Goal: Task Accomplishment & Management: Manage account settings

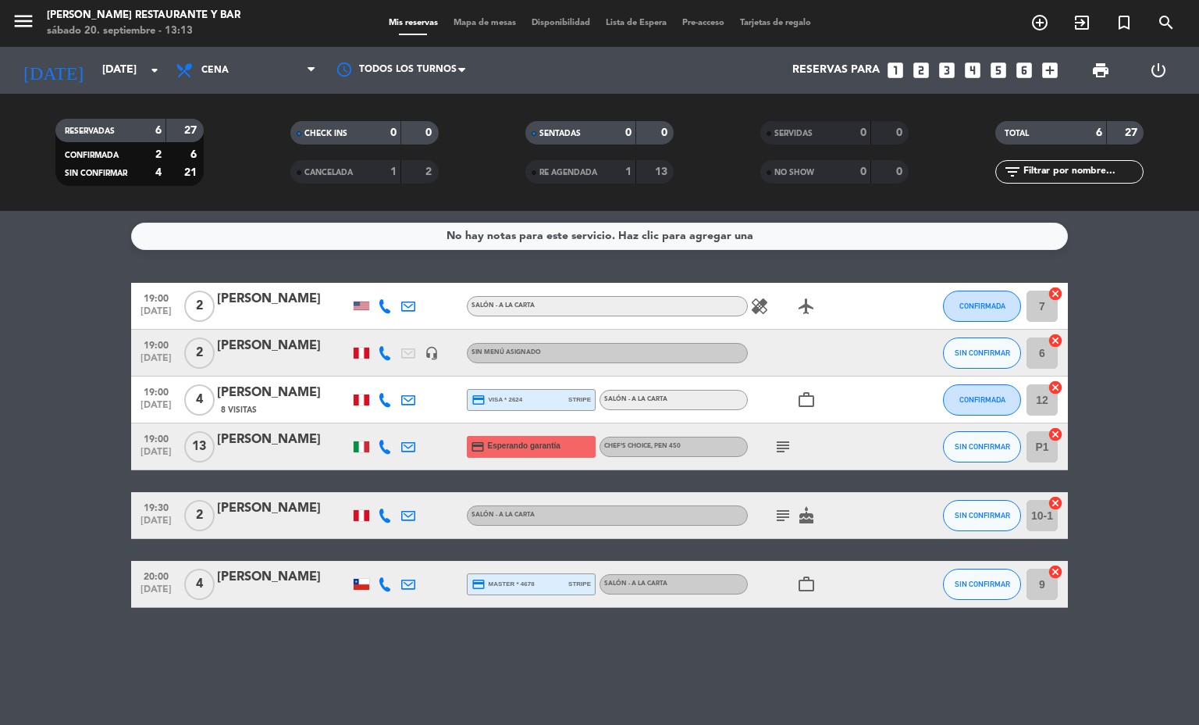
click at [34, 469] on bookings-row "19:00 [DATE] 2 [PERSON_NAME] Salón - A la carta healing airplanemode_active CON…" at bounding box center [599, 445] width 1199 height 325
click at [785, 446] on icon "subject" at bounding box center [783, 446] width 19 height 19
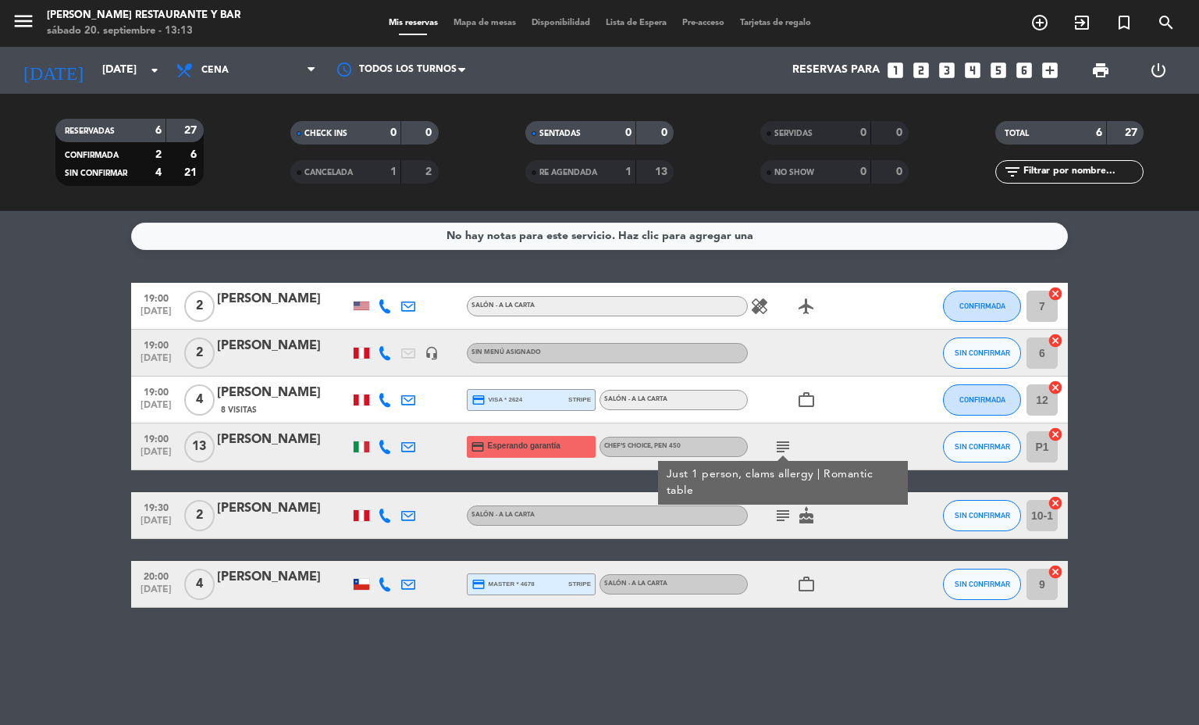
click at [782, 446] on icon "subject" at bounding box center [783, 446] width 19 height 19
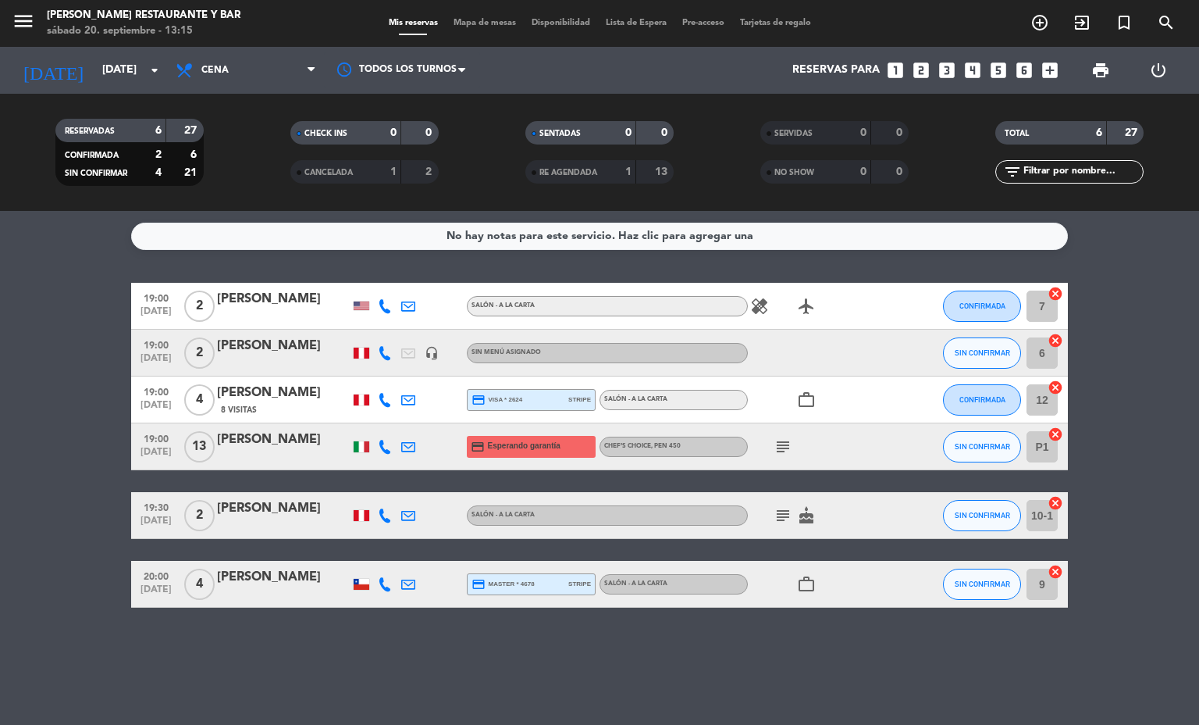
click at [265, 438] on div "[PERSON_NAME]" at bounding box center [283, 439] width 133 height 20
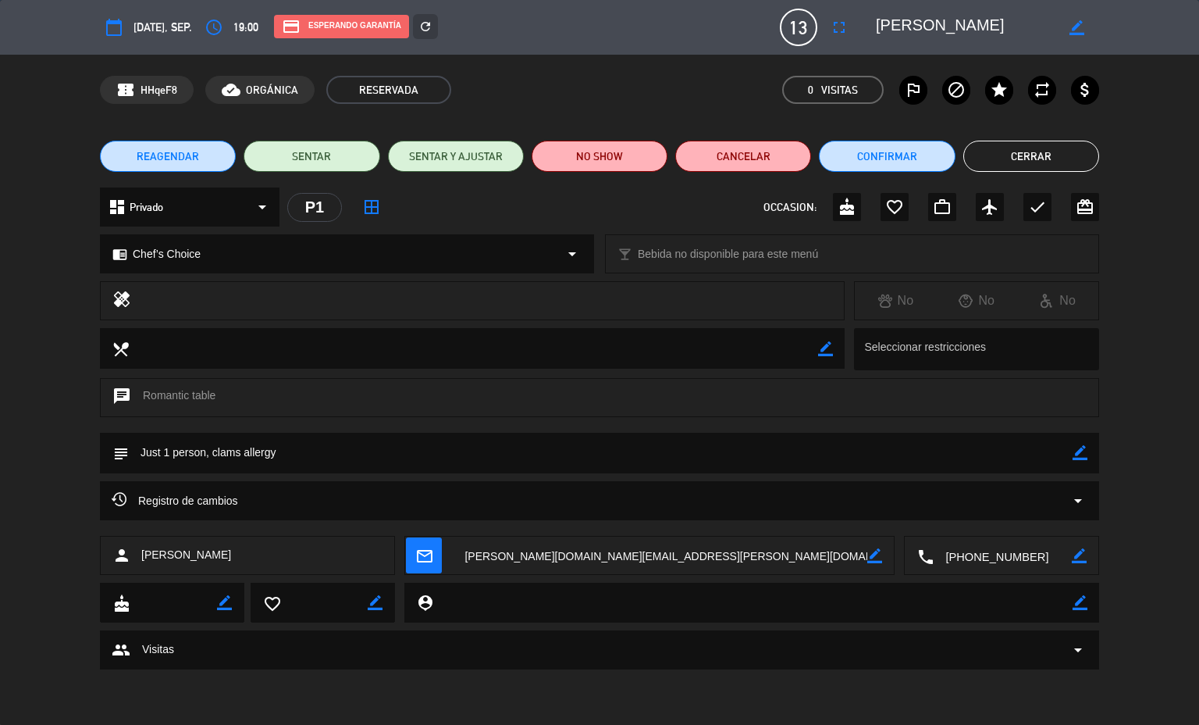
click at [148, 151] on span "REAGENDAR" at bounding box center [168, 156] width 62 height 16
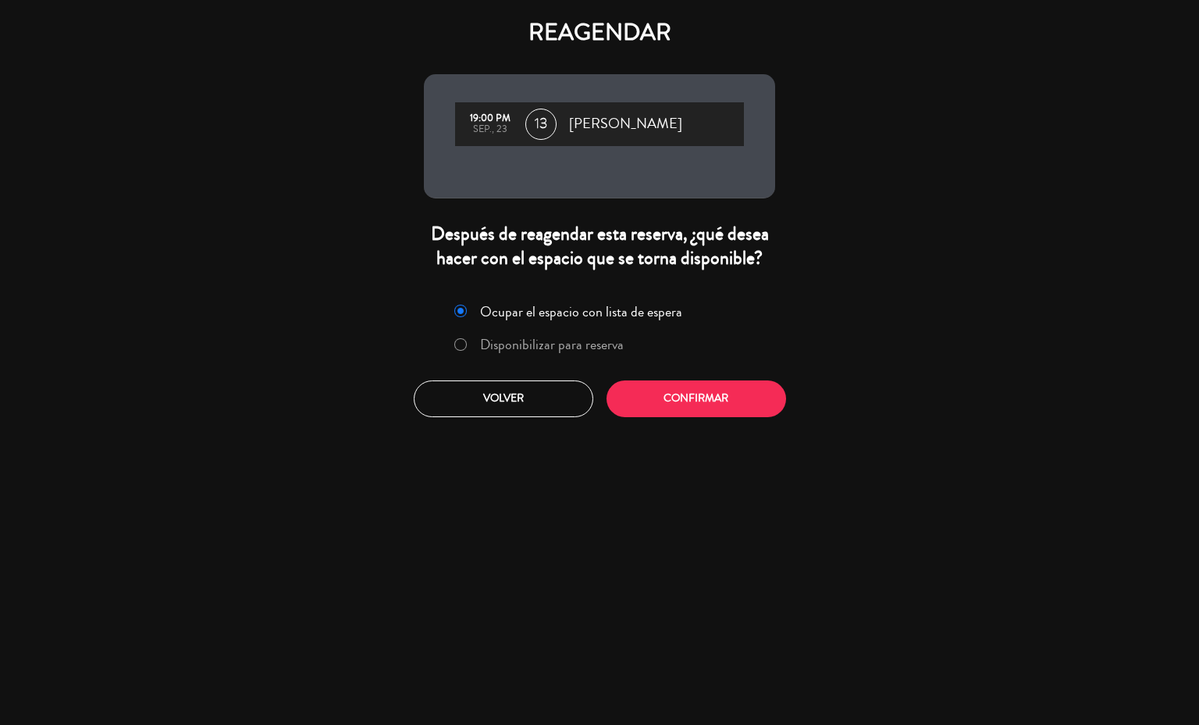
click at [495, 351] on label "Disponibilizar para reserva" at bounding box center [552, 344] width 144 height 14
click at [692, 398] on button "Confirmar" at bounding box center [697, 398] width 180 height 37
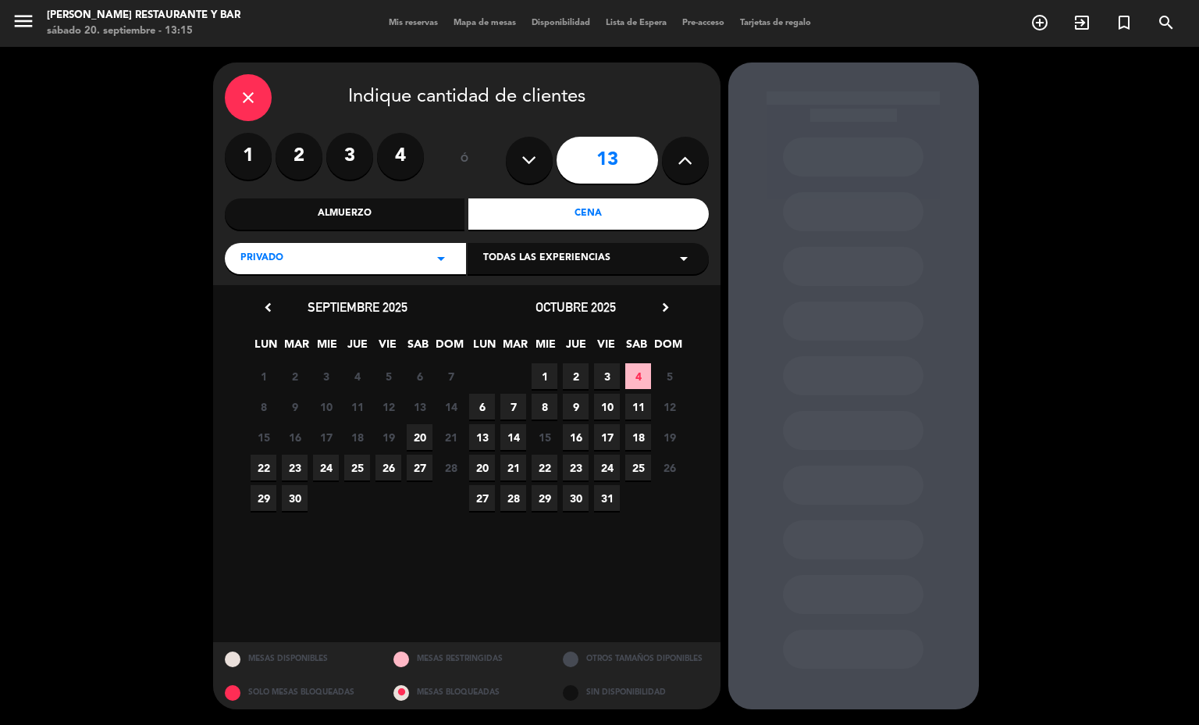
click at [293, 473] on span "23" at bounding box center [295, 467] width 26 height 26
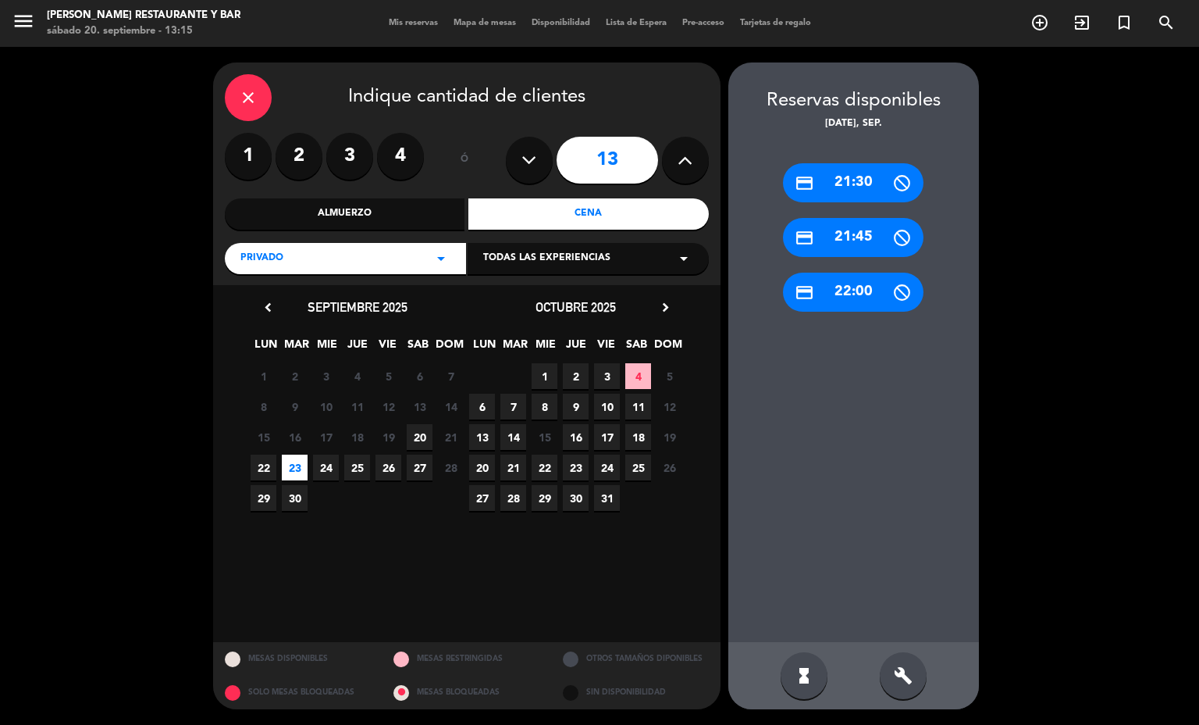
click at [888, 675] on div "build" at bounding box center [903, 675] width 47 height 47
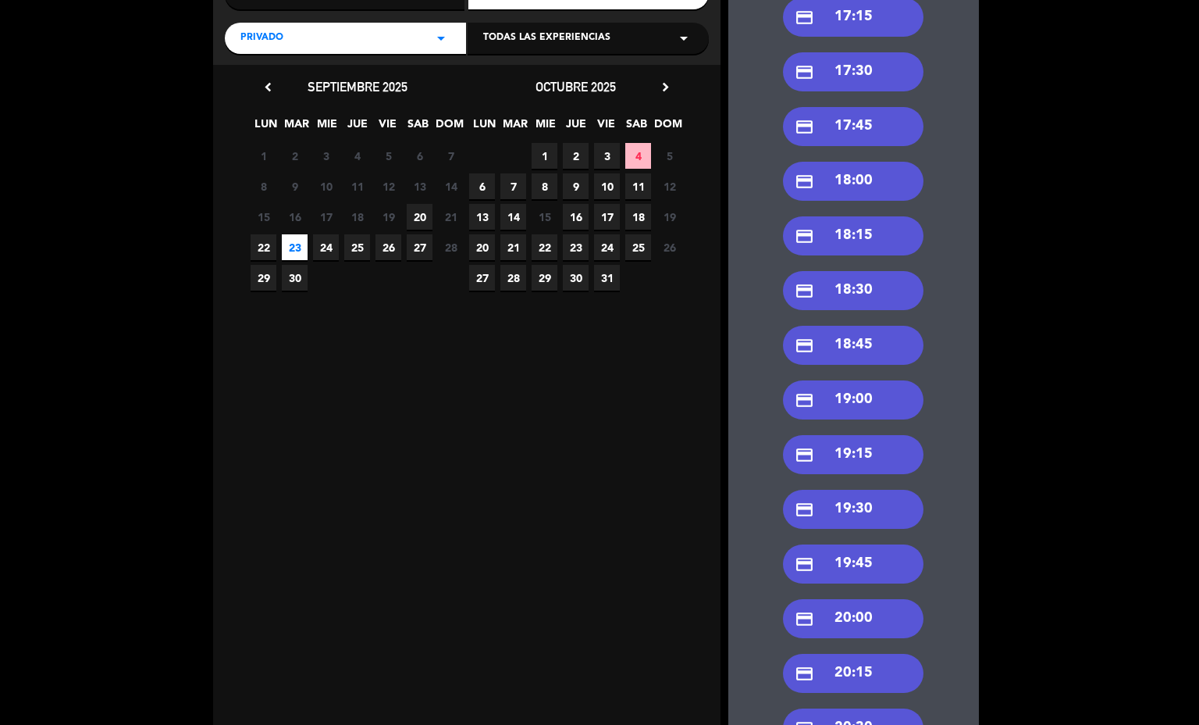
scroll to position [227, 0]
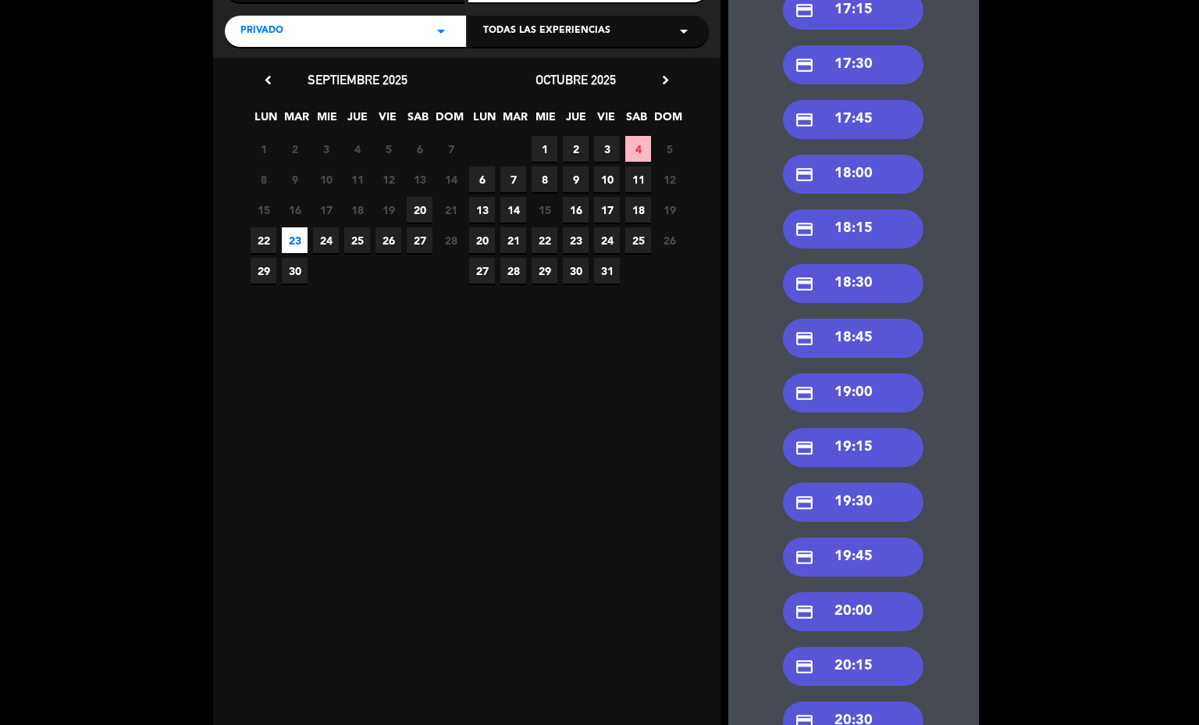
click at [870, 493] on div "credit_card 19:30" at bounding box center [853, 501] width 141 height 39
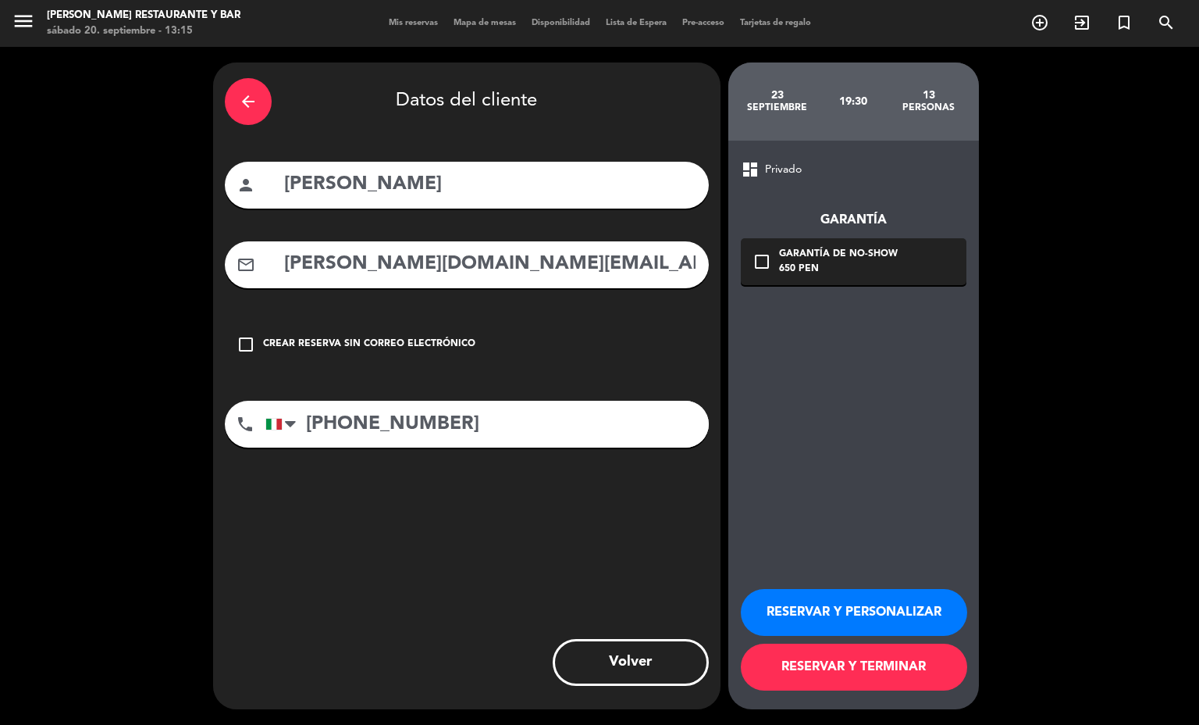
click at [813, 269] on div "650 PEN" at bounding box center [838, 270] width 119 height 16
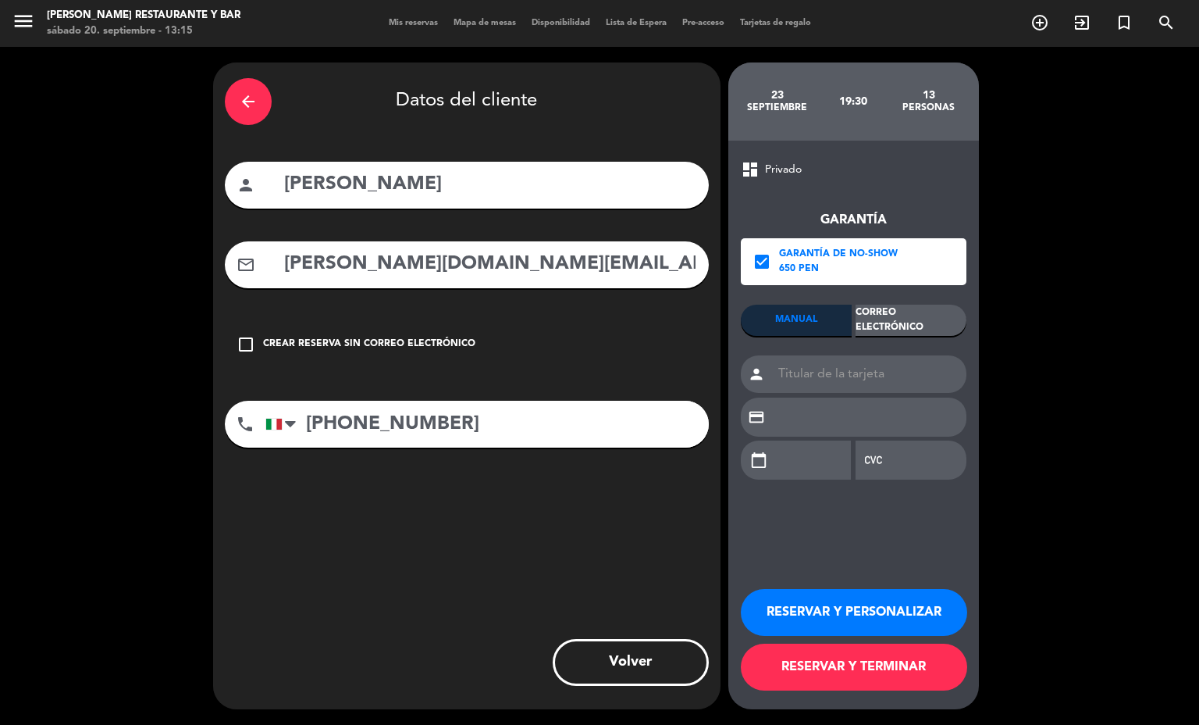
click at [912, 319] on div "Correo Electrónico" at bounding box center [911, 319] width 111 height 31
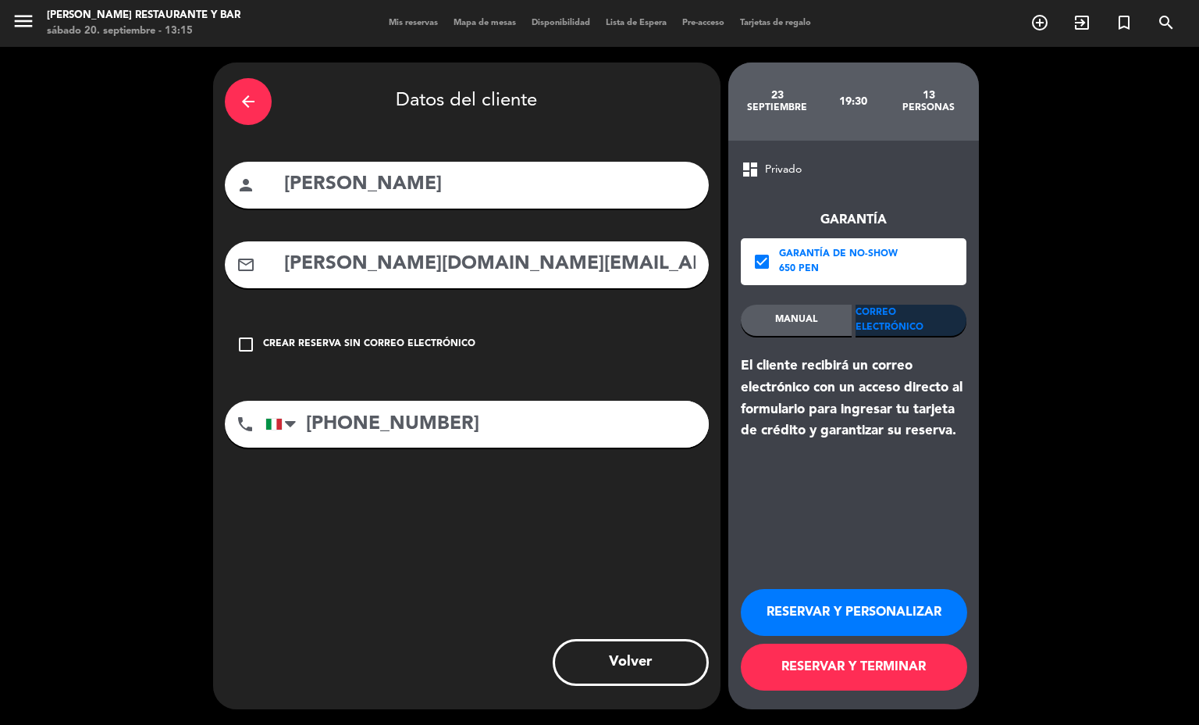
click at [855, 668] on button "RESERVAR Y TERMINAR" at bounding box center [854, 666] width 226 height 47
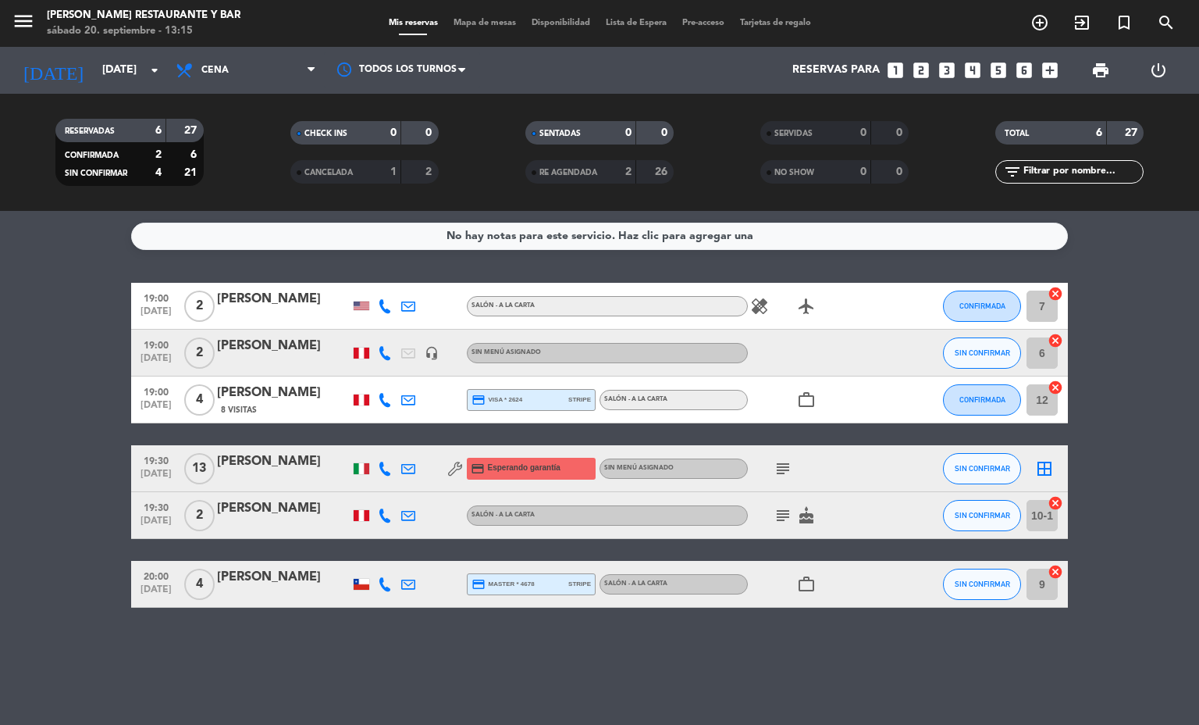
click at [1045, 464] on icon "border_all" at bounding box center [1044, 468] width 19 height 19
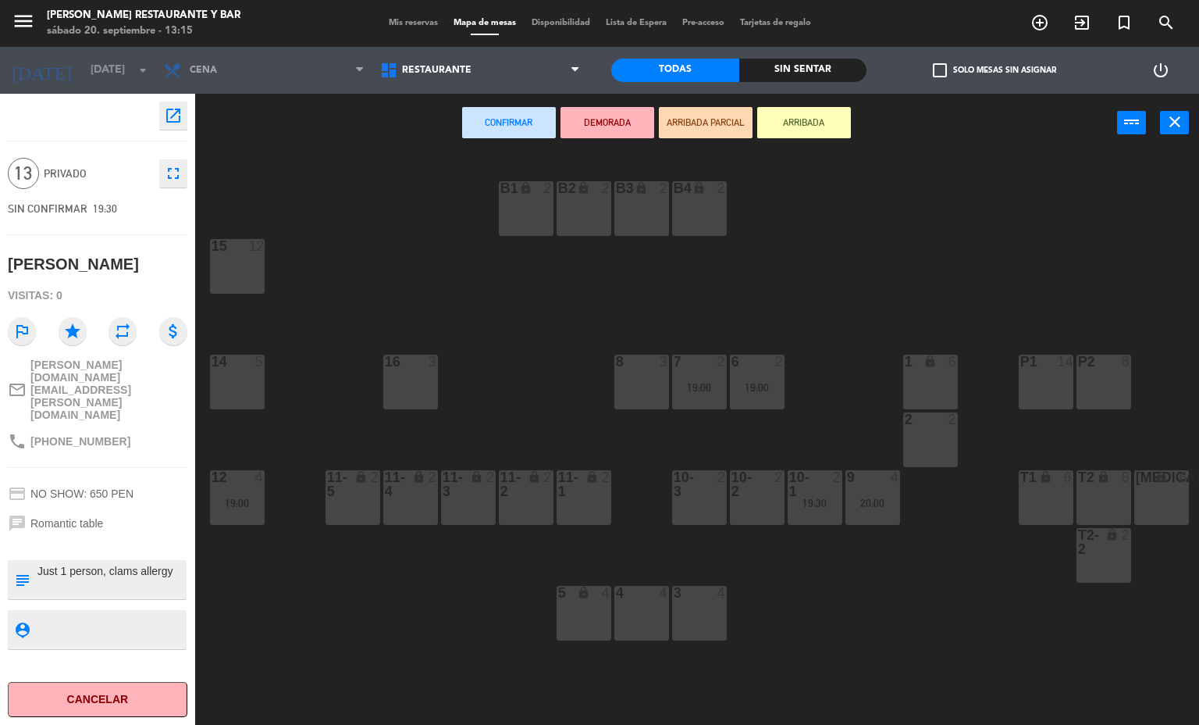
click at [1036, 373] on div "P1 14" at bounding box center [1046, 381] width 55 height 55
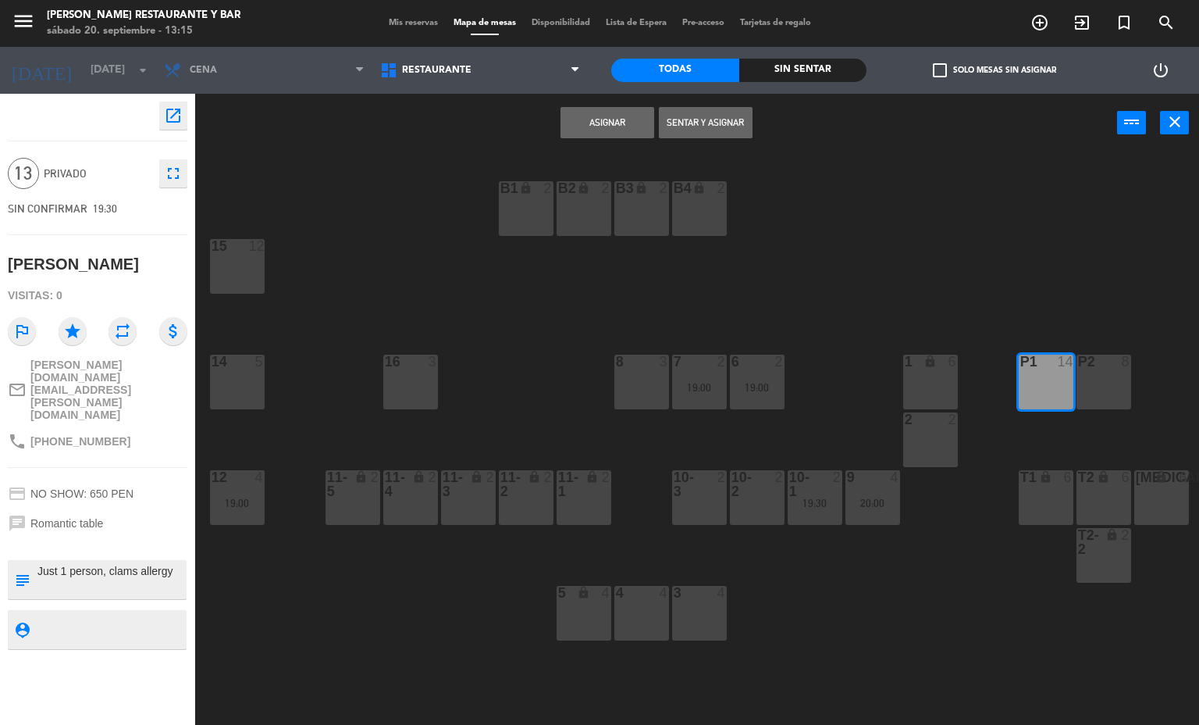
click at [605, 126] on button "Asignar" at bounding box center [608, 122] width 94 height 31
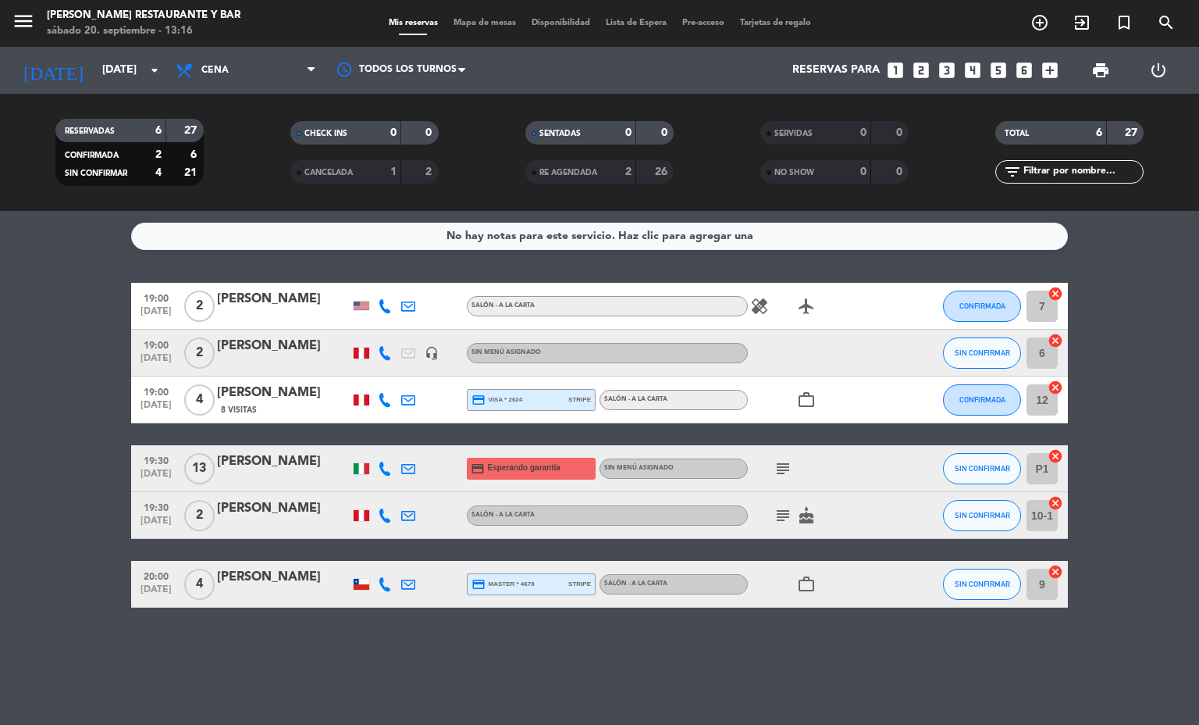
click at [258, 467] on div "[PERSON_NAME]" at bounding box center [283, 461] width 133 height 20
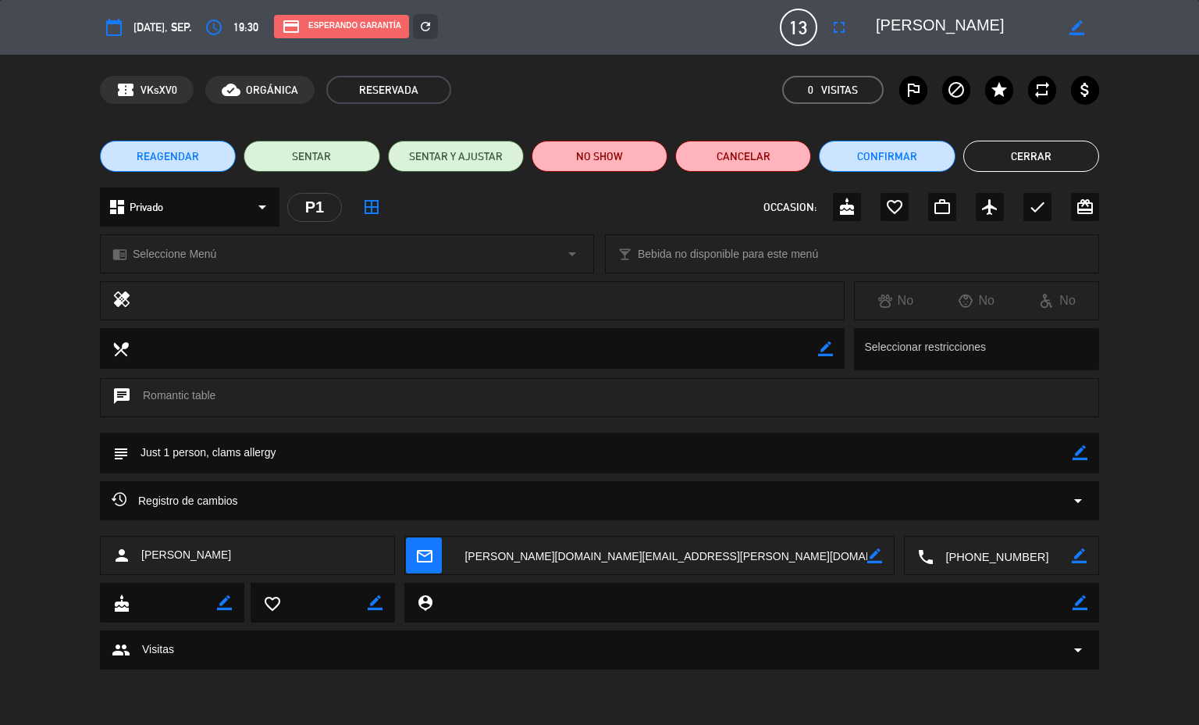
click at [281, 251] on div "chrome_reader_mode Seleccione Menú arrow_drop_down" at bounding box center [347, 253] width 493 height 37
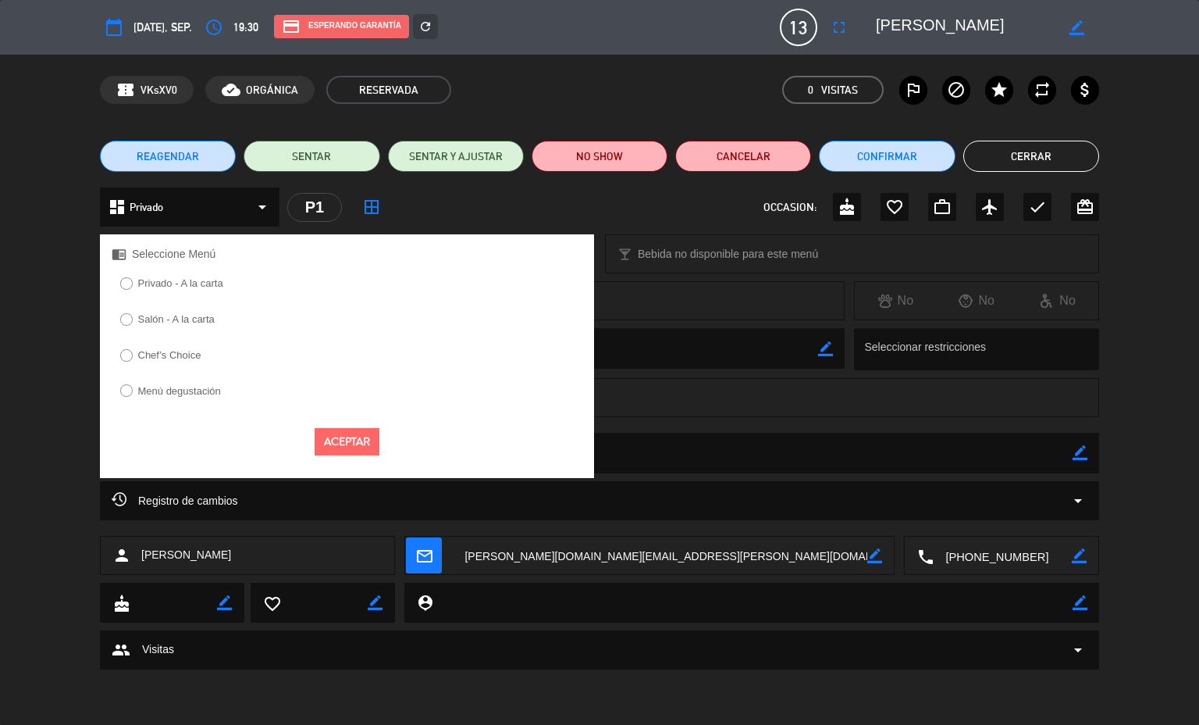
click at [181, 354] on label "Chef’s Choice" at bounding box center [169, 355] width 63 height 10
click at [365, 441] on button "Aceptar" at bounding box center [347, 441] width 65 height 27
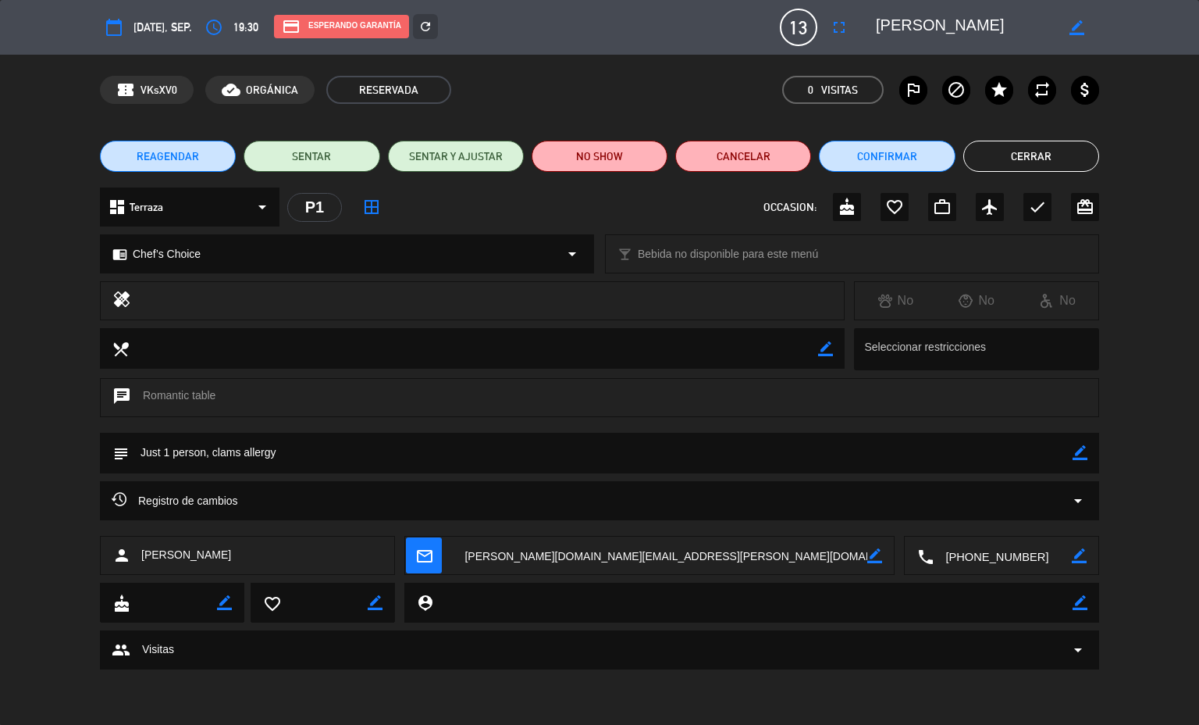
click at [1021, 151] on button "Cerrar" at bounding box center [1031, 156] width 136 height 31
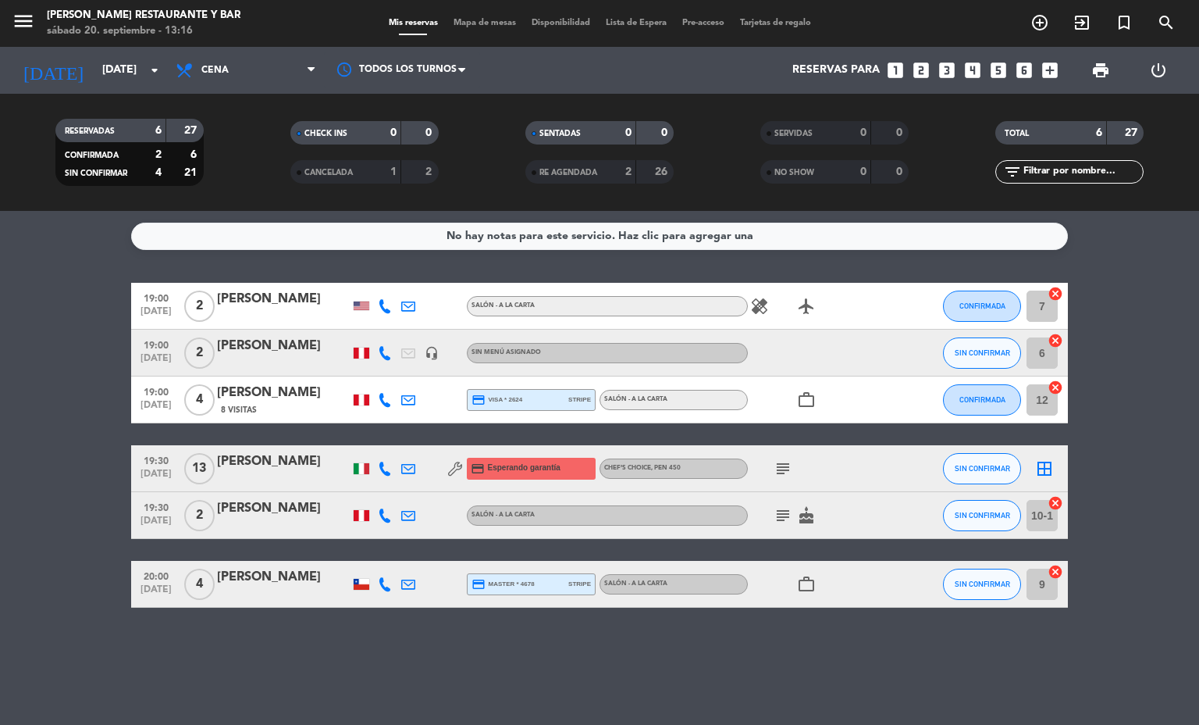
click at [1043, 467] on icon "border_all" at bounding box center [1044, 468] width 19 height 19
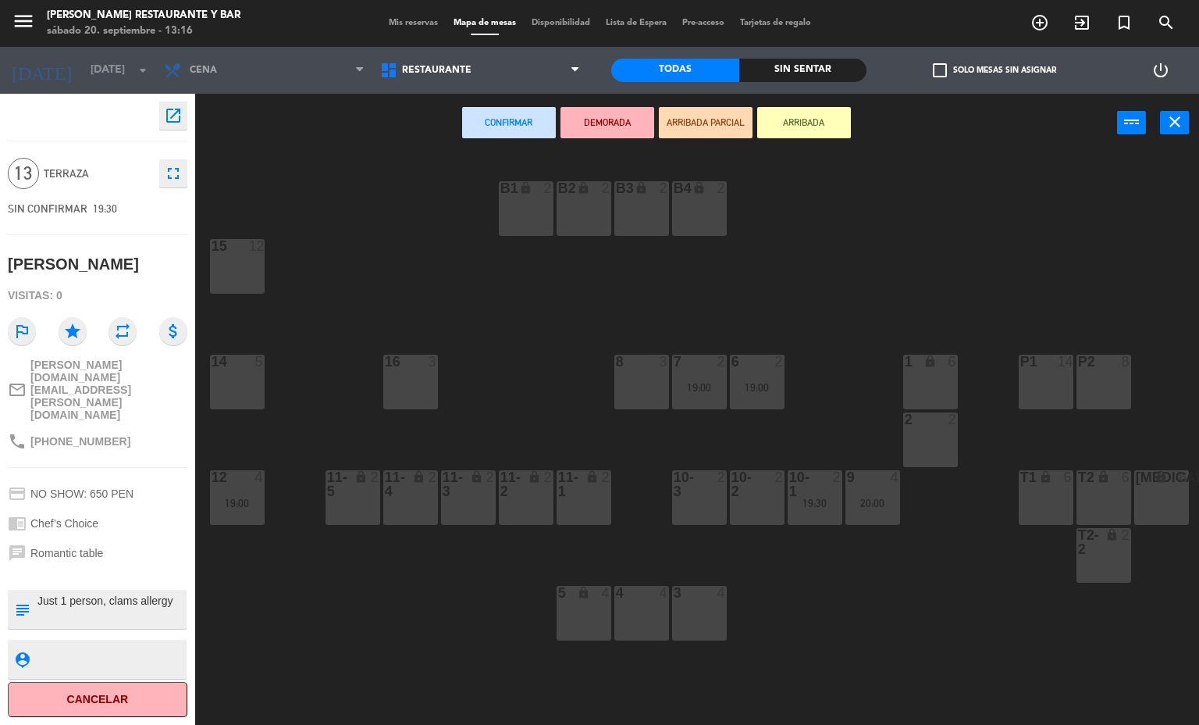
click at [1020, 363] on div "P1" at bounding box center [1020, 361] width 1 height 14
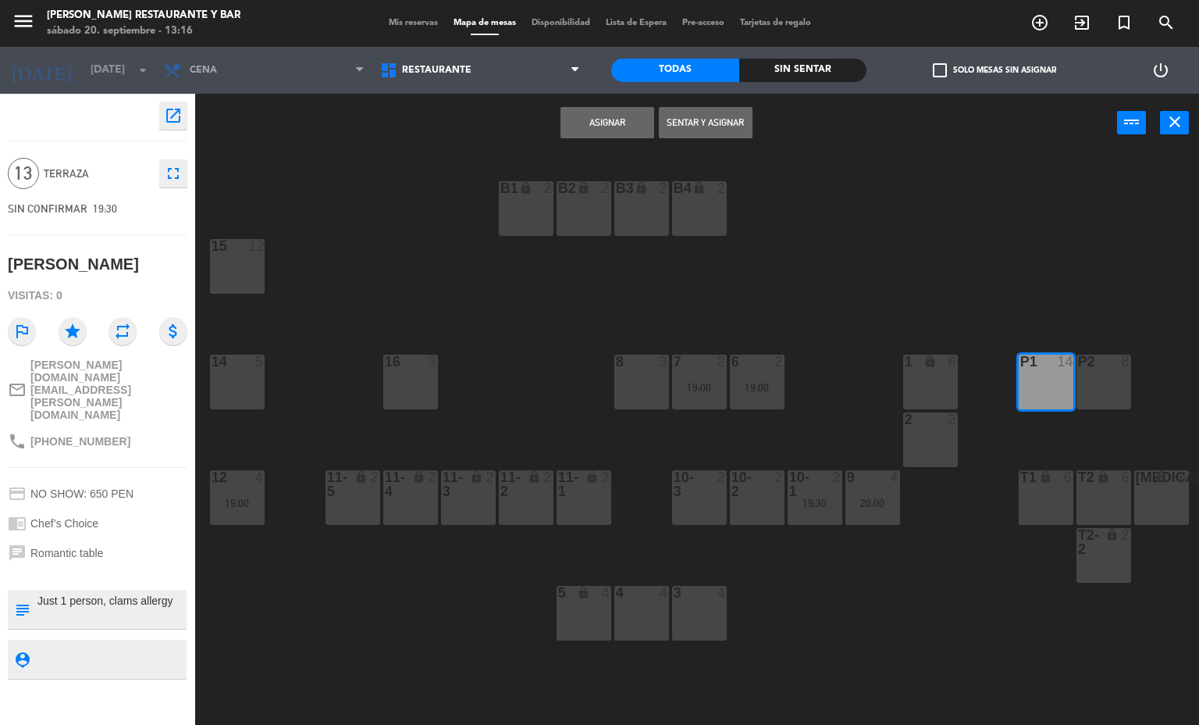
click at [598, 122] on button "Asignar" at bounding box center [608, 122] width 94 height 31
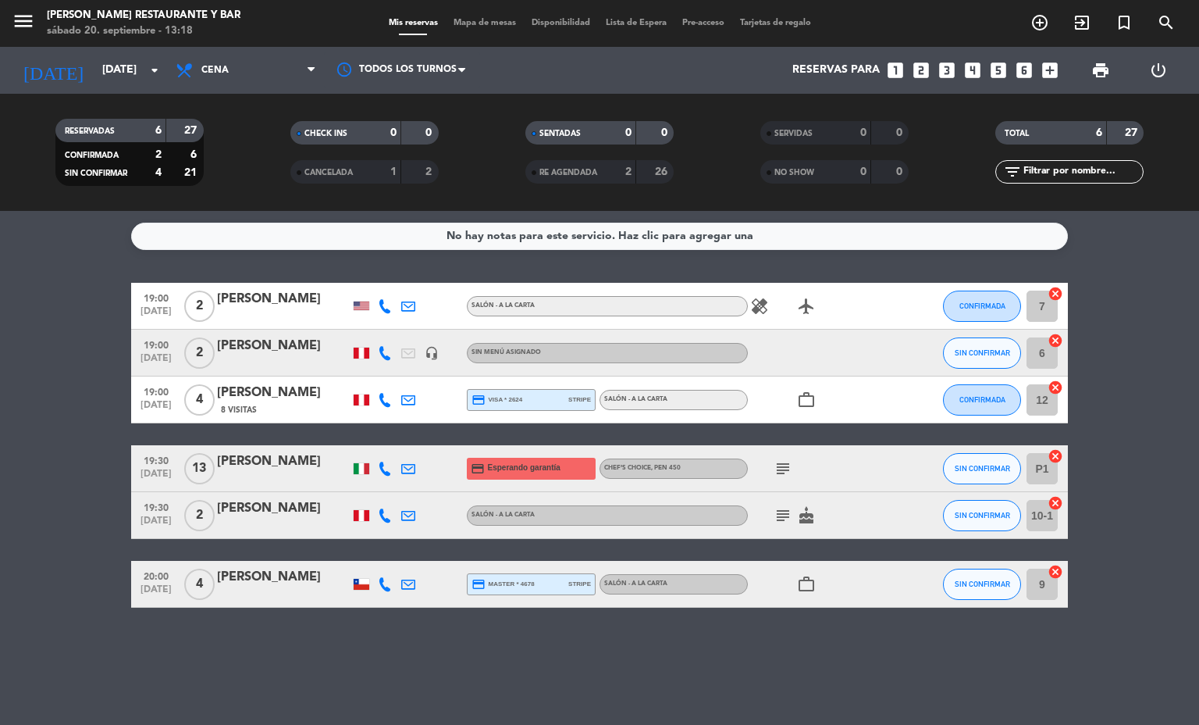
click at [478, 20] on span "Mapa de mesas" at bounding box center [485, 23] width 78 height 9
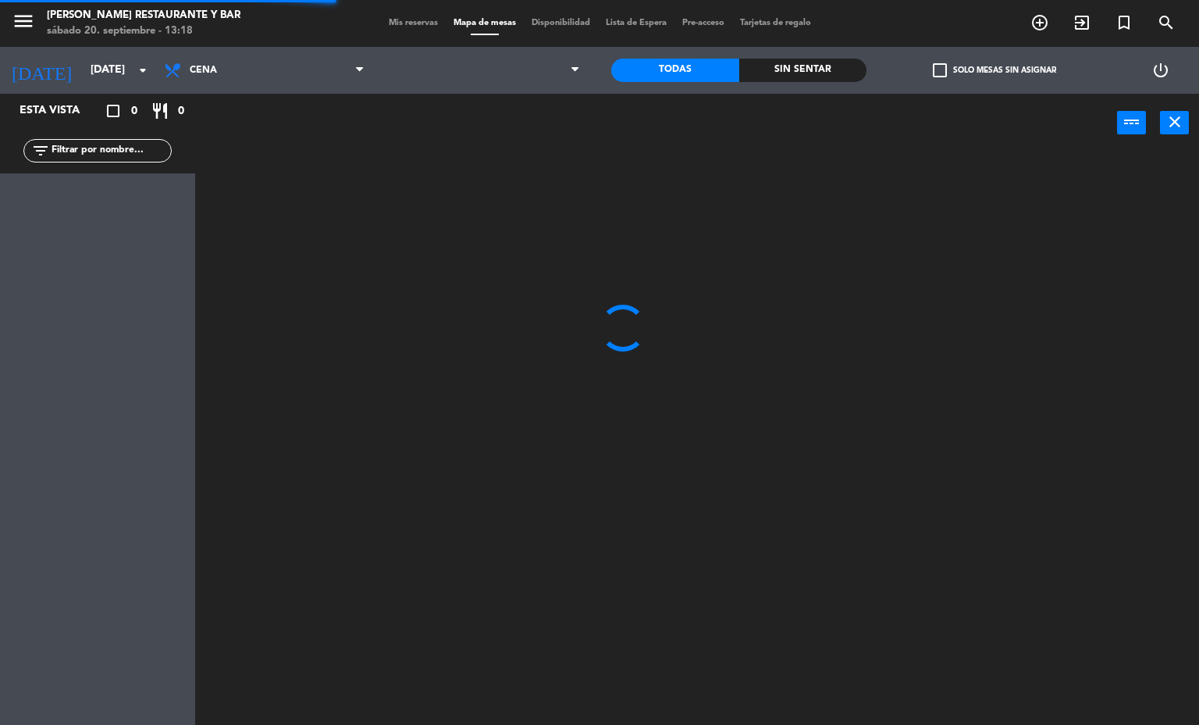
click at [401, 21] on span "Mis reservas" at bounding box center [413, 23] width 65 height 9
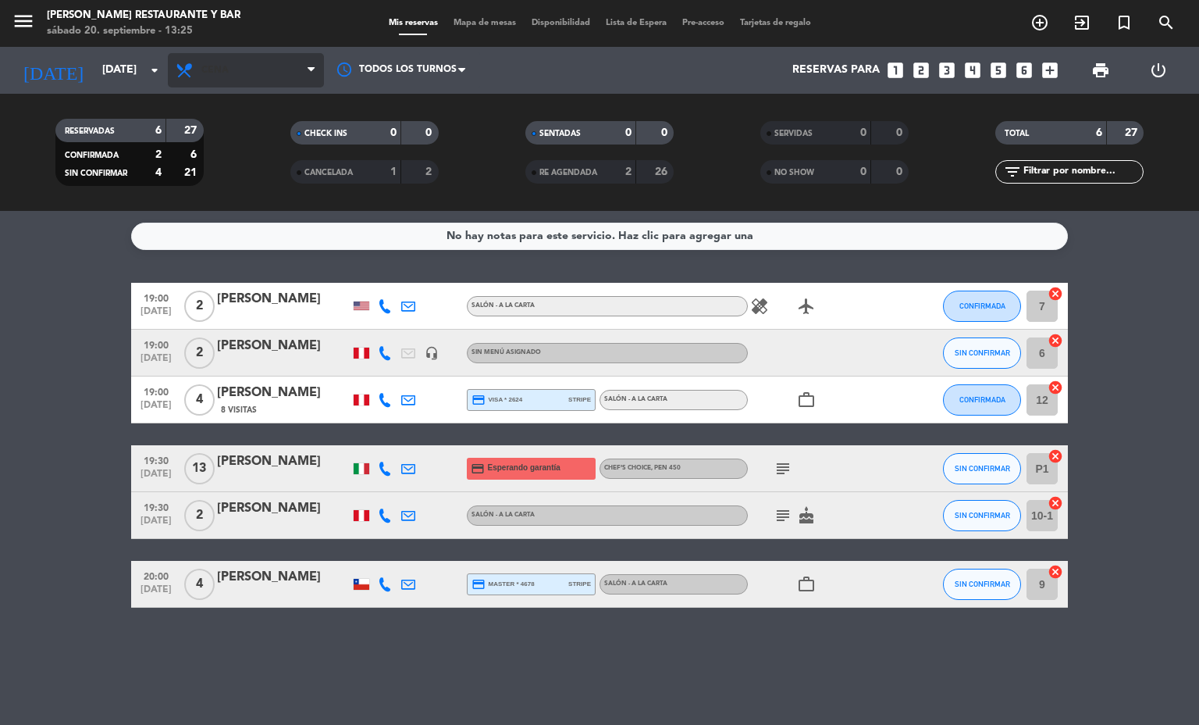
click at [265, 59] on span "Cena" at bounding box center [246, 70] width 156 height 34
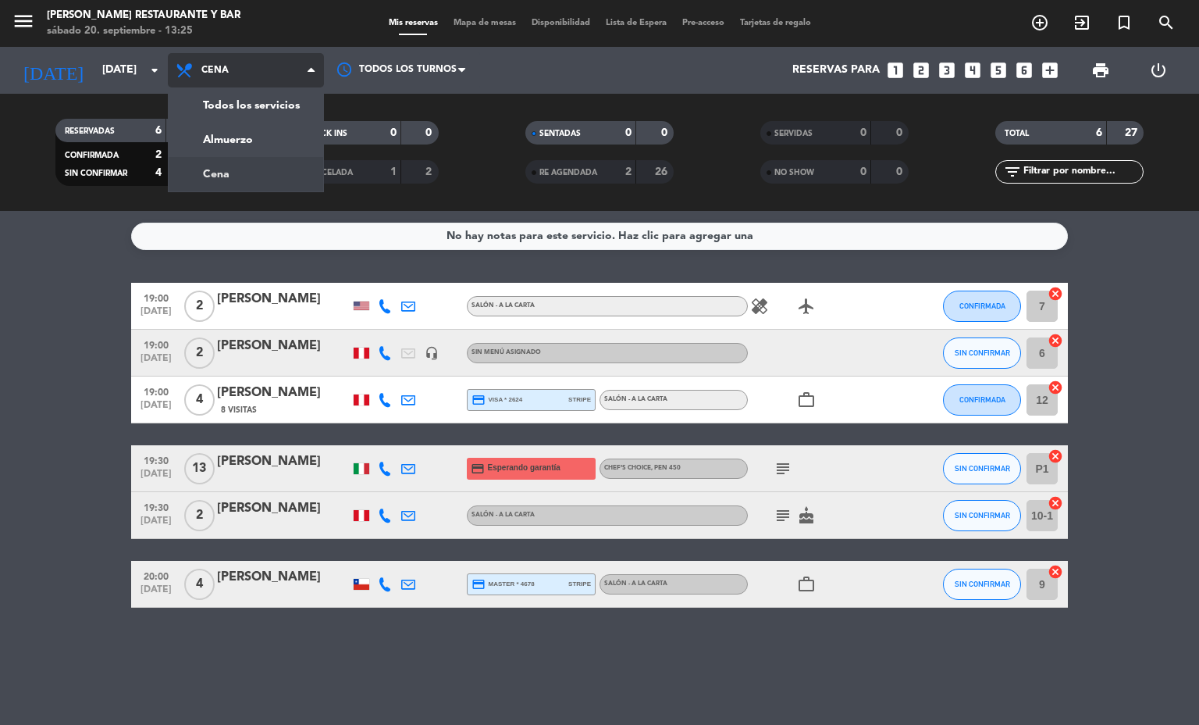
click at [265, 119] on div "menu [PERSON_NAME] Restaurante y Bar [DATE] 20. septiembre - 13:25 Mis reservas…" at bounding box center [599, 105] width 1199 height 211
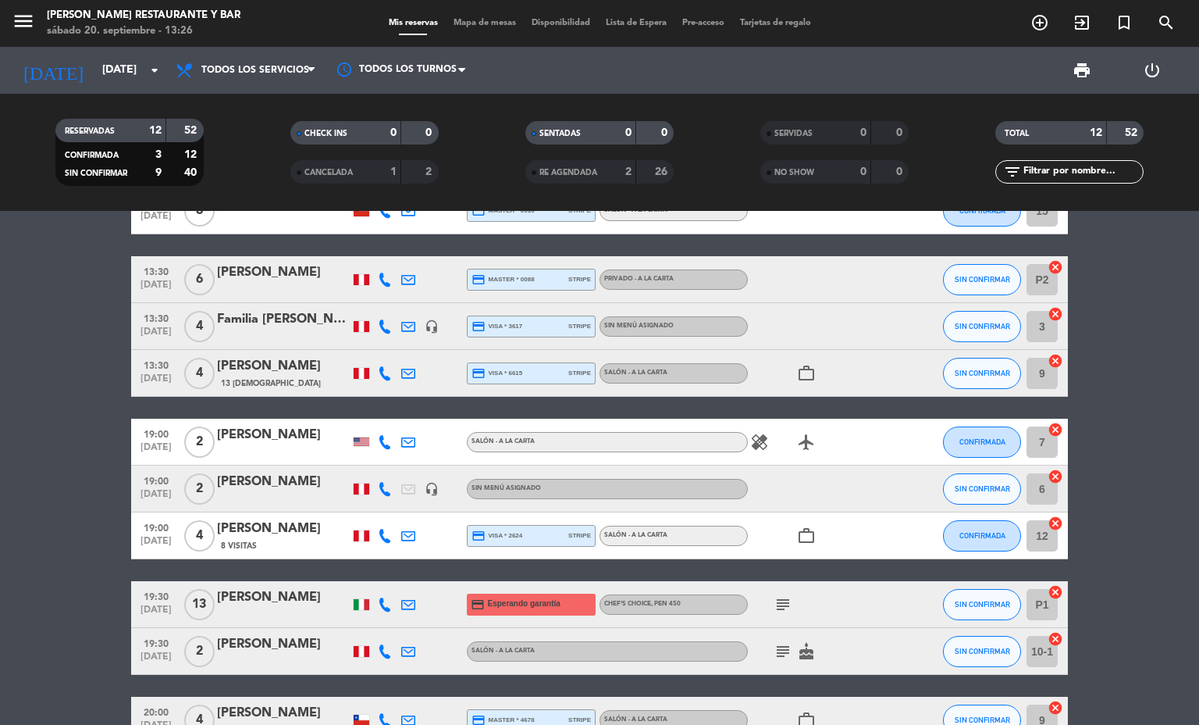
scroll to position [268, 0]
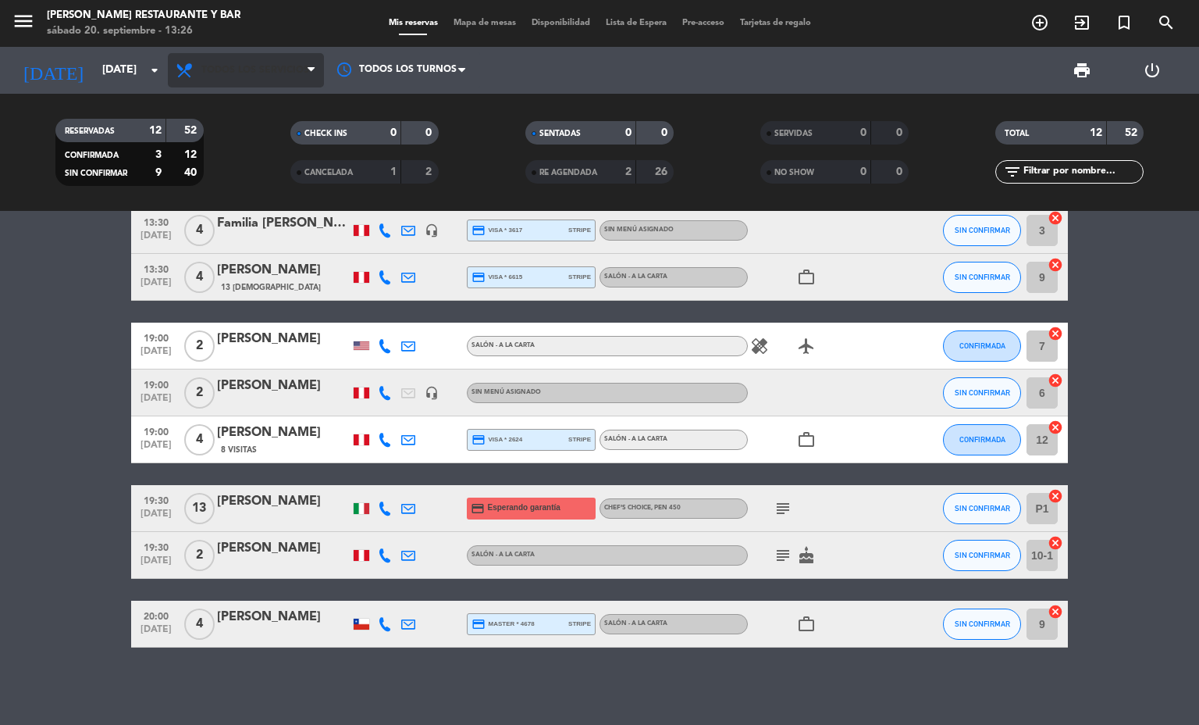
click at [288, 69] on span "Todos los servicios" at bounding box center [255, 70] width 108 height 11
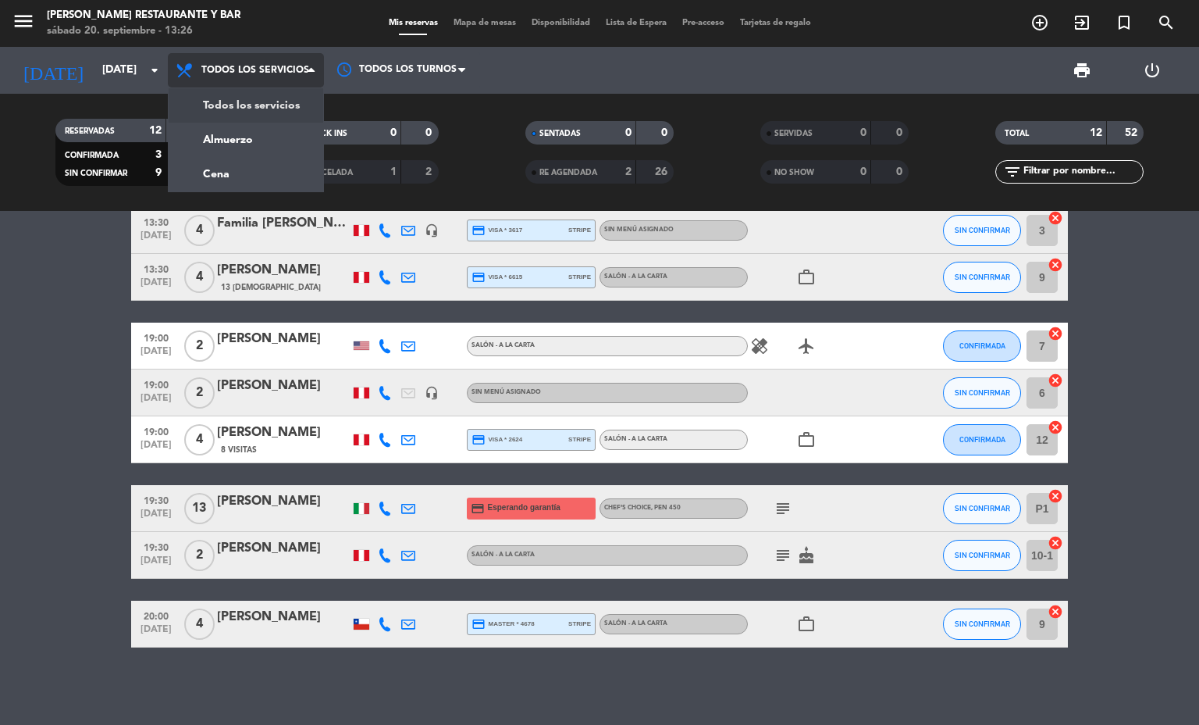
click at [249, 139] on div "menu [PERSON_NAME] Restaurante y Bar [DATE] 20. septiembre - 13:26 Mis reservas…" at bounding box center [599, 105] width 1199 height 211
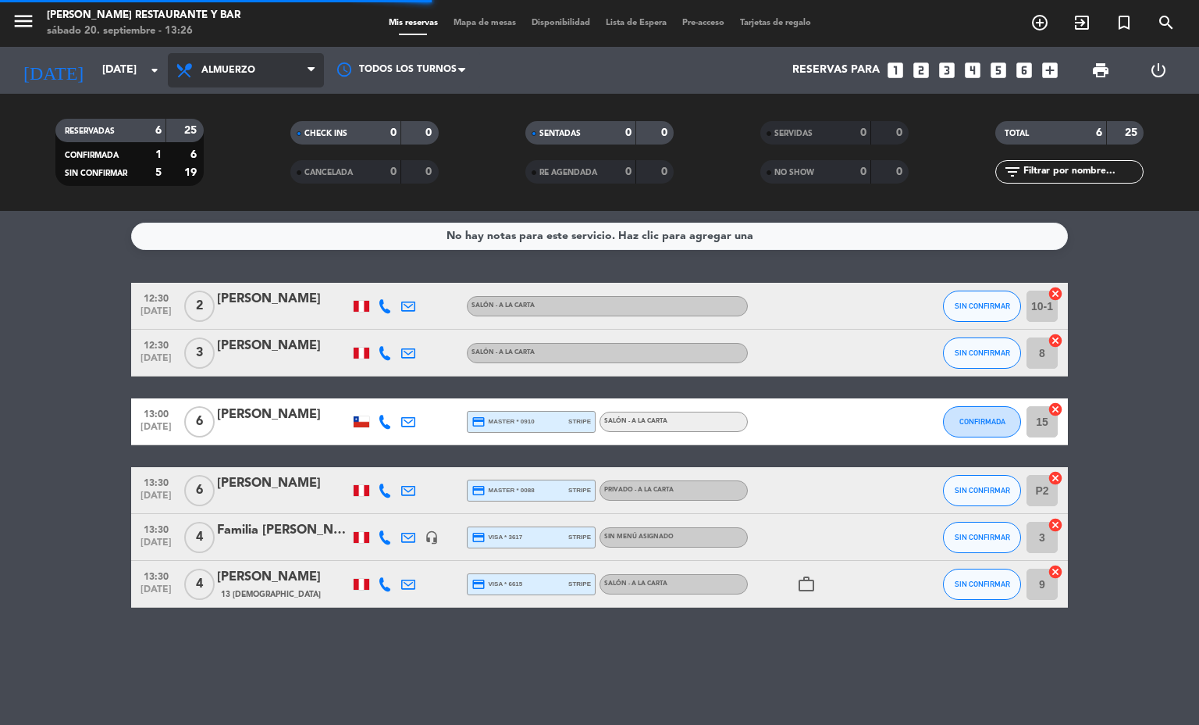
scroll to position [0, 0]
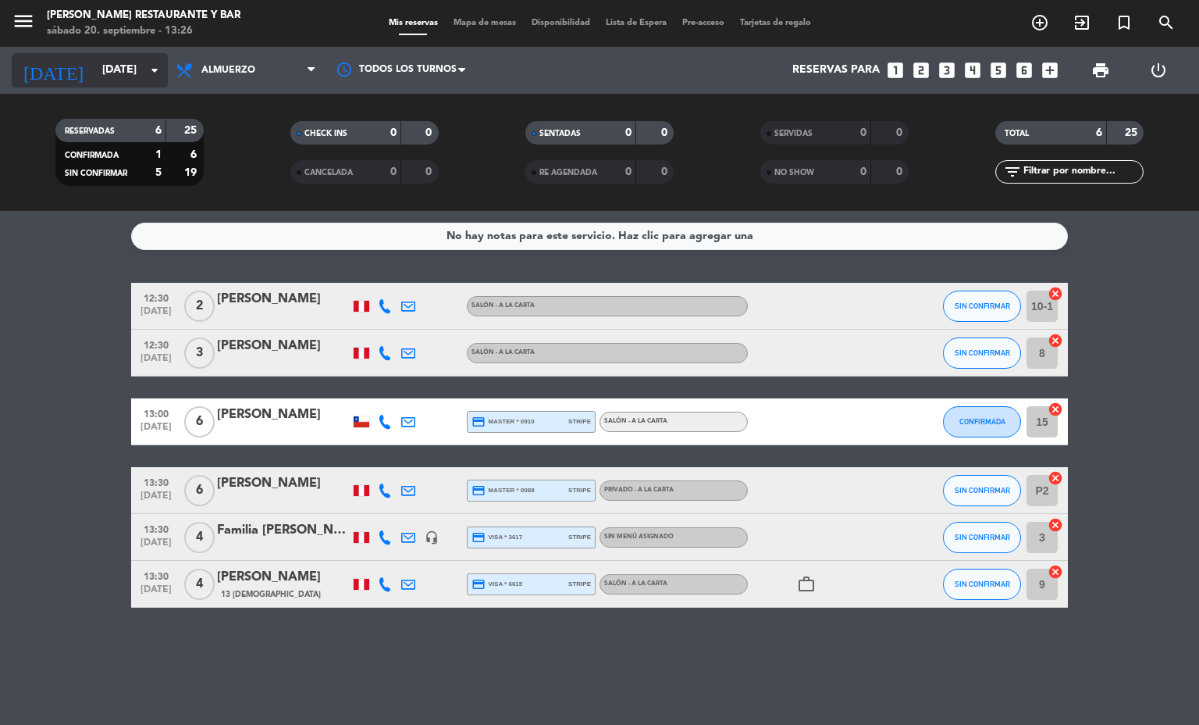
click at [101, 63] on input "[DATE]" at bounding box center [168, 70] width 148 height 28
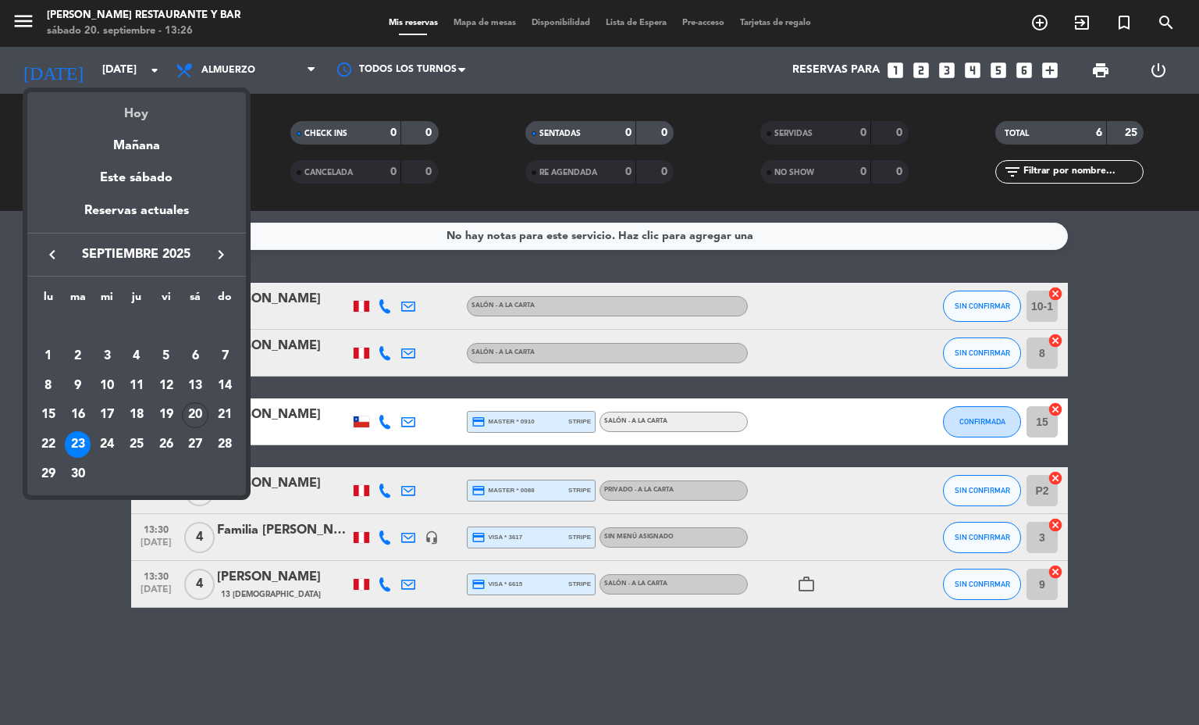
click at [138, 105] on div "Hoy" at bounding box center [136, 108] width 219 height 32
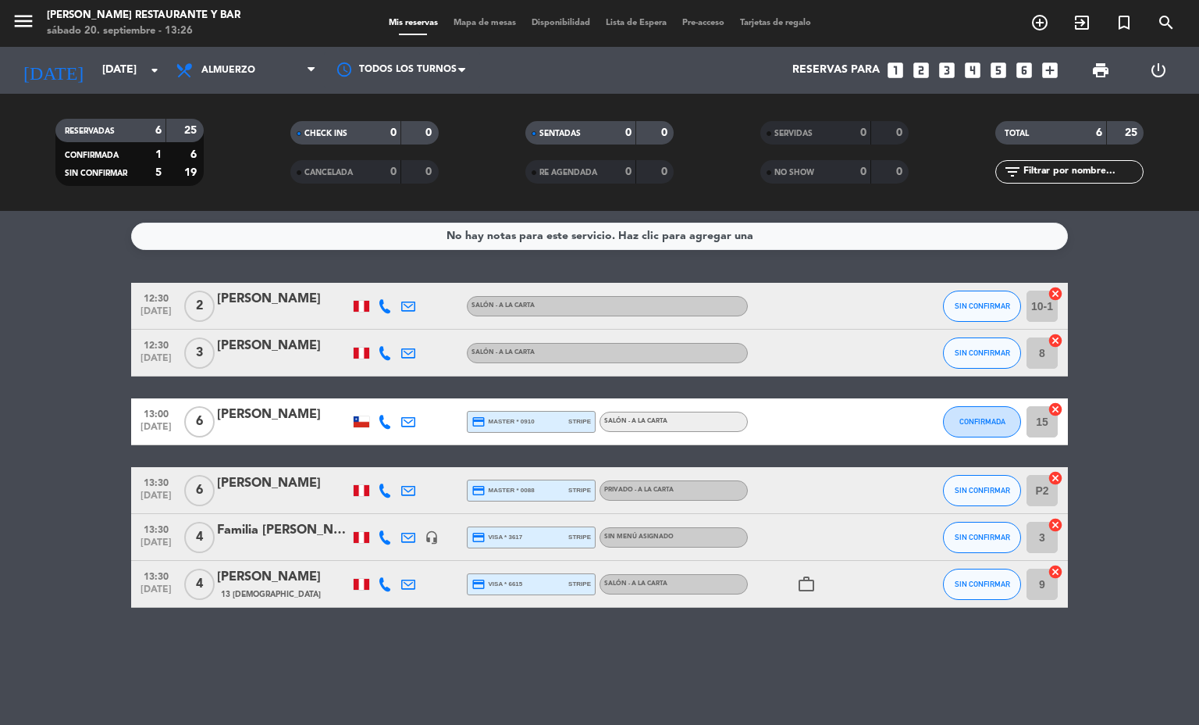
type input "[DATE]"
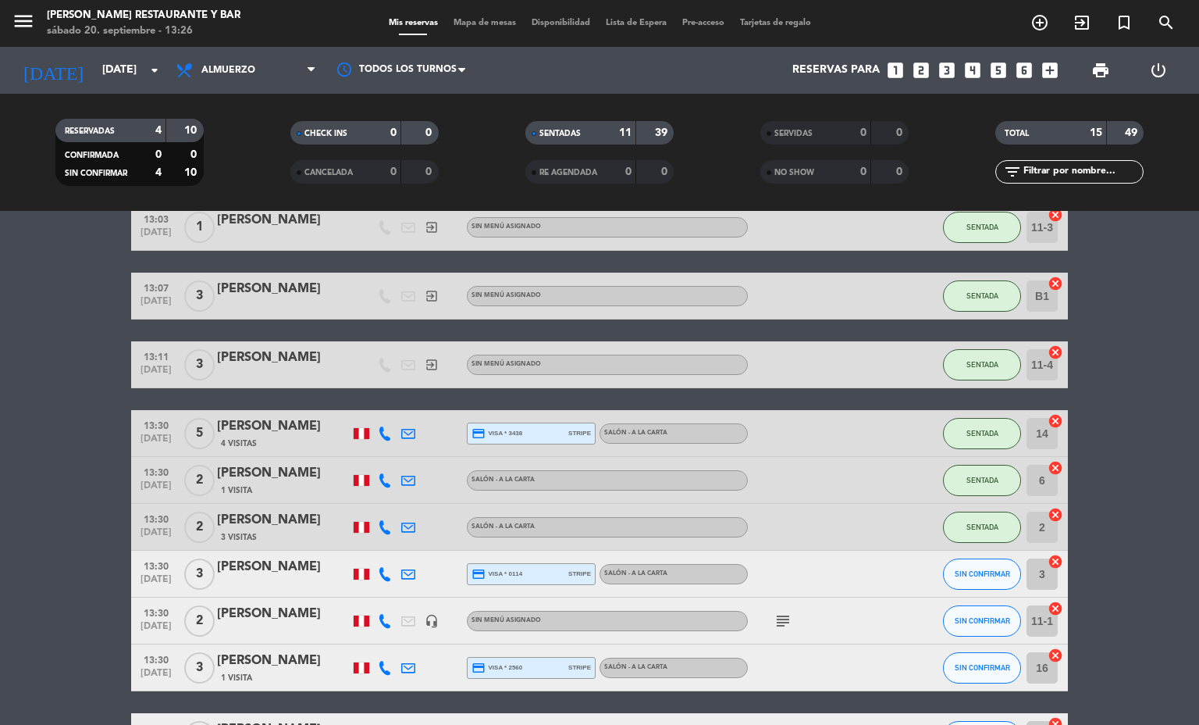
scroll to position [399, 0]
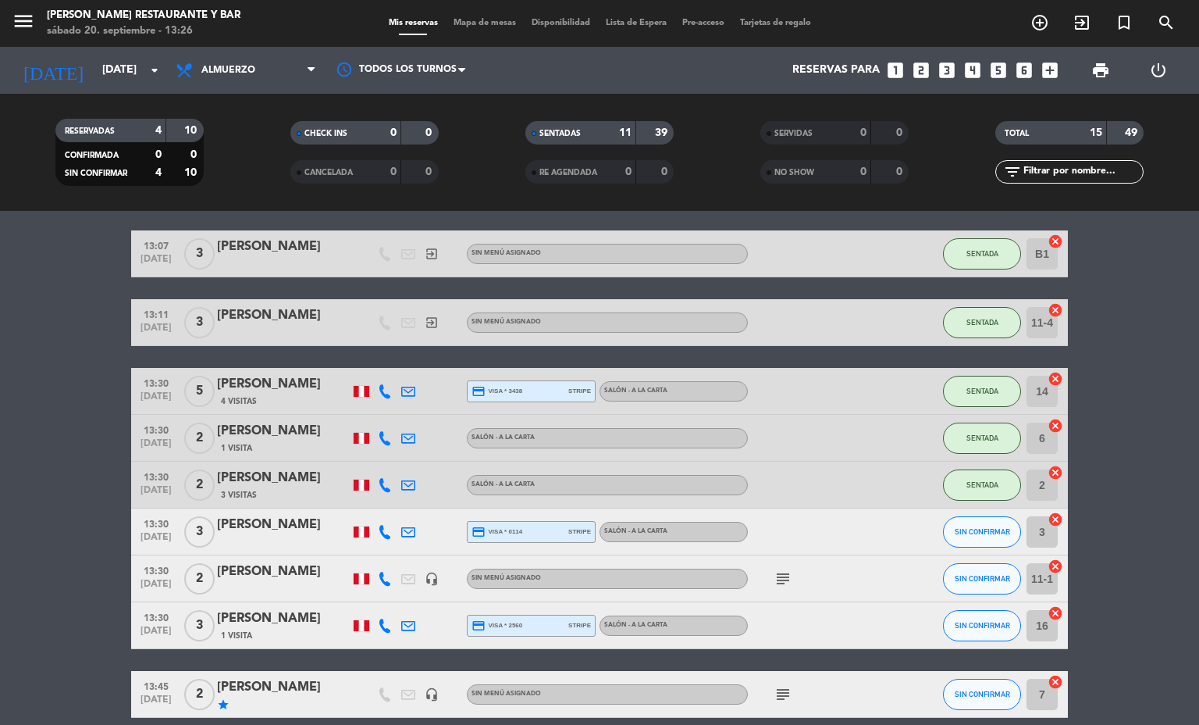
click at [289, 572] on div "[PERSON_NAME]" at bounding box center [283, 571] width 133 height 20
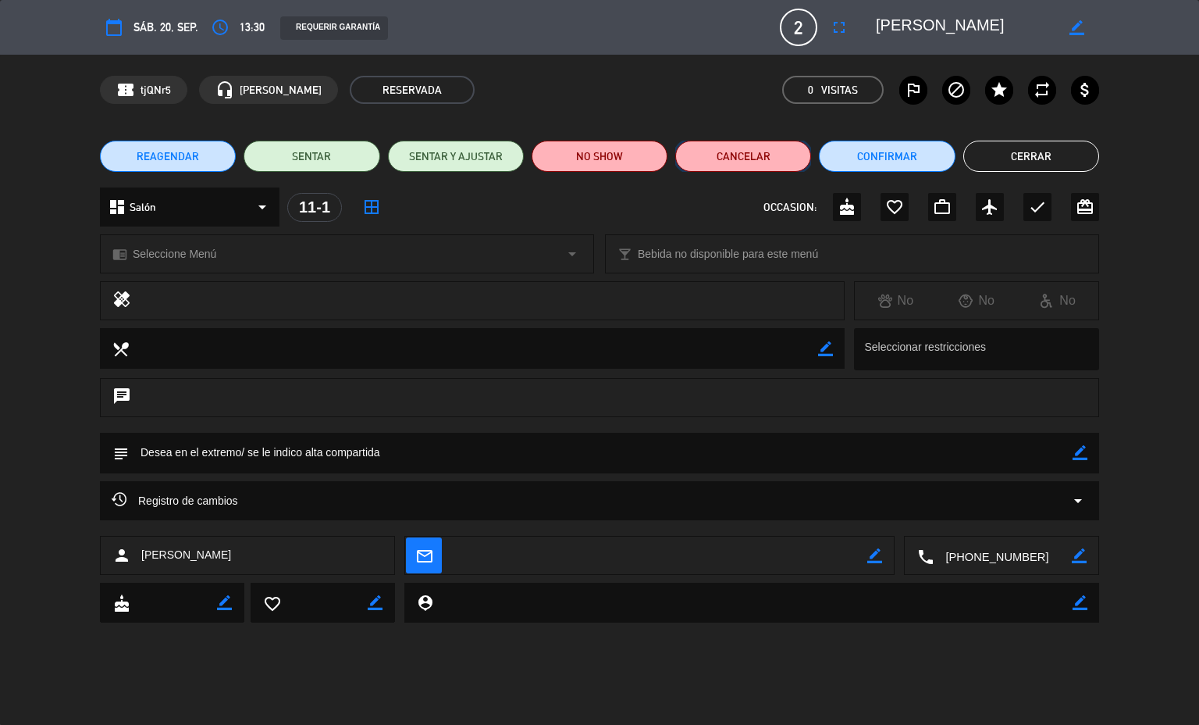
click at [745, 155] on button "Cancelar" at bounding box center [743, 156] width 136 height 31
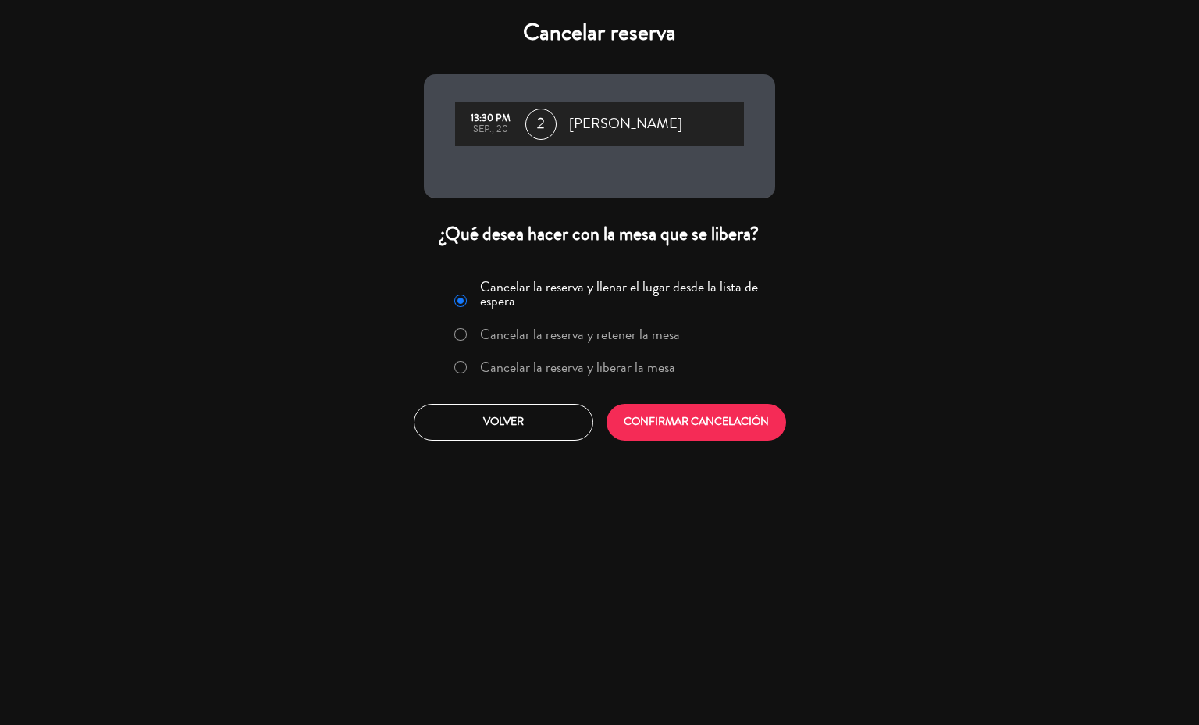
click at [631, 371] on label "Cancelar la reserva y liberar la mesa" at bounding box center [577, 367] width 195 height 14
click at [694, 427] on button "CONFIRMAR CANCELACIÓN" at bounding box center [697, 422] width 180 height 37
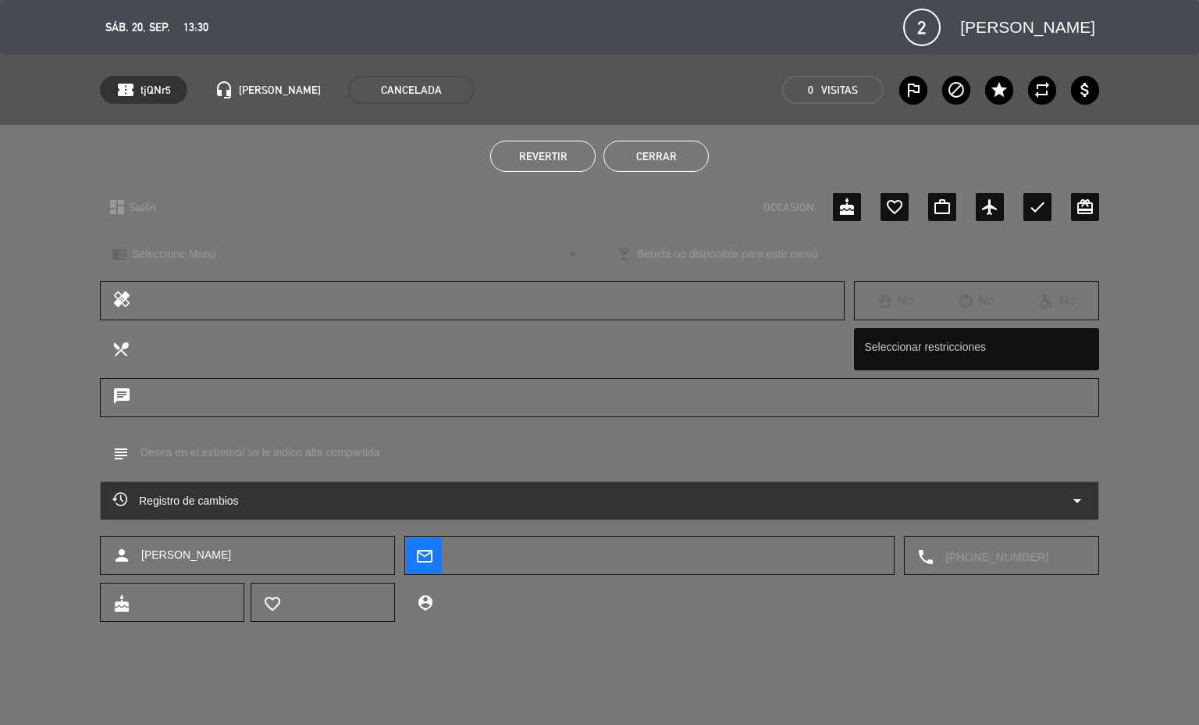
click at [645, 162] on button "Cerrar" at bounding box center [656, 156] width 105 height 31
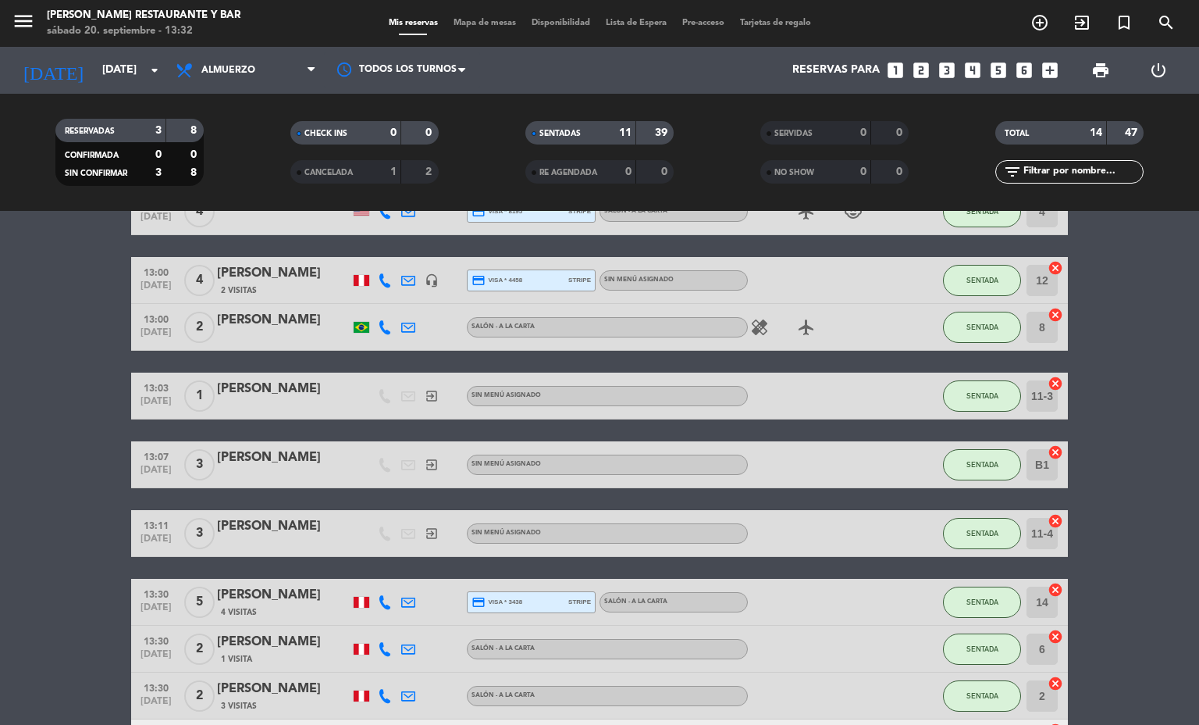
scroll to position [422, 0]
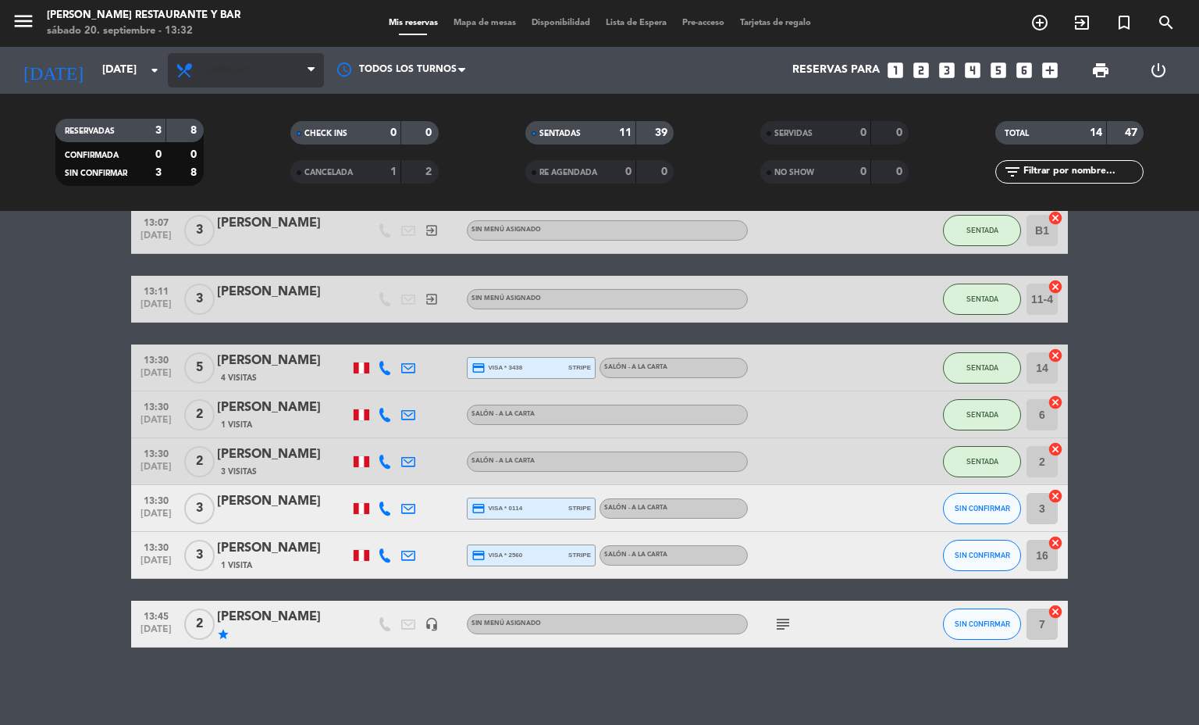
click at [194, 68] on icon at bounding box center [186, 70] width 23 height 19
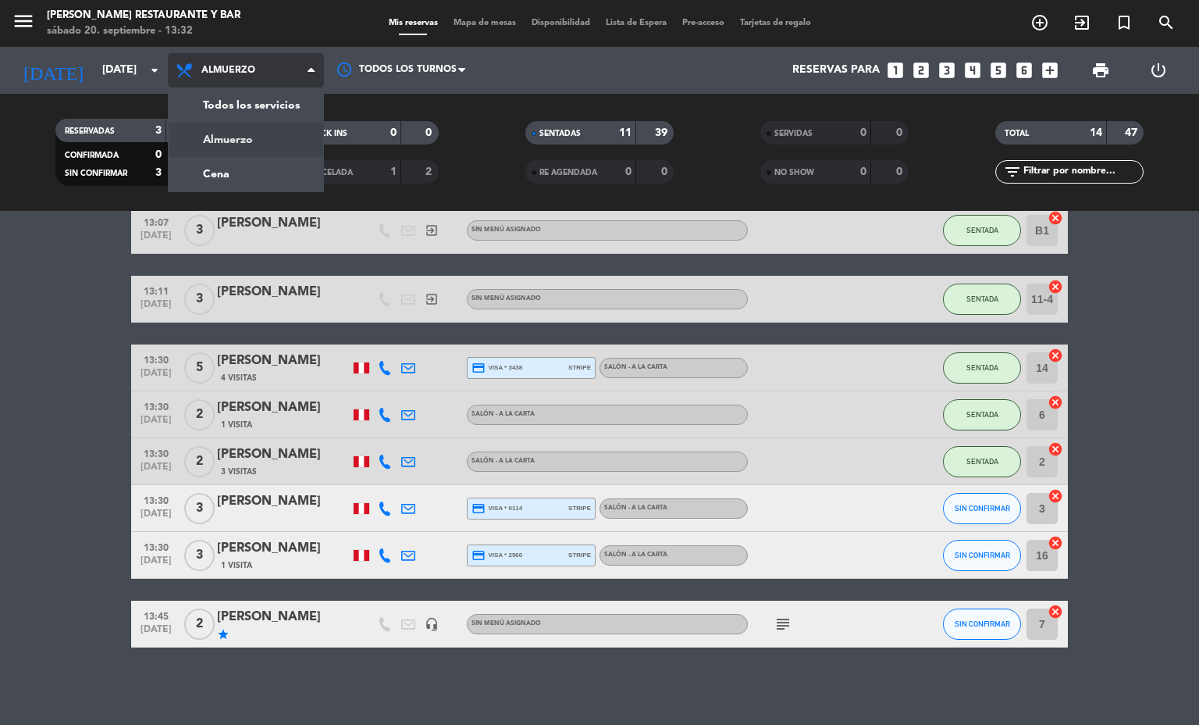
click at [216, 174] on div "menu [PERSON_NAME] Restaurante y Bar [DATE] 20. septiembre - 13:32 Mis reservas…" at bounding box center [599, 105] width 1199 height 211
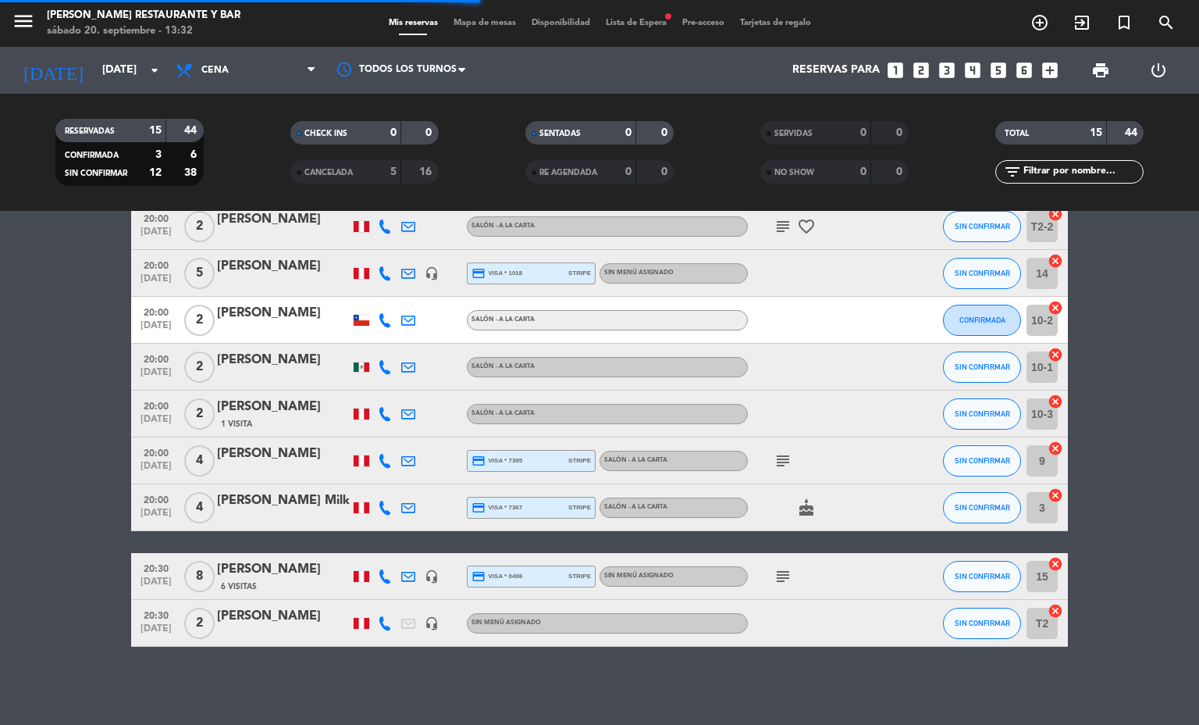
scroll to position [404, 0]
click at [774, 461] on icon "subject" at bounding box center [783, 461] width 19 height 19
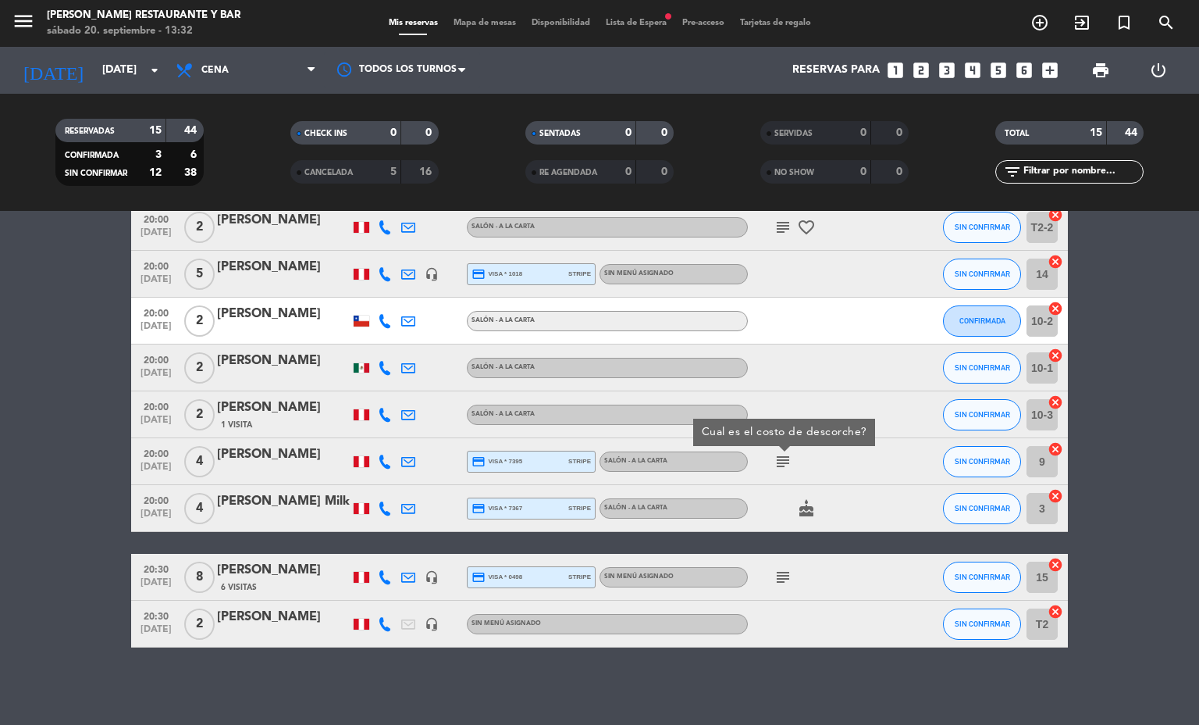
click at [775, 575] on icon "subject" at bounding box center [783, 577] width 19 height 19
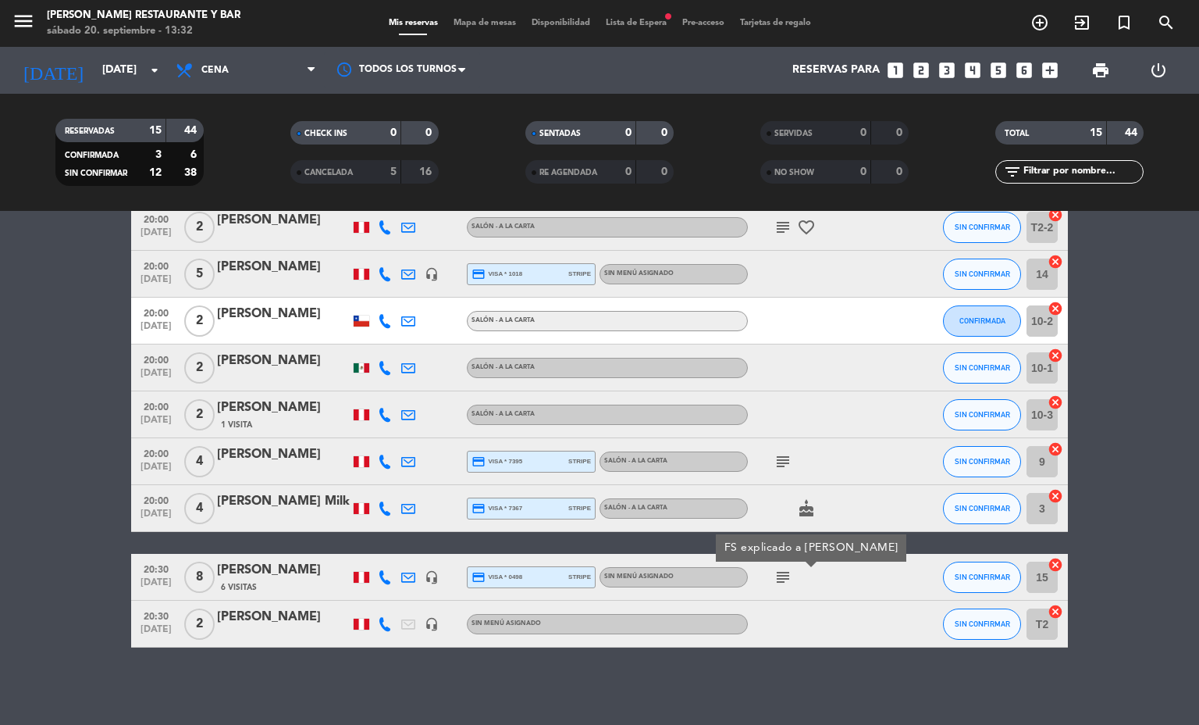
click at [253, 436] on div "20:00 [DATE] 2 [PERSON_NAME] 1 Visita Salón - A la carta SIN CONFIRMAR 10-3 can…" at bounding box center [599, 414] width 937 height 47
click at [253, 464] on div "[PERSON_NAME]" at bounding box center [283, 454] width 133 height 20
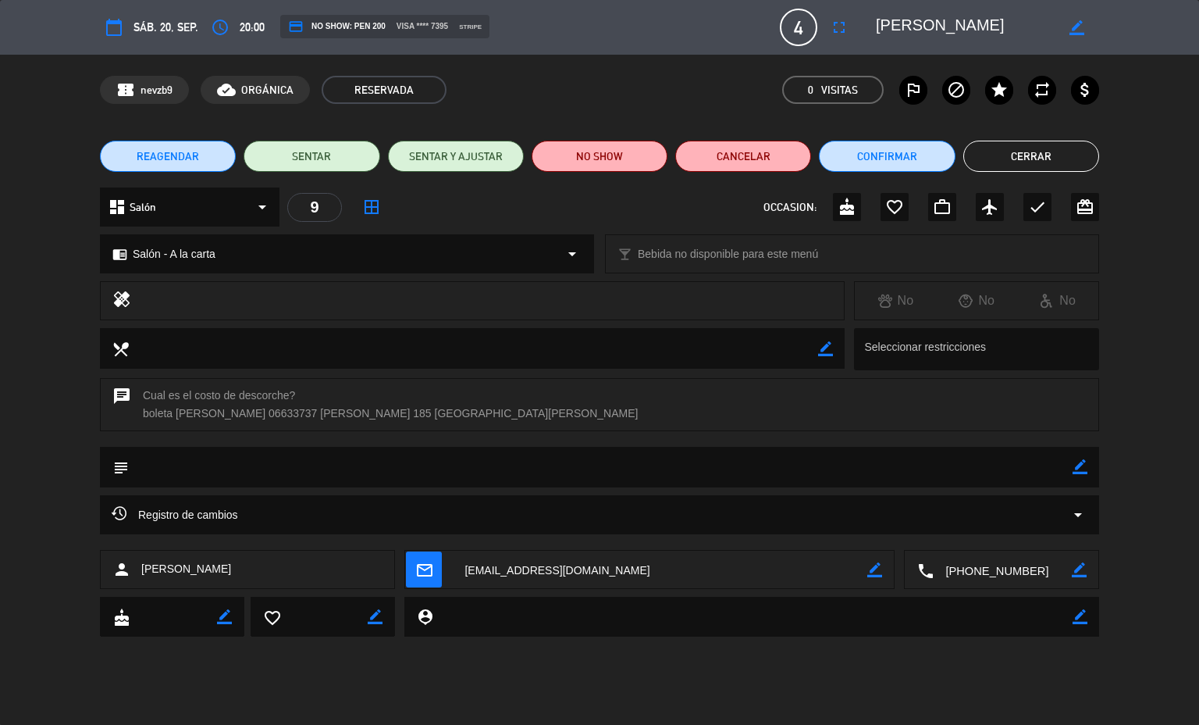
click at [1078, 466] on icon "border_color" at bounding box center [1080, 466] width 15 height 15
click at [1007, 466] on textarea at bounding box center [601, 467] width 944 height 40
type textarea "ya se le indico el precio de descorche"
click at [1080, 462] on icon at bounding box center [1080, 466] width 15 height 15
click at [1038, 155] on button "Cerrar" at bounding box center [1031, 156] width 136 height 31
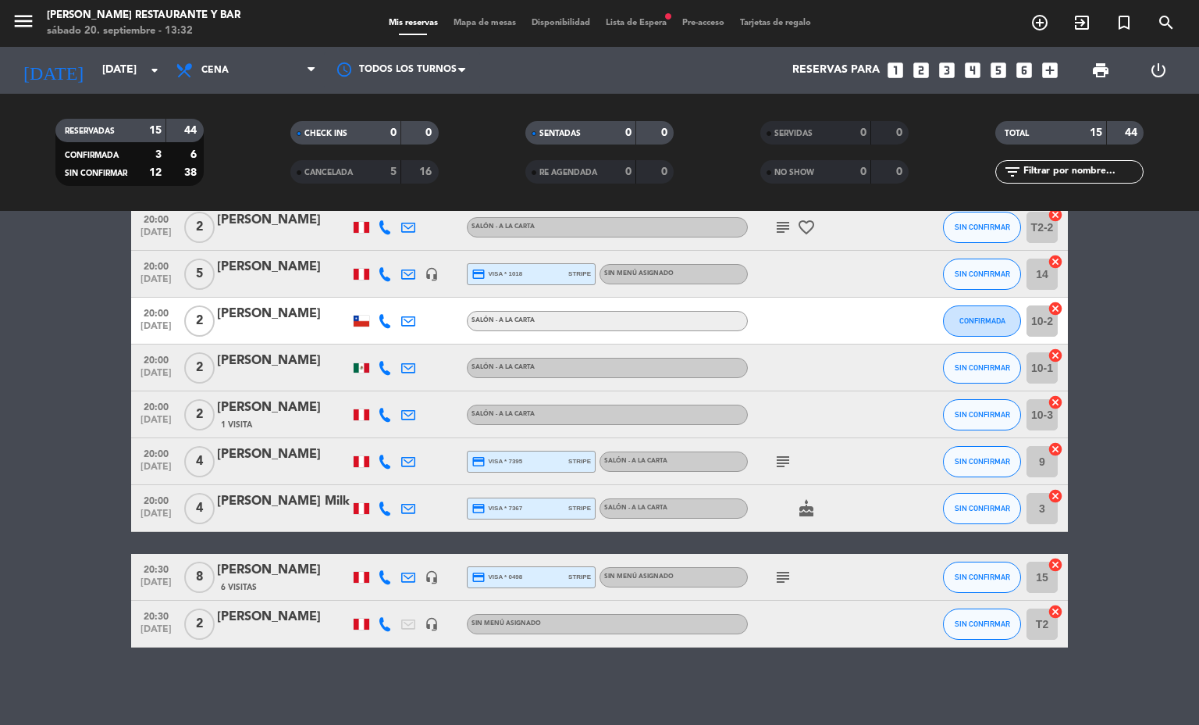
click at [774, 581] on icon "subject" at bounding box center [783, 577] width 19 height 19
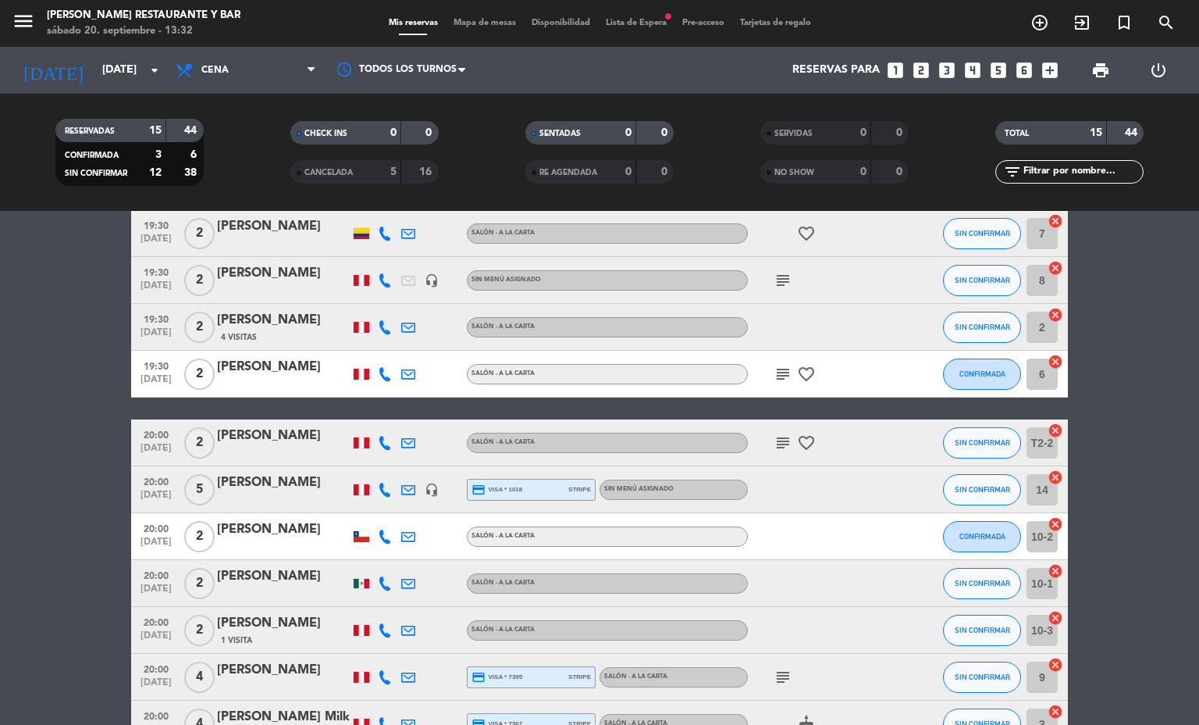
scroll to position [169, 0]
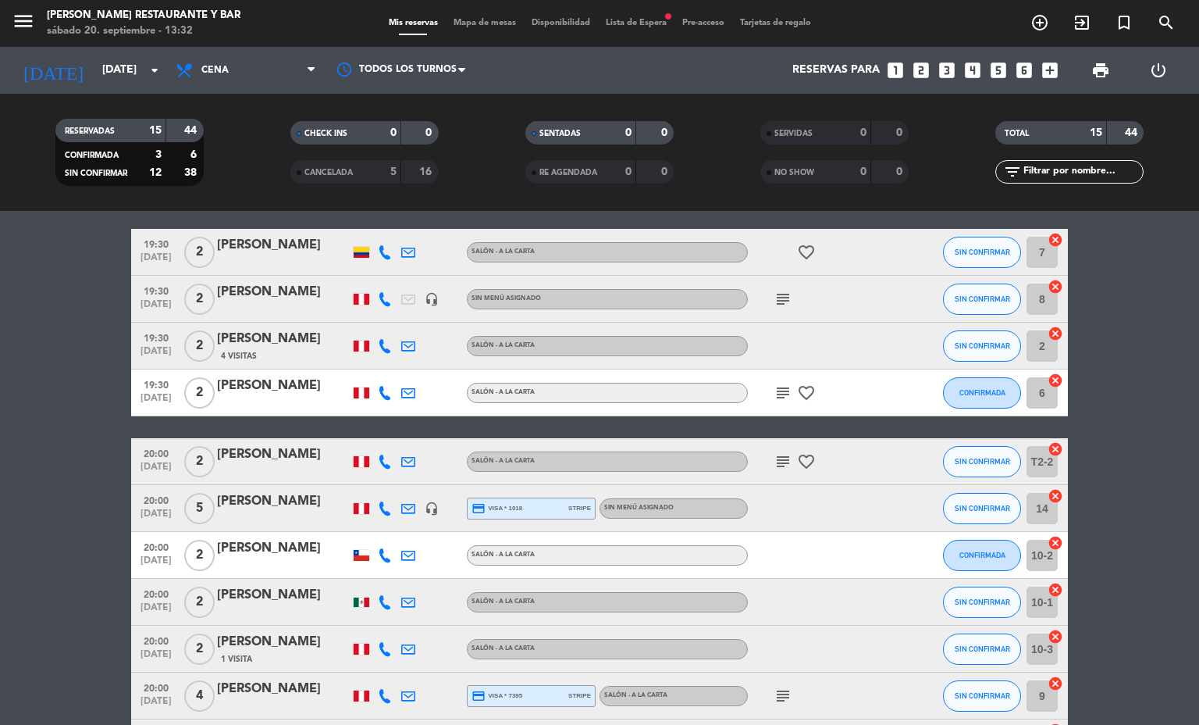
click at [776, 458] on icon "subject" at bounding box center [783, 461] width 19 height 19
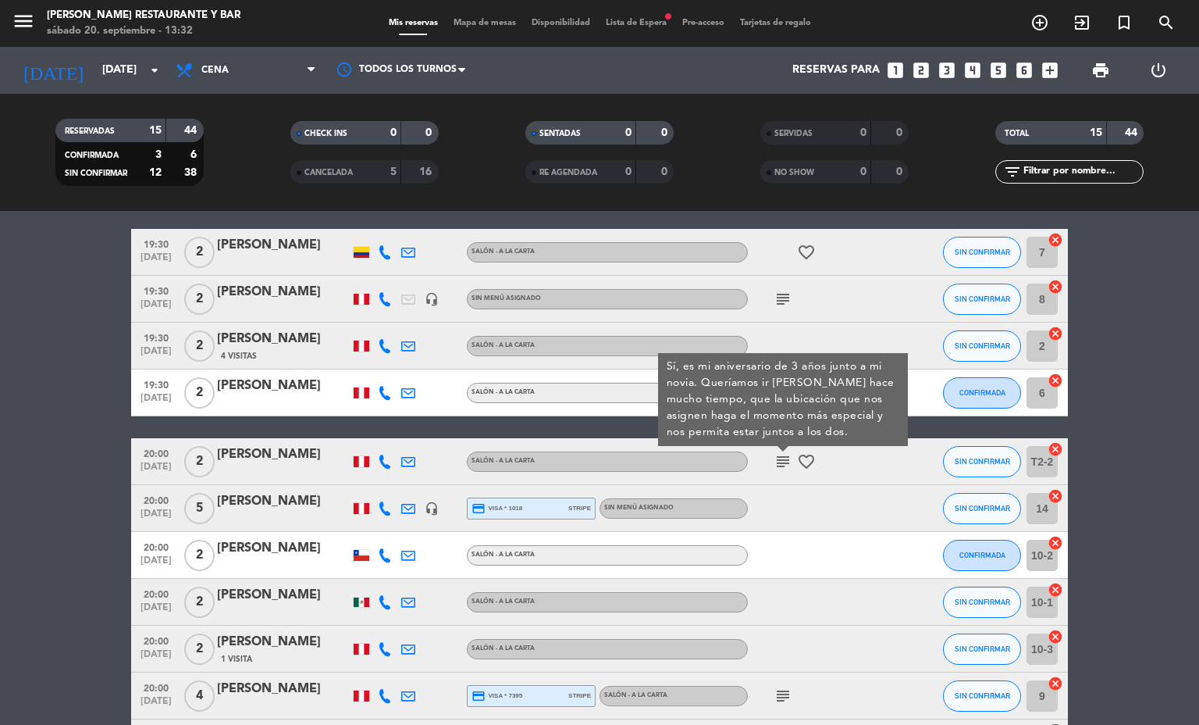
click at [776, 458] on icon "subject" at bounding box center [783, 461] width 19 height 19
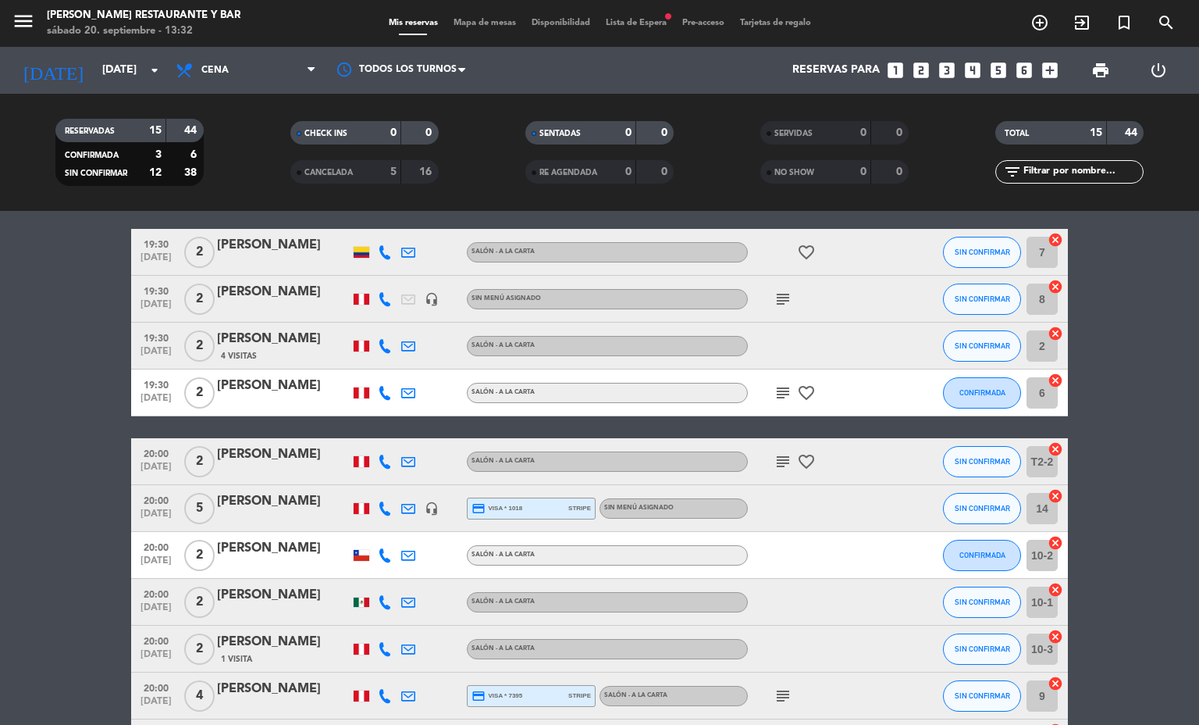
click at [776, 458] on icon "subject" at bounding box center [783, 461] width 19 height 19
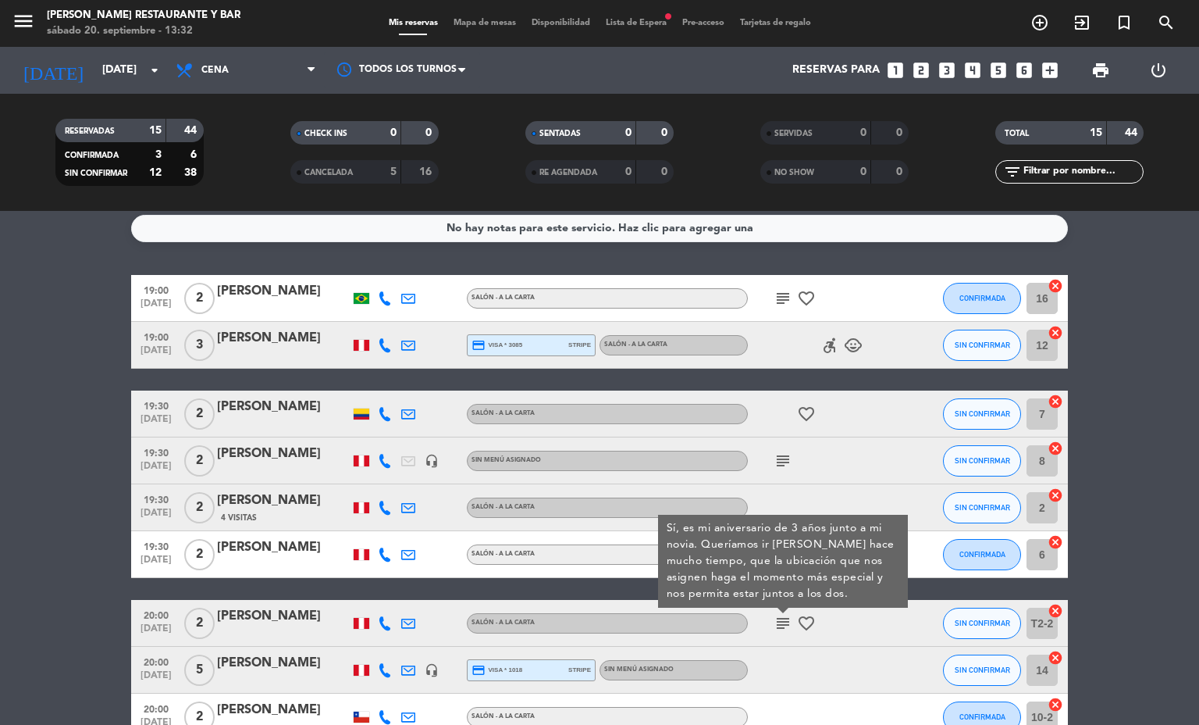
scroll to position [0, 0]
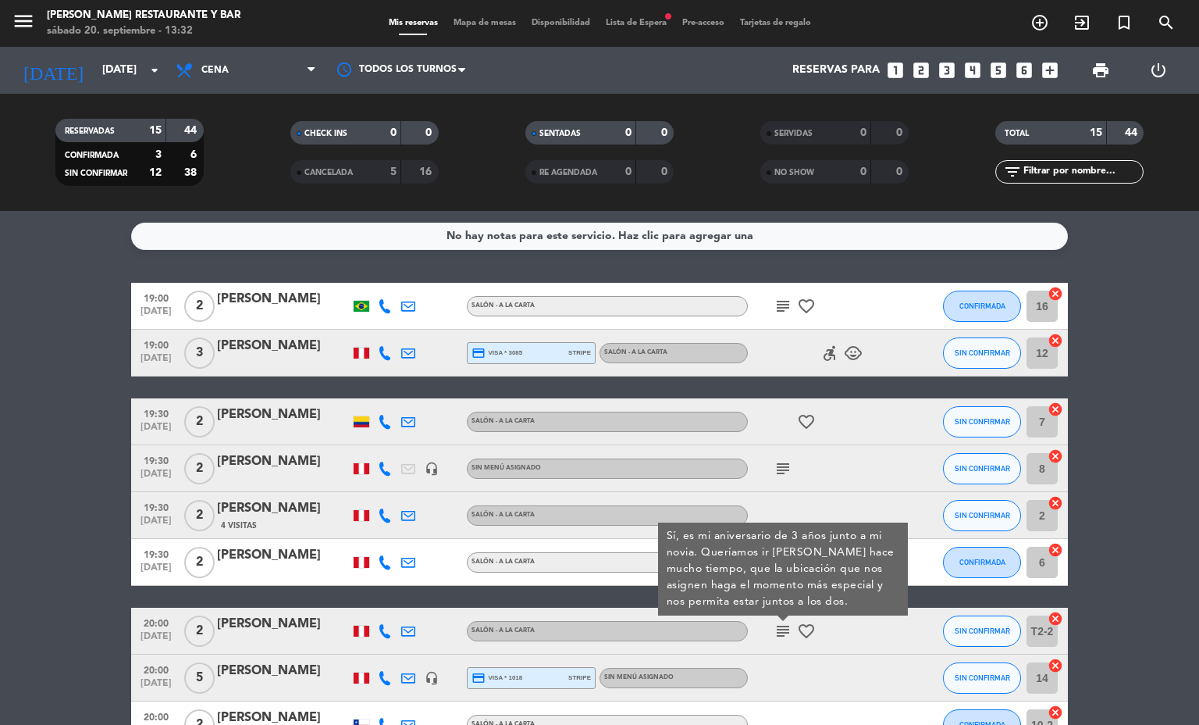
click at [0, 382] on bookings-row "19:00 [DATE] 2 [PERSON_NAME] Salón - A la carta subject favorite_border CONFIRM…" at bounding box center [599, 667] width 1199 height 768
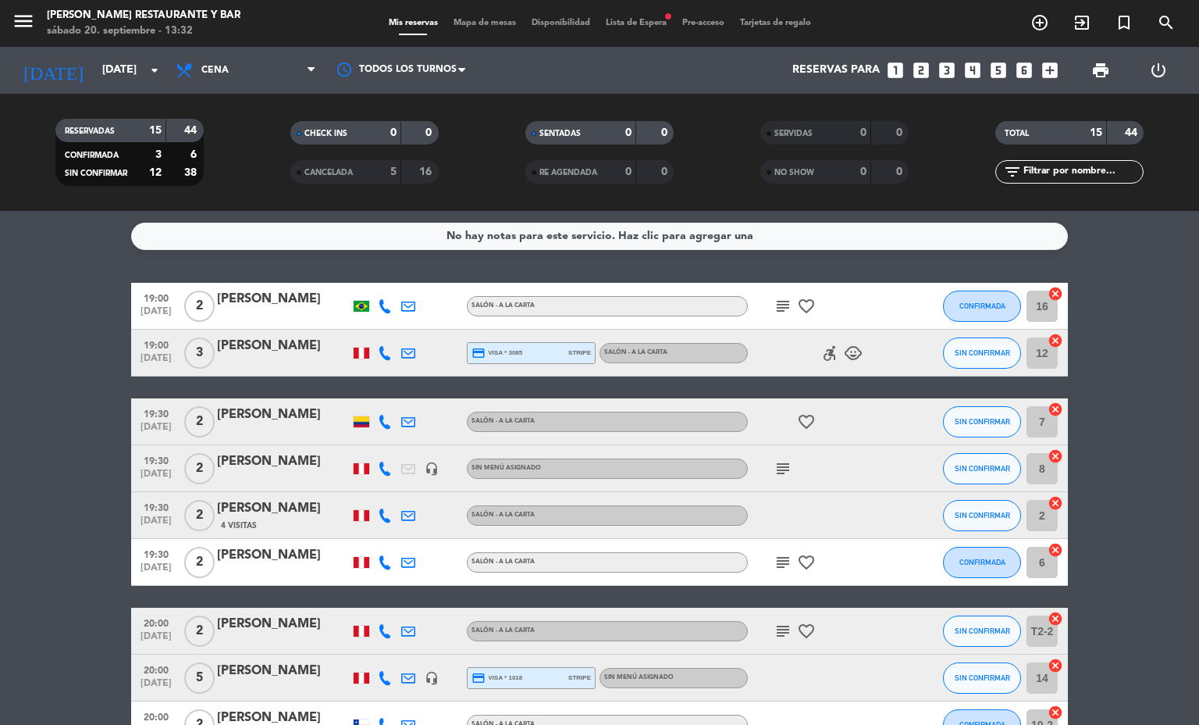
click at [774, 307] on icon "subject" at bounding box center [783, 306] width 19 height 19
click at [782, 472] on icon "subject" at bounding box center [783, 468] width 19 height 19
click at [797, 556] on icon "favorite_border" at bounding box center [806, 562] width 19 height 19
click at [774, 569] on icon "subject" at bounding box center [783, 562] width 19 height 19
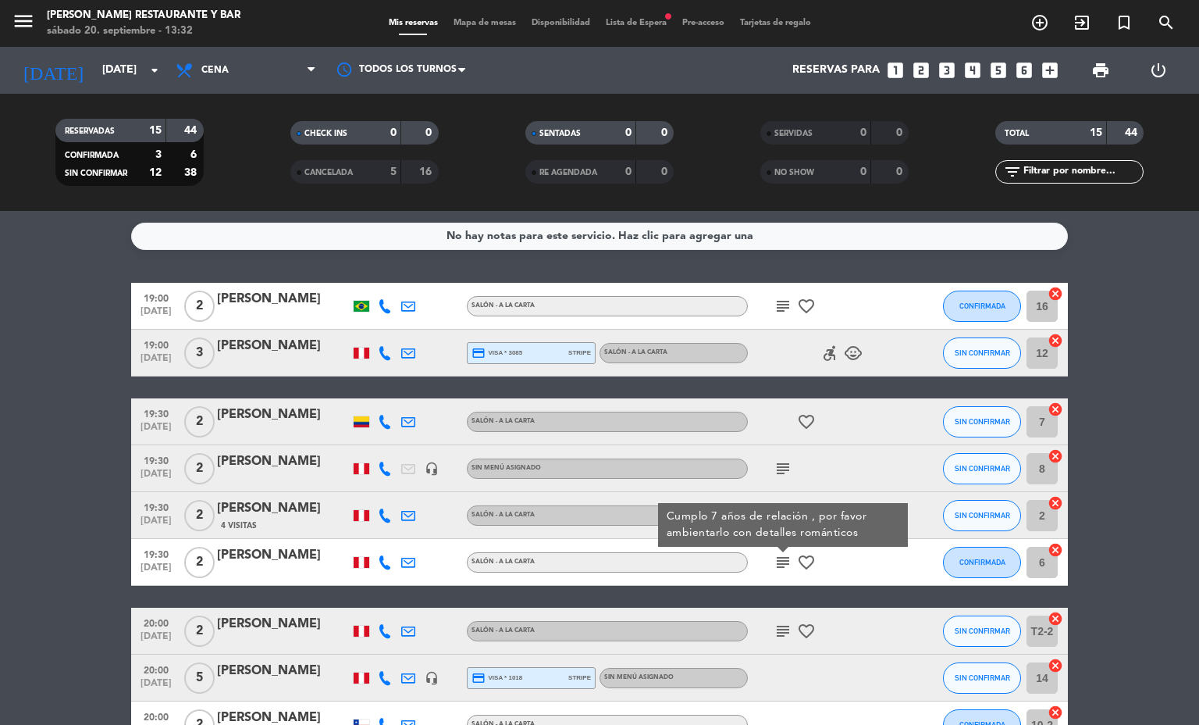
click at [460, 27] on span "Mapa de mesas" at bounding box center [485, 23] width 78 height 9
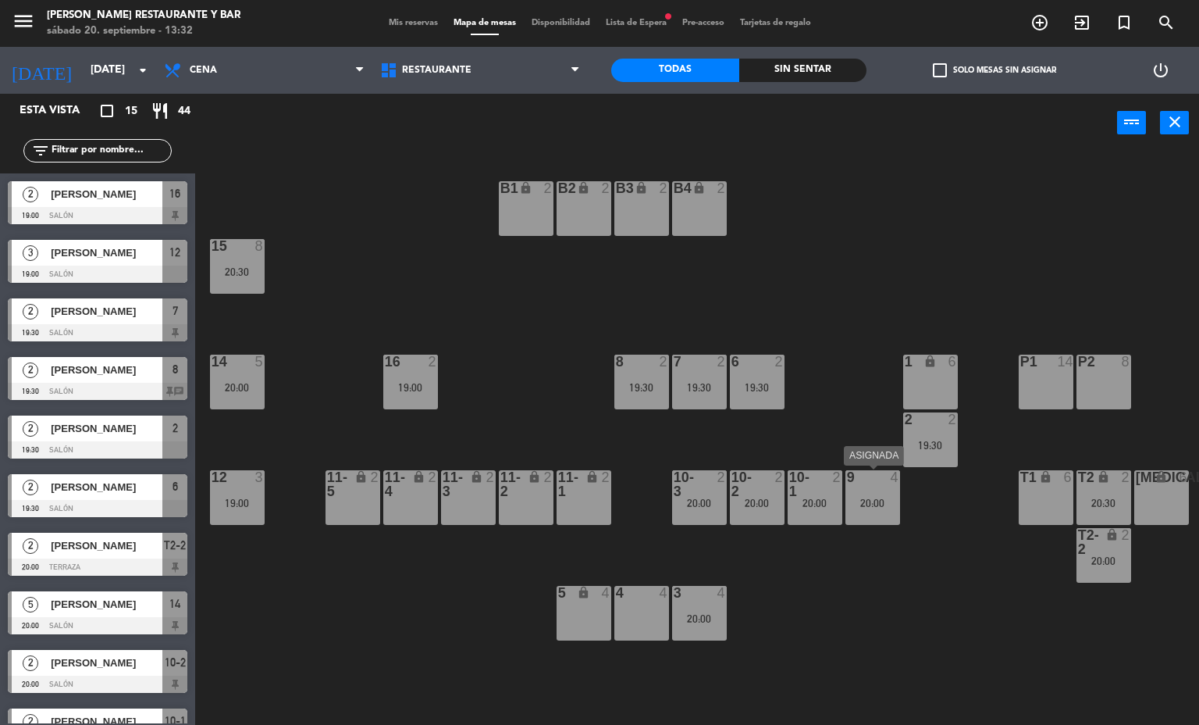
click at [878, 493] on div "9 4 20:00" at bounding box center [873, 497] width 55 height 55
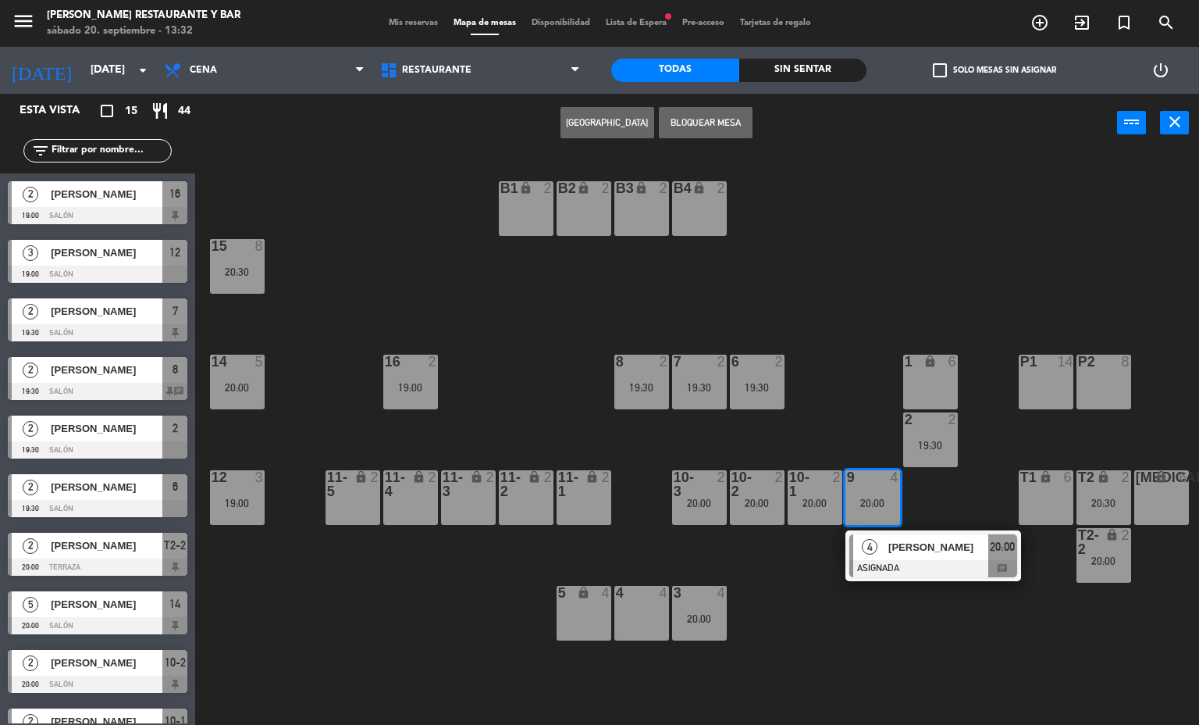
click at [877, 544] on span "4" at bounding box center [870, 547] width 16 height 16
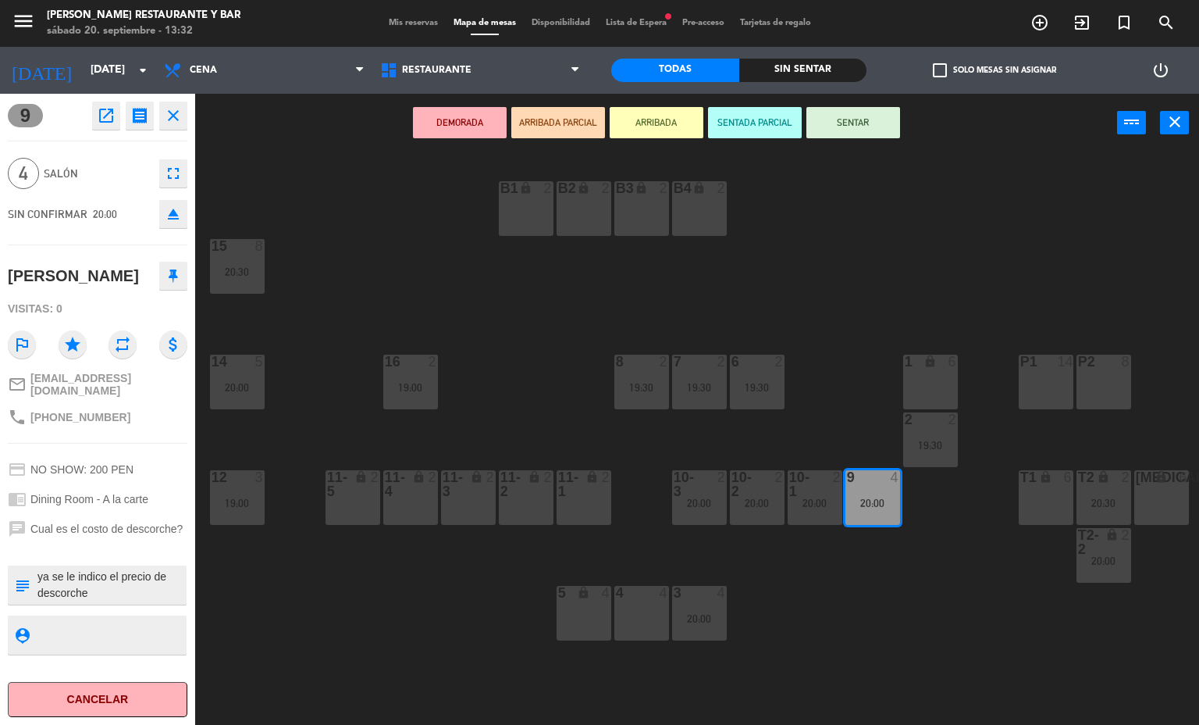
click at [874, 567] on div "B1 lock 2 B2 lock 2 B3 lock 2 B4 lock 2 15 8 20:30 14 5 20:00 8 2 19:30 7 2 19:…" at bounding box center [703, 439] width 992 height 572
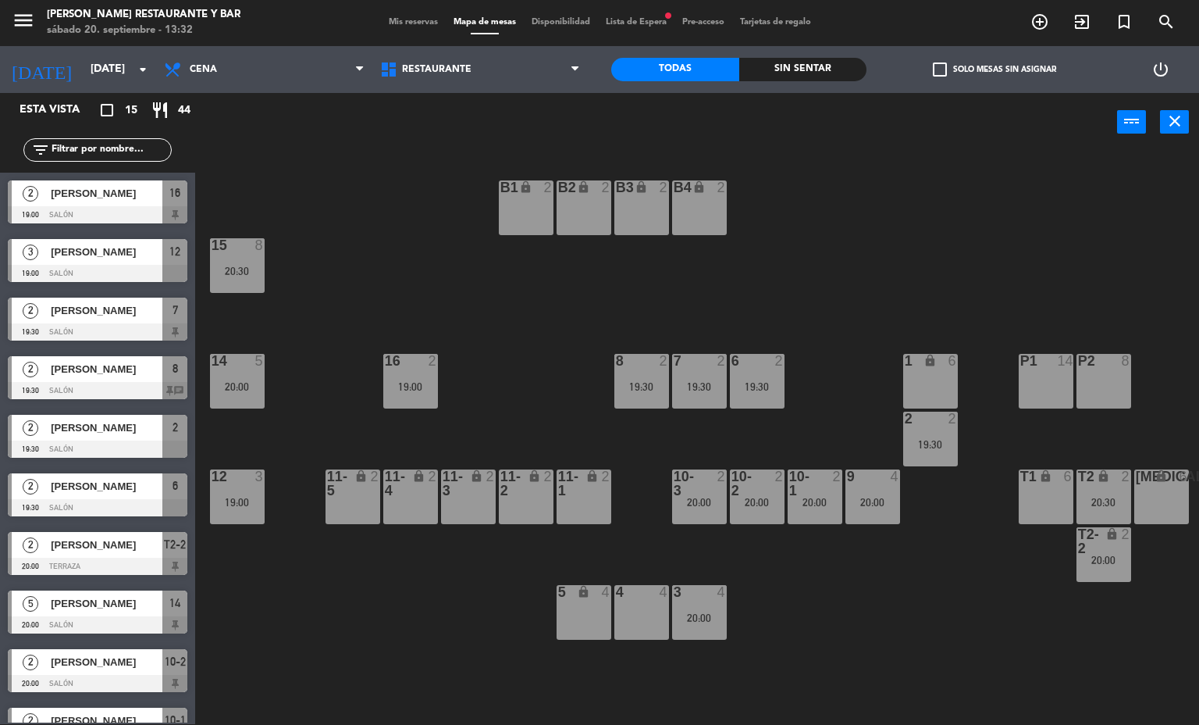
scroll to position [80, 0]
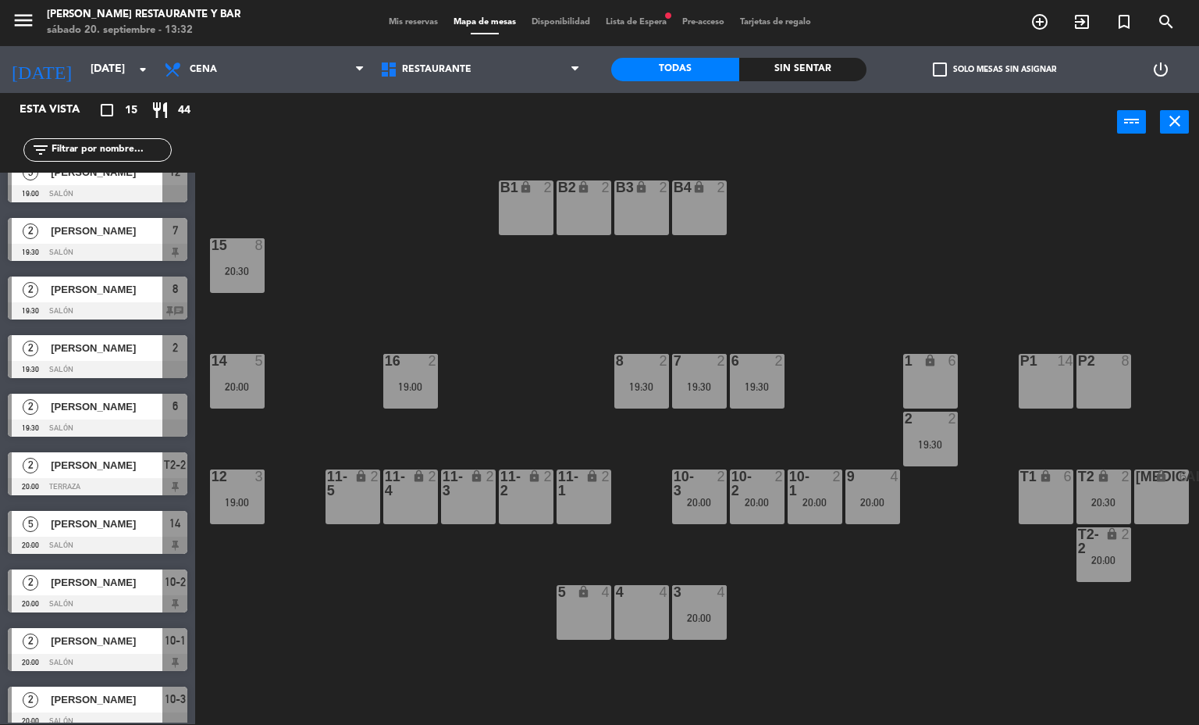
click at [878, 497] on div "20:00" at bounding box center [873, 502] width 55 height 11
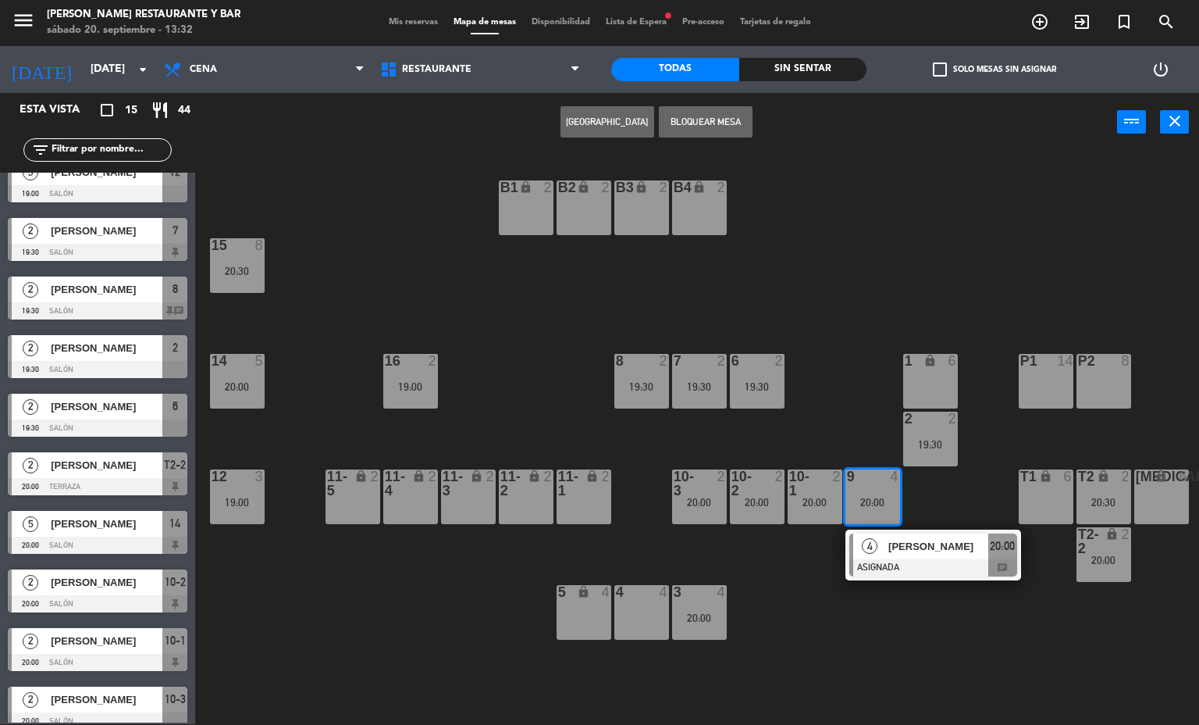
click at [644, 618] on div "4 4" at bounding box center [641, 612] width 55 height 55
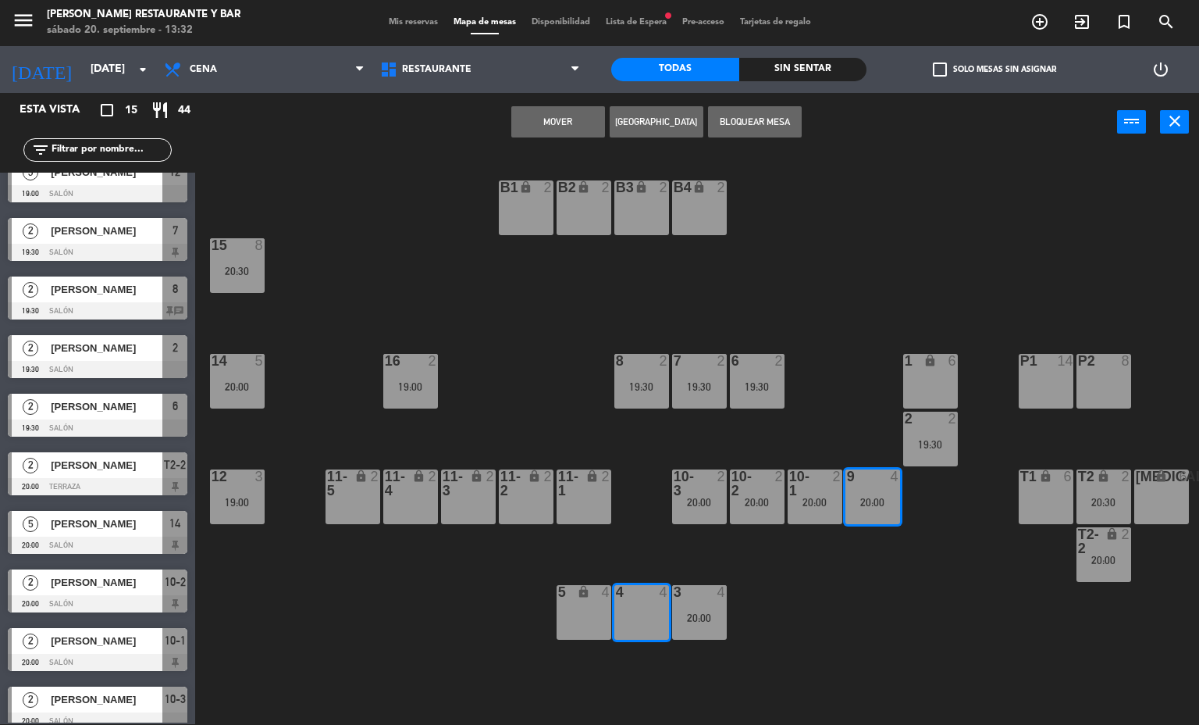
click at [567, 119] on button "Mover" at bounding box center [558, 121] width 94 height 31
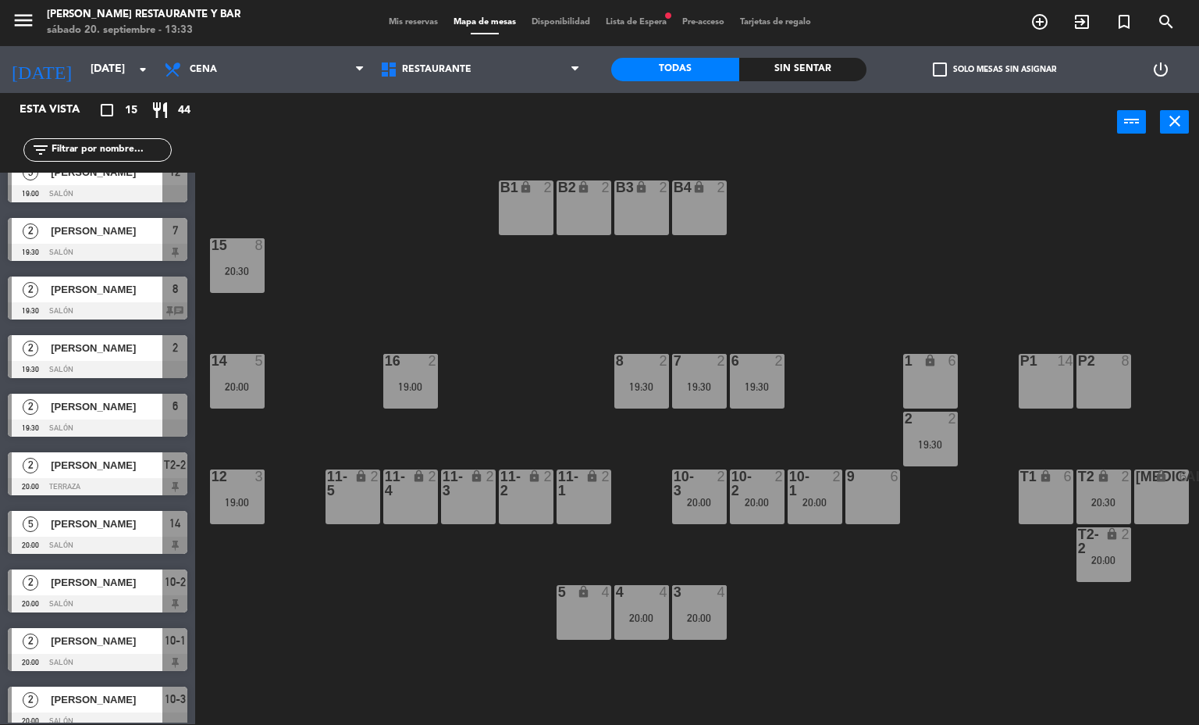
click at [888, 623] on div "B1 lock 2 B2 lock 2 B3 lock 2 B4 lock 2 15 8 20:30 14 5 20:00 8 2 19:30 7 2 19:…" at bounding box center [703, 438] width 992 height 572
click at [111, 56] on input "[DATE]" at bounding box center [157, 69] width 148 height 28
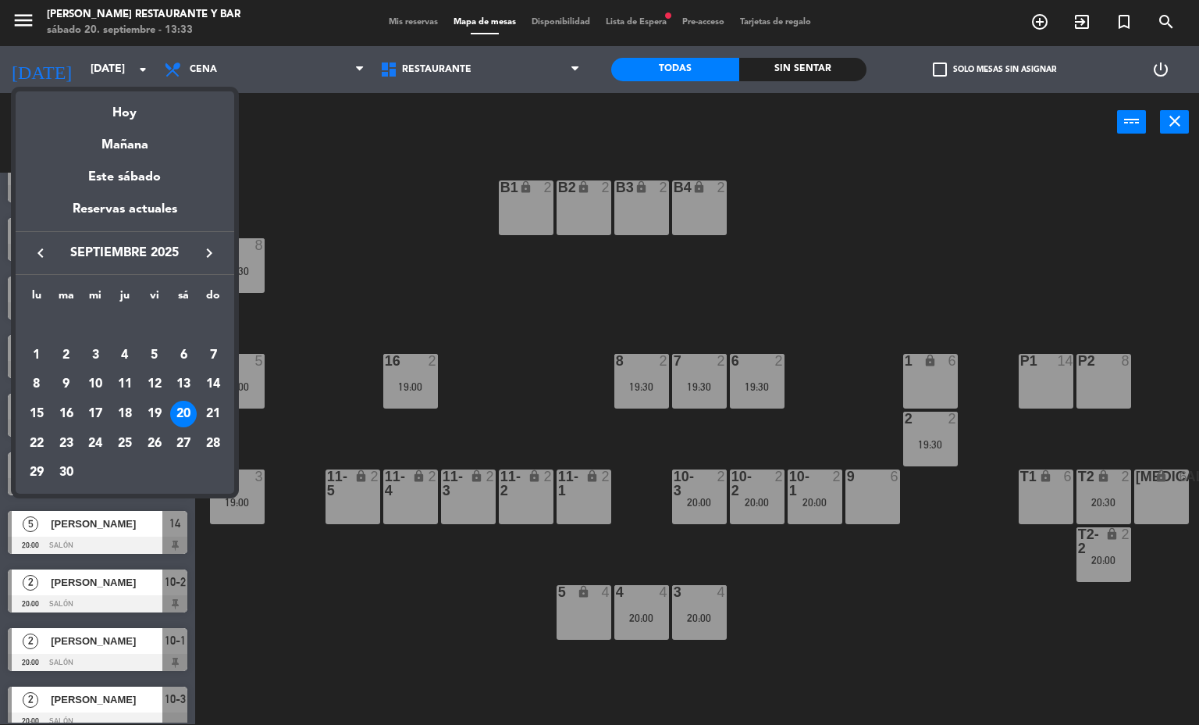
click at [205, 66] on div at bounding box center [599, 362] width 1199 height 725
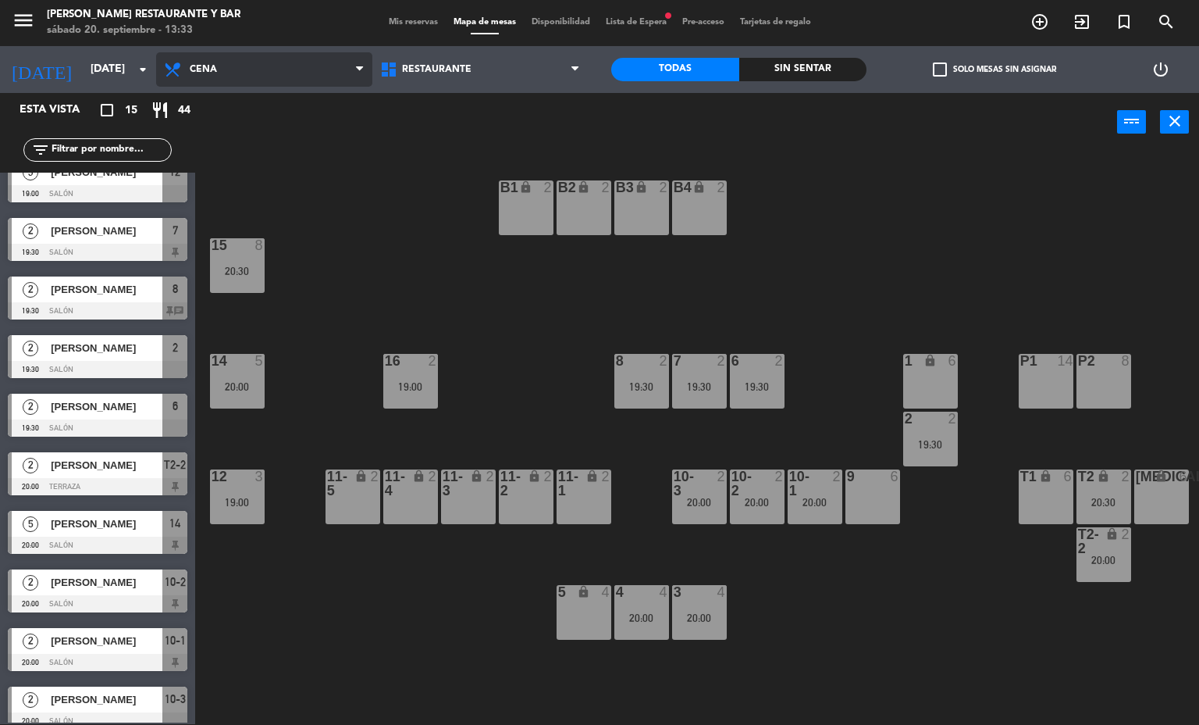
click at [205, 73] on span "Cena" at bounding box center [203, 69] width 27 height 11
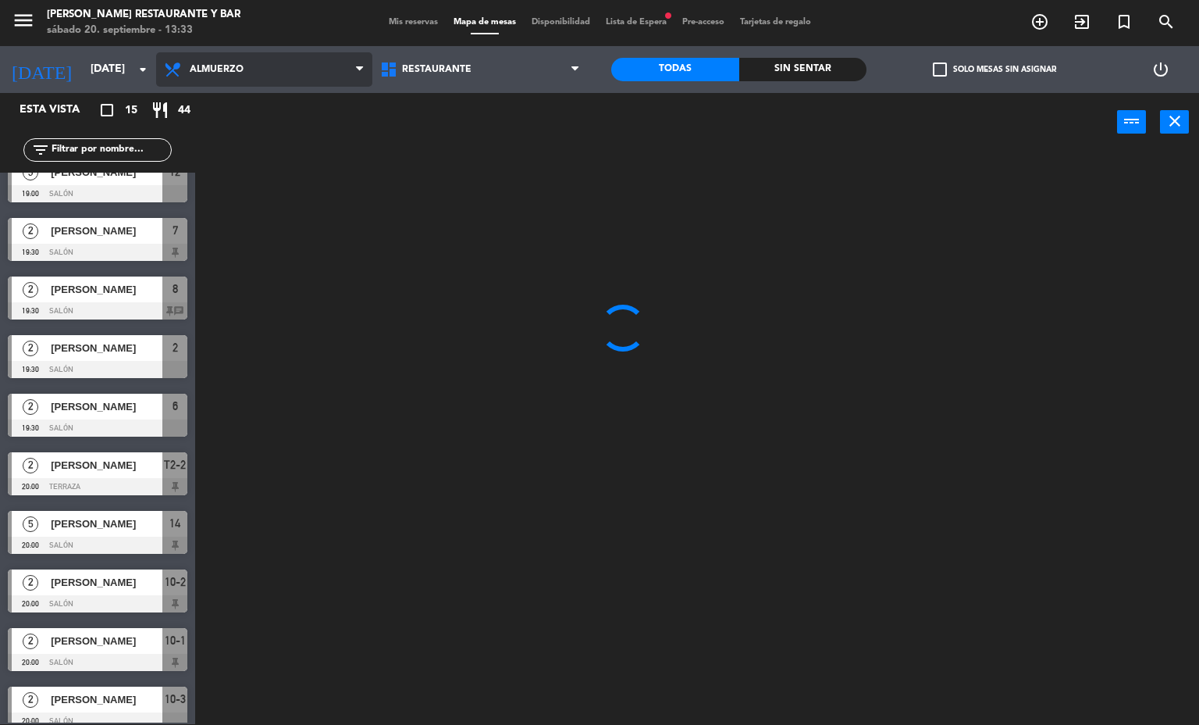
click at [194, 113] on ng-component "menu [PERSON_NAME] Restaurante y Bar [DATE] 20. septiembre - 13:33 Mis reservas…" at bounding box center [599, 361] width 1199 height 725
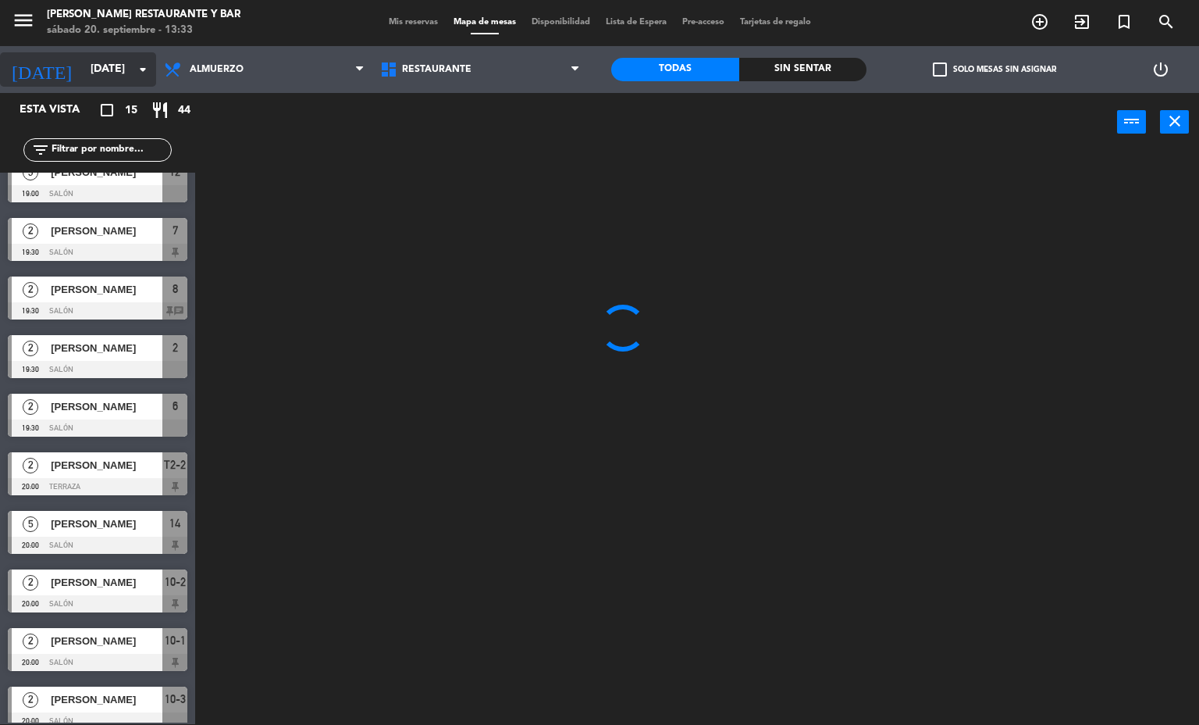
click at [116, 75] on input "[DATE]" at bounding box center [157, 69] width 148 height 28
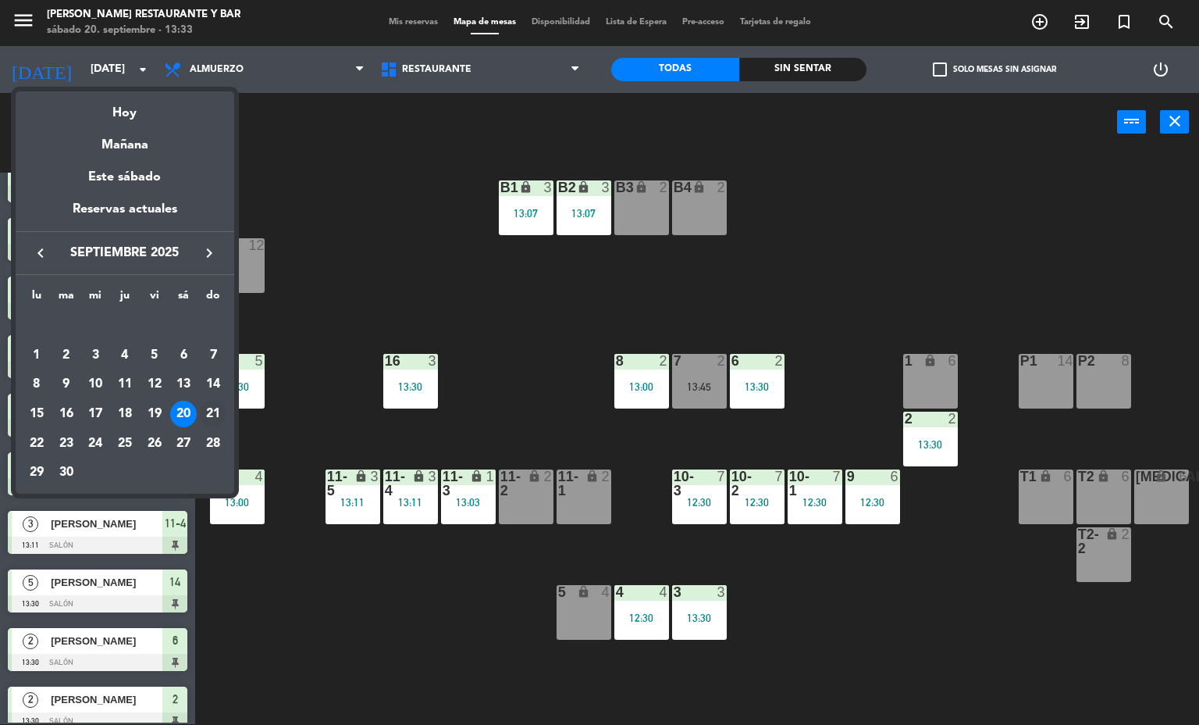
click at [216, 415] on div "21" at bounding box center [213, 414] width 27 height 27
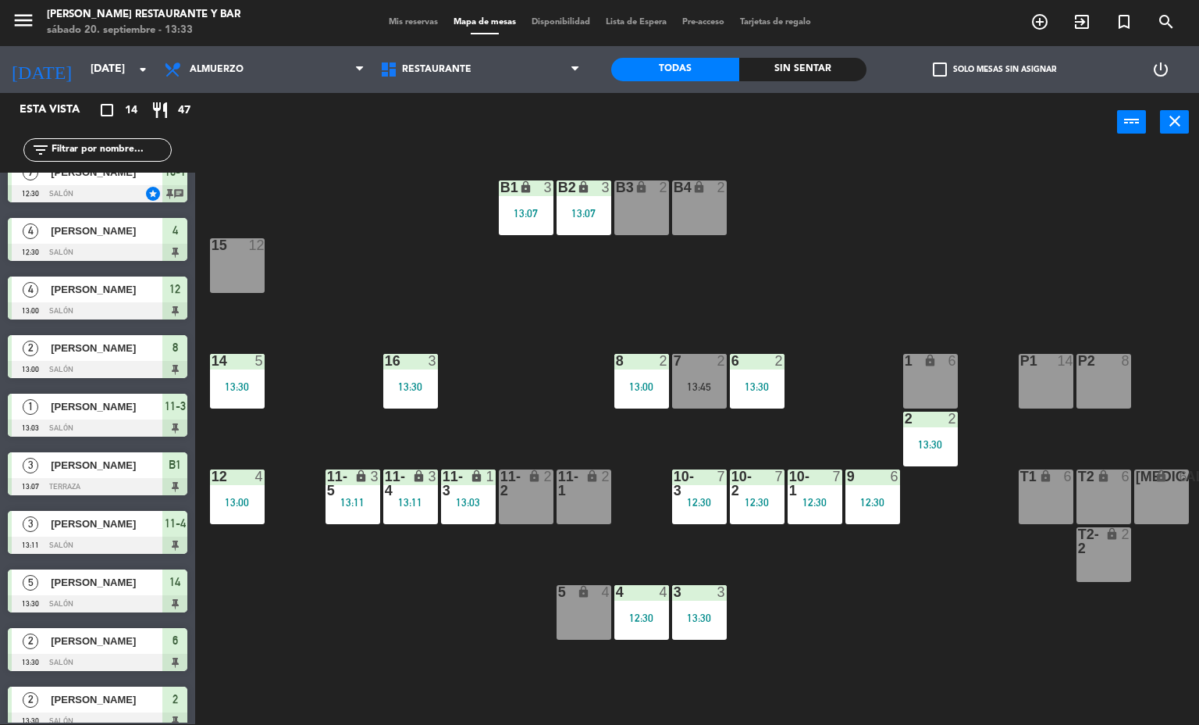
type input "[DATE]"
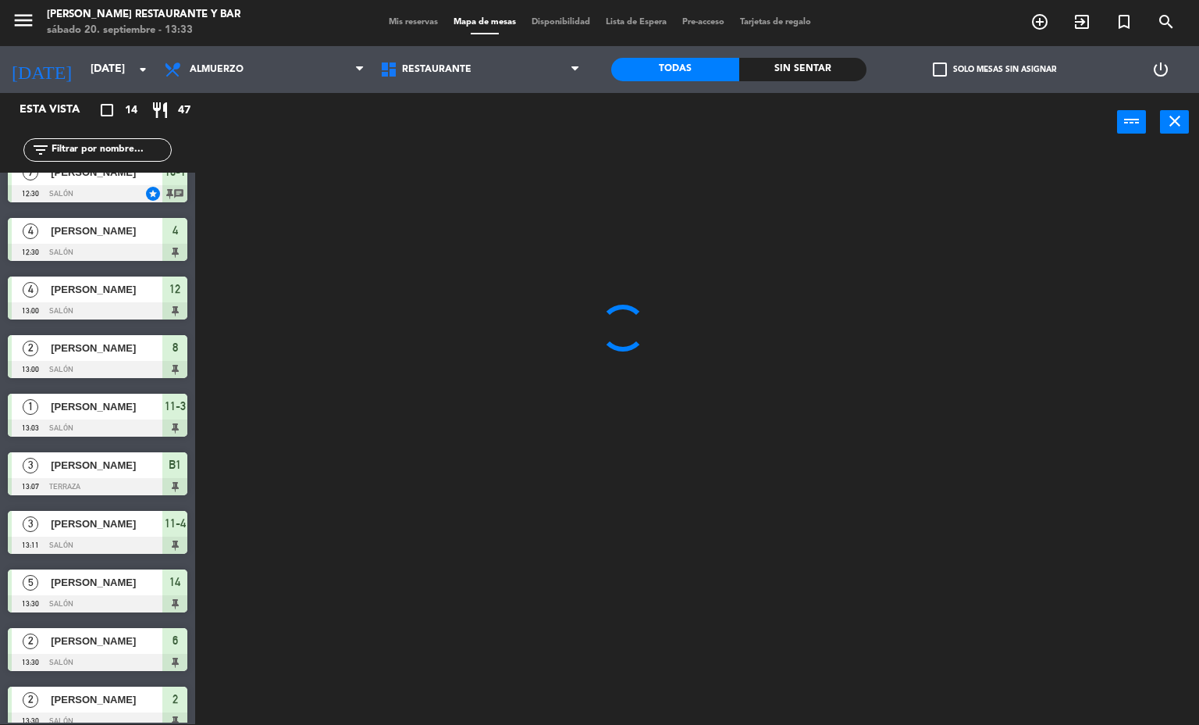
scroll to position [0, 0]
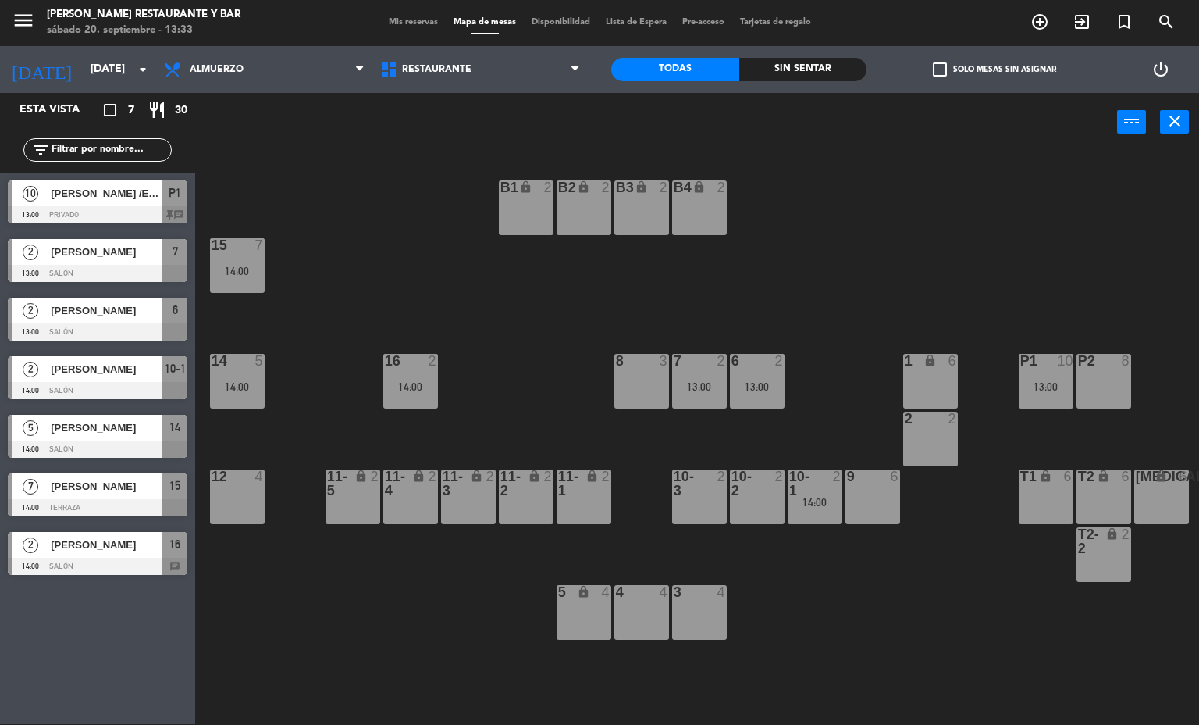
click at [408, 18] on span "Mis reservas" at bounding box center [413, 22] width 65 height 9
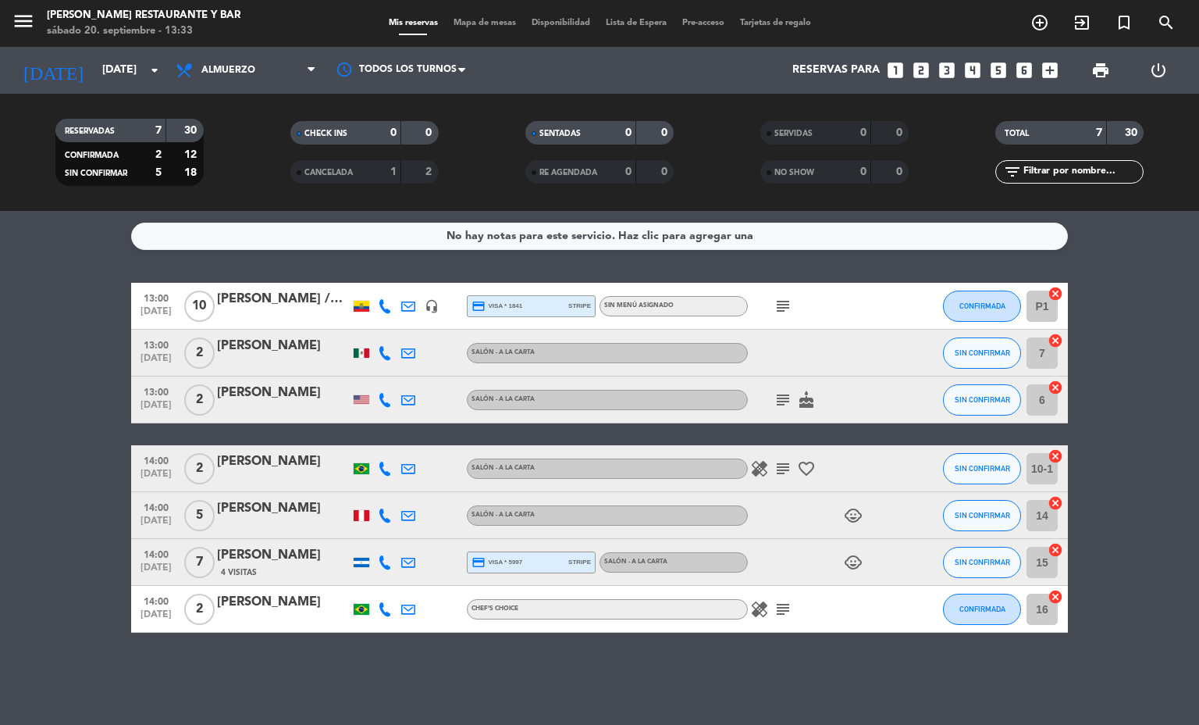
click at [802, 607] on div "healing subject" at bounding box center [818, 609] width 141 height 46
click at [776, 607] on icon "subject" at bounding box center [783, 609] width 19 height 19
click at [774, 467] on icon "subject" at bounding box center [783, 468] width 19 height 19
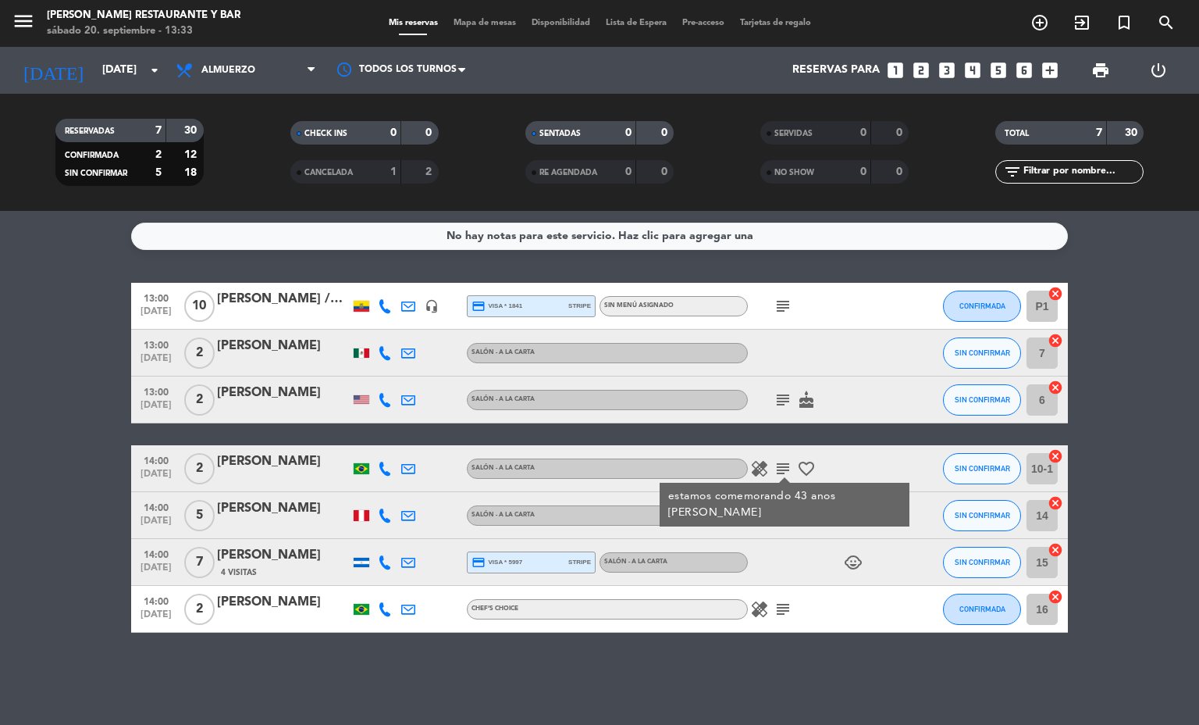
click at [158, 45] on div "menu [PERSON_NAME] Restaurante y Bar [DATE] 20. septiembre - 13:33 Mis reservas…" at bounding box center [599, 23] width 1199 height 47
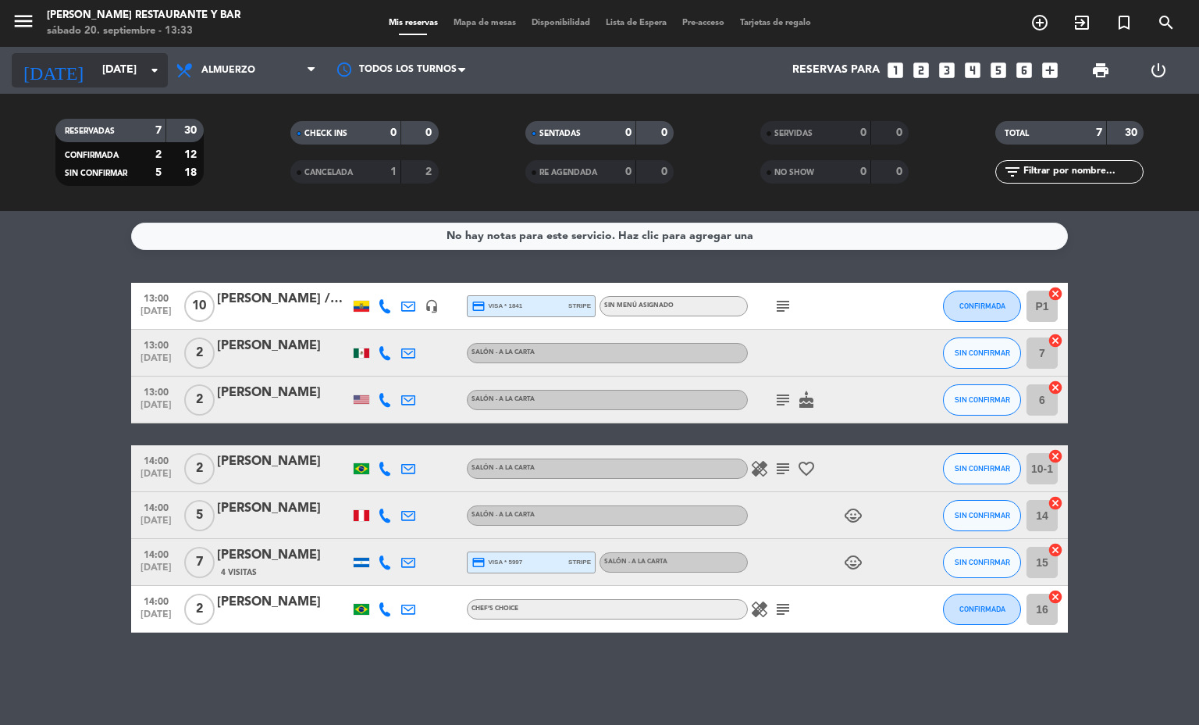
click at [112, 77] on input "[DATE]" at bounding box center [168, 70] width 148 height 28
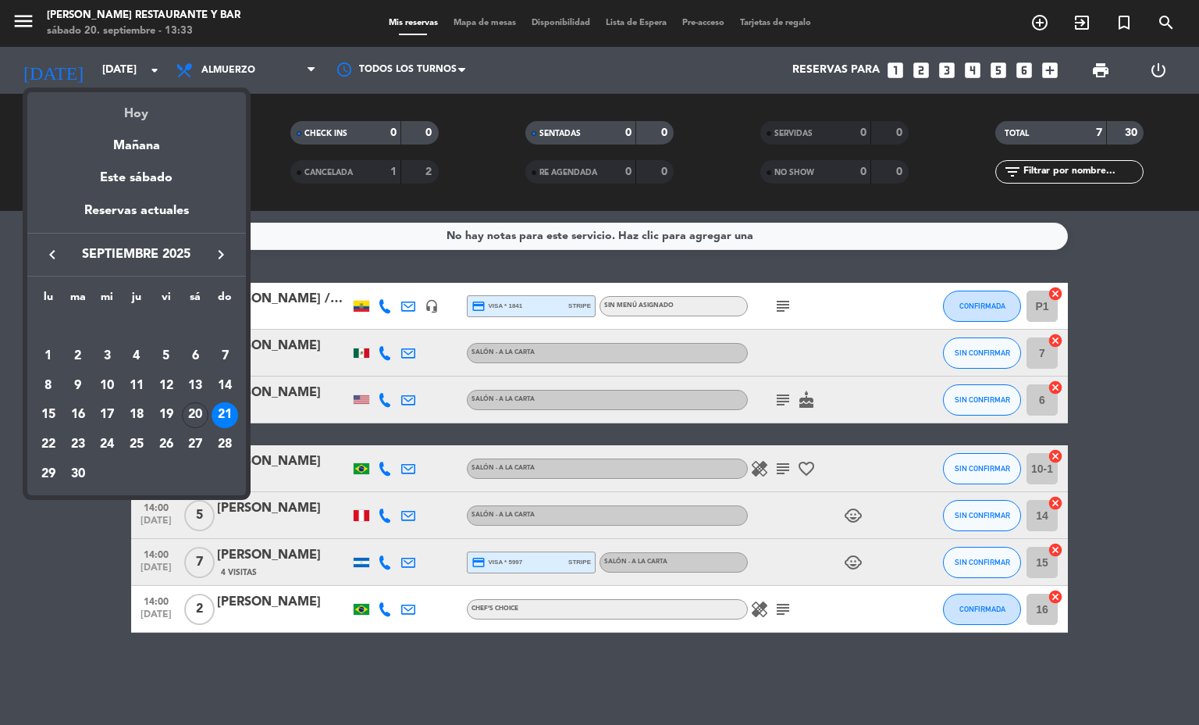
click at [148, 104] on div "Hoy" at bounding box center [136, 108] width 219 height 32
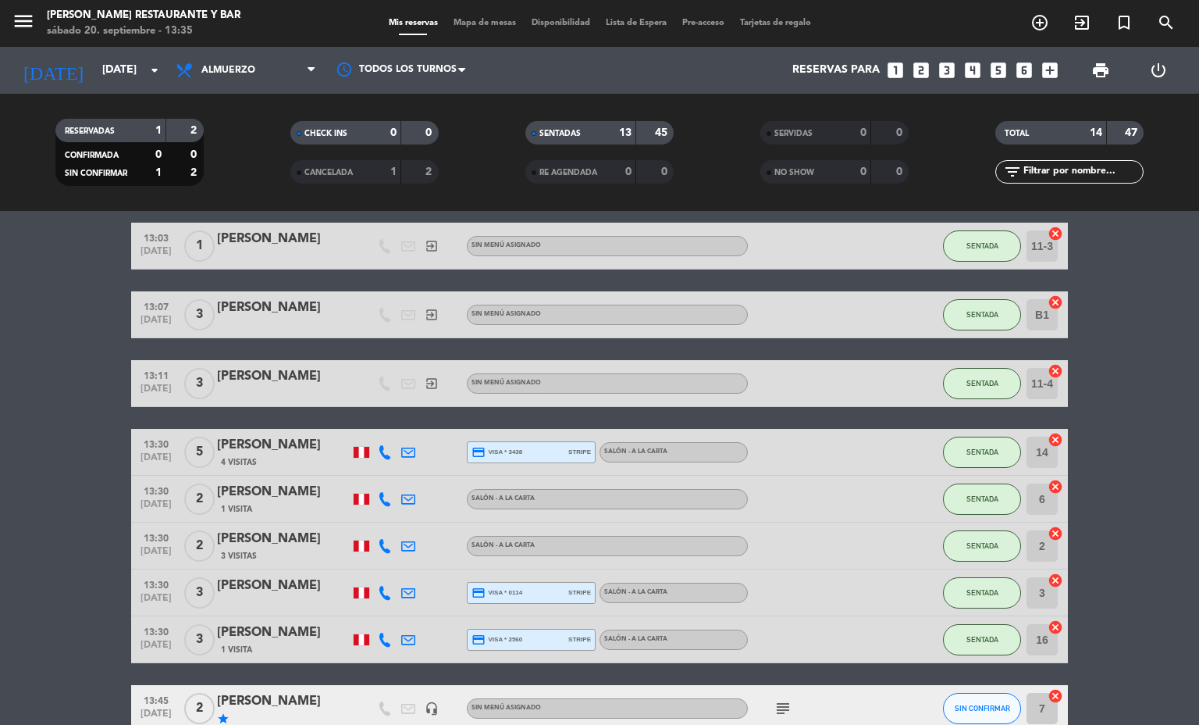
scroll to position [422, 0]
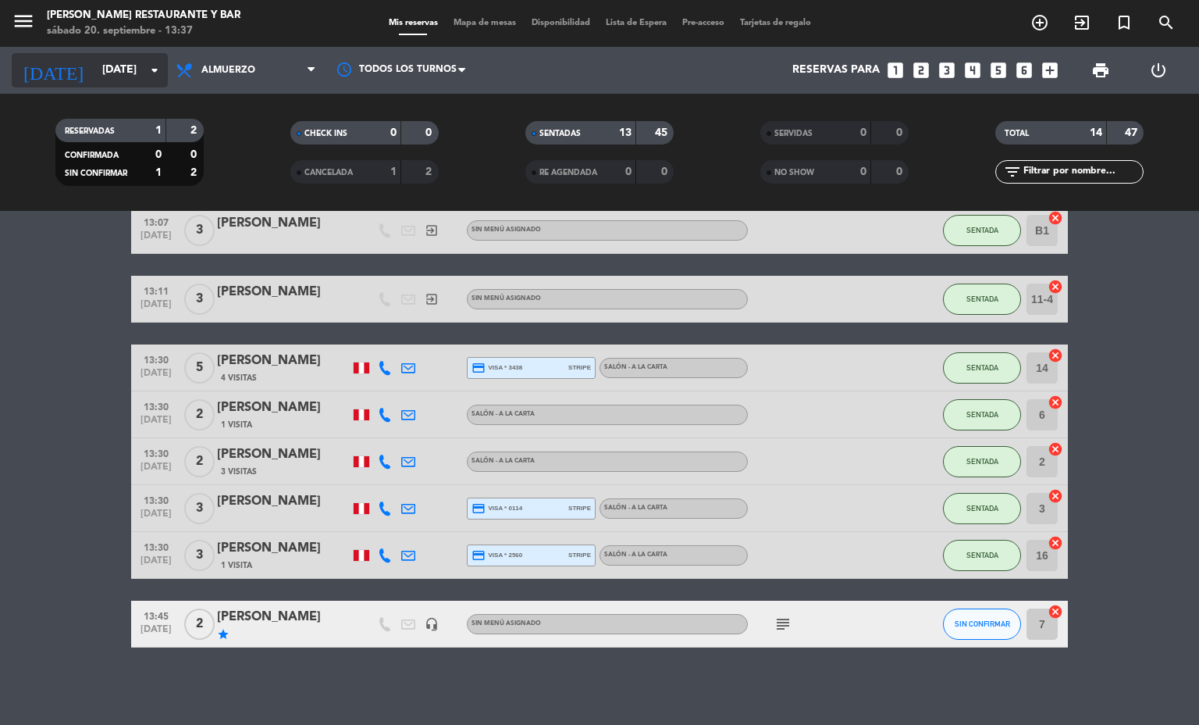
click at [101, 66] on input "[DATE]" at bounding box center [168, 70] width 148 height 28
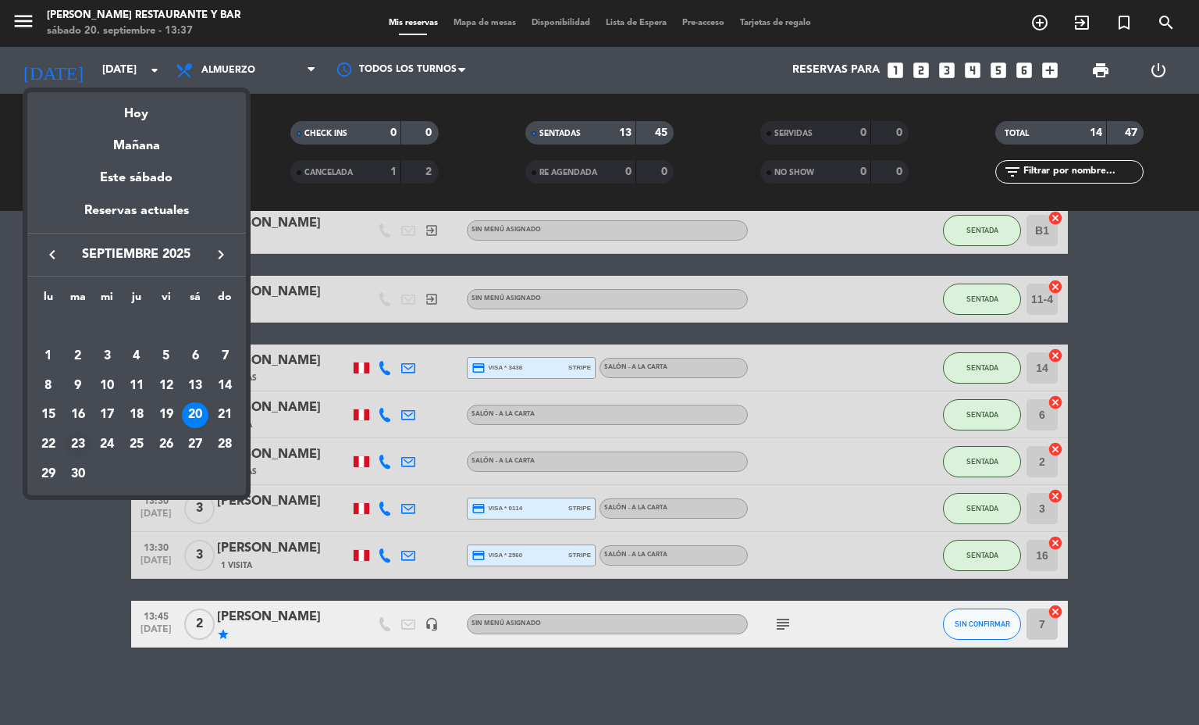
click at [80, 447] on div "23" at bounding box center [78, 444] width 27 height 27
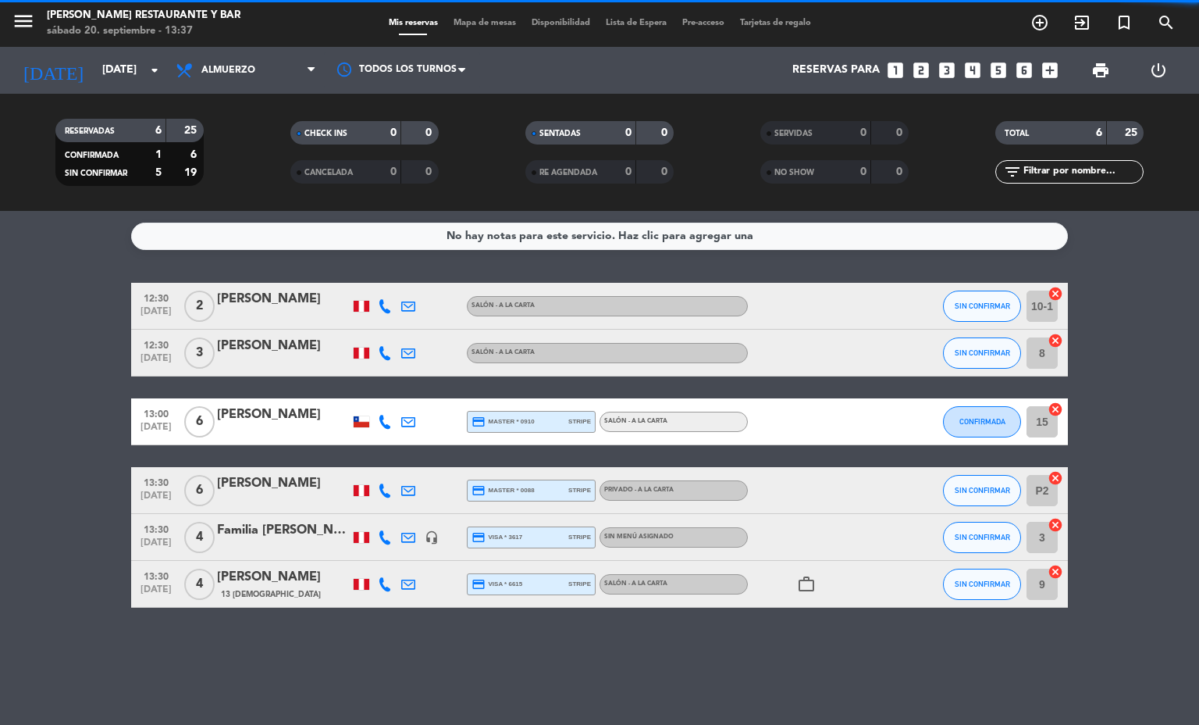
scroll to position [0, 0]
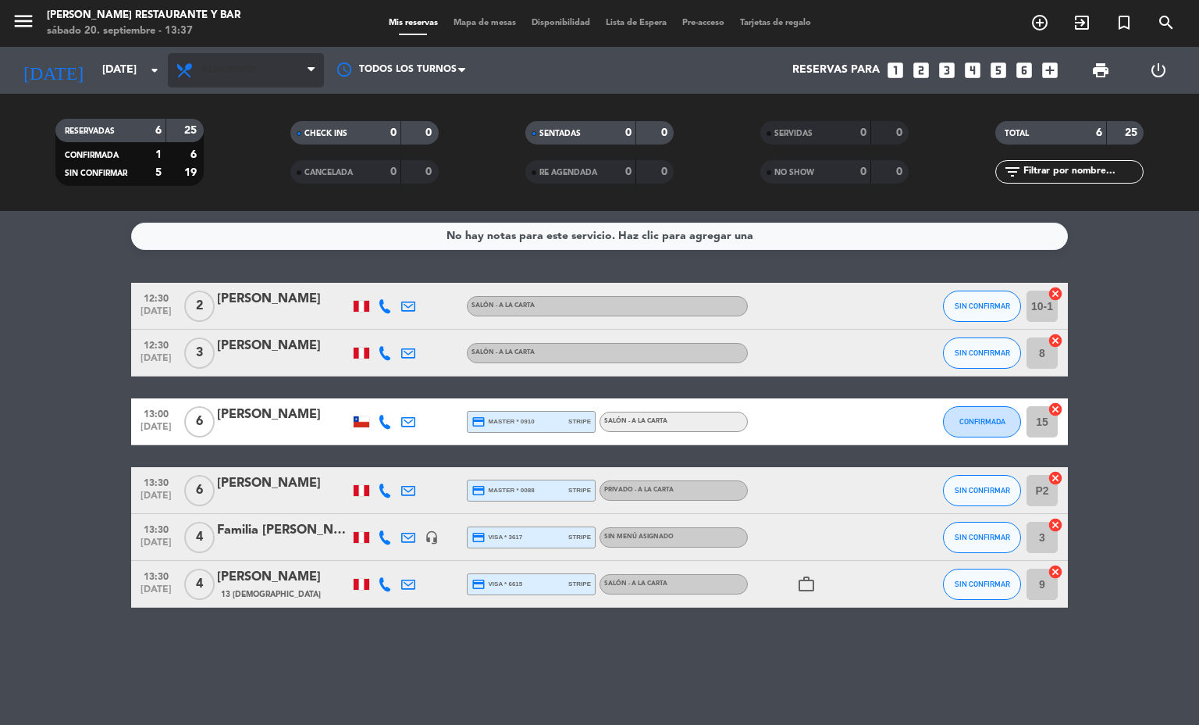
click at [219, 84] on span "Almuerzo" at bounding box center [246, 70] width 156 height 34
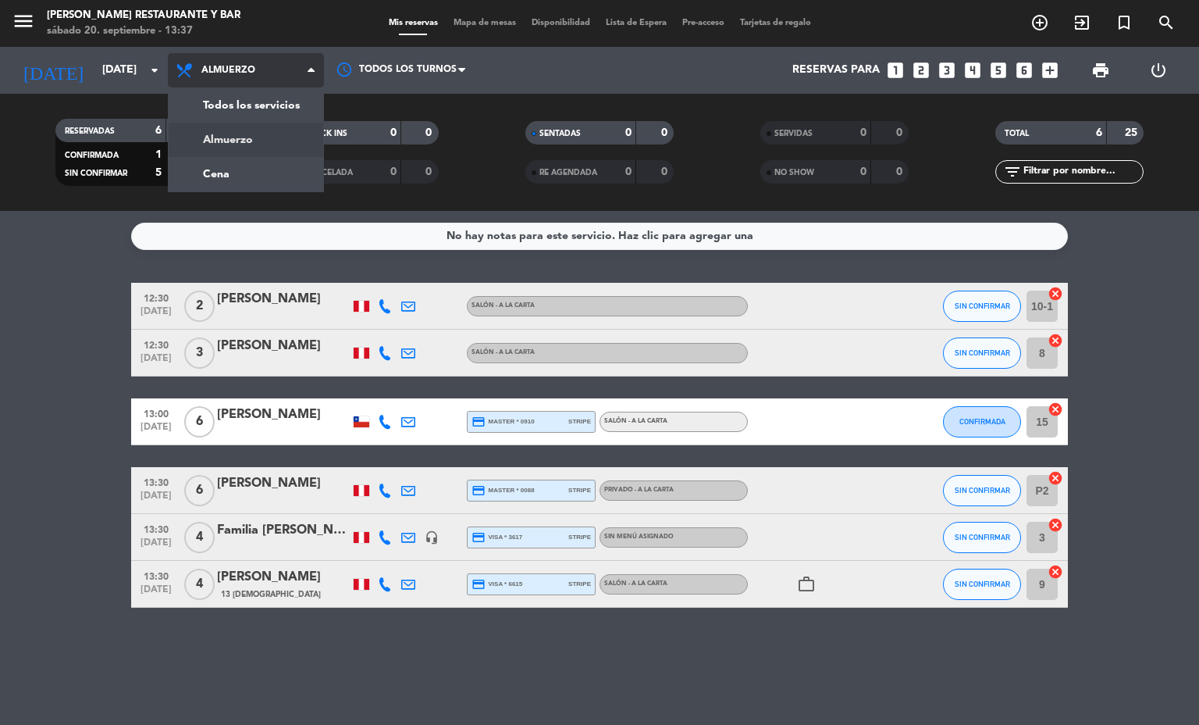
click at [219, 178] on div "menu [PERSON_NAME] Restaurante y Bar [DATE] 20. septiembre - 13:37 Mis reservas…" at bounding box center [599, 105] width 1199 height 211
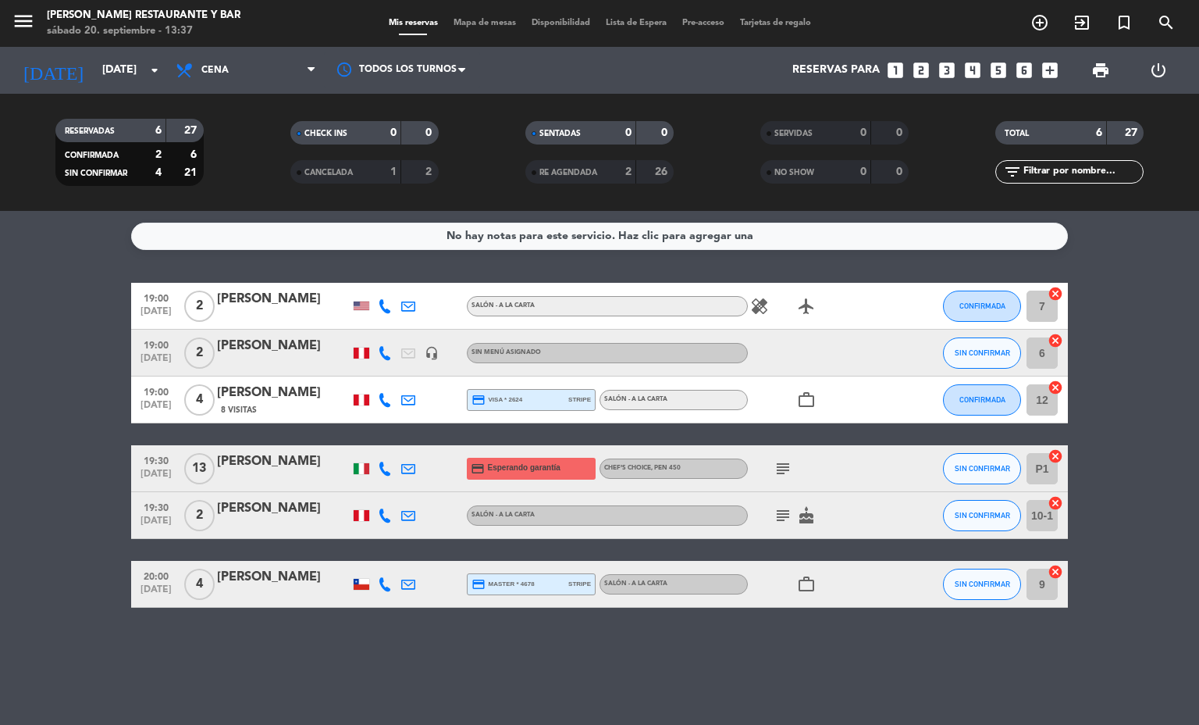
click at [401, 461] on icon at bounding box center [408, 468] width 14 height 14
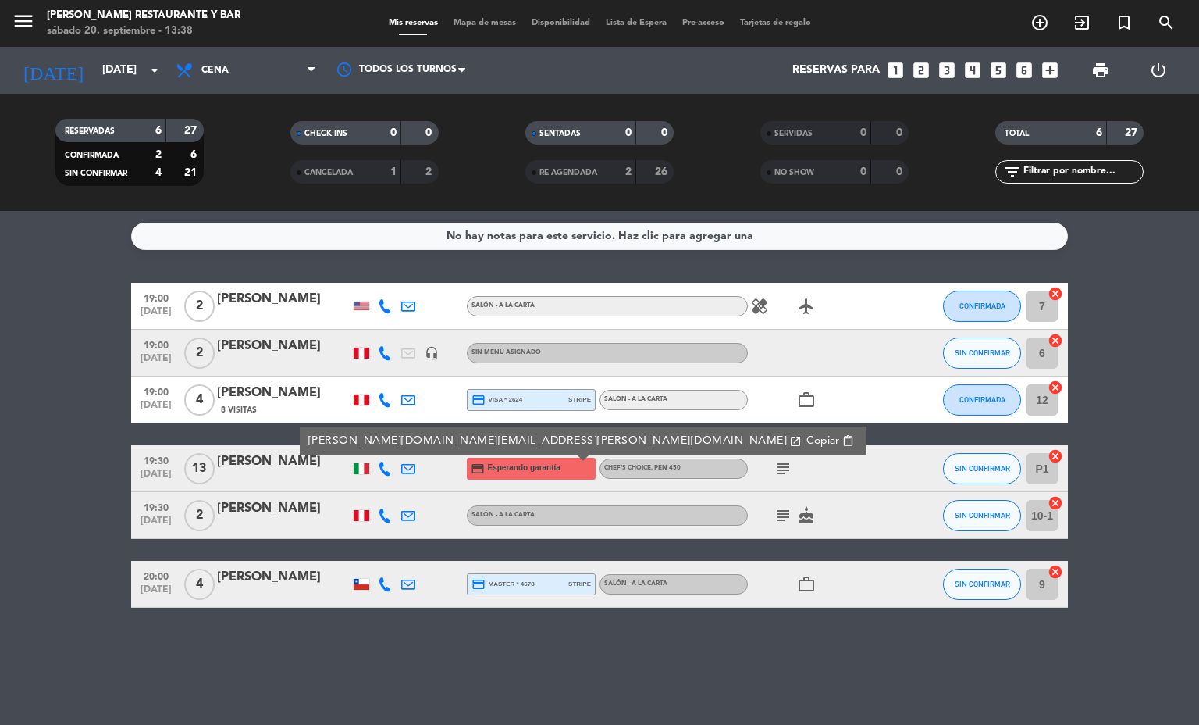
click at [740, 305] on div "Salón - A la carta" at bounding box center [607, 306] width 281 height 20
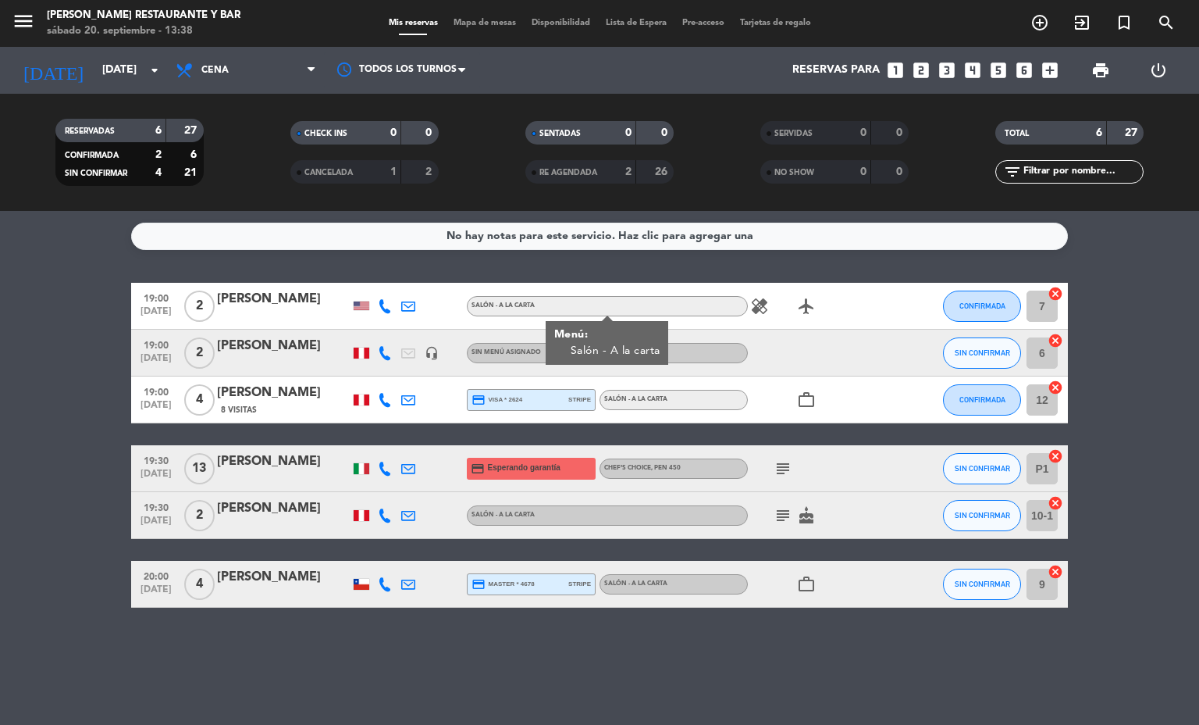
click at [766, 297] on icon "healing" at bounding box center [759, 306] width 19 height 19
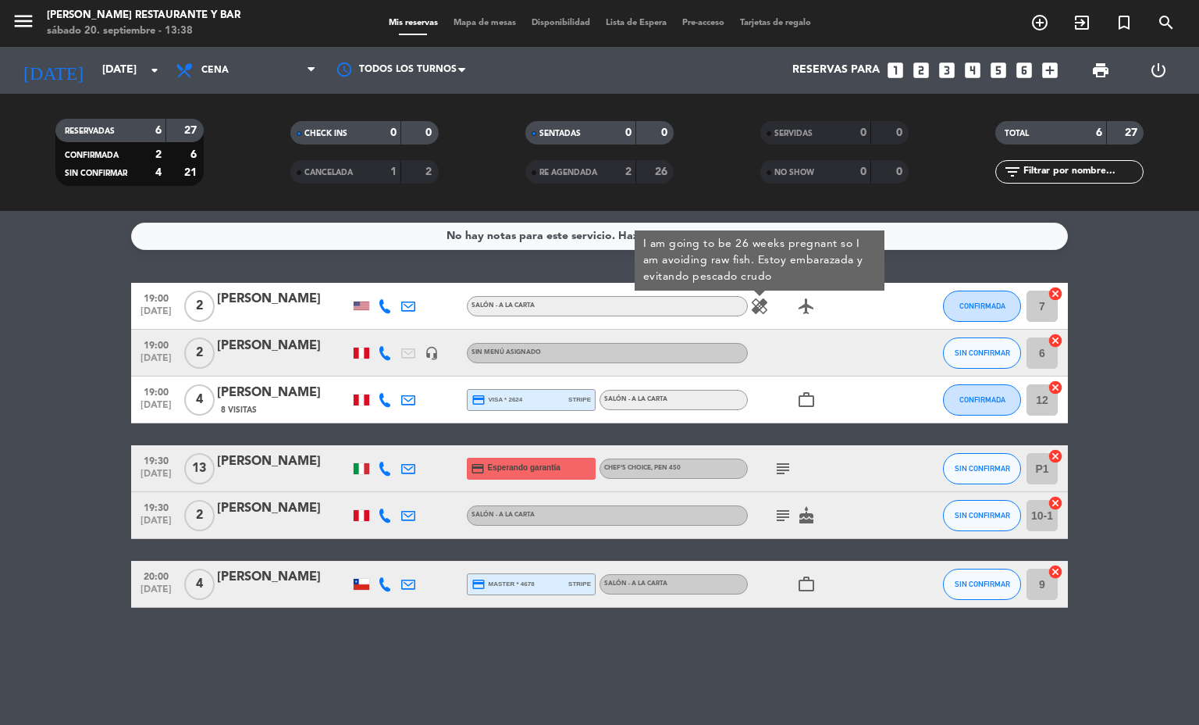
click at [760, 309] on icon "healing" at bounding box center [759, 306] width 19 height 19
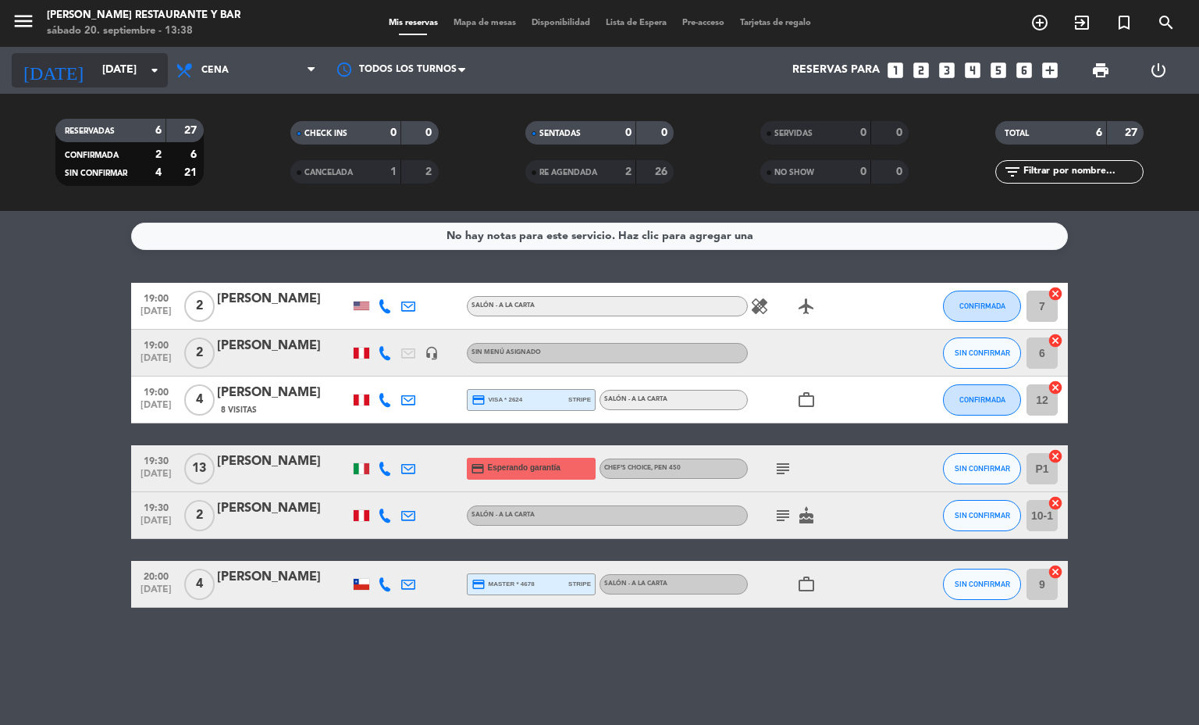
click at [151, 75] on icon "arrow_drop_down" at bounding box center [154, 70] width 19 height 19
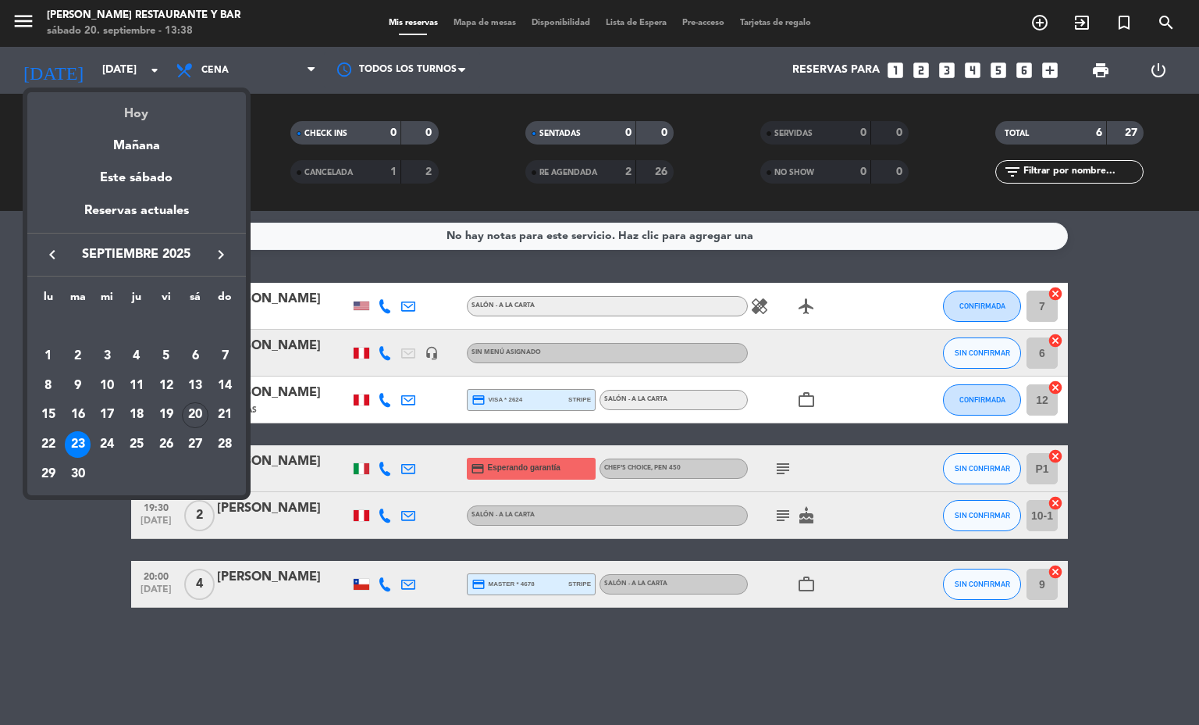
click at [178, 118] on div "Hoy" at bounding box center [136, 108] width 219 height 32
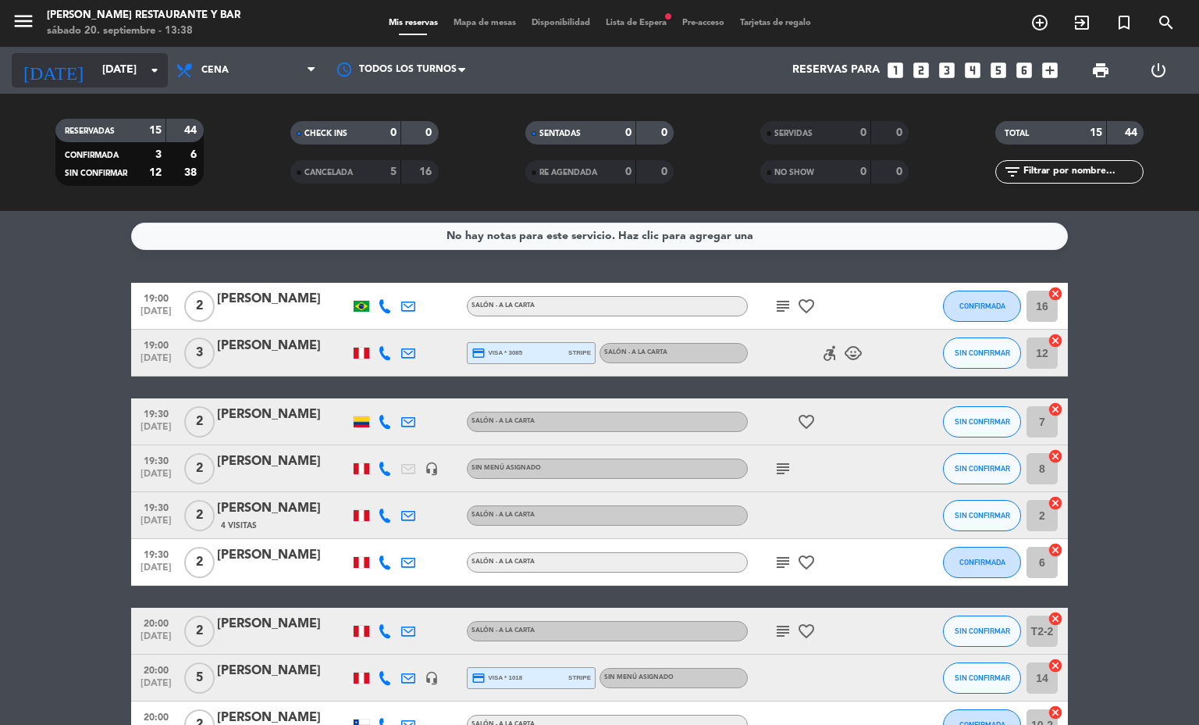
click at [138, 69] on input "[DATE]" at bounding box center [168, 70] width 148 height 28
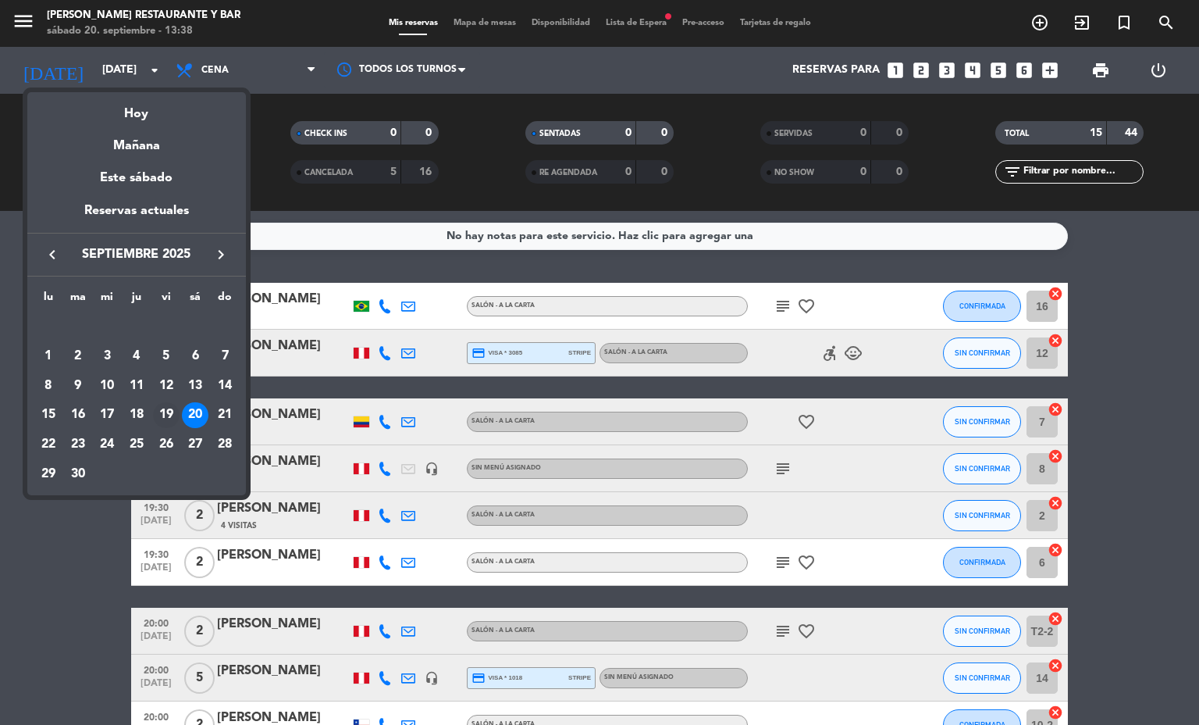
click at [166, 402] on div "19" at bounding box center [166, 415] width 27 height 27
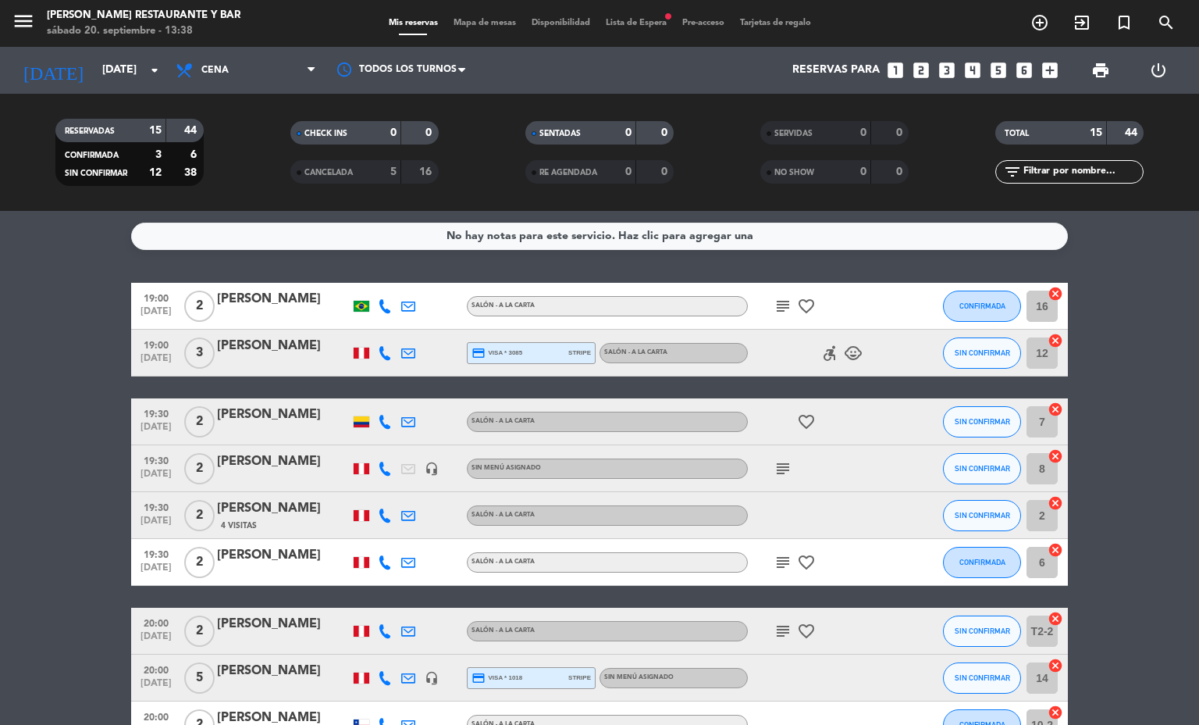
type input "[DATE]"
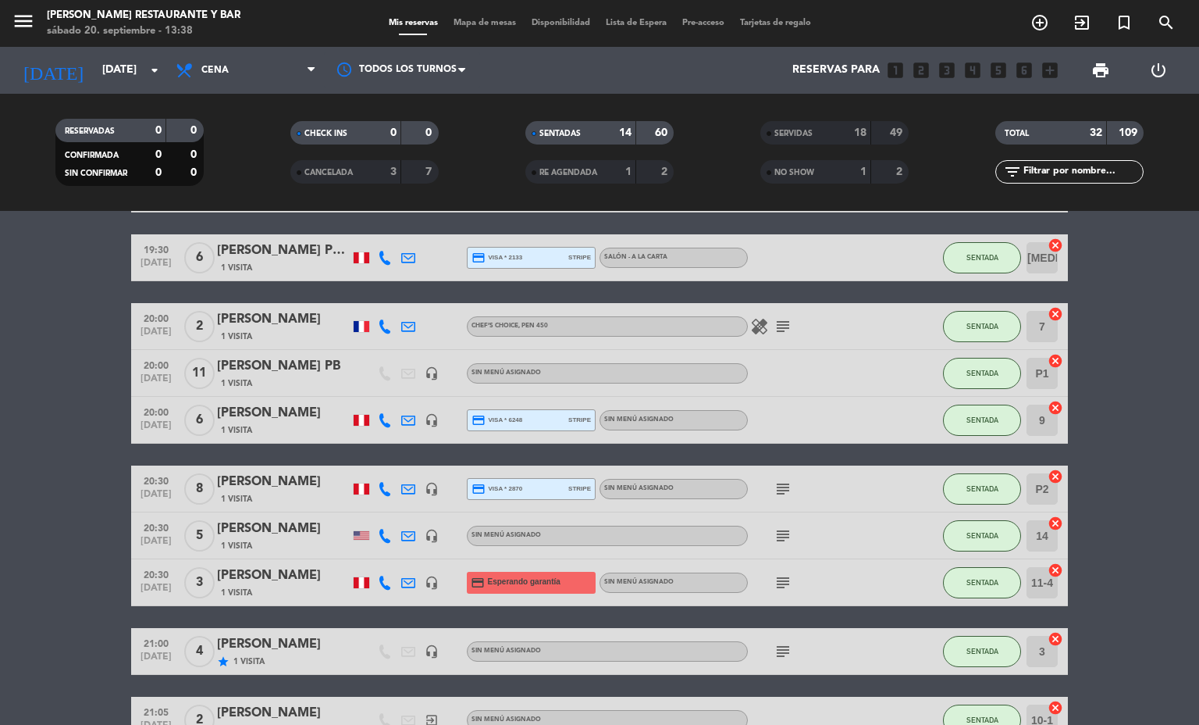
scroll to position [234, 0]
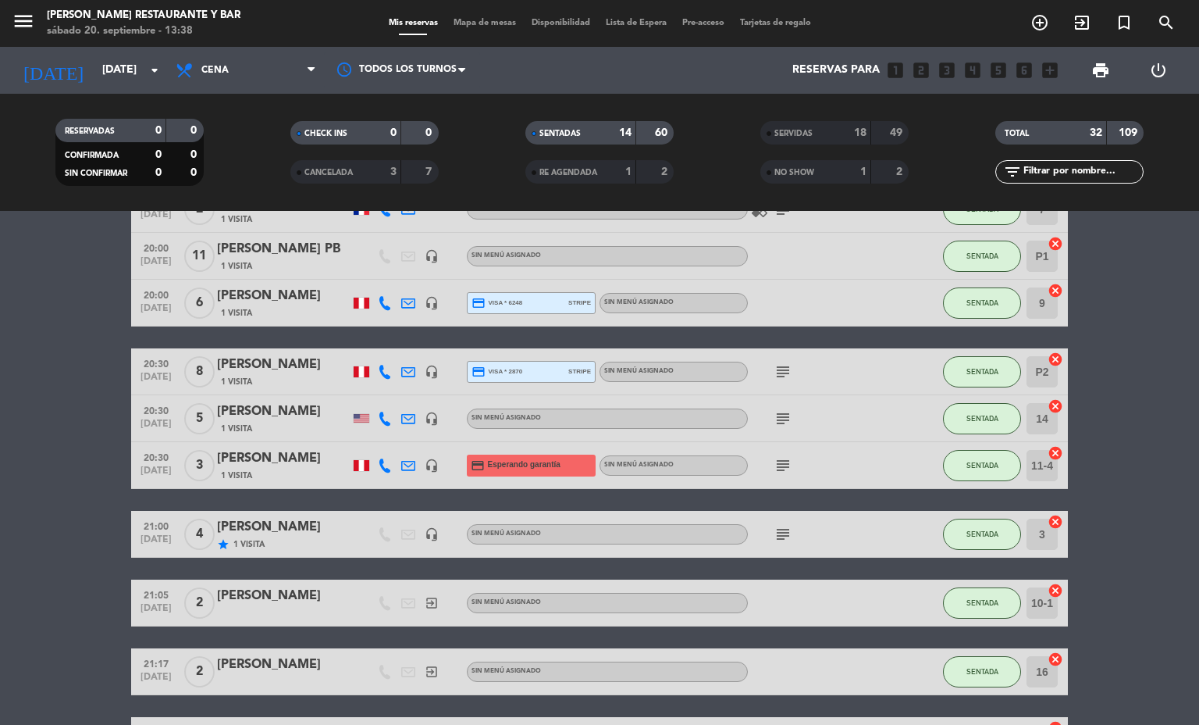
click at [778, 465] on icon "subject" at bounding box center [783, 465] width 19 height 19
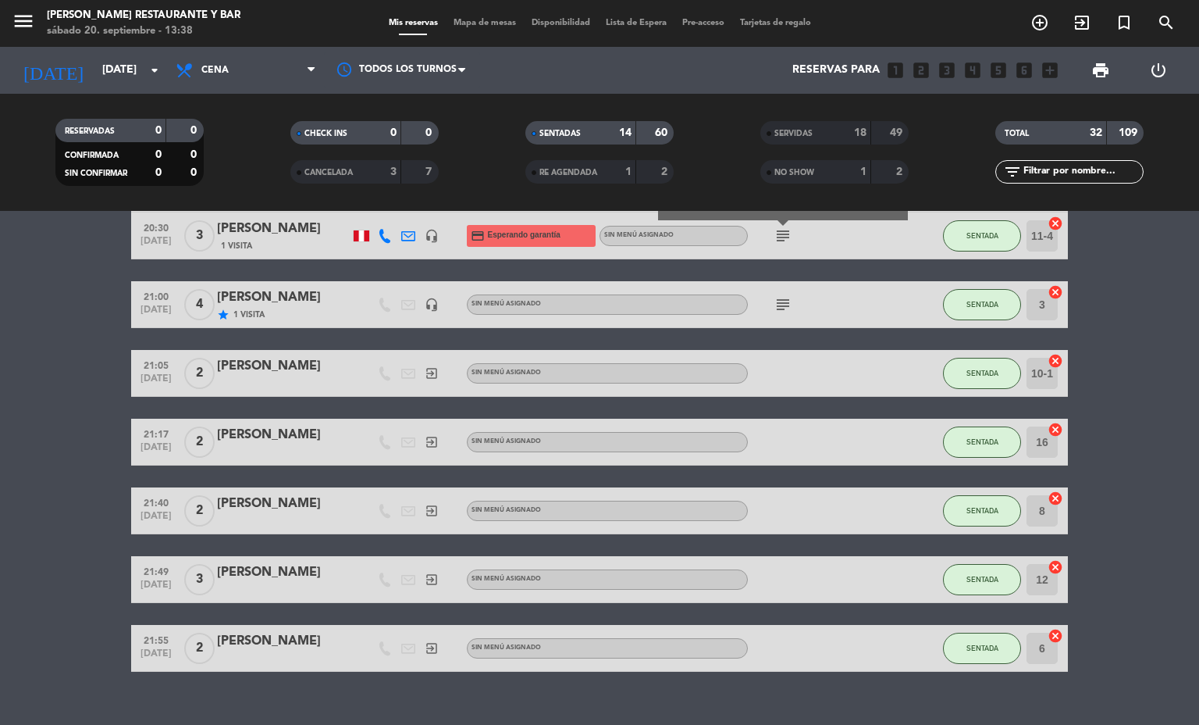
scroll to position [468, 0]
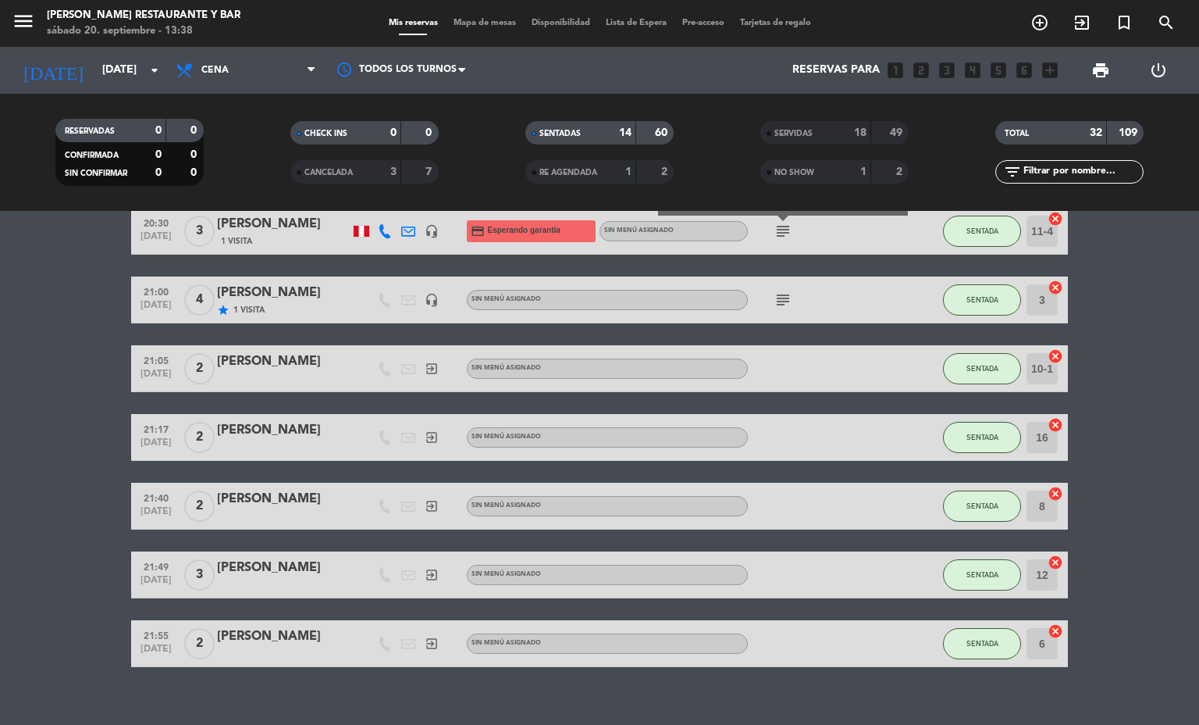
click at [775, 298] on icon "subject" at bounding box center [783, 299] width 19 height 19
click at [474, 27] on span "Mapa de mesas" at bounding box center [485, 23] width 78 height 9
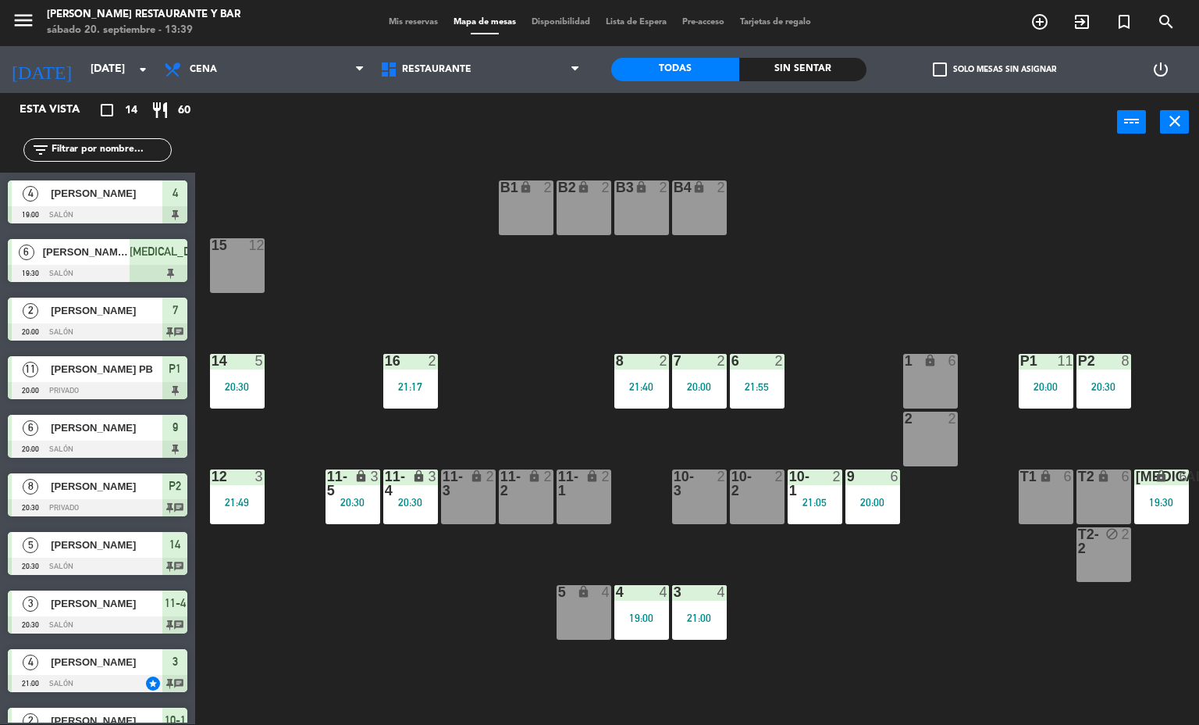
click at [895, 621] on div "B1 lock 2 B2 lock 2 B3 lock 2 B4 lock 2 15 12 14 5 20:30 8 2 21:40 7 2 20:00 6 …" at bounding box center [703, 438] width 992 height 572
click at [419, 366] on div at bounding box center [410, 361] width 26 height 14
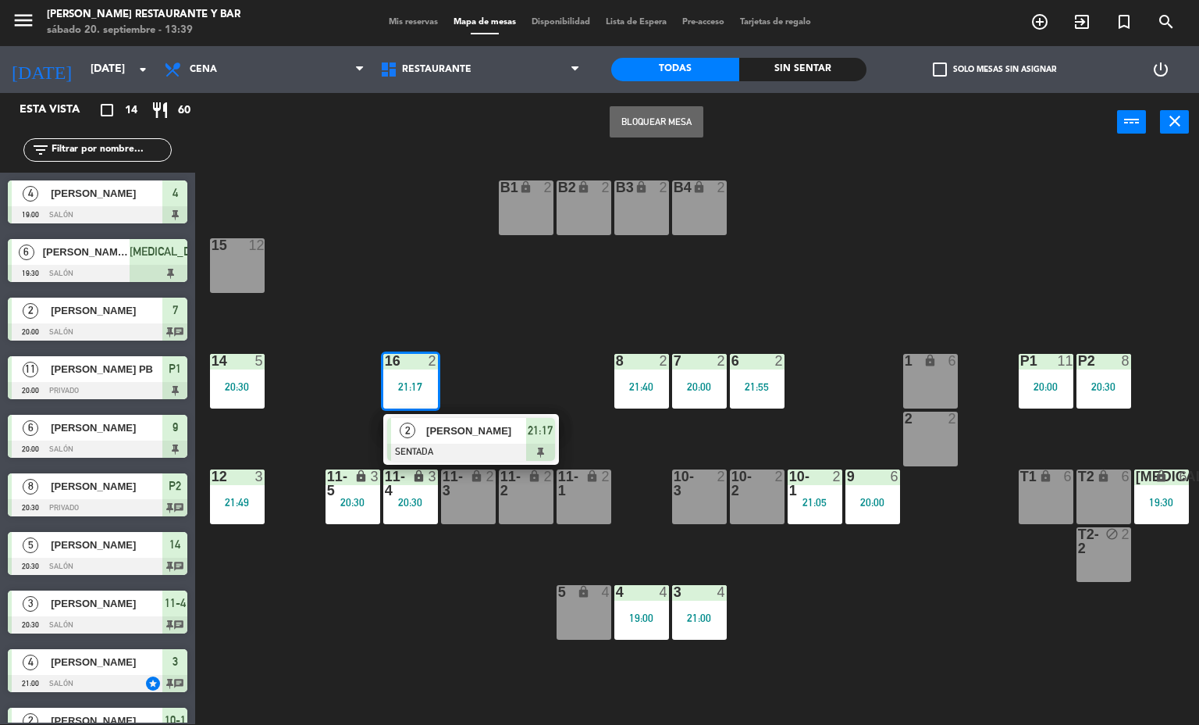
click at [450, 447] on div at bounding box center [471, 451] width 168 height 17
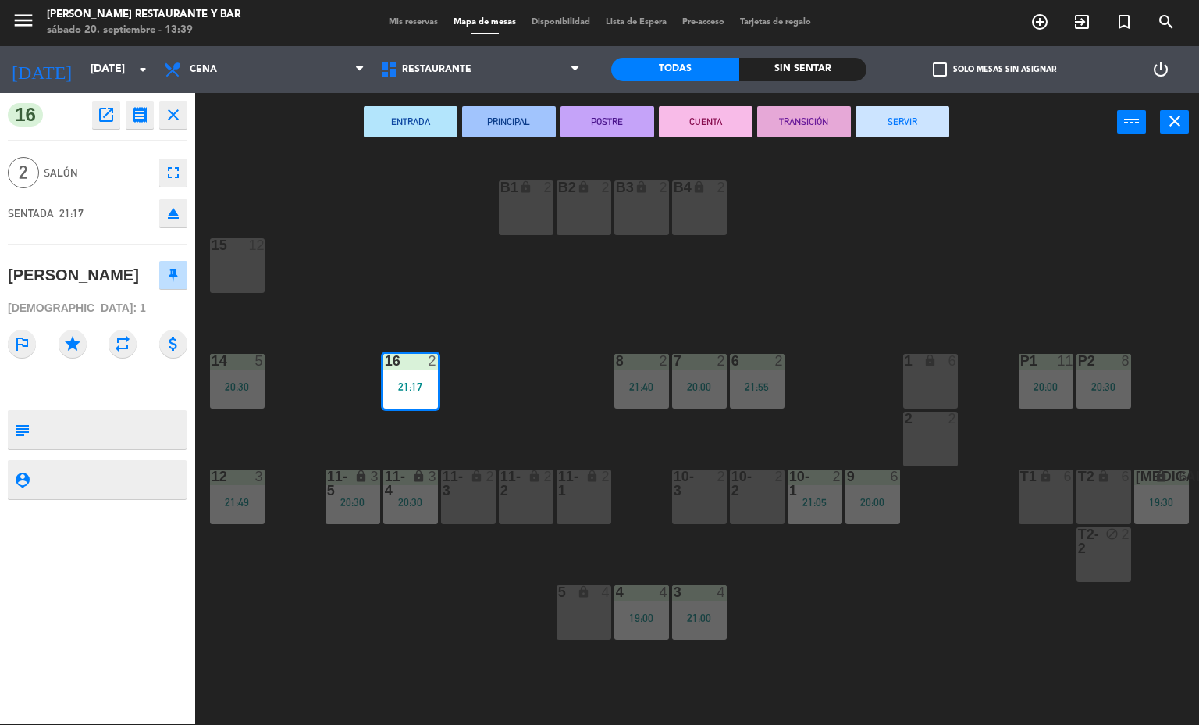
click at [903, 120] on button "SERVIR" at bounding box center [903, 121] width 94 height 31
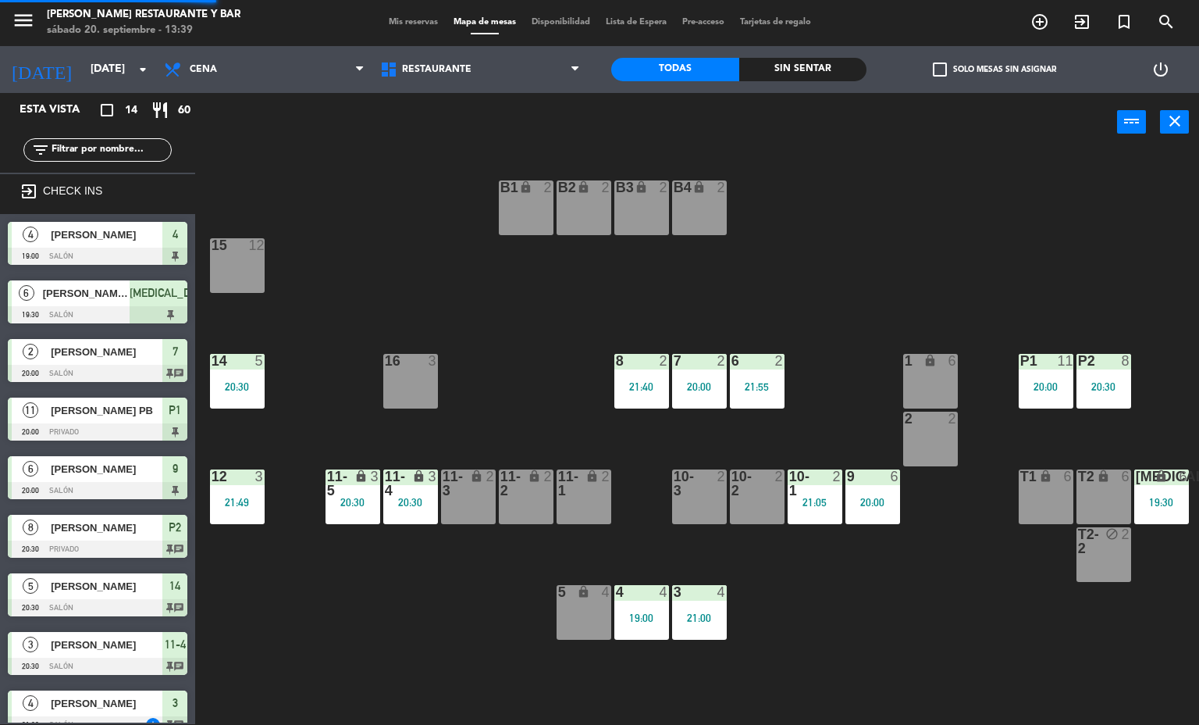
scroll to position [73, 0]
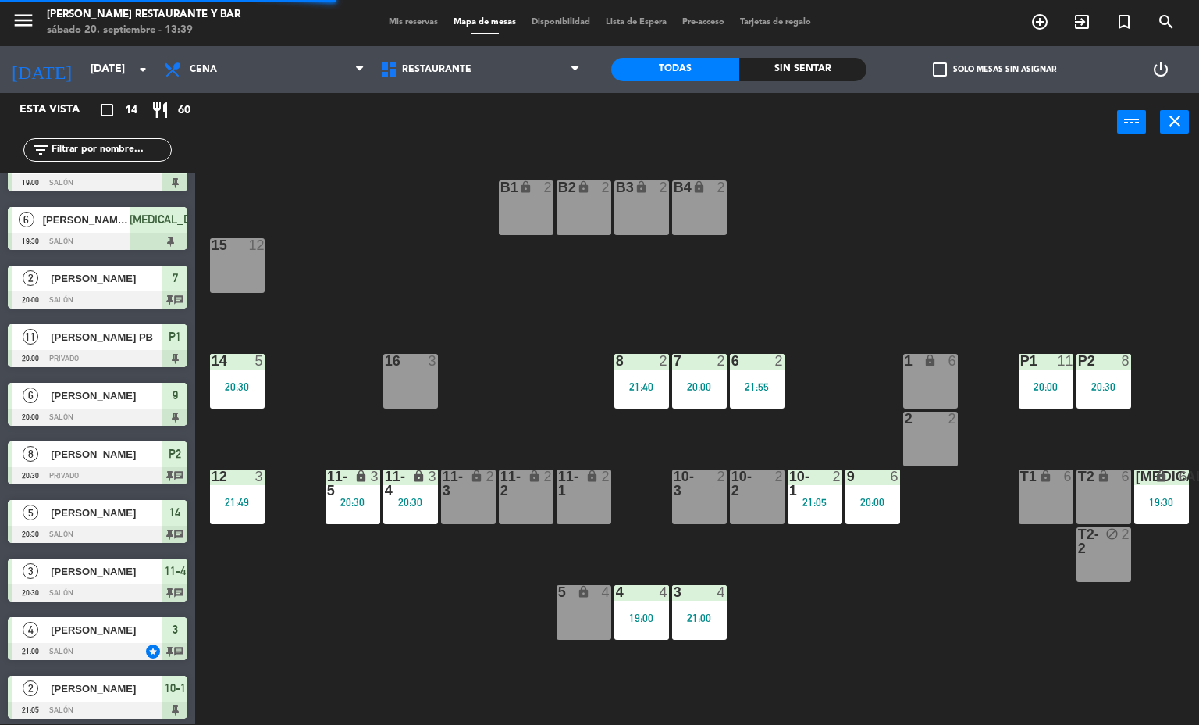
click at [240, 390] on div "20:30" at bounding box center [237, 386] width 55 height 11
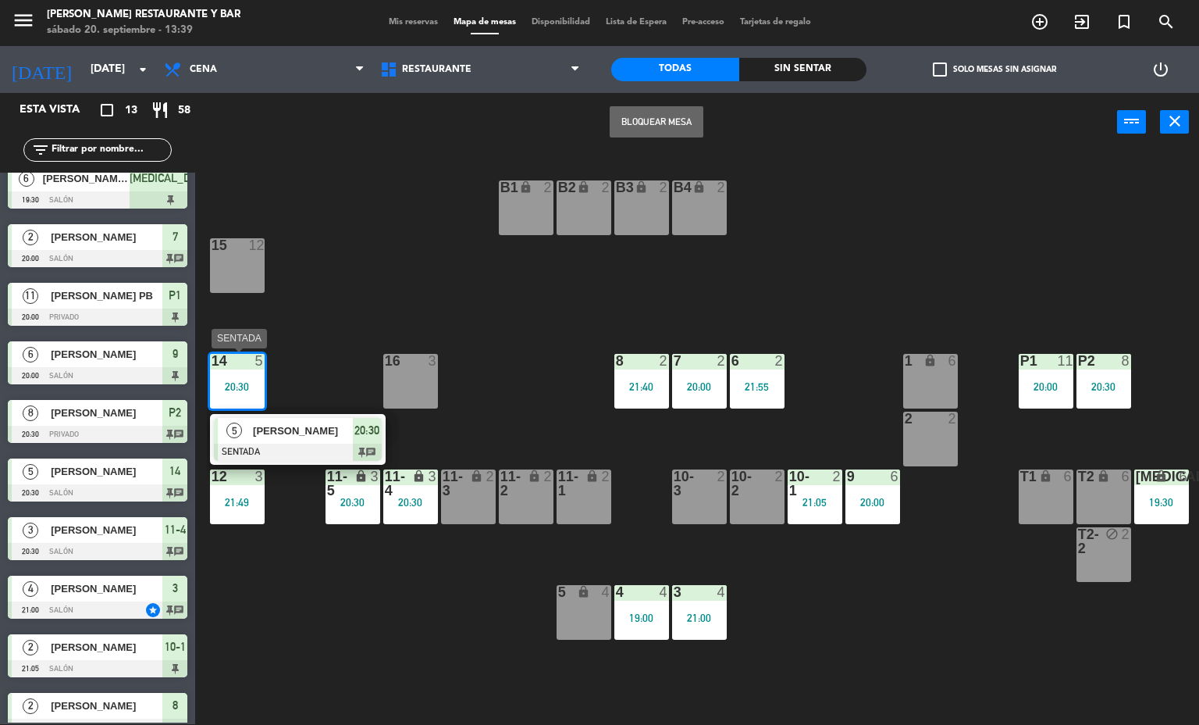
click at [244, 369] on div "14 5 20:30" at bounding box center [237, 381] width 55 height 55
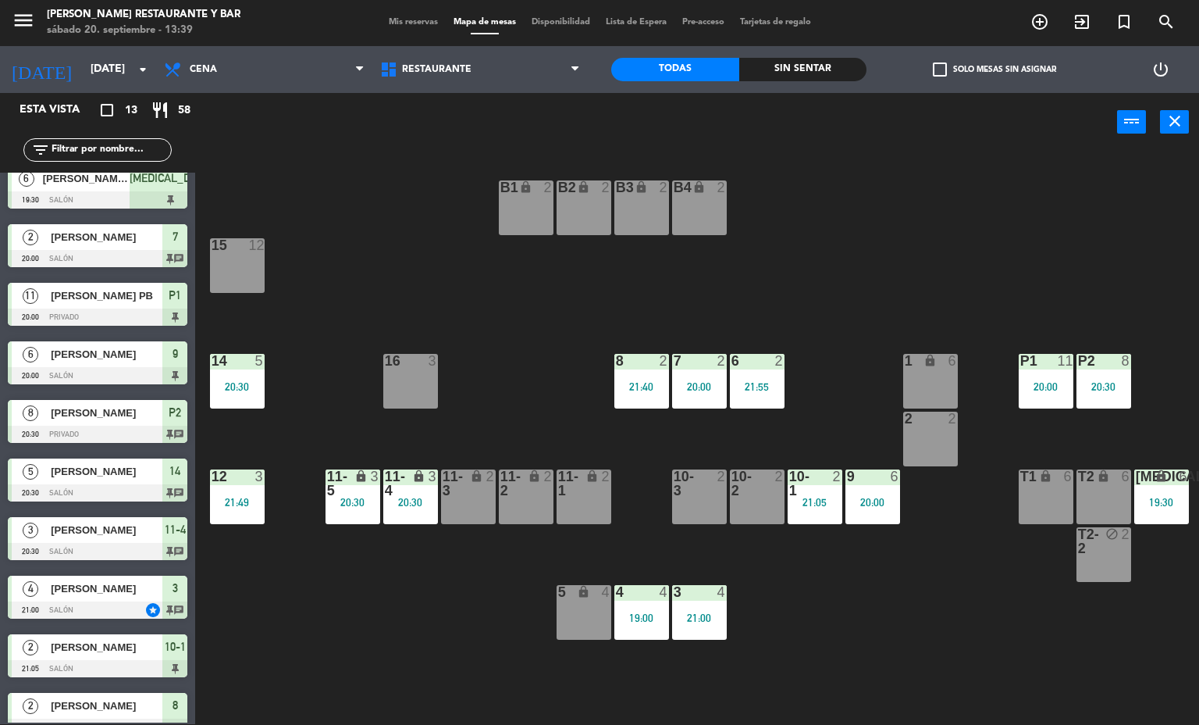
click at [226, 393] on div "14 5 20:30" at bounding box center [237, 381] width 55 height 55
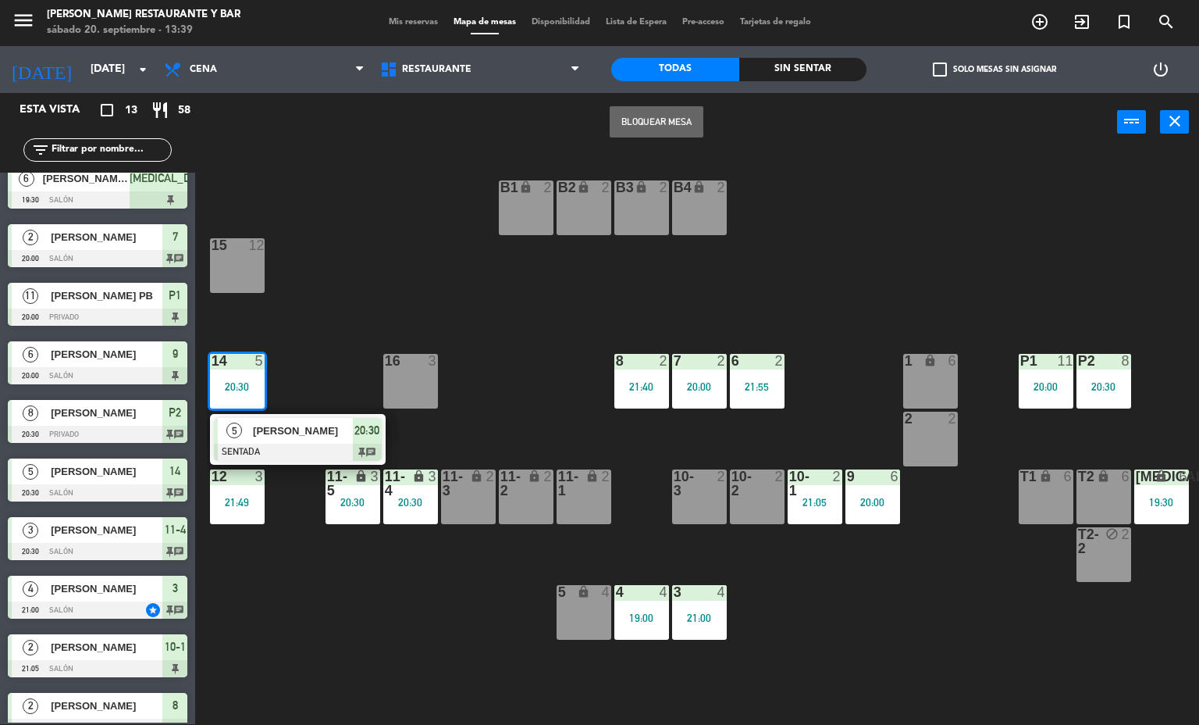
click at [277, 436] on span "[PERSON_NAME]" at bounding box center [303, 430] width 100 height 16
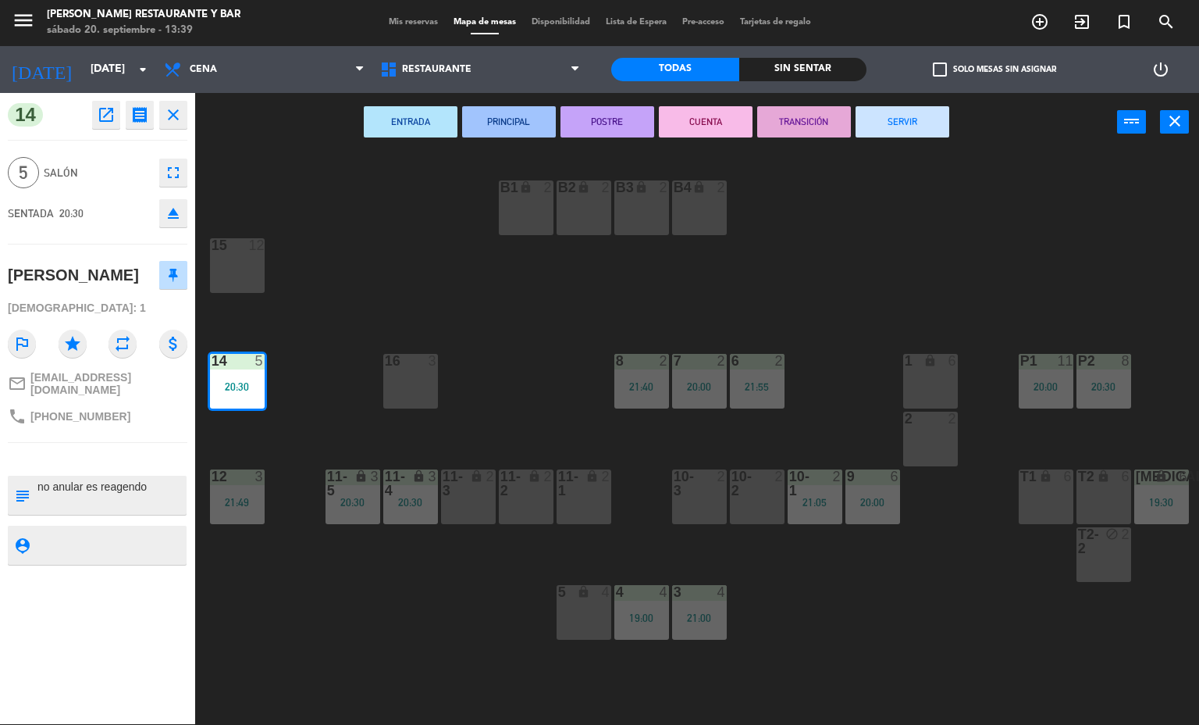
click at [928, 129] on button "SERVIR" at bounding box center [903, 121] width 94 height 31
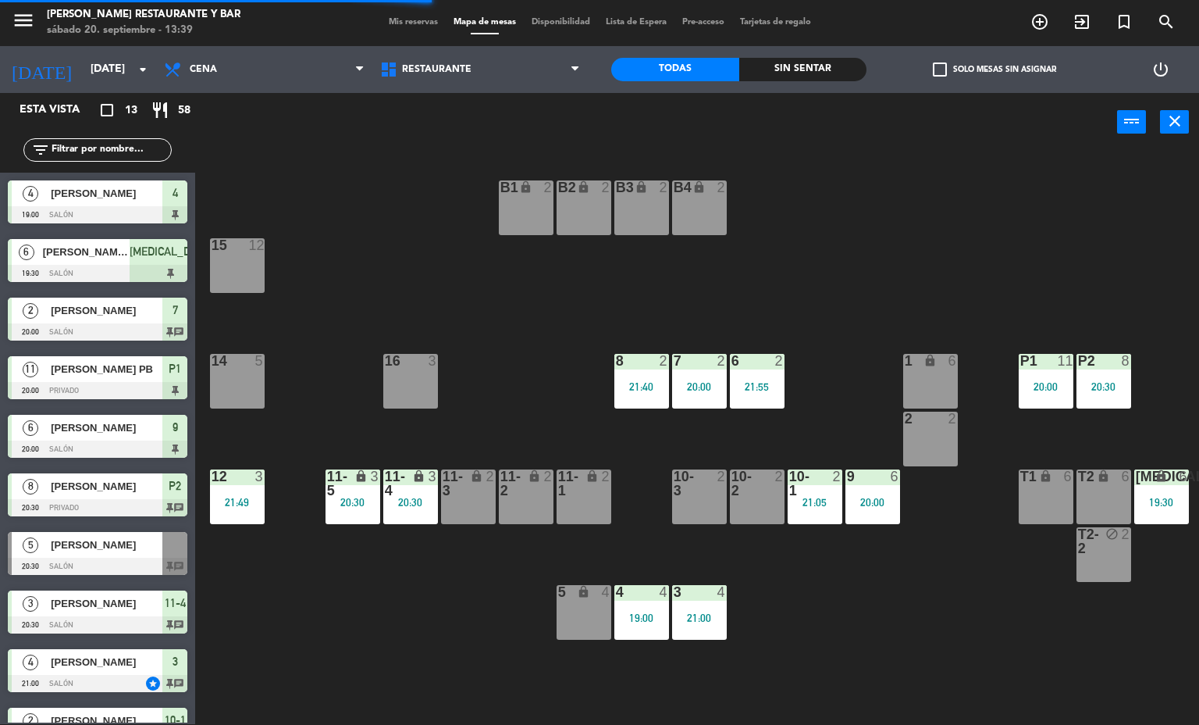
click at [249, 506] on div "21:49" at bounding box center [237, 502] width 55 height 11
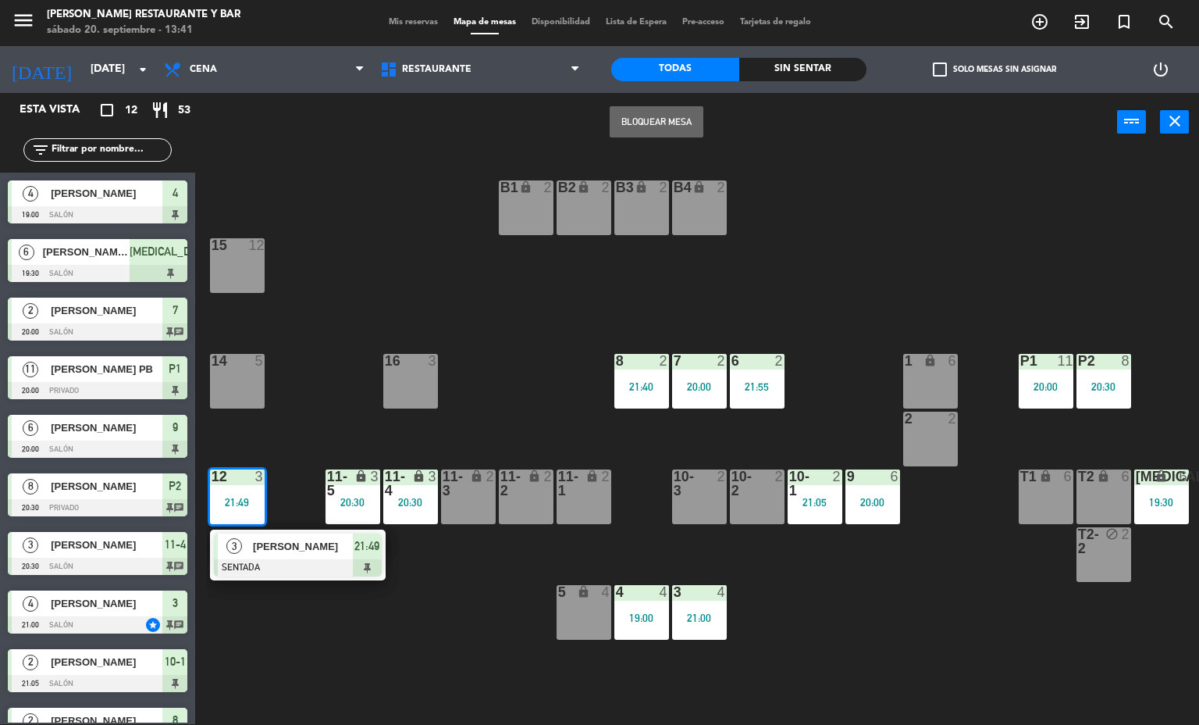
click at [301, 549] on span "[PERSON_NAME]" at bounding box center [303, 546] width 100 height 16
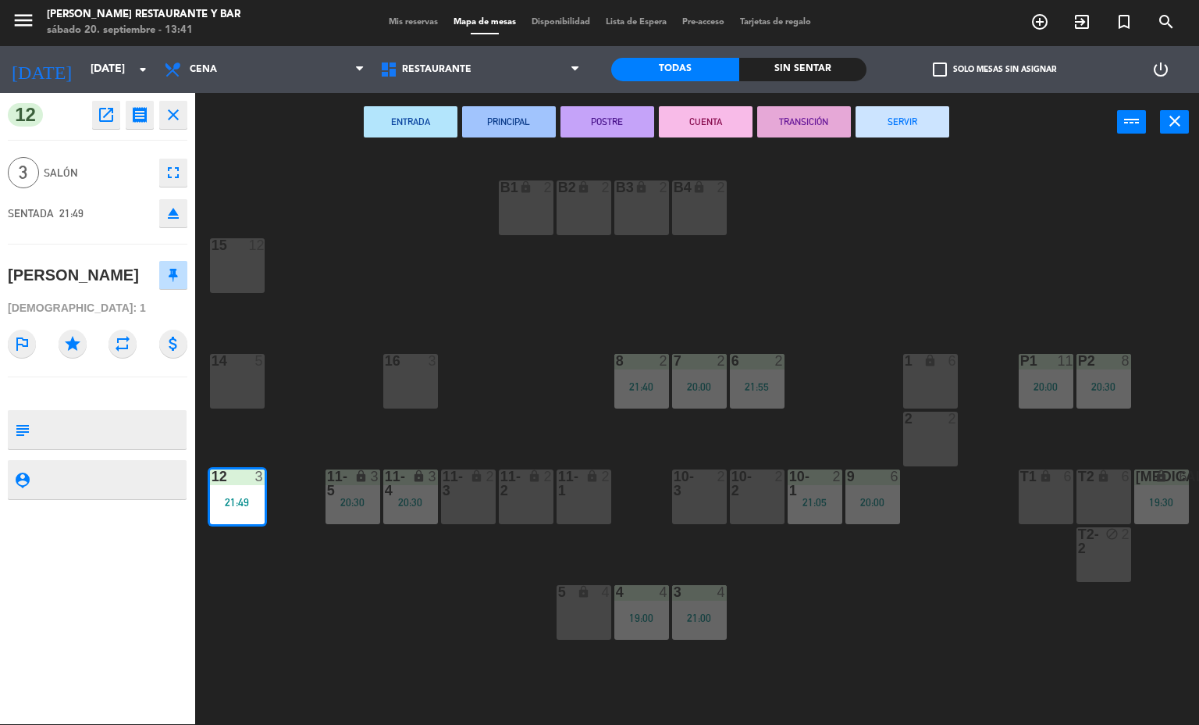
click at [907, 120] on button "SERVIR" at bounding box center [903, 121] width 94 height 31
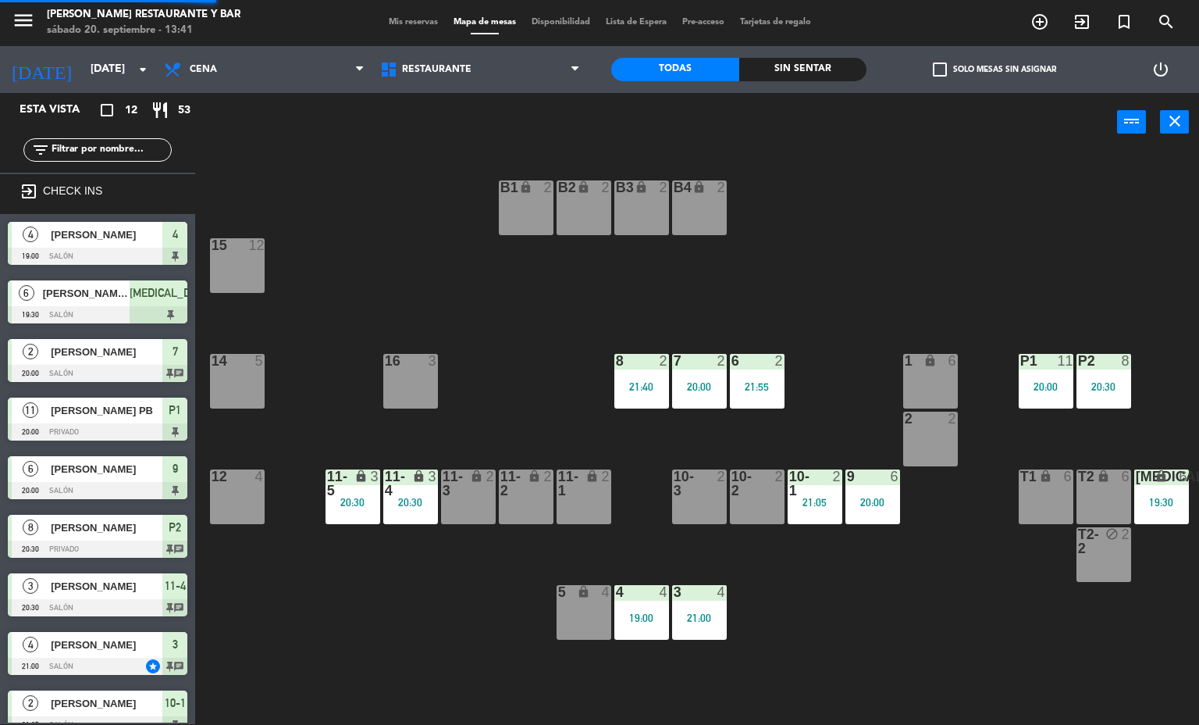
scroll to position [150, 0]
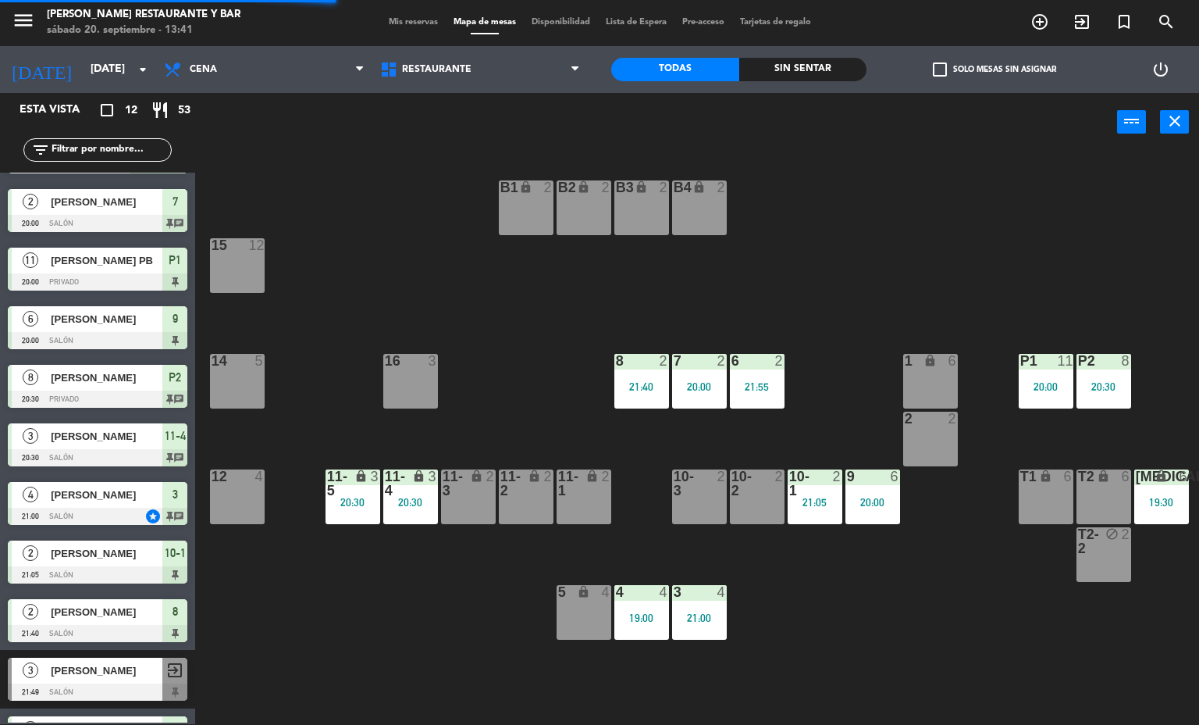
click at [328, 490] on div "11-5" at bounding box center [327, 483] width 1 height 28
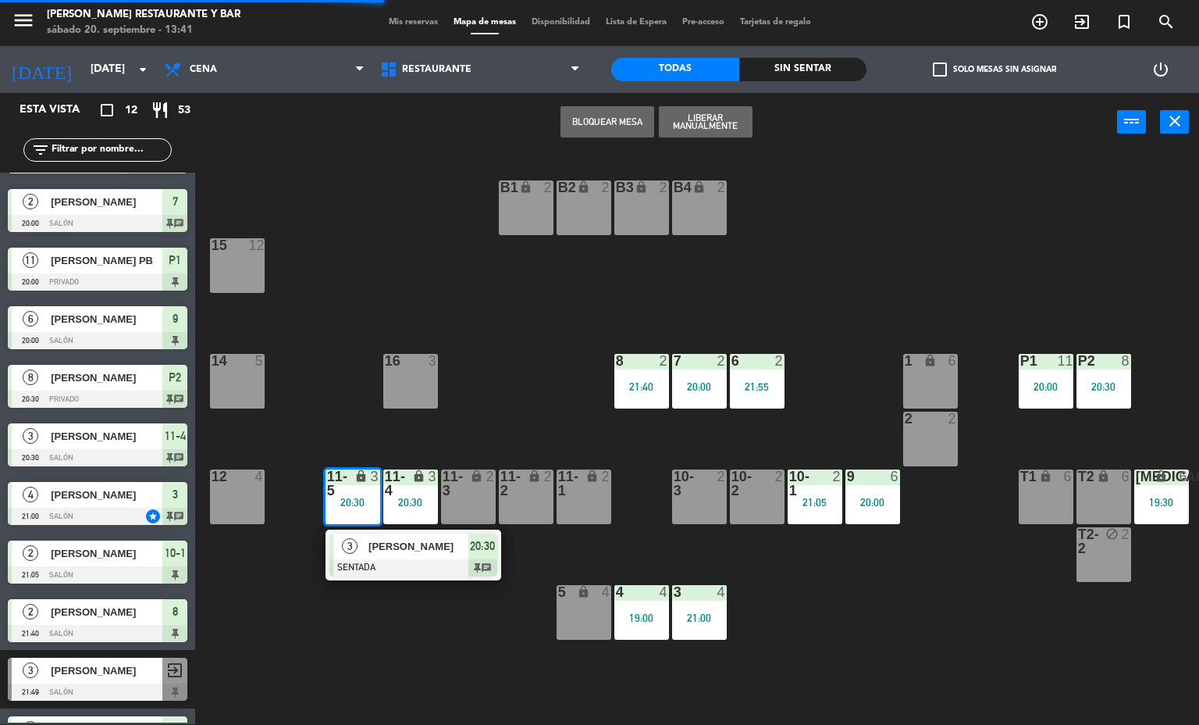
click at [415, 561] on div at bounding box center [413, 567] width 168 height 17
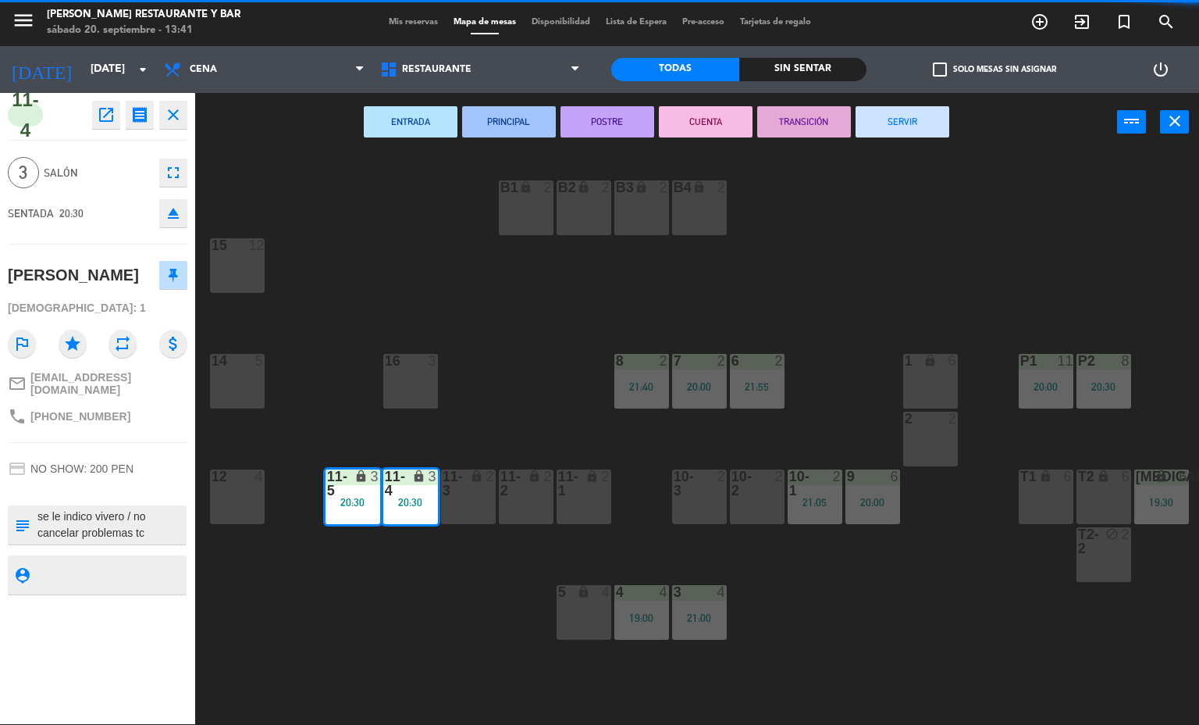
click at [909, 120] on button "SERVIR" at bounding box center [903, 121] width 94 height 31
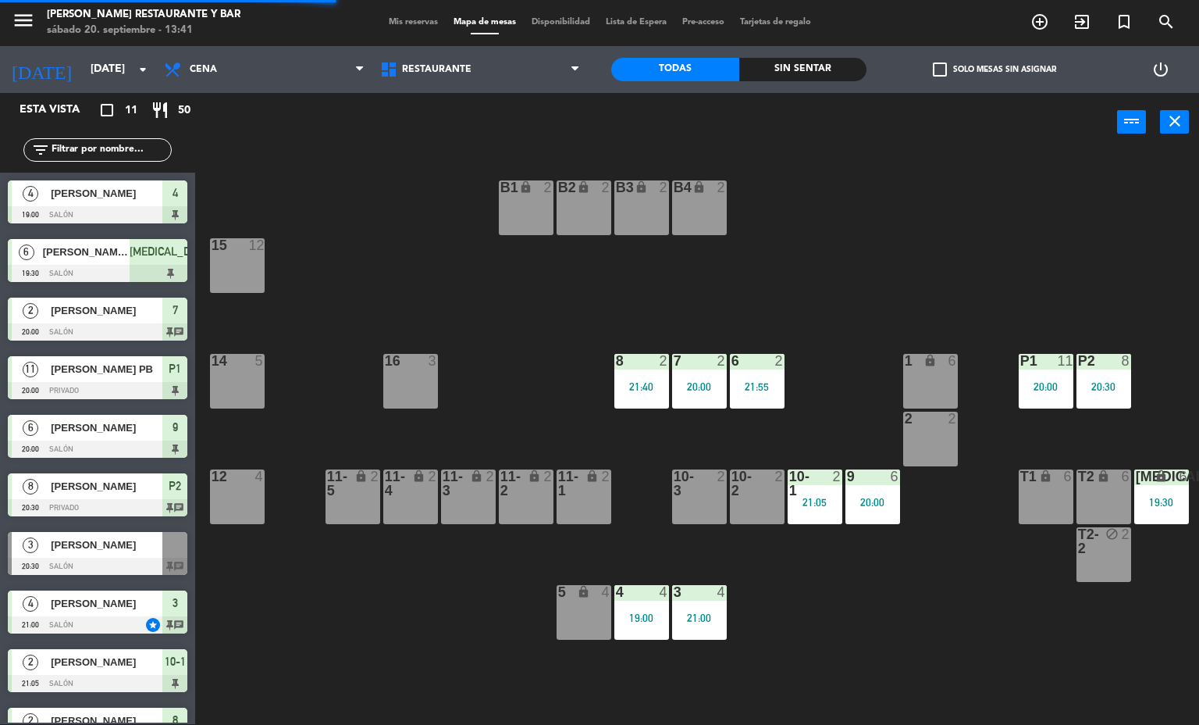
click at [665, 378] on div "8 2 21:40" at bounding box center [641, 381] width 55 height 55
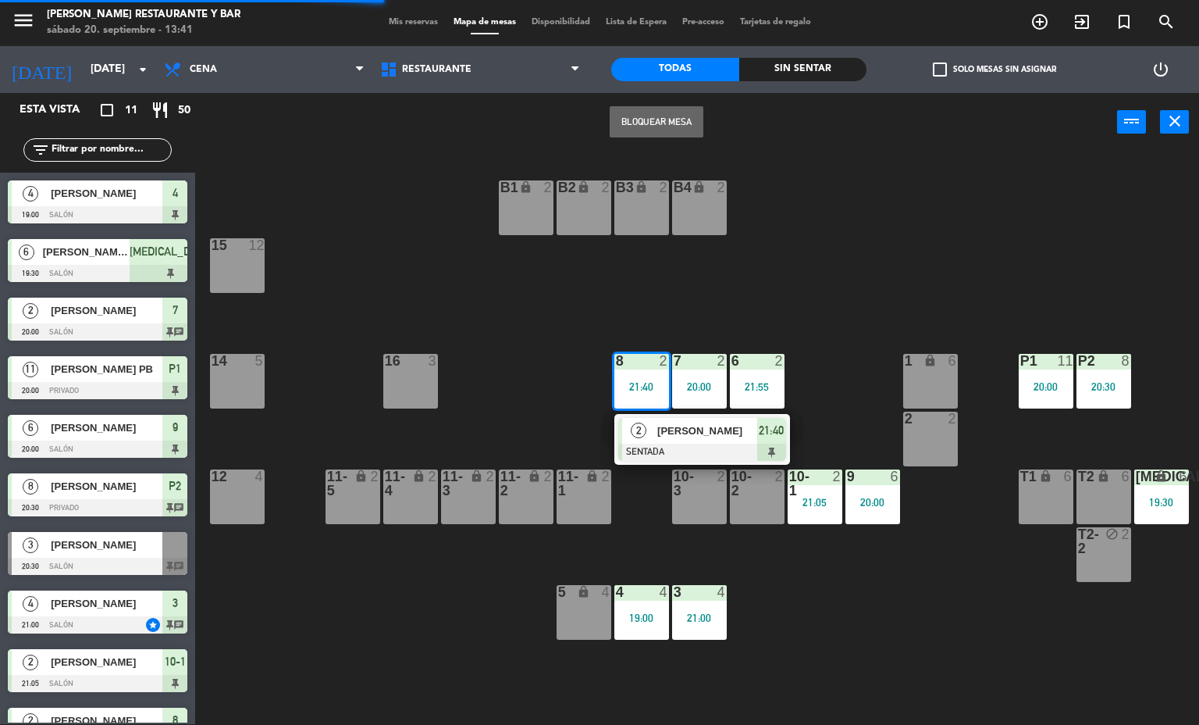
click at [713, 432] on span "[PERSON_NAME]" at bounding box center [707, 430] width 100 height 16
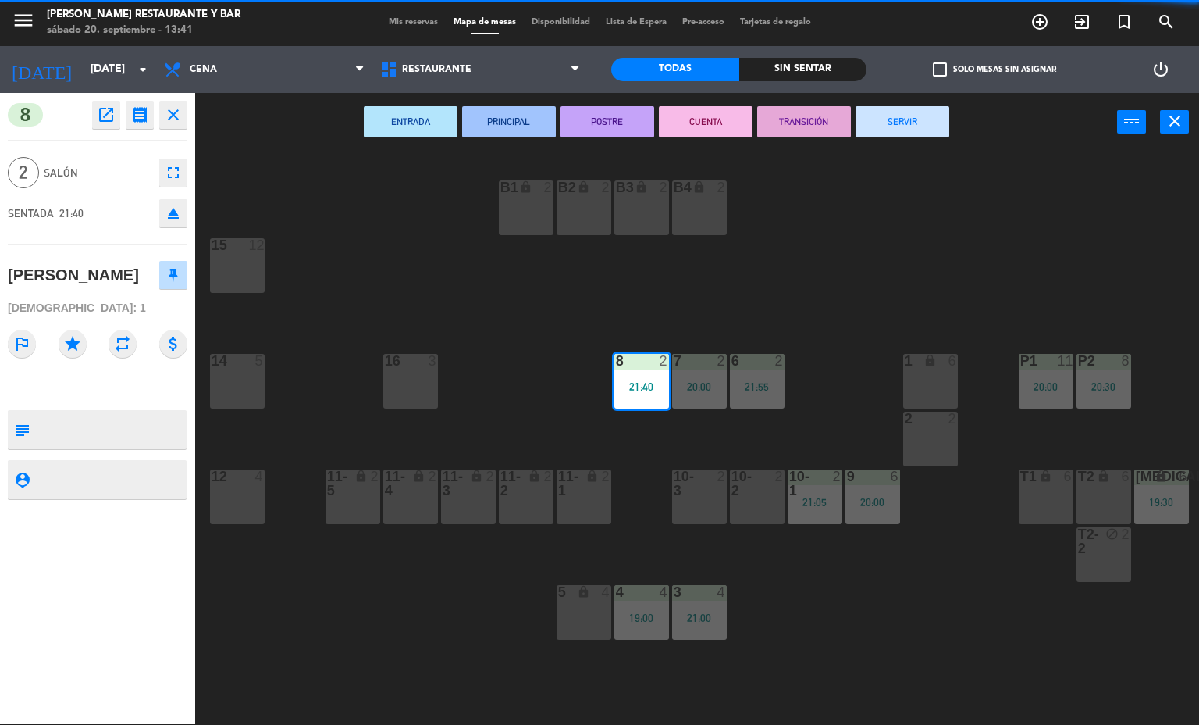
click at [911, 120] on button "SERVIR" at bounding box center [903, 121] width 94 height 31
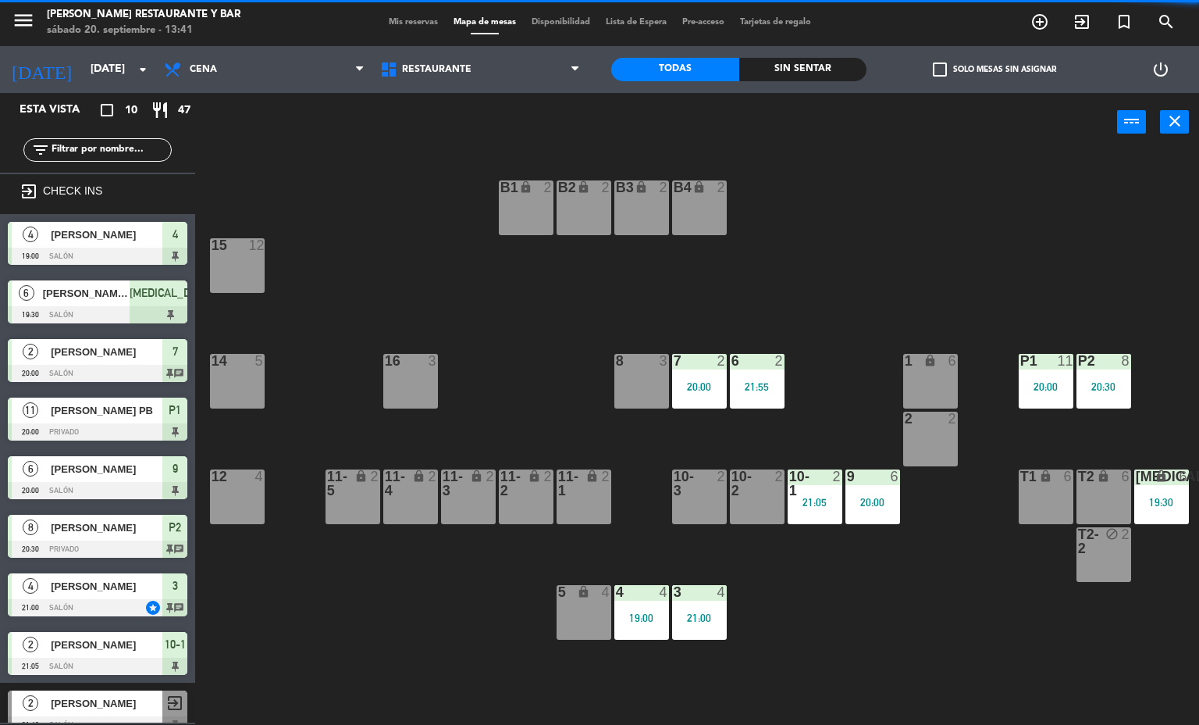
scroll to position [77, 0]
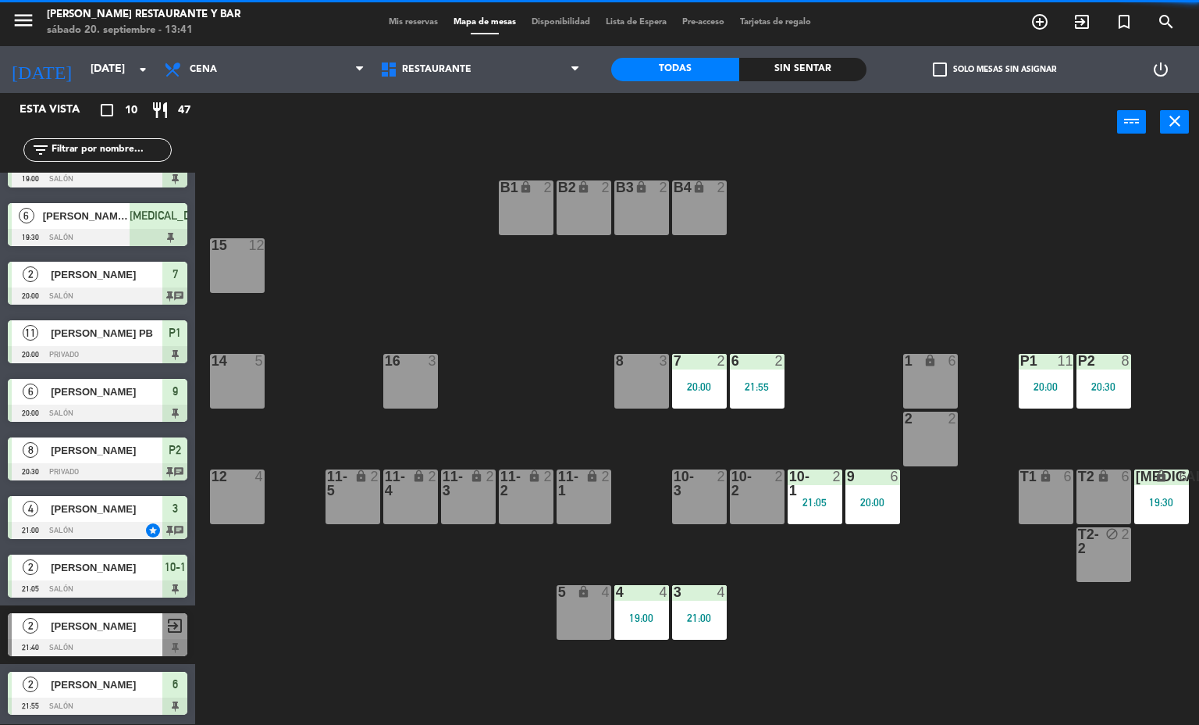
click at [708, 375] on div "7 2 20:00" at bounding box center [699, 381] width 55 height 55
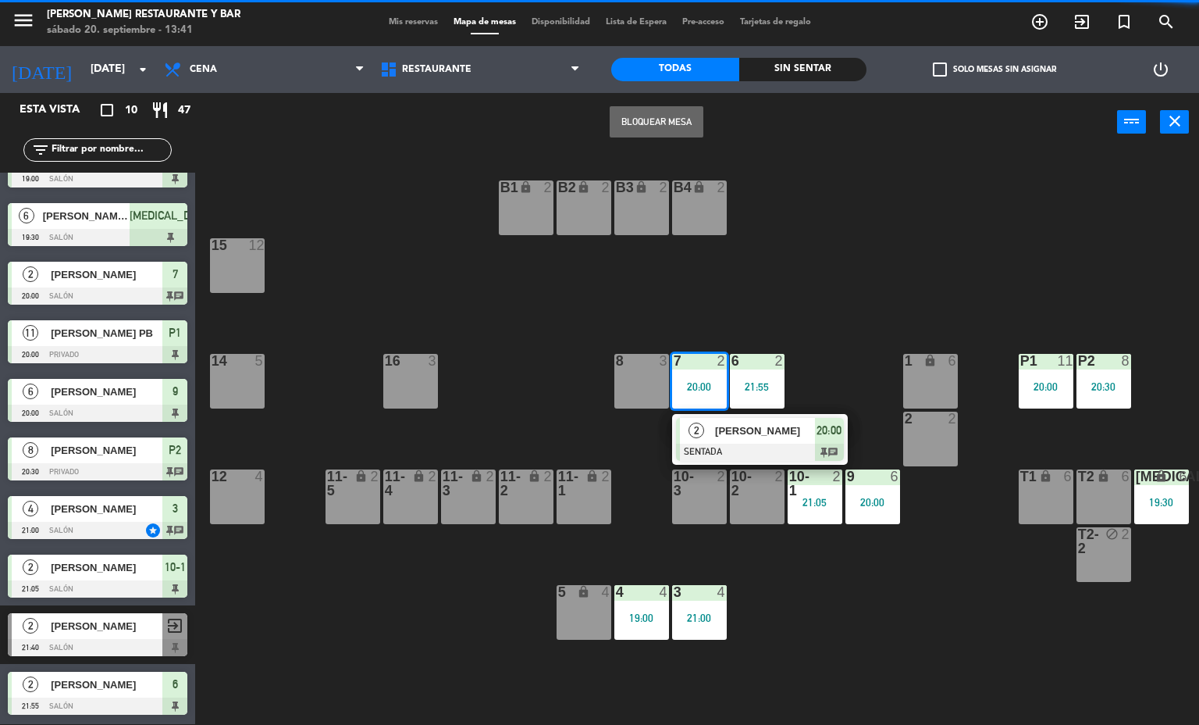
click at [757, 433] on span "[PERSON_NAME]" at bounding box center [765, 430] width 100 height 16
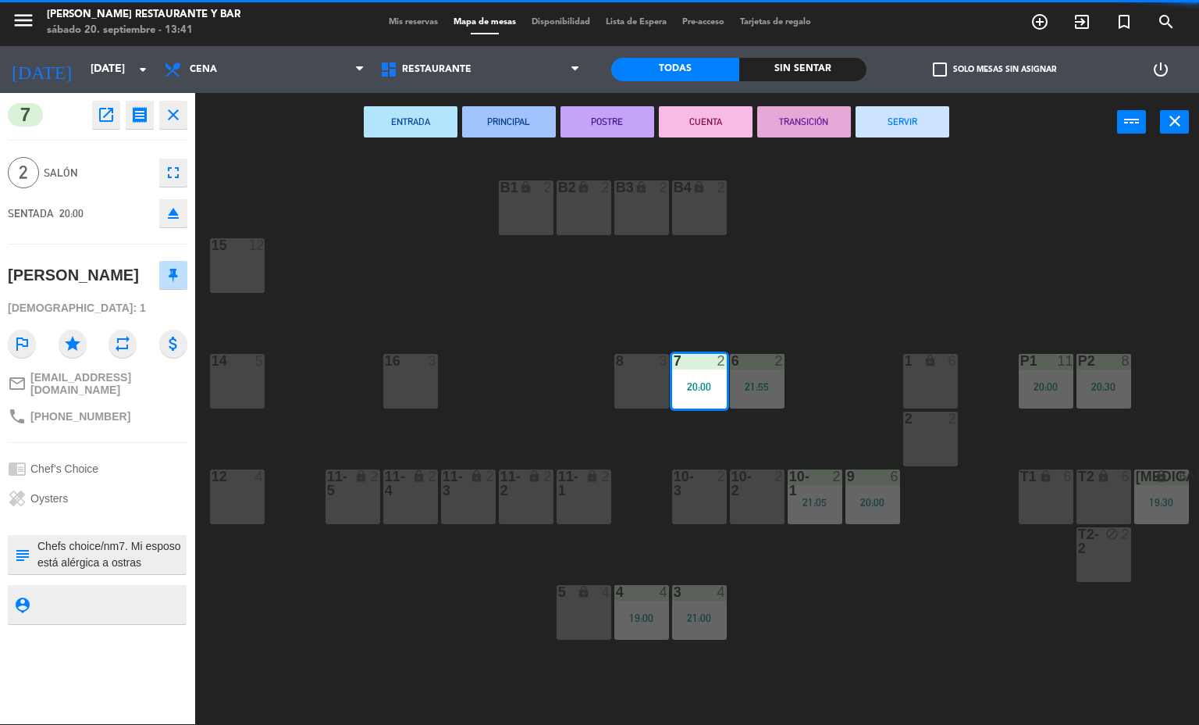
click at [906, 120] on button "SERVIR" at bounding box center [903, 121] width 94 height 31
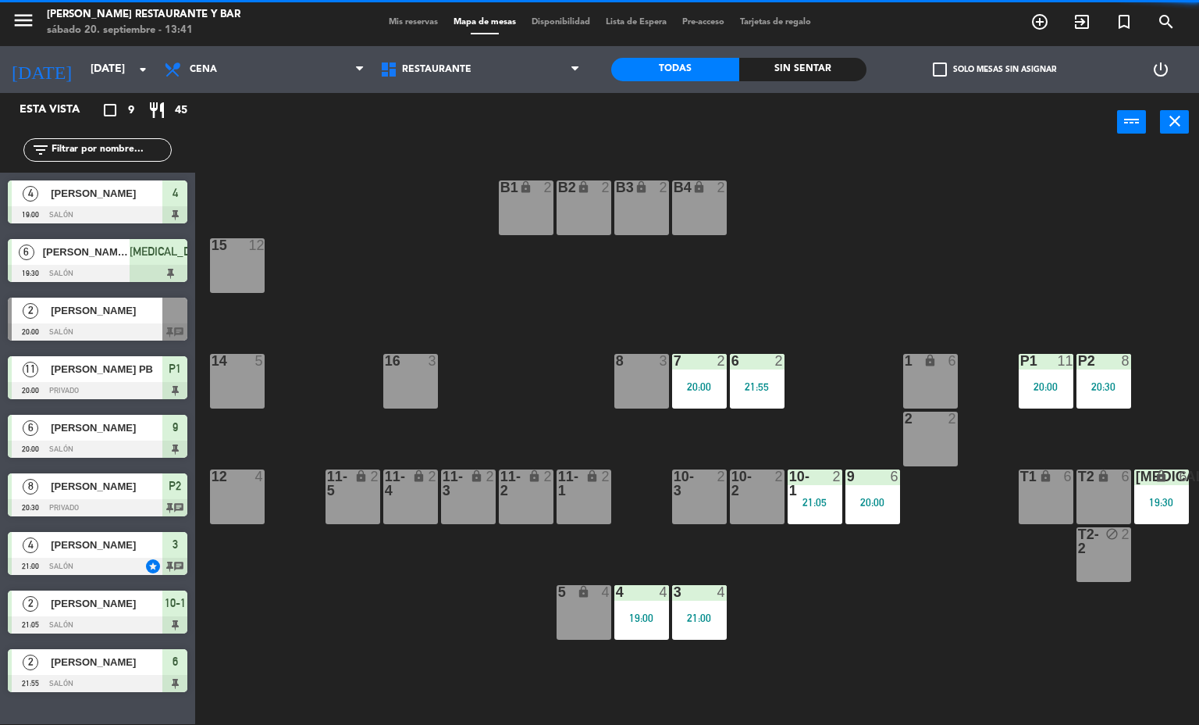
click at [806, 494] on div at bounding box center [815, 483] width 26 height 28
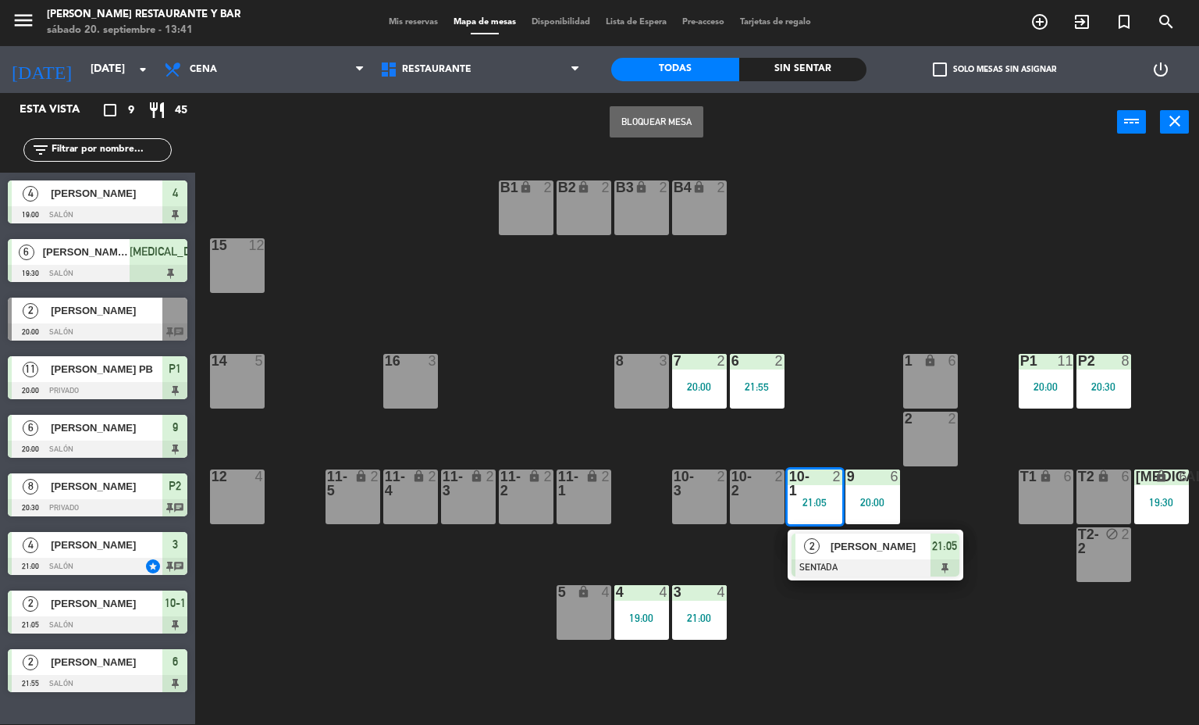
click at [878, 574] on div at bounding box center [876, 567] width 168 height 17
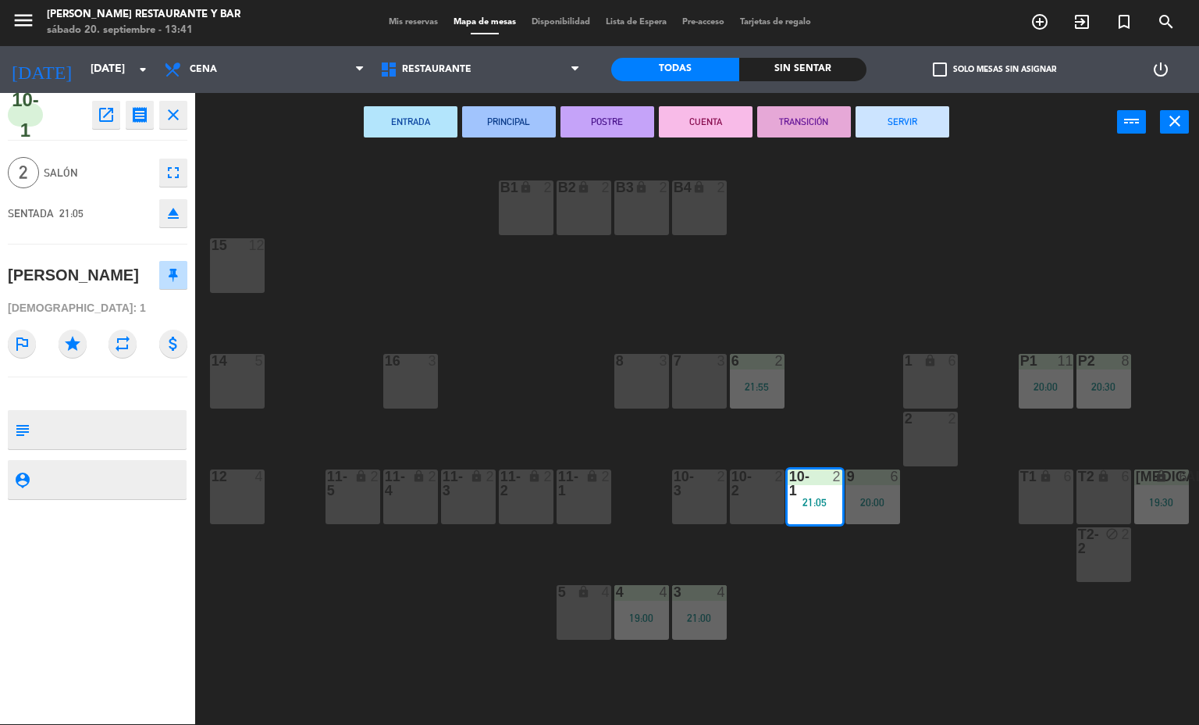
click at [898, 125] on button "SERVIR" at bounding box center [903, 121] width 94 height 31
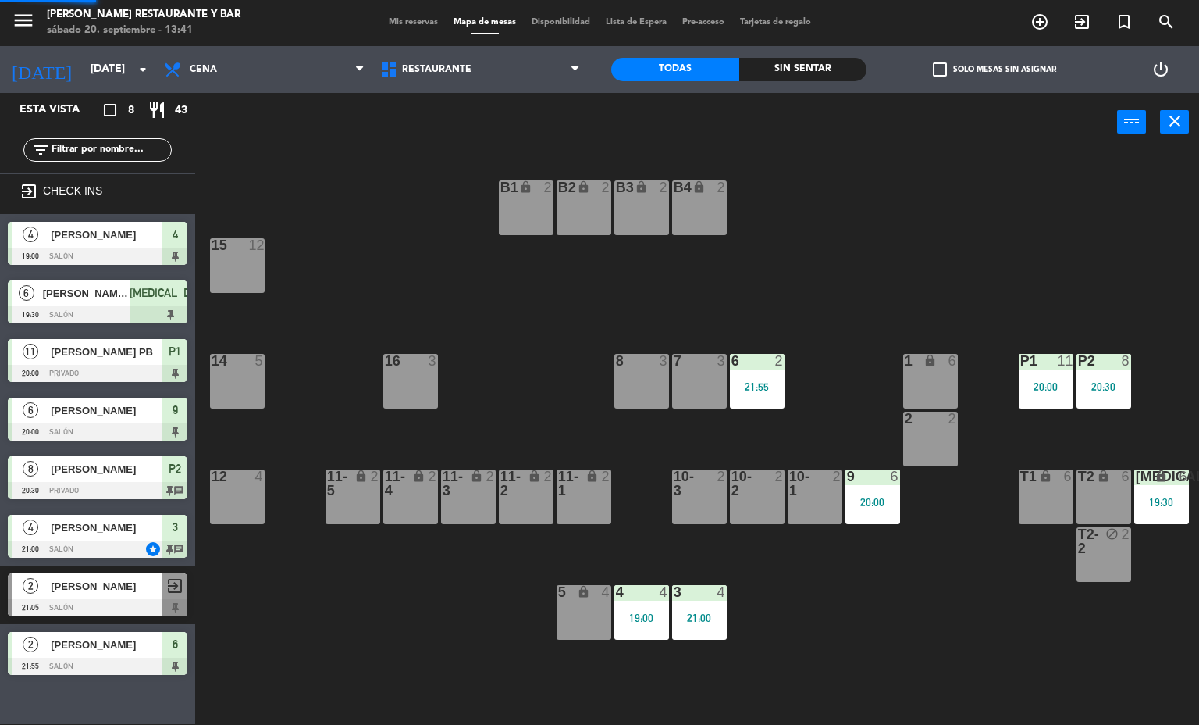
scroll to position [0, 0]
click at [853, 504] on div "20:00" at bounding box center [873, 502] width 55 height 11
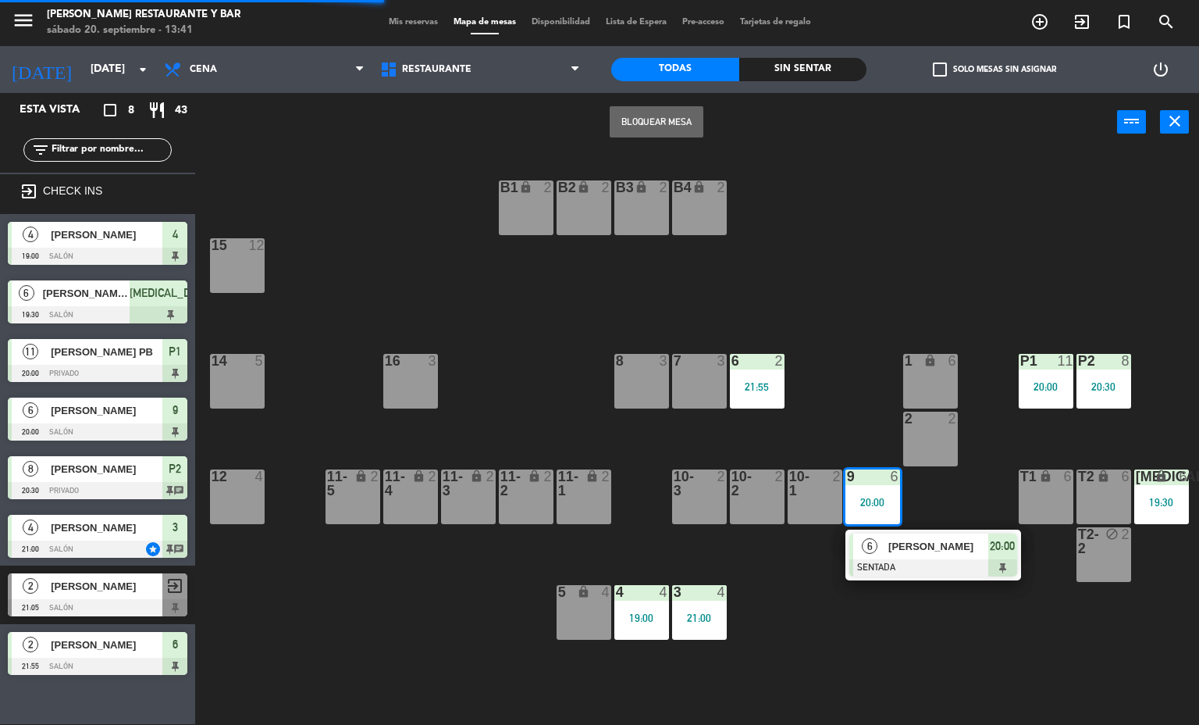
click at [911, 563] on div at bounding box center [933, 567] width 168 height 17
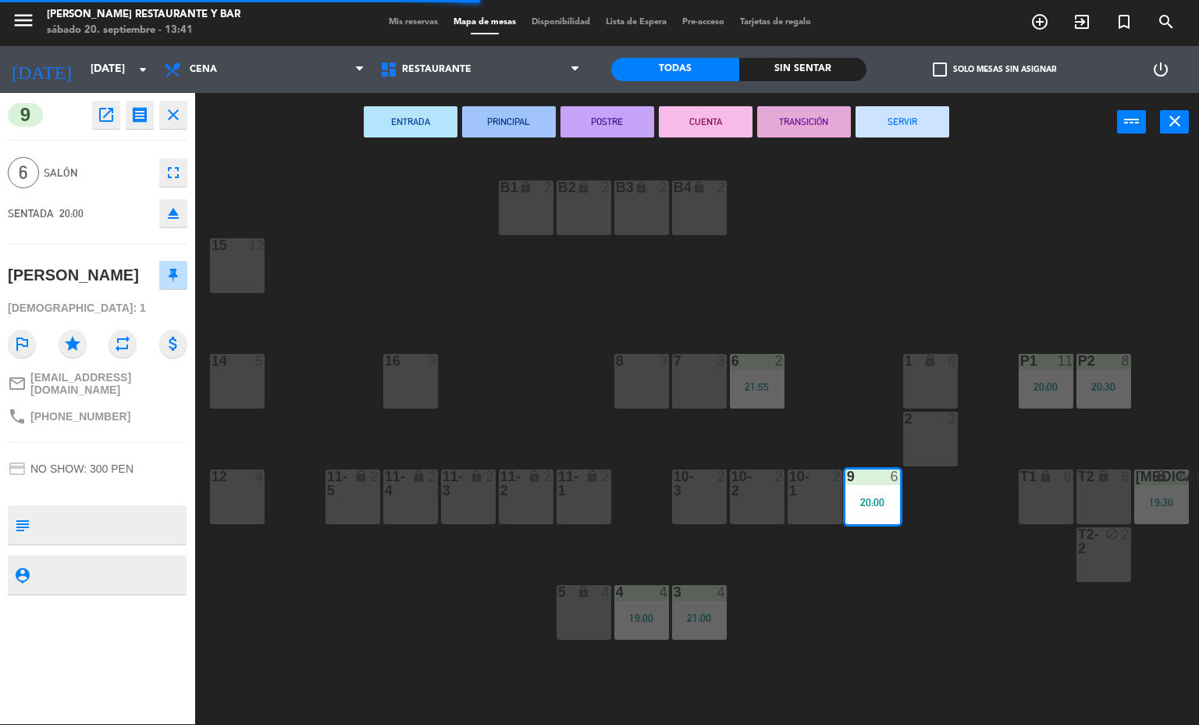
click at [897, 124] on button "SERVIR" at bounding box center [903, 121] width 94 height 31
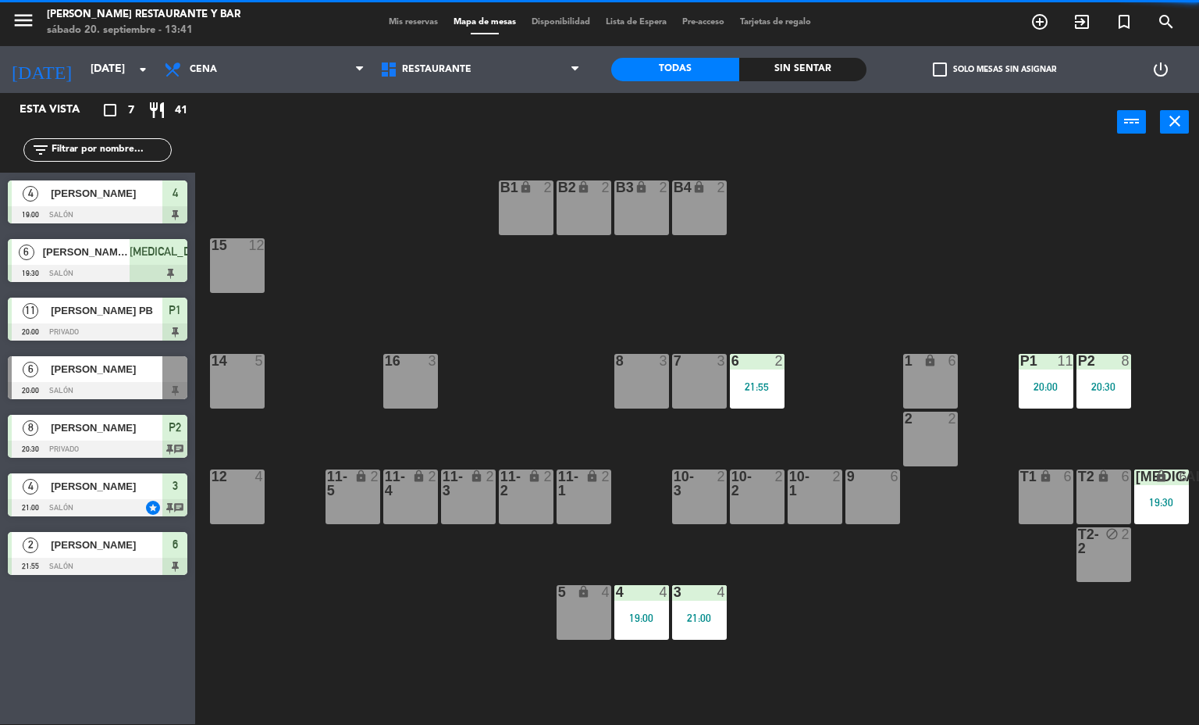
click at [753, 361] on div at bounding box center [757, 361] width 26 height 14
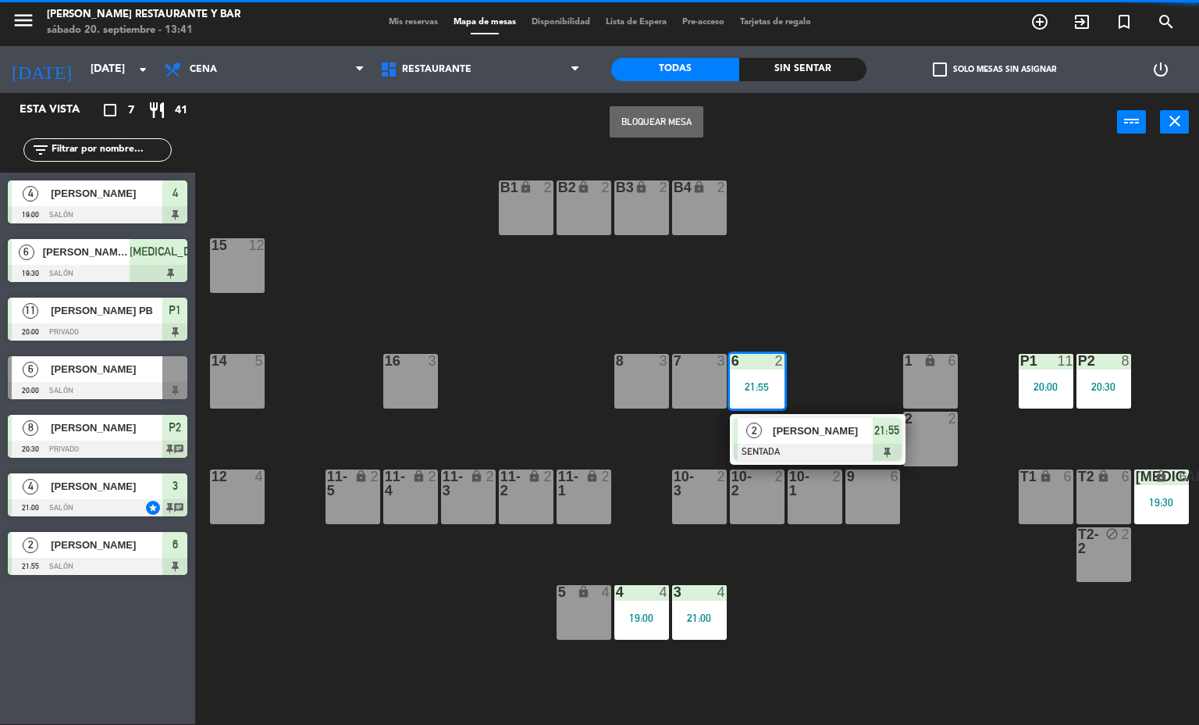
click at [802, 434] on span "[PERSON_NAME]" at bounding box center [823, 430] width 100 height 16
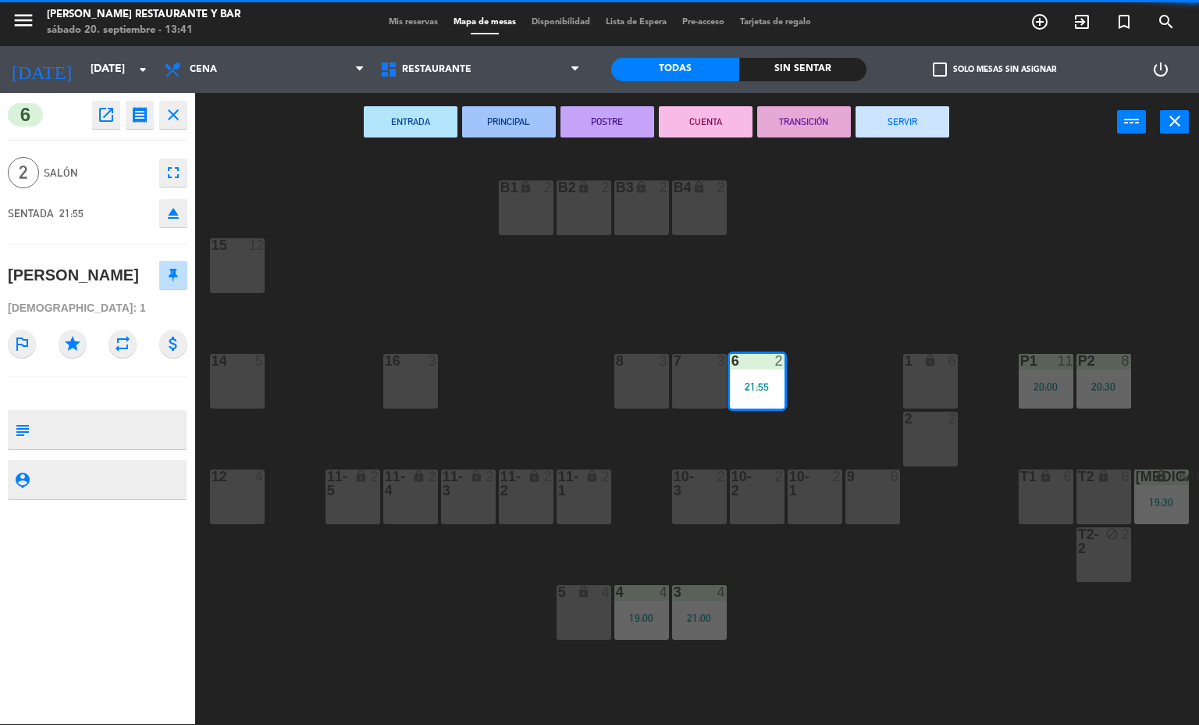
click at [912, 119] on button "SERVIR" at bounding box center [903, 121] width 94 height 31
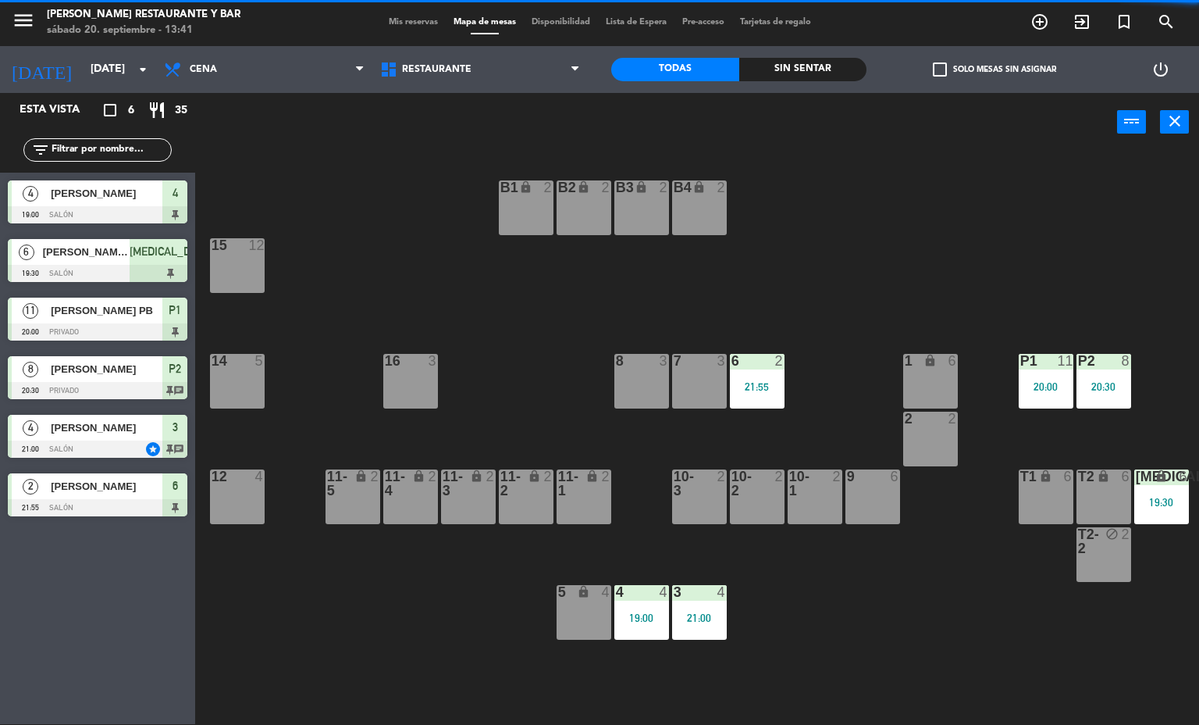
click at [703, 616] on div "21:00" at bounding box center [699, 617] width 55 height 11
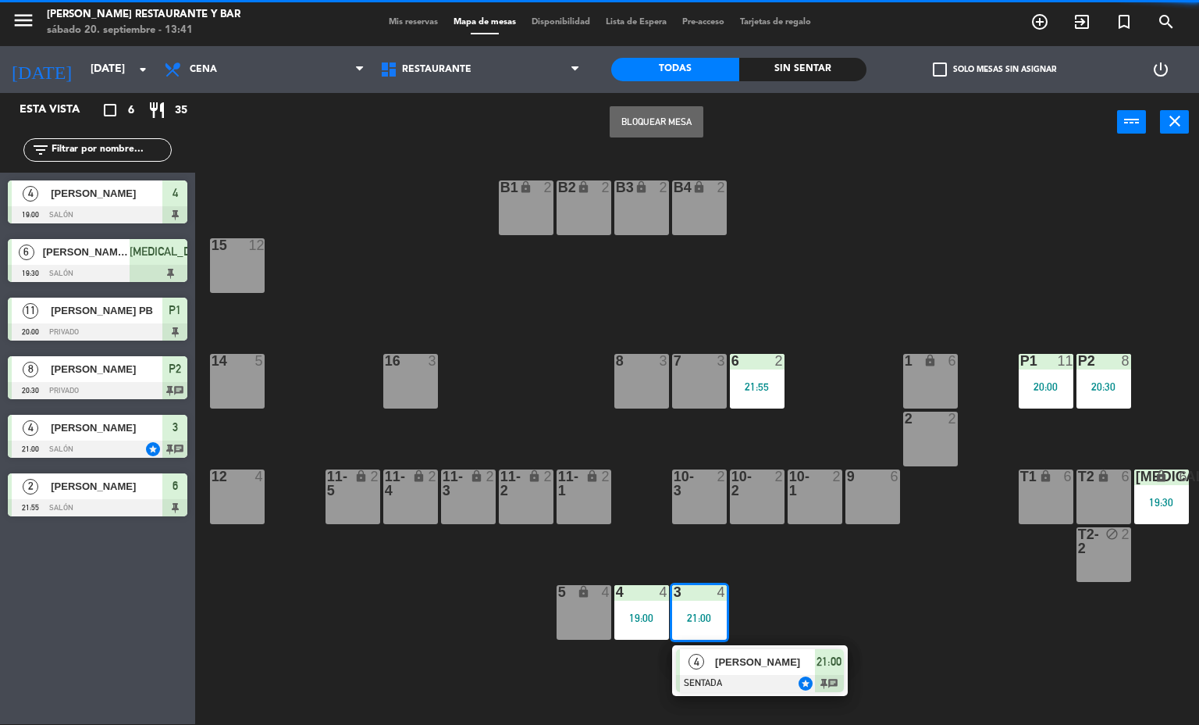
click at [747, 679] on div at bounding box center [760, 683] width 168 height 17
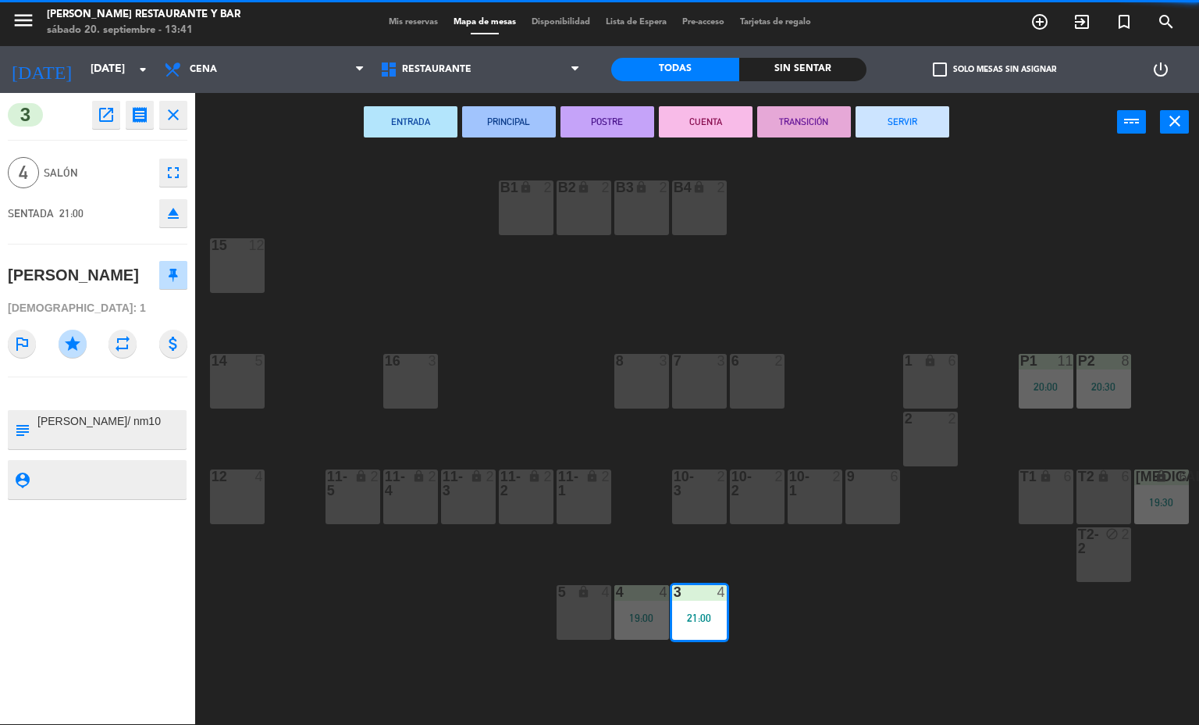
click at [911, 117] on button "SERVIR" at bounding box center [903, 121] width 94 height 31
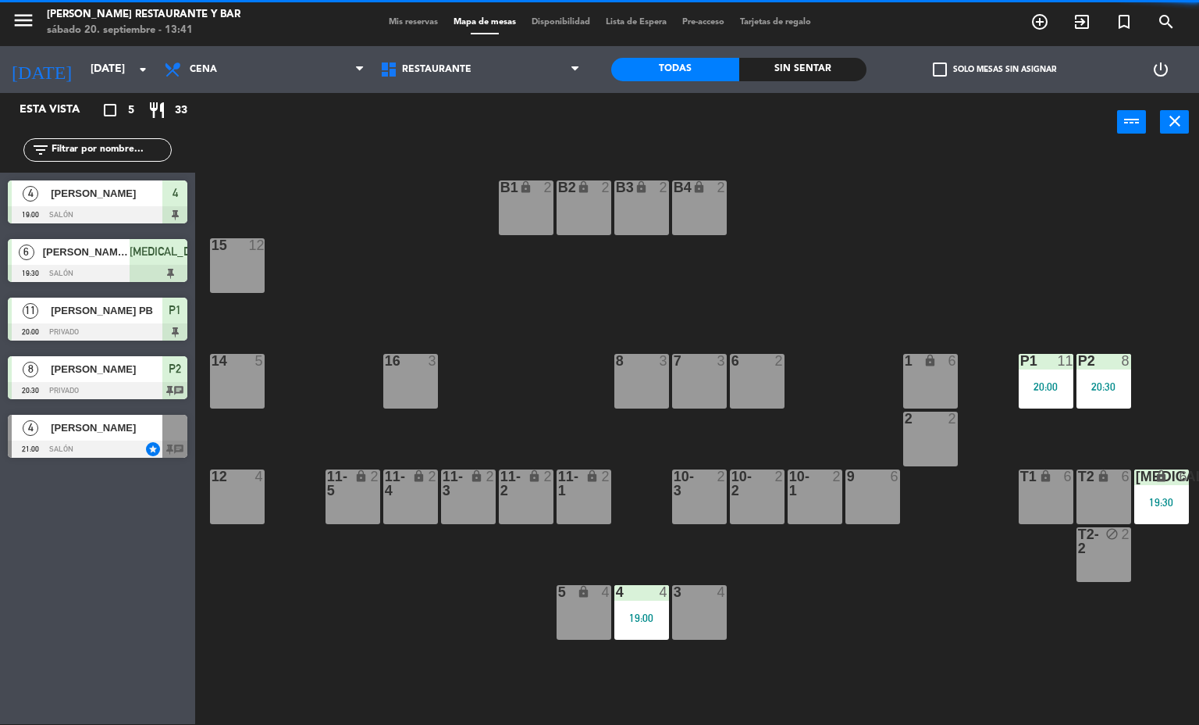
click at [640, 617] on div "19:00" at bounding box center [641, 617] width 55 height 11
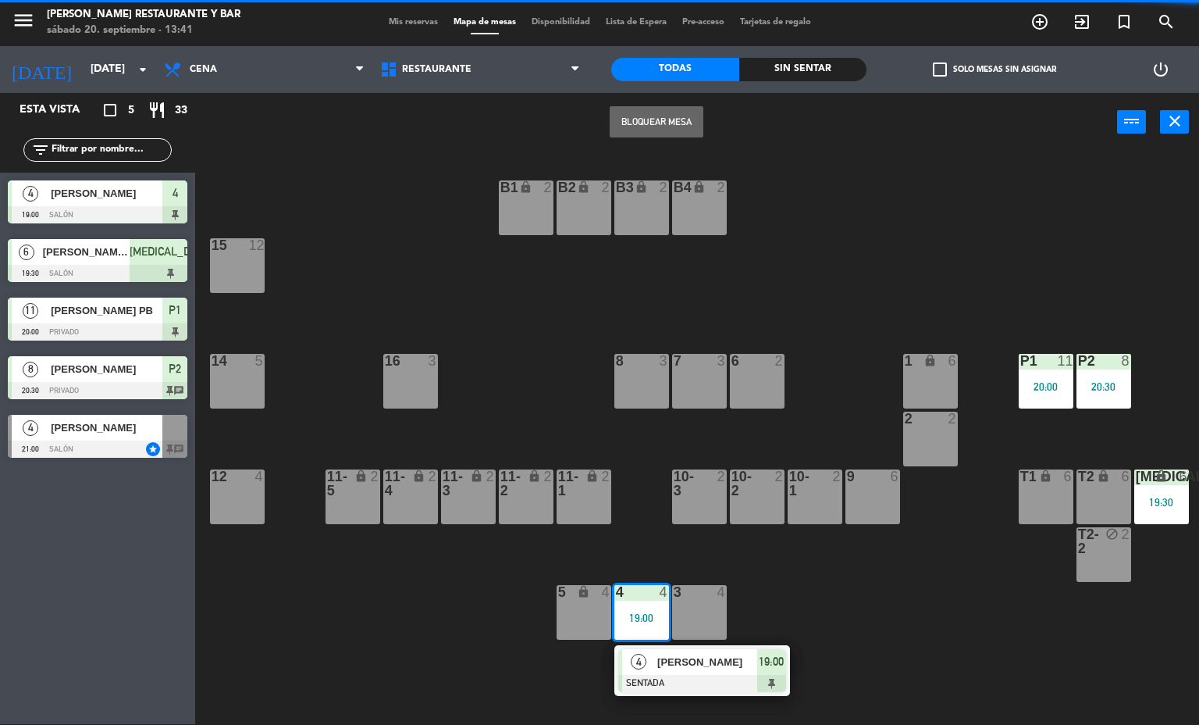
click at [696, 675] on div at bounding box center [702, 683] width 168 height 17
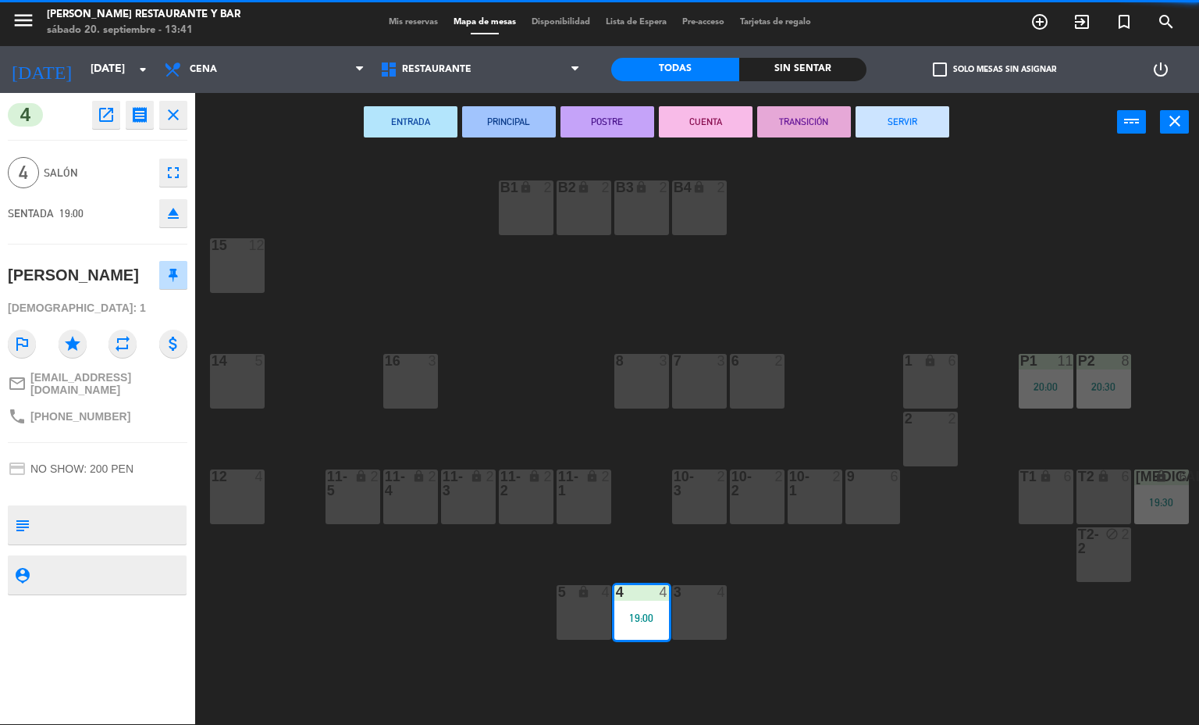
click at [902, 120] on button "SERVIR" at bounding box center [903, 121] width 94 height 31
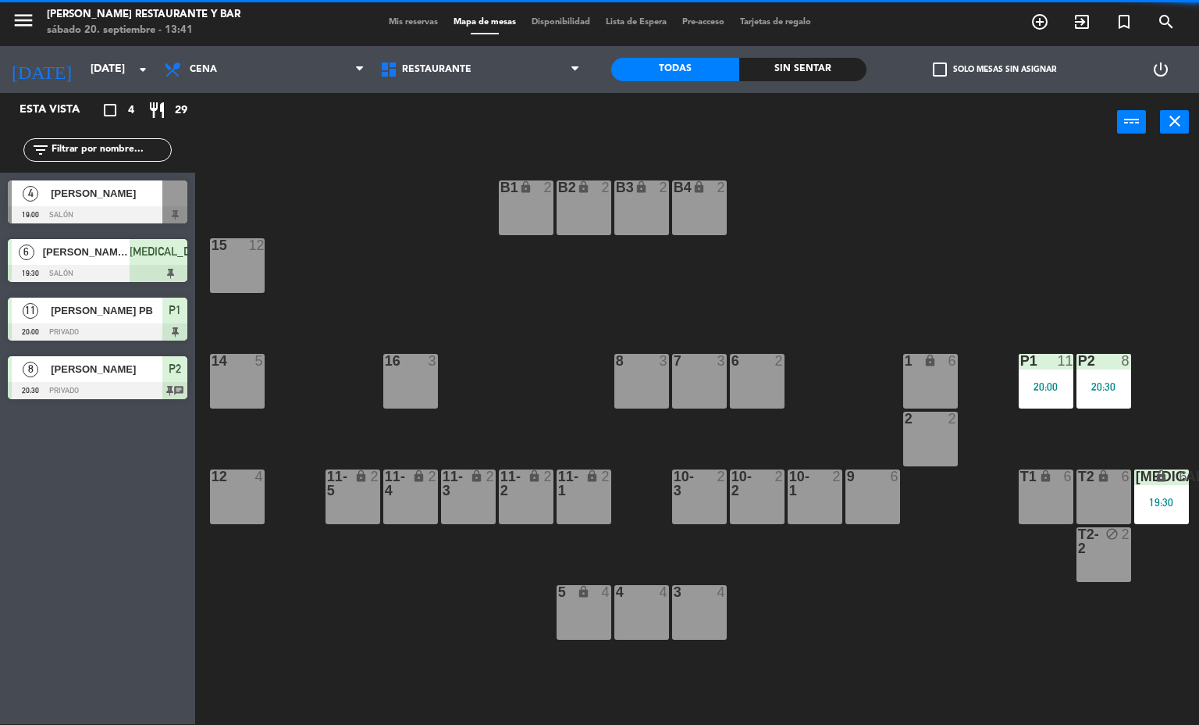
click at [1155, 494] on div "[MEDICAL_DATA] lock 6 19:30" at bounding box center [1161, 496] width 55 height 55
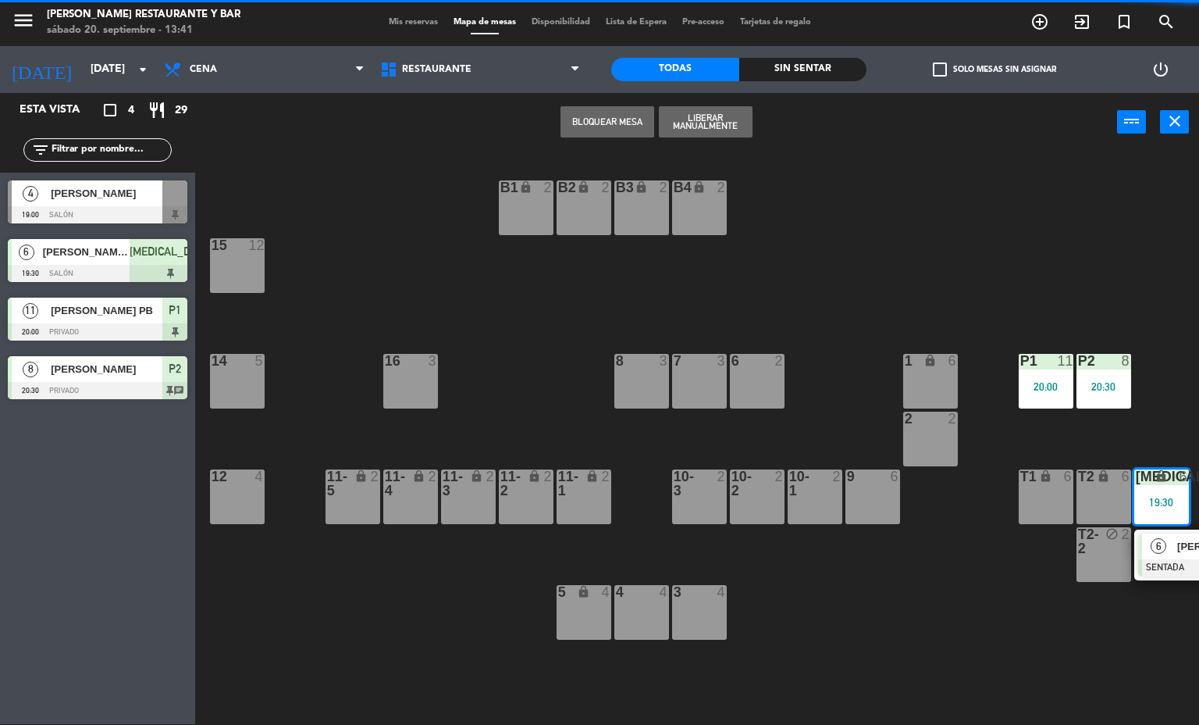
click at [1171, 568] on div at bounding box center [1222, 567] width 168 height 17
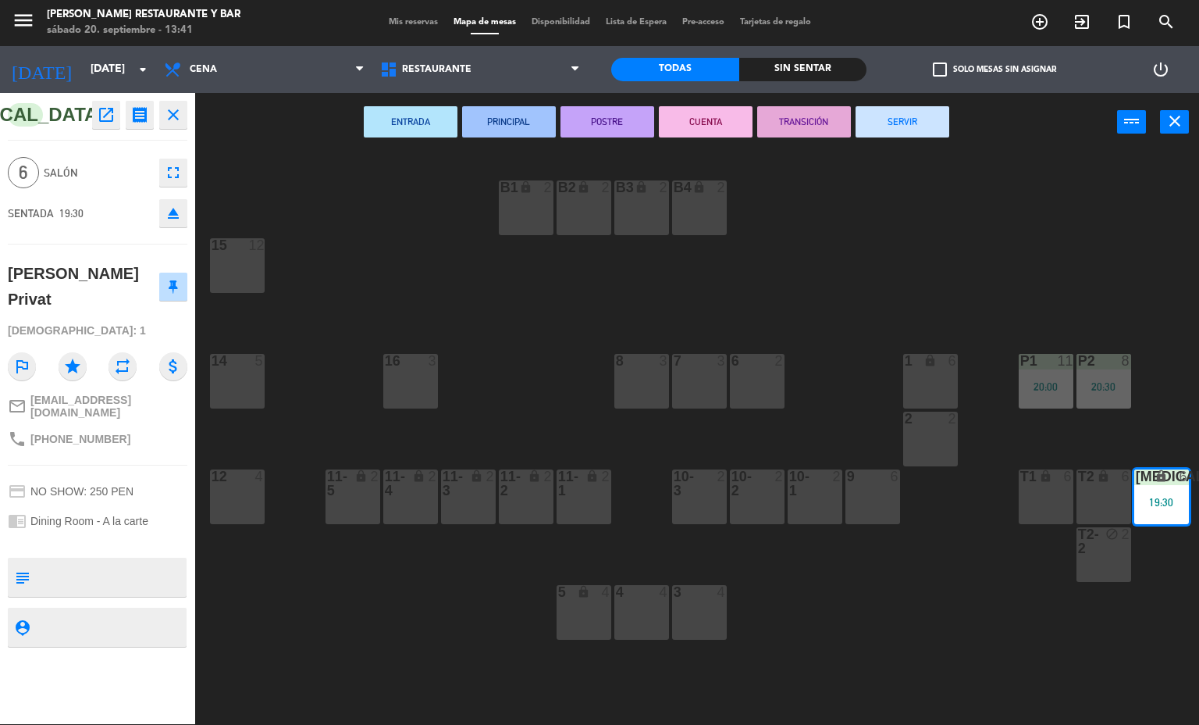
click at [892, 120] on button "SERVIR" at bounding box center [903, 121] width 94 height 31
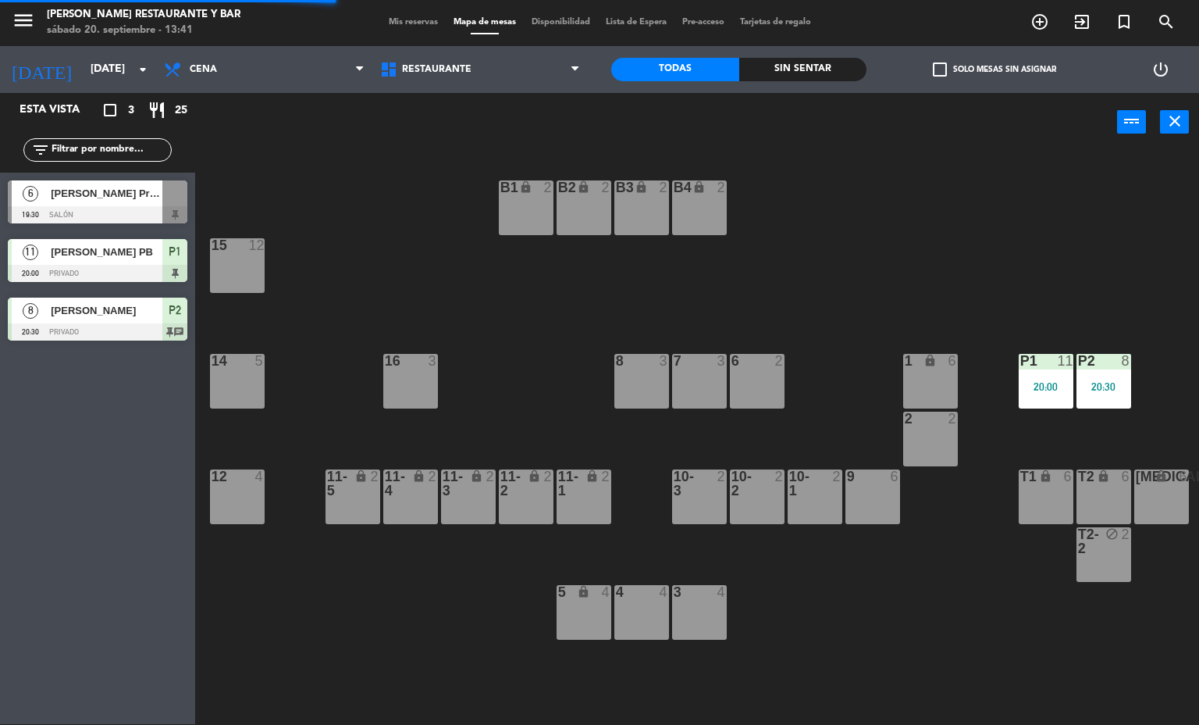
click at [1070, 384] on div "20:00" at bounding box center [1046, 386] width 55 height 11
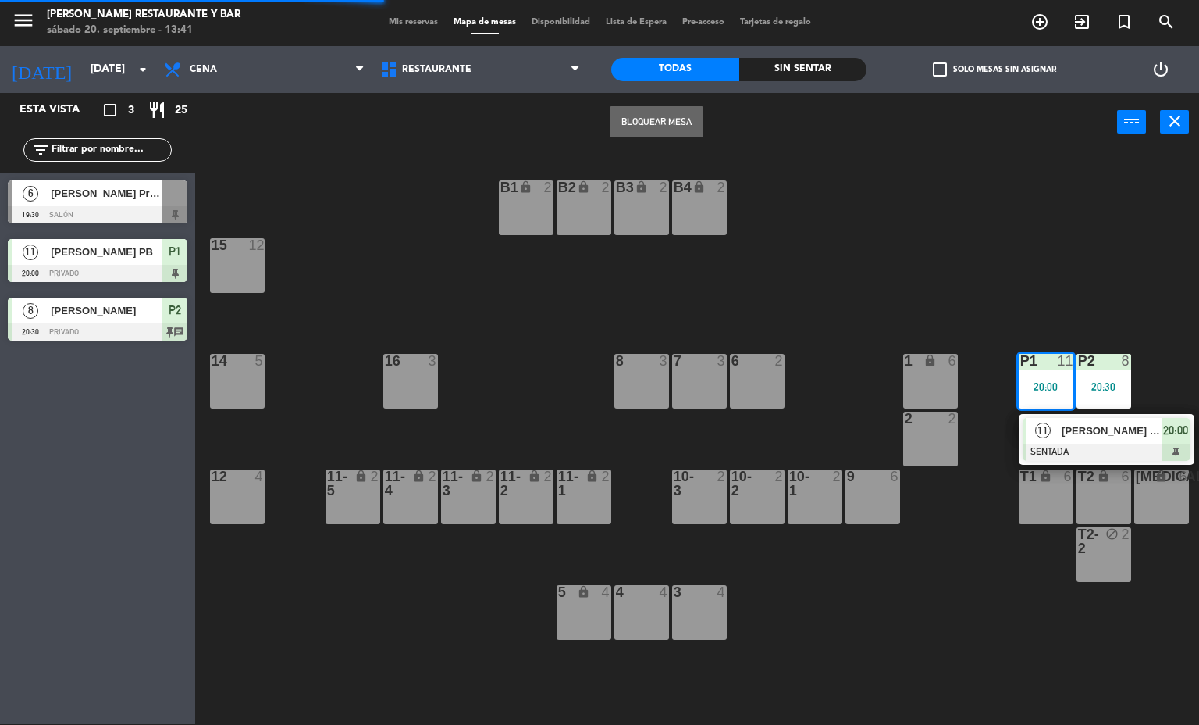
click at [1096, 445] on div at bounding box center [1107, 451] width 168 height 17
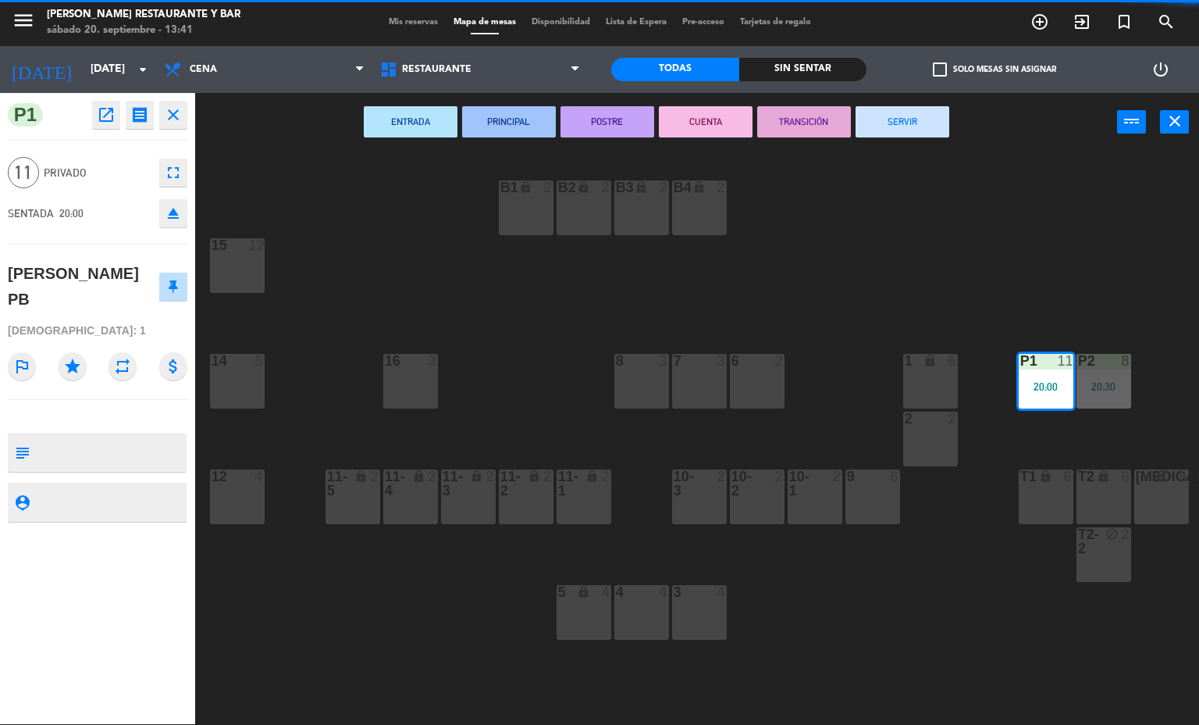
click at [898, 120] on button "SERVIR" at bounding box center [903, 121] width 94 height 31
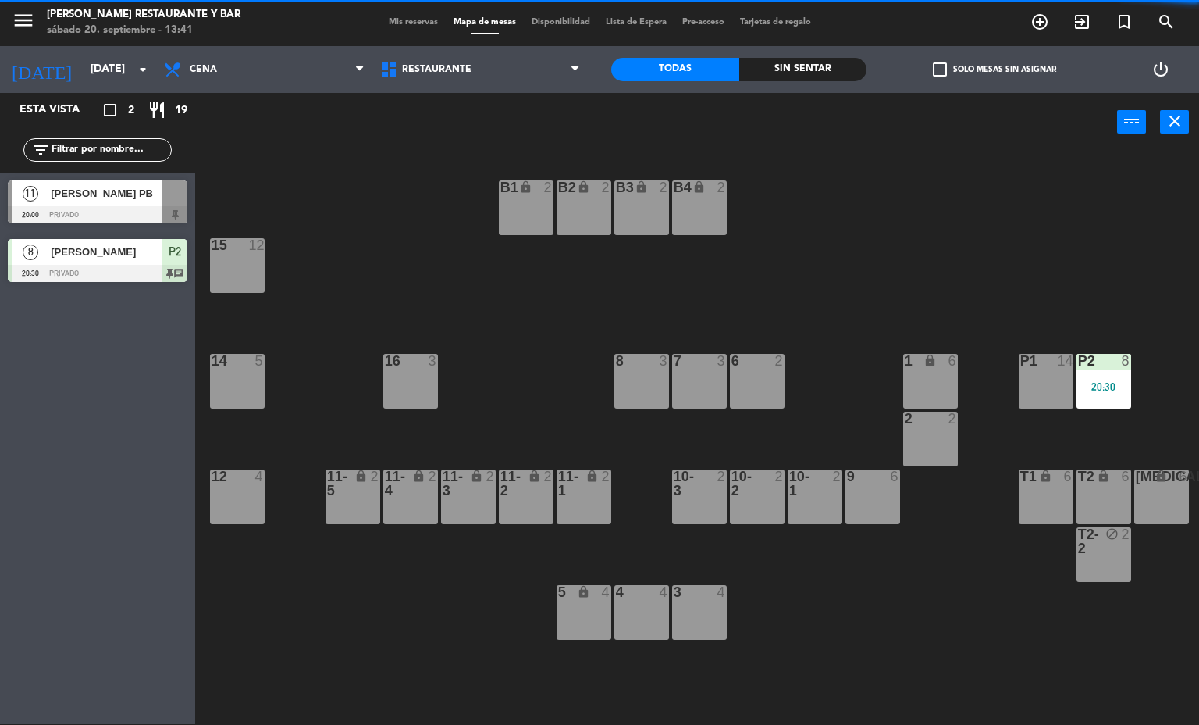
click at [1111, 390] on div "20:30" at bounding box center [1104, 386] width 55 height 11
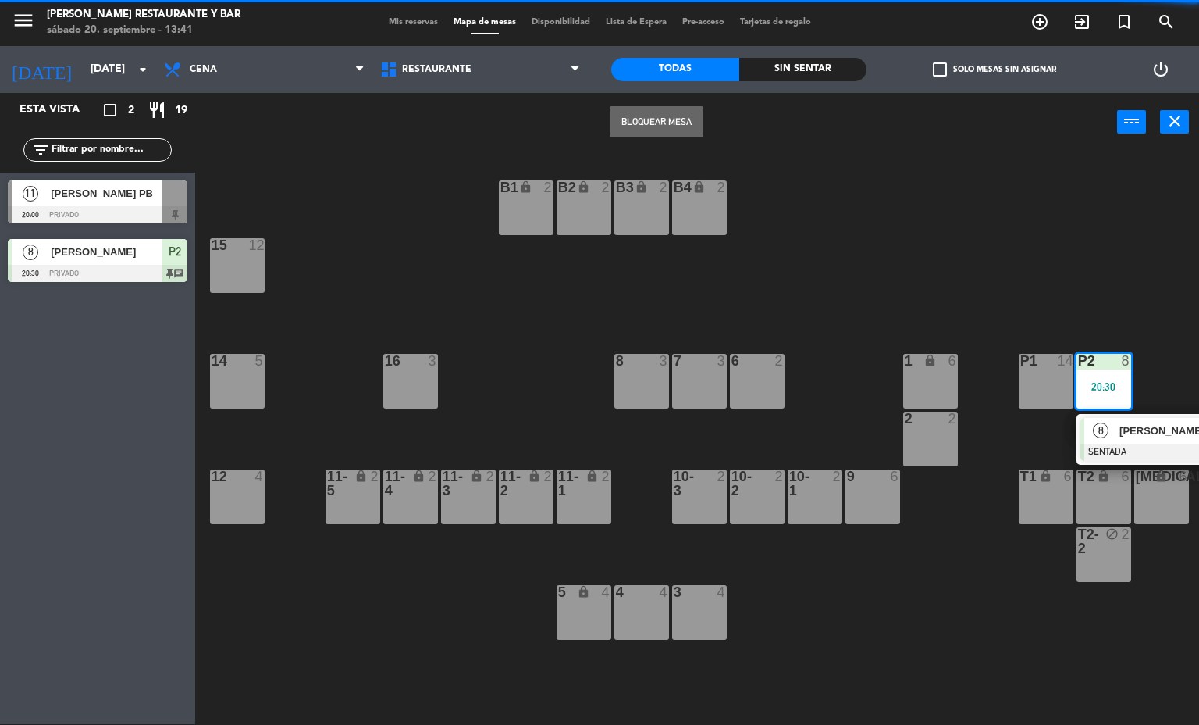
click at [1123, 454] on div at bounding box center [1165, 451] width 168 height 17
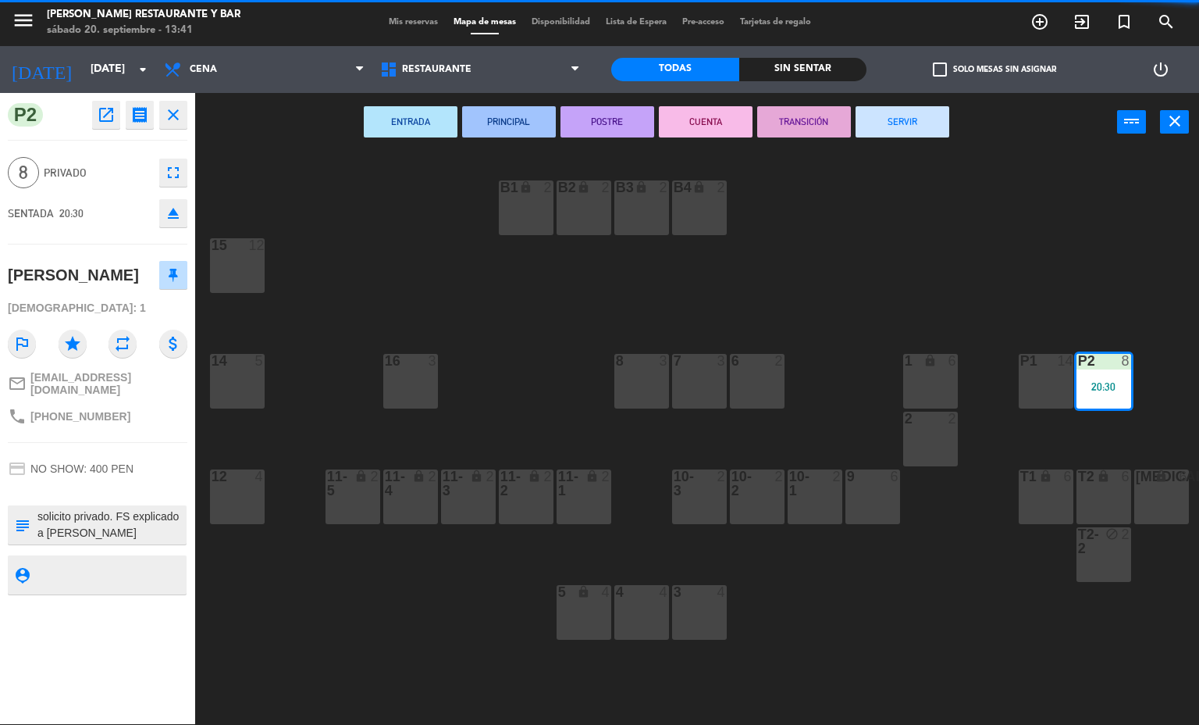
click at [895, 122] on button "SERVIR" at bounding box center [903, 121] width 94 height 31
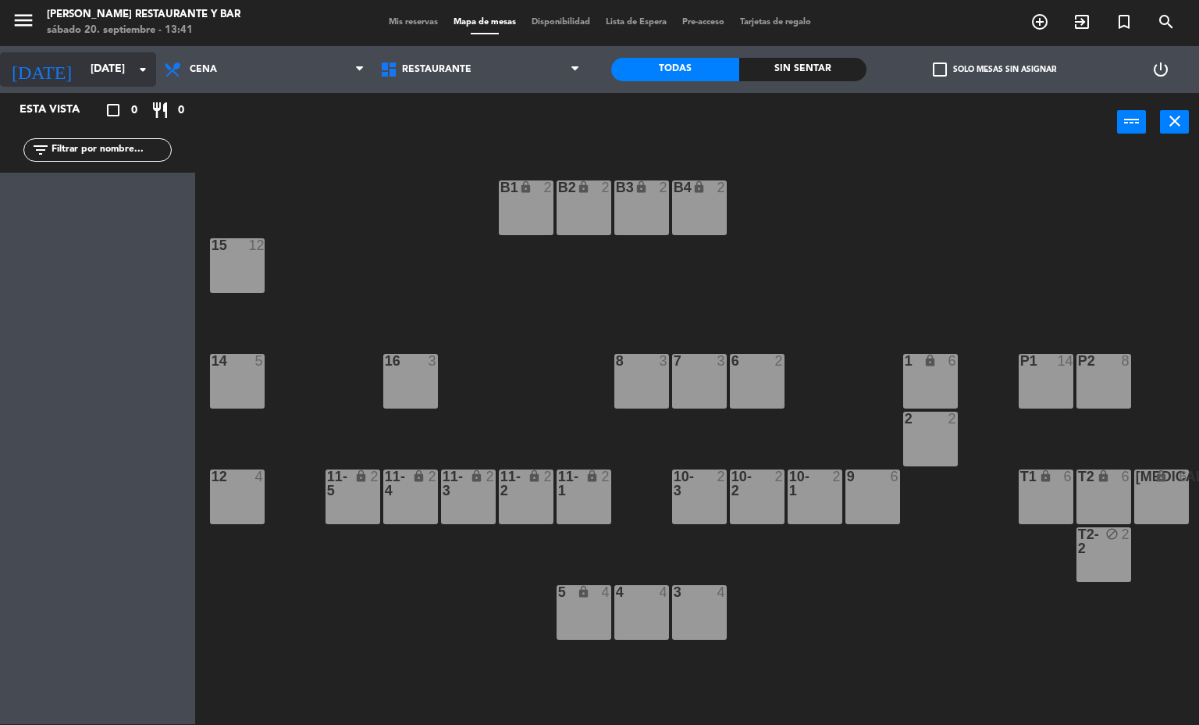
click at [117, 69] on input "[DATE]" at bounding box center [157, 69] width 148 height 28
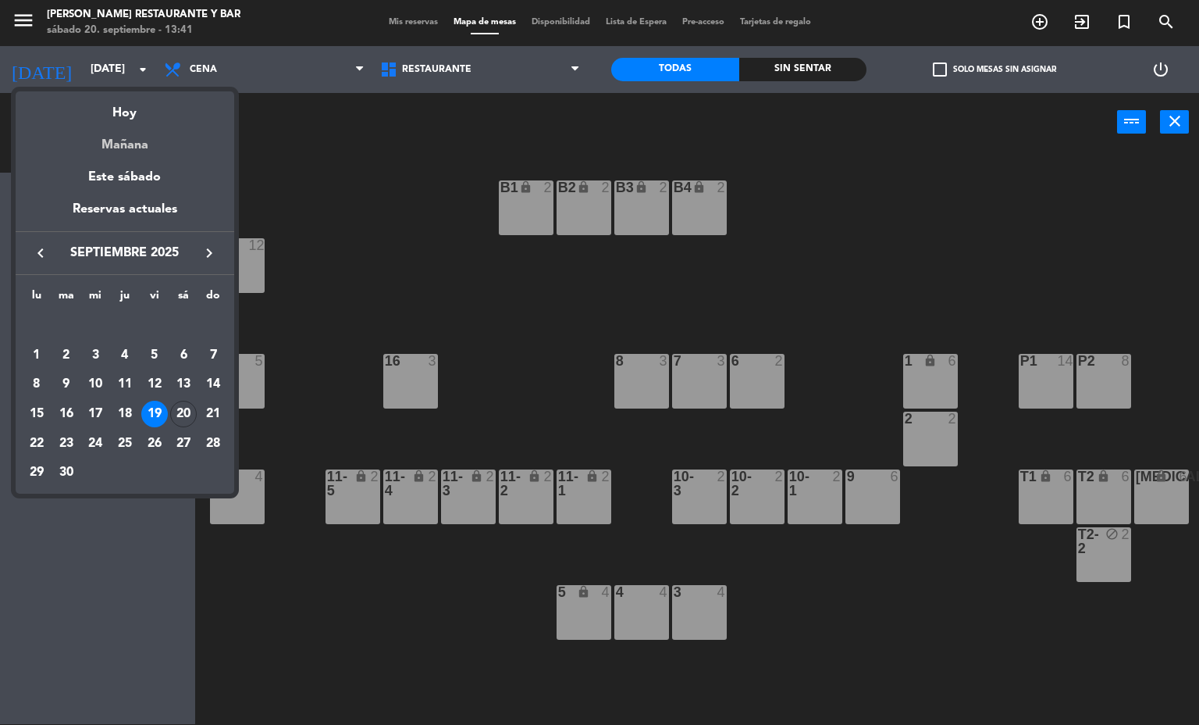
click at [153, 129] on div "Mañana" at bounding box center [125, 139] width 219 height 32
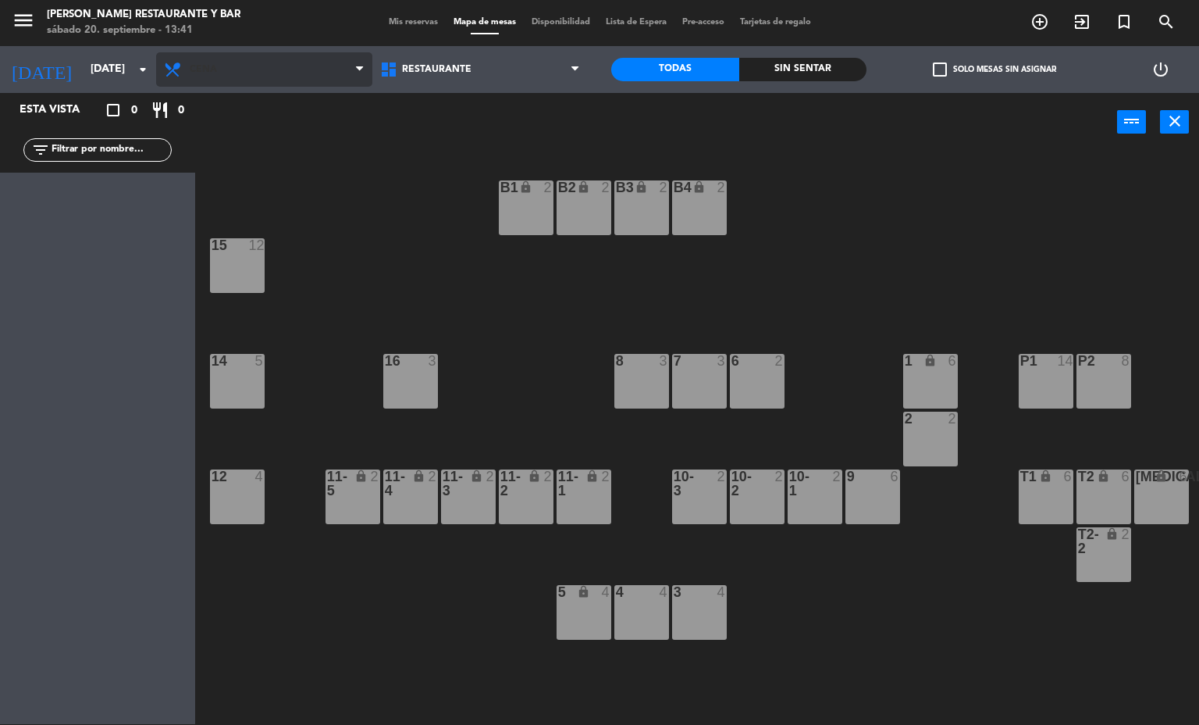
click at [239, 59] on span "Cena" at bounding box center [264, 69] width 216 height 34
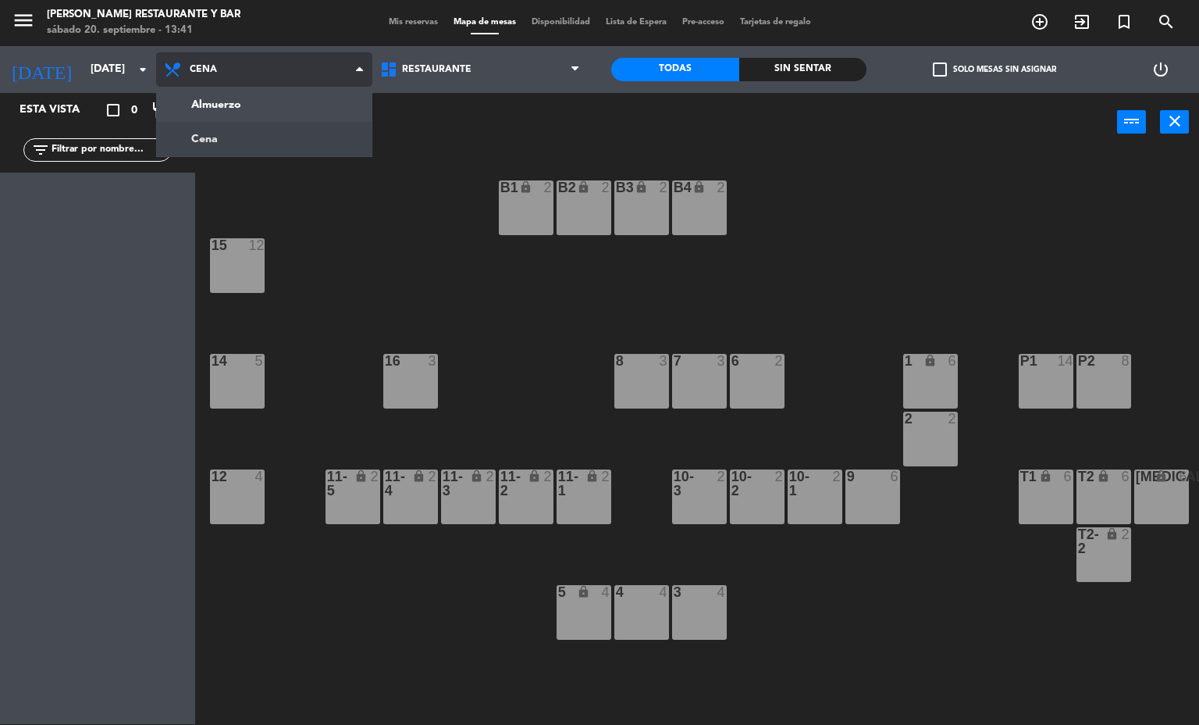
click at [298, 99] on ng-component "menu [PERSON_NAME] Restaurante y Bar [DATE] 20. septiembre - 13:41 Mis reservas…" at bounding box center [599, 361] width 1199 height 725
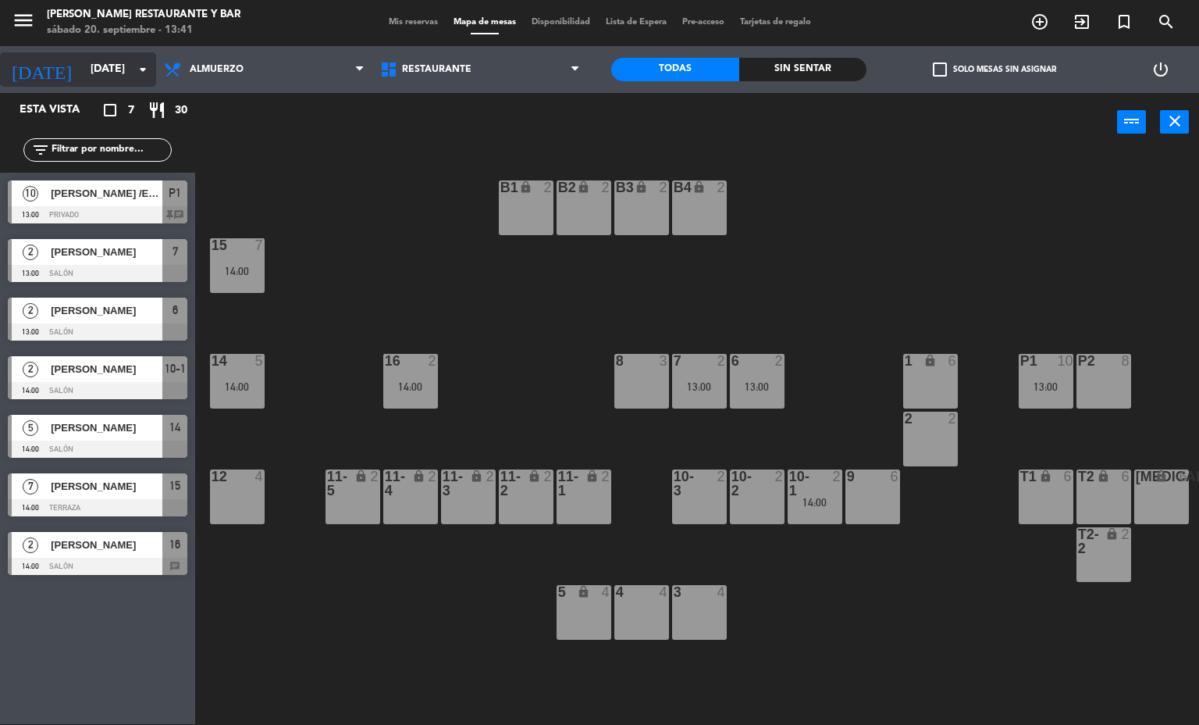
click at [62, 85] on div "[DATE] [DATE] arrow_drop_down" at bounding box center [78, 69] width 156 height 34
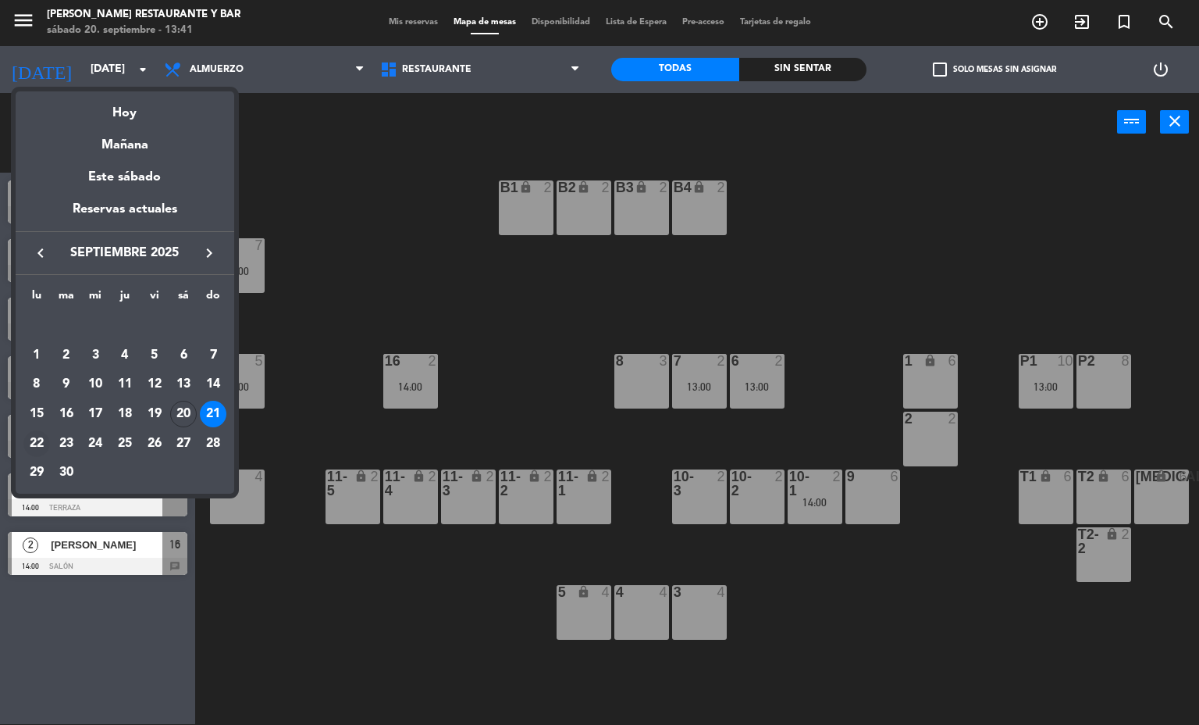
click at [27, 446] on div "22" at bounding box center [36, 443] width 27 height 27
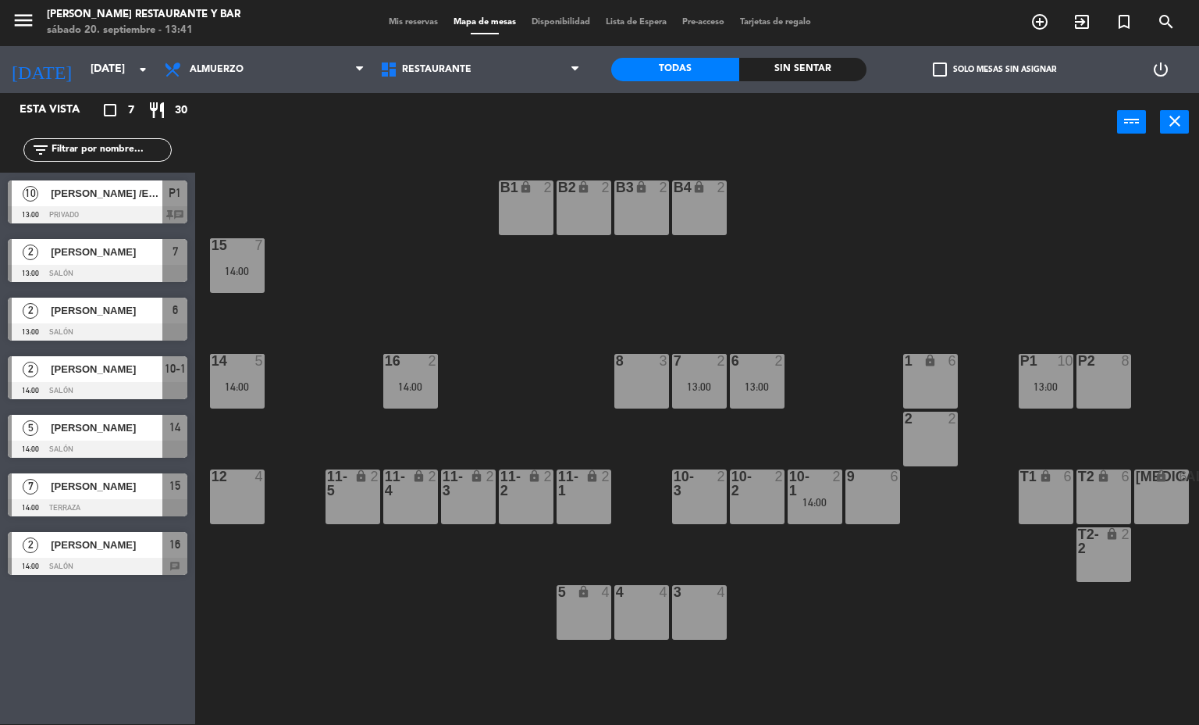
type input "[DATE]"
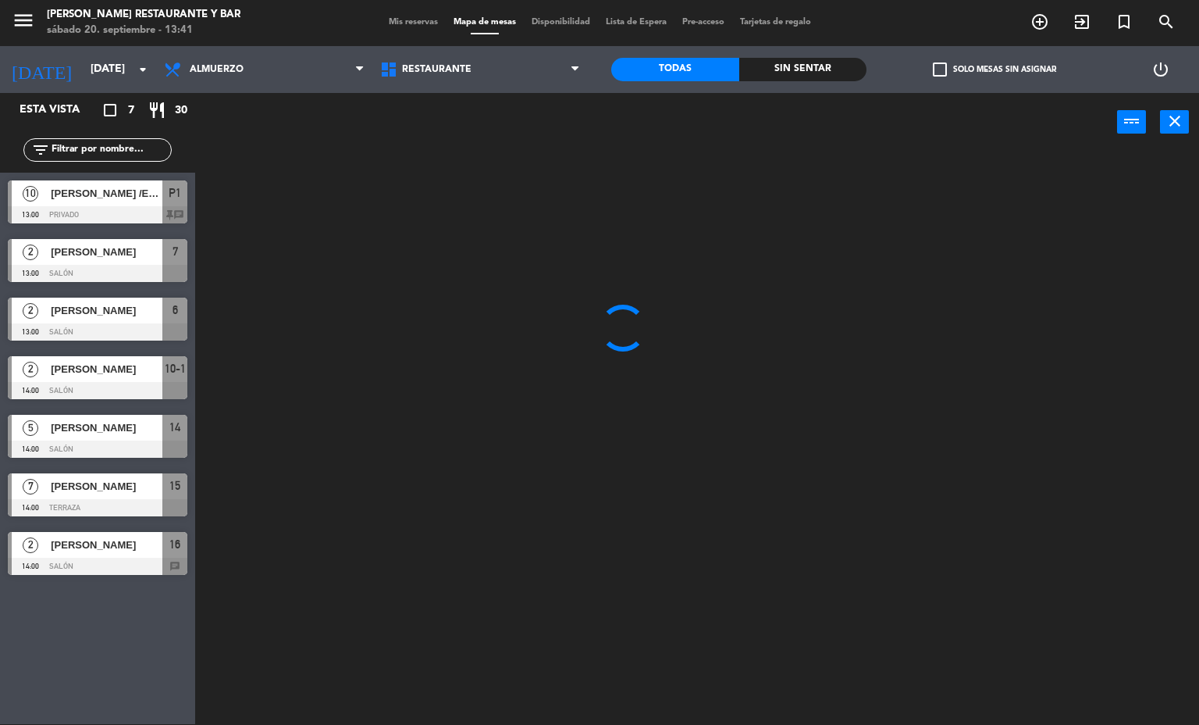
click at [226, 43] on div "menu [PERSON_NAME] Restaurante y Bar [DATE] 20. septiembre - 13:41 Mis reservas…" at bounding box center [599, 22] width 1199 height 47
click at [230, 56] on span "Almuerzo" at bounding box center [264, 69] width 216 height 34
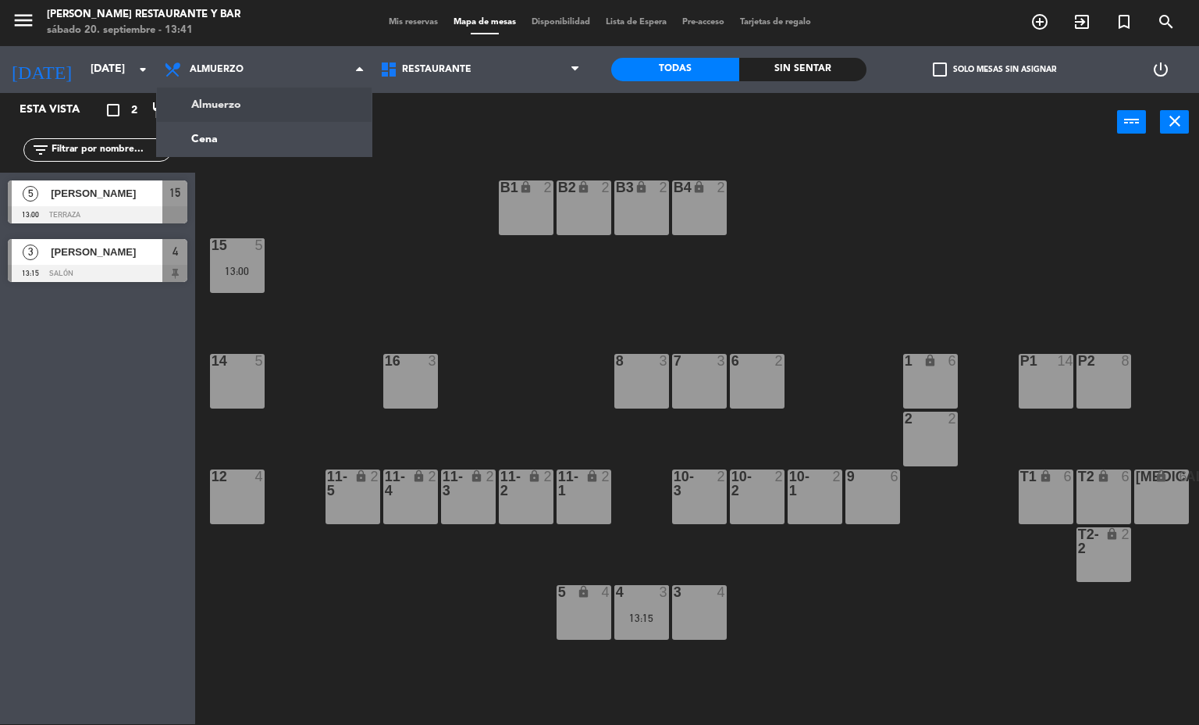
click at [244, 34] on div "menu [PERSON_NAME] Restaurante y Bar [DATE] 20. septiembre - 13:41" at bounding box center [150, 23] width 300 height 37
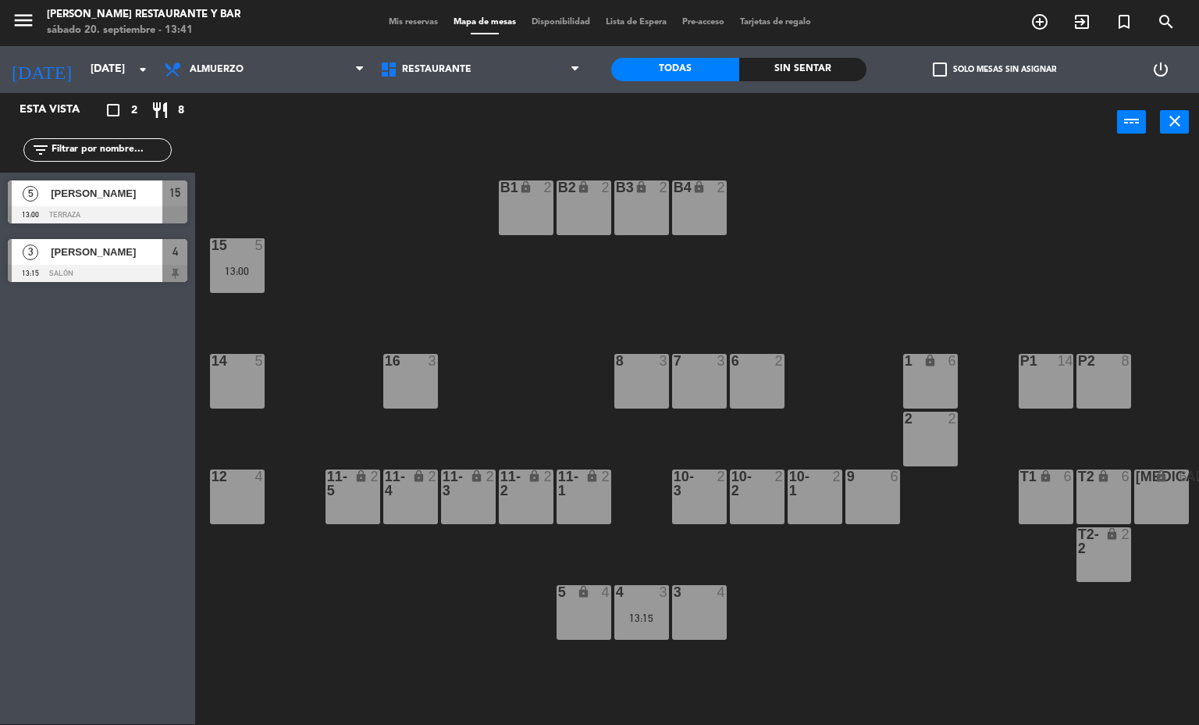
click at [399, 21] on span "Mis reservas" at bounding box center [413, 22] width 65 height 9
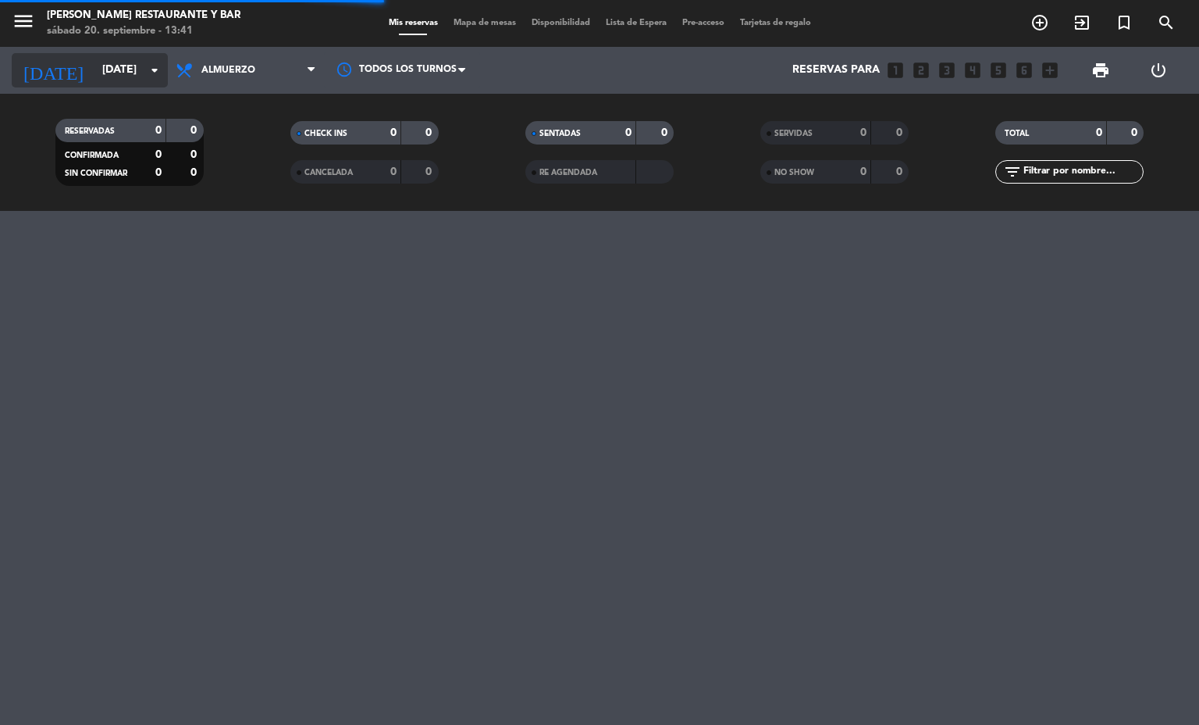
click at [94, 62] on input "[DATE]" at bounding box center [168, 70] width 148 height 28
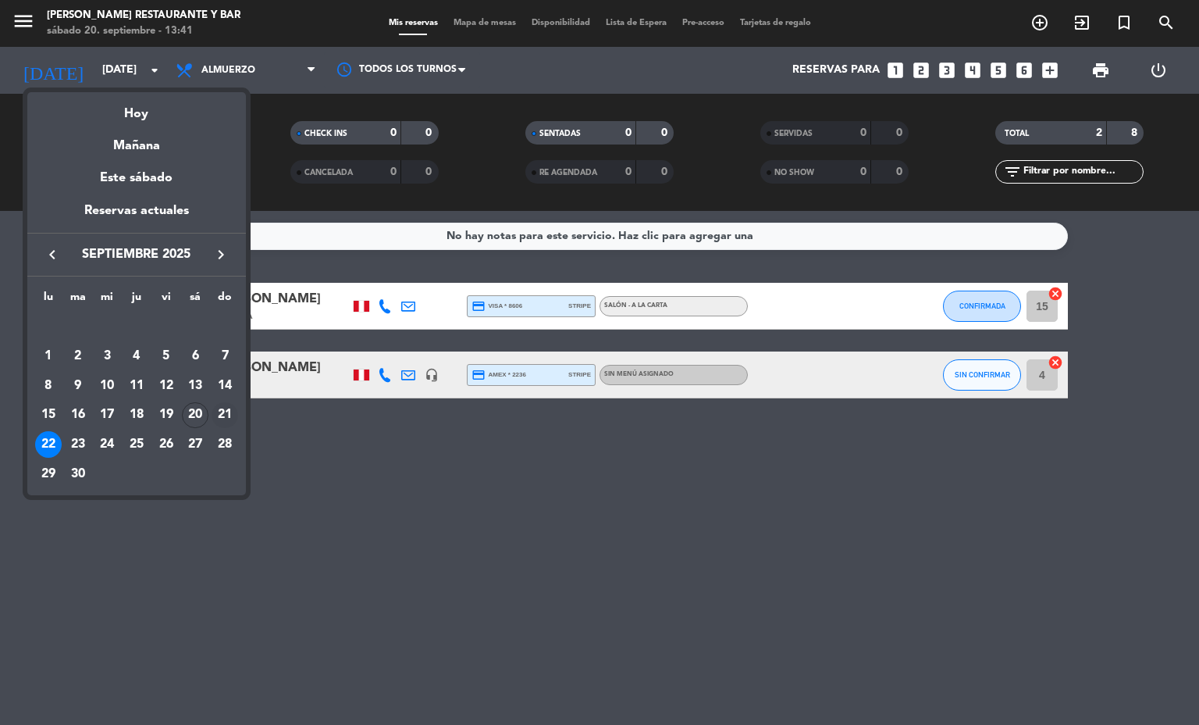
click at [221, 411] on div "21" at bounding box center [225, 415] width 27 height 27
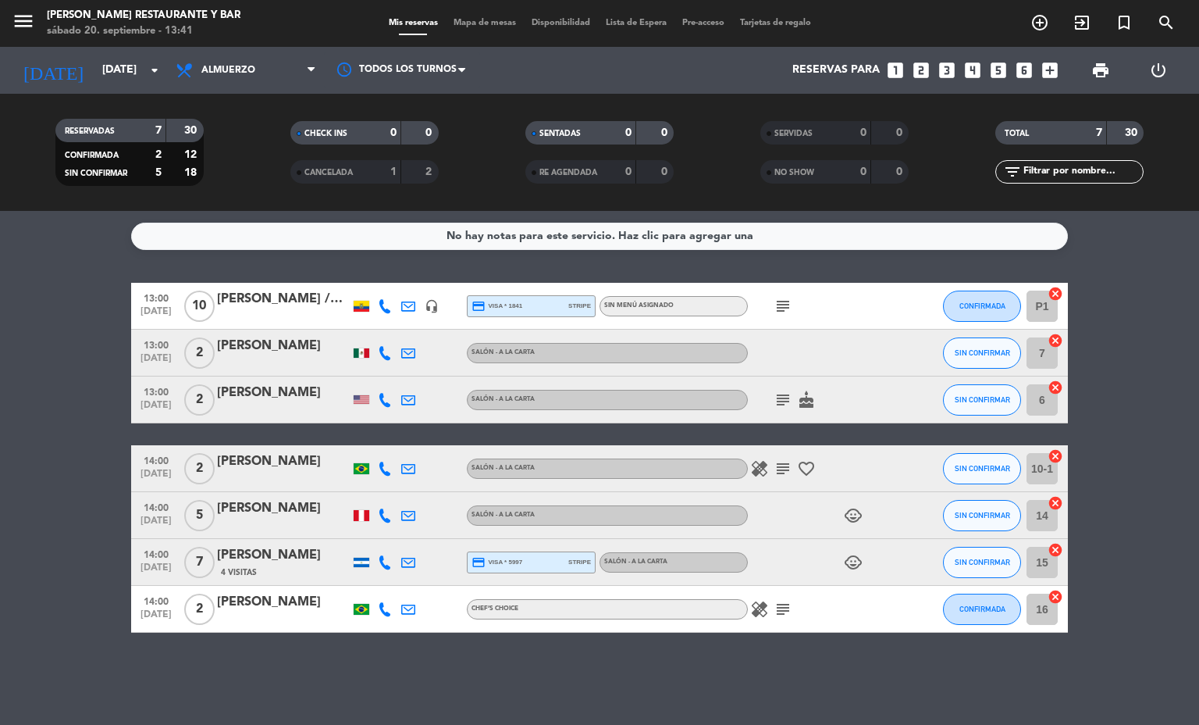
click at [251, 97] on div "RESERVADAS 7 30 CONFIRMADA 2 12 SIN CONFIRMAR 5 18 CHECK INS 0 0 CANCELADA 1 2 …" at bounding box center [599, 152] width 1199 height 117
click at [251, 85] on span "Almuerzo" at bounding box center [246, 70] width 156 height 34
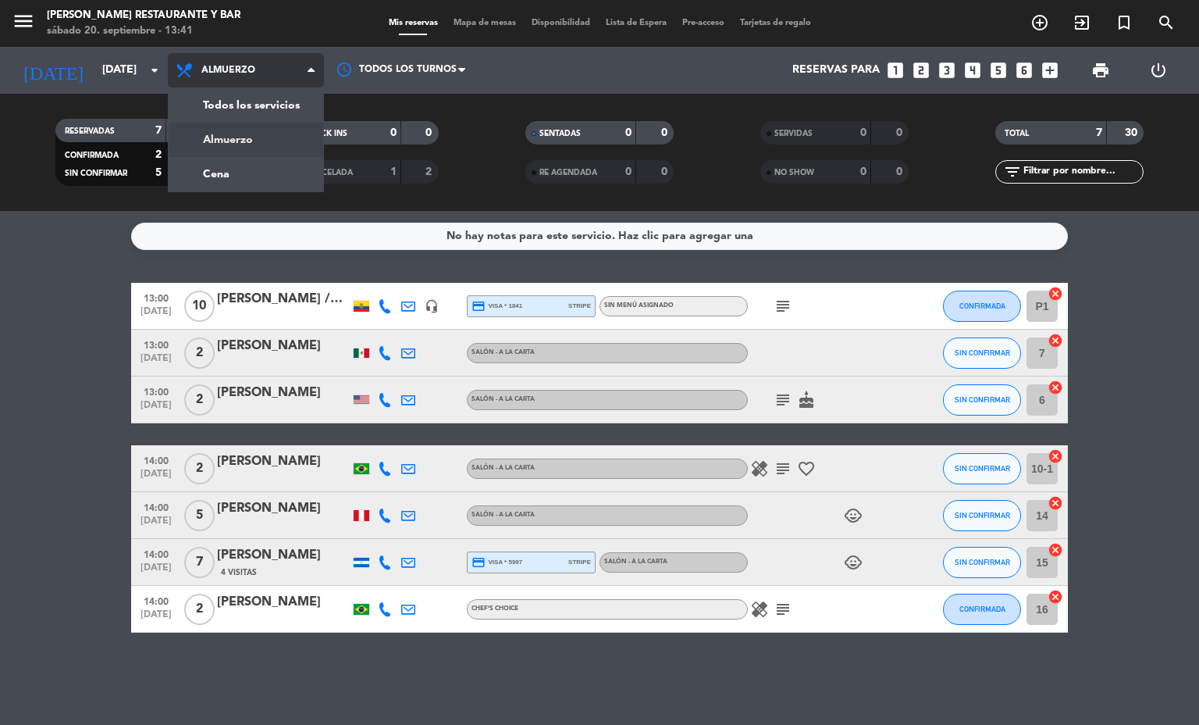
click at [265, 98] on div "menu [PERSON_NAME] Restaurante y Bar [DATE] 20. septiembre - 13:41 Mis reservas…" at bounding box center [599, 105] width 1199 height 211
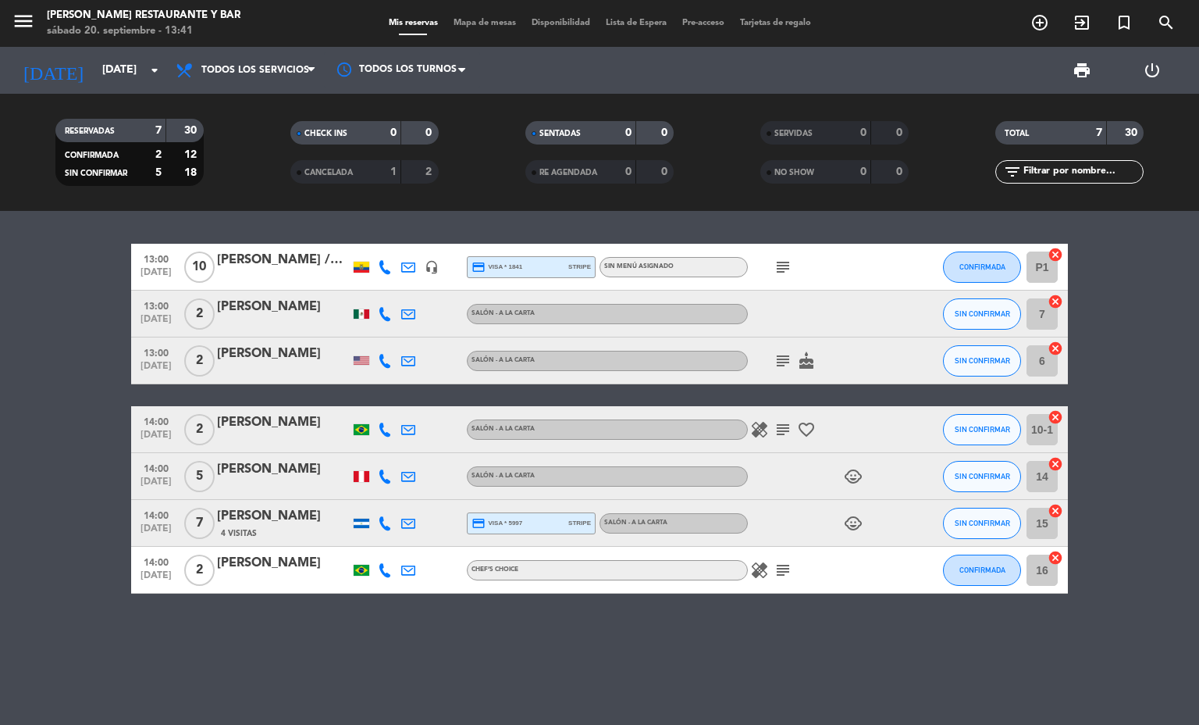
click at [778, 565] on icon "subject" at bounding box center [783, 570] width 19 height 19
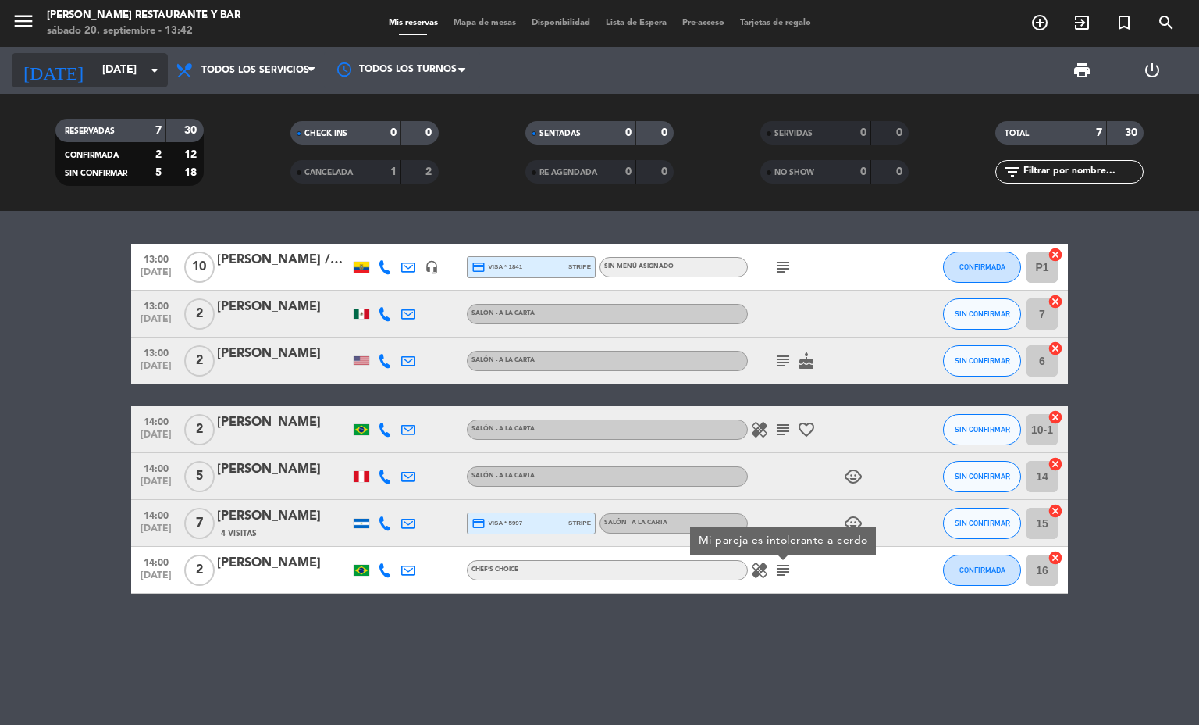
click at [145, 78] on icon "arrow_drop_down" at bounding box center [154, 70] width 19 height 19
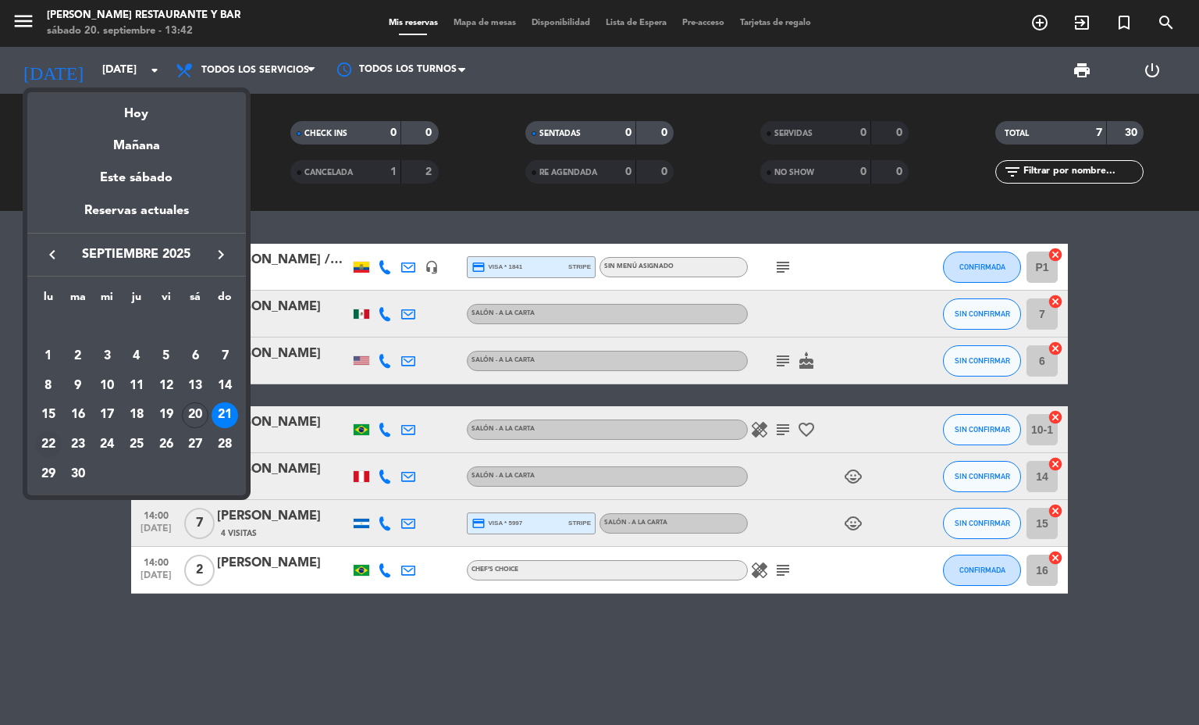
click at [50, 446] on div "22" at bounding box center [48, 444] width 27 height 27
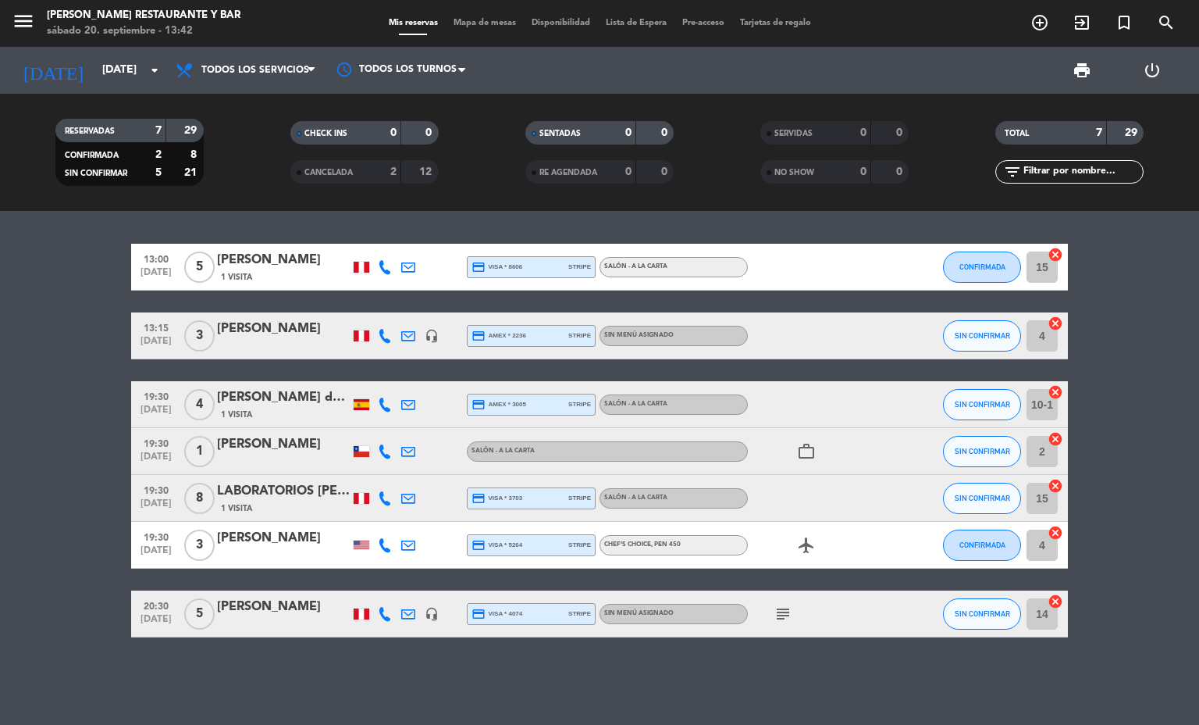
click at [393, 547] on div at bounding box center [384, 545] width 23 height 46
click at [385, 539] on icon at bounding box center [385, 545] width 14 height 14
click at [378, 520] on span "Copiar" at bounding box center [376, 518] width 33 height 16
click at [778, 611] on icon "subject" at bounding box center [783, 613] width 19 height 19
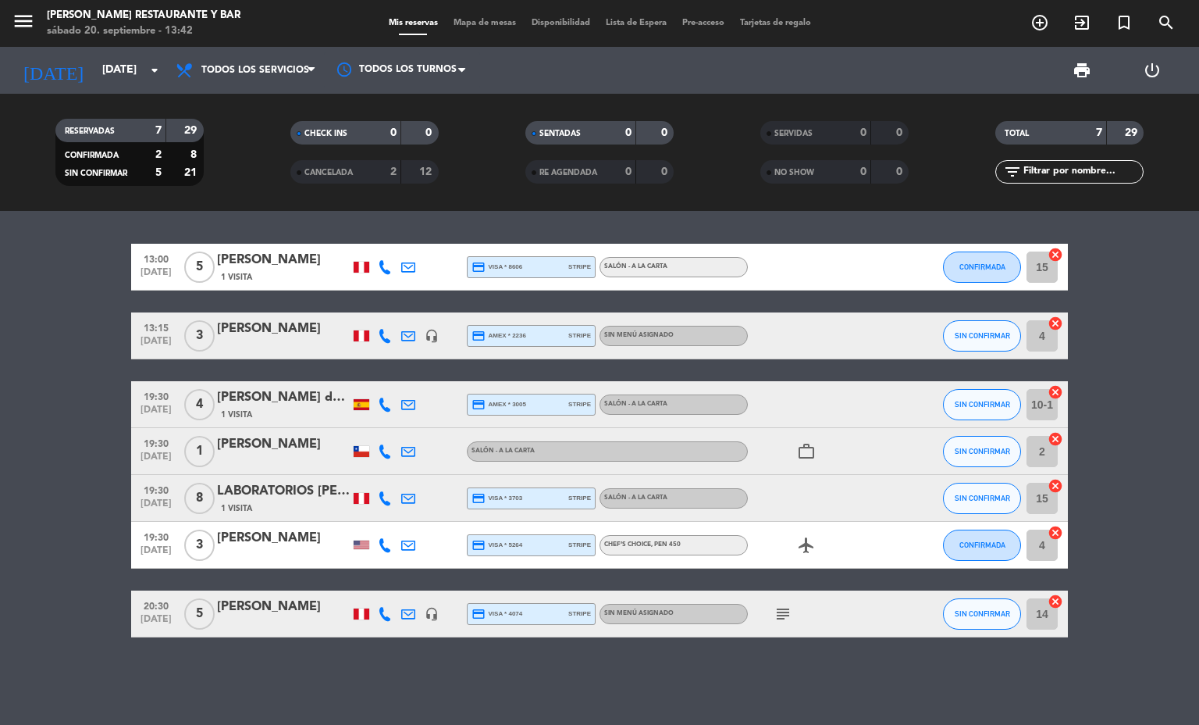
click at [408, 538] on icon at bounding box center [408, 545] width 14 height 14
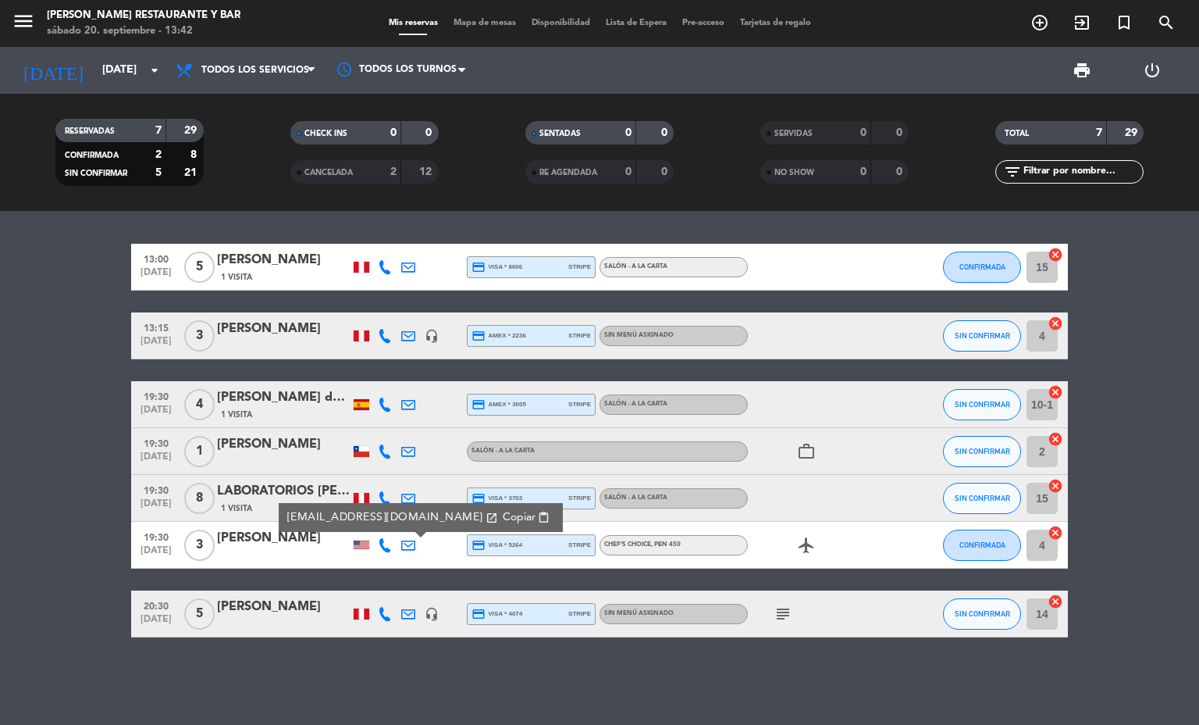
click at [503, 518] on span "Copiar" at bounding box center [519, 517] width 33 height 16
click at [0, 413] on bookings-row "13:00 [DATE] 5 [PERSON_NAME] 1 Visita credit_card visa * 8606 stripe Salón - A …" at bounding box center [599, 440] width 1199 height 393
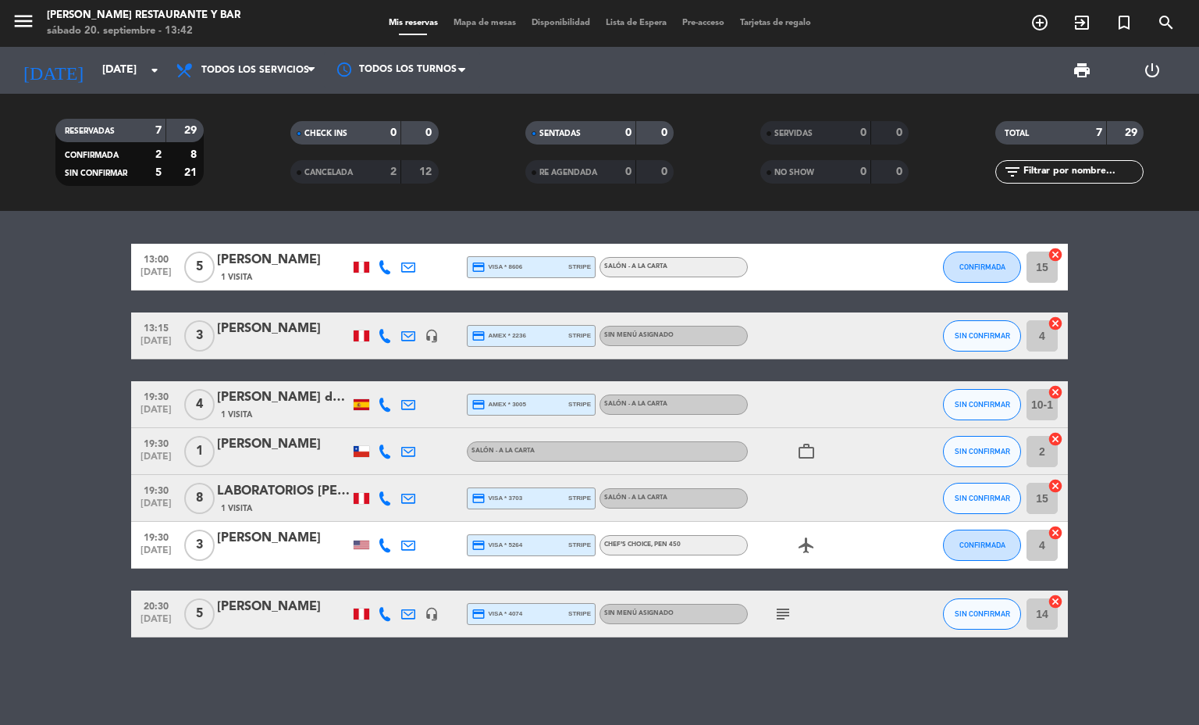
click at [789, 614] on icon "subject" at bounding box center [783, 613] width 19 height 19
click at [125, 62] on input "[DATE]" at bounding box center [168, 70] width 148 height 28
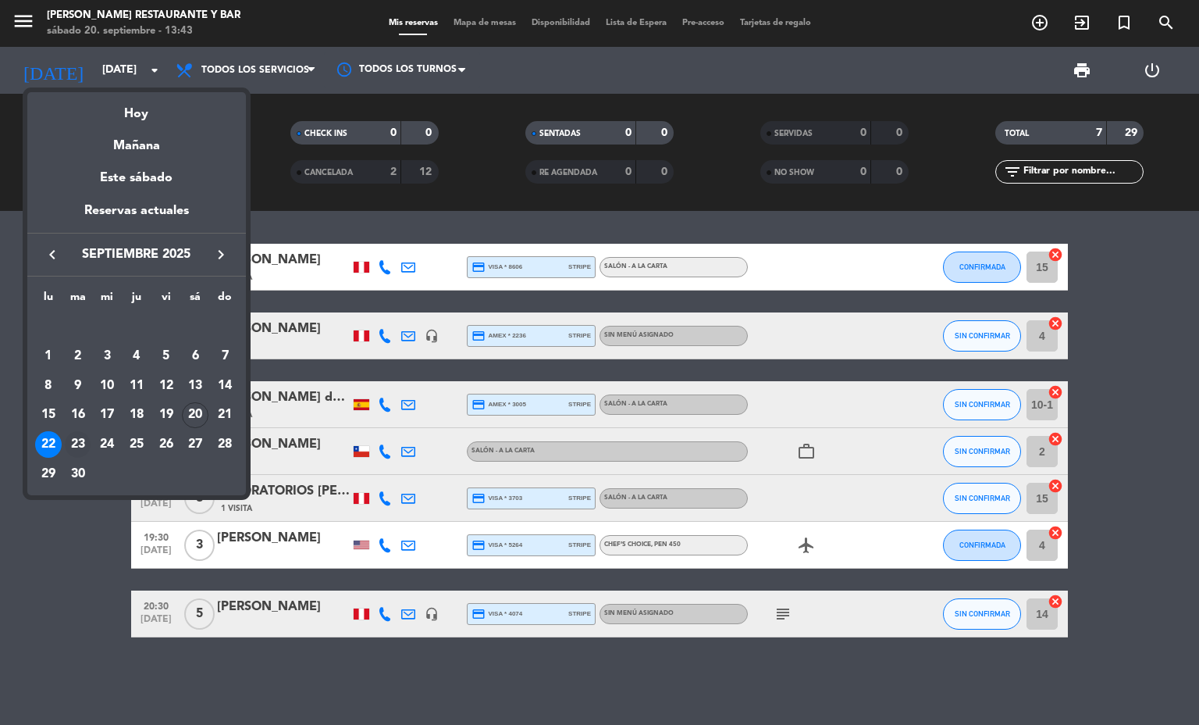
click at [83, 438] on div "23" at bounding box center [78, 444] width 27 height 27
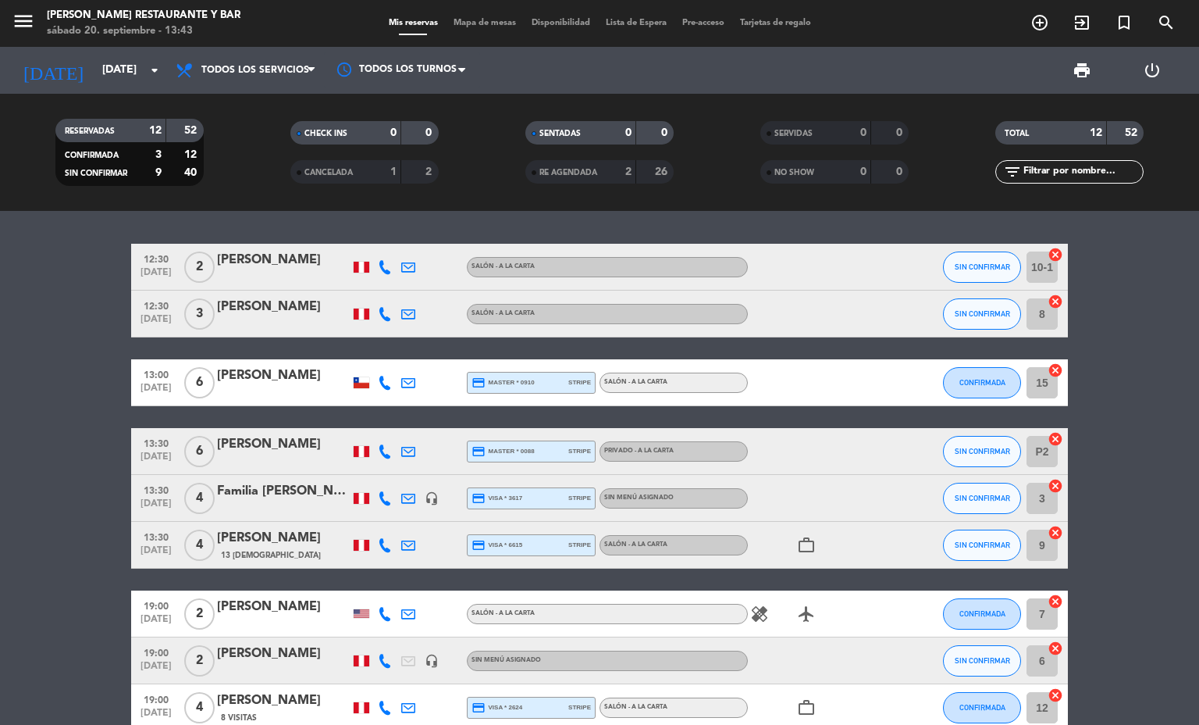
click at [425, 499] on icon "headset_mic" at bounding box center [432, 498] width 14 height 14
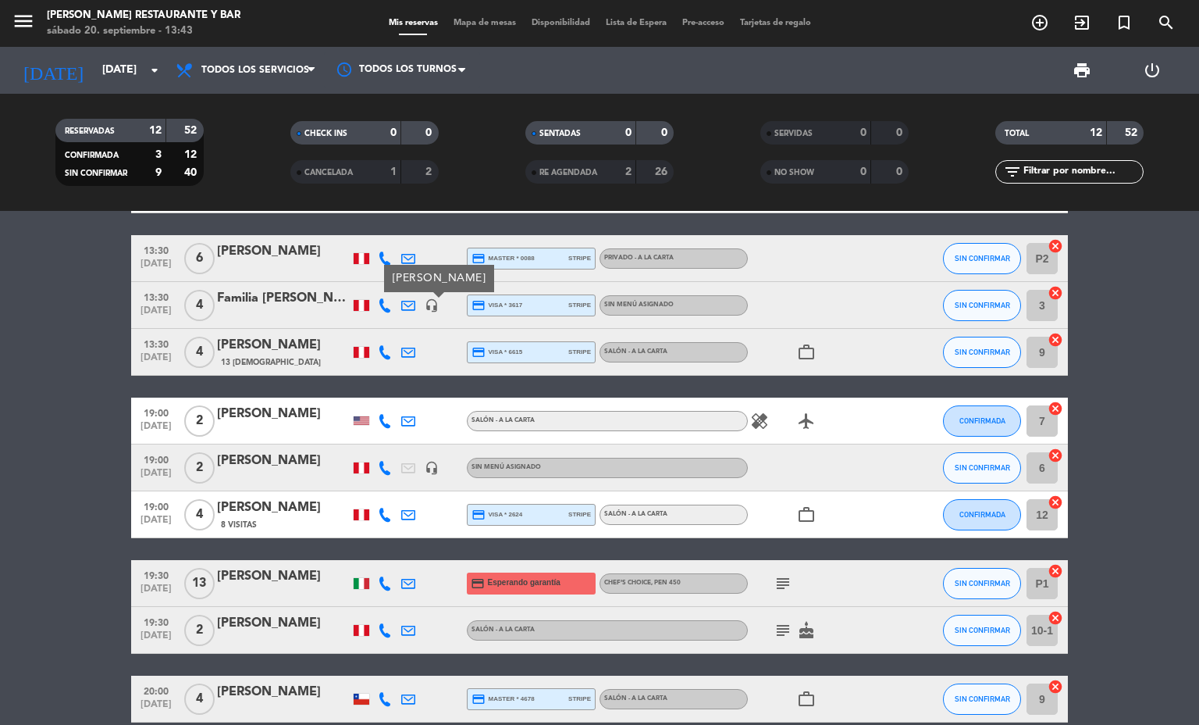
scroll to position [234, 0]
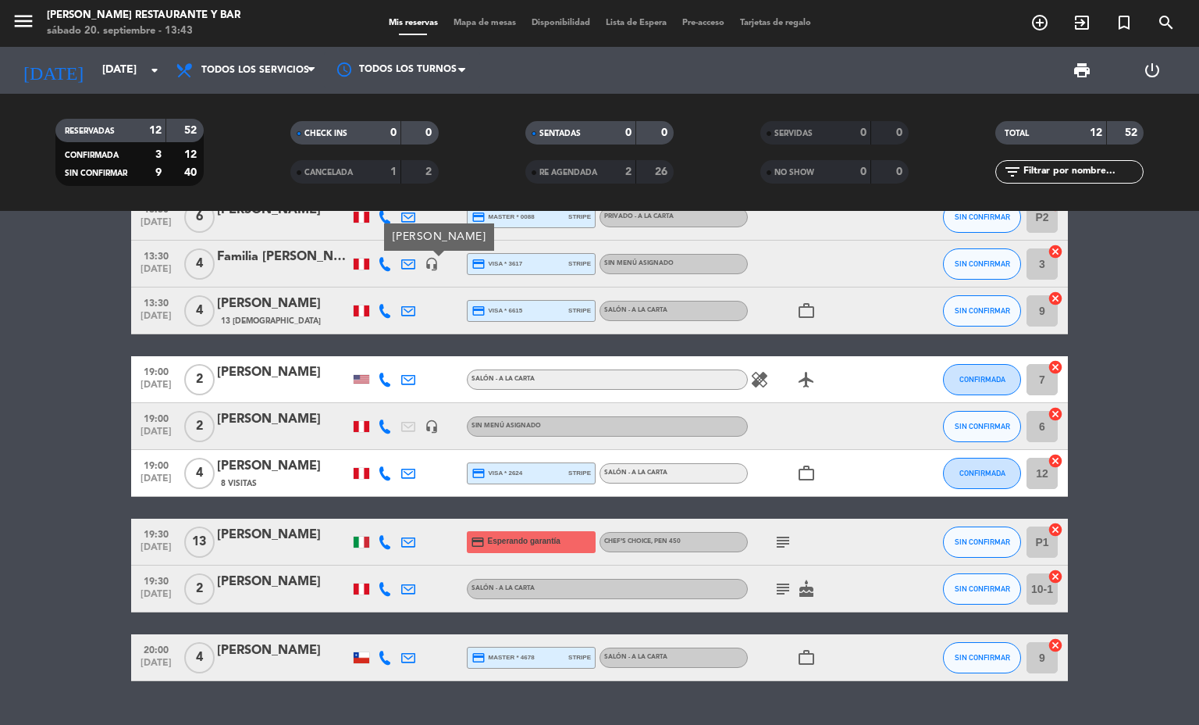
click at [774, 541] on icon "subject" at bounding box center [783, 541] width 19 height 19
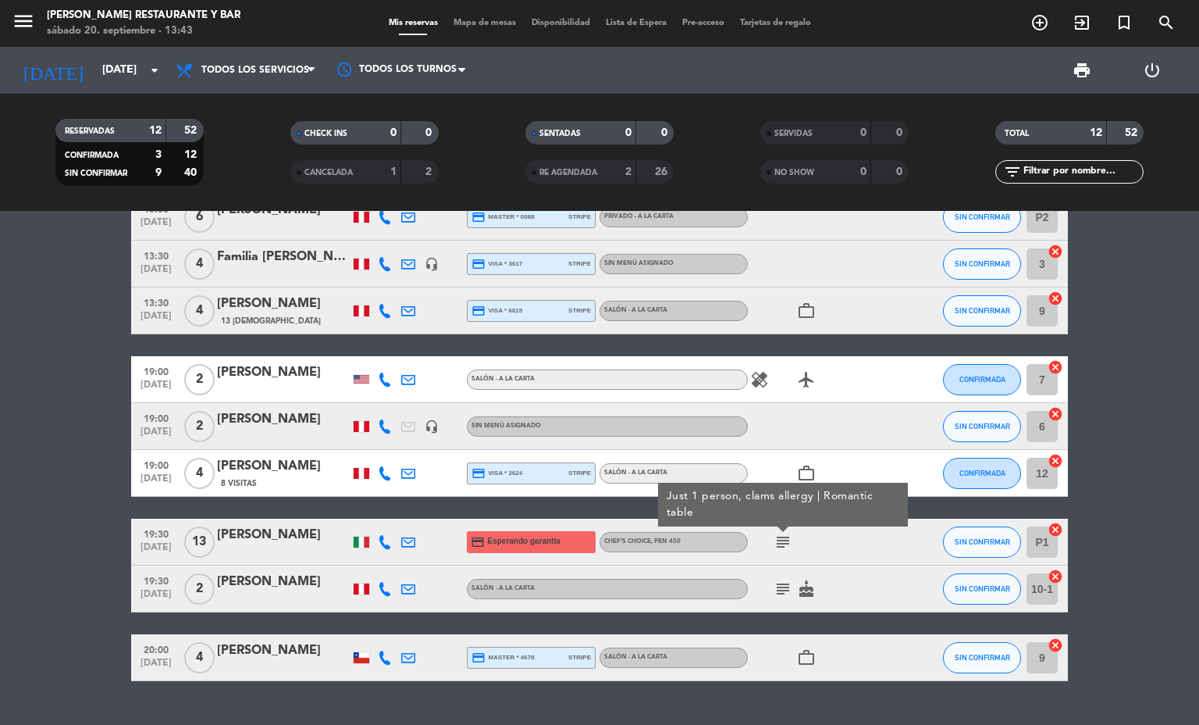
click at [774, 541] on icon "subject" at bounding box center [783, 541] width 19 height 19
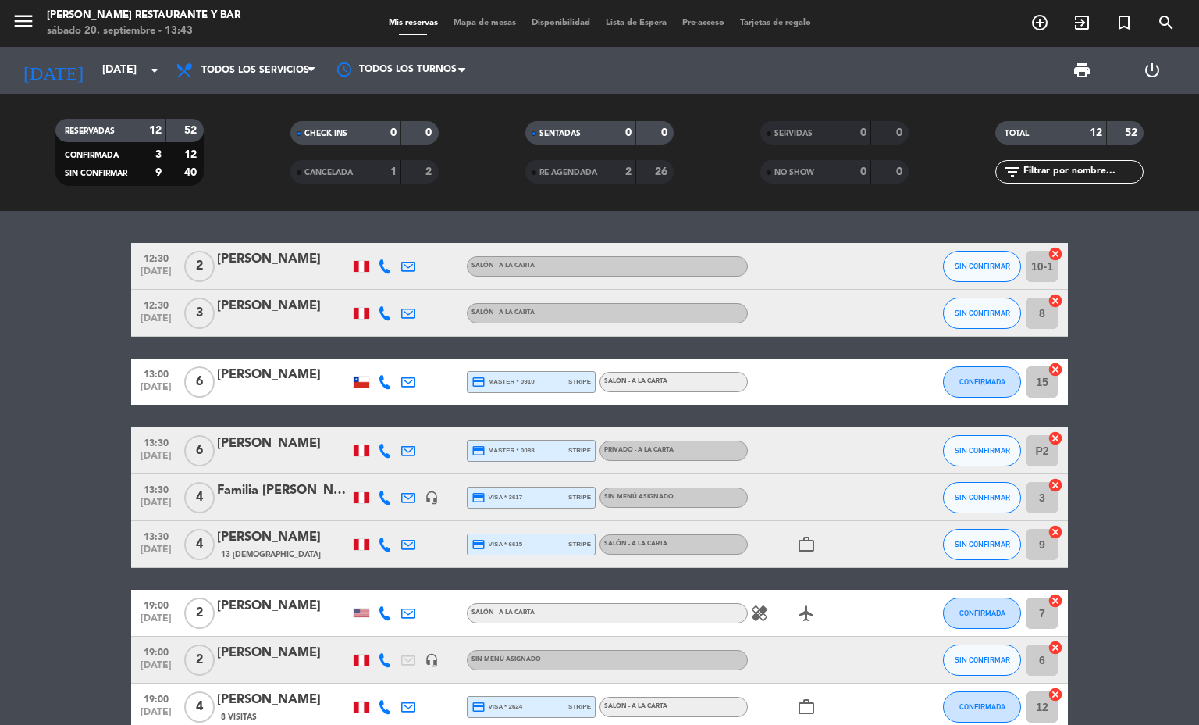
scroll to position [0, 0]
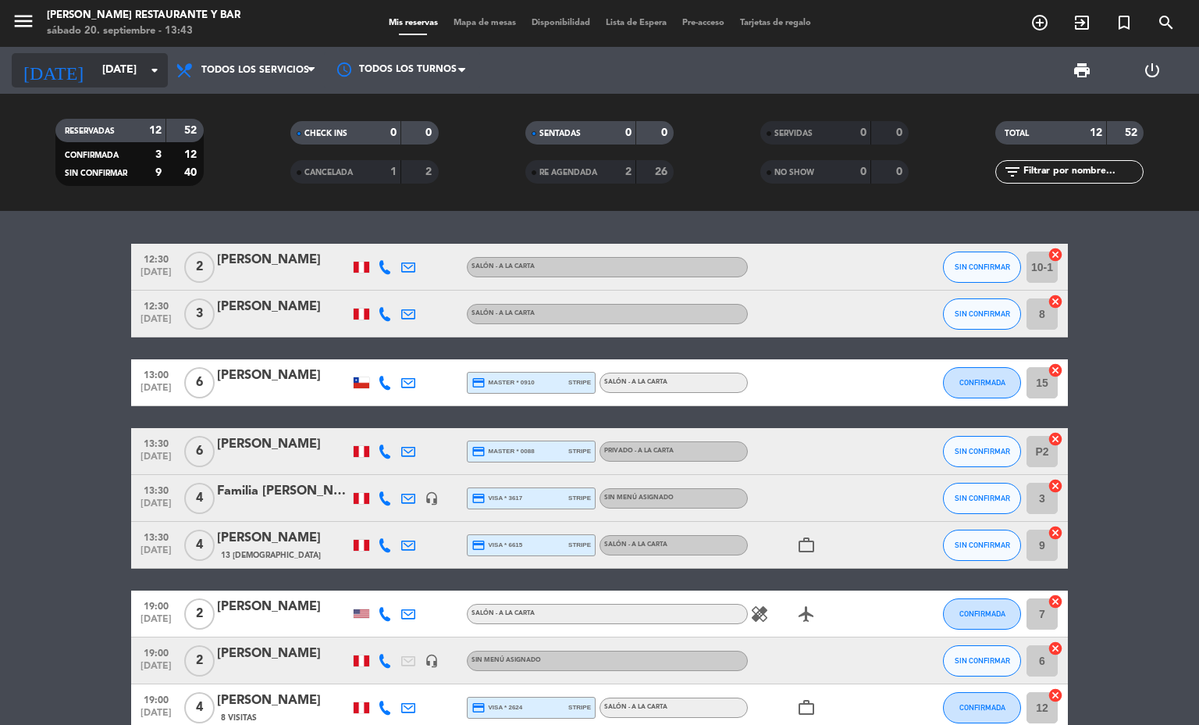
click at [94, 71] on input "[DATE]" at bounding box center [168, 70] width 148 height 28
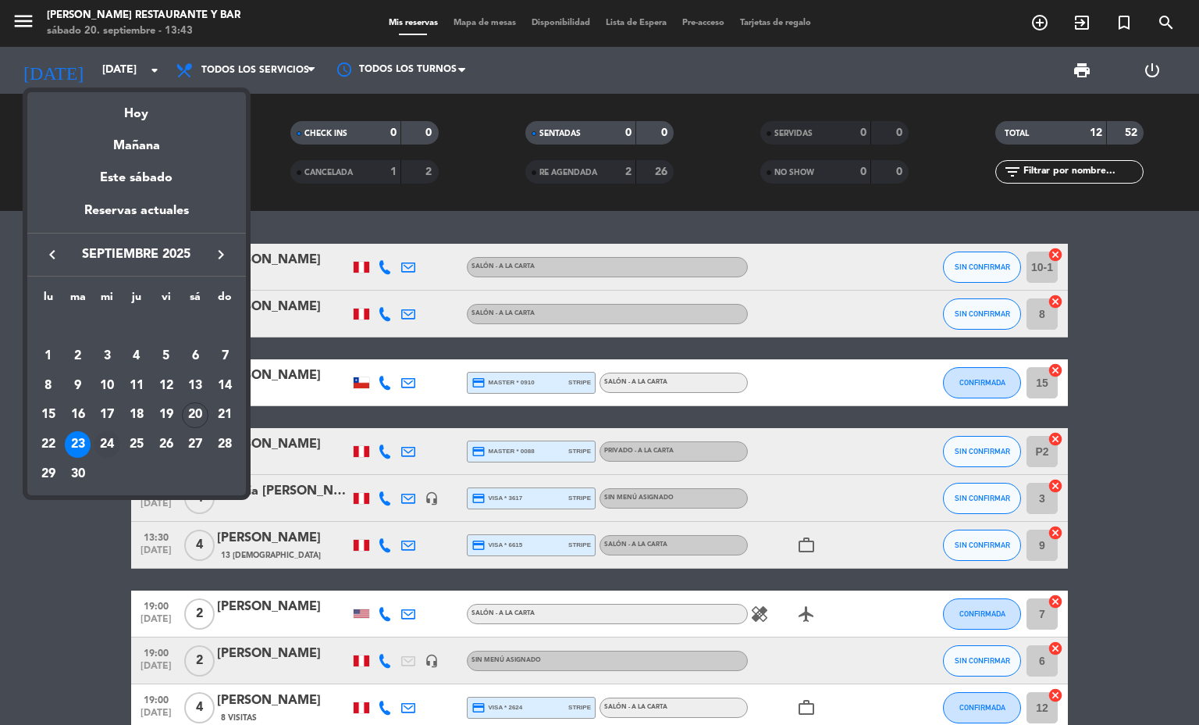
click at [98, 439] on div "24" at bounding box center [107, 444] width 27 height 27
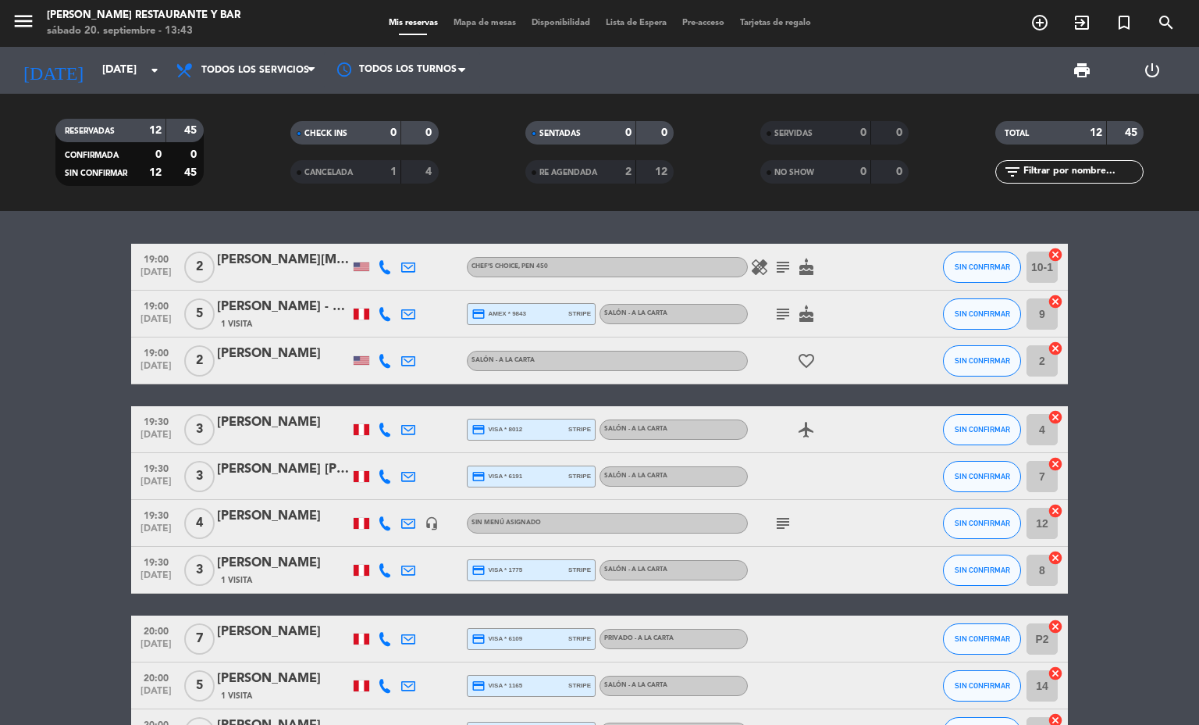
drag, startPoint x: 761, startPoint y: 274, endPoint x: 774, endPoint y: 274, distance: 12.5
click at [771, 274] on span "subject" at bounding box center [782, 267] width 23 height 19
click at [774, 274] on icon "subject" at bounding box center [783, 267] width 19 height 19
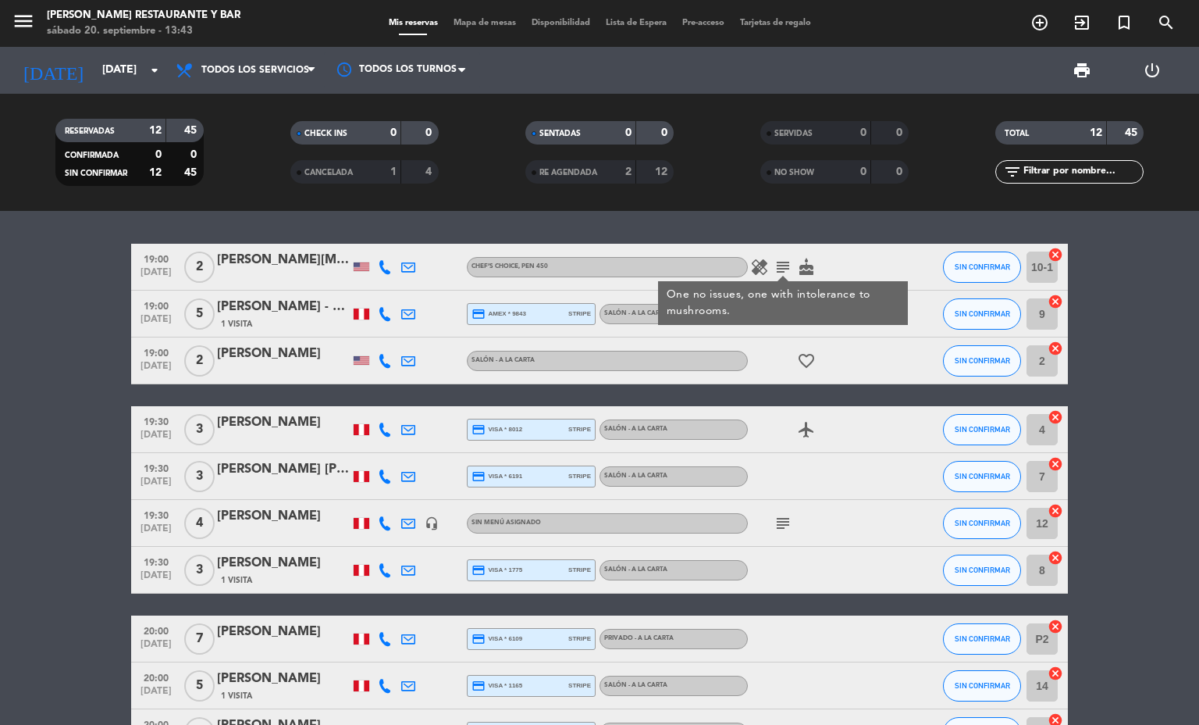
click at [750, 261] on icon "healing" at bounding box center [759, 267] width 19 height 19
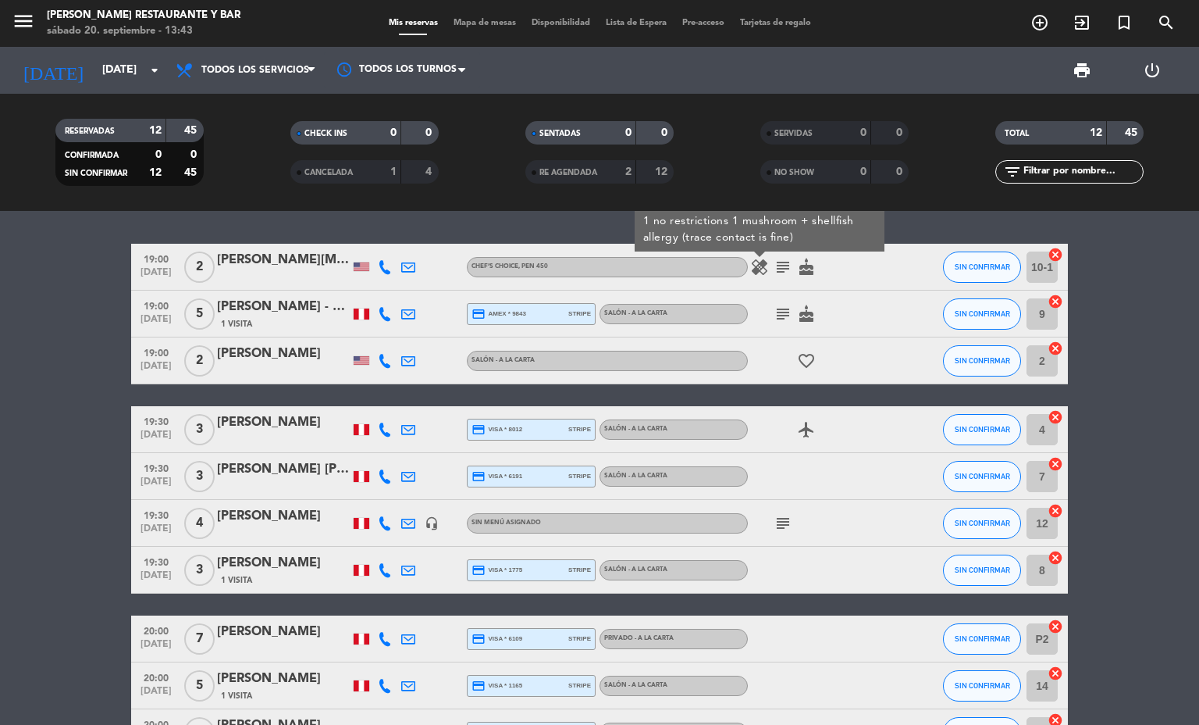
click at [774, 523] on icon "subject" at bounding box center [783, 523] width 19 height 19
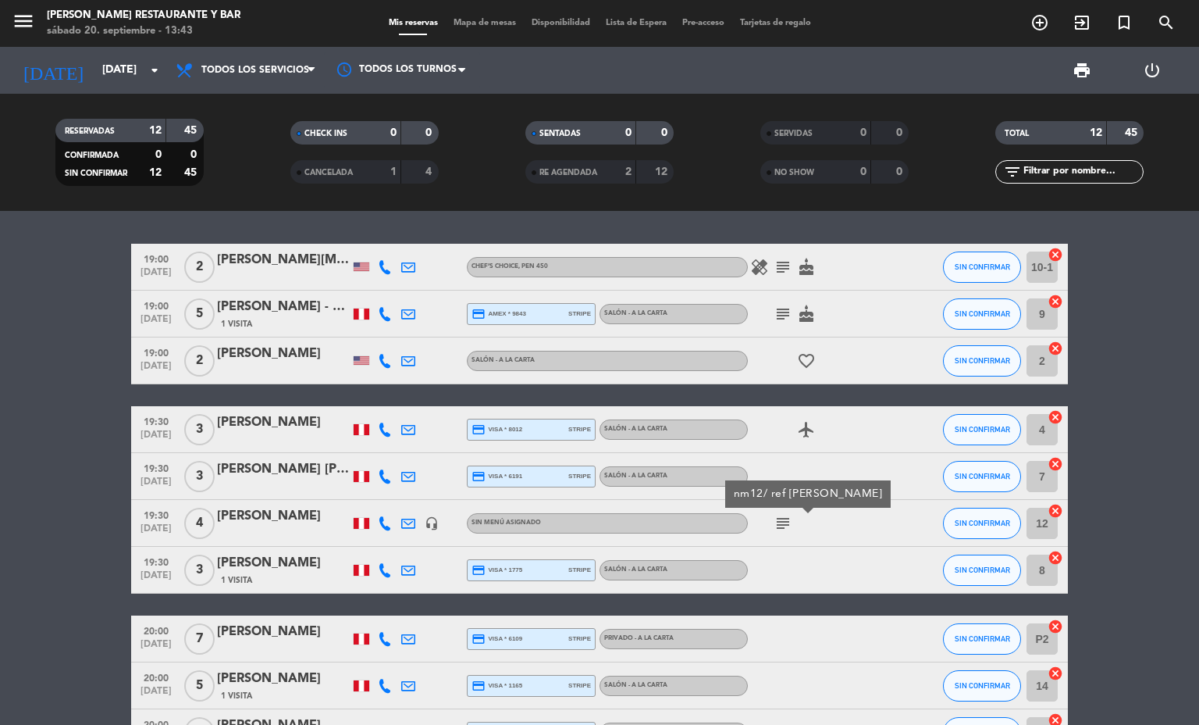
click at [774, 523] on icon "subject" at bounding box center [783, 523] width 19 height 19
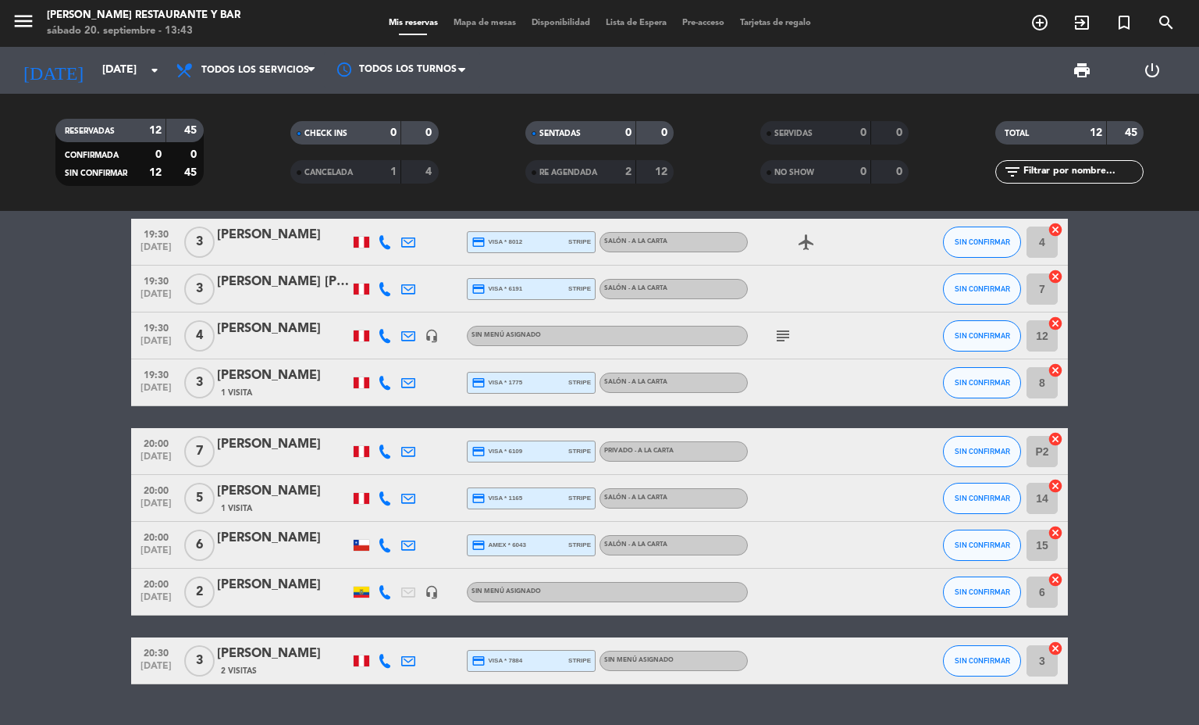
scroll to position [225, 0]
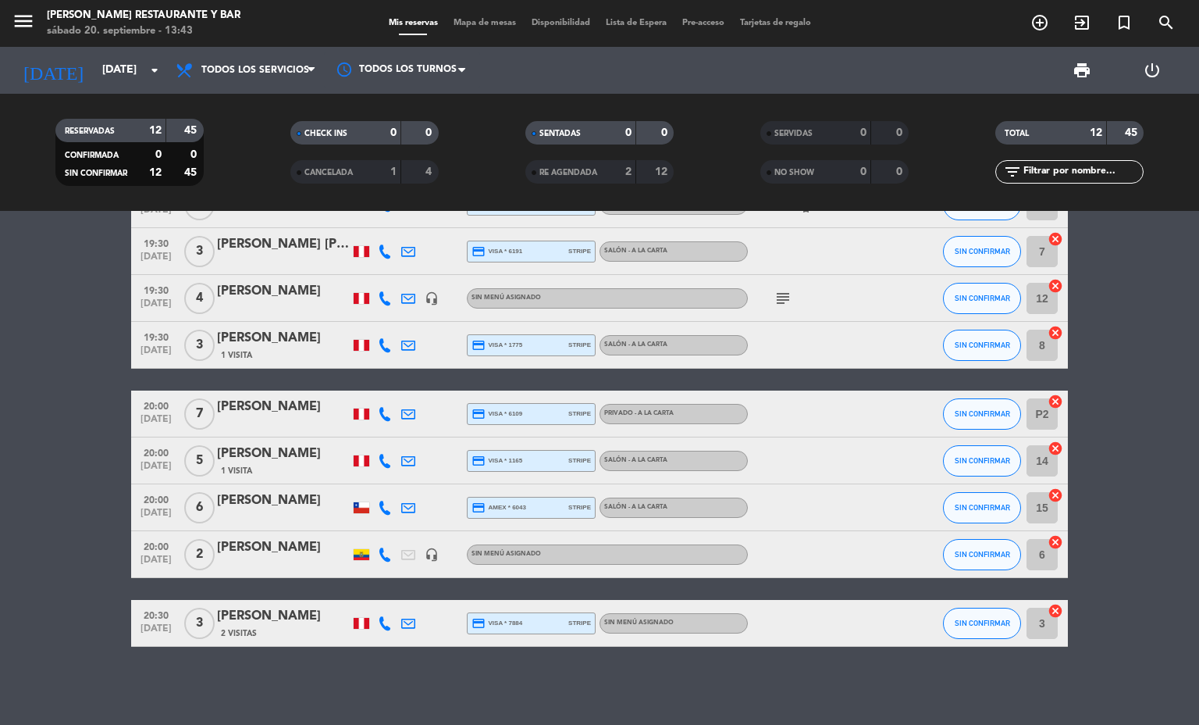
click at [0, 419] on bookings-row "19:00 [DATE] 2 [PERSON_NAME][MEDICAL_DATA] Chef’s Choice , PEN 450 healing subj…" at bounding box center [599, 333] width 1199 height 628
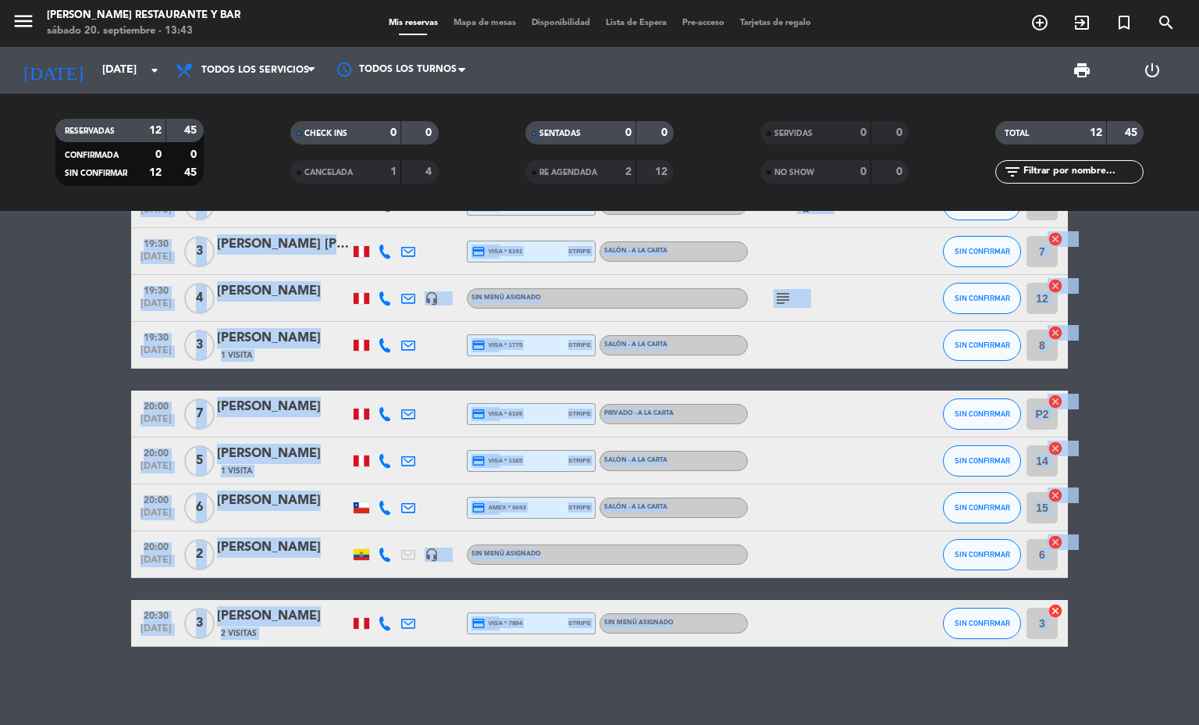
drag, startPoint x: 19, startPoint y: 312, endPoint x: 1080, endPoint y: 584, distance: 1095.4
click at [1080, 584] on bookings-row "19:00 [DATE] 2 [PERSON_NAME][MEDICAL_DATA] Chef’s Choice , PEN 450 healing subj…" at bounding box center [599, 333] width 1199 height 628
click at [1109, 621] on bookings-row "19:00 [DATE] 2 [PERSON_NAME][MEDICAL_DATA] Chef’s Choice , PEN 450 healing subj…" at bounding box center [599, 333] width 1199 height 628
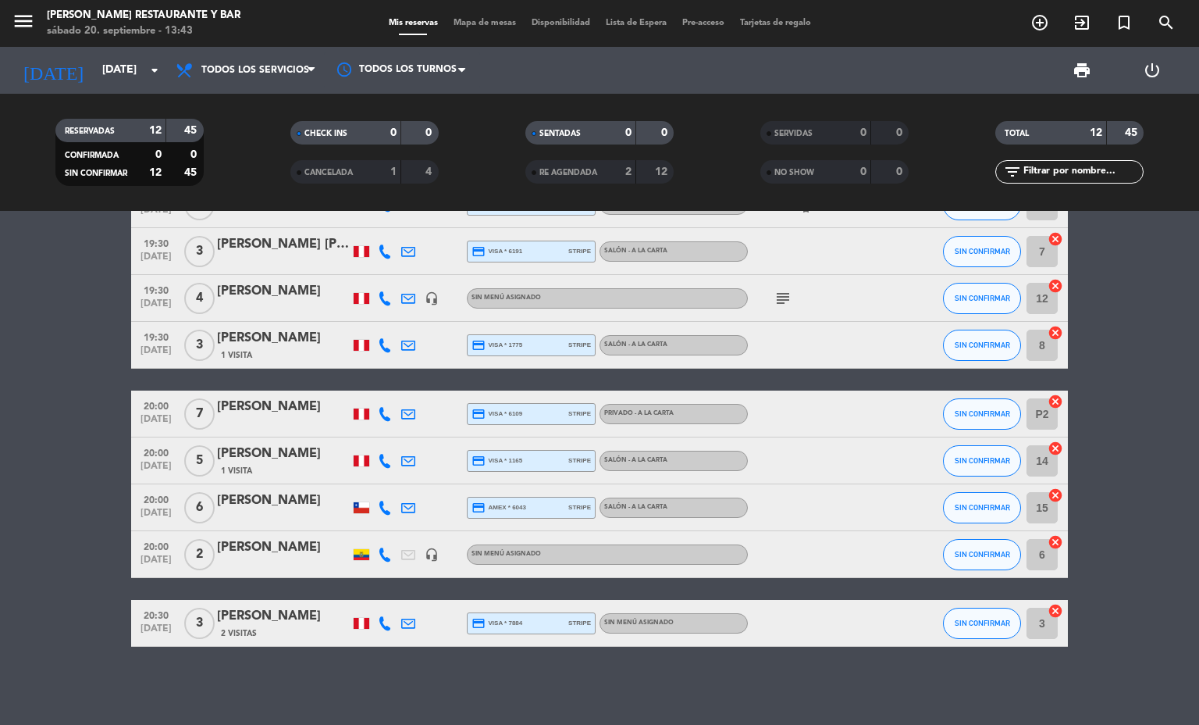
click at [1108, 626] on bookings-row "19:00 [DATE] 2 [PERSON_NAME][MEDICAL_DATA] Chef’s Choice , PEN 450 healing subj…" at bounding box center [599, 333] width 1199 height 628
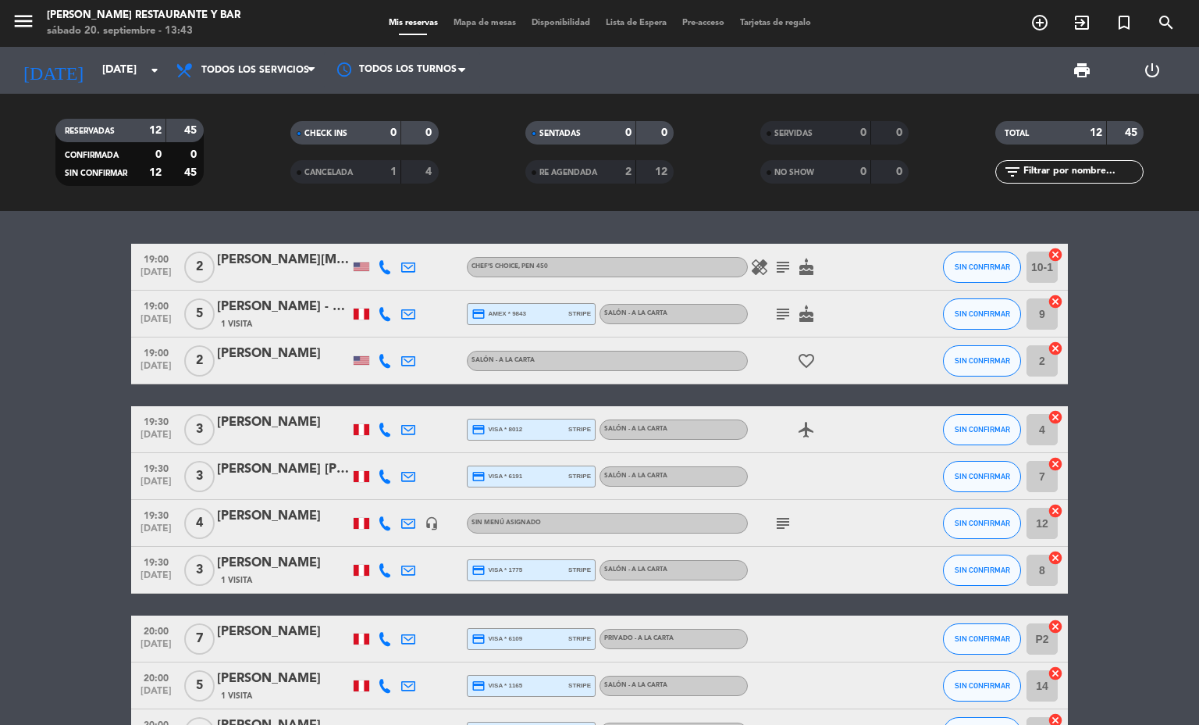
click at [774, 267] on icon "subject" at bounding box center [783, 267] width 19 height 19
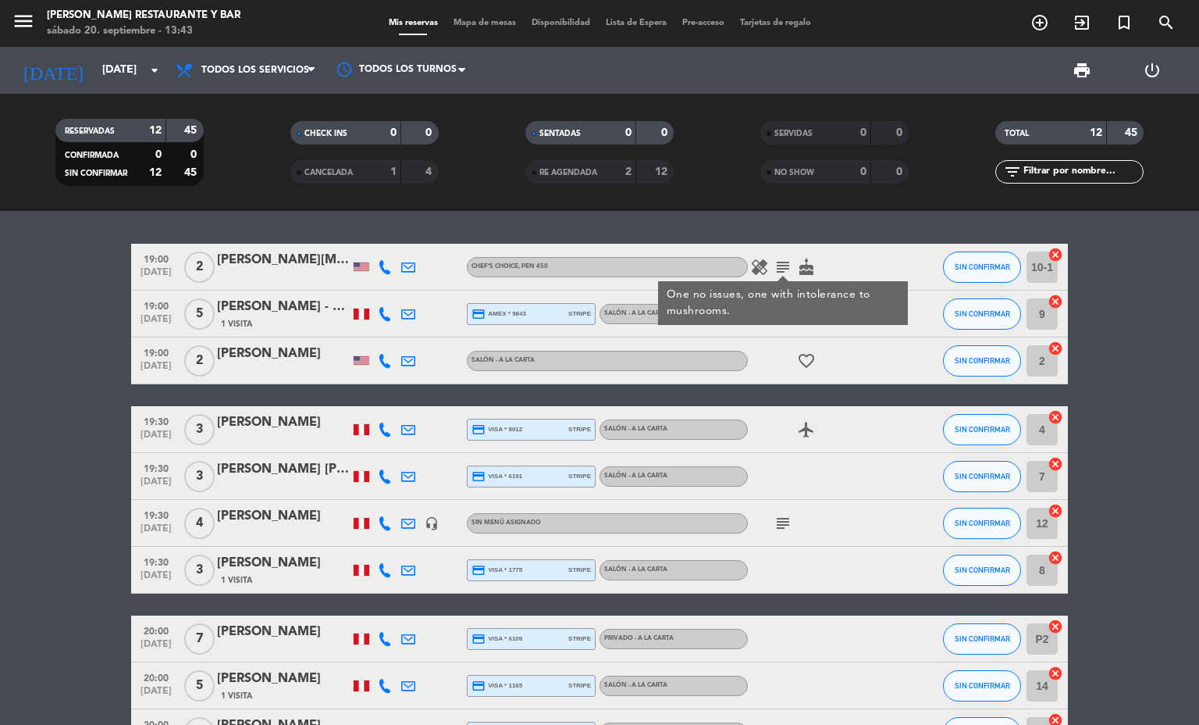
click at [778, 309] on div "One no issues, one with intolerance to mushrooms." at bounding box center [783, 303] width 233 height 33
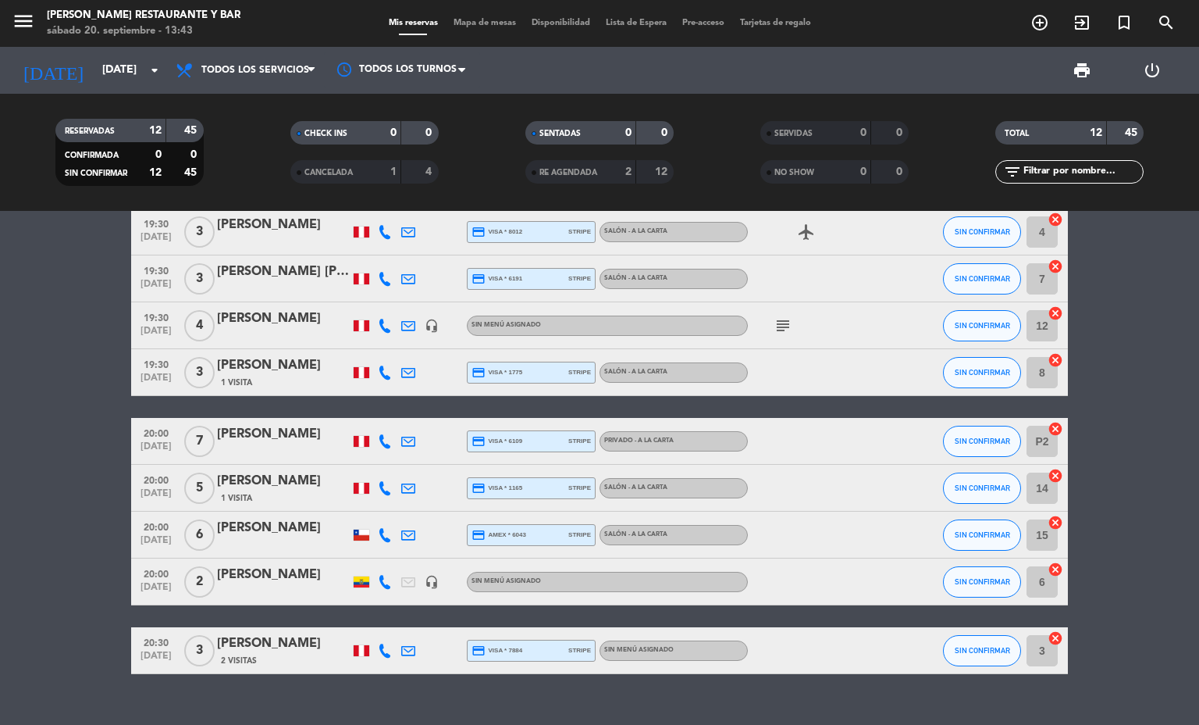
scroll to position [225, 0]
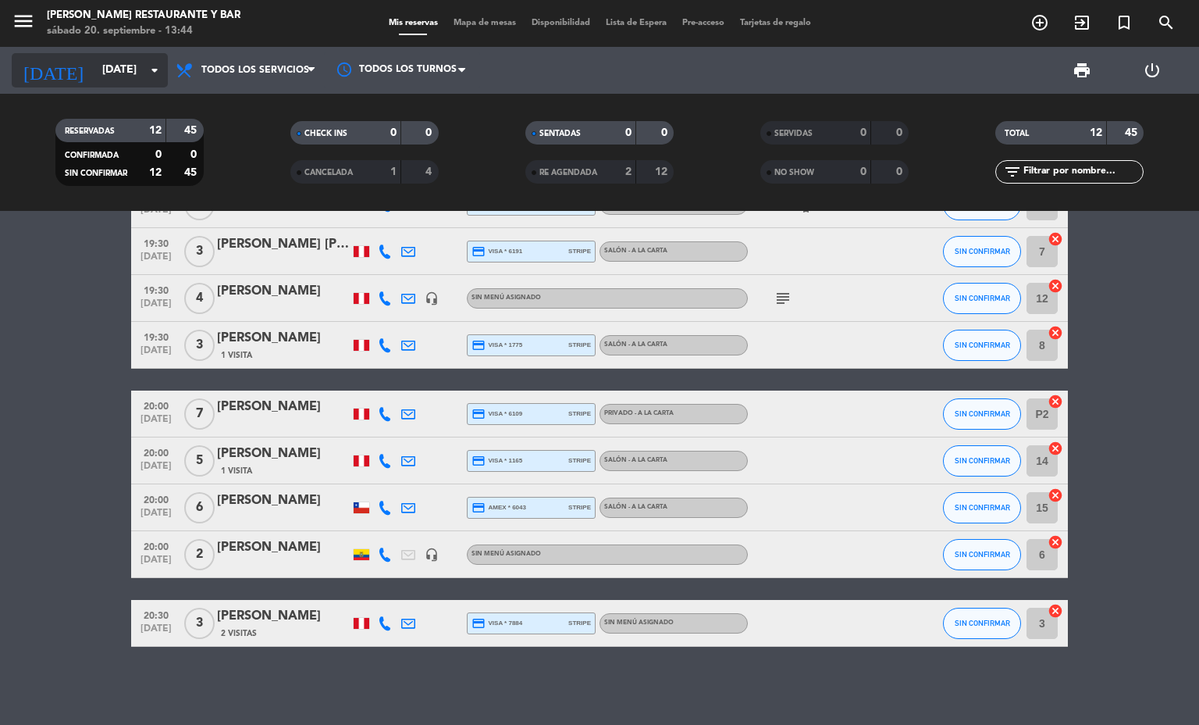
click at [110, 71] on input "[DATE]" at bounding box center [168, 70] width 148 height 28
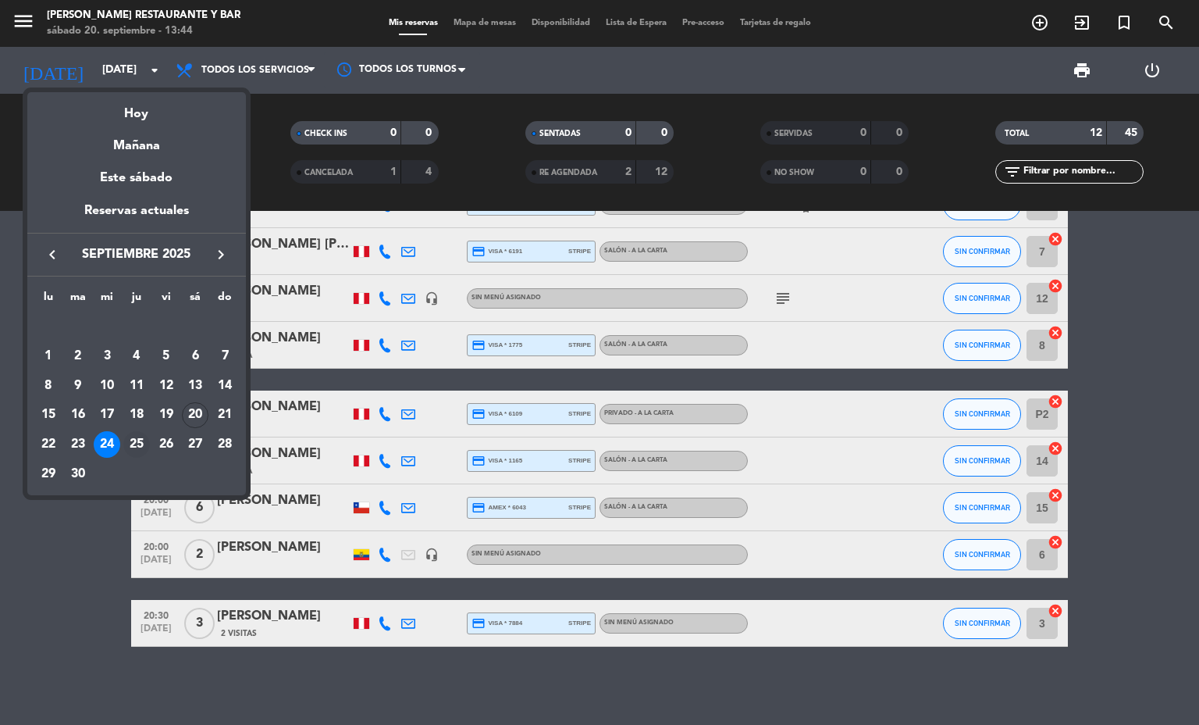
click at [141, 443] on div "25" at bounding box center [136, 444] width 27 height 27
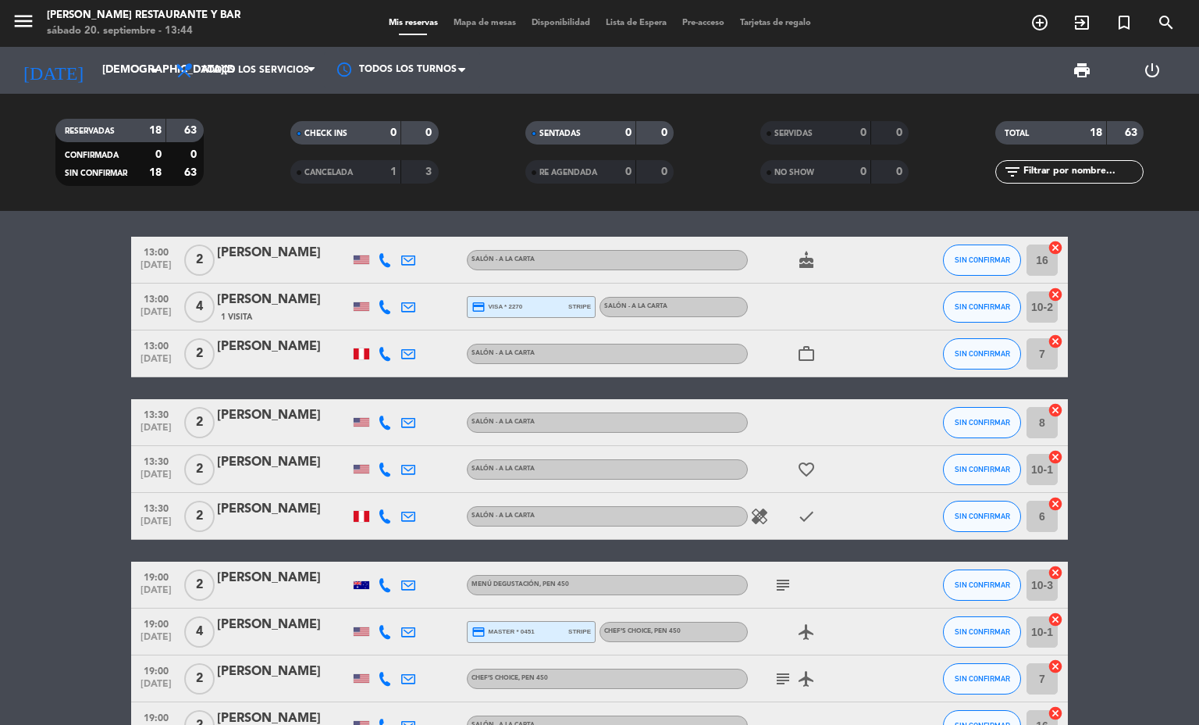
scroll to position [0, 0]
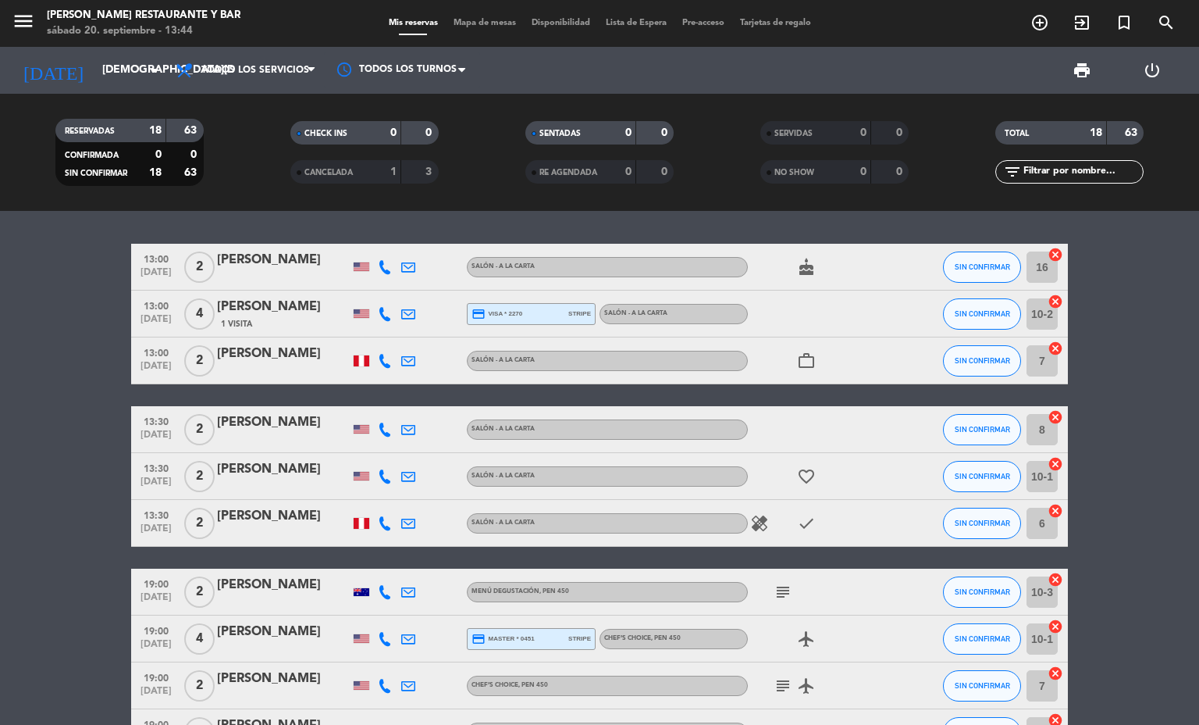
click at [750, 518] on icon "healing" at bounding box center [759, 523] width 19 height 19
click at [775, 586] on icon "subject" at bounding box center [783, 591] width 19 height 19
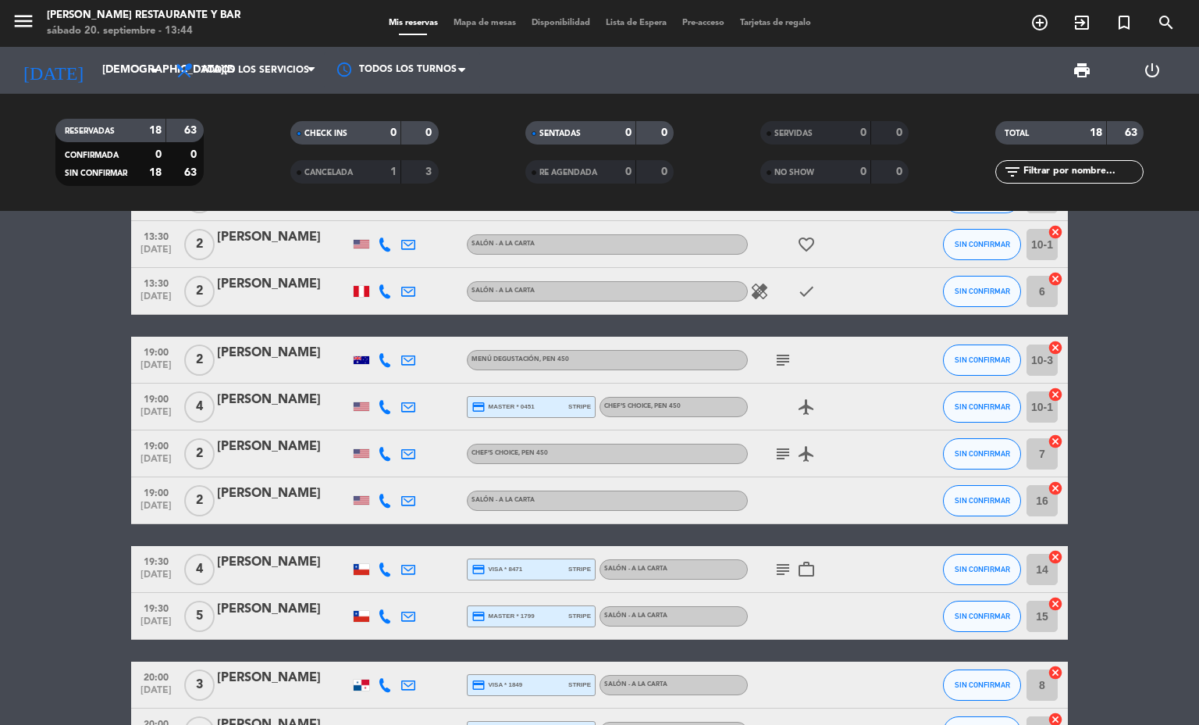
scroll to position [234, 0]
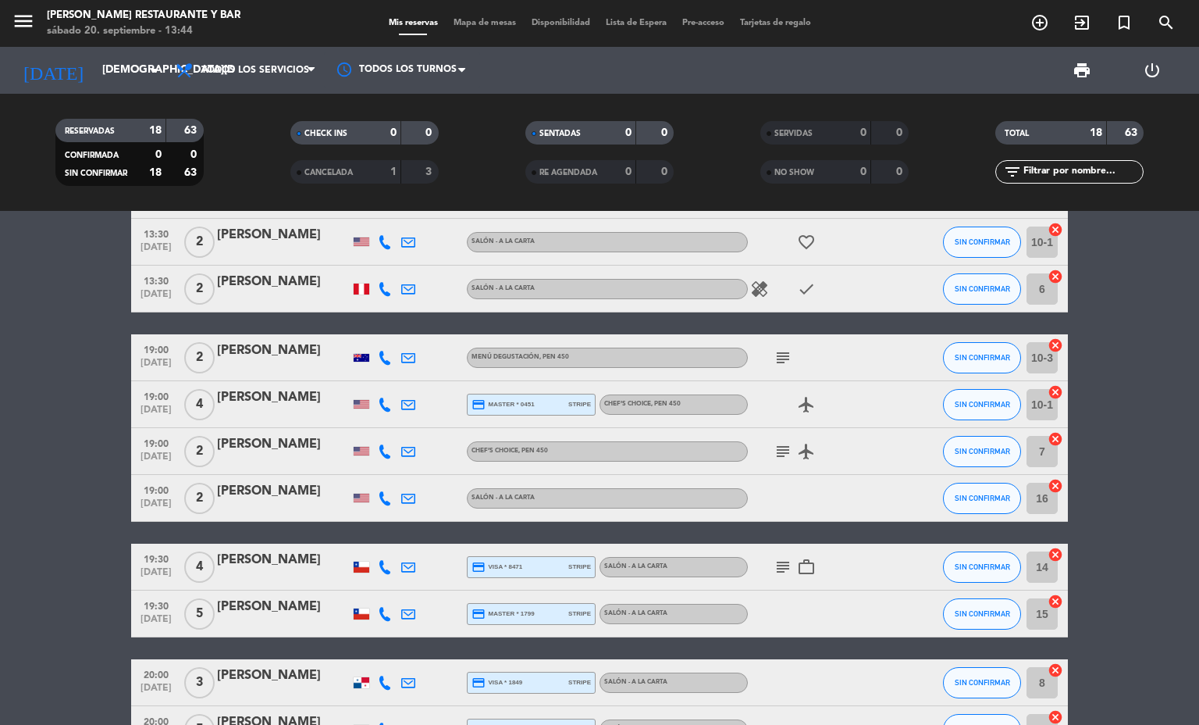
click at [776, 446] on icon "subject" at bounding box center [783, 451] width 19 height 19
click at [383, 401] on div at bounding box center [384, 404] width 23 height 46
click at [378, 405] on icon at bounding box center [385, 404] width 14 height 14
click at [360, 382] on span "Copiar" at bounding box center [376, 377] width 33 height 16
click at [0, 384] on bookings-row "13:00 [DATE] 2 [PERSON_NAME] - A la carta cake SIN CONFIRMAR 16 cancel 13:00 [D…" at bounding box center [599, 485] width 1199 height 952
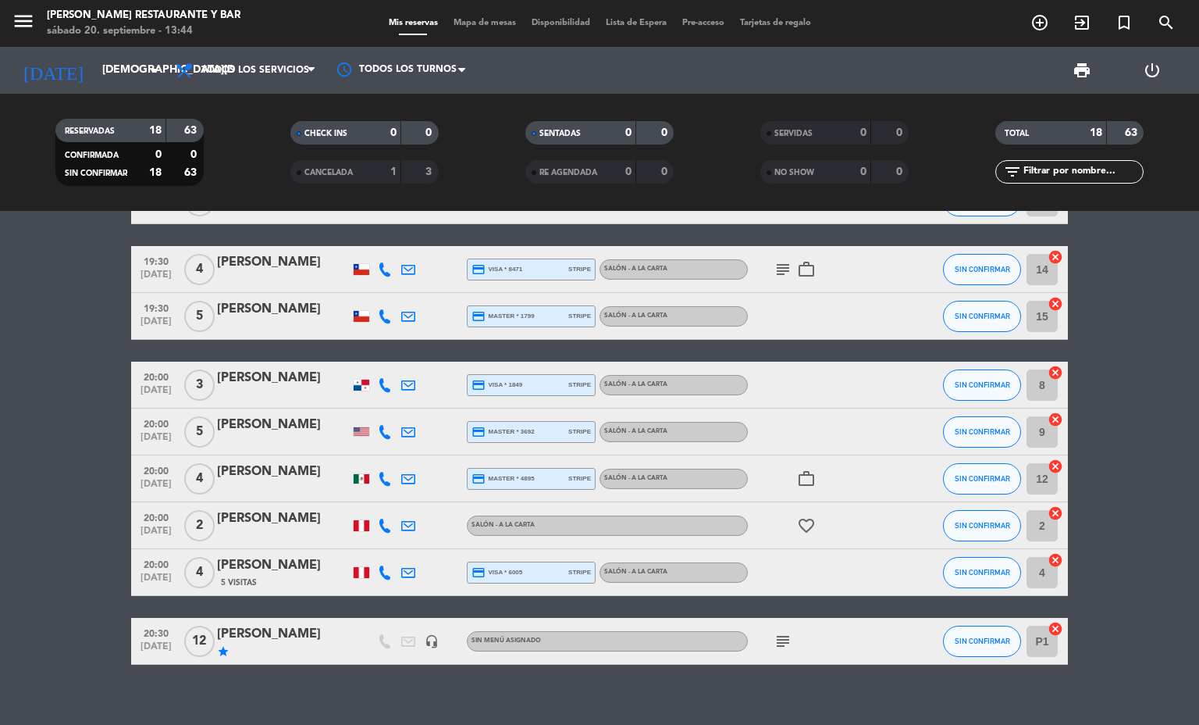
scroll to position [549, 0]
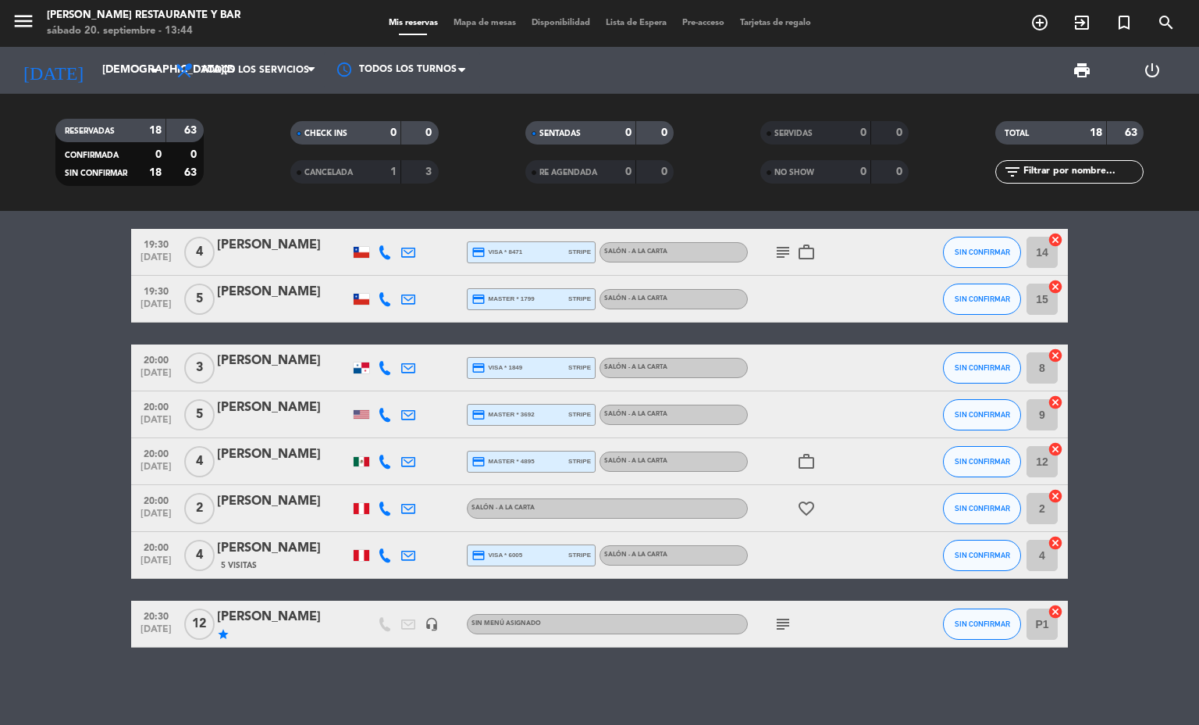
click at [0, 466] on bookings-row "13:00 [DATE] 2 [PERSON_NAME] - A la carta cake SIN CONFIRMAR 16 cancel 13:00 [D…" at bounding box center [599, 171] width 1199 height 952
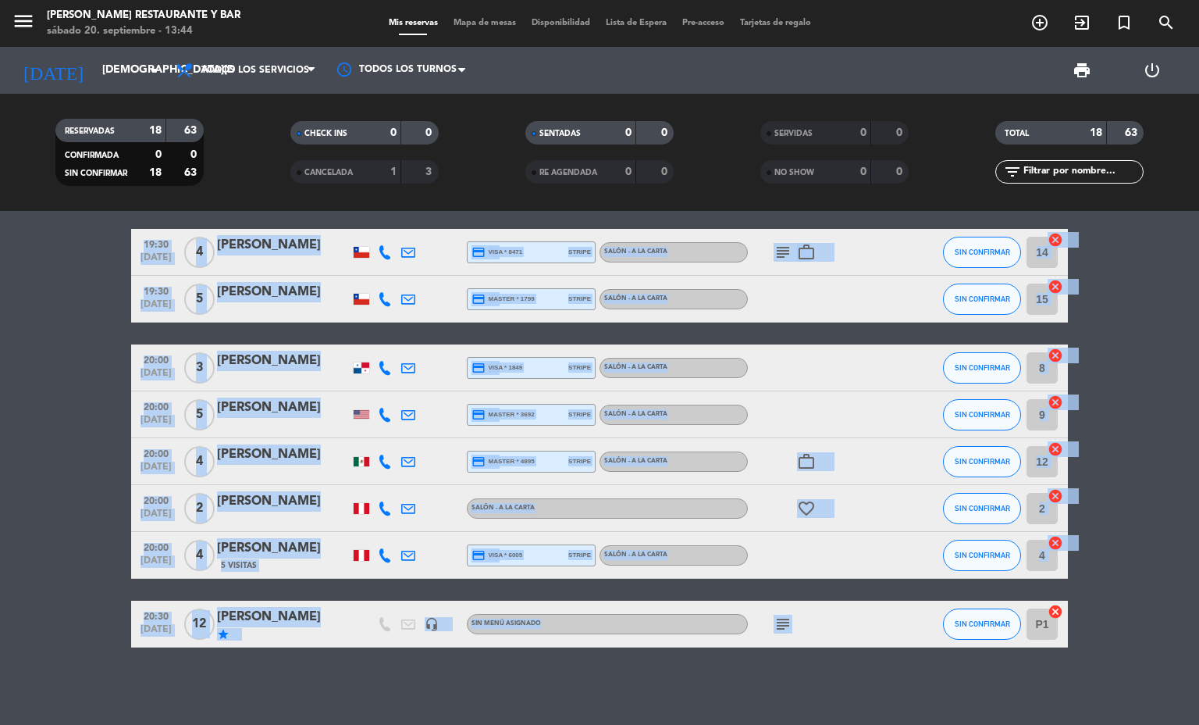
drag, startPoint x: 66, startPoint y: 363, endPoint x: 897, endPoint y: 651, distance: 880.0
click at [881, 661] on div "13:00 [DATE] 2 [PERSON_NAME] - A la carta cake SIN CONFIRMAR 16 cancel 13:00 [D…" at bounding box center [599, 468] width 1199 height 514
click at [897, 651] on div "13:00 [DATE] 2 [PERSON_NAME] - A la carta cake SIN CONFIRMAR 16 cancel 13:00 [D…" at bounding box center [599, 468] width 1199 height 514
drag, startPoint x: 891, startPoint y: 666, endPoint x: 110, endPoint y: 345, distance: 844.1
click at [110, 345] on div "13:00 [DATE] 2 [PERSON_NAME] - A la carta cake SIN CONFIRMAR 16 cancel 13:00 [D…" at bounding box center [599, 468] width 1199 height 514
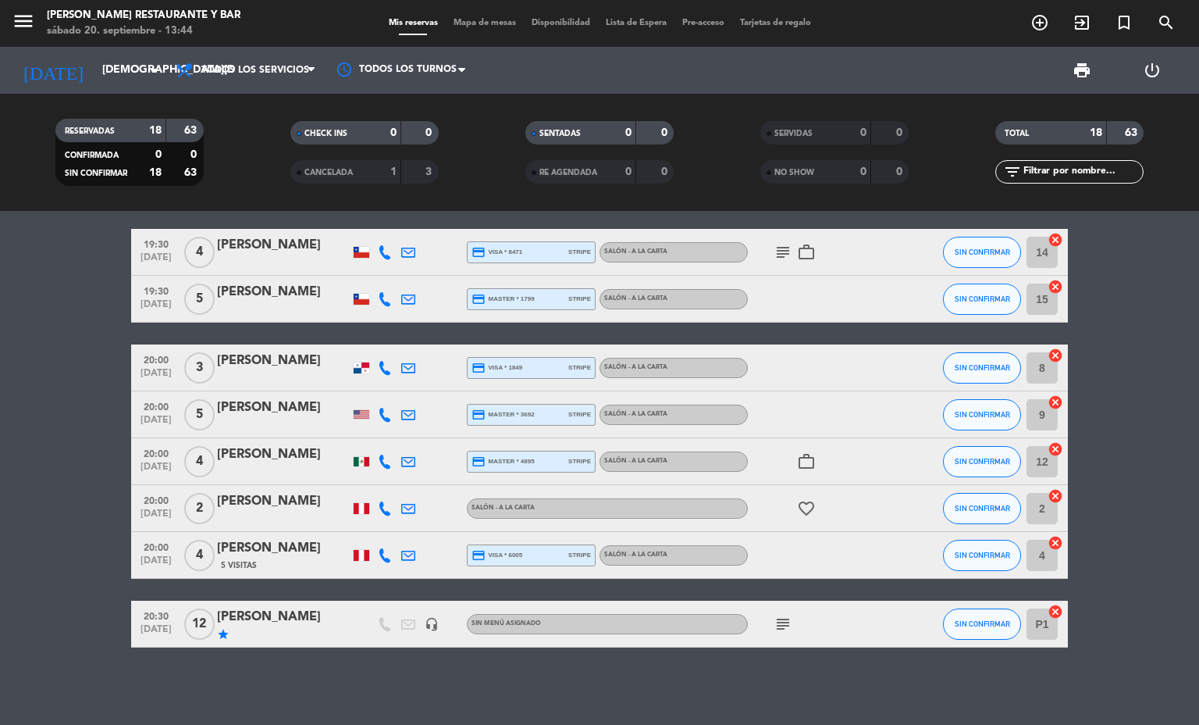
click at [110, 345] on bookings-row "13:00 [DATE] 2 [PERSON_NAME] - A la carta cake SIN CONFIRMAR 16 cancel 13:00 [D…" at bounding box center [599, 171] width 1199 height 952
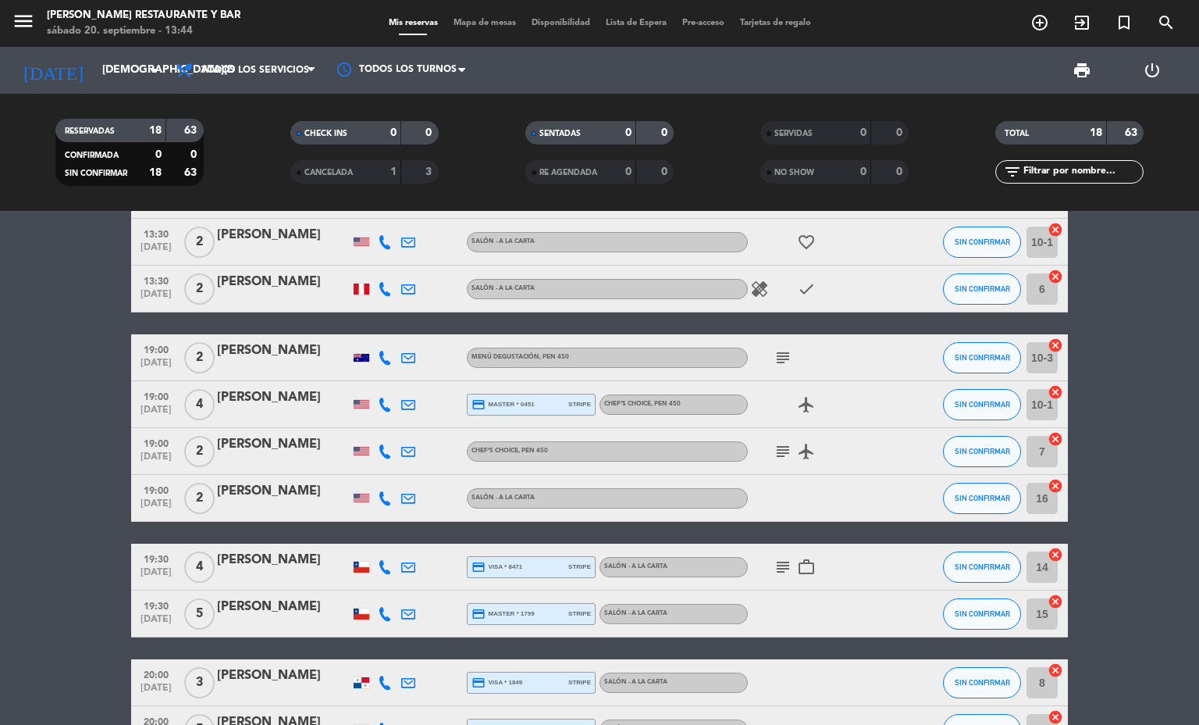
scroll to position [198, 0]
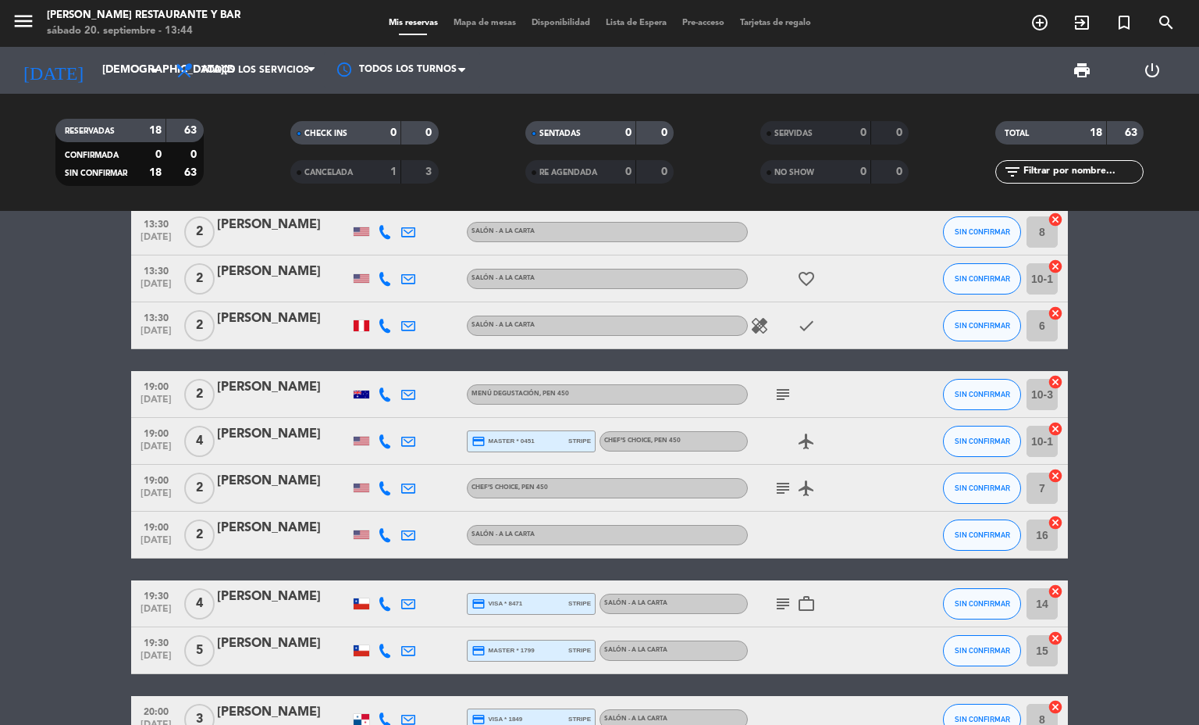
click at [774, 483] on icon "subject" at bounding box center [783, 488] width 19 height 19
click at [775, 391] on icon "subject" at bounding box center [783, 394] width 19 height 19
click at [797, 439] on icon "airplanemode_active" at bounding box center [806, 441] width 19 height 19
click at [0, 399] on bookings-row "13:00 [DATE] 2 [PERSON_NAME] - A la carta cake SIN CONFIRMAR 16 cancel 13:00 [D…" at bounding box center [599, 522] width 1199 height 952
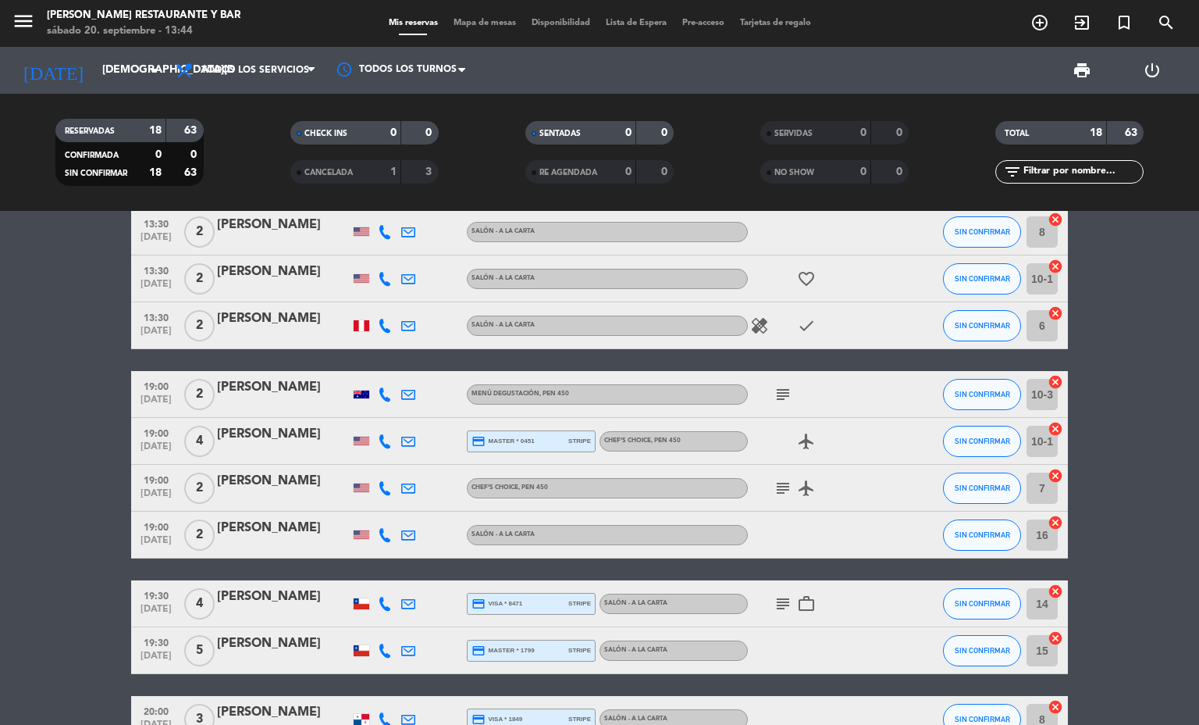
scroll to position [0, 0]
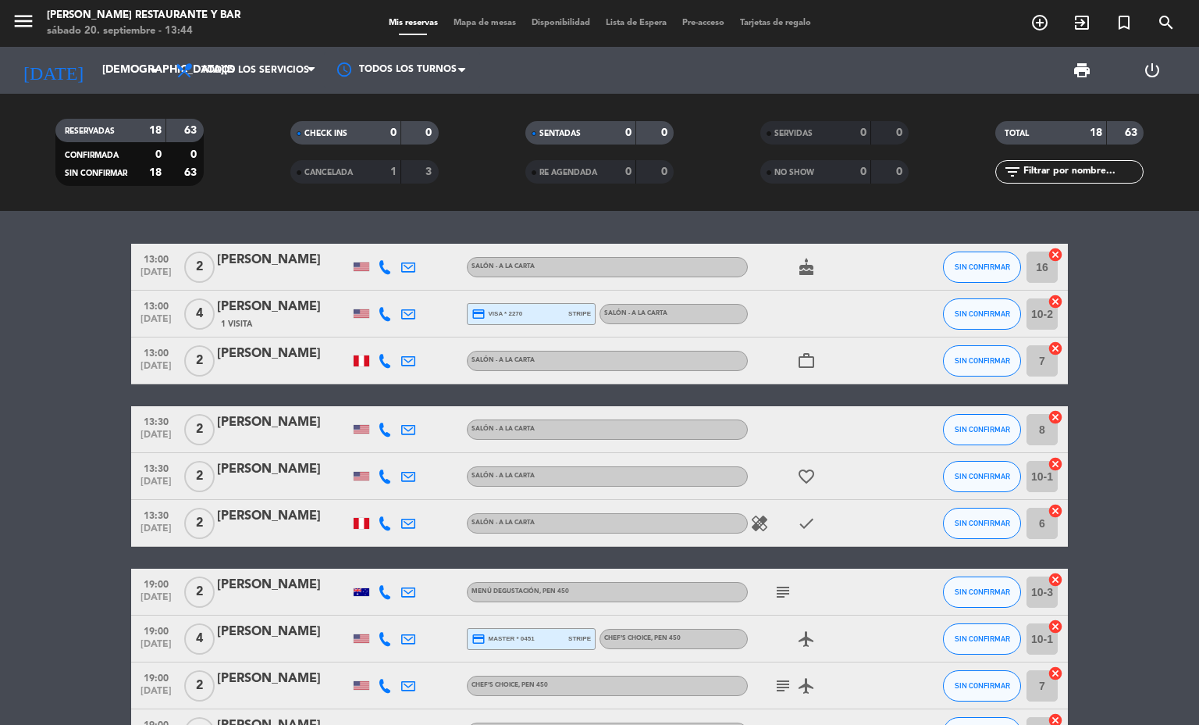
click at [82, 87] on div "[DATE] [DATE] arrow_drop_down" at bounding box center [90, 70] width 156 height 47
click at [94, 59] on input "[DEMOGRAPHIC_DATA][DATE]" at bounding box center [168, 70] width 148 height 28
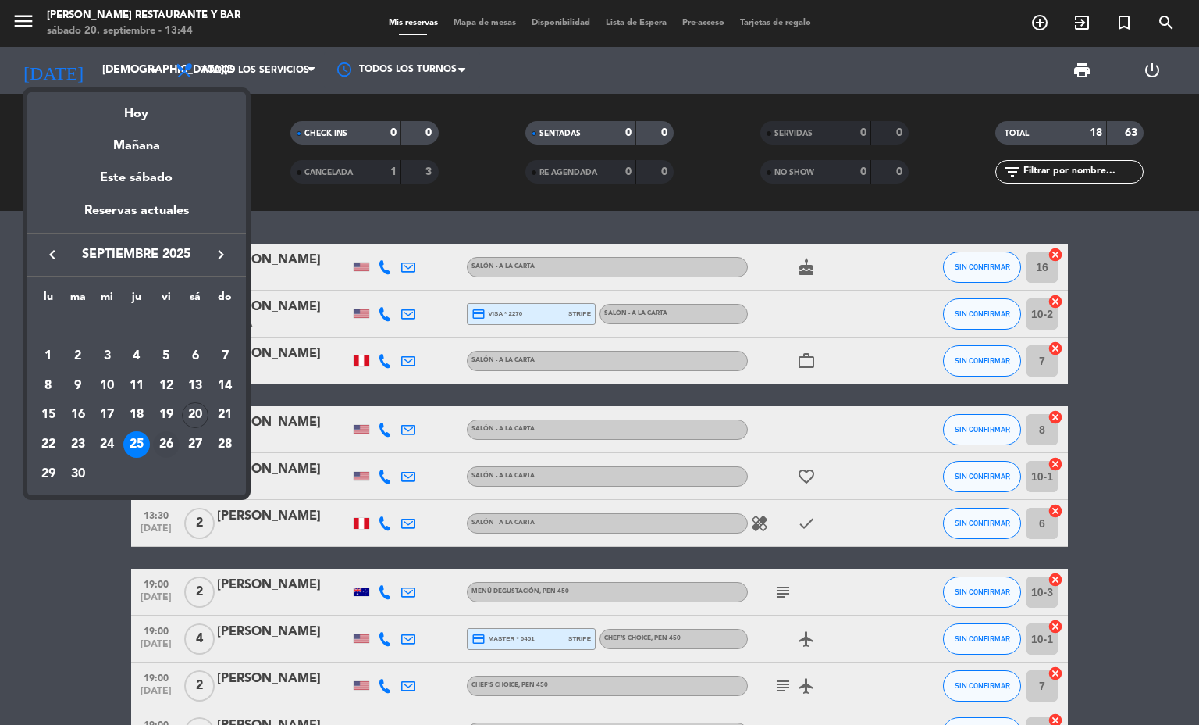
click at [167, 450] on div "26" at bounding box center [166, 444] width 27 height 27
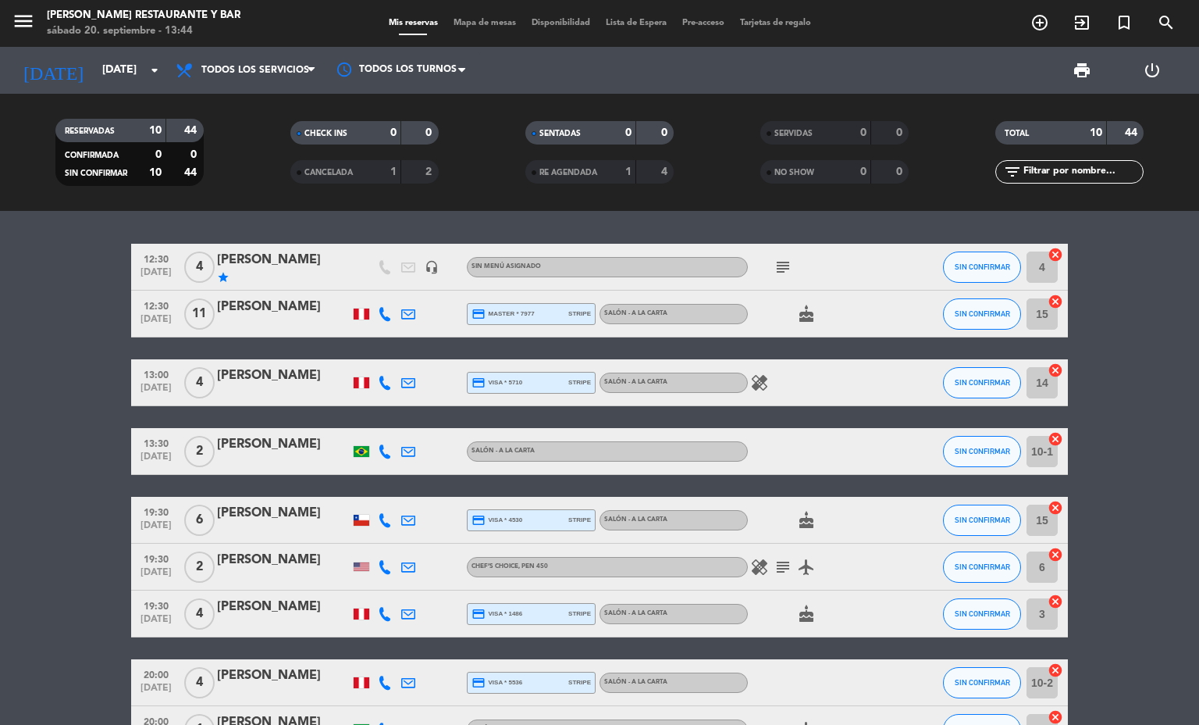
click at [774, 260] on icon "subject" at bounding box center [783, 267] width 19 height 19
click at [774, 263] on icon "subject" at bounding box center [783, 267] width 19 height 19
click at [774, 568] on icon "subject" at bounding box center [783, 566] width 19 height 19
click at [753, 564] on icon "healing" at bounding box center [759, 566] width 19 height 19
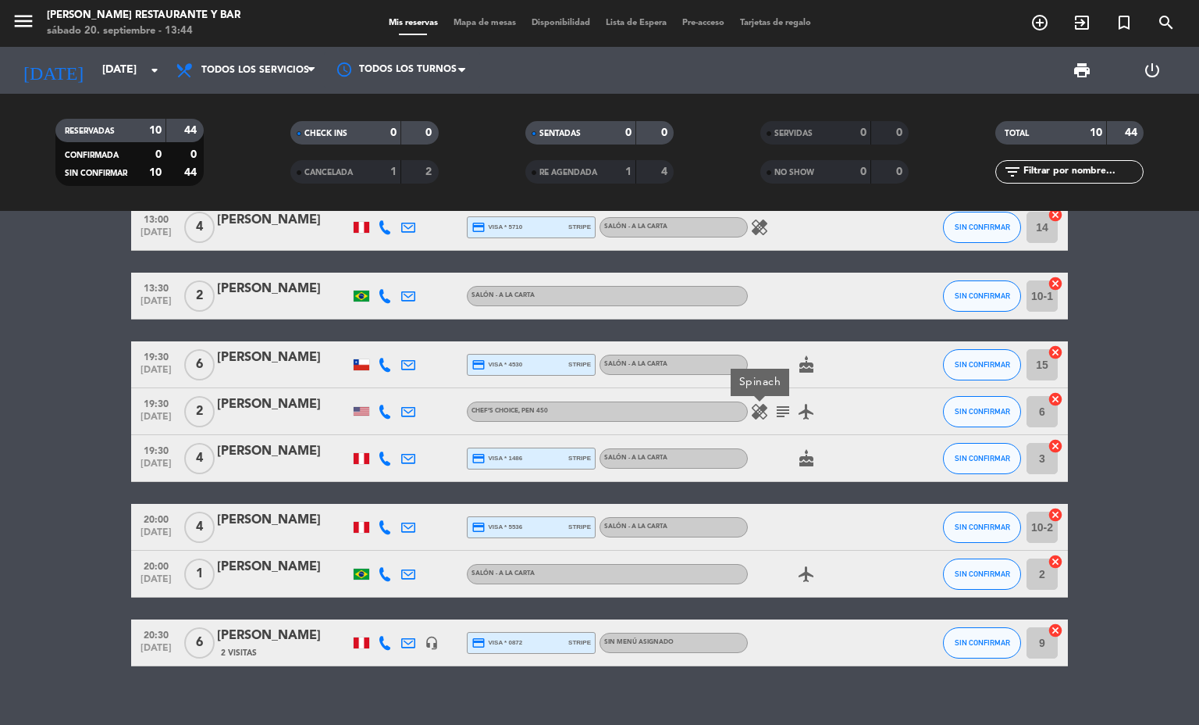
scroll to position [174, 0]
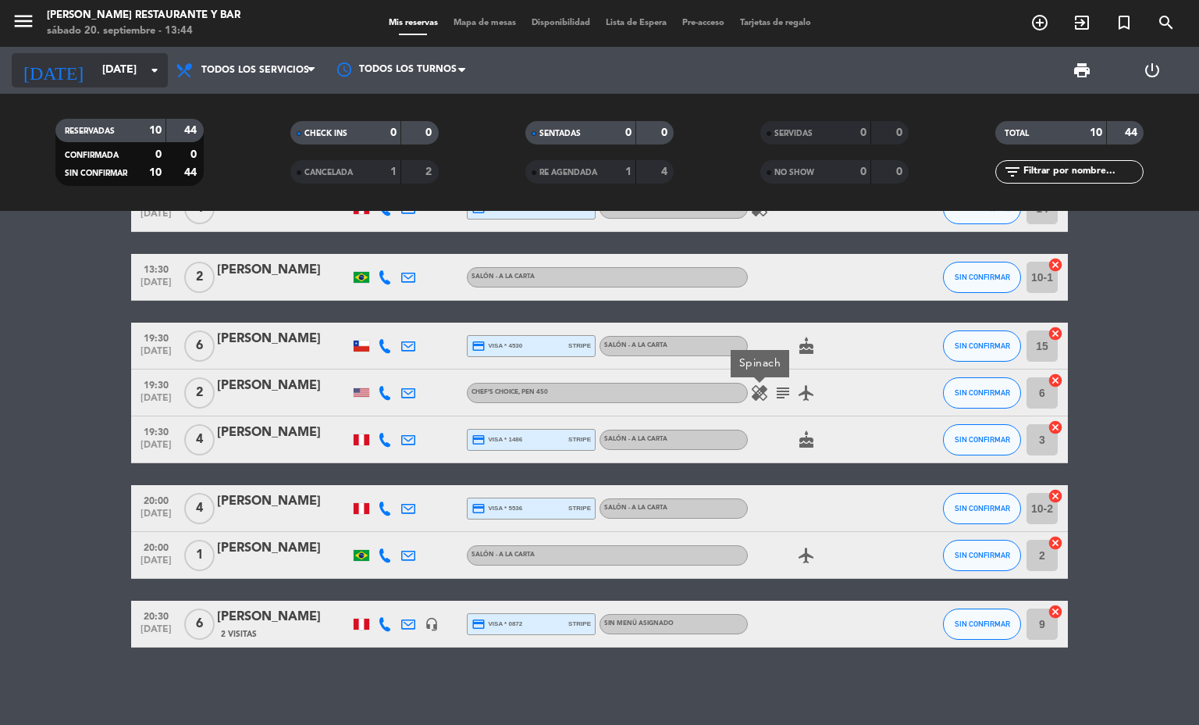
click at [94, 69] on input "[DATE]" at bounding box center [168, 70] width 148 height 28
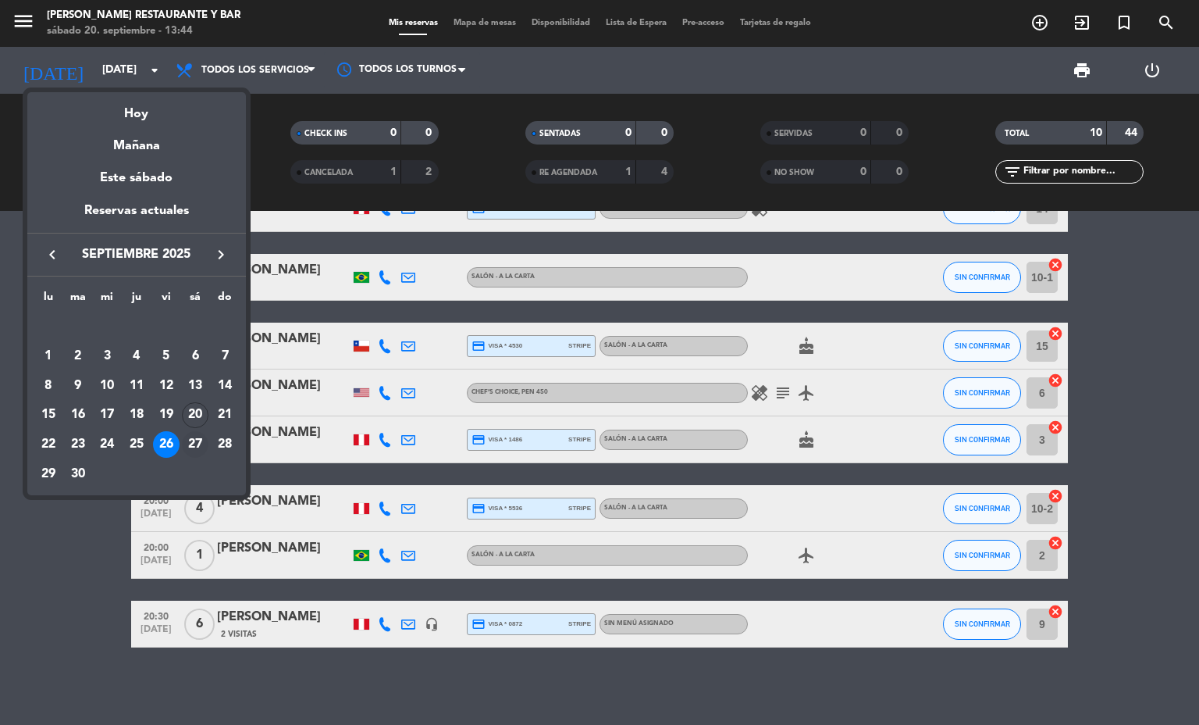
click at [181, 436] on td "27" at bounding box center [196, 444] width 30 height 30
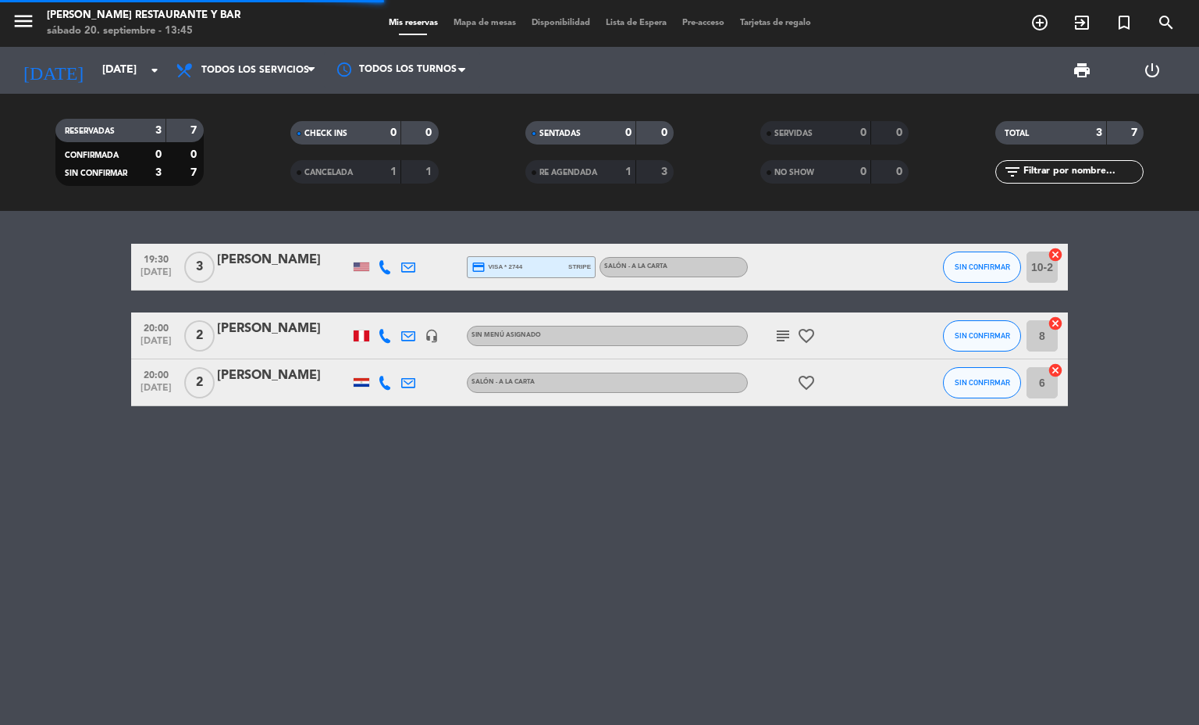
scroll to position [0, 0]
click at [106, 75] on input "[DATE]" at bounding box center [168, 70] width 148 height 28
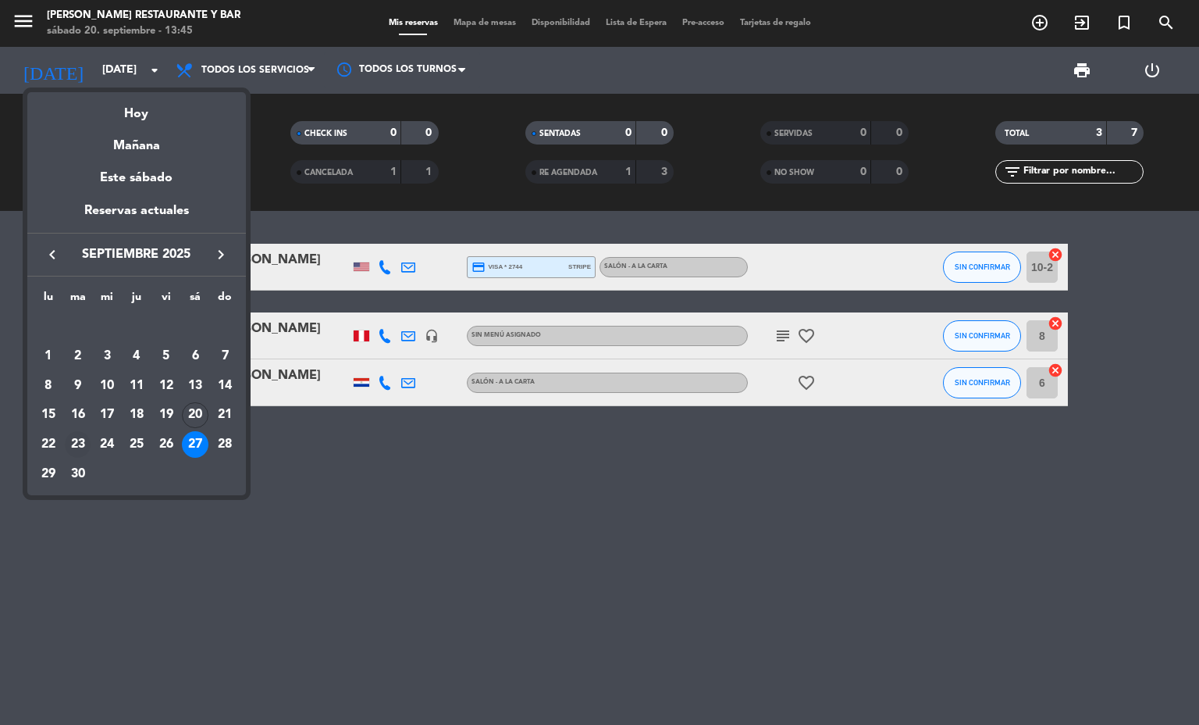
click at [83, 440] on div "23" at bounding box center [78, 444] width 27 height 27
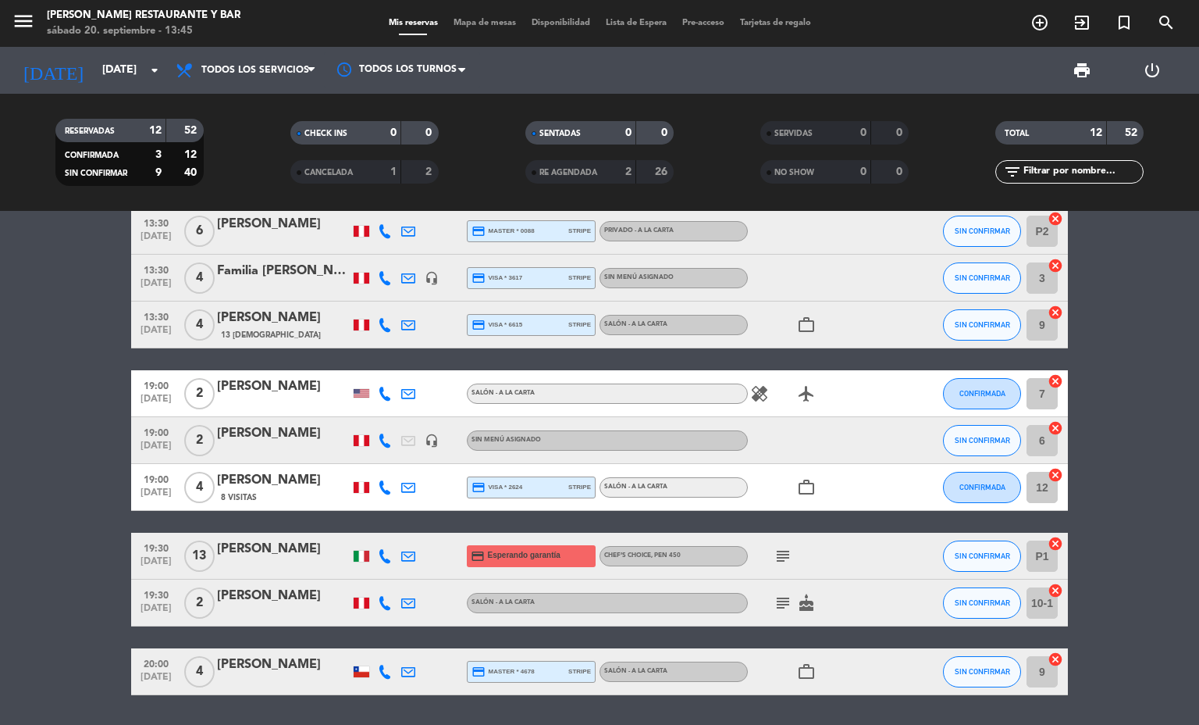
scroll to position [234, 0]
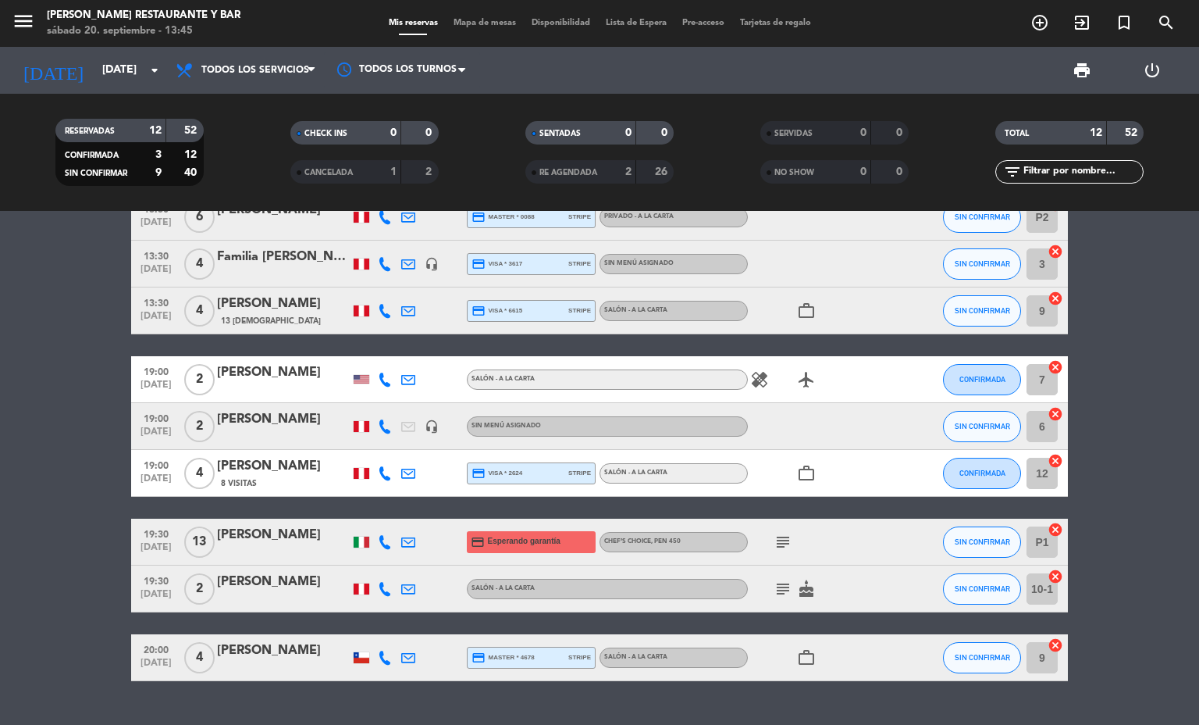
click at [232, 530] on div "[PERSON_NAME]" at bounding box center [283, 535] width 133 height 20
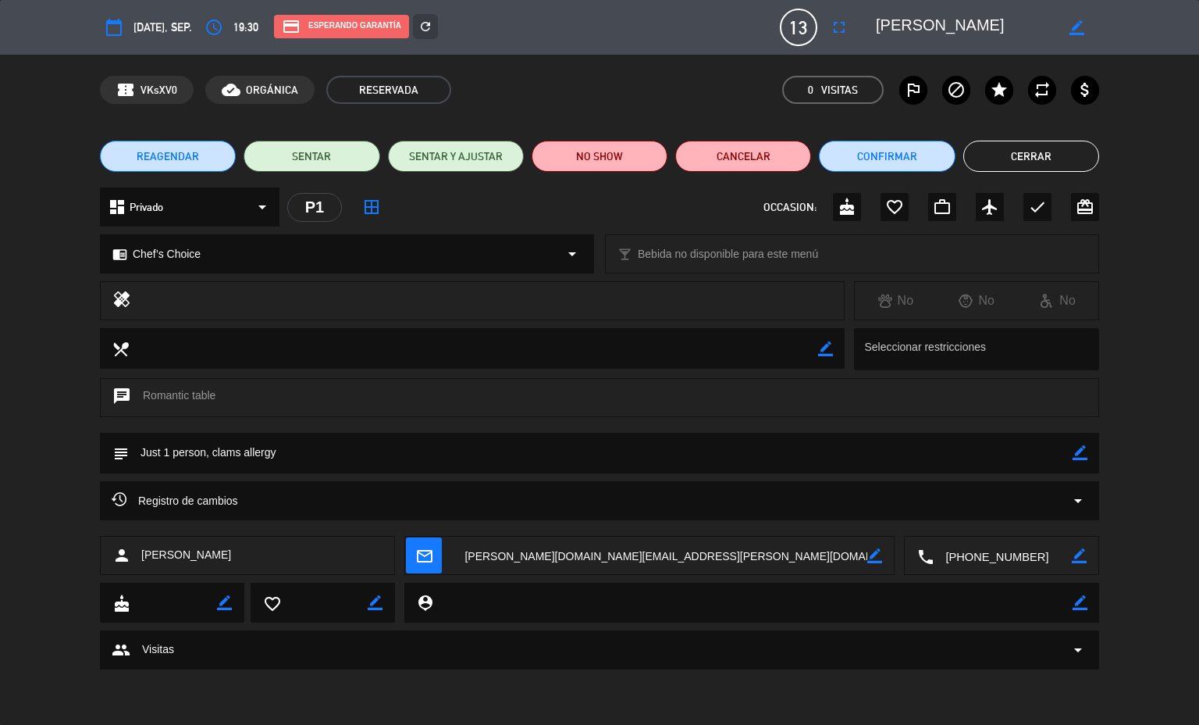
click at [0, 209] on div "dashboard Privado arrow_drop_down P1 border_all OCCASION: cake favorite_border …" at bounding box center [599, 214] width 1199 height 55
click at [1084, 643] on span "arrow_drop_down" at bounding box center [1078, 649] width 19 height 19
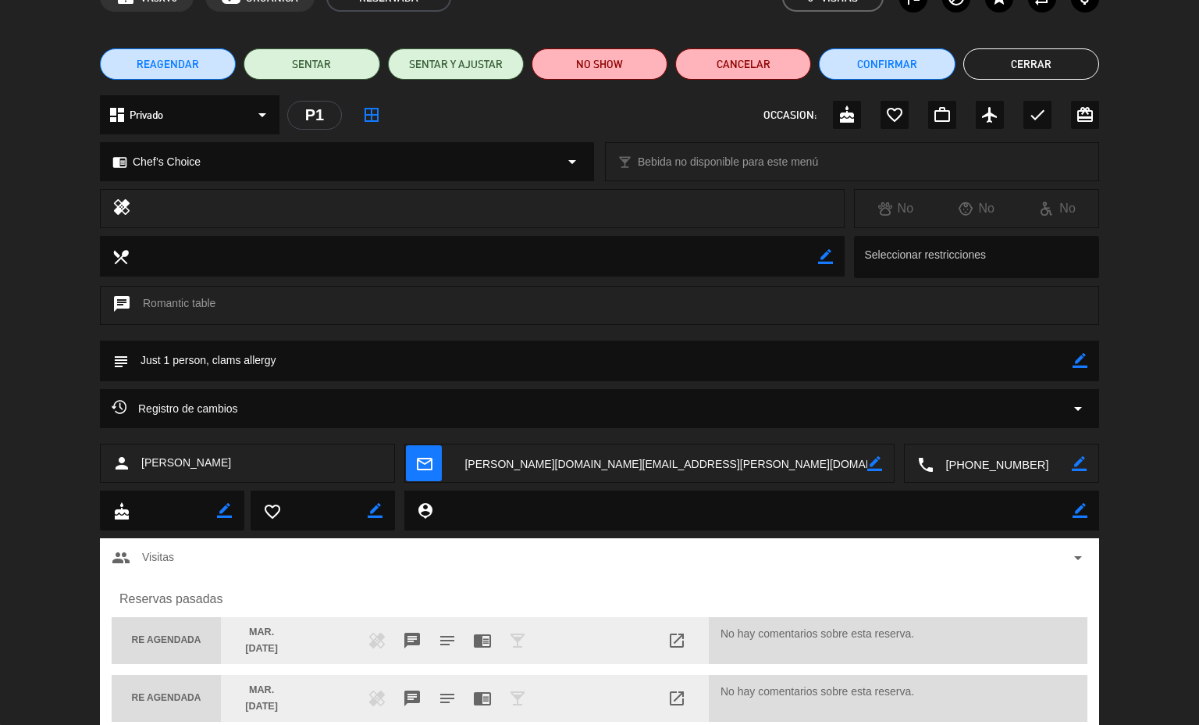
scroll to position [148, 0]
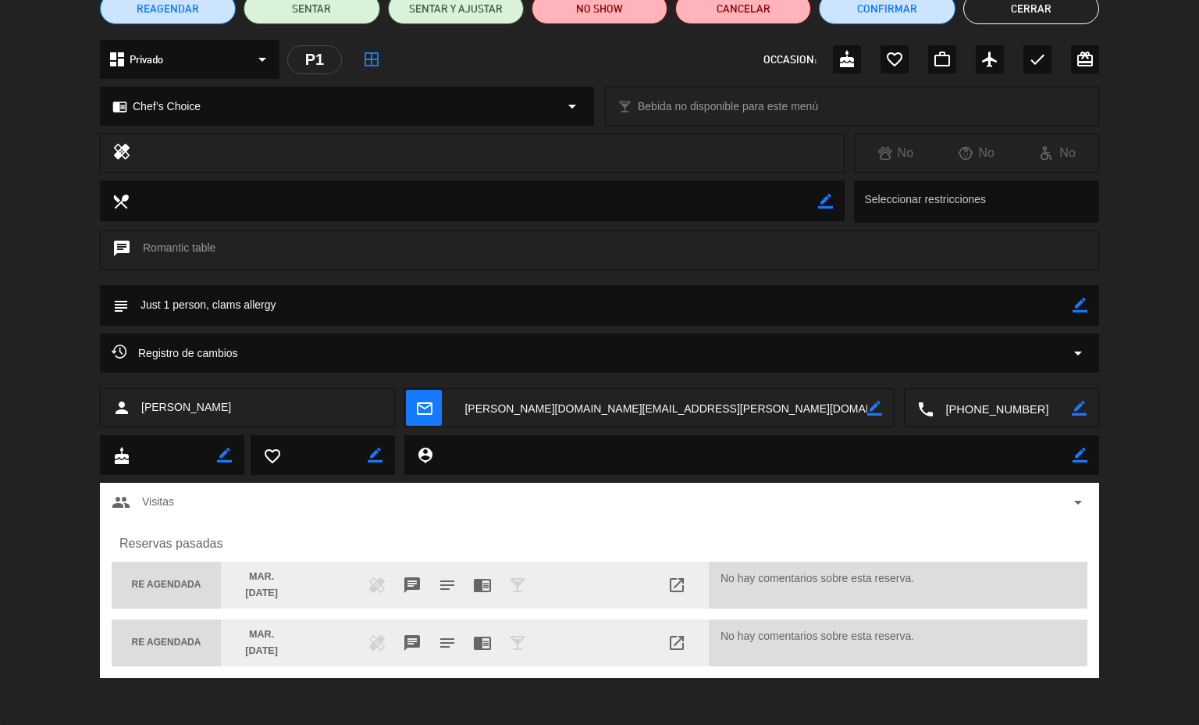
click at [1029, 349] on div "Registro de cambios arrow_drop_down" at bounding box center [600, 353] width 976 height 19
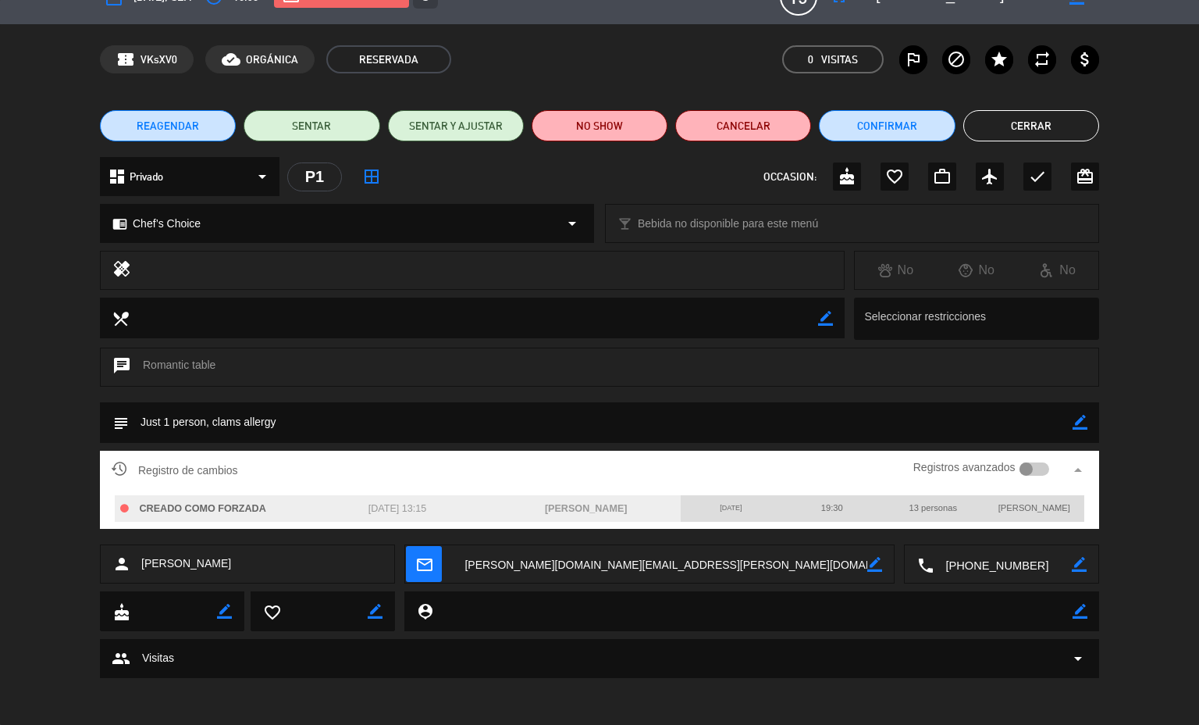
scroll to position [30, 0]
click at [1020, 473] on div at bounding box center [1027, 469] width 14 height 14
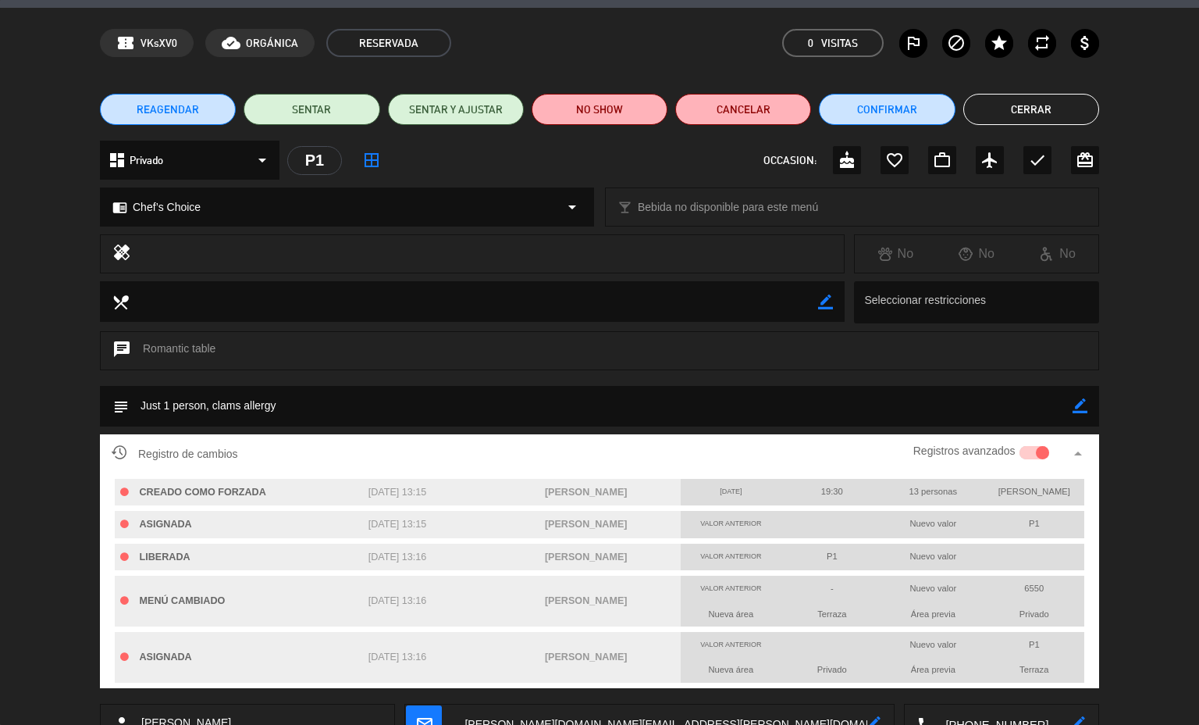
scroll to position [0, 0]
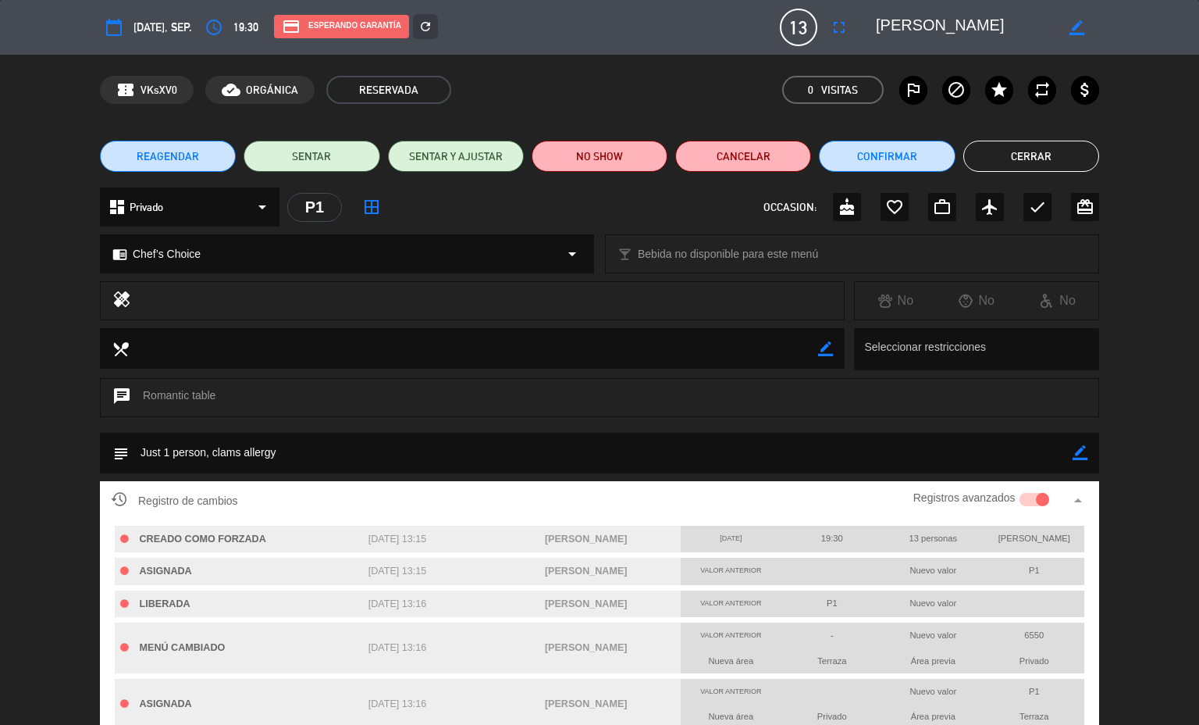
click at [1033, 148] on button "Cerrar" at bounding box center [1031, 156] width 136 height 31
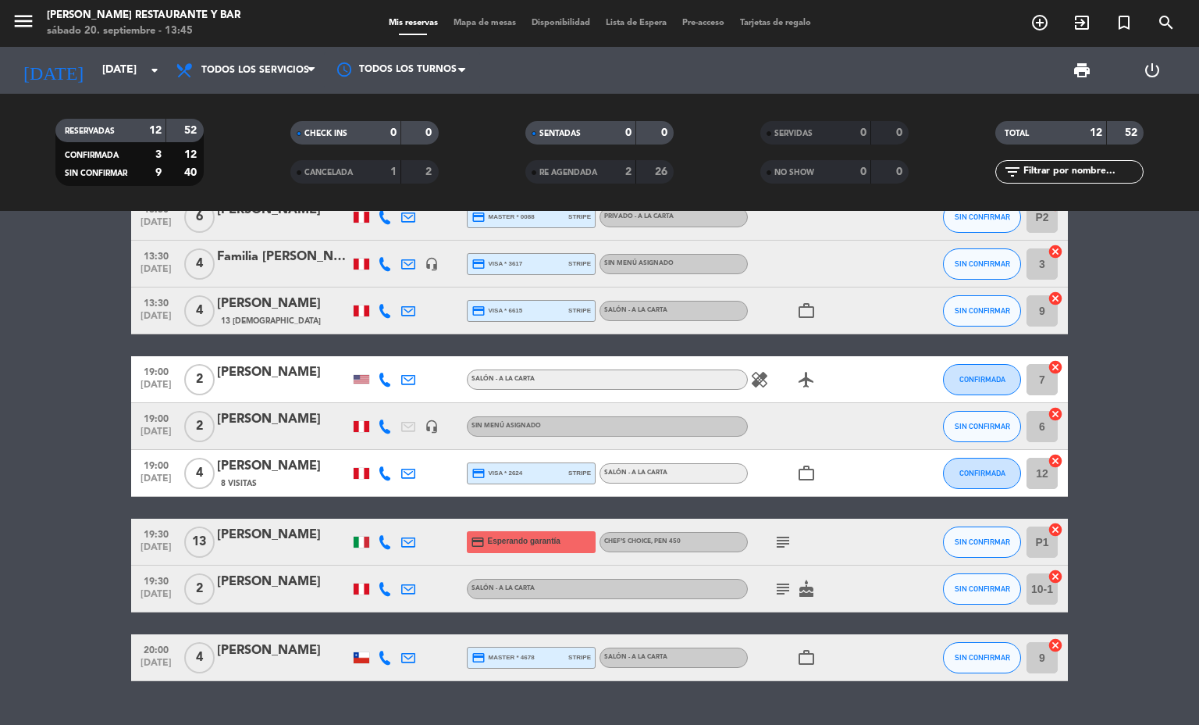
click at [586, 171] on span "RE AGENDADA" at bounding box center [568, 173] width 58 height 8
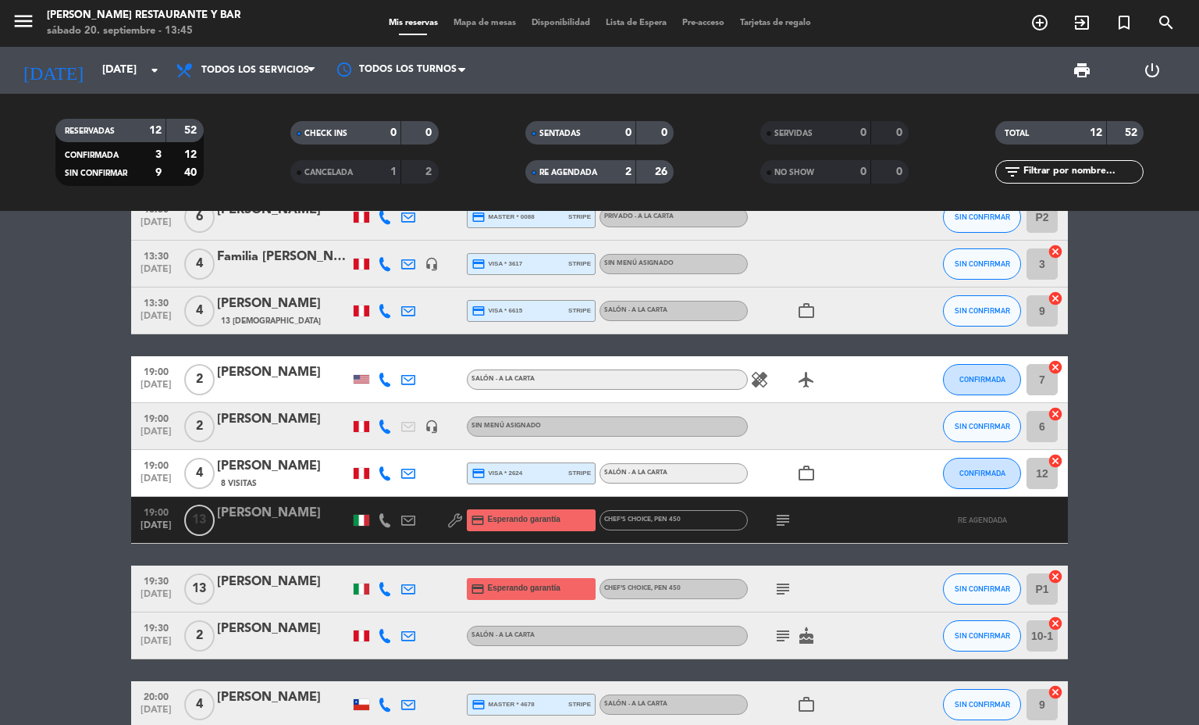
click at [276, 528] on div at bounding box center [283, 530] width 133 height 12
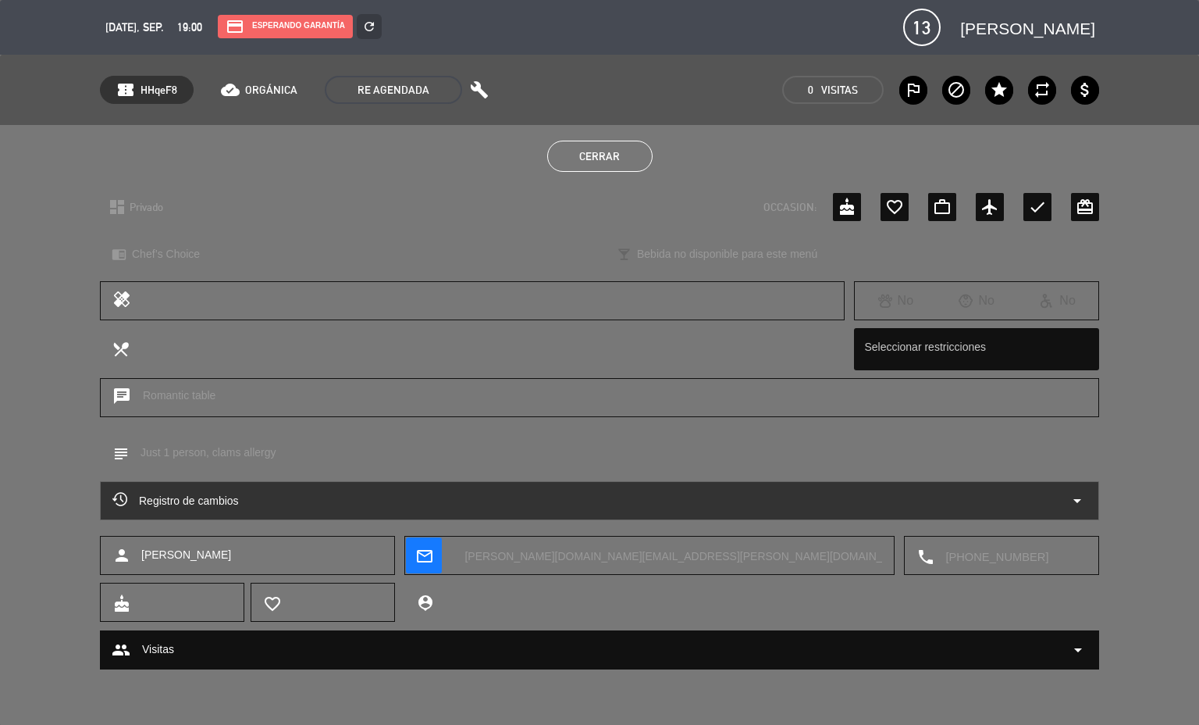
click at [347, 494] on div "Registro de cambios arrow_drop_down" at bounding box center [599, 500] width 974 height 19
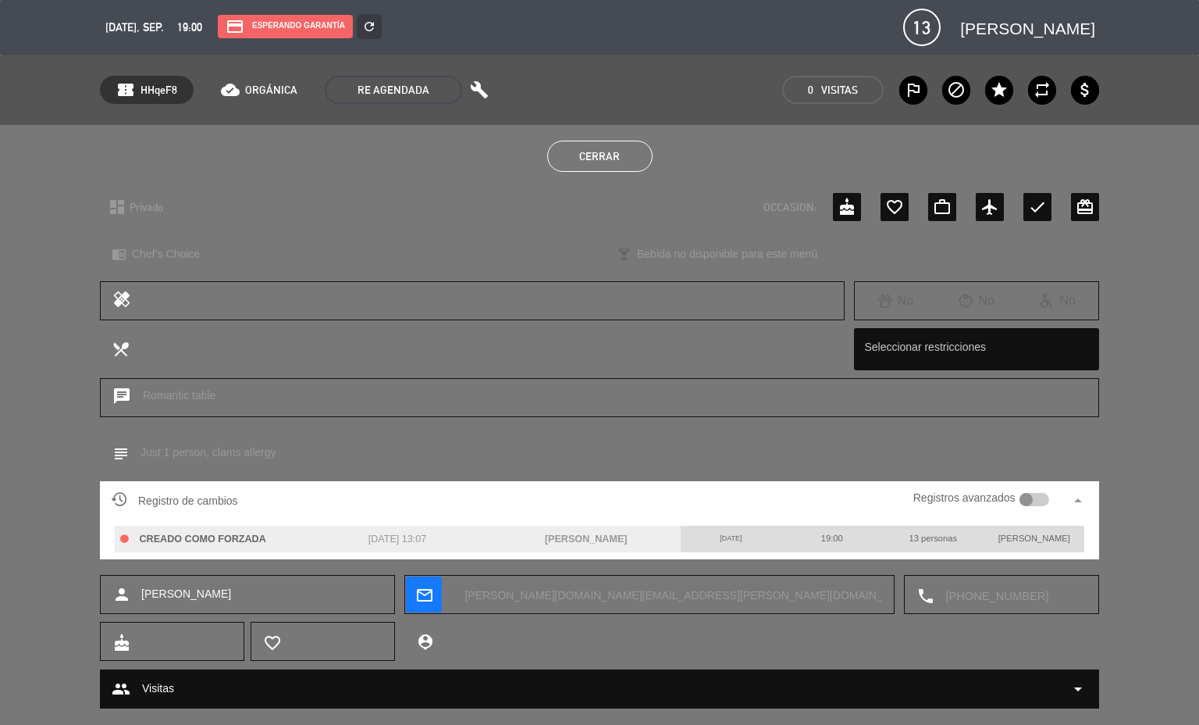
click at [1024, 497] on div "Registros avanzados" at bounding box center [981, 500] width 136 height 23
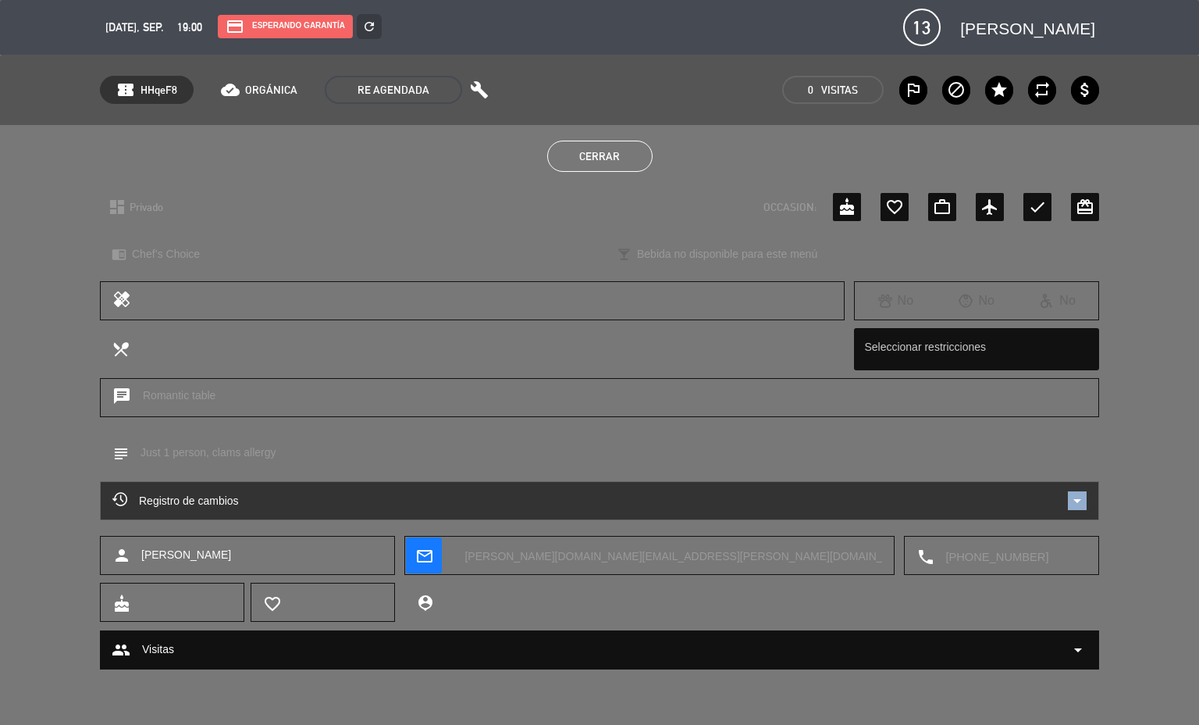
click at [1024, 497] on div "Registro de cambios arrow_drop_down" at bounding box center [599, 500] width 974 height 19
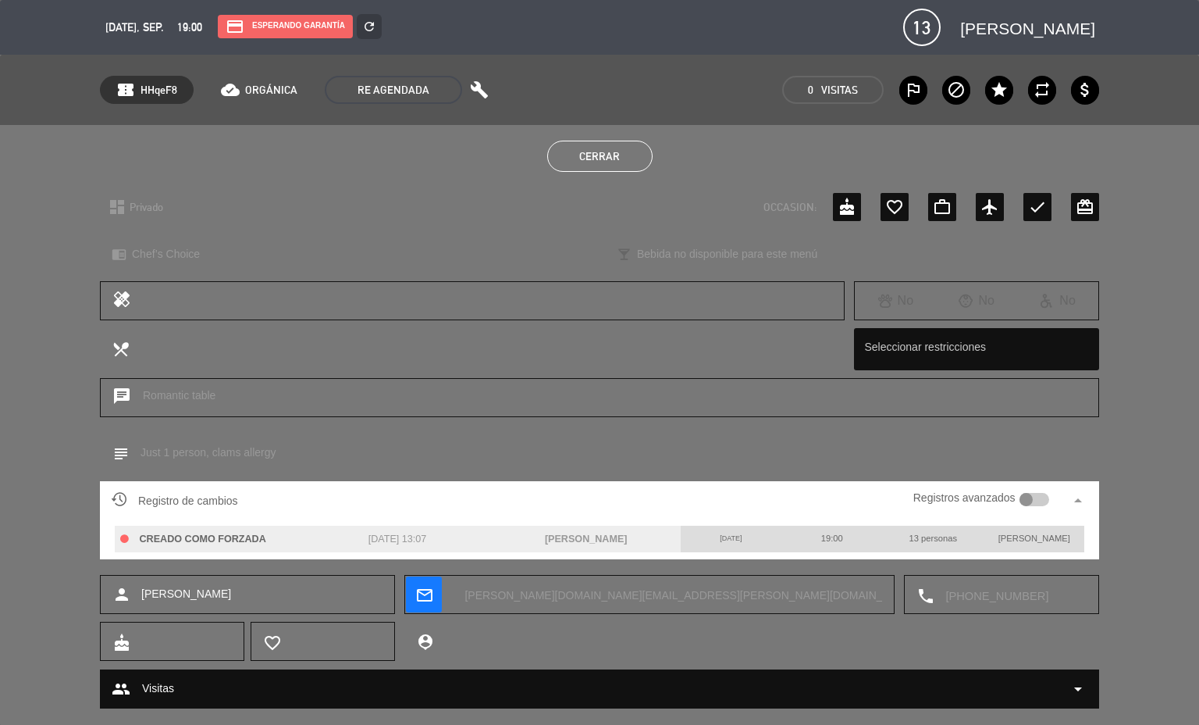
click at [1020, 499] on div at bounding box center [1035, 500] width 30 height 14
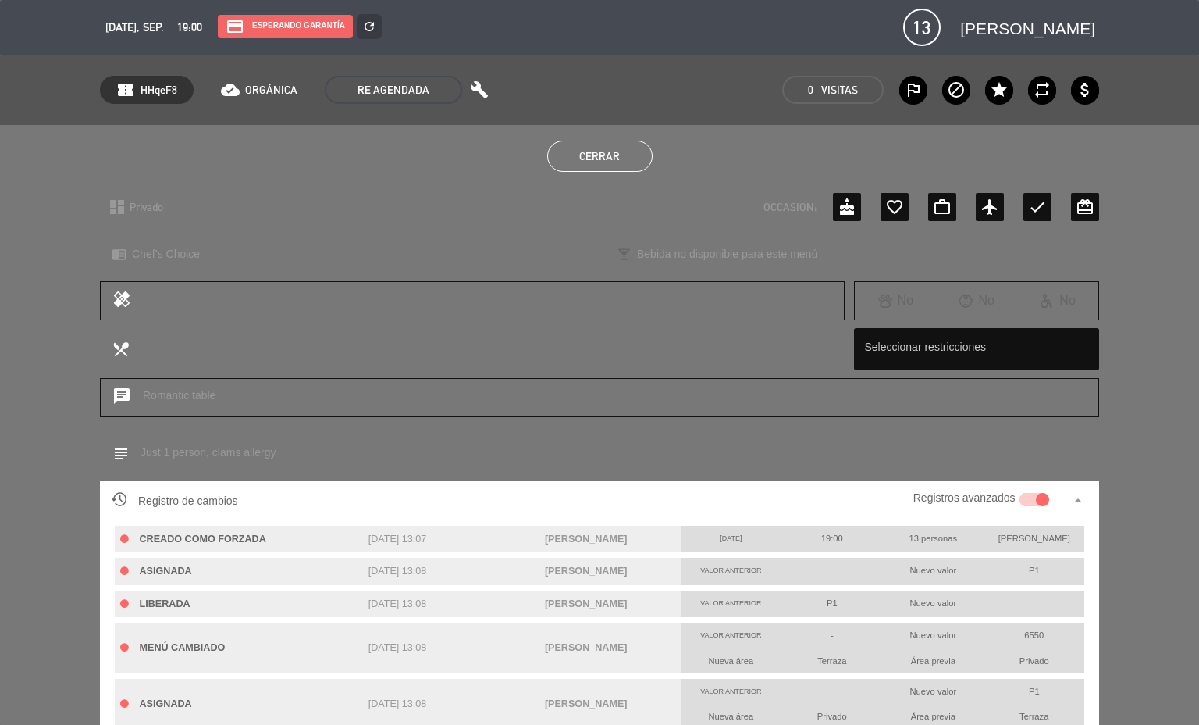
click at [583, 148] on button "Cerrar" at bounding box center [599, 156] width 105 height 31
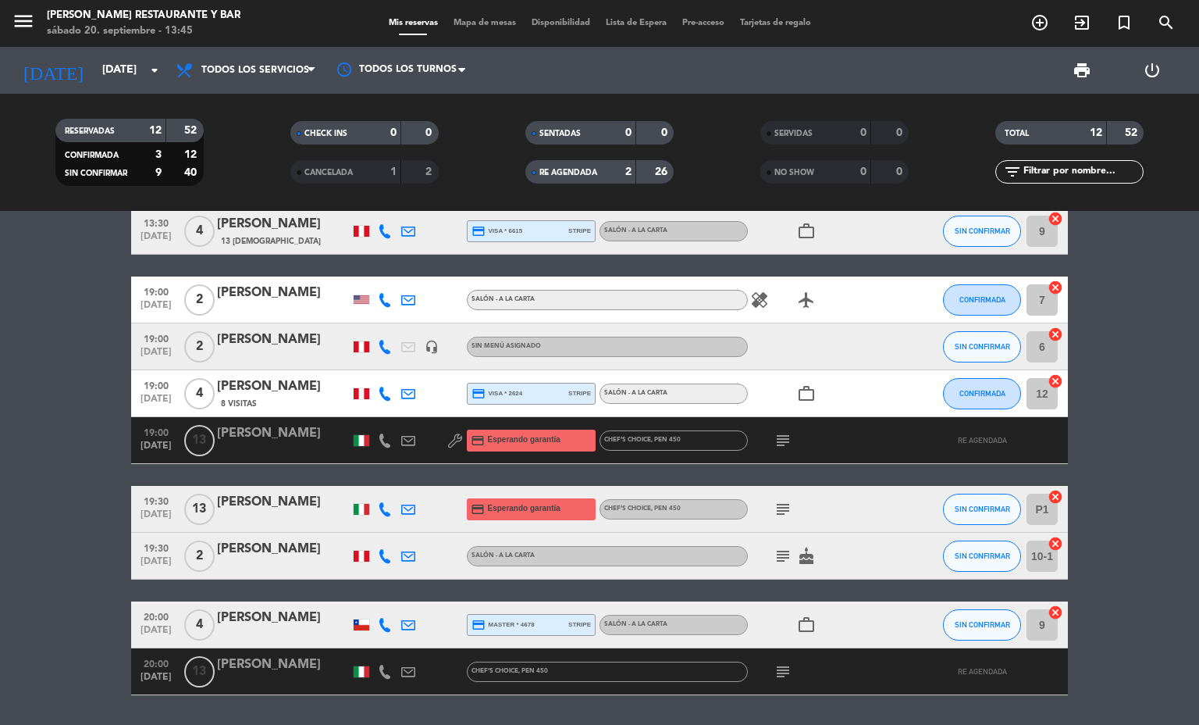
scroll to position [361, 0]
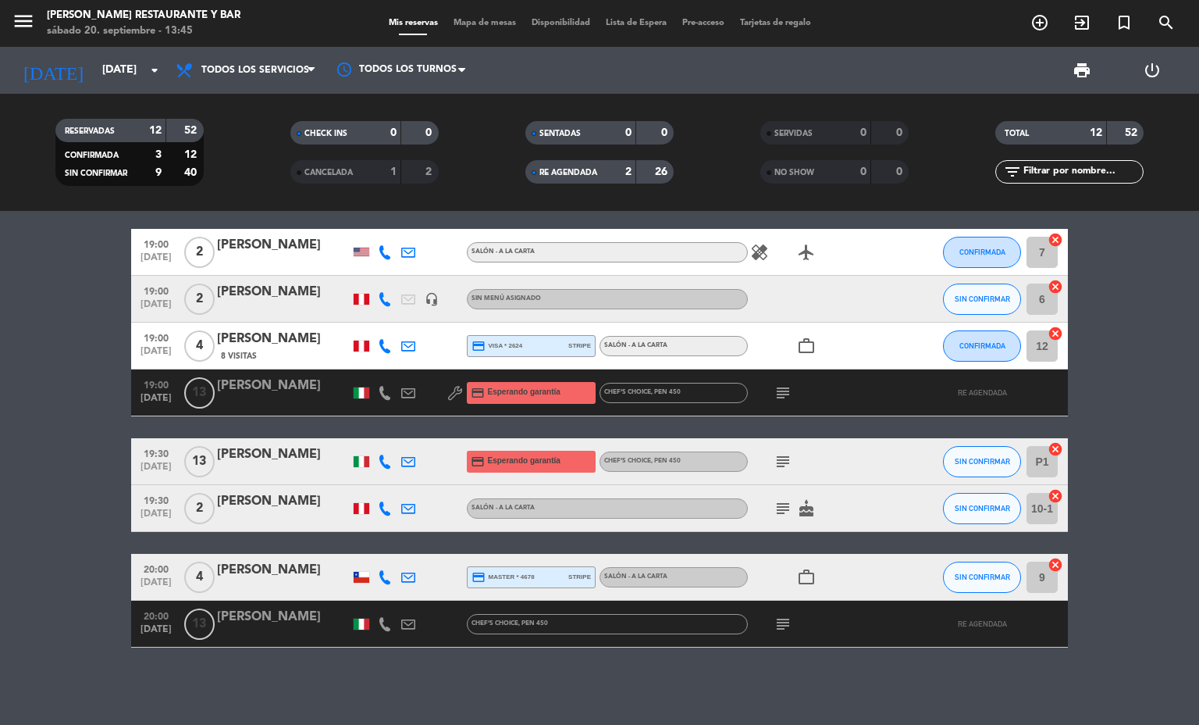
click at [254, 625] on div "[PERSON_NAME]" at bounding box center [283, 617] width 133 height 20
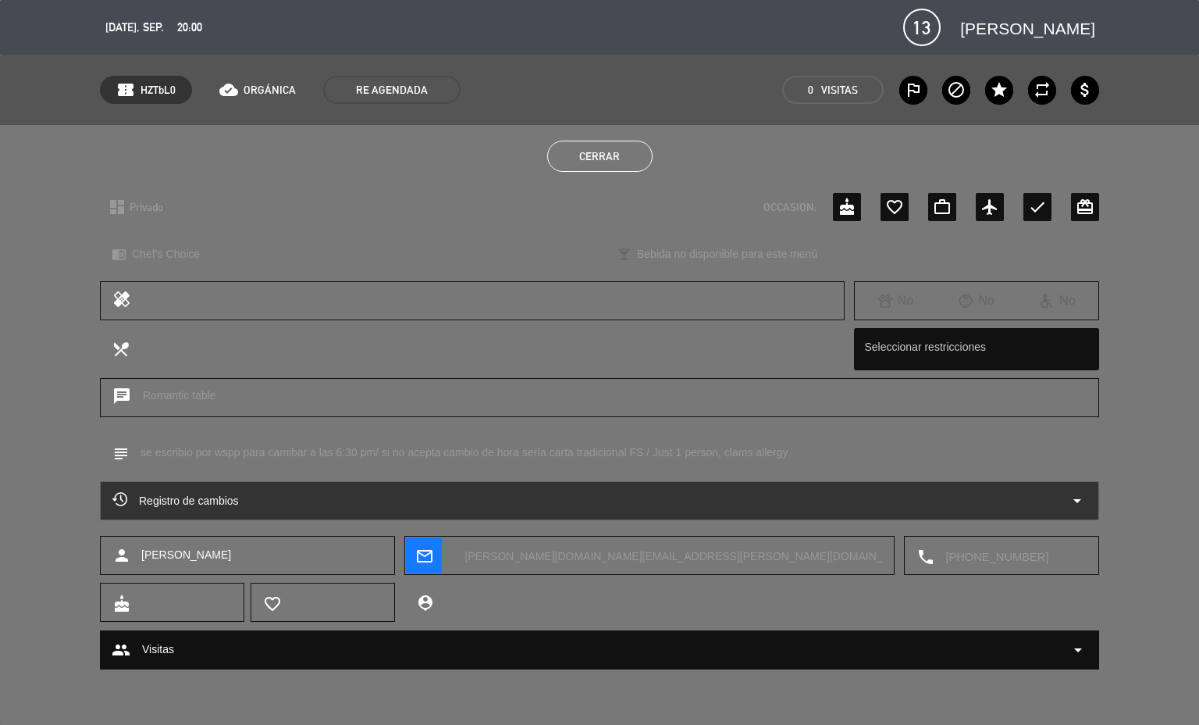
click at [1087, 497] on div "Registro de cambios arrow_drop_down" at bounding box center [599, 500] width 999 height 39
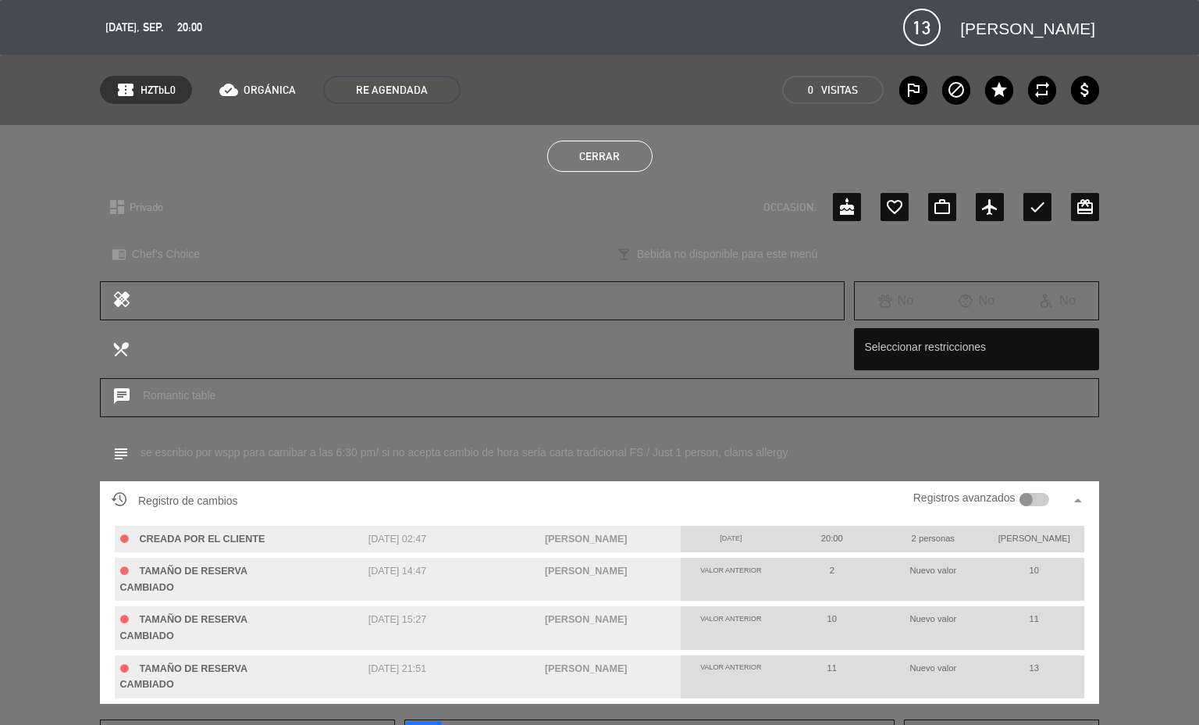
click at [1028, 500] on div at bounding box center [1035, 500] width 30 height 14
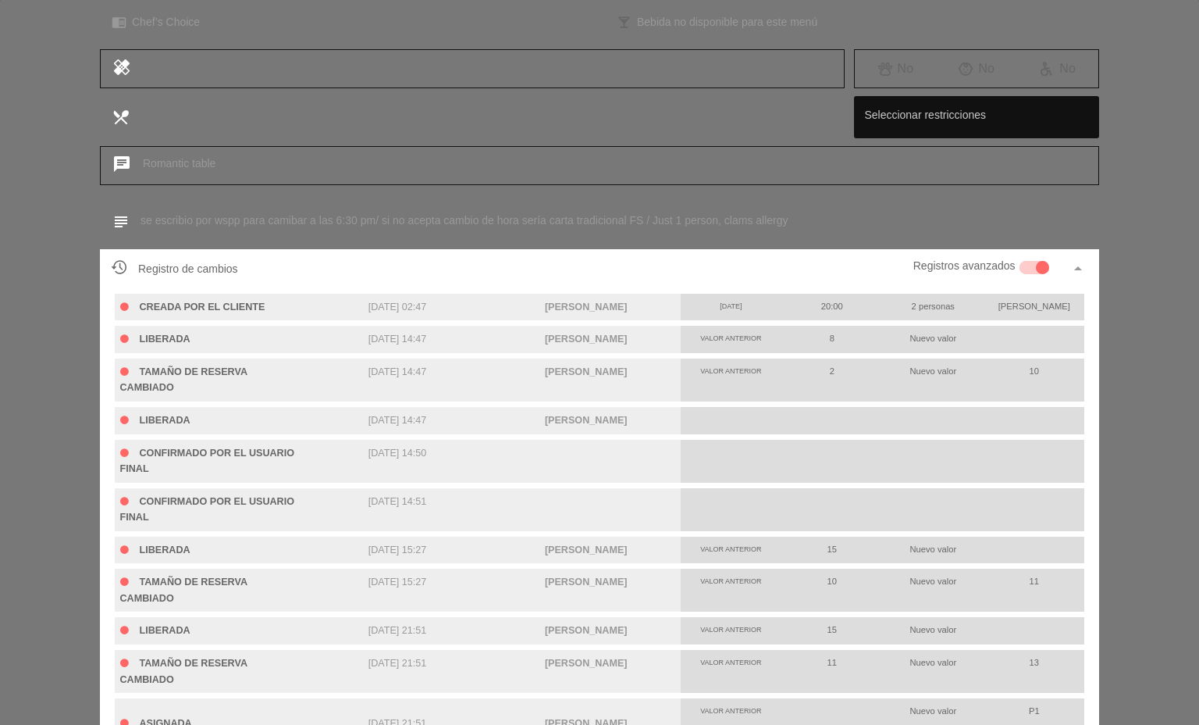
scroll to position [234, 0]
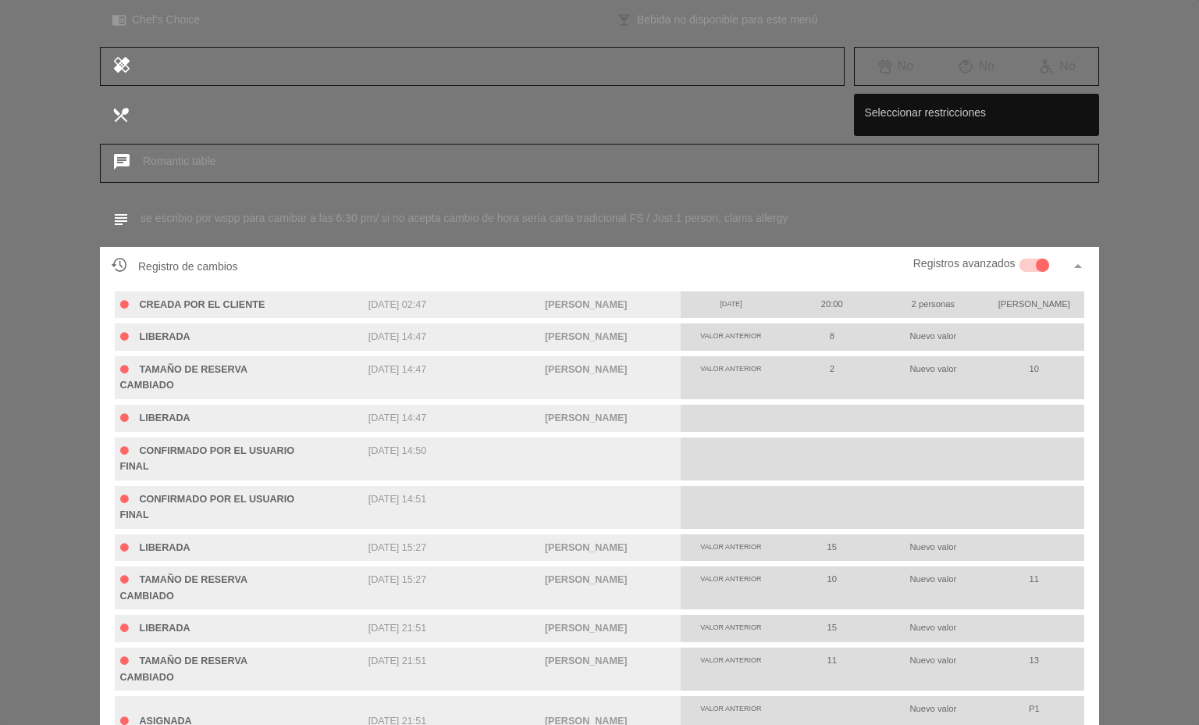
drag, startPoint x: 813, startPoint y: 369, endPoint x: 831, endPoint y: 369, distance: 18.7
click at [831, 369] on div "2" at bounding box center [832, 368] width 101 height 25
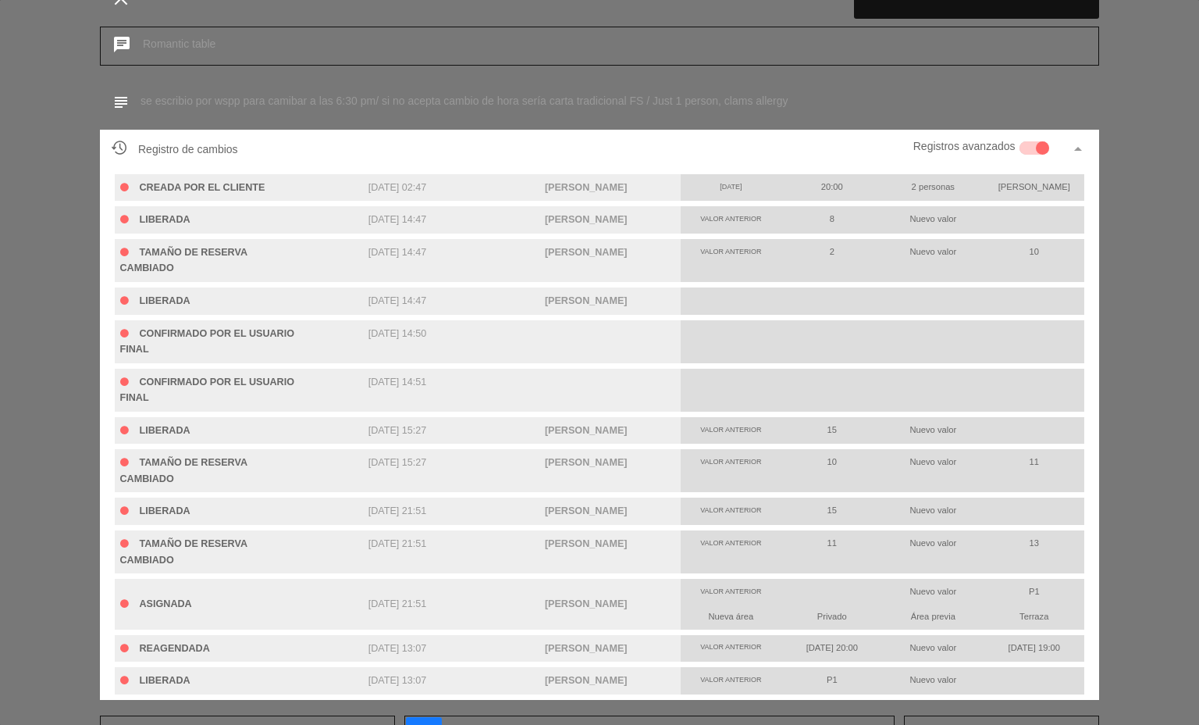
drag, startPoint x: 1007, startPoint y: 462, endPoint x: 1031, endPoint y: 464, distance: 23.5
click at [1031, 464] on div "11" at bounding box center [1034, 461] width 101 height 25
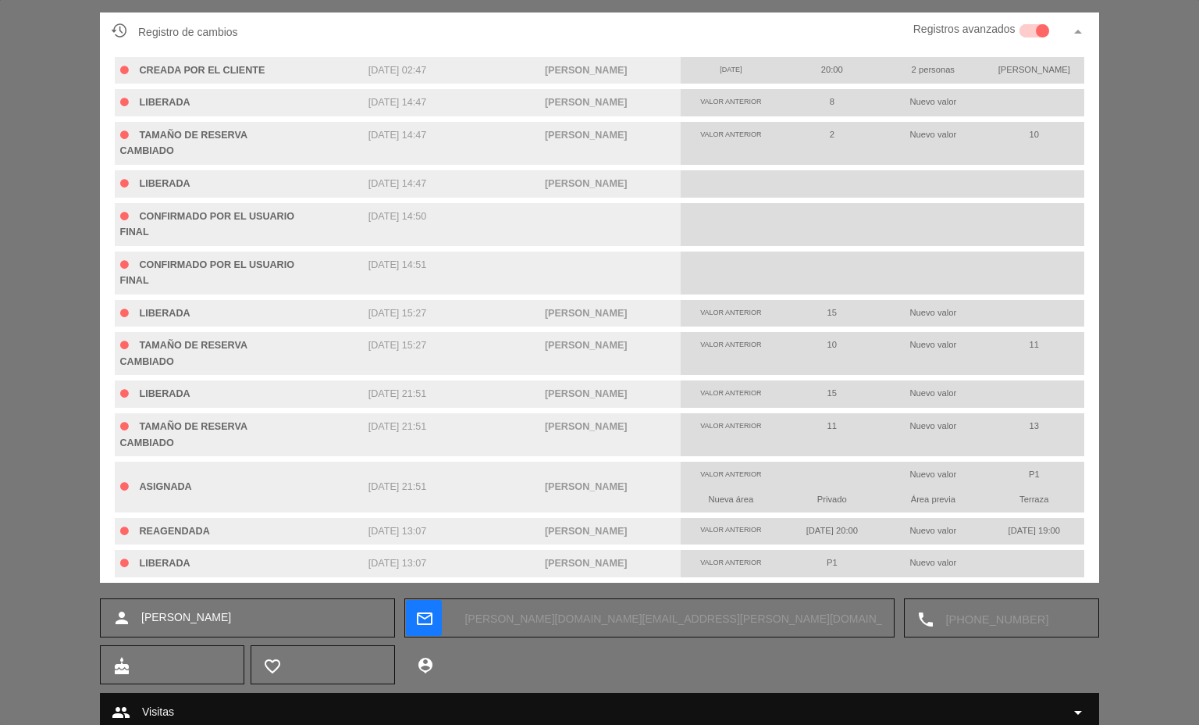
click at [759, 500] on div "Nueva área" at bounding box center [731, 498] width 101 height 25
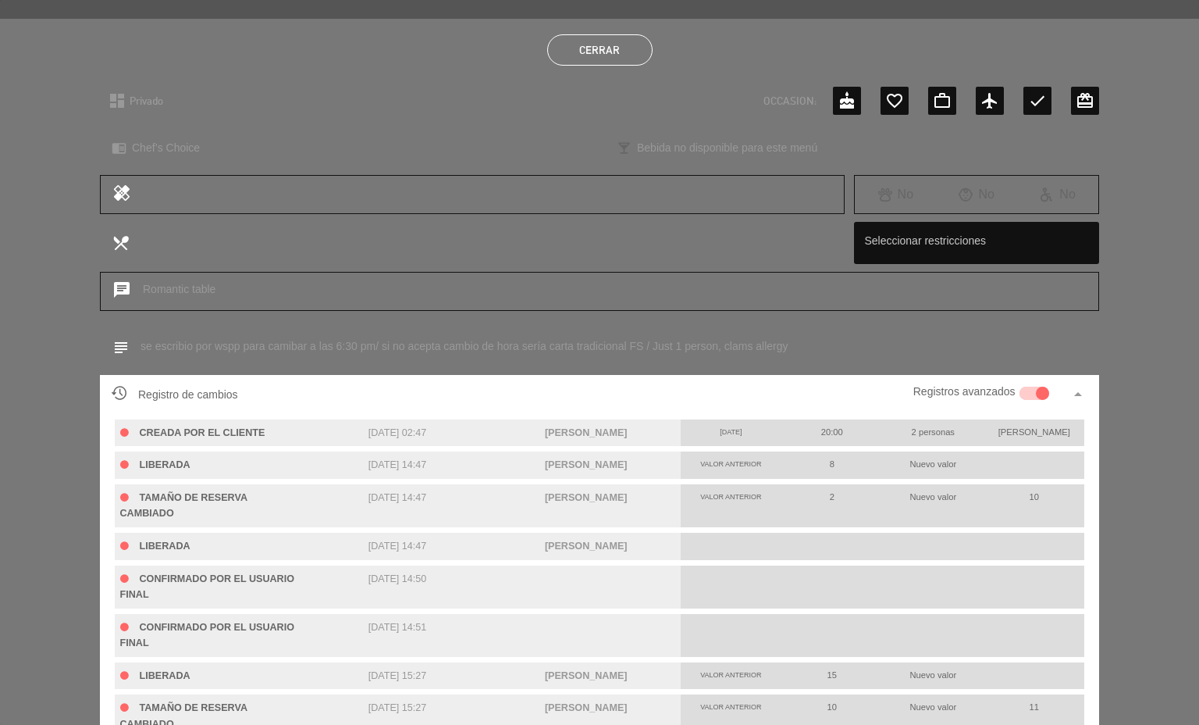
scroll to position [0, 0]
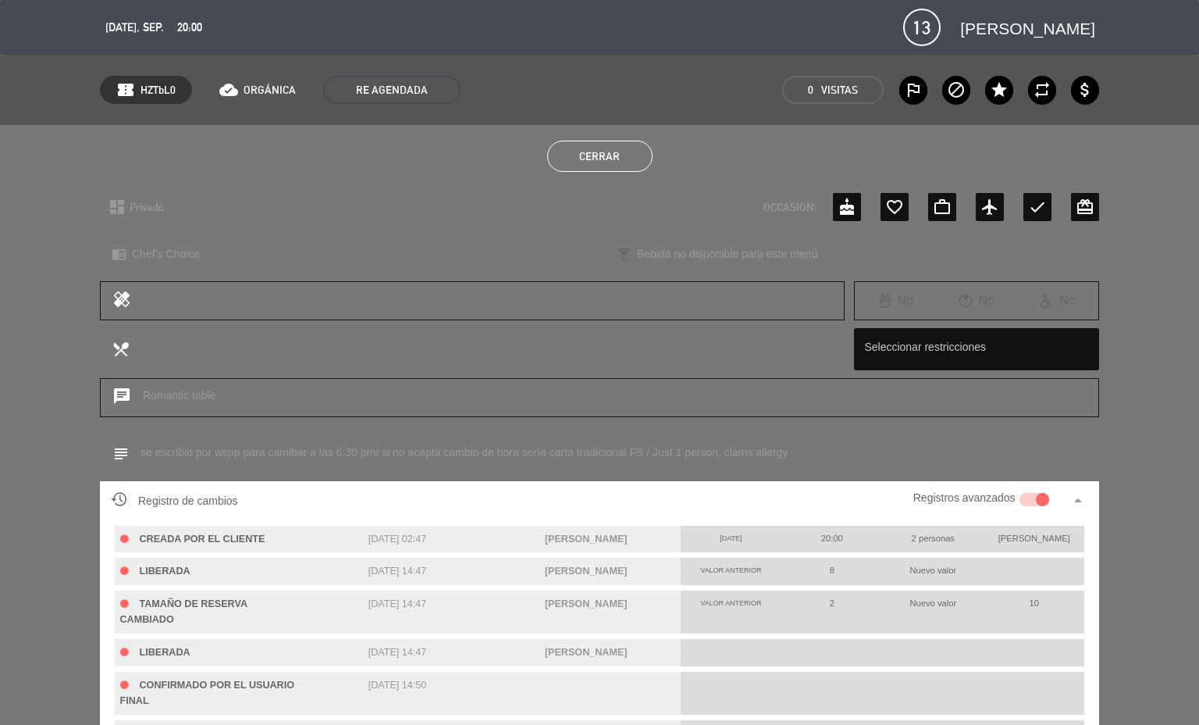
click at [605, 155] on button "Cerrar" at bounding box center [599, 156] width 105 height 31
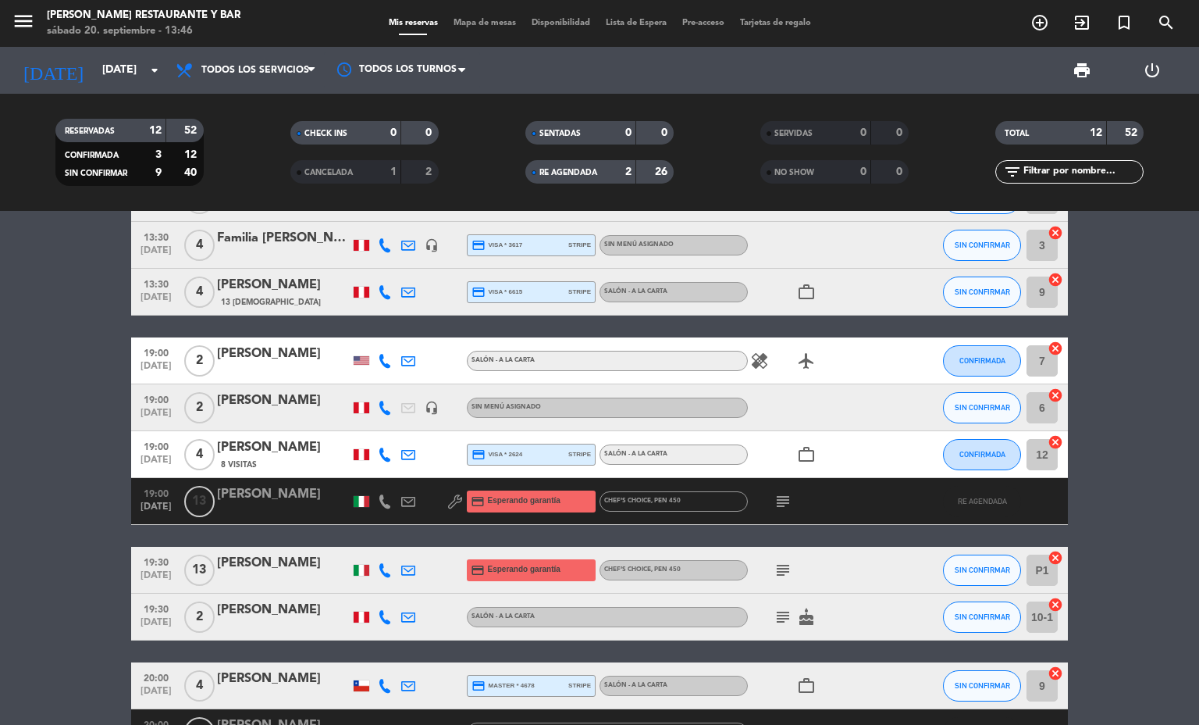
scroll to position [127, 0]
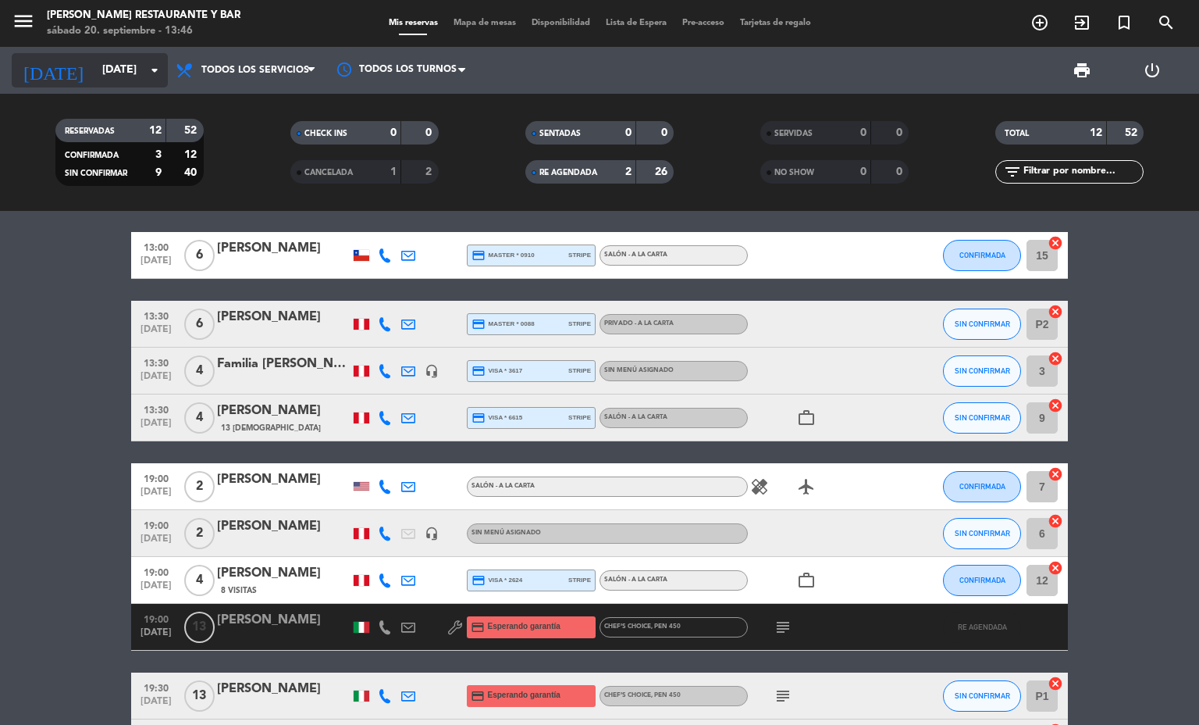
click at [127, 75] on input "[DATE]" at bounding box center [168, 70] width 148 height 28
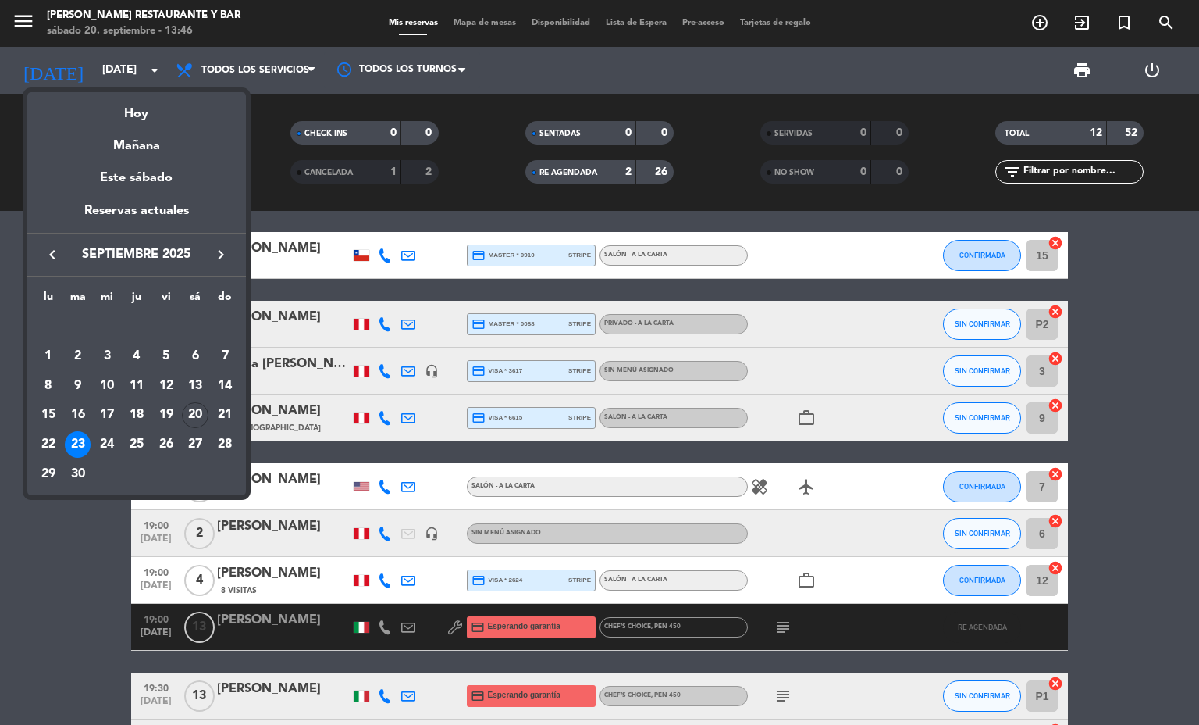
click at [0, 511] on div at bounding box center [599, 362] width 1199 height 725
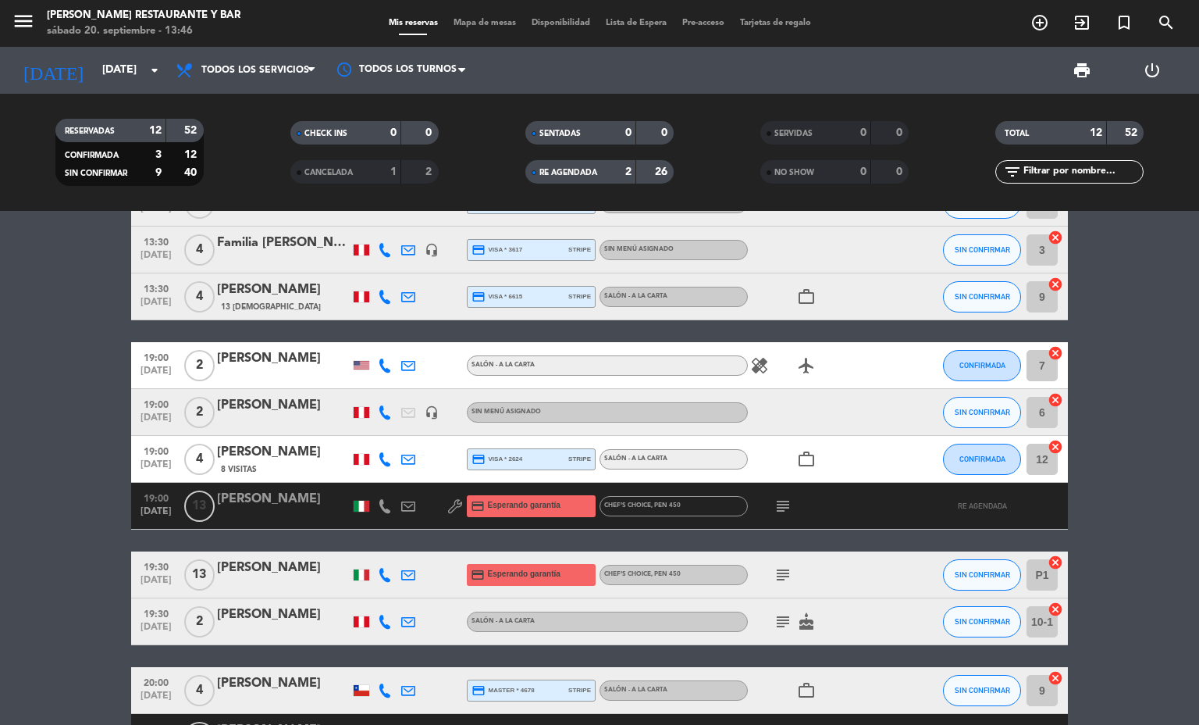
scroll to position [361, 0]
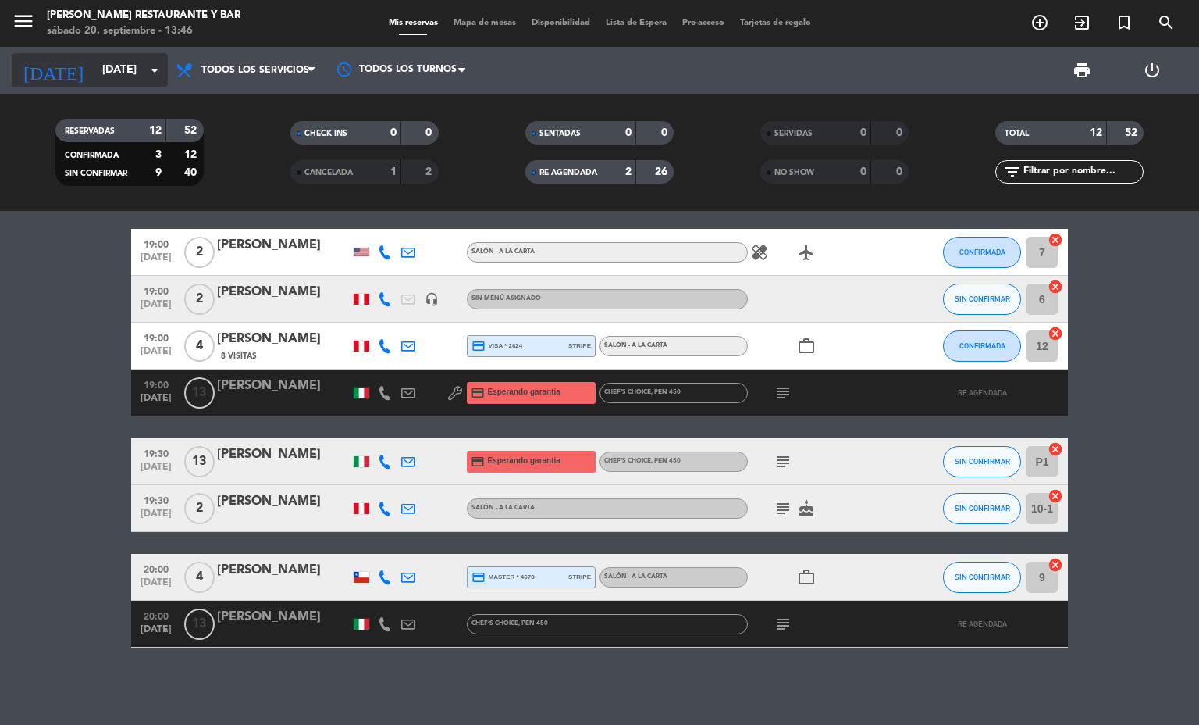
click at [113, 62] on input "[DATE]" at bounding box center [168, 70] width 148 height 28
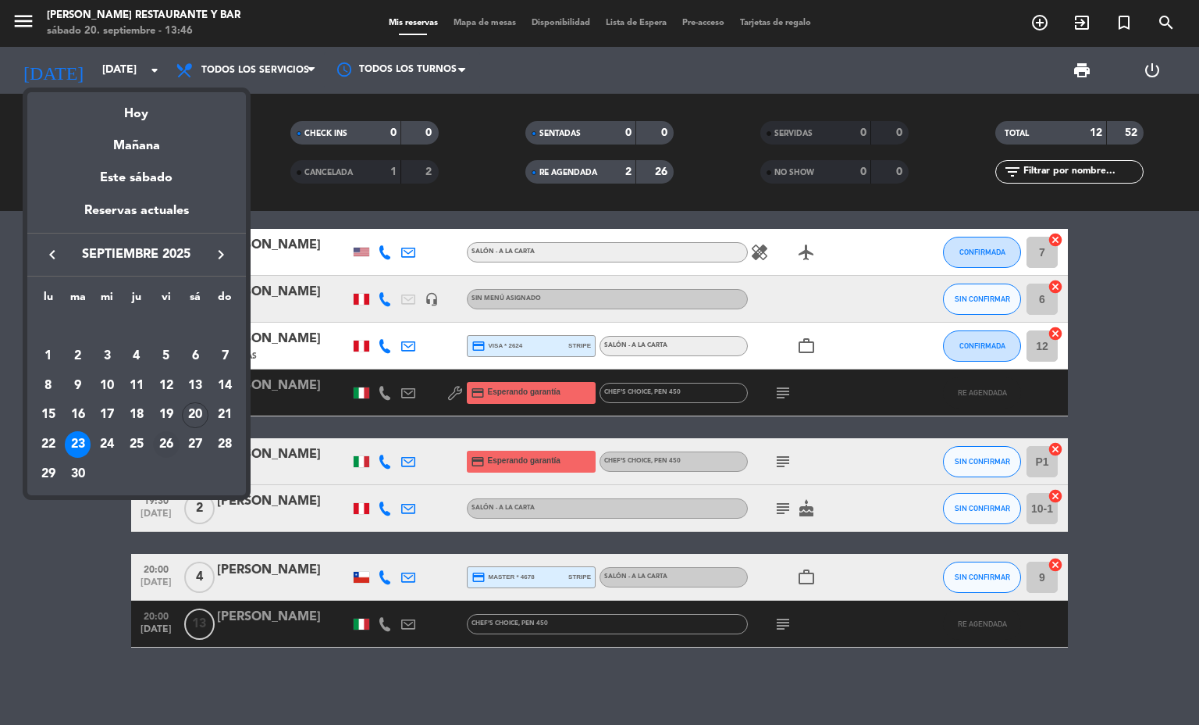
click at [165, 447] on div "26" at bounding box center [166, 444] width 27 height 27
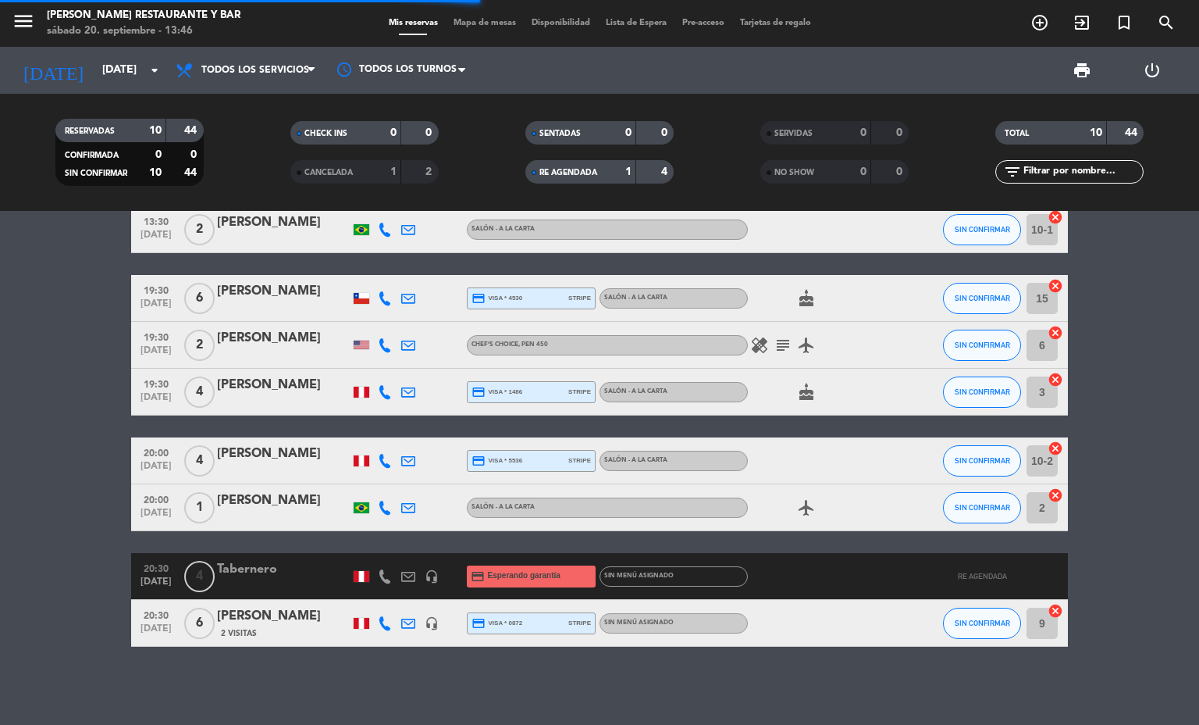
scroll to position [221, 0]
click at [607, 169] on div "1" at bounding box center [616, 172] width 31 height 18
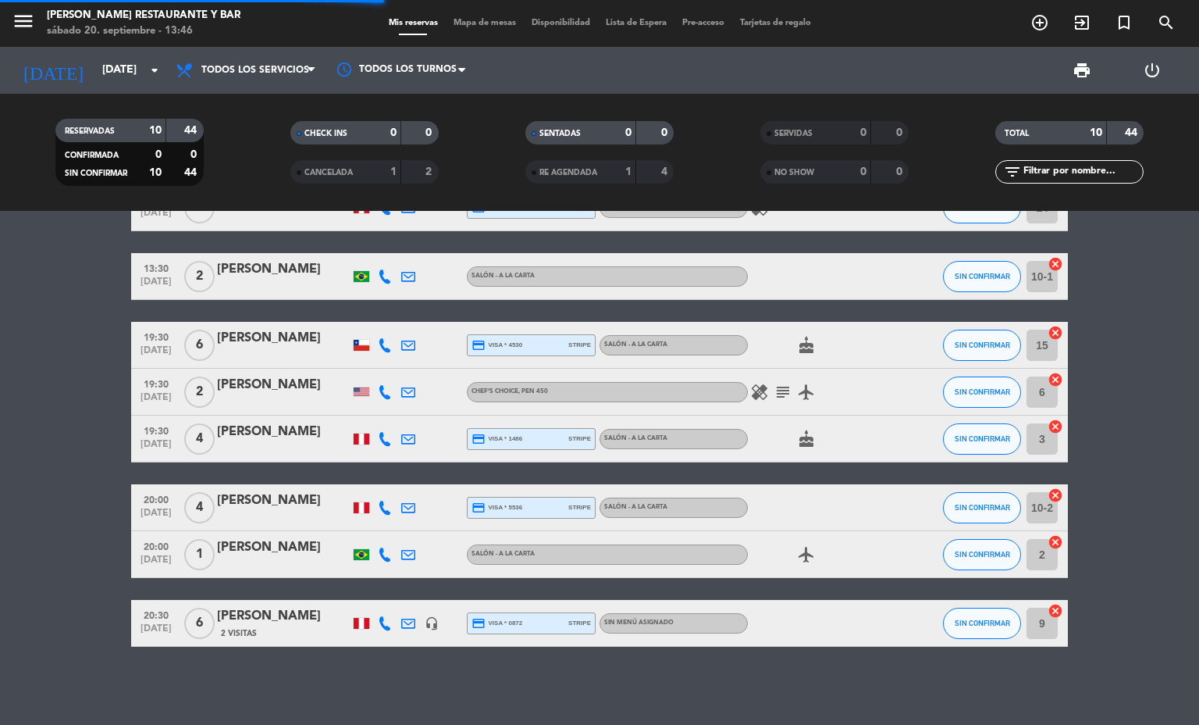
scroll to position [174, 0]
click at [774, 392] on icon "subject" at bounding box center [783, 392] width 19 height 19
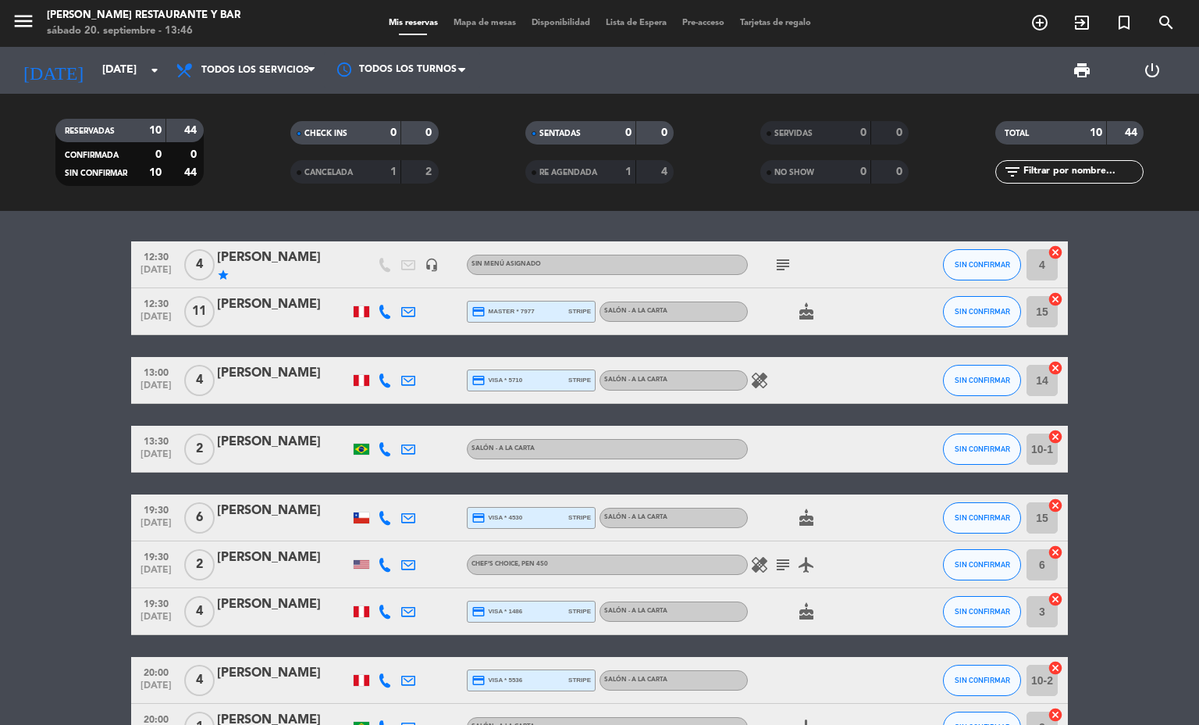
scroll to position [0, 0]
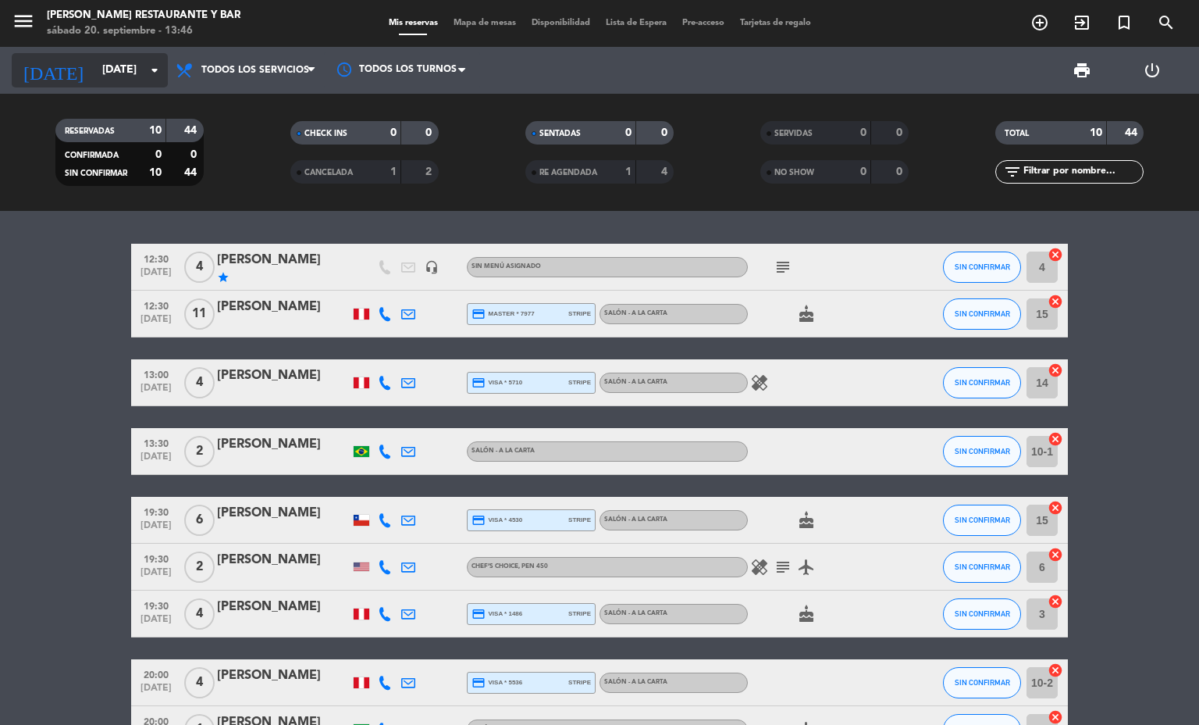
click at [124, 73] on input "[DATE]" at bounding box center [168, 70] width 148 height 28
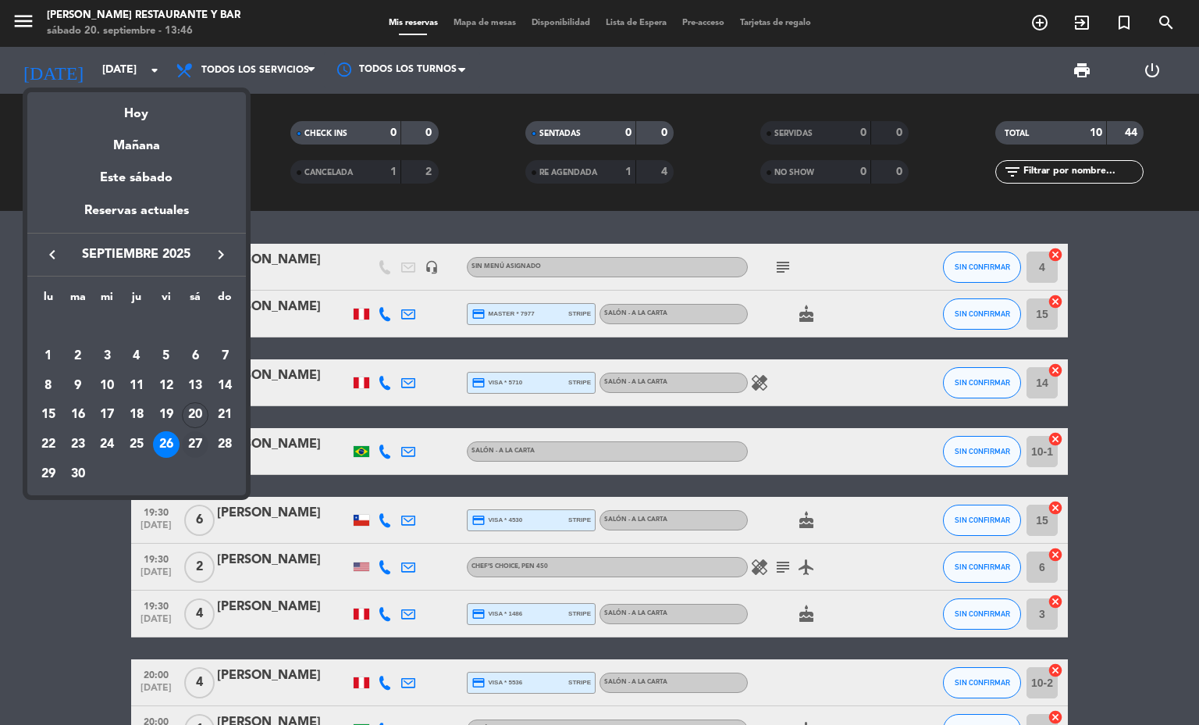
click at [198, 443] on div "27" at bounding box center [195, 444] width 27 height 27
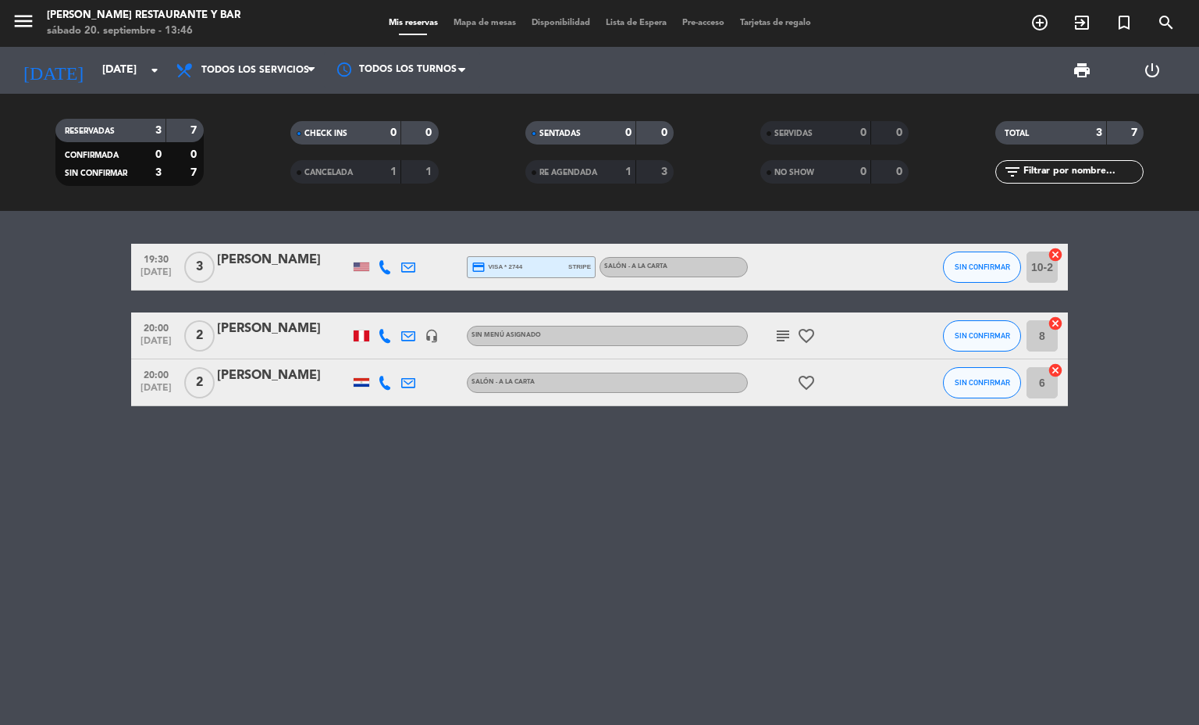
click at [785, 333] on icon "subject" at bounding box center [783, 335] width 19 height 19
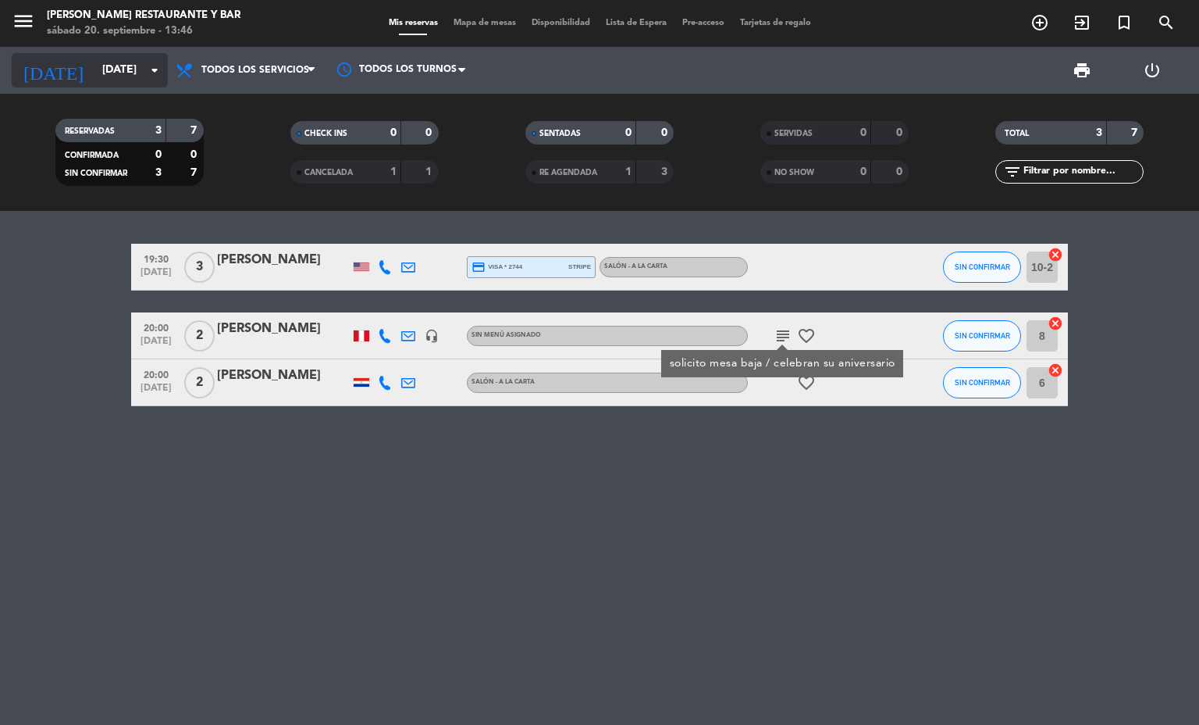
click at [123, 59] on input "[DATE]" at bounding box center [168, 70] width 148 height 28
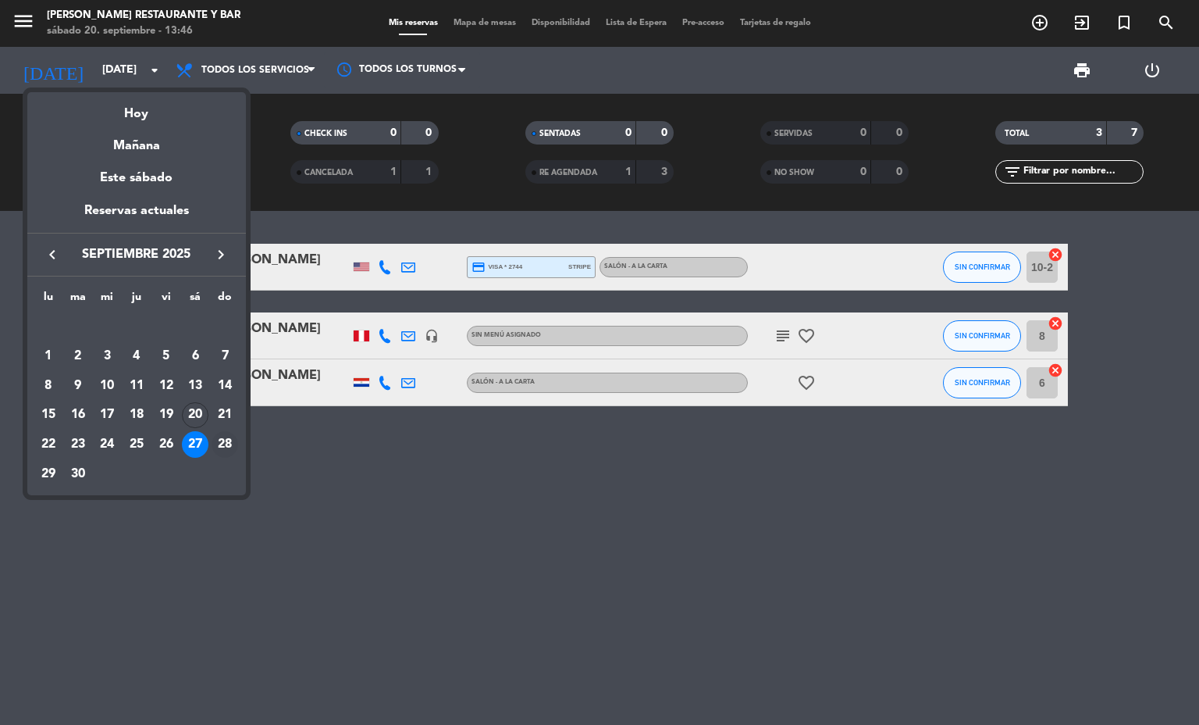
click at [219, 443] on div "28" at bounding box center [225, 444] width 27 height 27
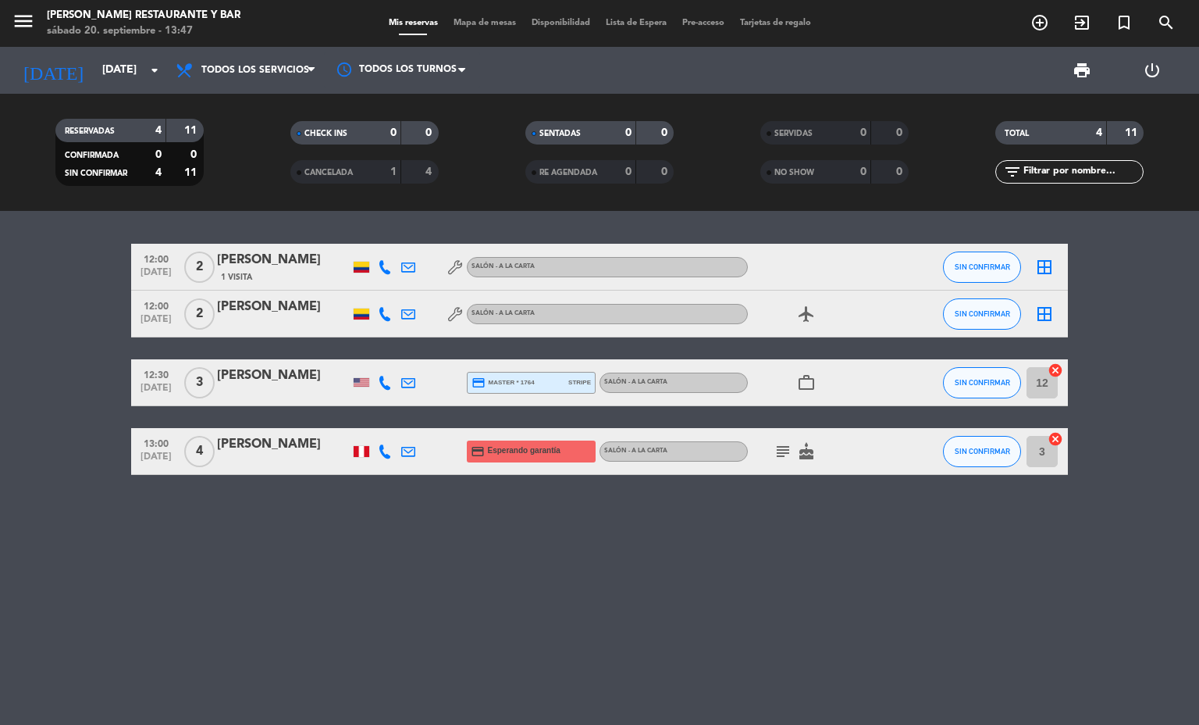
click at [781, 443] on icon "subject" at bounding box center [783, 451] width 19 height 19
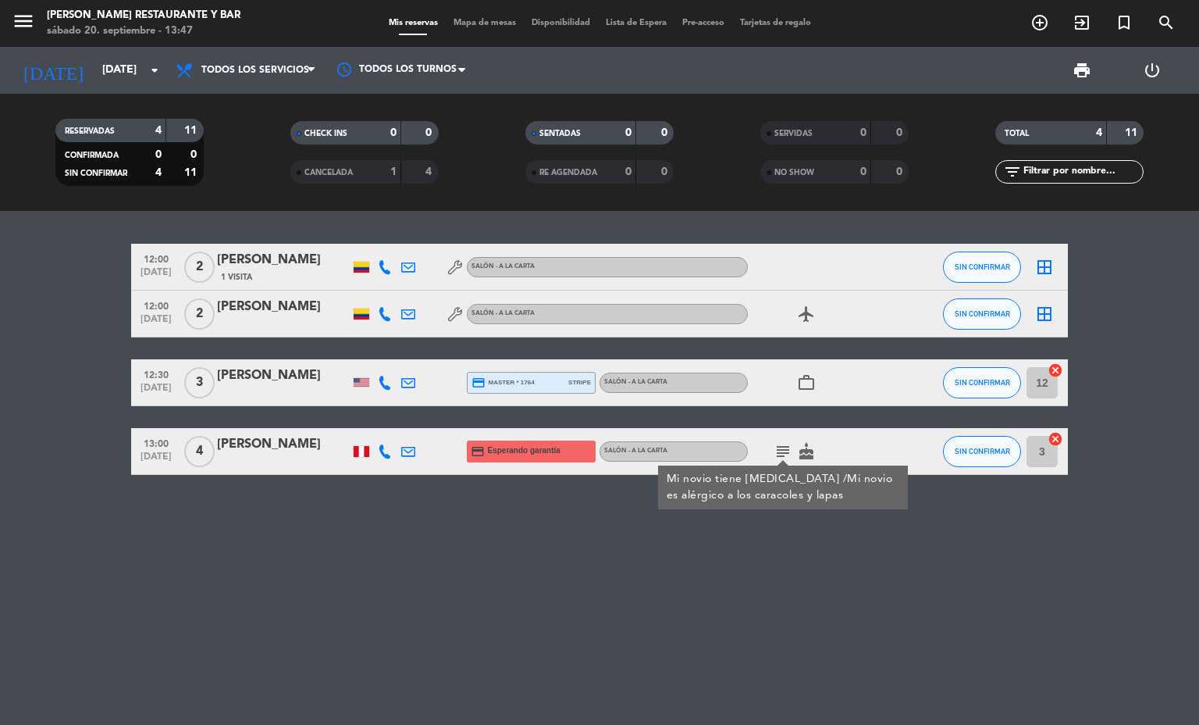
click at [0, 377] on bookings-row "12:00 [DATE] 2 [PERSON_NAME] 1 Visita Salón - A la carta SIN CONFIRMAR border_a…" at bounding box center [599, 359] width 1199 height 231
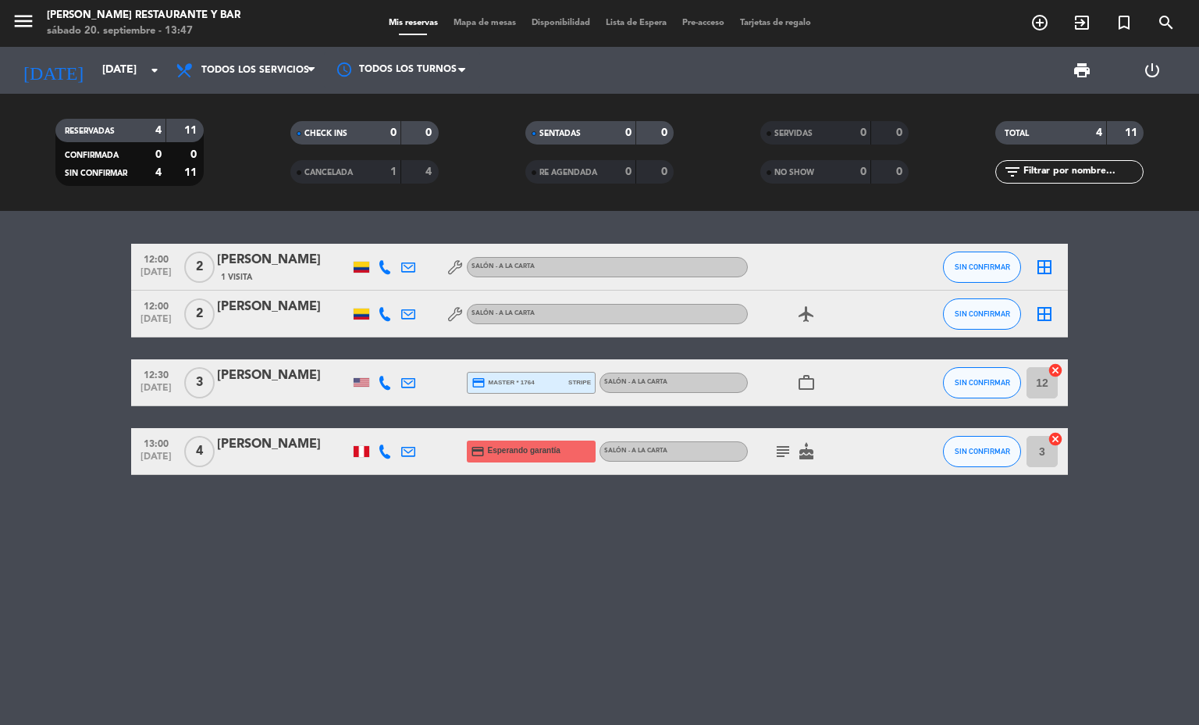
click at [380, 452] on icon at bounding box center [385, 451] width 14 height 14
click at [385, 431] on button "Copiar content_paste" at bounding box center [384, 424] width 48 height 16
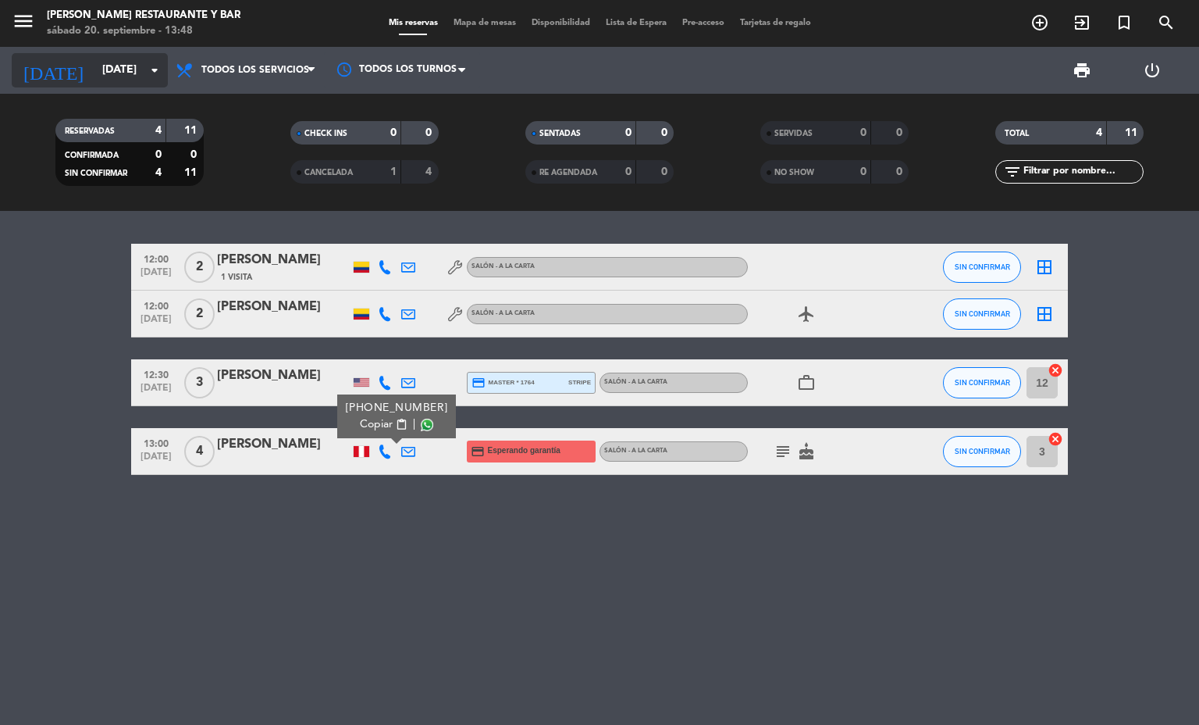
click at [144, 62] on input "[DATE]" at bounding box center [168, 70] width 148 height 28
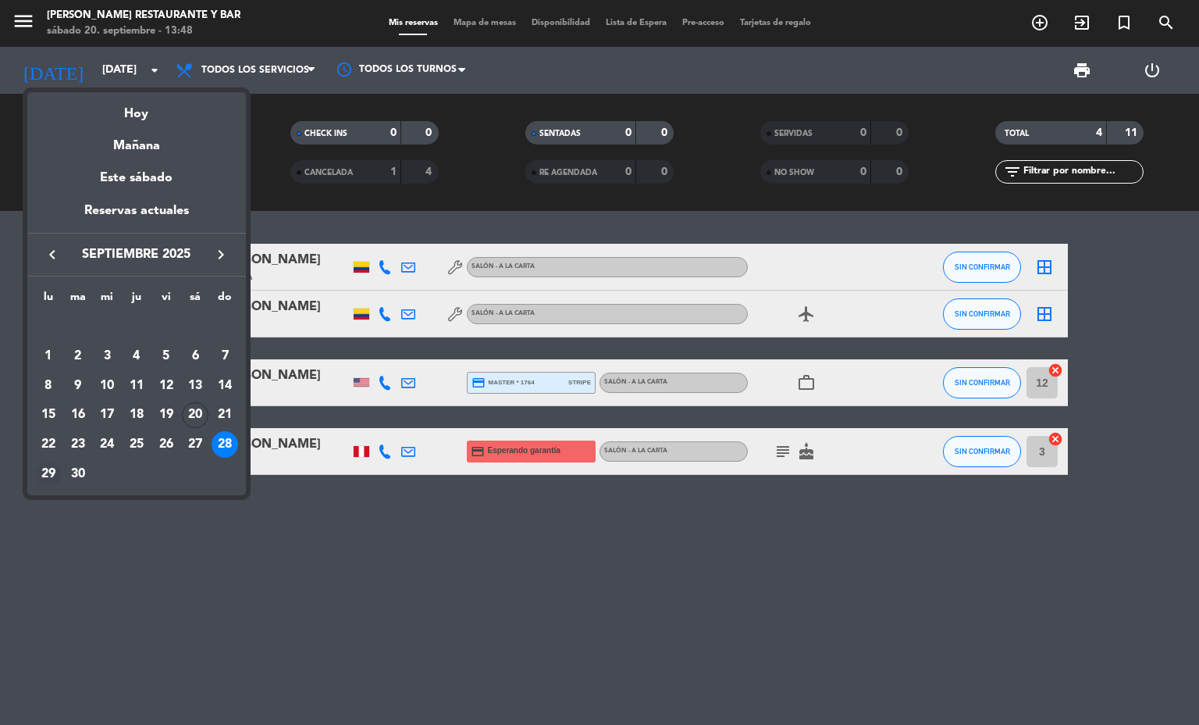
click at [54, 469] on div "29" at bounding box center [48, 474] width 27 height 27
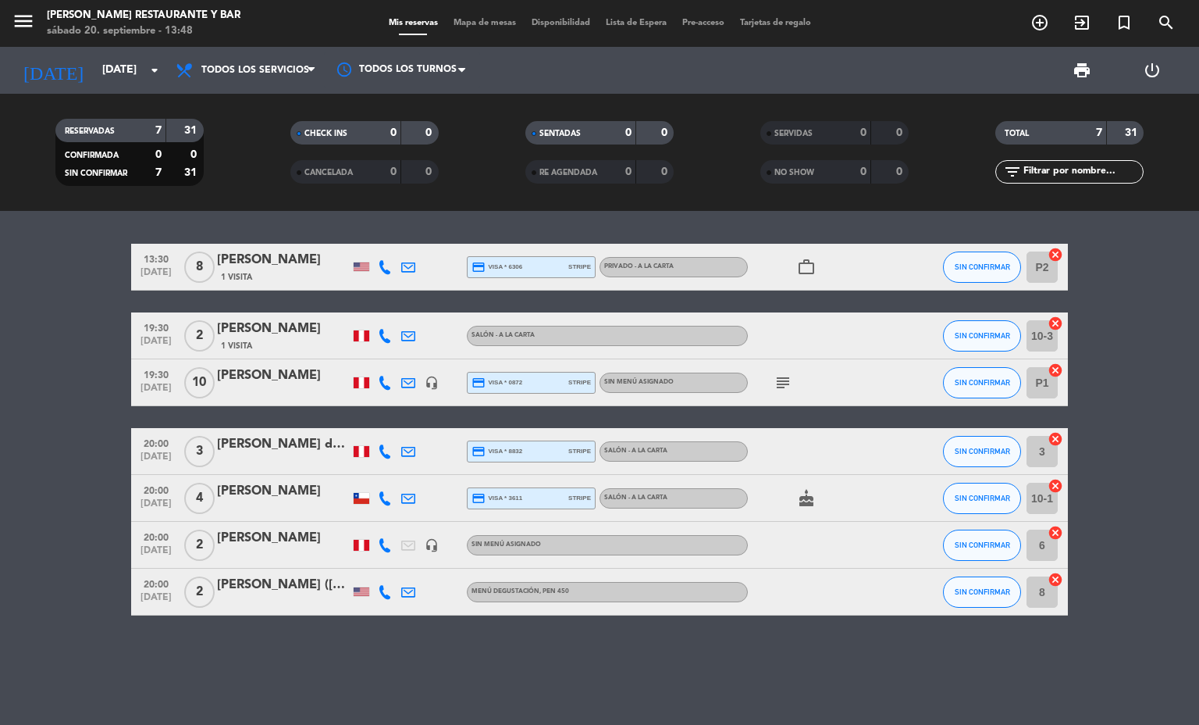
click at [788, 375] on icon "subject" at bounding box center [783, 382] width 19 height 19
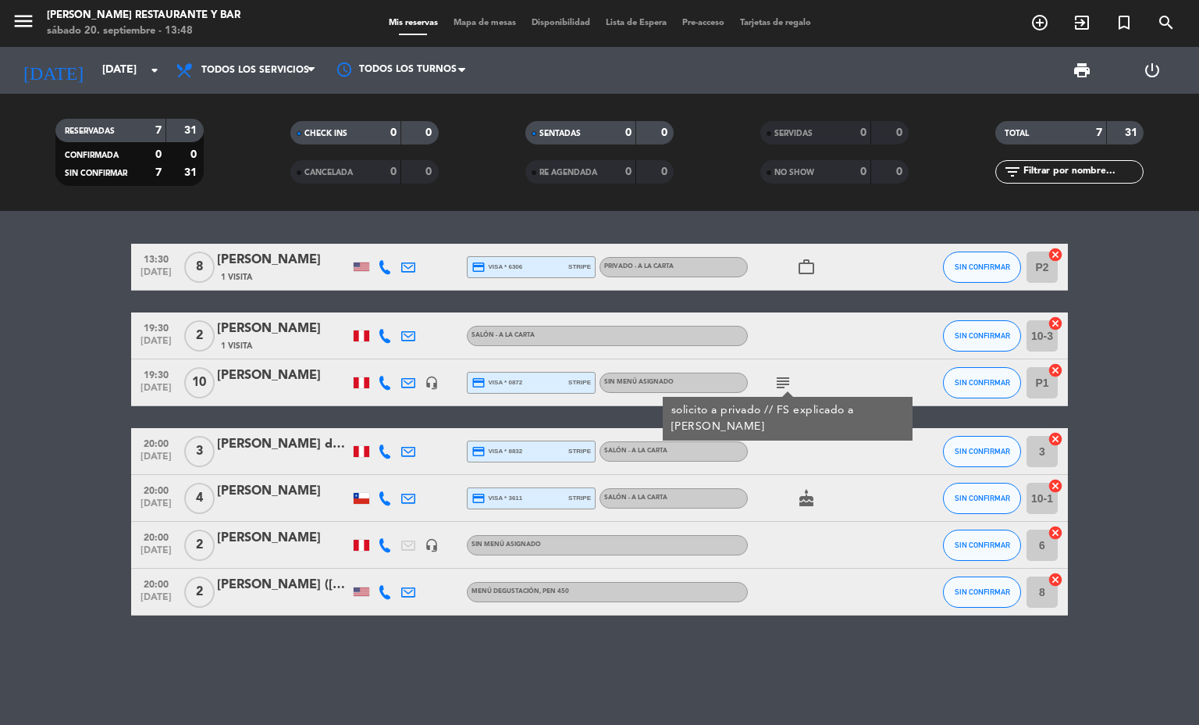
click at [788, 375] on icon "subject" at bounding box center [783, 382] width 19 height 19
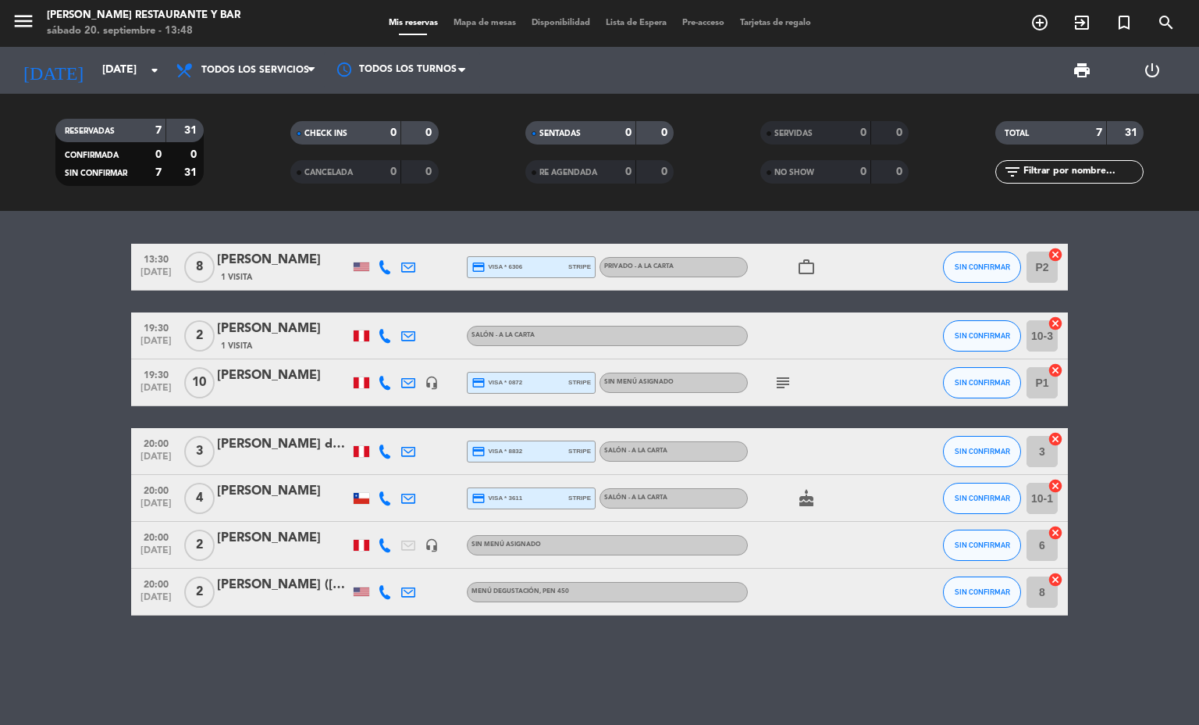
click at [385, 590] on icon at bounding box center [385, 592] width 14 height 14
click at [396, 567] on span "content_paste" at bounding box center [402, 565] width 12 height 12
click at [377, 564] on span "Copiar" at bounding box center [376, 565] width 33 height 16
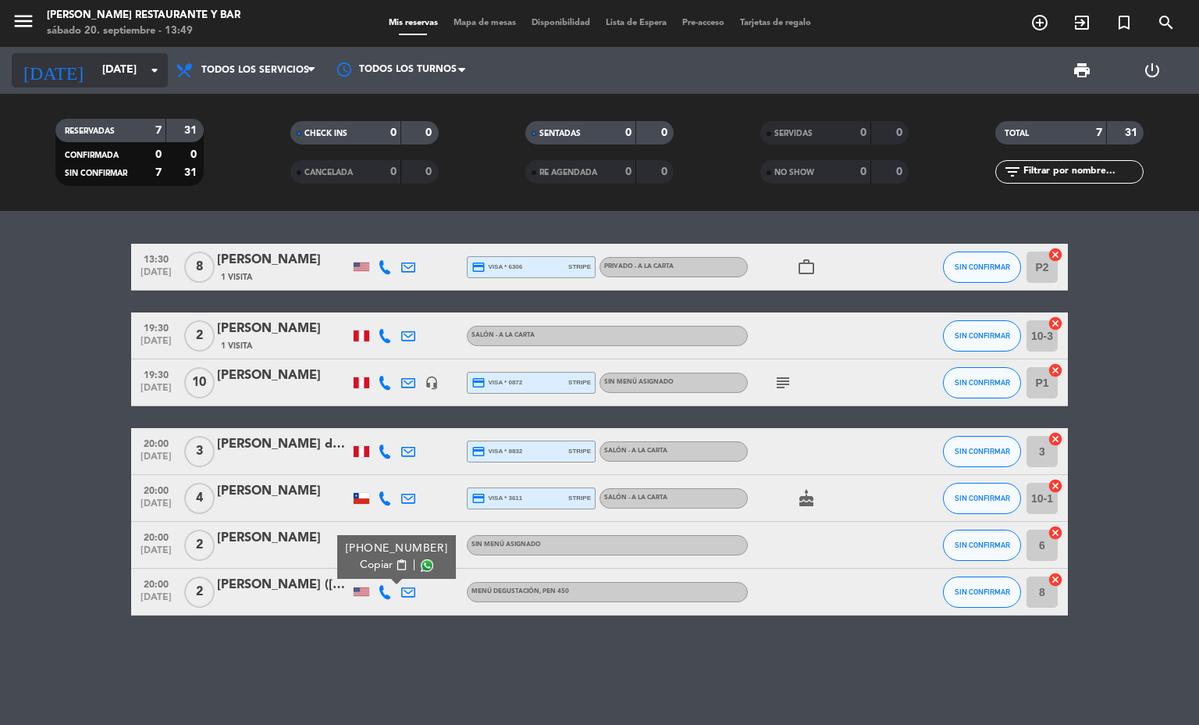
click at [97, 57] on input "[DATE]" at bounding box center [168, 70] width 148 height 28
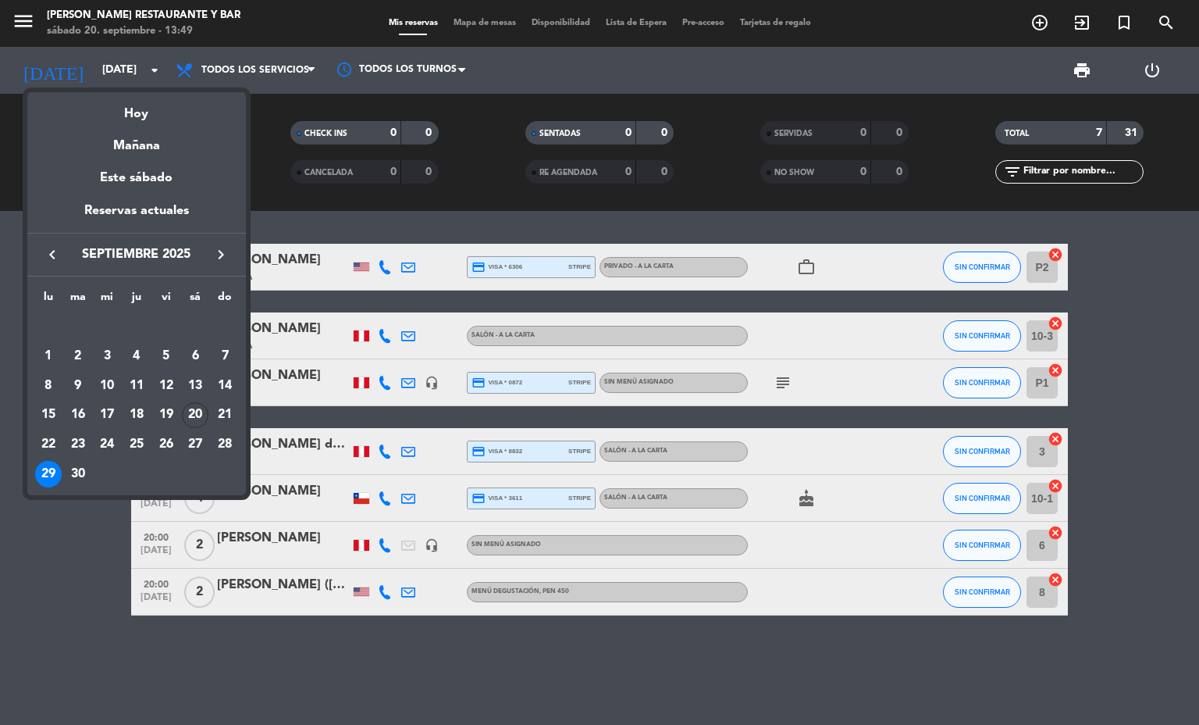
drag, startPoint x: 28, startPoint y: 521, endPoint x: 43, endPoint y: 542, distance: 25.8
click at [33, 527] on div at bounding box center [599, 362] width 1199 height 725
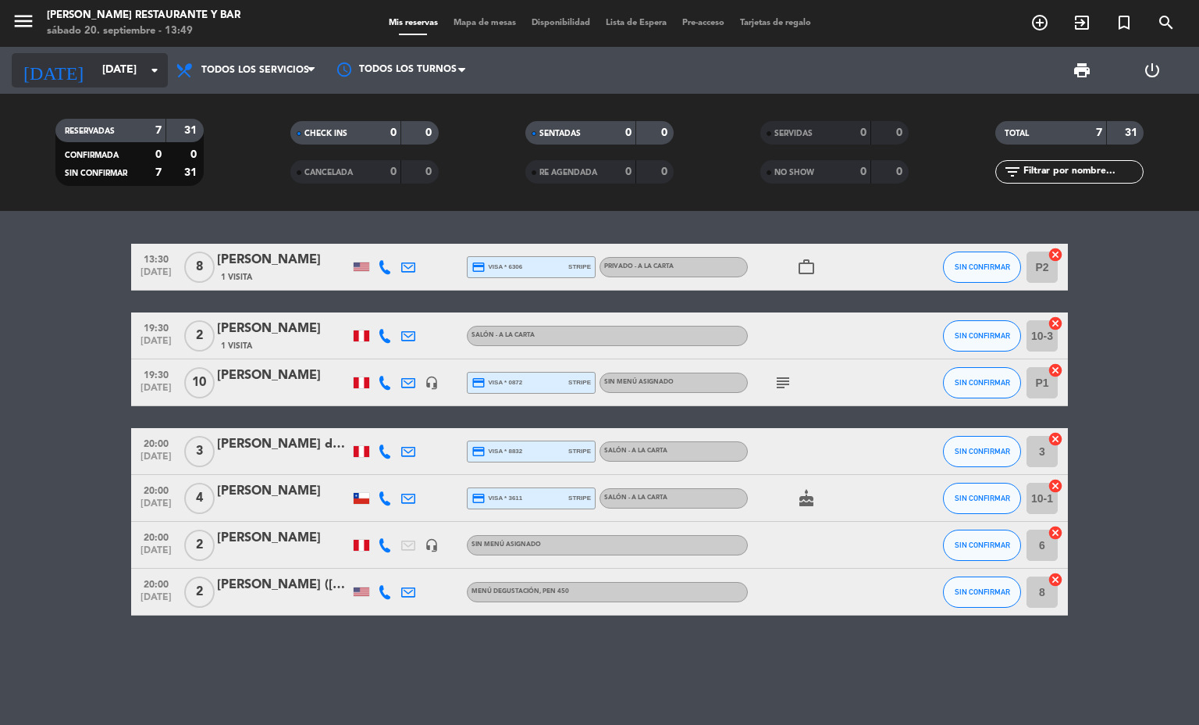
click at [94, 70] on input "[DATE]" at bounding box center [168, 70] width 148 height 28
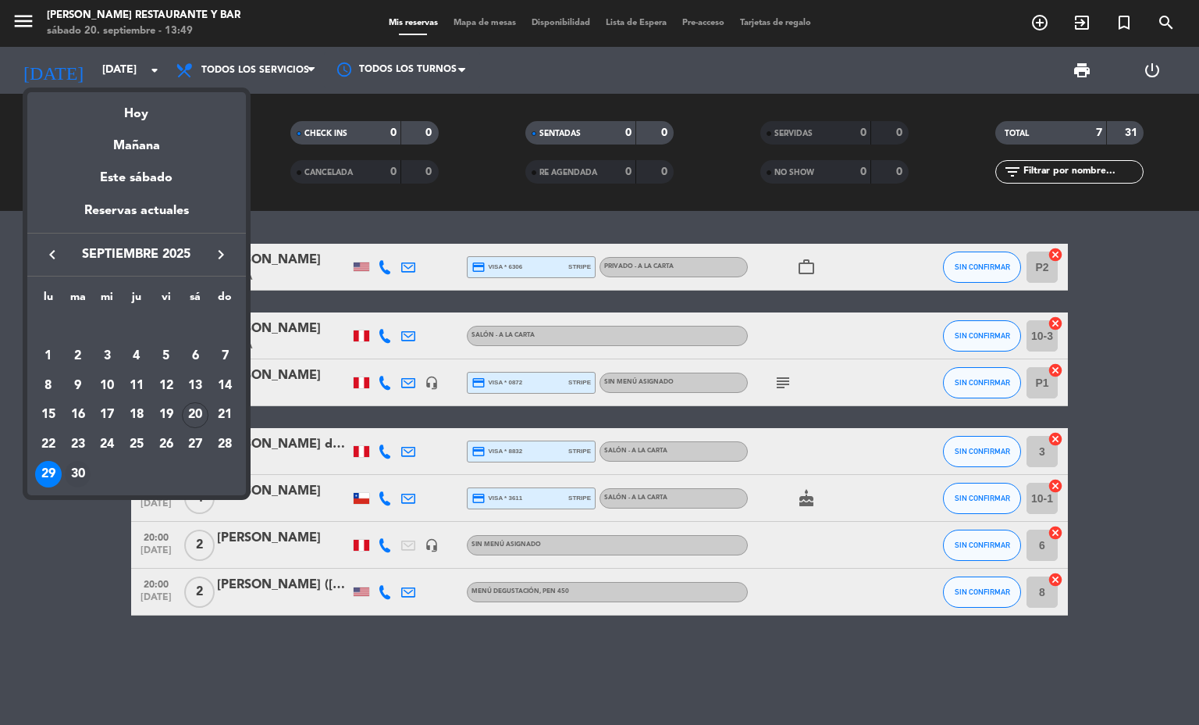
click at [71, 474] on div "30" at bounding box center [78, 474] width 27 height 27
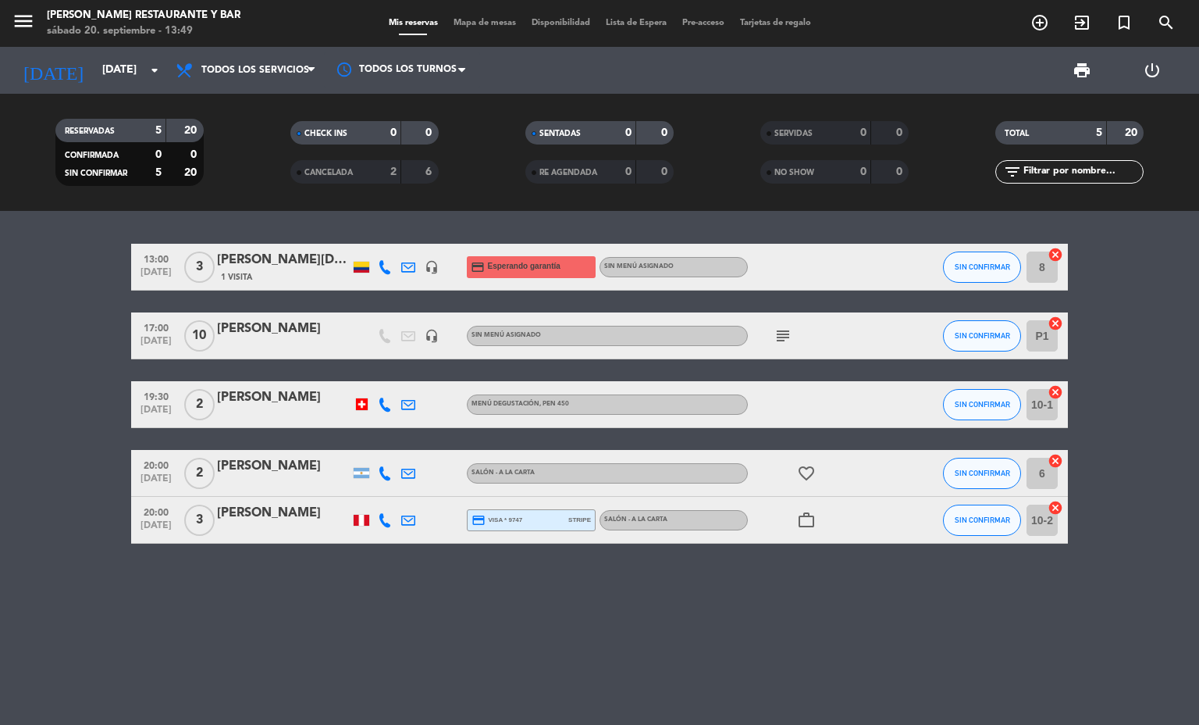
click at [422, 263] on div "headset_mic" at bounding box center [431, 267] width 23 height 46
click at [138, 255] on span "13:00" at bounding box center [156, 258] width 39 height 18
click at [433, 265] on icon "headset_mic" at bounding box center [432, 267] width 14 height 14
click at [390, 265] on icon at bounding box center [385, 267] width 14 height 14
click at [371, 246] on span "Copiar" at bounding box center [373, 240] width 33 height 16
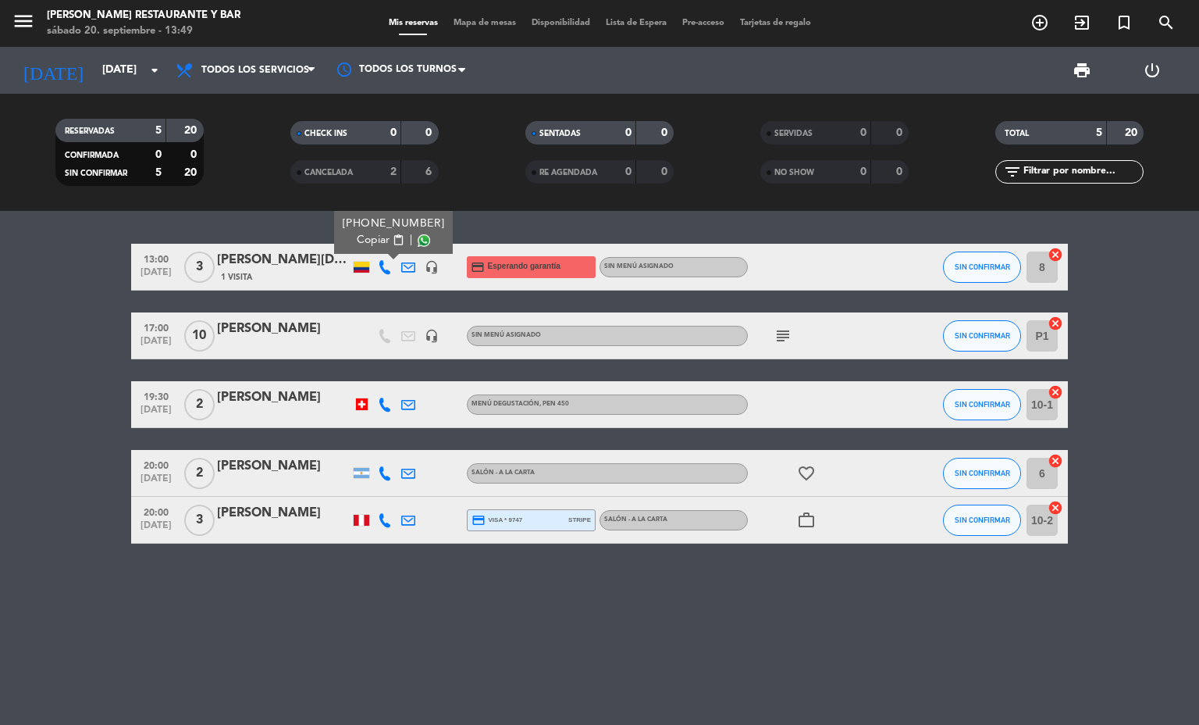
click at [411, 261] on icon at bounding box center [408, 267] width 14 height 14
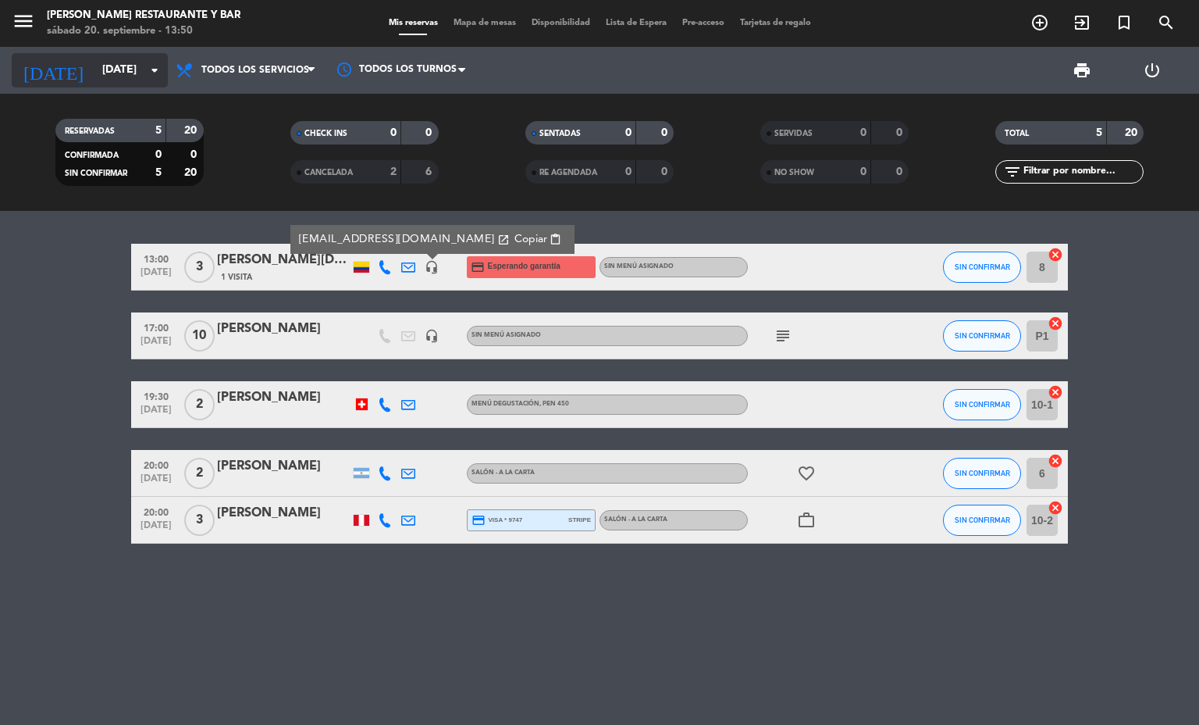
click at [115, 77] on input "[DATE]" at bounding box center [168, 70] width 148 height 28
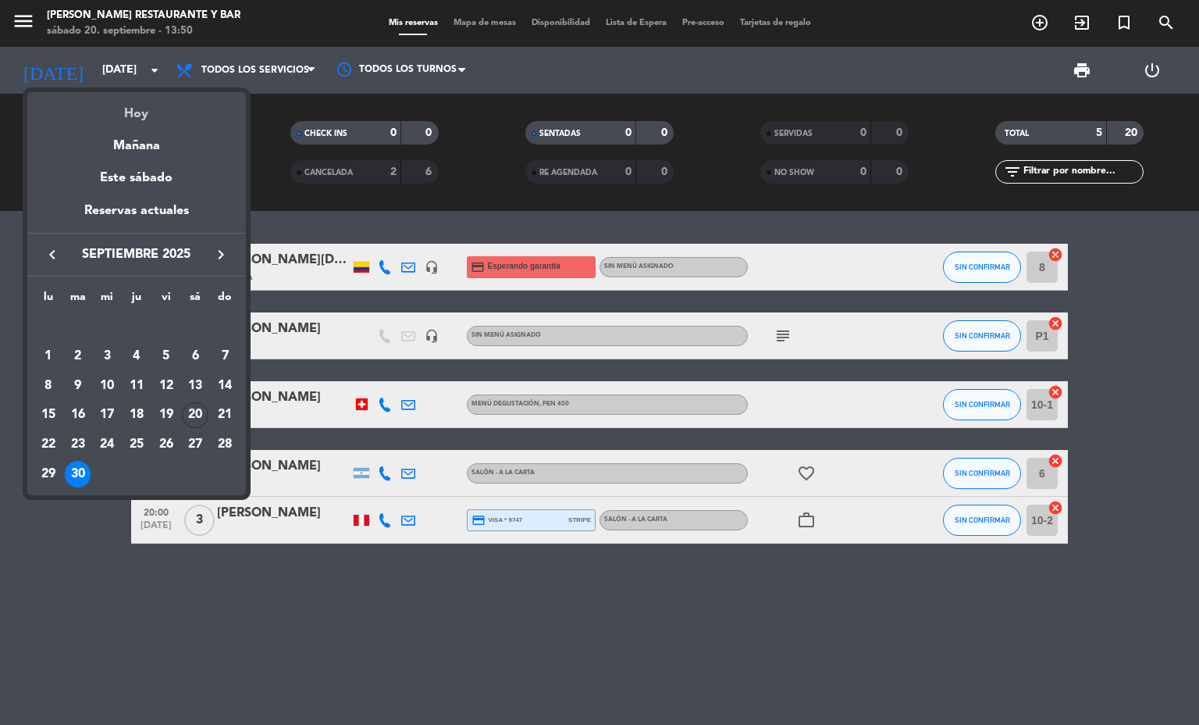
click at [131, 108] on div "Hoy" at bounding box center [136, 108] width 219 height 32
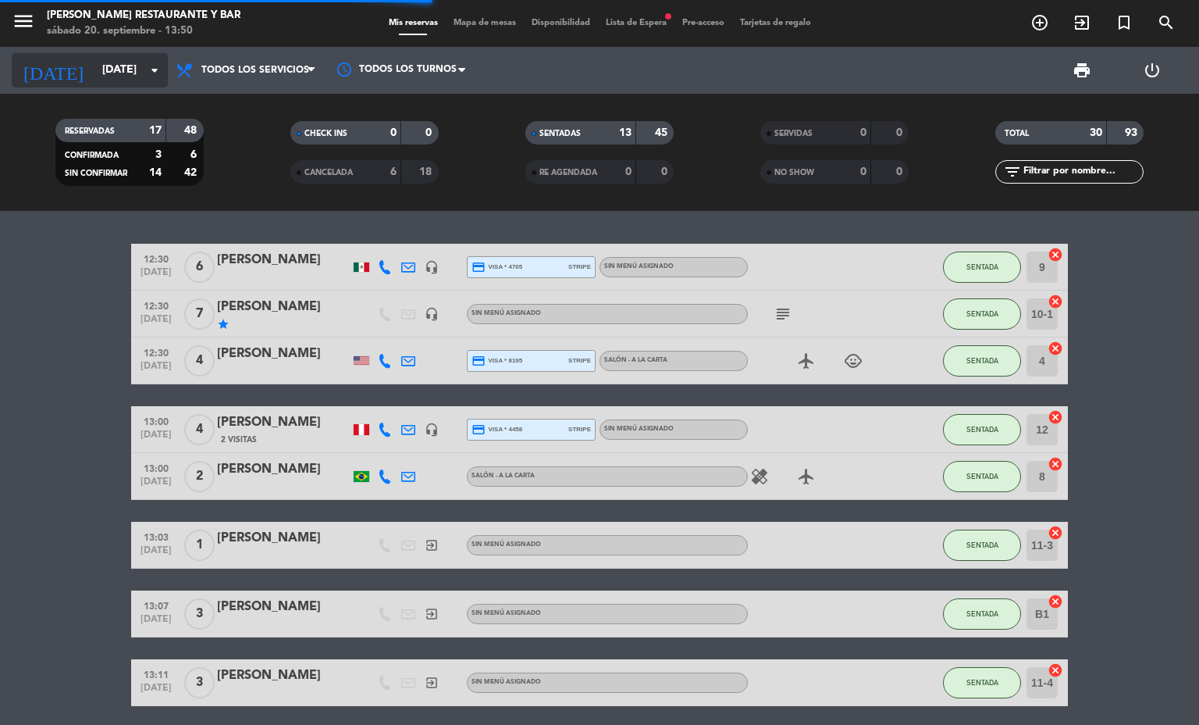
click at [94, 63] on input "[DATE]" at bounding box center [168, 70] width 148 height 28
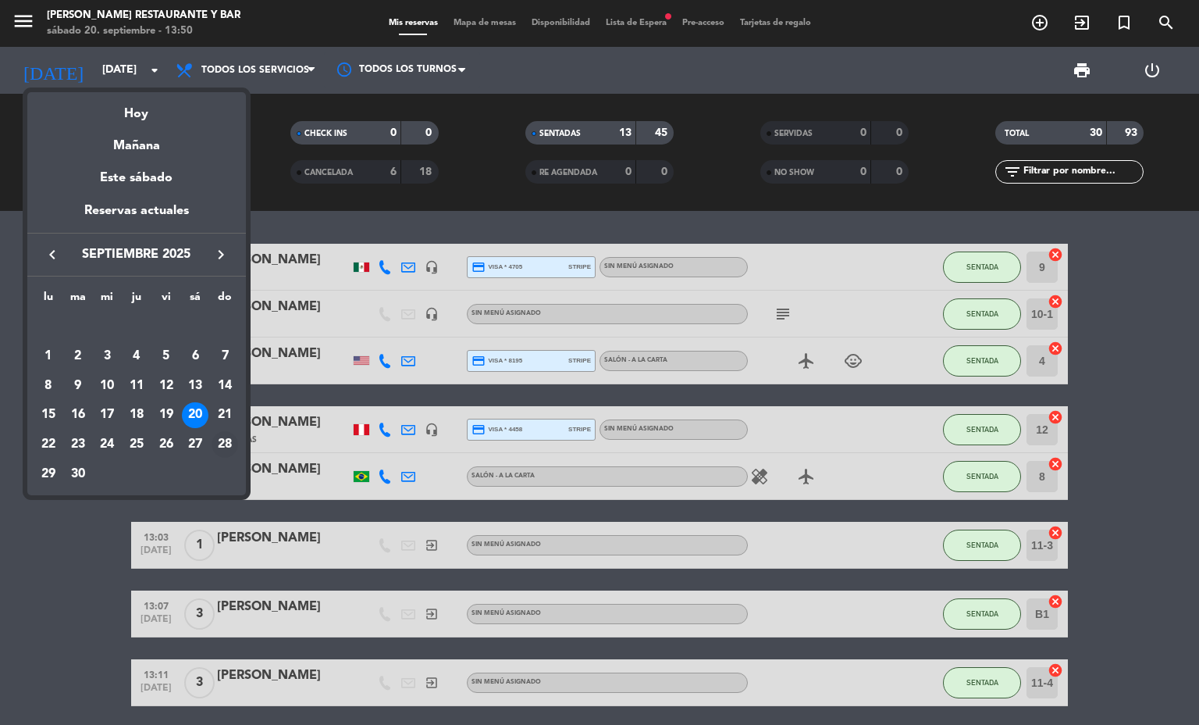
click at [230, 433] on div "28" at bounding box center [225, 444] width 27 height 27
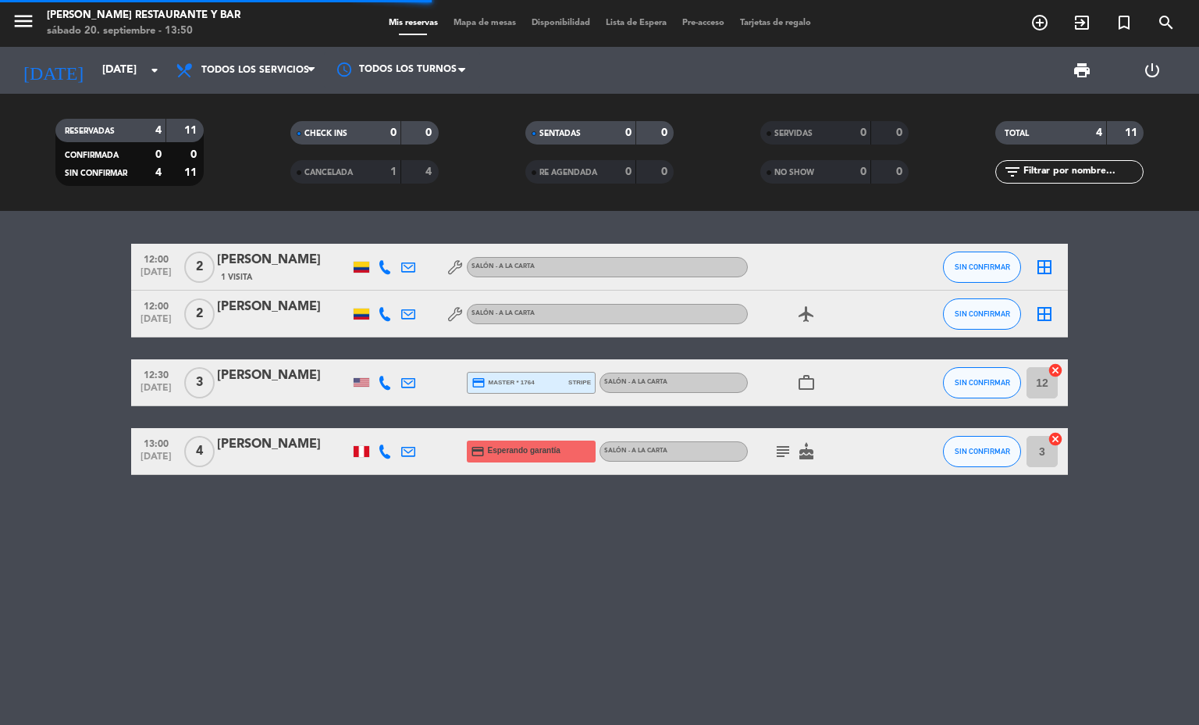
click at [258, 453] on div "[PERSON_NAME]" at bounding box center [283, 444] width 133 height 20
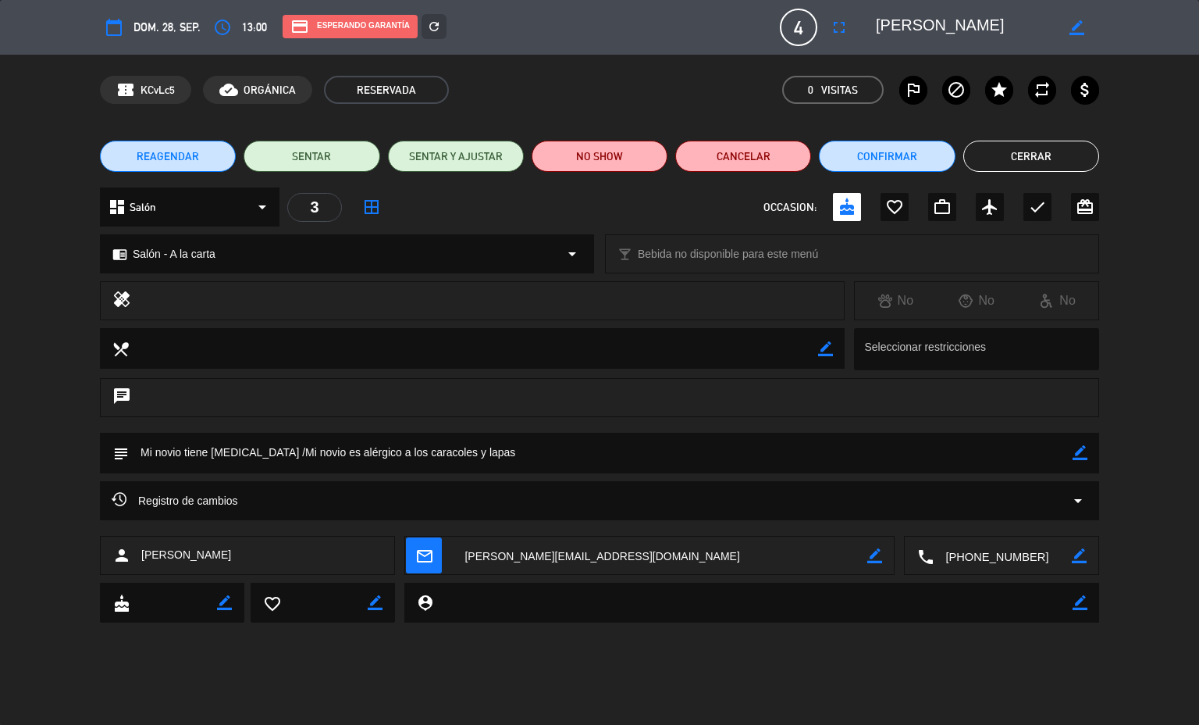
click at [1041, 164] on button "Cerrar" at bounding box center [1031, 156] width 136 height 31
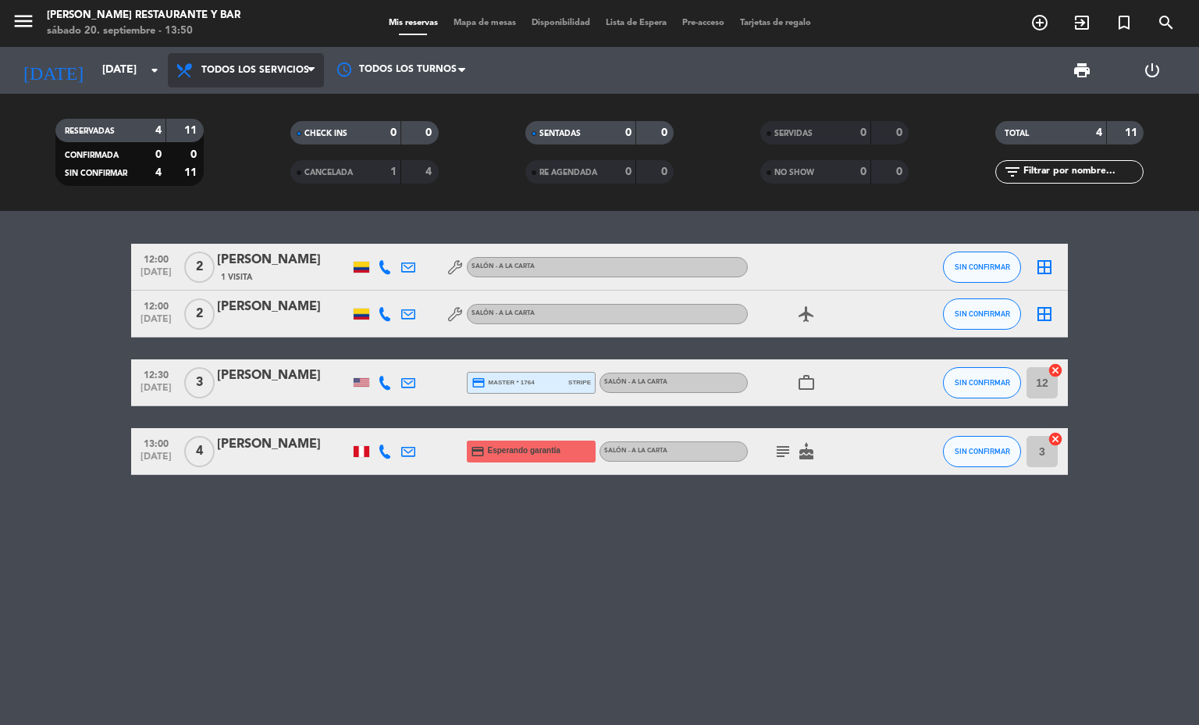
click at [194, 73] on icon at bounding box center [186, 70] width 23 height 19
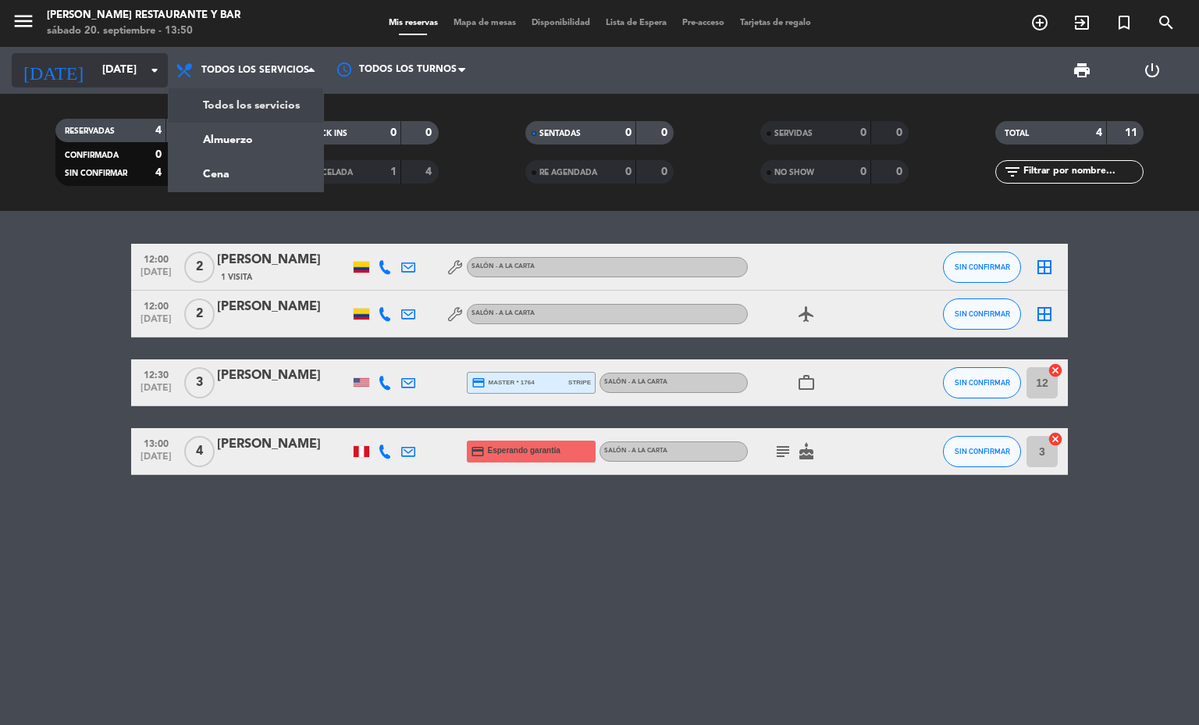
click at [94, 70] on input "[DATE]" at bounding box center [168, 70] width 148 height 28
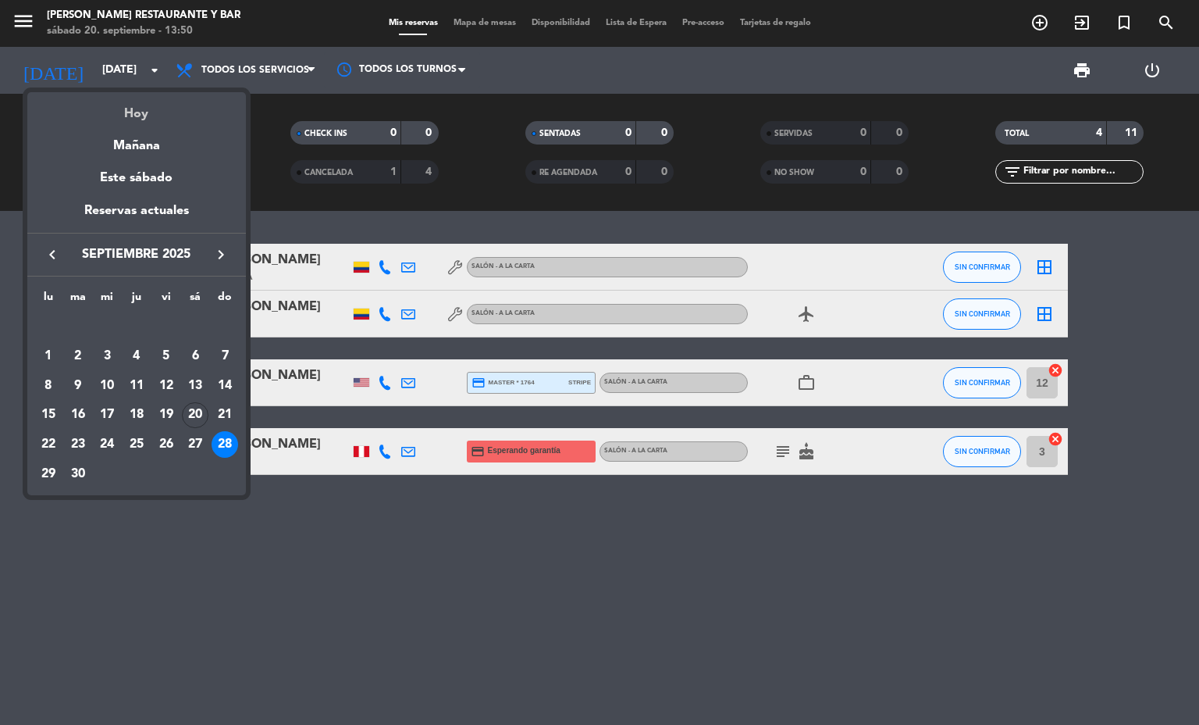
click at [103, 111] on div "Hoy" at bounding box center [136, 108] width 219 height 32
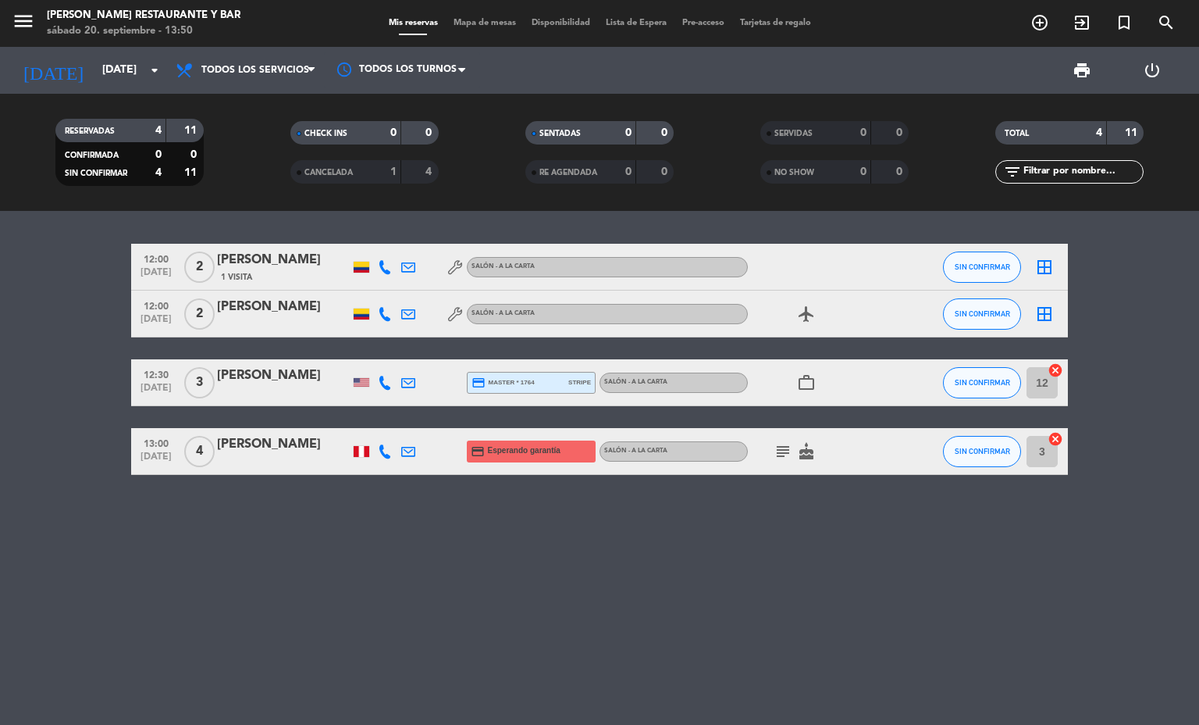
type input "[DATE]"
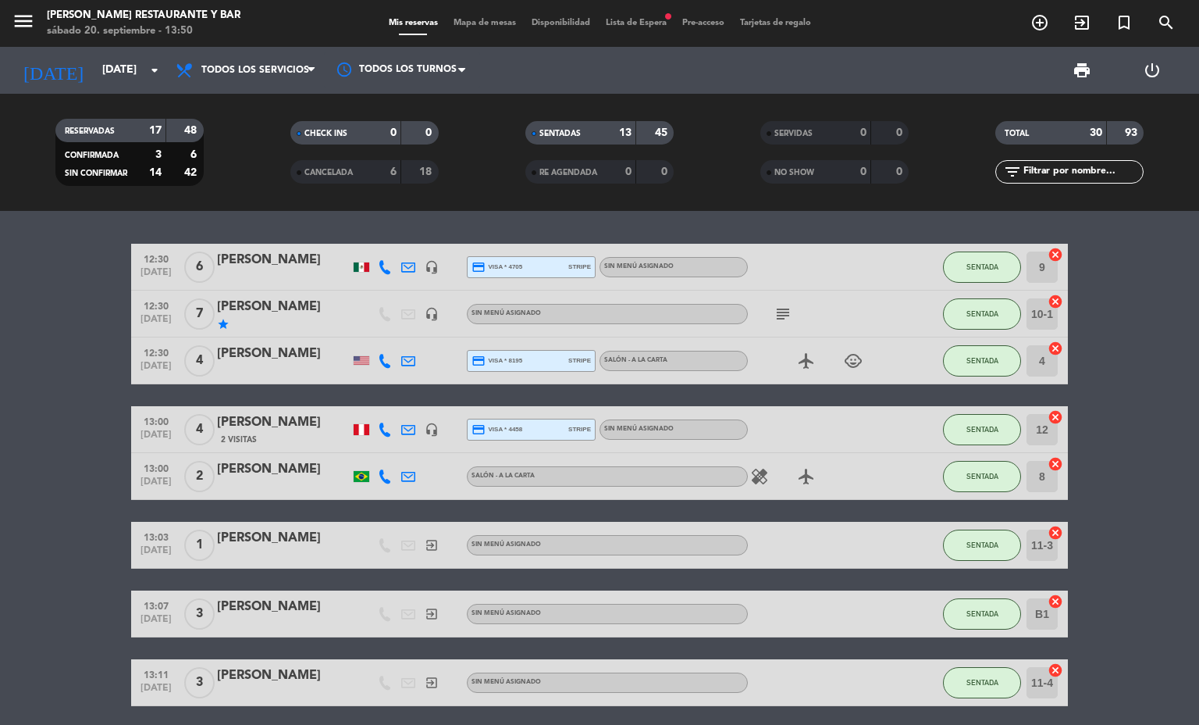
scroll to position [586, 0]
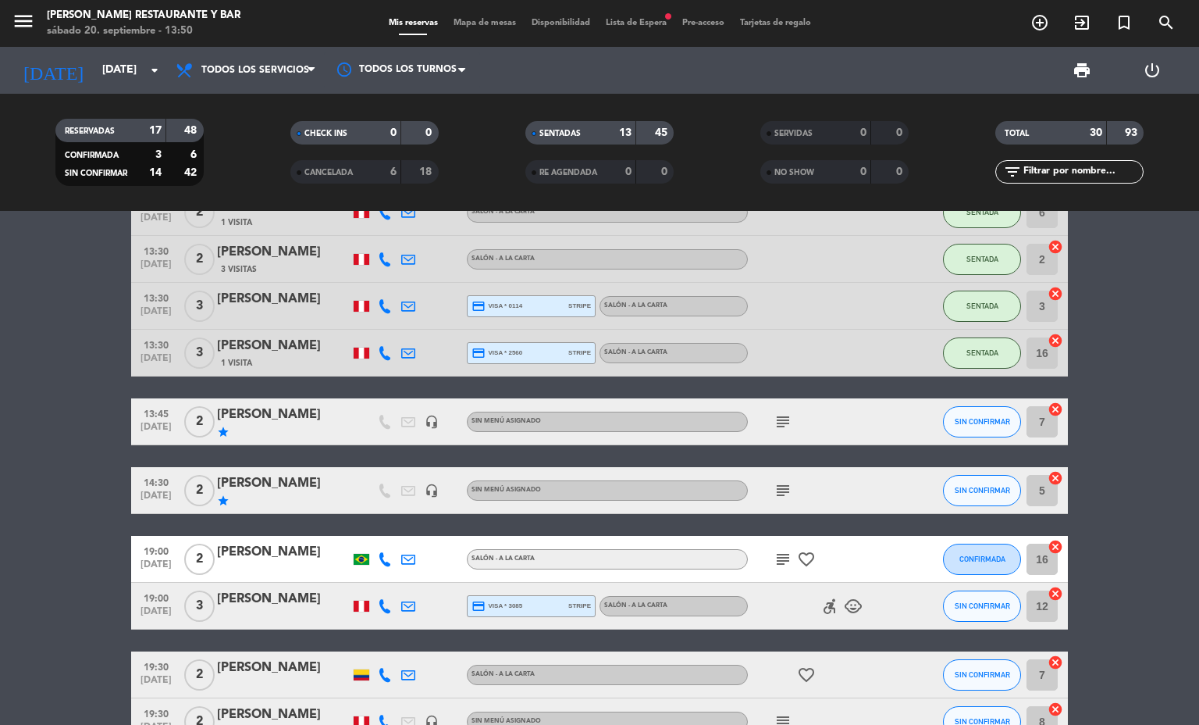
click at [425, 499] on div "headset_mic" at bounding box center [431, 490] width 23 height 46
click at [425, 490] on icon "headset_mic" at bounding box center [432, 490] width 14 height 14
click at [774, 487] on icon "subject" at bounding box center [783, 490] width 19 height 19
click at [774, 422] on icon "subject" at bounding box center [783, 421] width 19 height 19
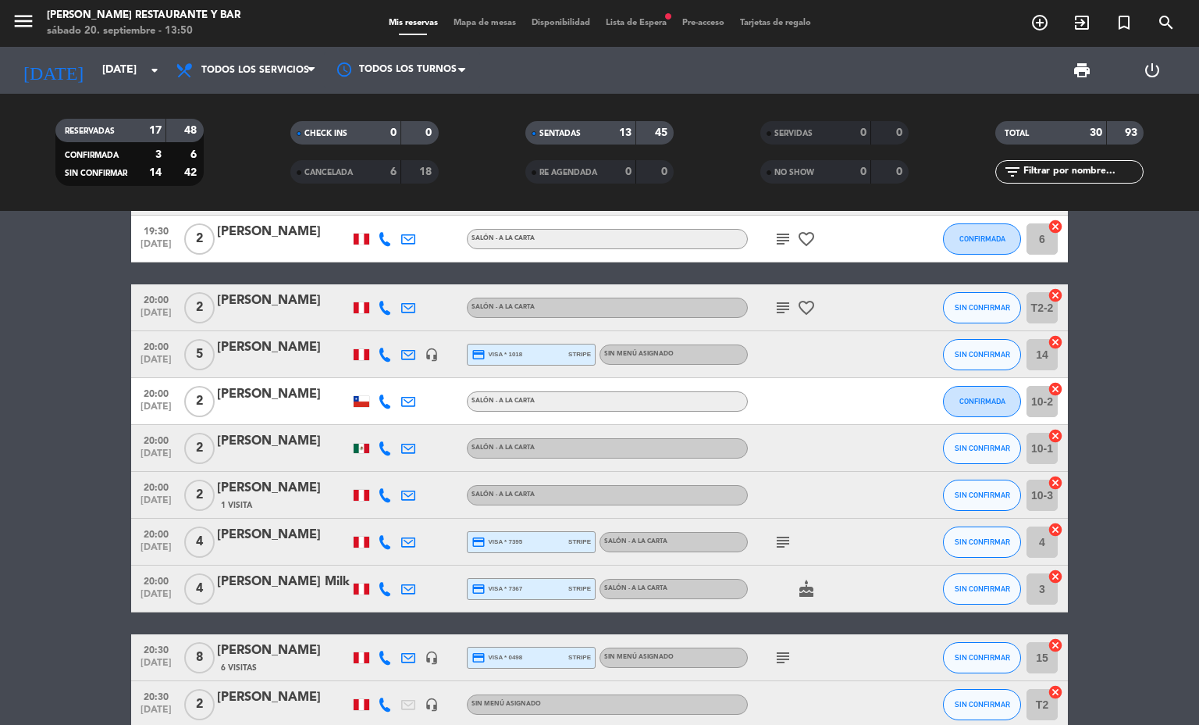
scroll to position [1242, 0]
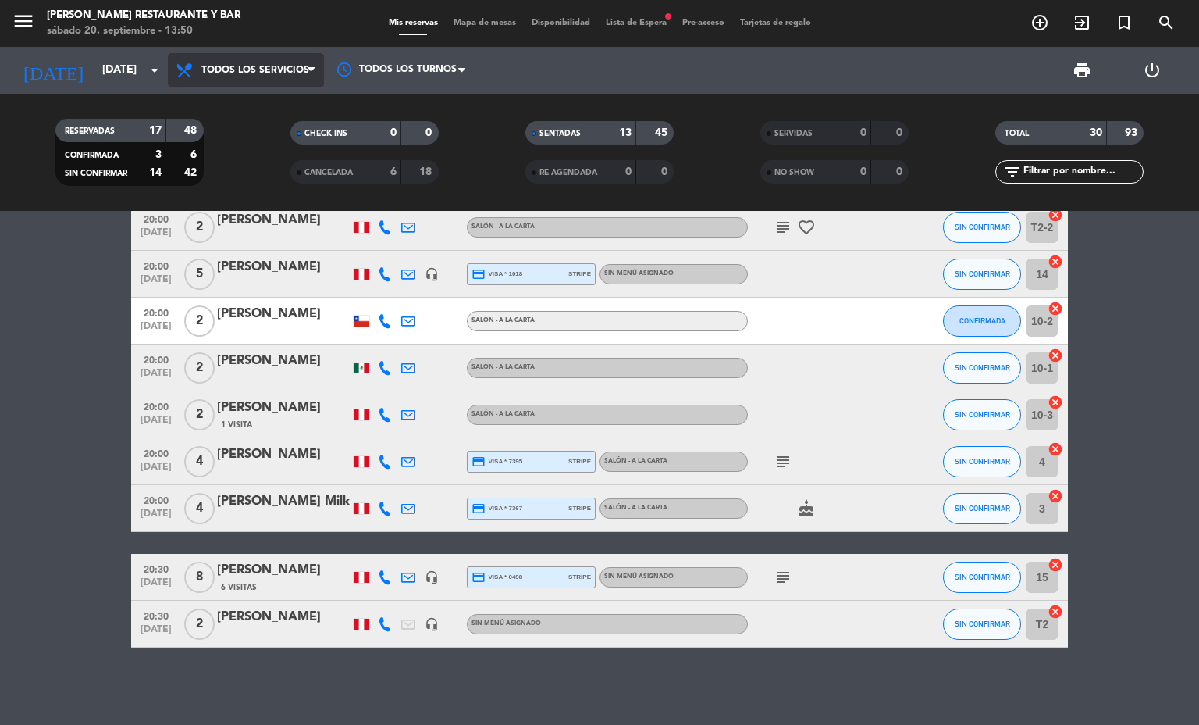
click at [255, 59] on span "Todos los servicios" at bounding box center [246, 70] width 156 height 34
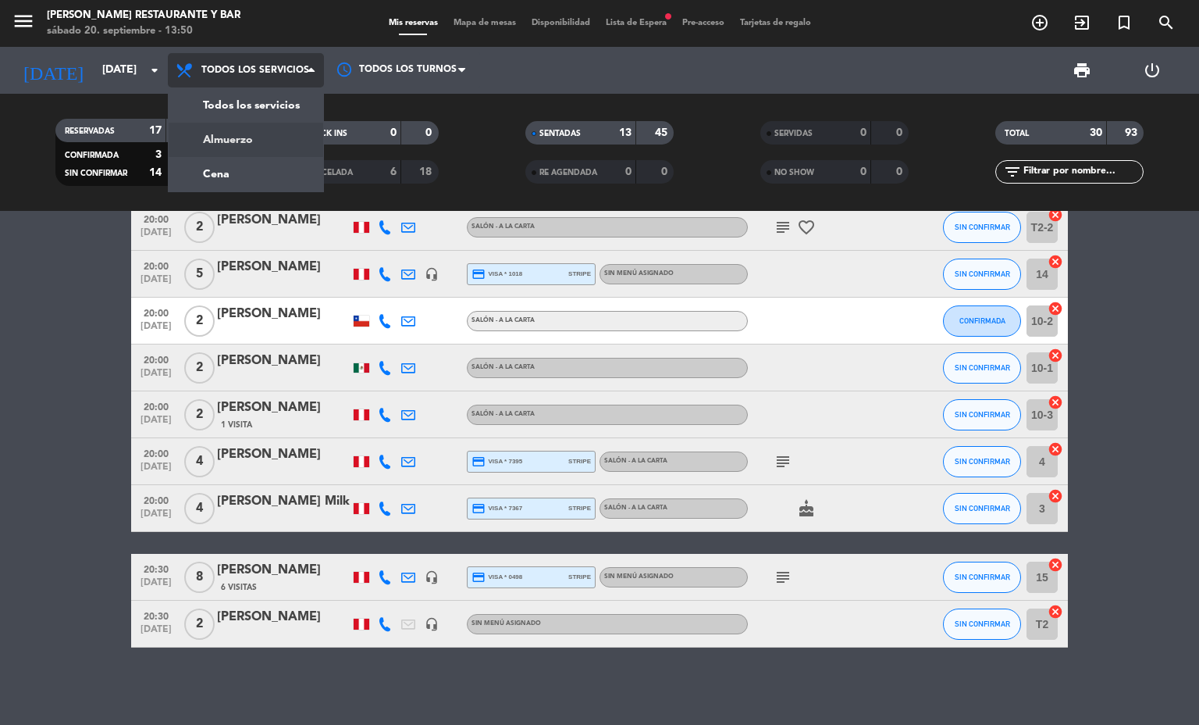
click at [258, 145] on div "menu [PERSON_NAME] Restaurante y Bar [DATE] 20. septiembre - 13:50 Mis reservas…" at bounding box center [599, 105] width 1199 height 211
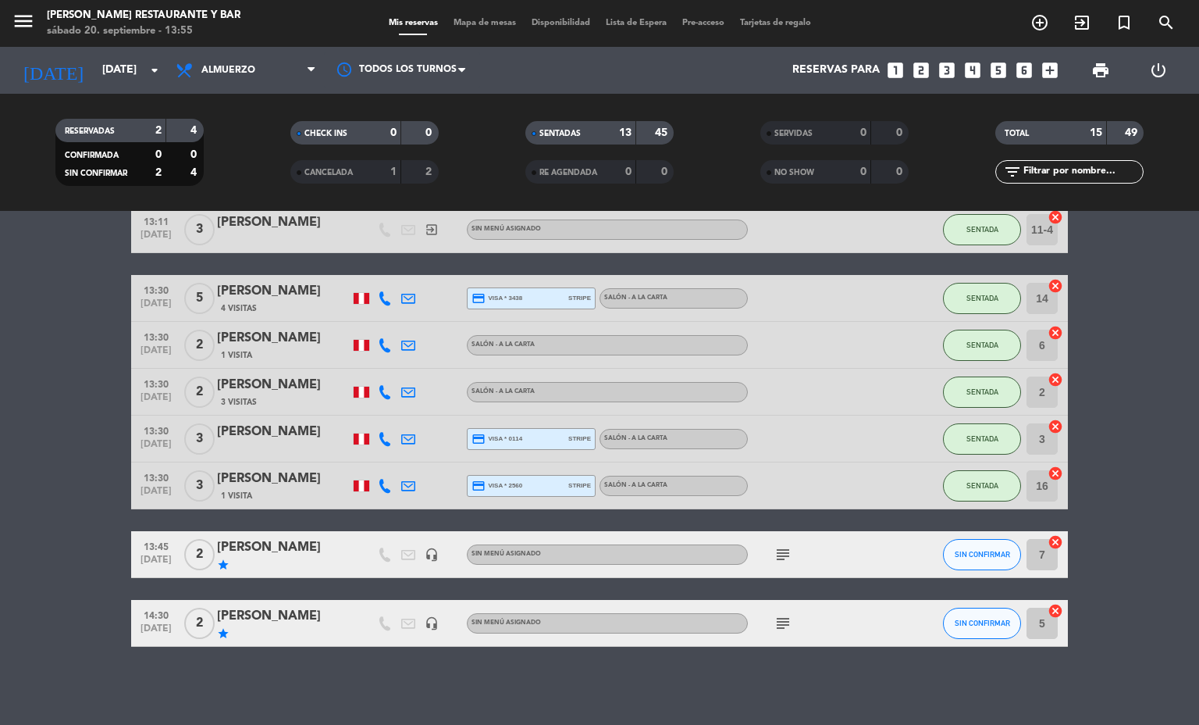
scroll to position [0, 0]
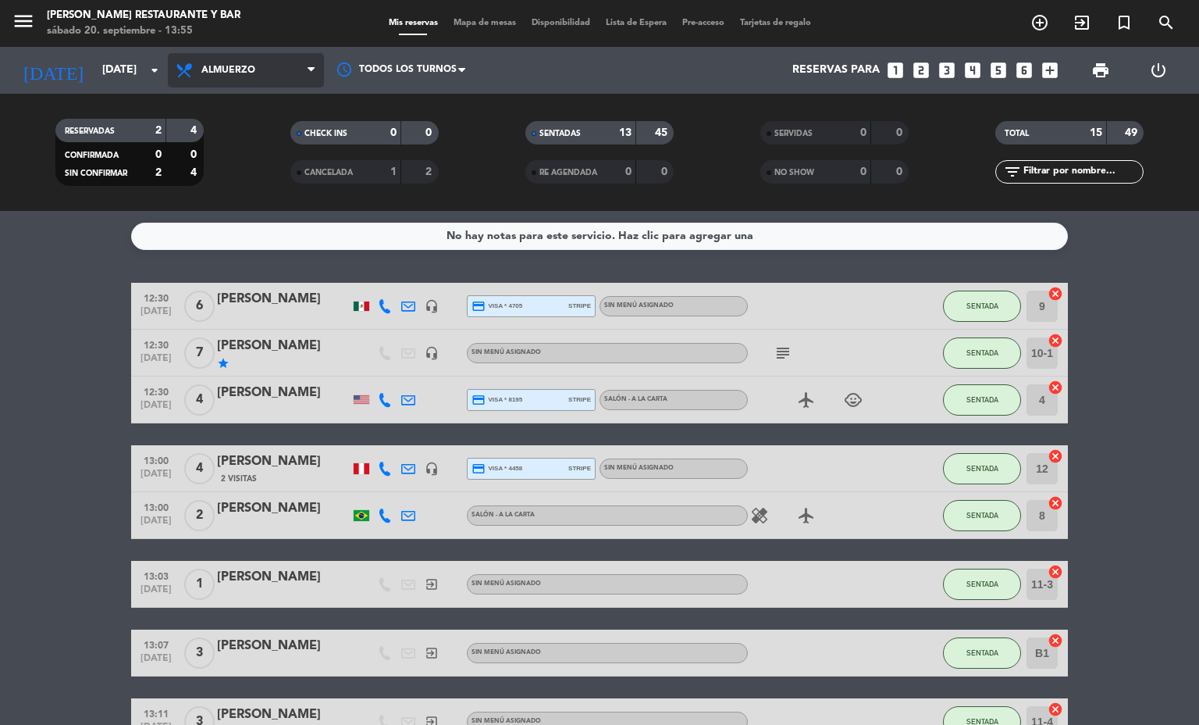
click at [246, 87] on span "Almuerzo" at bounding box center [246, 70] width 156 height 34
click at [246, 164] on div "menu [PERSON_NAME] Restaurante y Bar [DATE] 20. septiembre - 13:55 Mis reservas…" at bounding box center [599, 105] width 1199 height 211
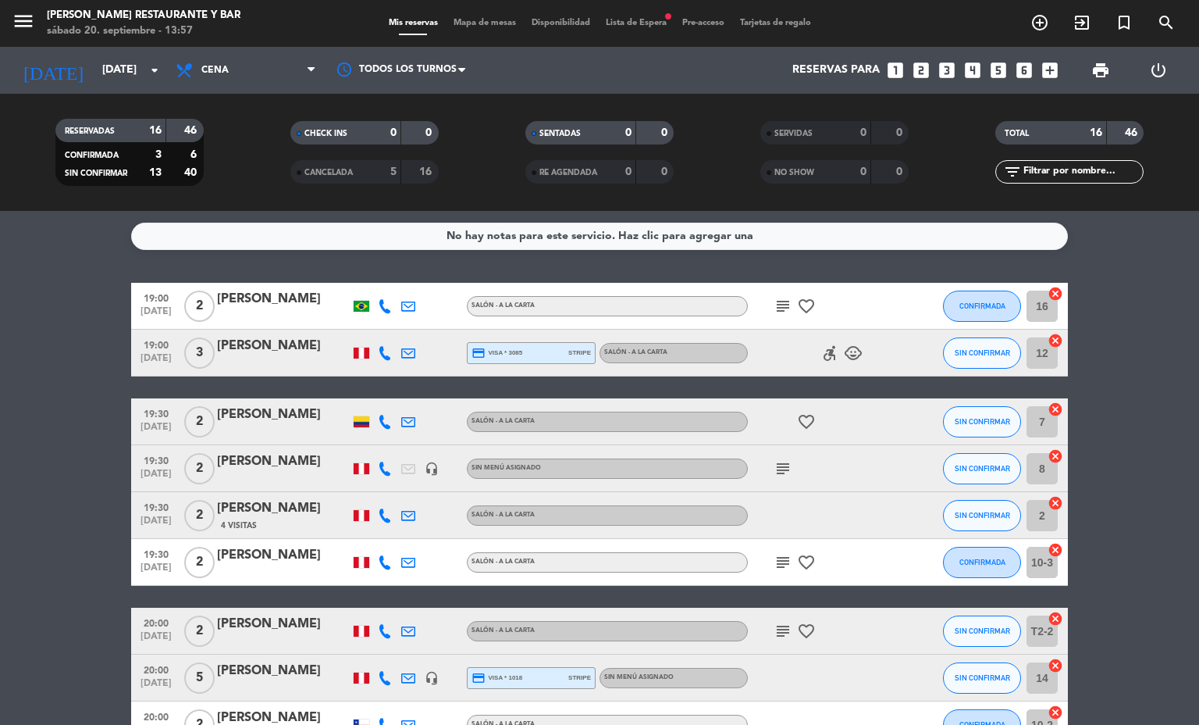
click at [487, 23] on span "Mapa de mesas" at bounding box center [485, 23] width 78 height 9
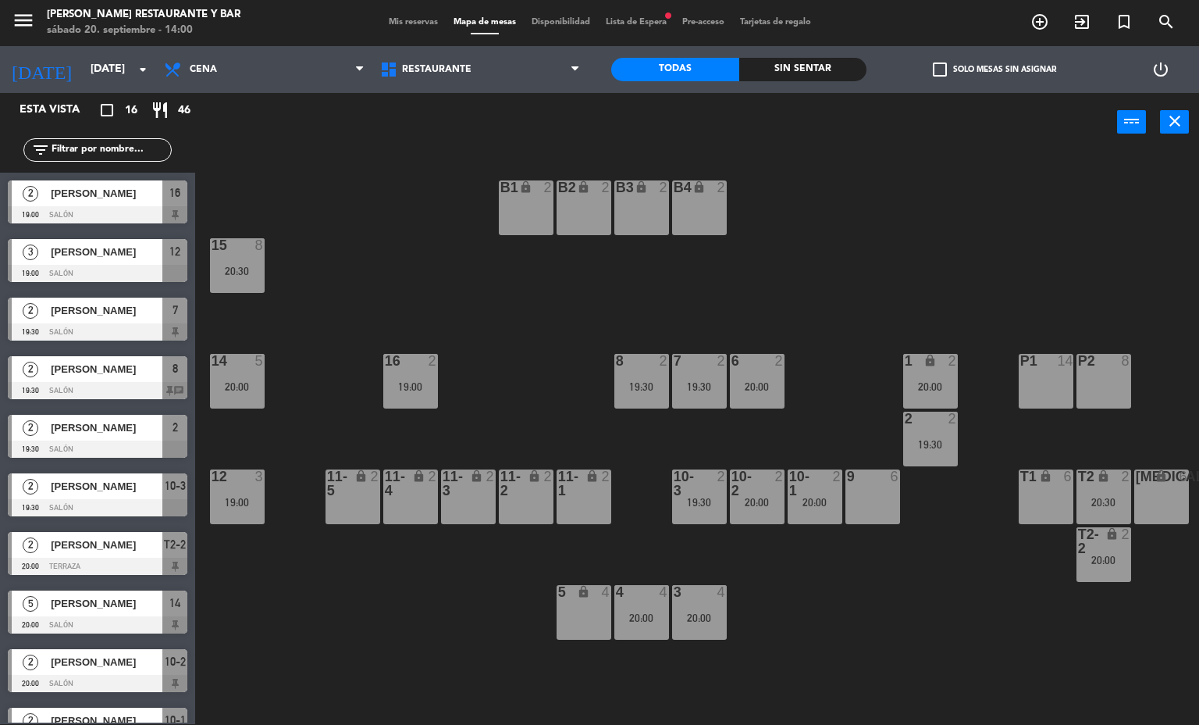
click at [415, 23] on span "Mis reservas" at bounding box center [413, 22] width 65 height 9
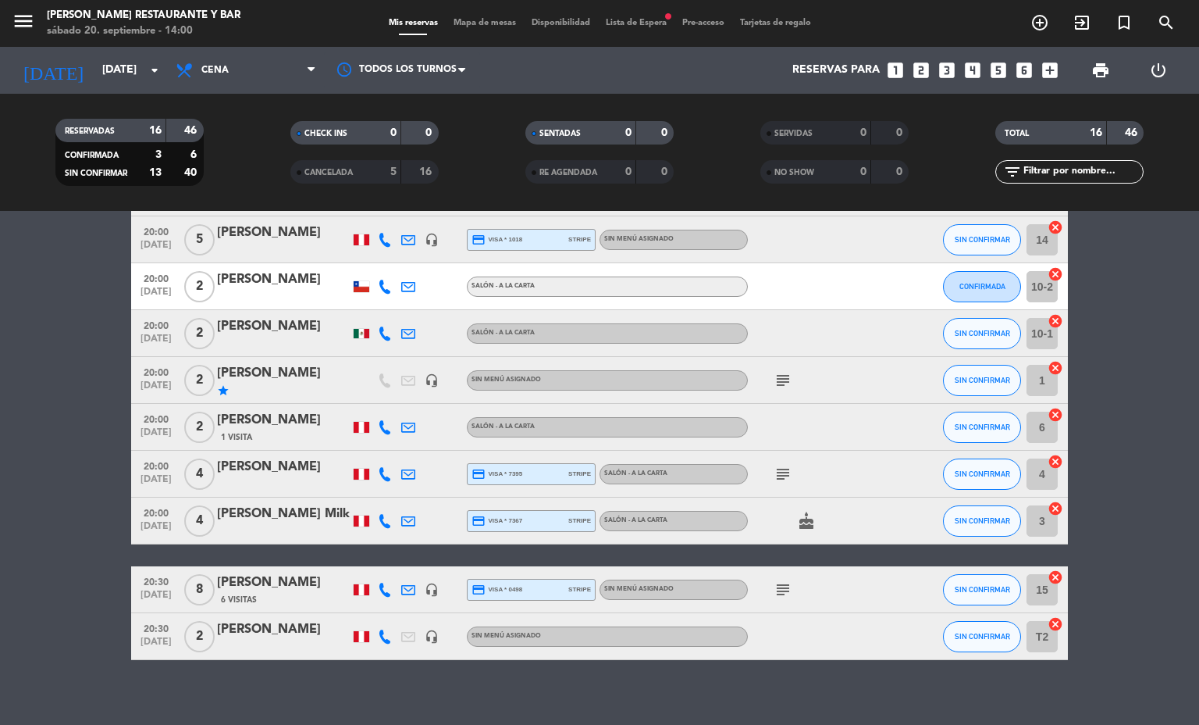
scroll to position [450, 0]
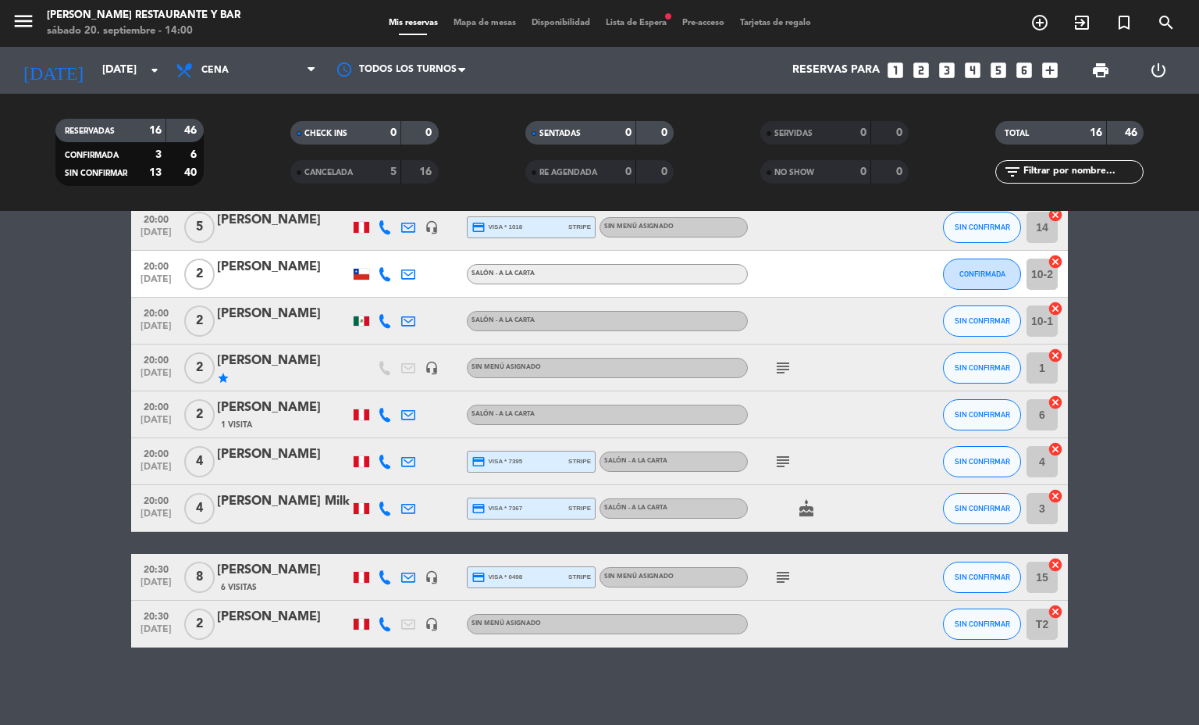
click at [190, 42] on div "menu [PERSON_NAME] Restaurante y Bar [DATE] 20. septiembre - 14:00 Mis reservas…" at bounding box center [599, 23] width 1199 height 47
click at [192, 63] on icon at bounding box center [186, 70] width 23 height 19
click at [208, 144] on div "menu [PERSON_NAME] Restaurante y Bar [DATE] 20. septiembre - 14:00 Mis reservas…" at bounding box center [599, 105] width 1199 height 211
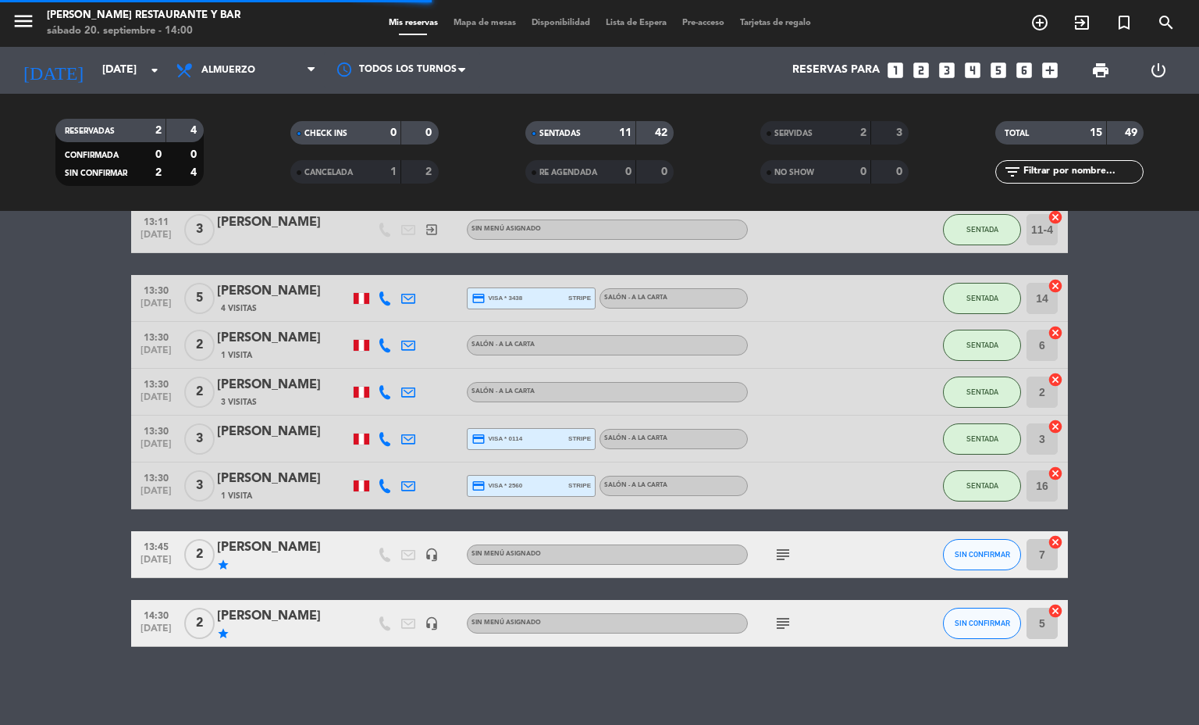
scroll to position [376, 0]
click at [101, 99] on div "RESERVADAS 2 4 CONFIRMADA 0 0 SIN CONFIRMAR 2 4 CHECK INS 0 0 CANCELADA 1 2 SEN…" at bounding box center [599, 152] width 1199 height 117
click at [136, 63] on input "[DATE]" at bounding box center [168, 70] width 148 height 28
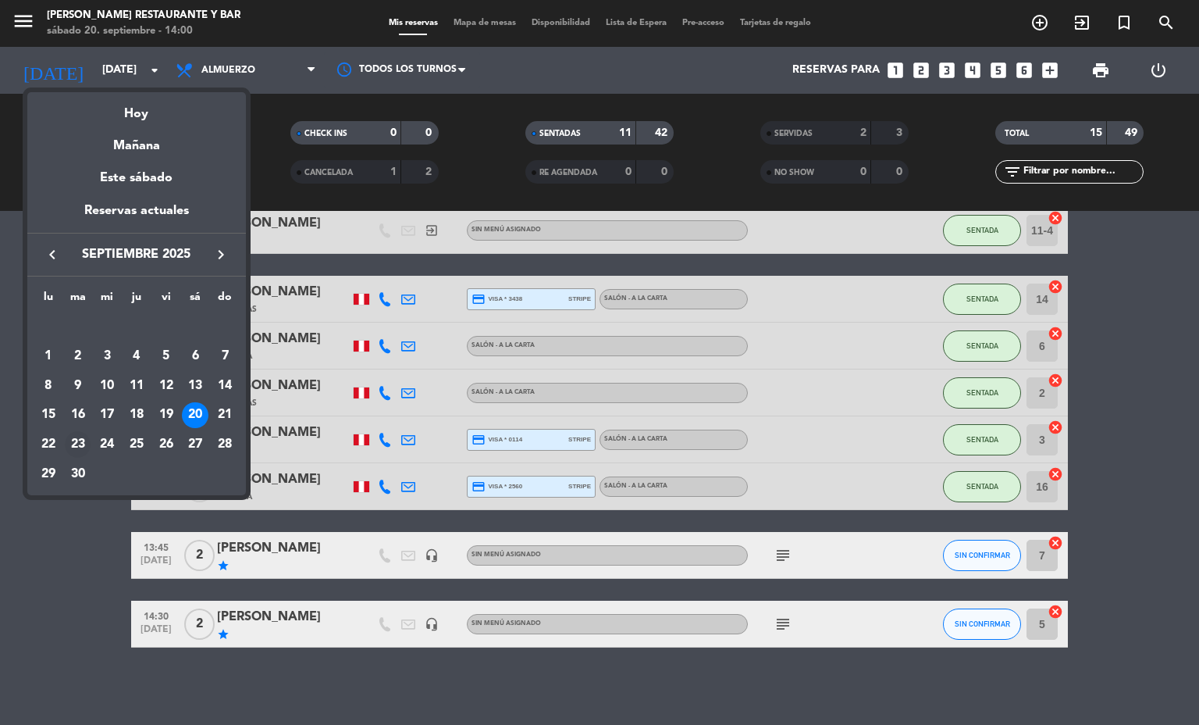
click at [80, 452] on div "23" at bounding box center [78, 444] width 27 height 27
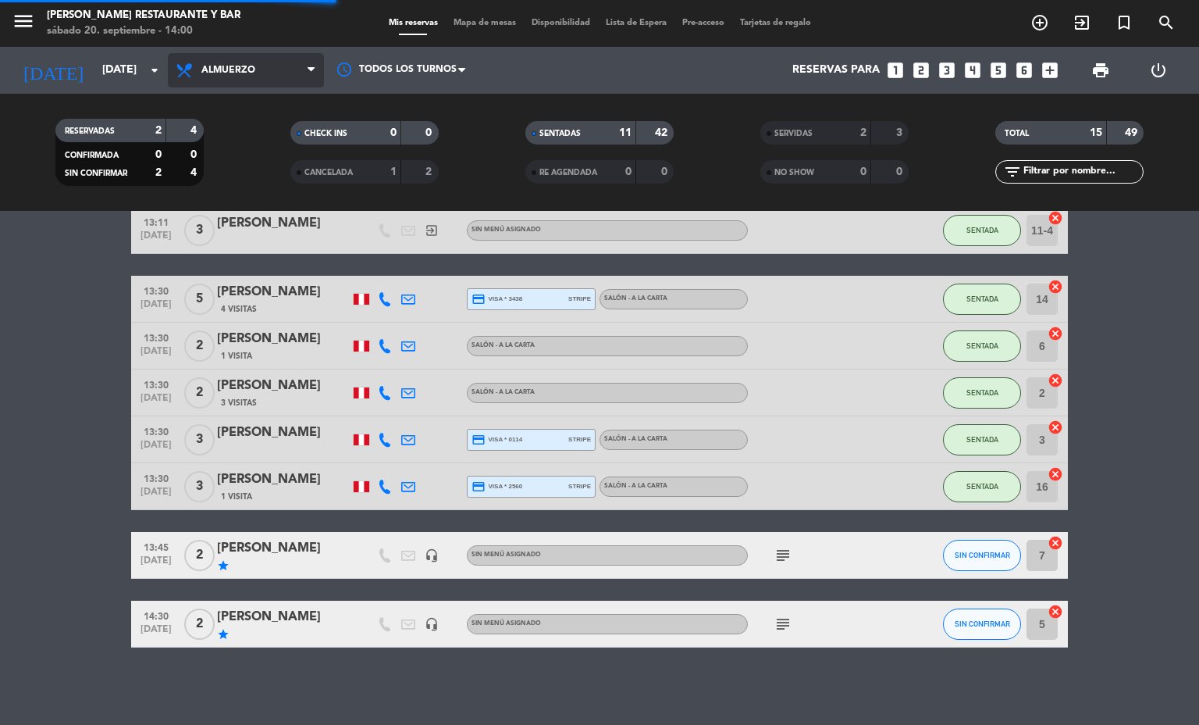
click at [226, 78] on span "Almuerzo" at bounding box center [246, 70] width 156 height 34
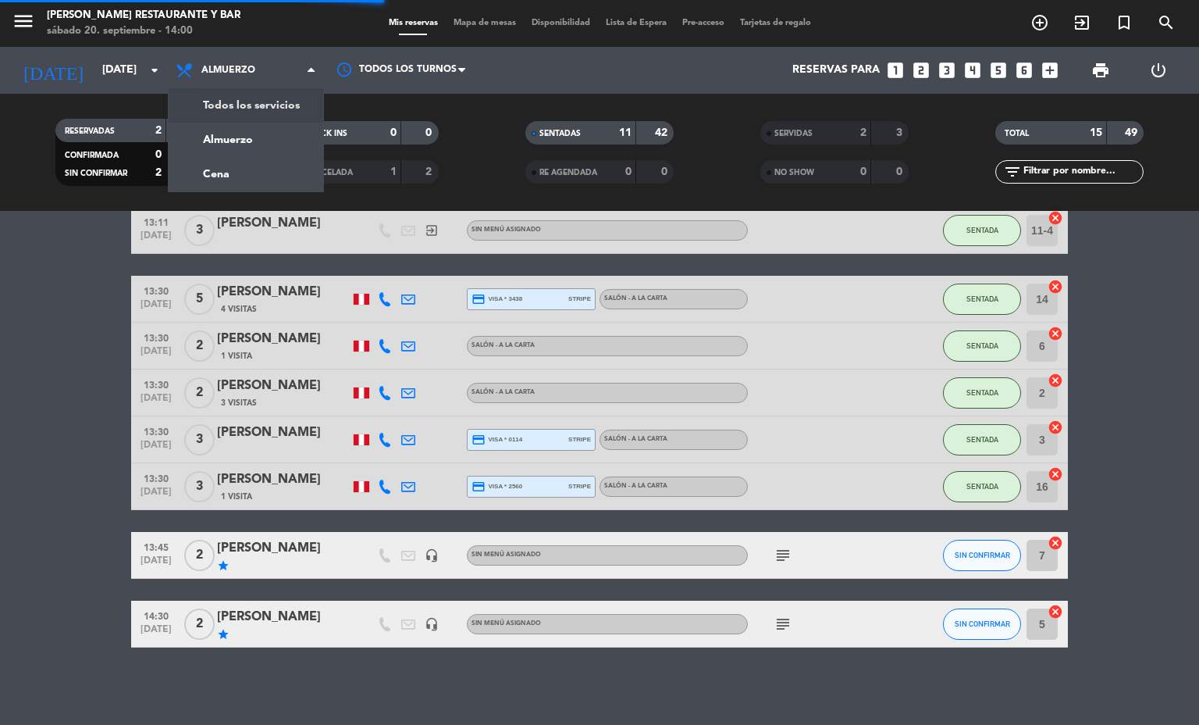
scroll to position [0, 0]
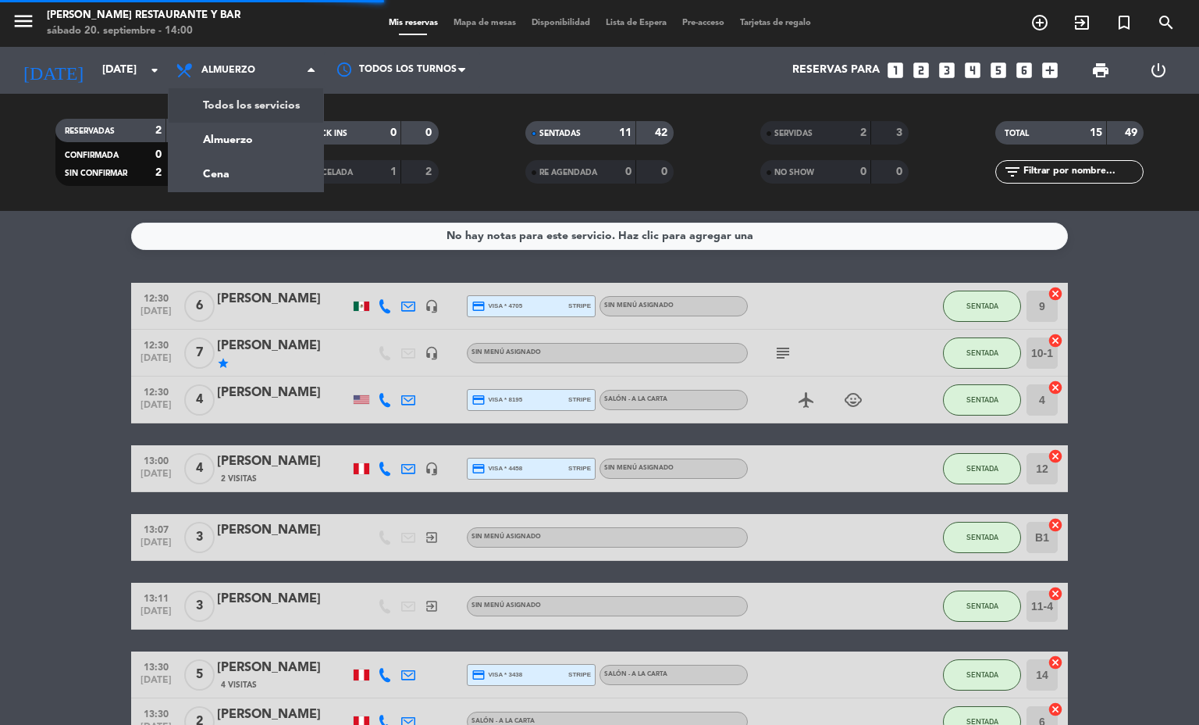
click at [237, 99] on div "RESERVADAS 2 4 CONFIRMADA 0 0 SIN CONFIRMAR 2 4 CHECK INS 0 0 CANCELADA 1 2 SEN…" at bounding box center [599, 152] width 1199 height 117
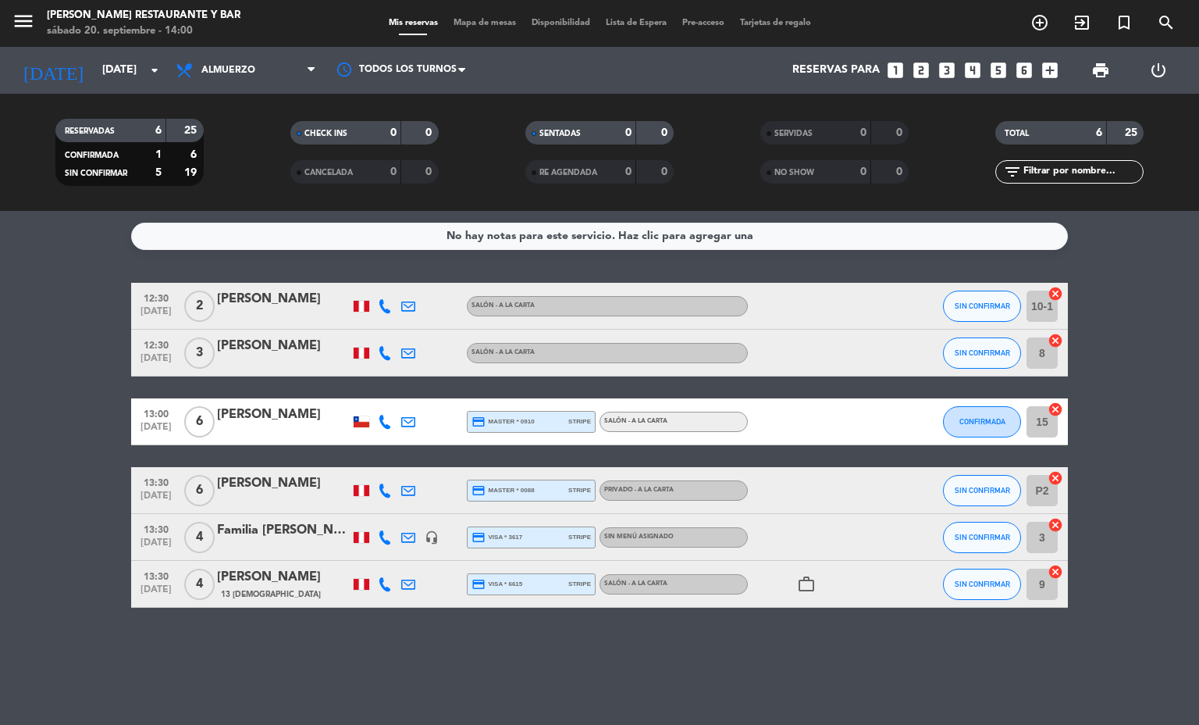
click at [230, 45] on div "menu [PERSON_NAME] Restaurante y Bar [DATE] 20. septiembre - 14:00 Mis reservas…" at bounding box center [599, 23] width 1199 height 47
click at [239, 66] on span "Almuerzo" at bounding box center [228, 70] width 54 height 11
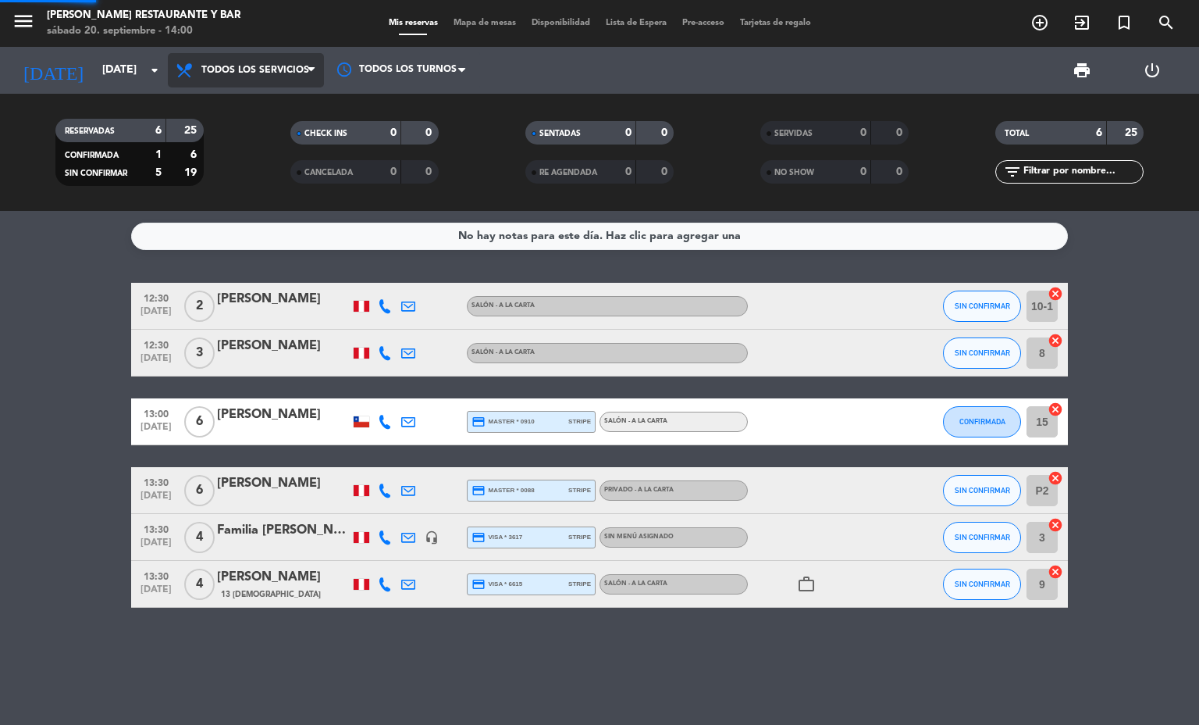
click at [242, 94] on div "menu [PERSON_NAME] Restaurante y Bar [DATE] 20. septiembre - 14:00 Mis reservas…" at bounding box center [599, 105] width 1199 height 211
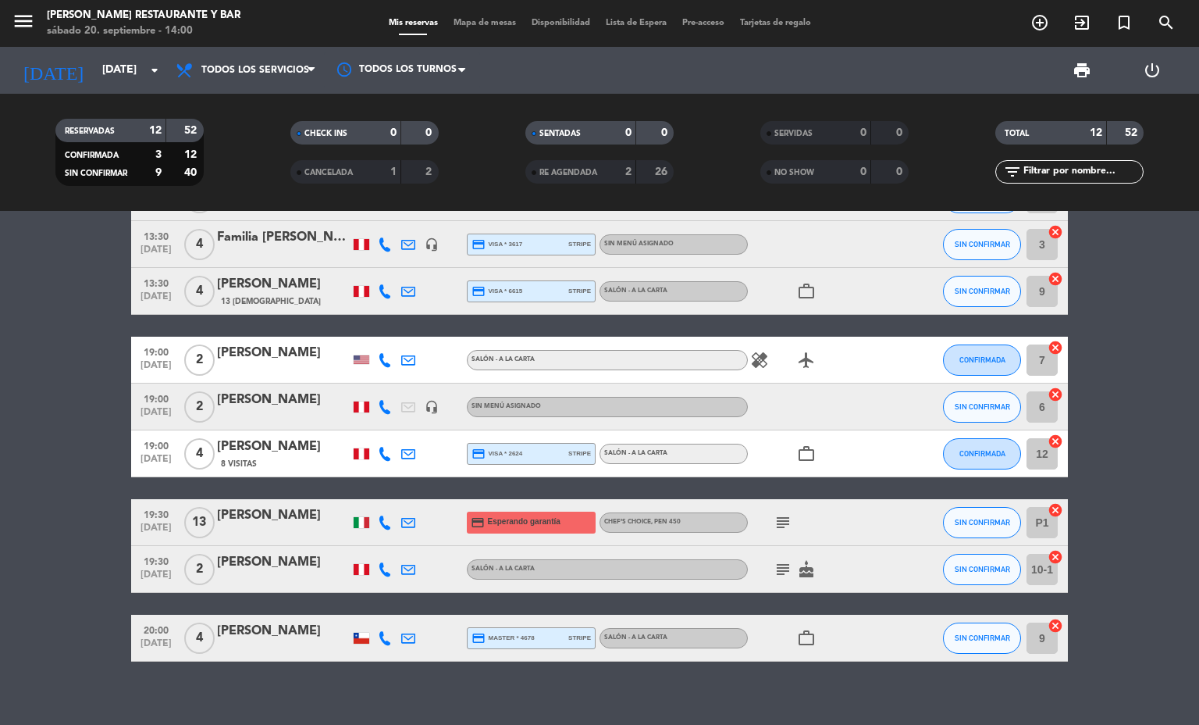
scroll to position [268, 0]
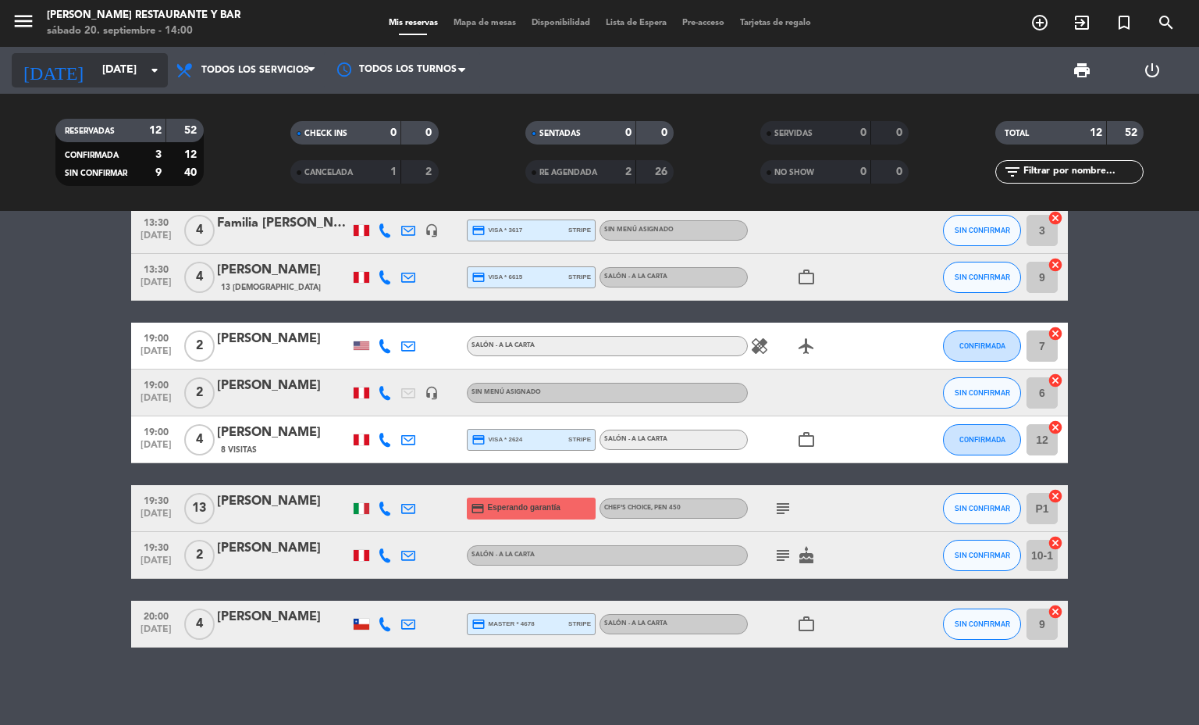
click at [130, 69] on input "[DATE]" at bounding box center [168, 70] width 148 height 28
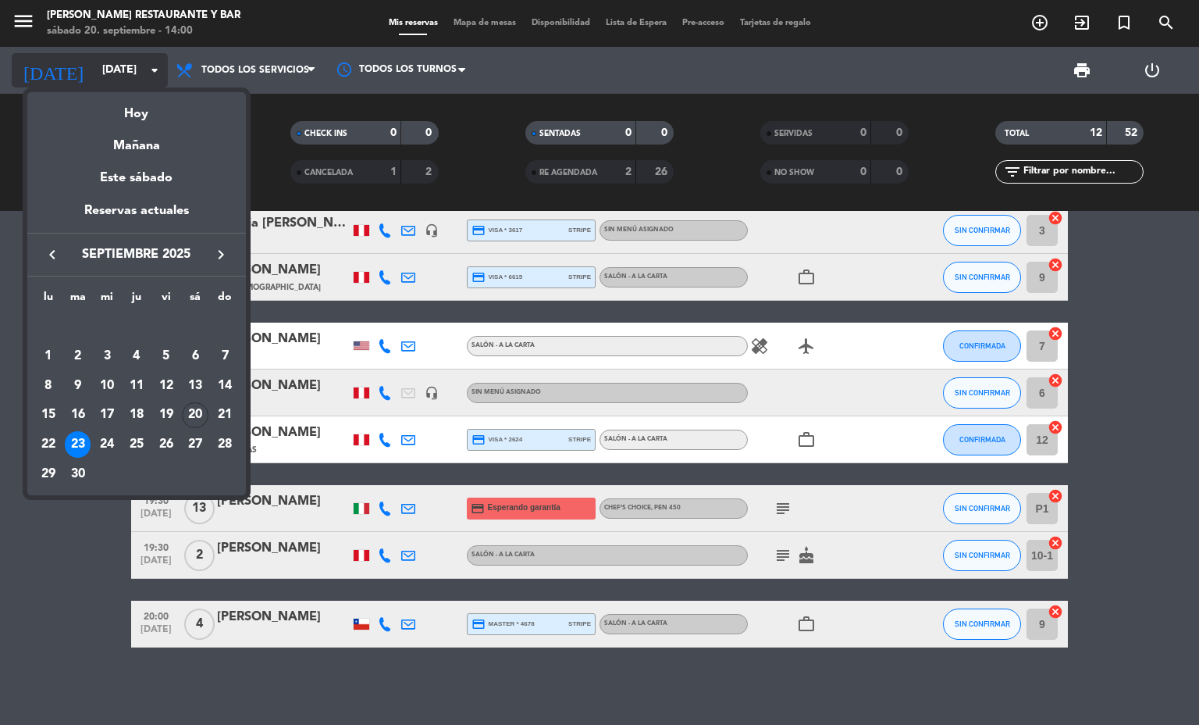
click at [141, 90] on mat-datepicker-content "semana que viene esta semana semana previa misma semana del año anterior [DATE]…" at bounding box center [136, 291] width 219 height 407
click at [141, 101] on div "Hoy" at bounding box center [136, 108] width 219 height 32
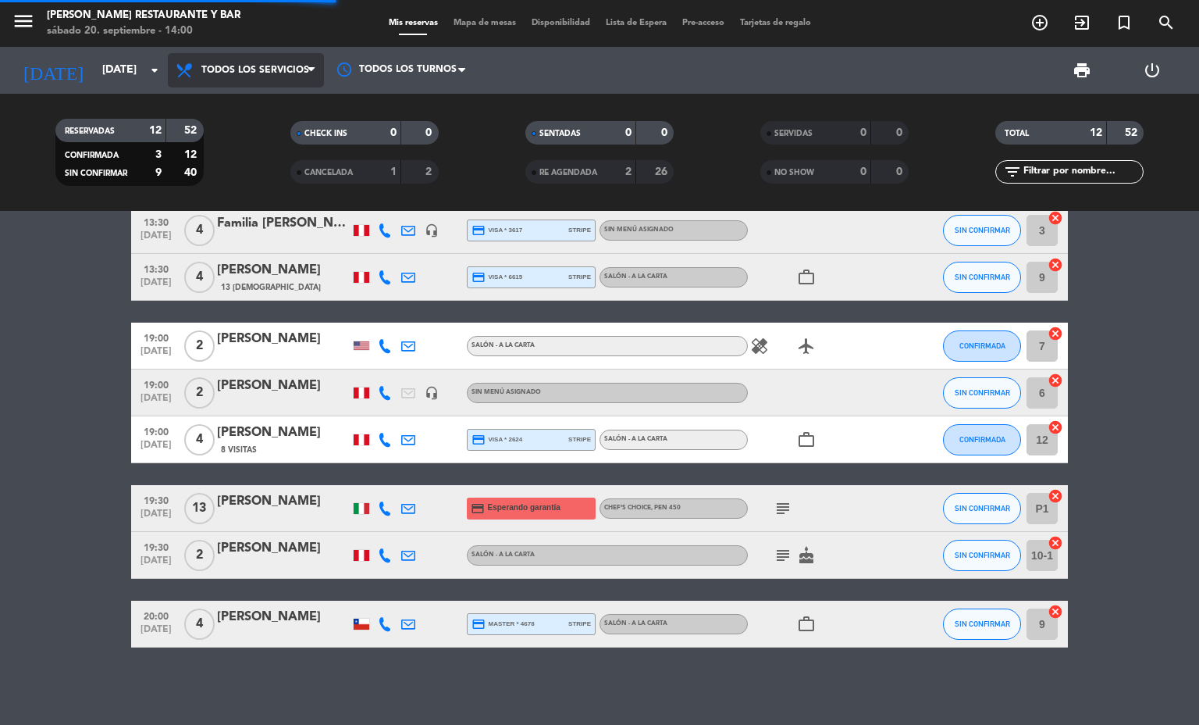
click at [188, 83] on span "Todos los servicios" at bounding box center [246, 70] width 156 height 34
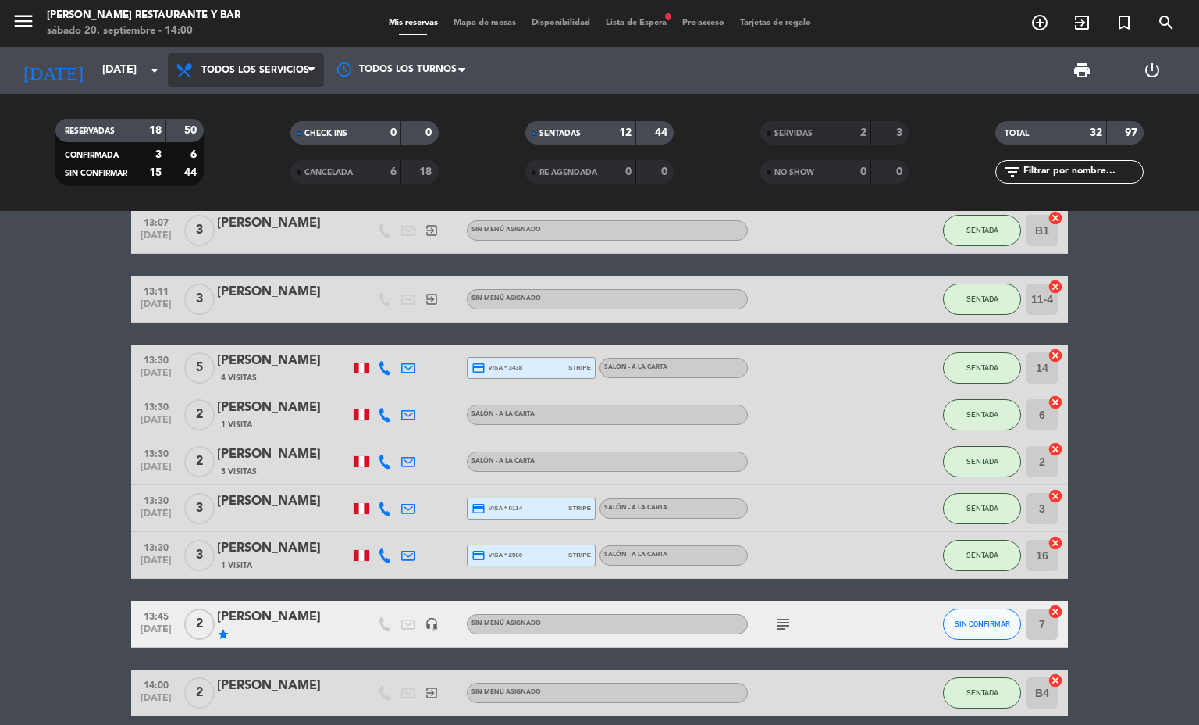
click at [193, 66] on icon at bounding box center [186, 70] width 23 height 19
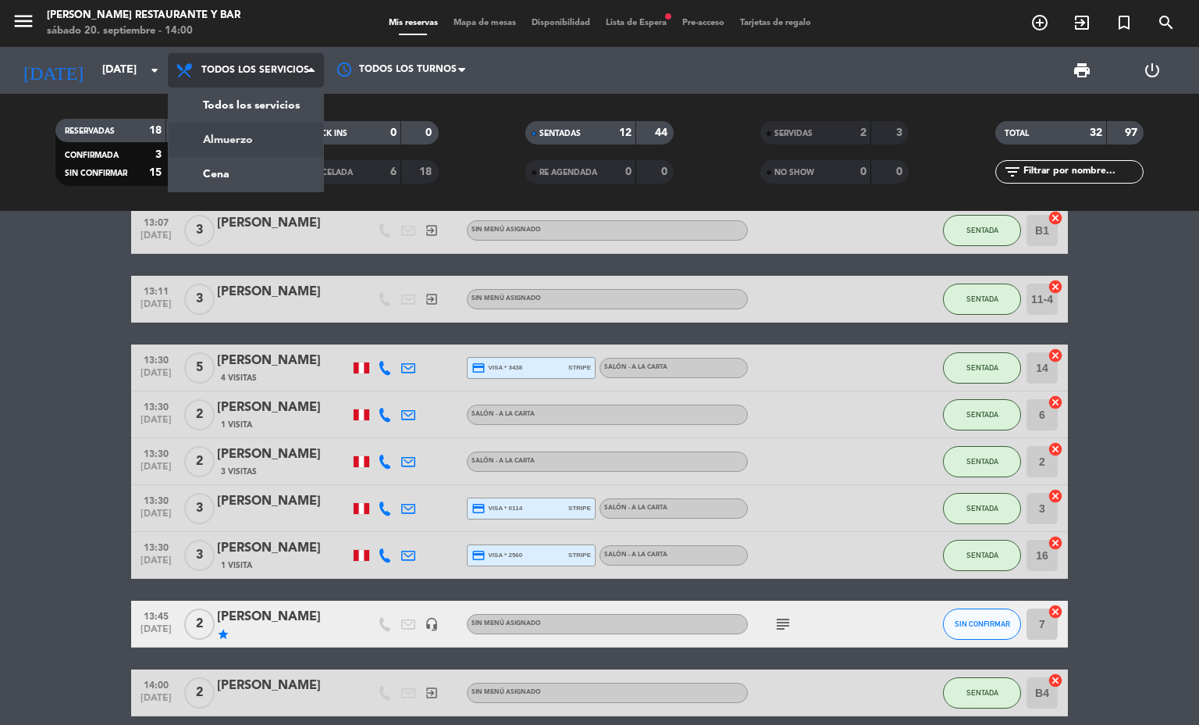
click at [198, 136] on div "menu [PERSON_NAME] Restaurante y Bar [DATE] 20. septiembre - 14:00 Mis reservas…" at bounding box center [599, 105] width 1199 height 211
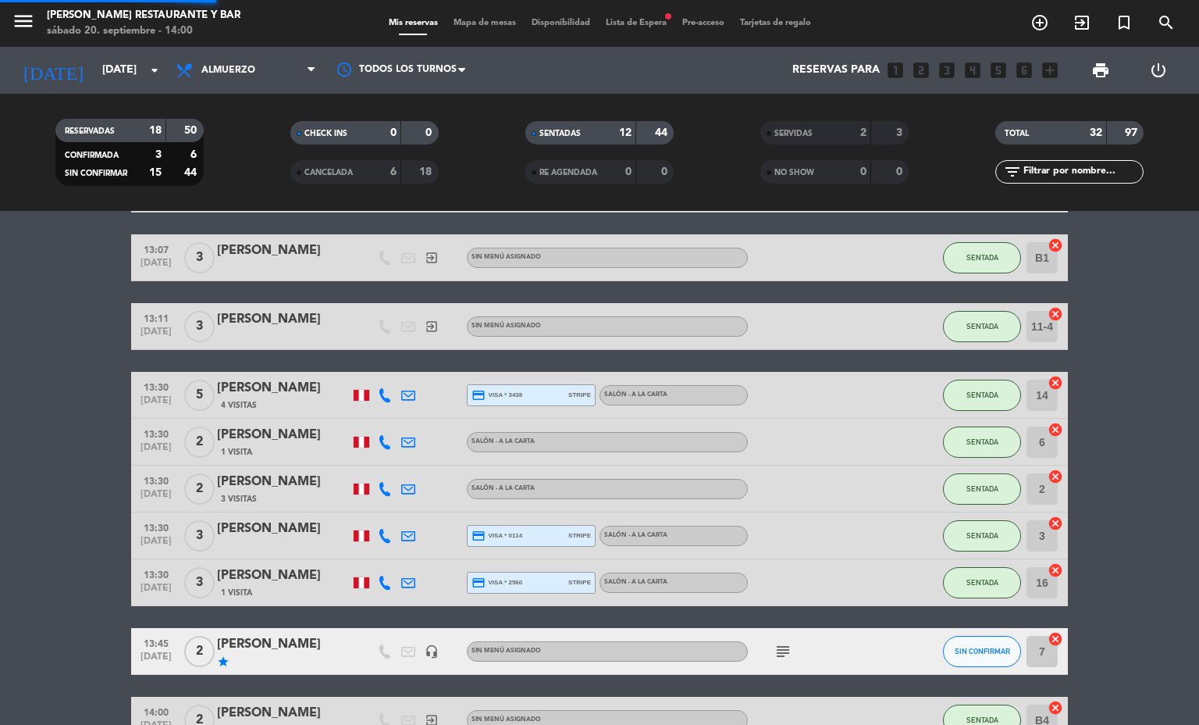
scroll to position [307, 0]
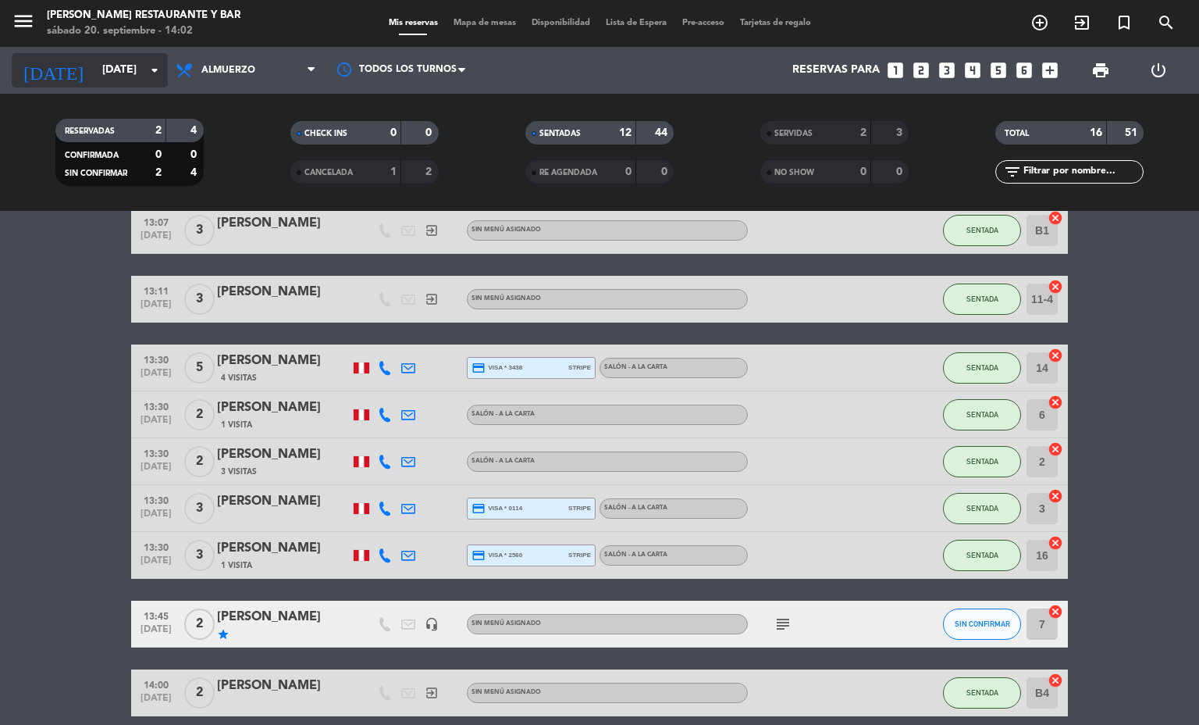
click at [94, 56] on input "[DATE]" at bounding box center [168, 70] width 148 height 28
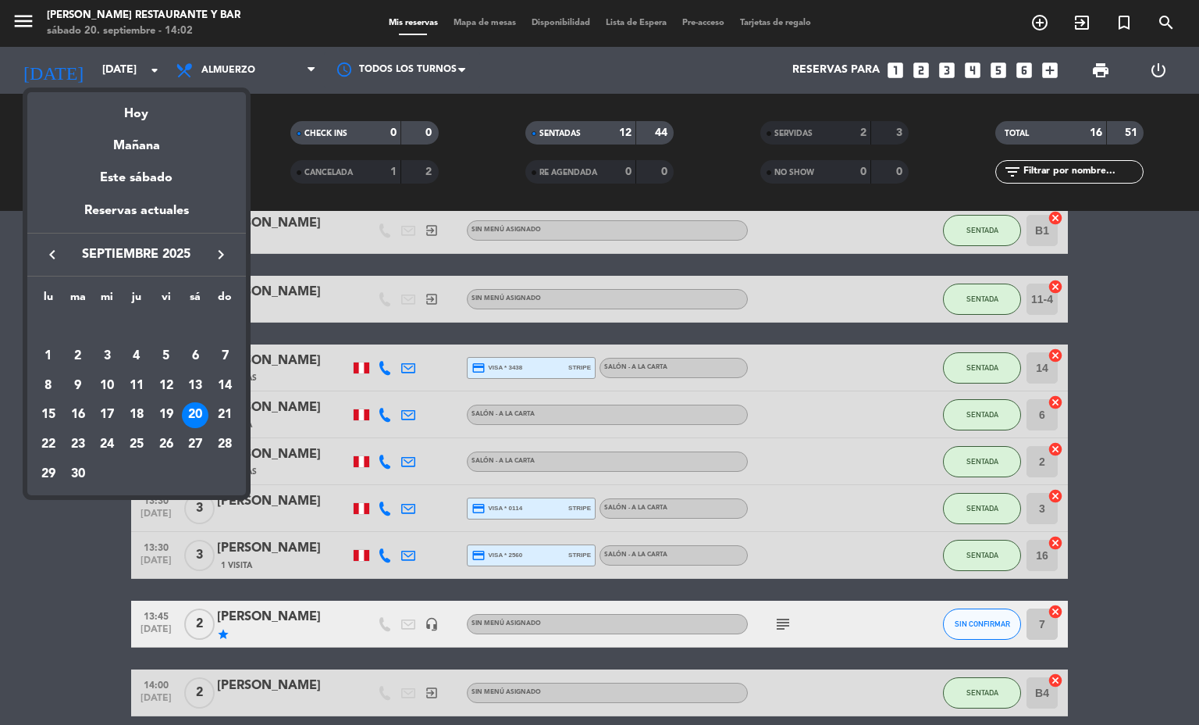
click at [261, 69] on div at bounding box center [599, 362] width 1199 height 725
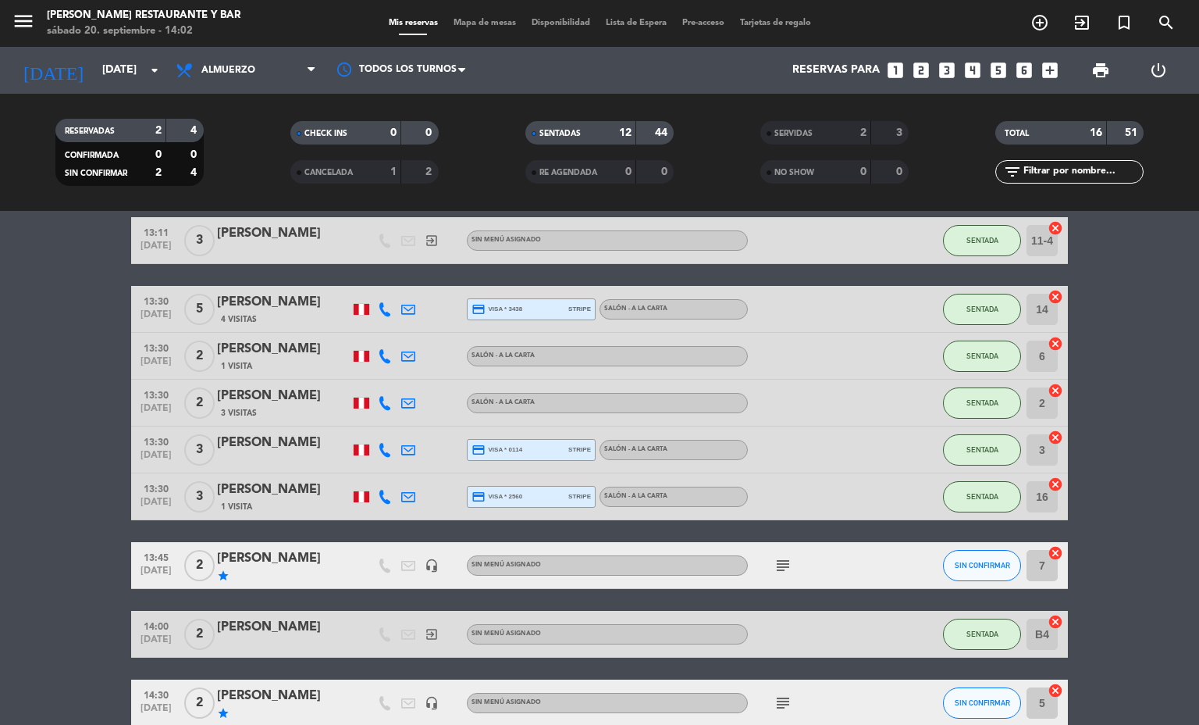
scroll to position [445, 0]
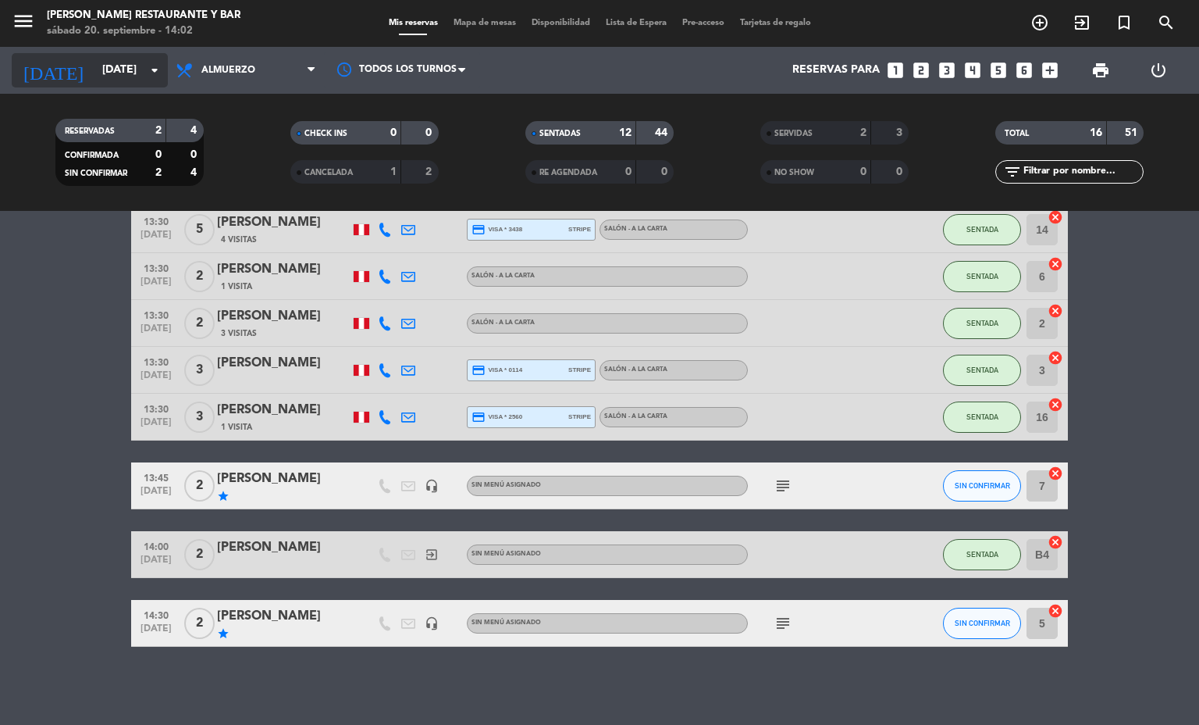
click at [94, 70] on input "[DATE]" at bounding box center [168, 70] width 148 height 28
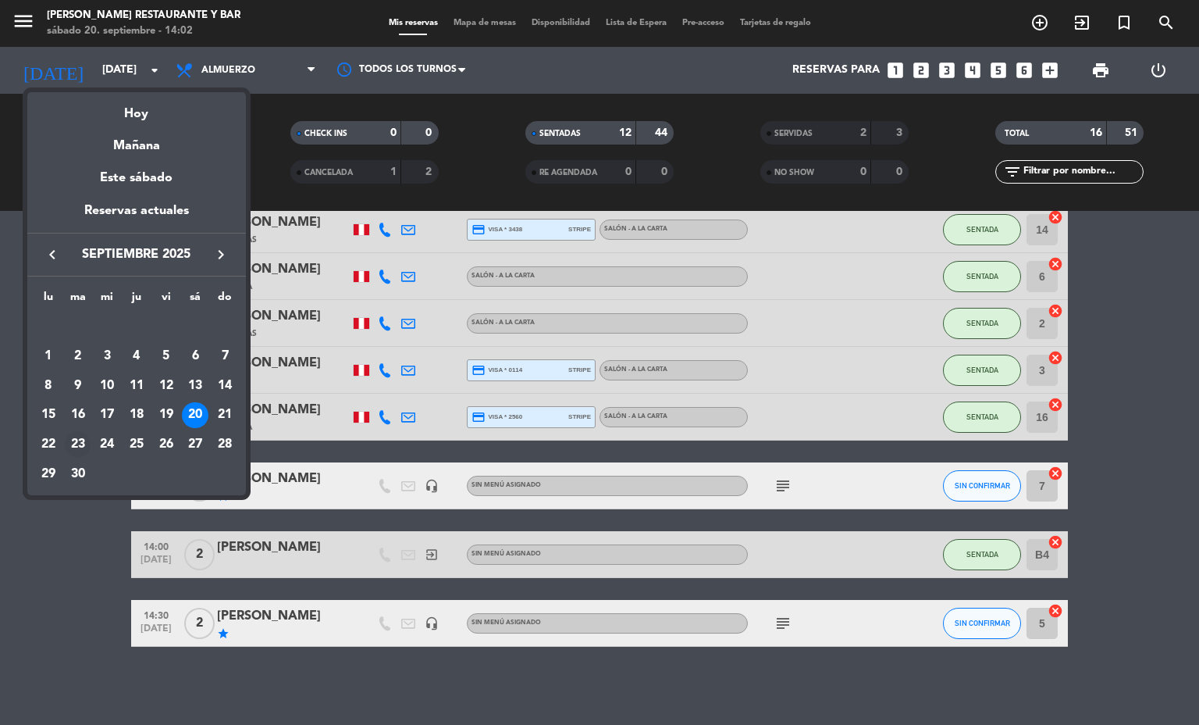
click at [73, 441] on div "23" at bounding box center [78, 444] width 27 height 27
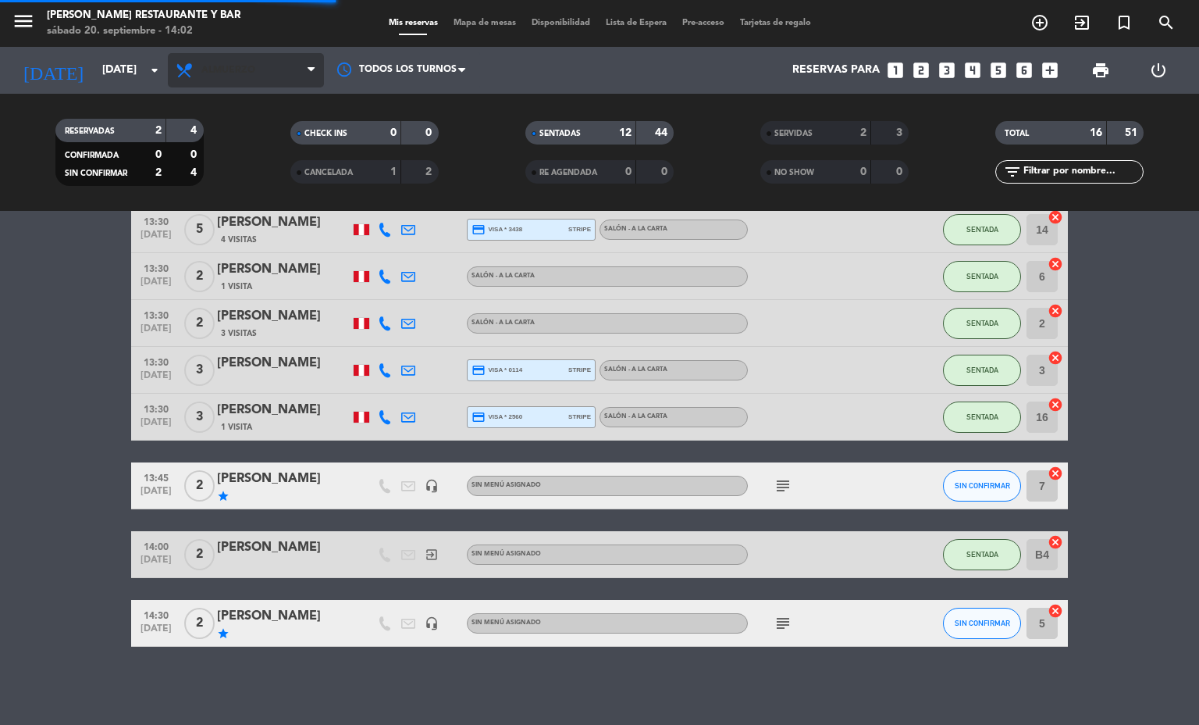
click at [225, 59] on span "Almuerzo" at bounding box center [246, 70] width 156 height 34
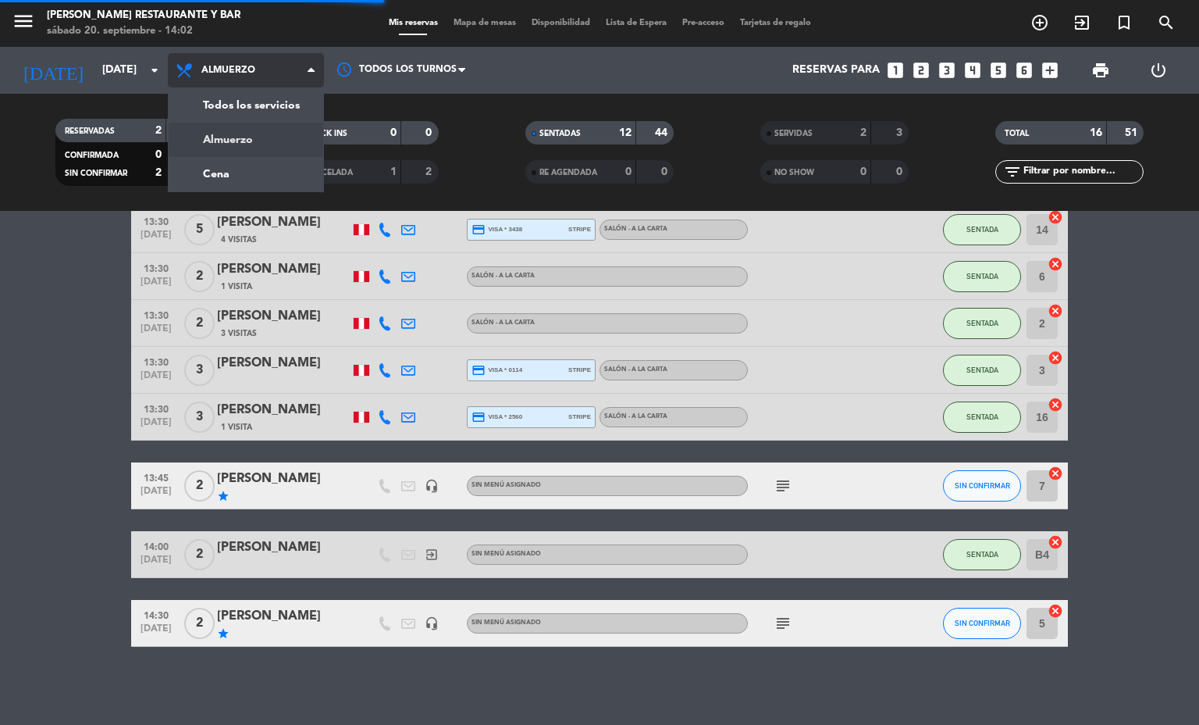
scroll to position [0, 0]
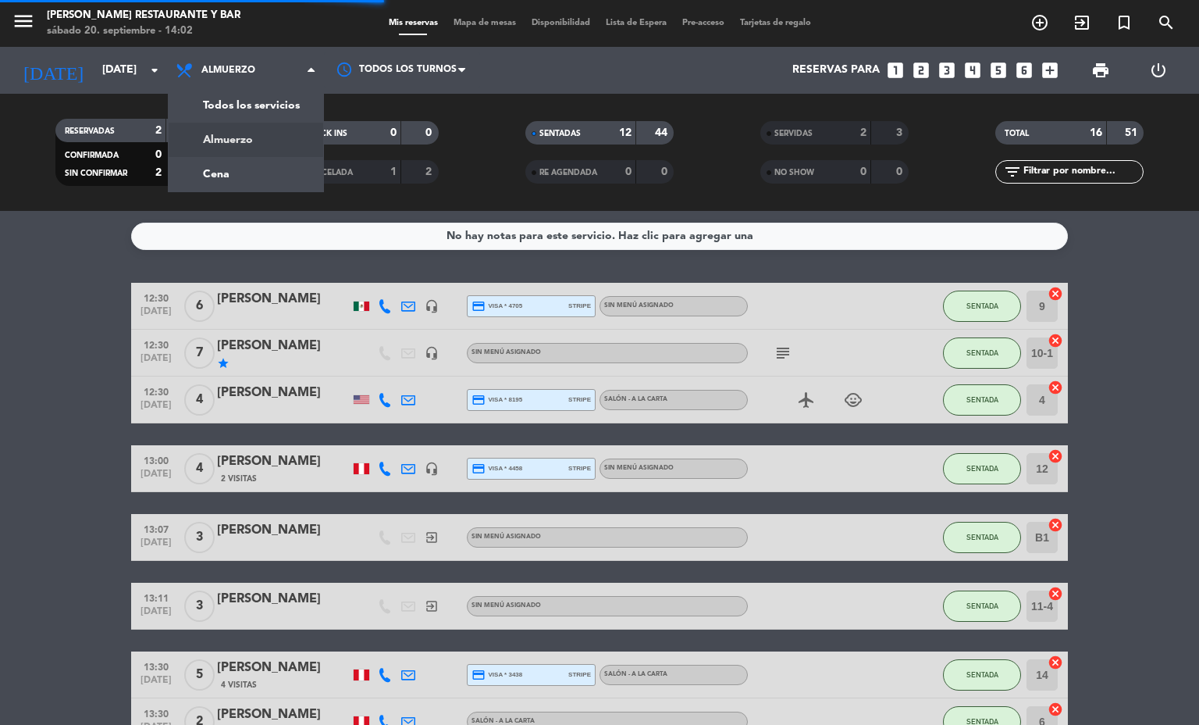
click at [209, 176] on filter-checkbox "RESERVADAS 2 4 CONFIRMADA 0 0 SIN CONFIRMAR 2 4" at bounding box center [129, 152] width 235 height 67
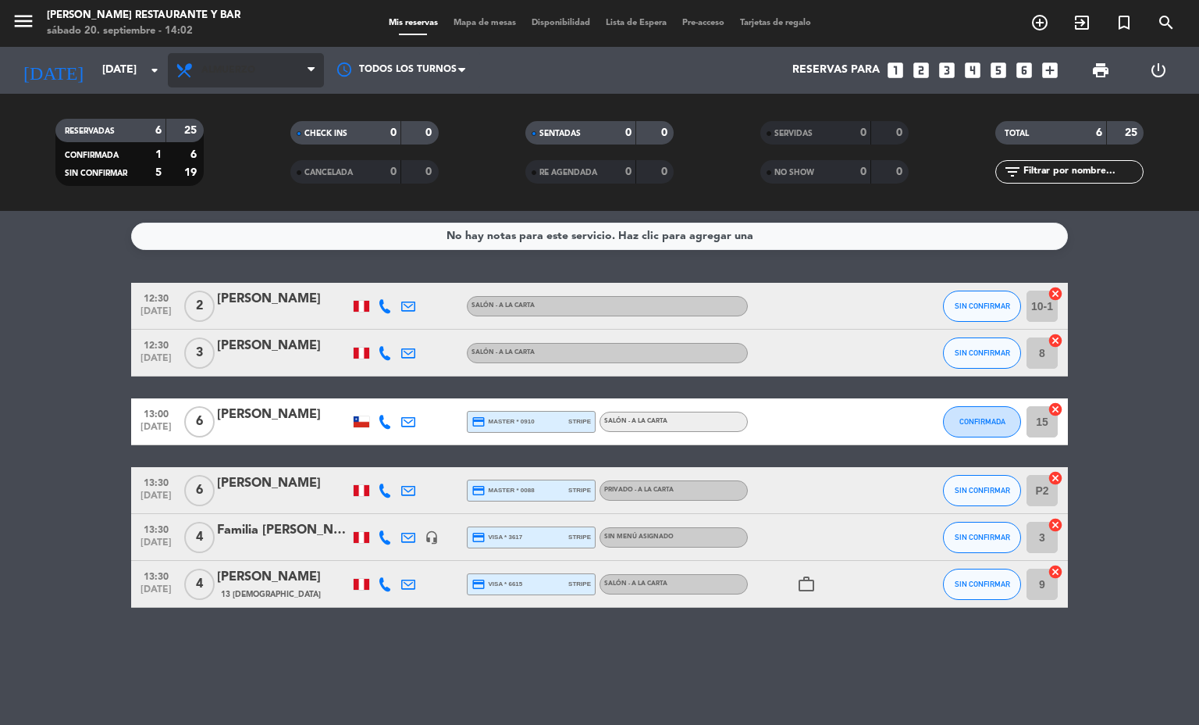
click at [232, 59] on span "Almuerzo" at bounding box center [246, 70] width 156 height 34
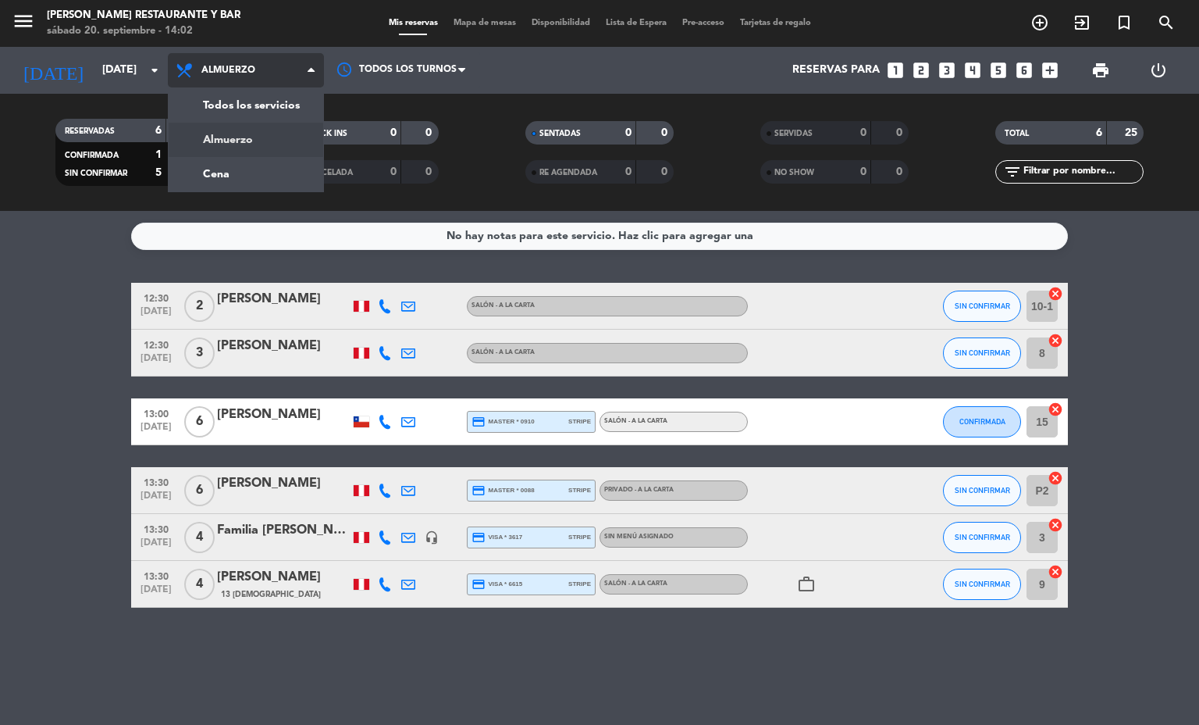
click at [213, 172] on div "menu [PERSON_NAME] Restaurante y Bar [DATE] 20. septiembre - 14:02 Mis reservas…" at bounding box center [599, 105] width 1199 height 211
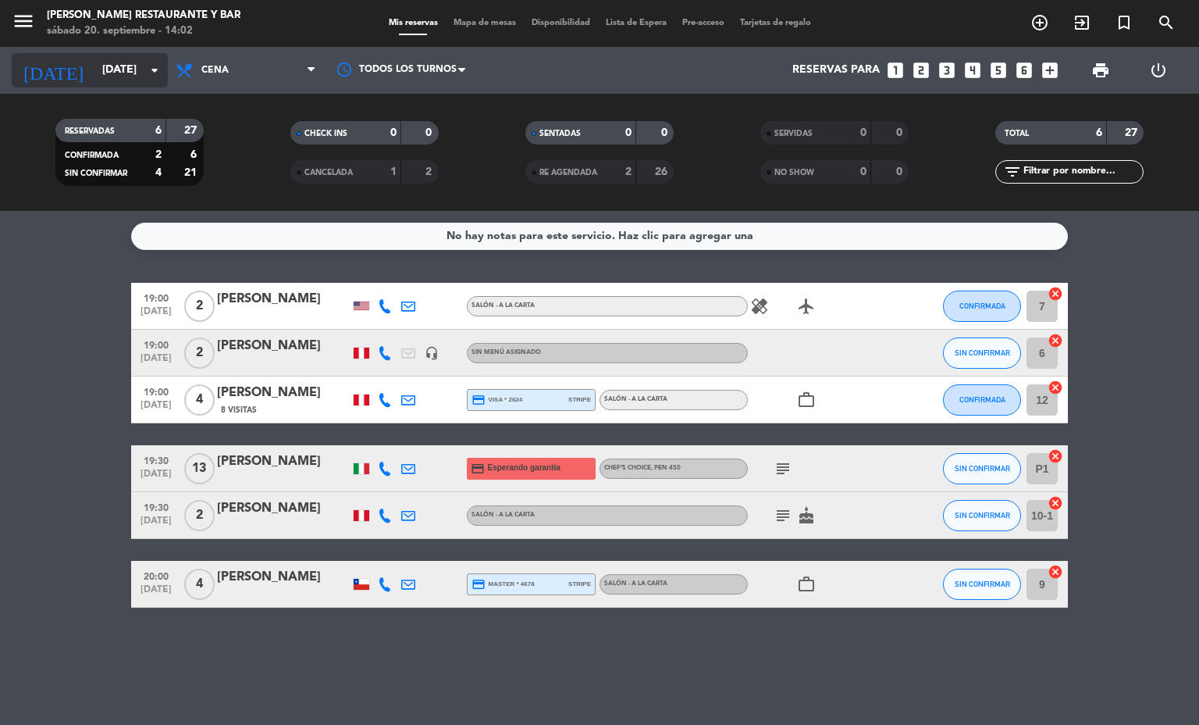
click at [123, 53] on div "[DATE] [DATE] arrow_drop_down" at bounding box center [90, 70] width 156 height 34
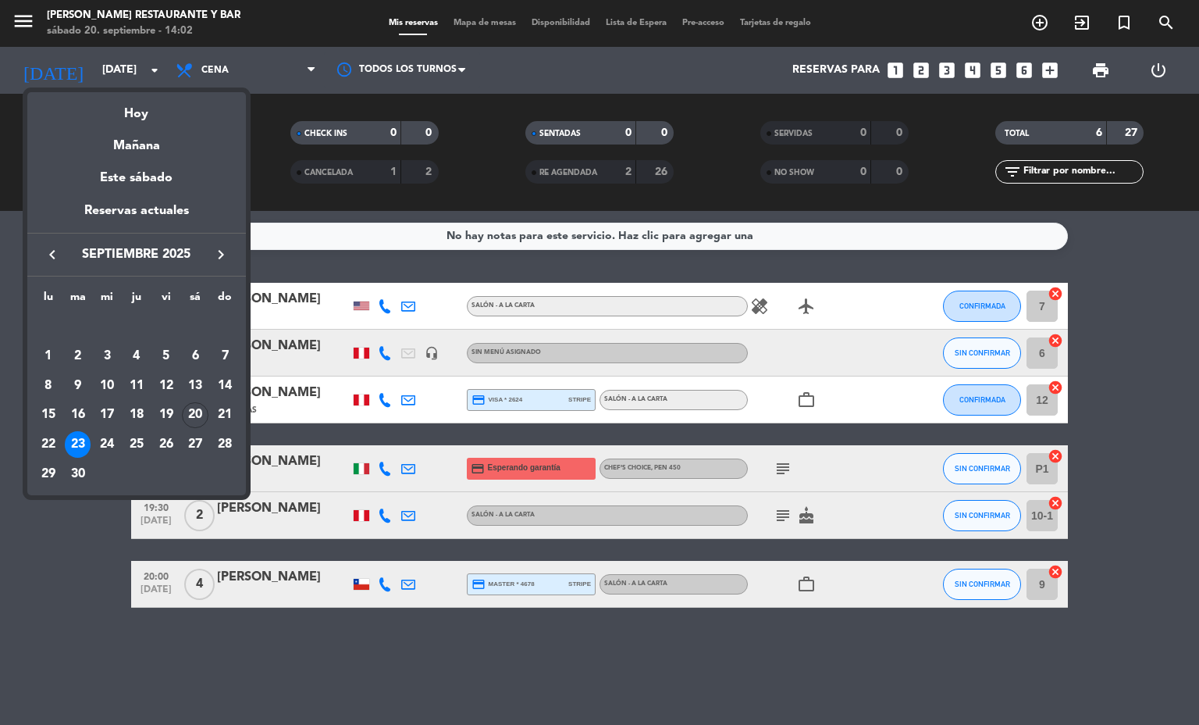
click at [101, 70] on div at bounding box center [599, 362] width 1199 height 725
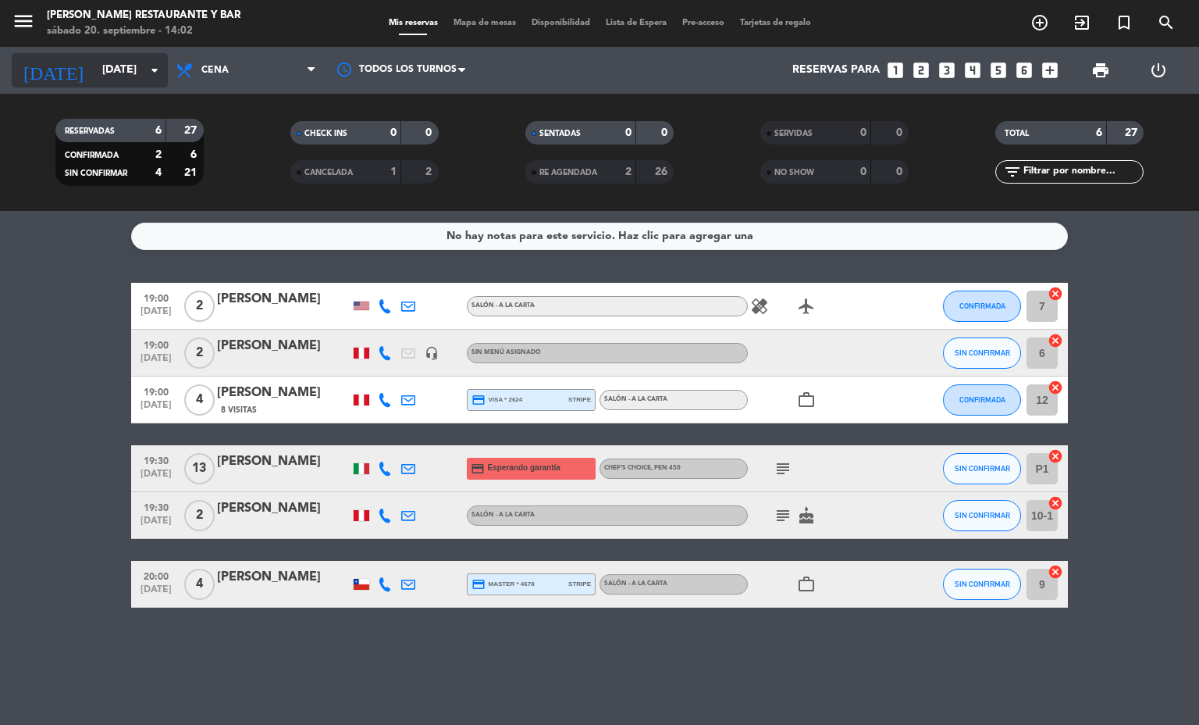
click at [116, 82] on input "[DATE]" at bounding box center [168, 70] width 148 height 28
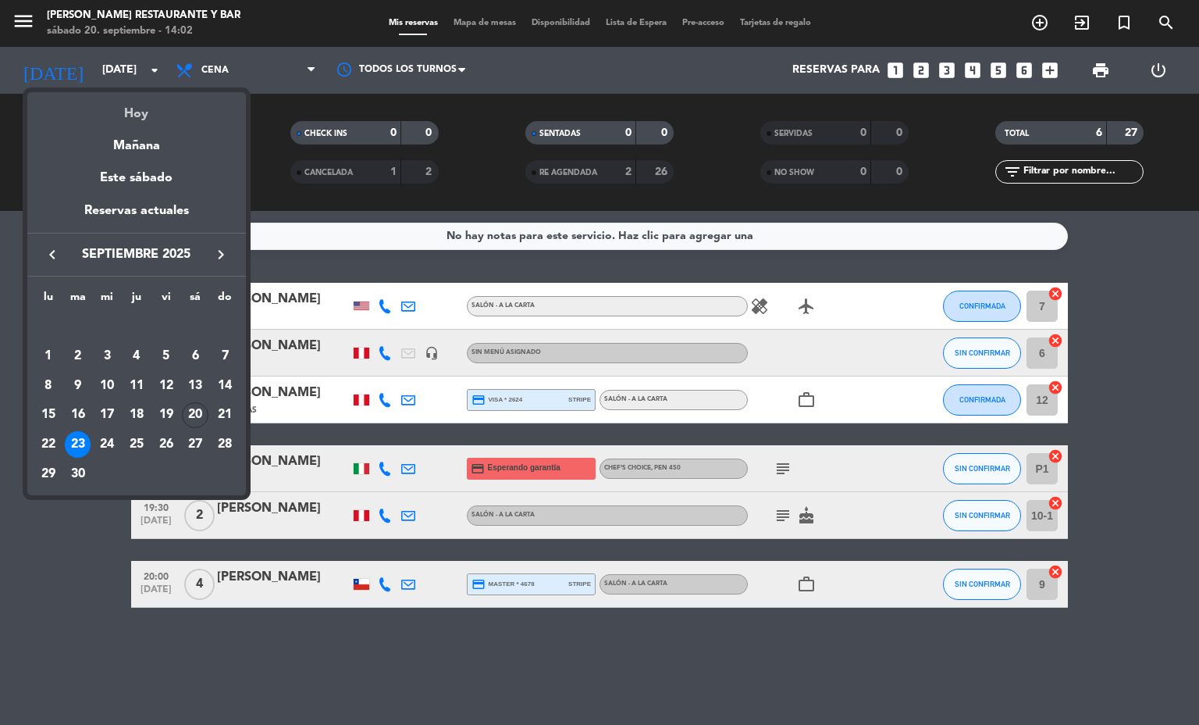
click at [132, 111] on div "Hoy" at bounding box center [136, 108] width 219 height 32
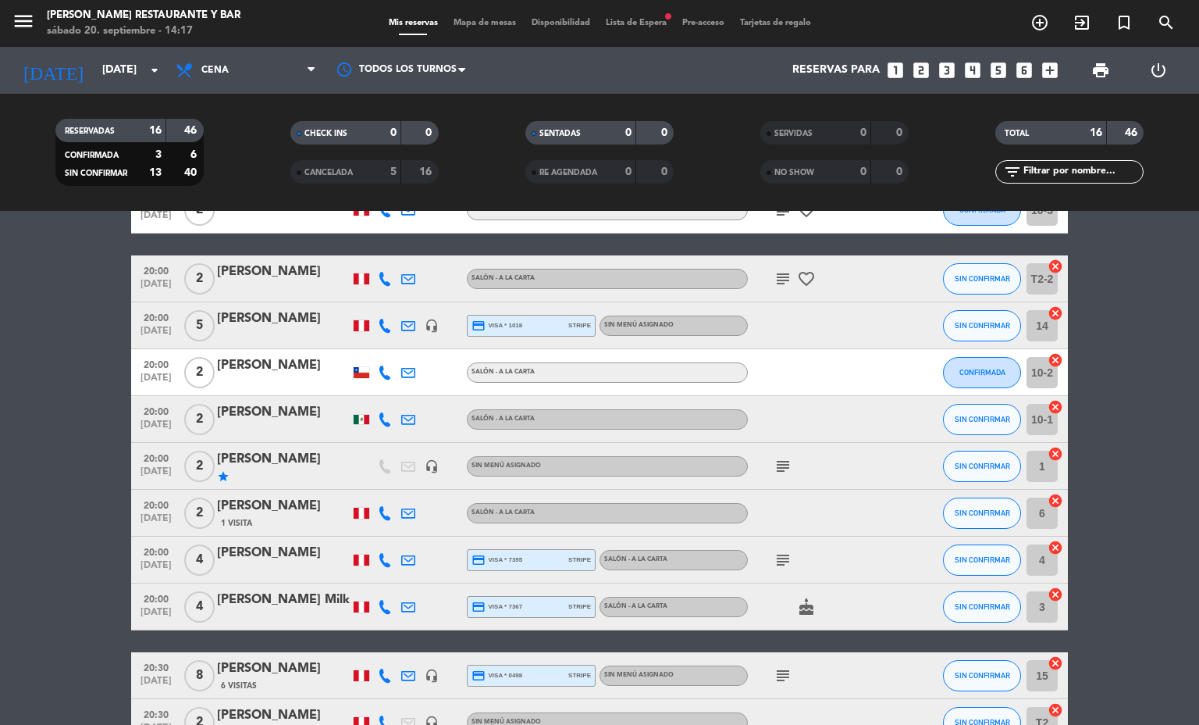
scroll to position [450, 0]
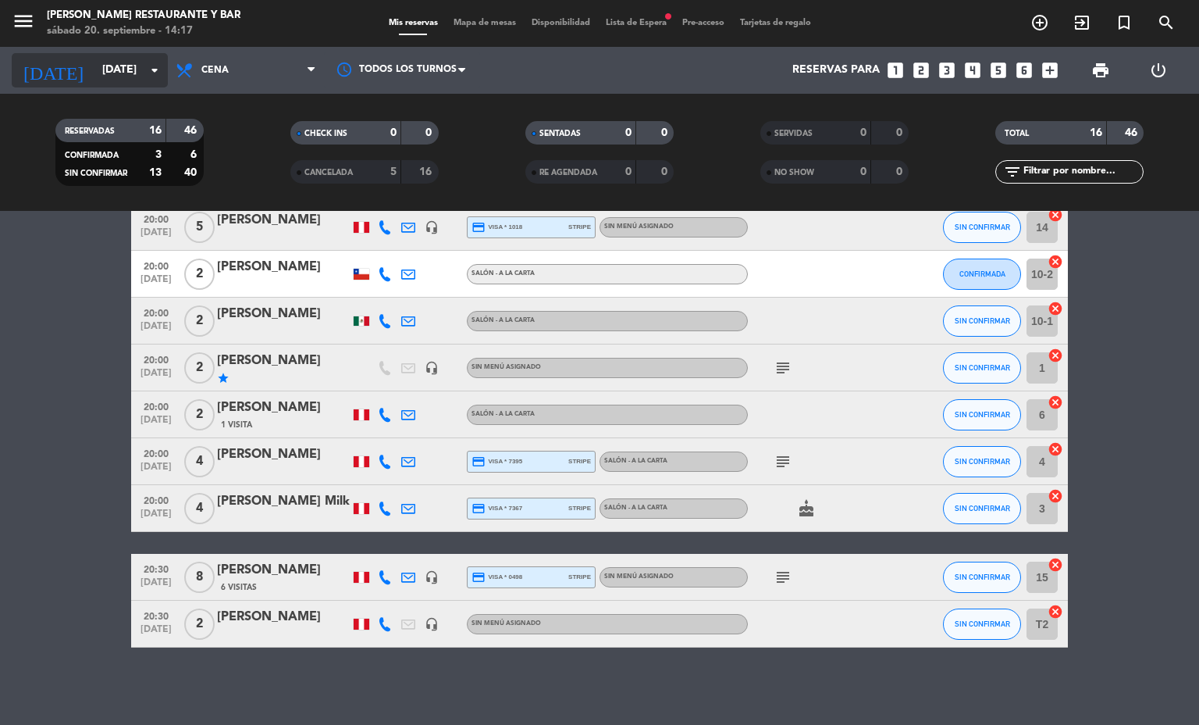
click at [145, 56] on input "[DATE]" at bounding box center [168, 70] width 148 height 28
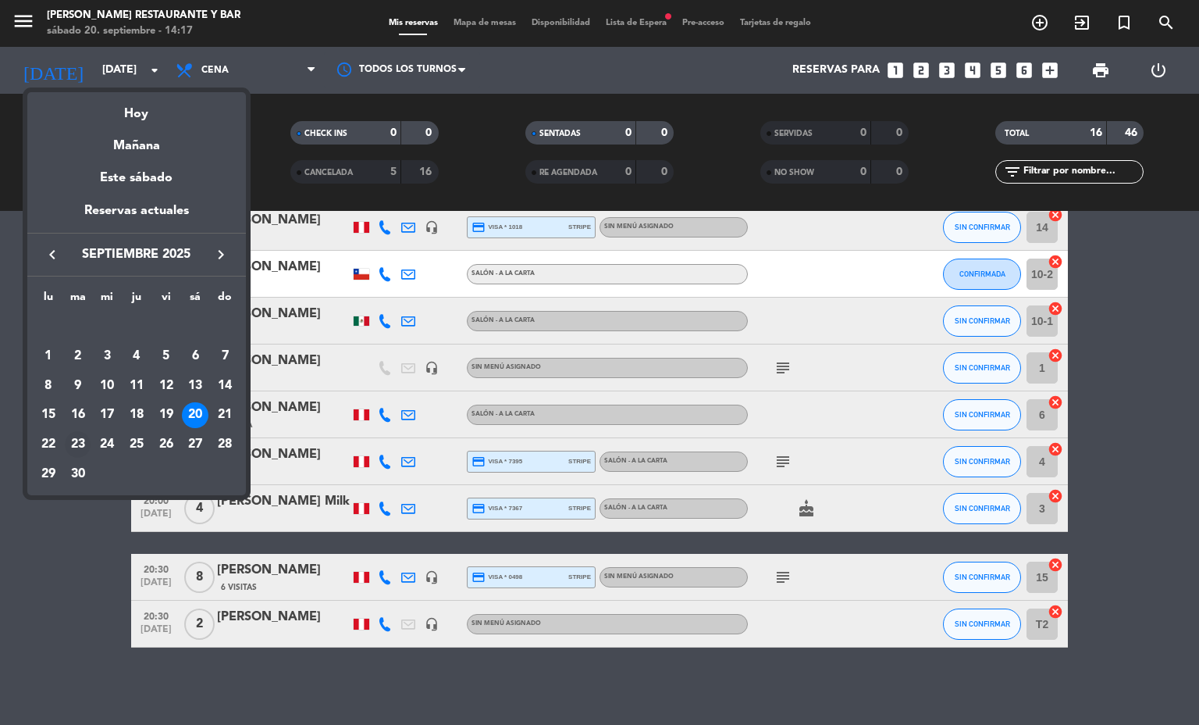
click at [82, 443] on div "23" at bounding box center [78, 444] width 27 height 27
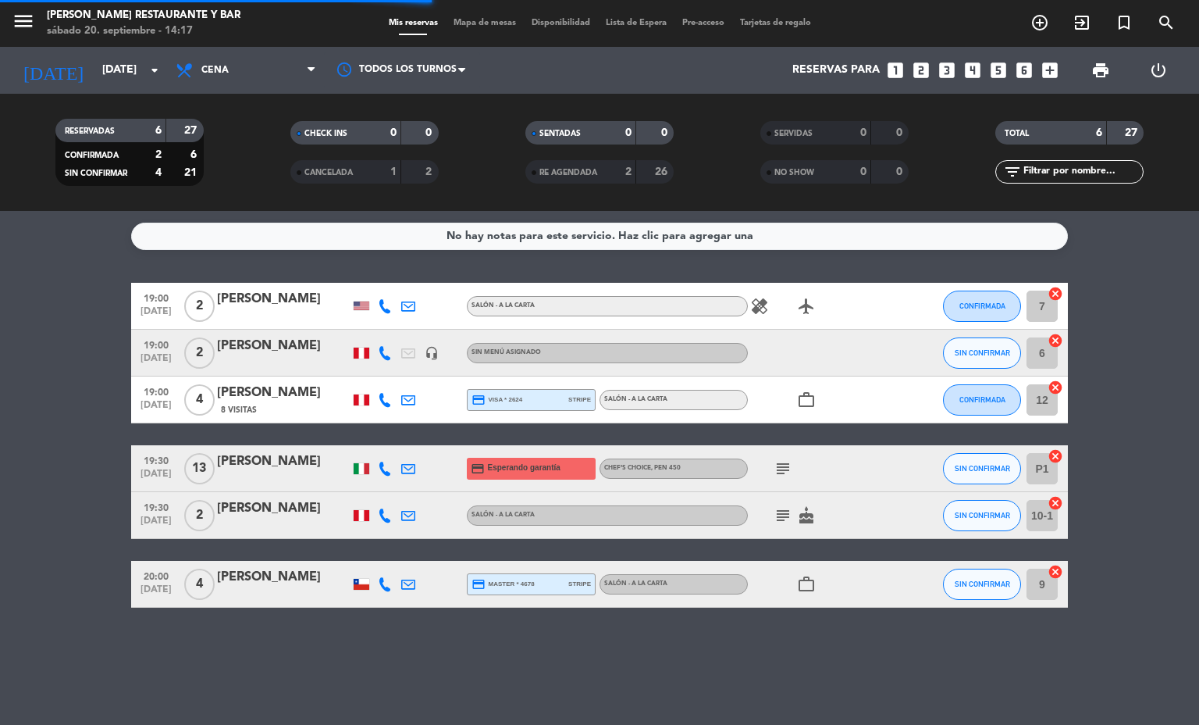
scroll to position [0, 0]
click at [120, 82] on input "[DATE]" at bounding box center [168, 70] width 148 height 28
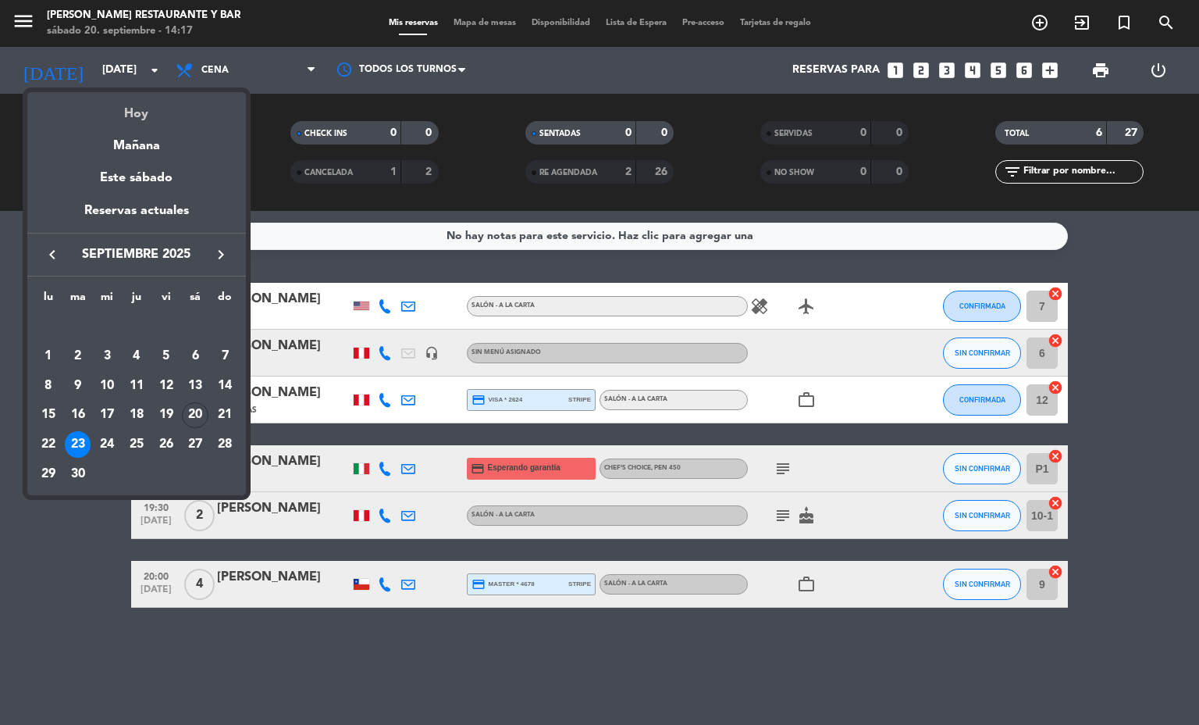
click at [141, 105] on div "Hoy" at bounding box center [136, 108] width 219 height 32
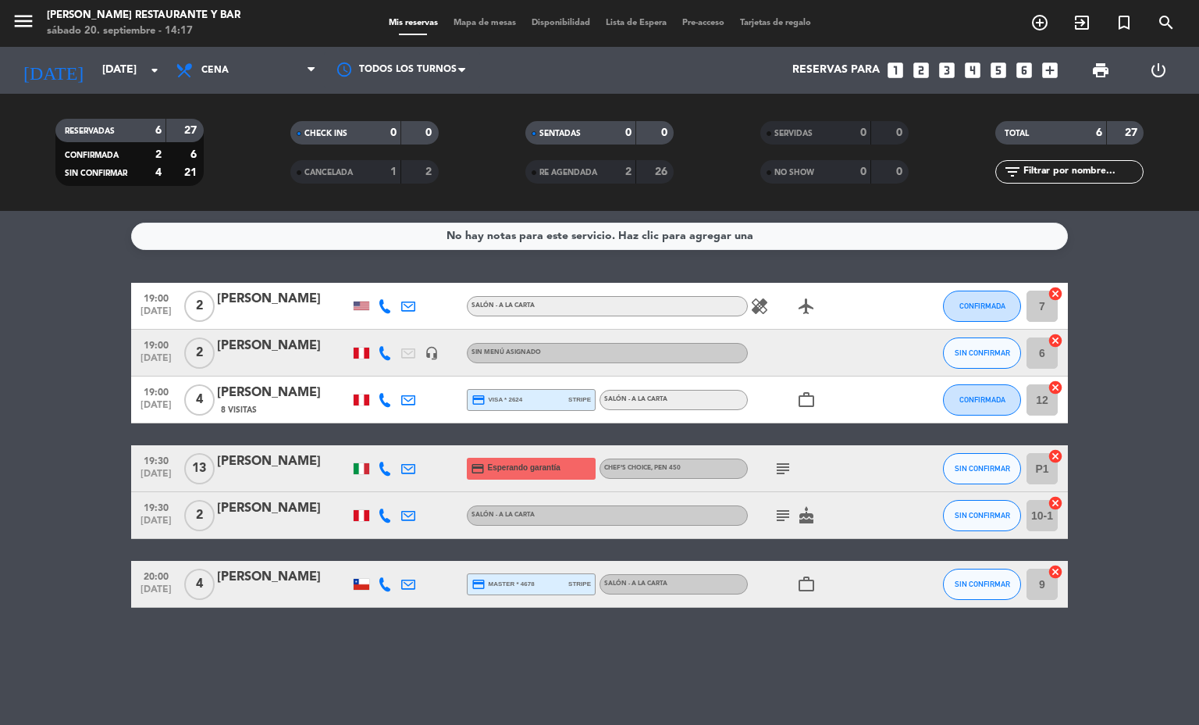
type input "[DATE]"
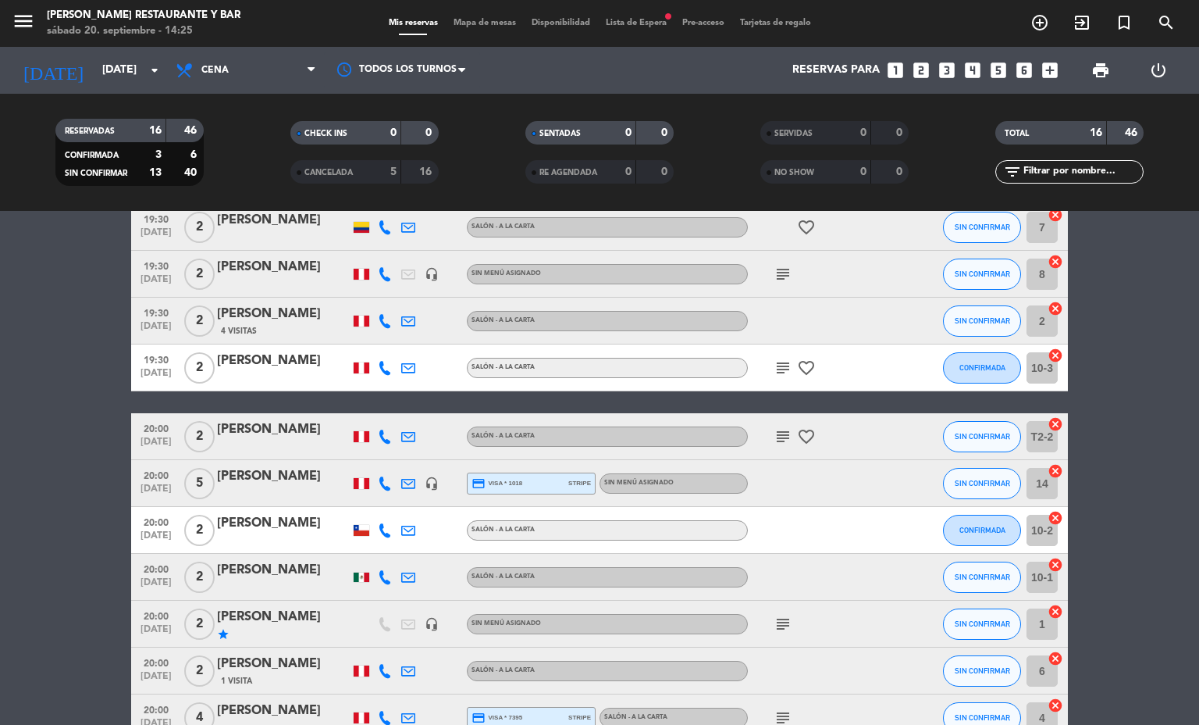
scroll to position [99, 0]
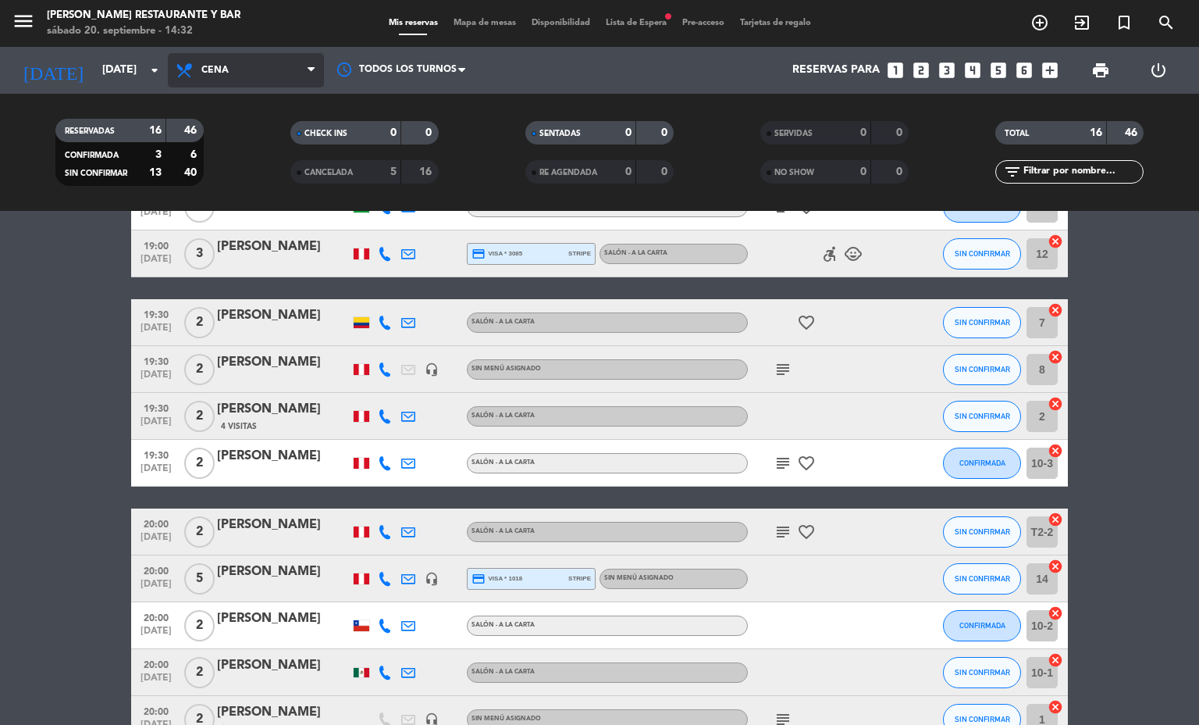
click at [268, 73] on span "Cena" at bounding box center [246, 70] width 156 height 34
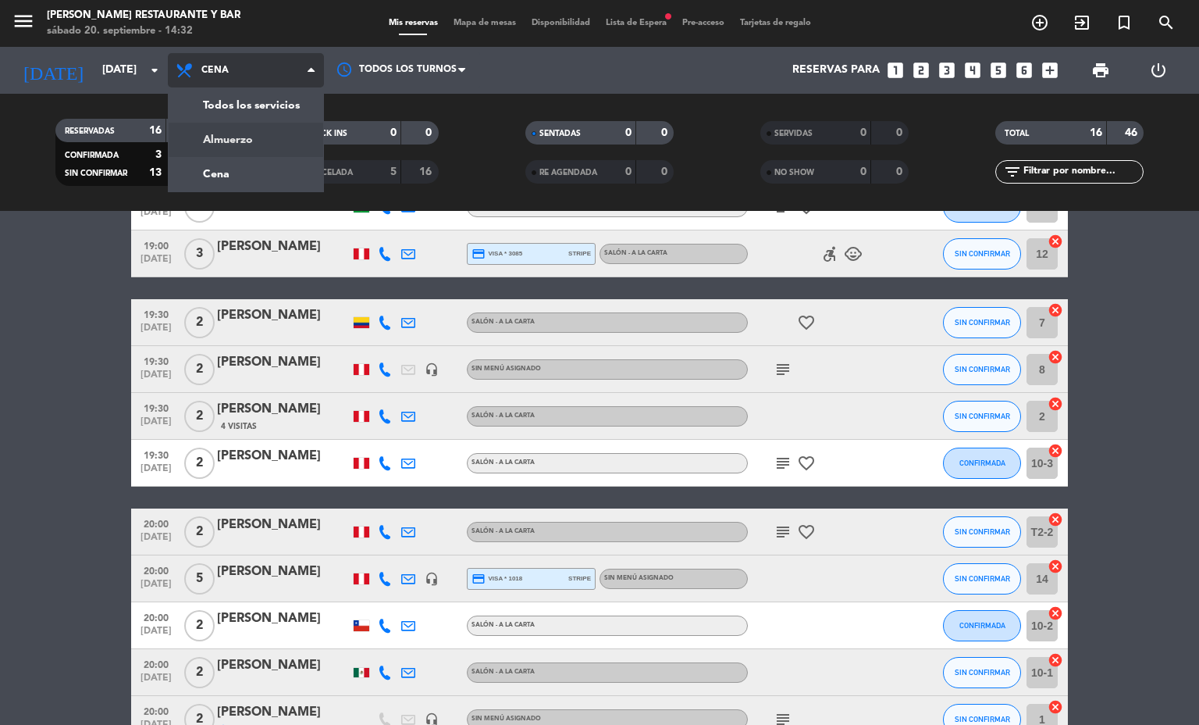
click at [261, 136] on div "menu [PERSON_NAME] Restaurante y Bar [DATE] 20. septiembre - 14:32 Mis reservas…" at bounding box center [599, 105] width 1199 height 211
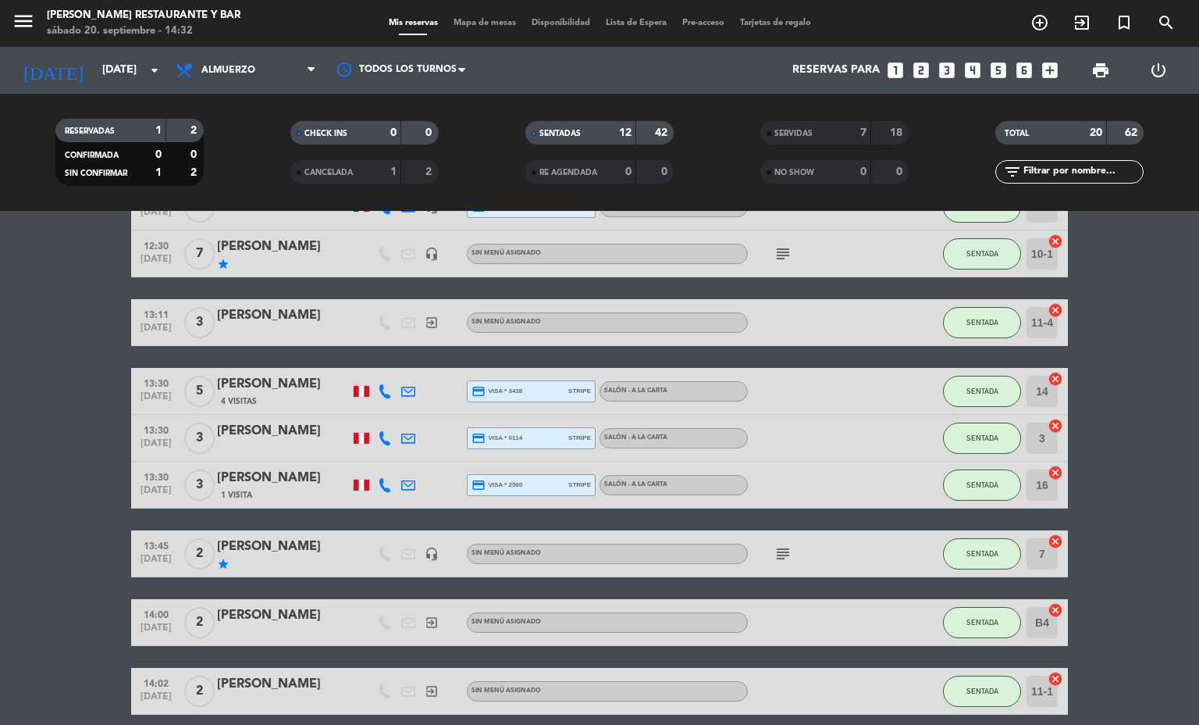
scroll to position [0, 0]
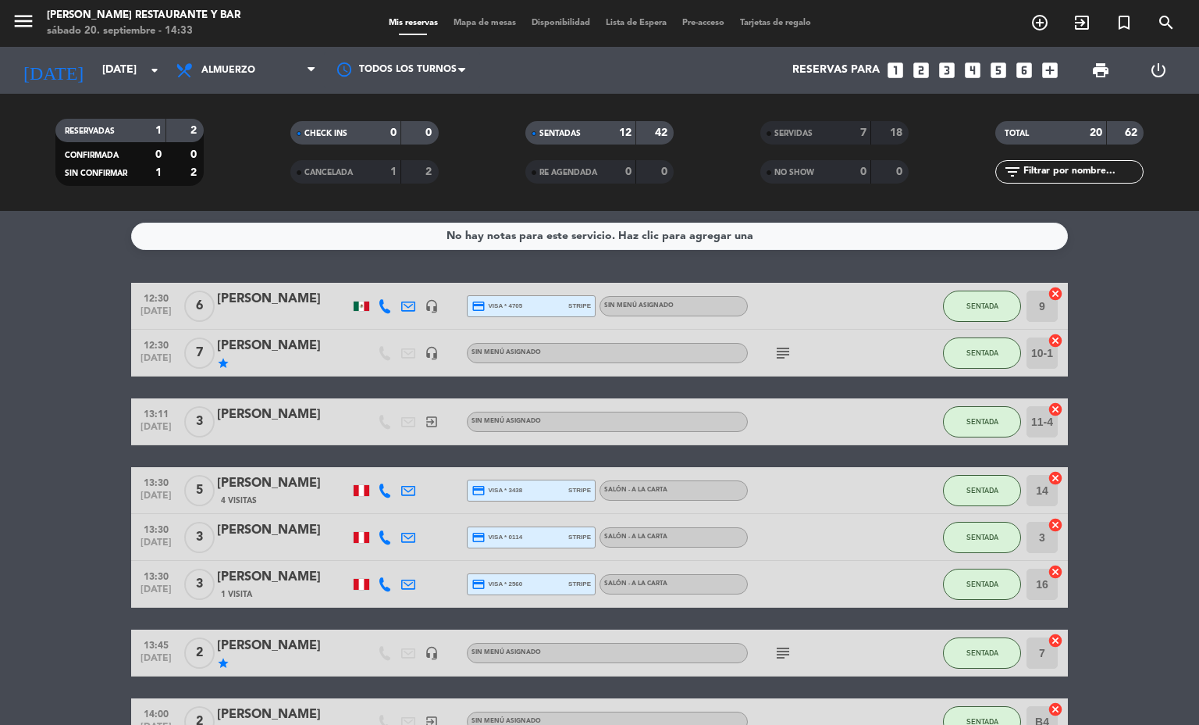
drag, startPoint x: 199, startPoint y: 344, endPoint x: 317, endPoint y: 345, distance: 117.9
click at [317, 345] on div "12:30 [DATE] 7 [PERSON_NAME] star headset_mic Sin menú asignado subject SENTADA…" at bounding box center [599, 352] width 937 height 47
copy div "[PERSON_NAME]"
click at [260, 56] on span "Almuerzo" at bounding box center [246, 70] width 156 height 34
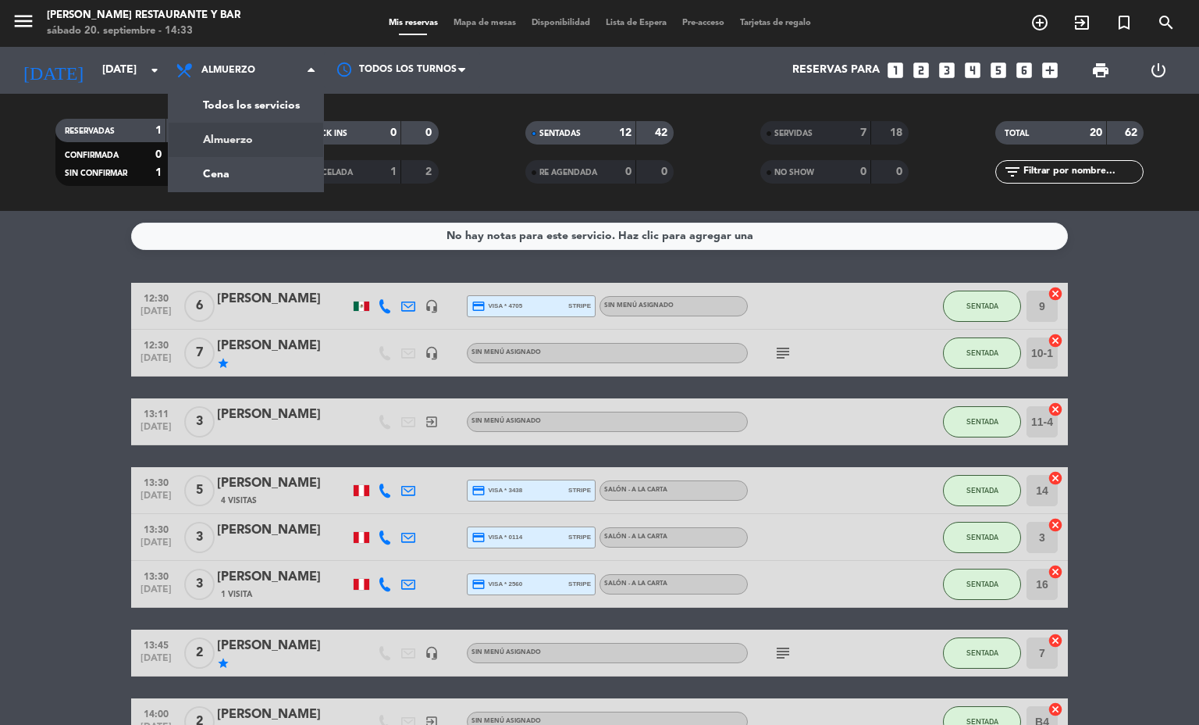
click at [485, 19] on span "Mapa de mesas" at bounding box center [485, 23] width 78 height 9
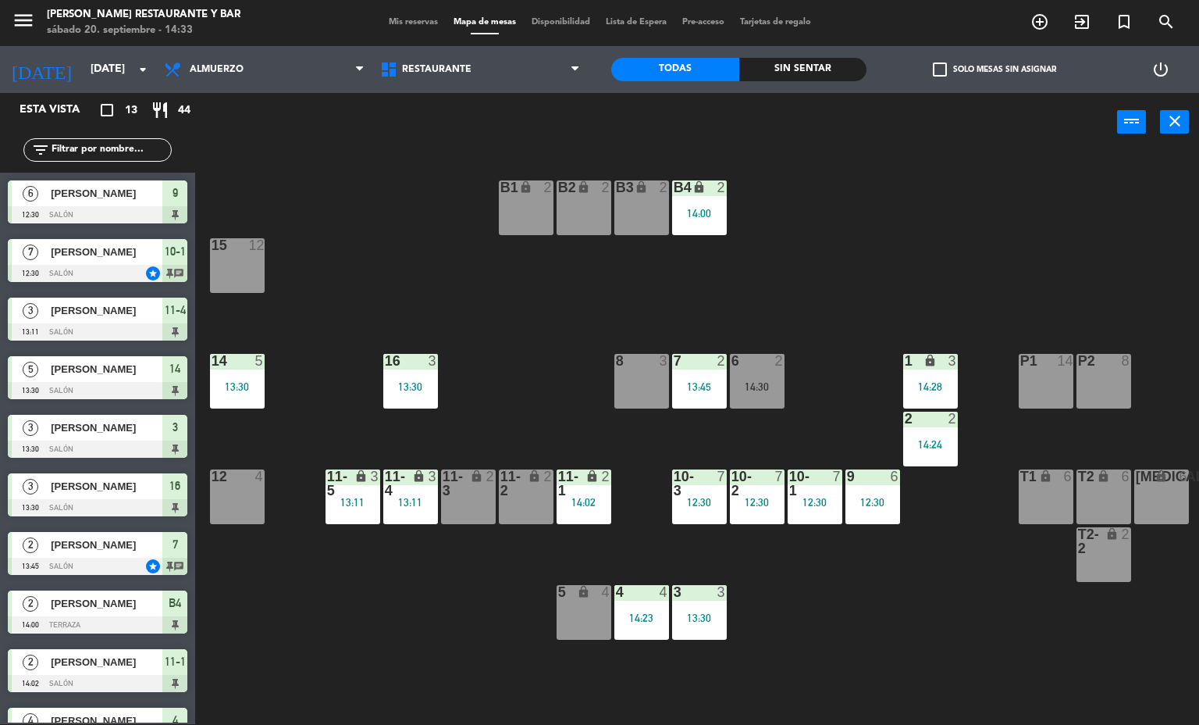
click at [84, 419] on span "[PERSON_NAME]" at bounding box center [107, 427] width 112 height 16
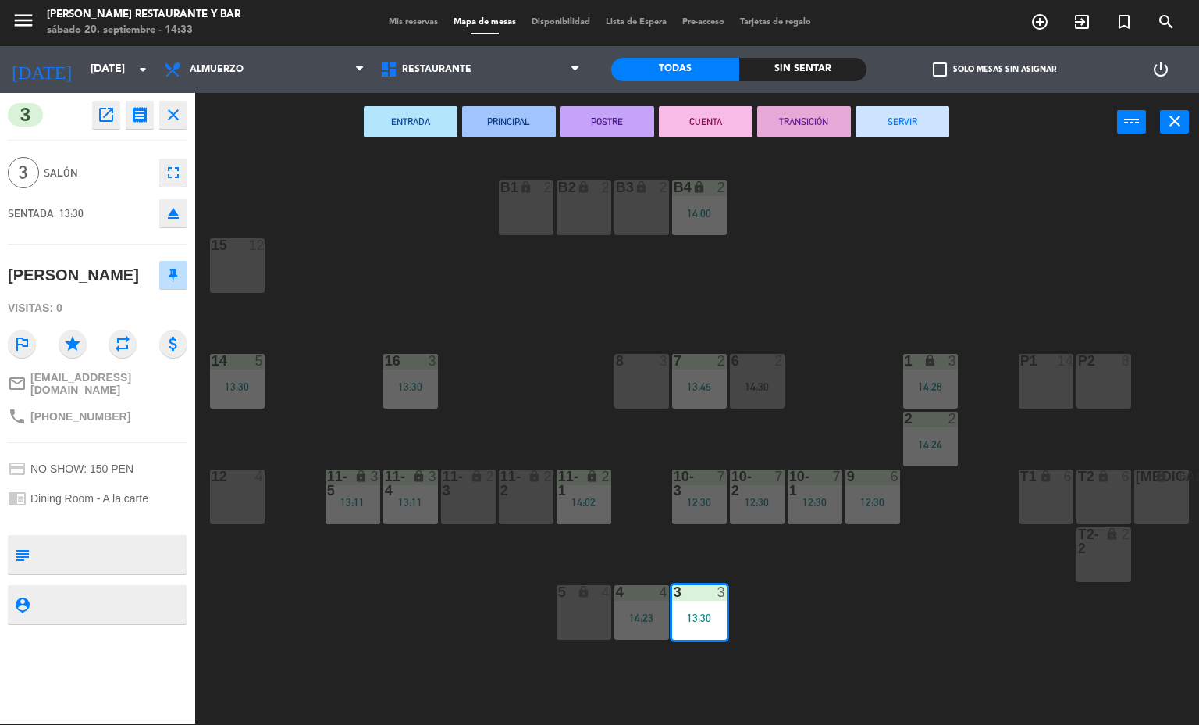
click at [363, 256] on div "B1 lock 2 B2 lock 2 B3 lock 2 B4 lock 2 14:00 15 12 14 5 13:30 8 3 7 2 13:45 6 …" at bounding box center [703, 438] width 992 height 572
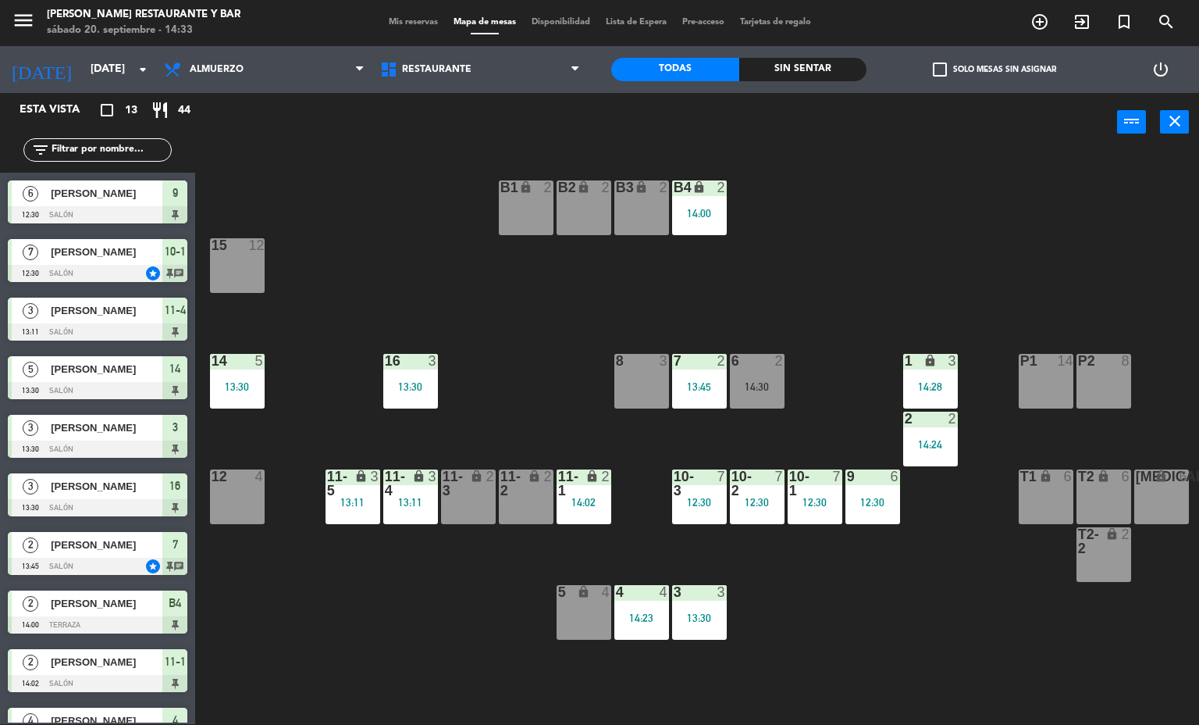
click at [349, 251] on div "B1 lock 2 B2 lock 2 B3 lock 2 B4 lock 2 14:00 15 12 14 5 13:30 8 3 7 2 13:45 6 …" at bounding box center [703, 438] width 992 height 572
click at [314, 584] on div "B1 lock 2 B2 lock 2 B3 lock 2 B4 lock 2 14:00 15 12 14 5 13:30 8 3 7 2 13:45 6 …" at bounding box center [703, 438] width 992 height 572
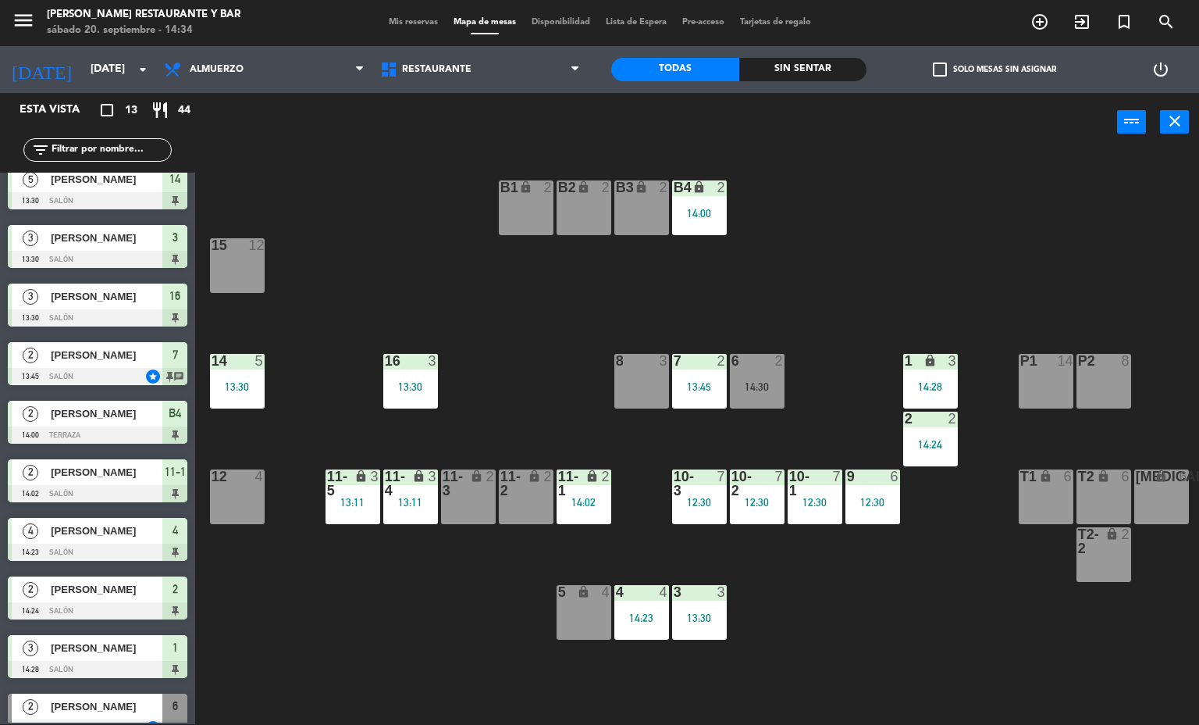
scroll to position [174, 0]
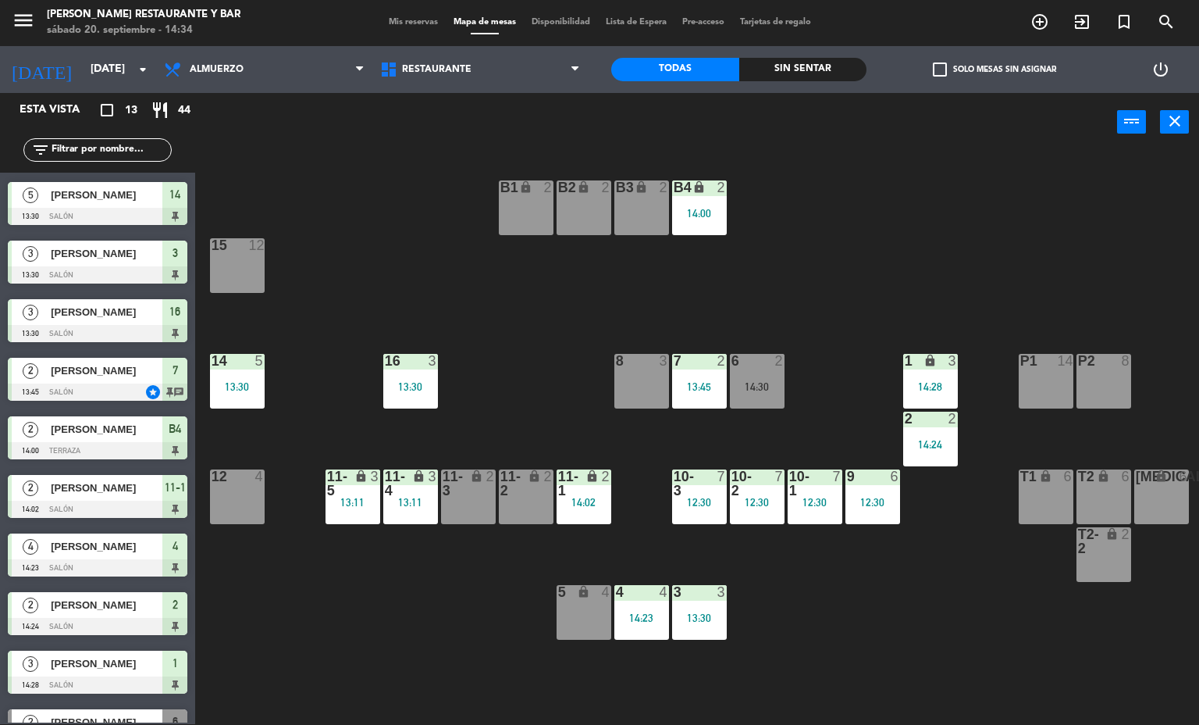
click at [316, 614] on div "B1 lock 2 B2 lock 2 B3 lock 2 B4 lock 2 14:00 15 12 14 5 13:30 8 3 7 2 13:45 6 …" at bounding box center [703, 438] width 992 height 572
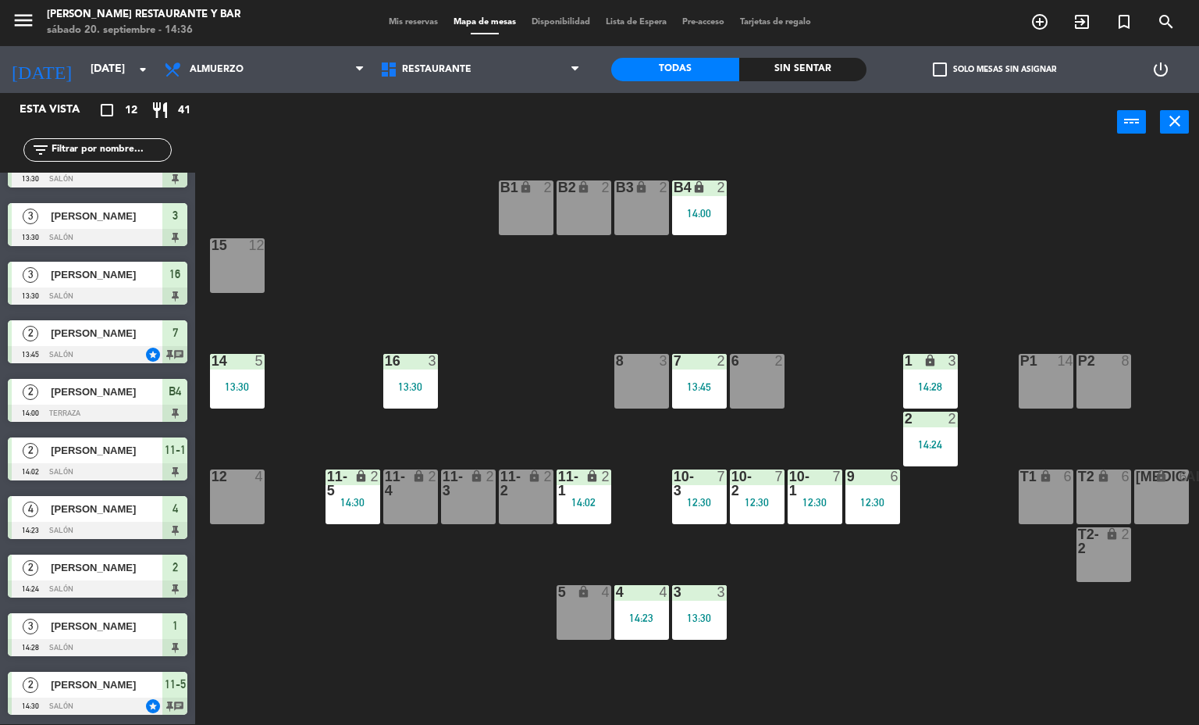
scroll to position [153, 0]
click at [279, 55] on span "Almuerzo" at bounding box center [264, 69] width 216 height 34
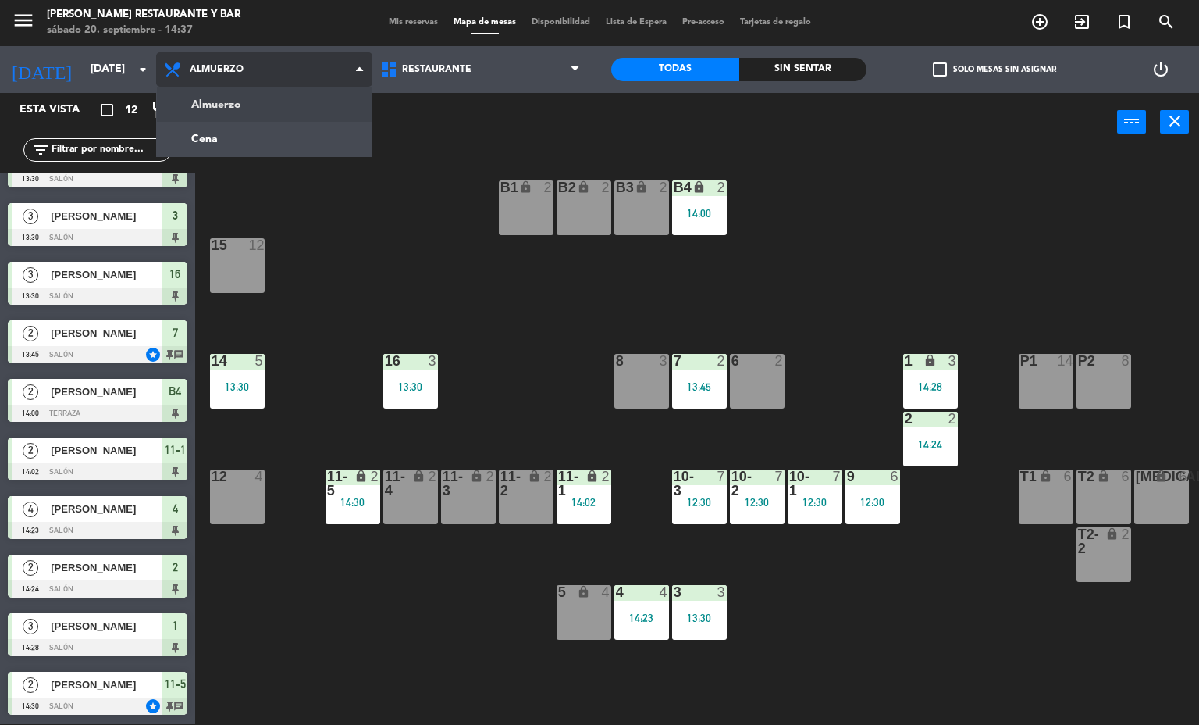
click at [281, 124] on ng-component "menu [PERSON_NAME] Restaurante y Bar [DATE] 20. septiembre - 14:37 Mis reservas…" at bounding box center [599, 361] width 1199 height 725
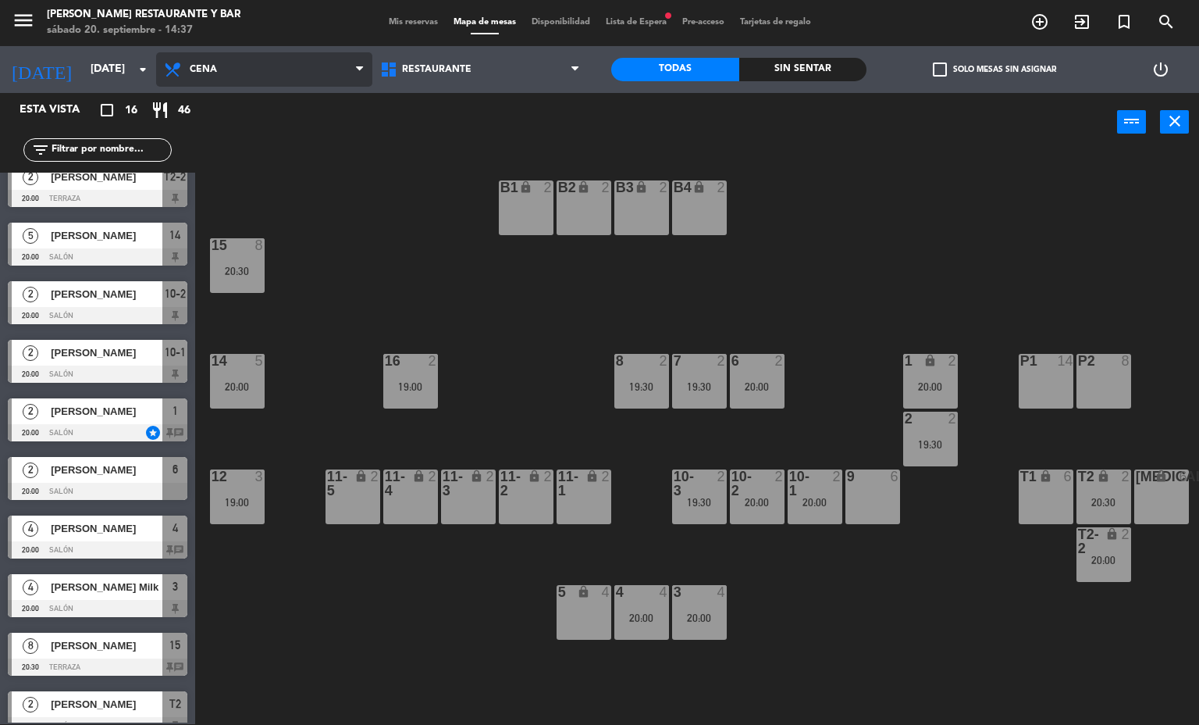
scroll to position [386, 0]
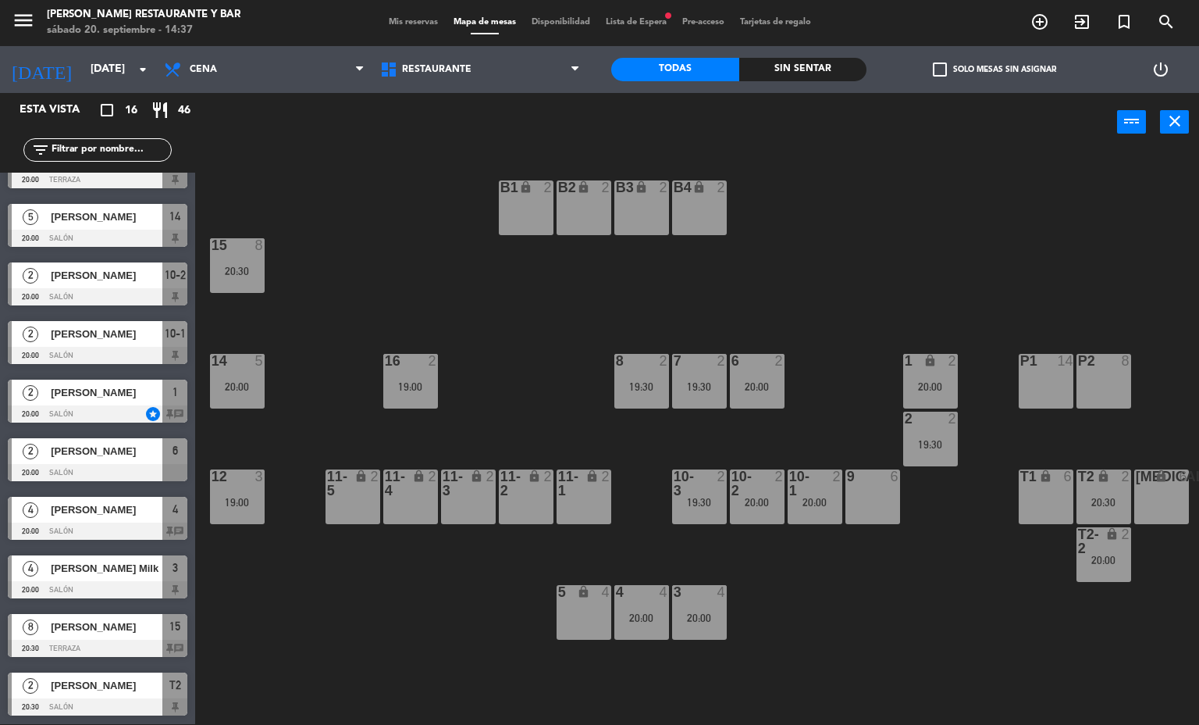
click at [255, 272] on div "20:30" at bounding box center [237, 270] width 55 height 11
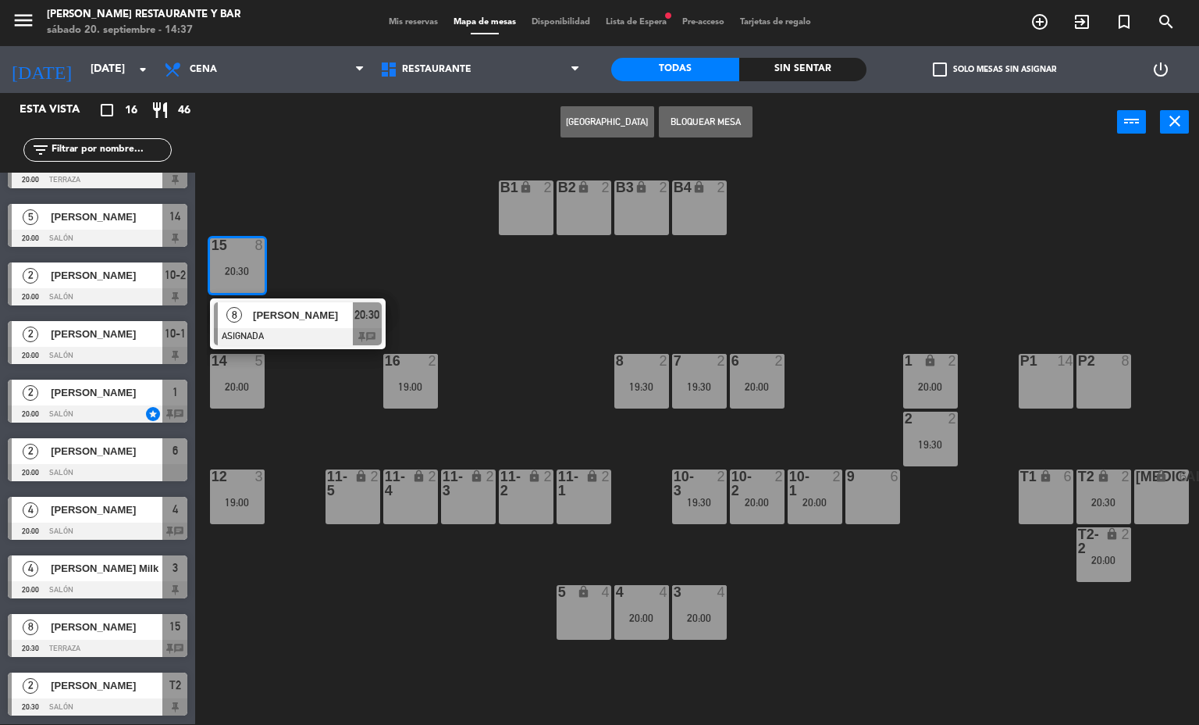
click at [315, 307] on span "[PERSON_NAME]" at bounding box center [303, 315] width 100 height 16
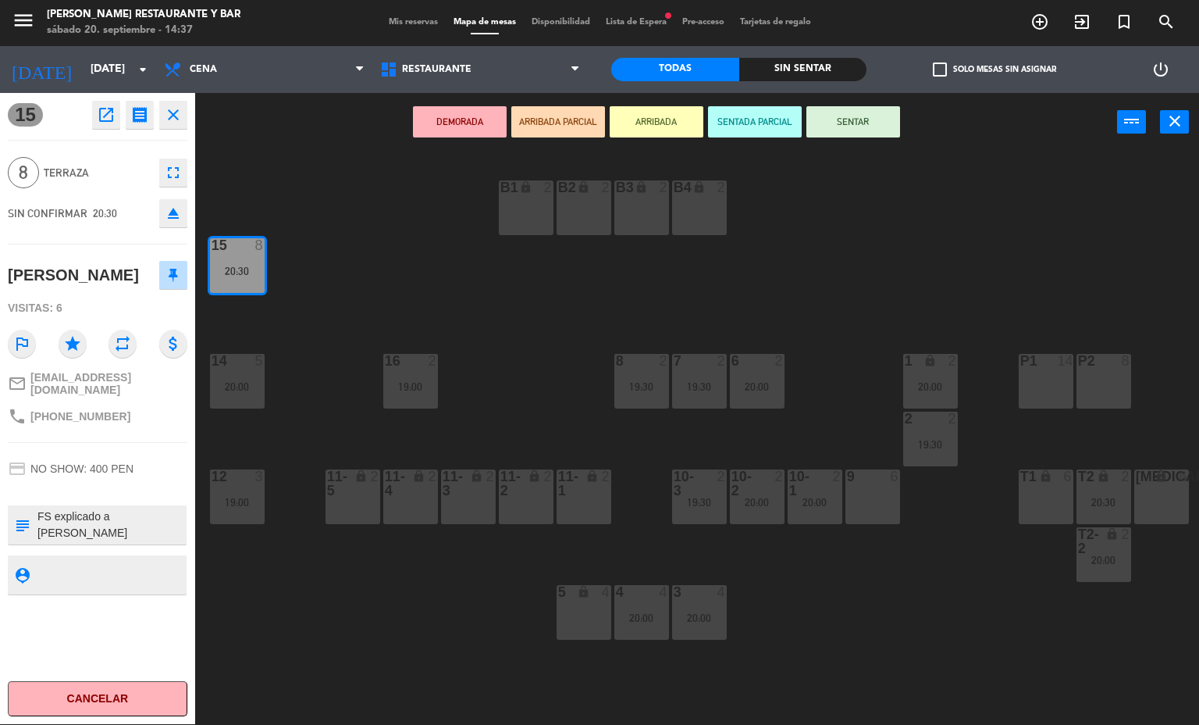
click at [172, 171] on icon "fullscreen" at bounding box center [173, 172] width 19 height 19
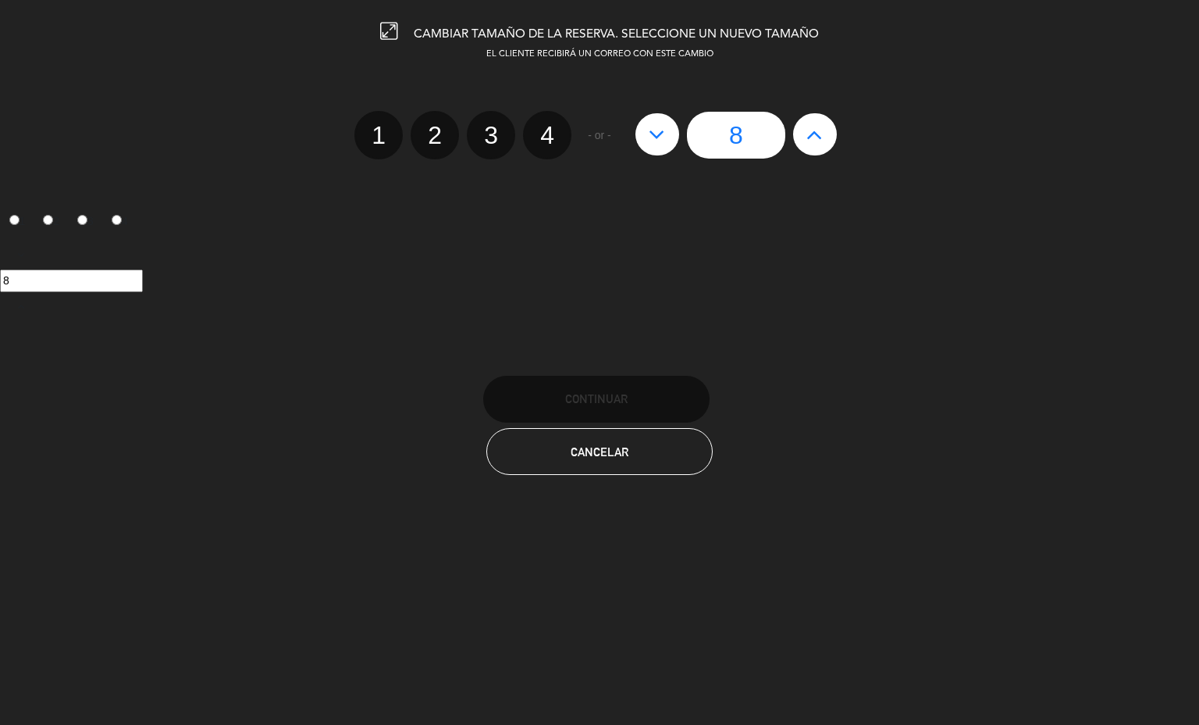
click at [808, 132] on icon at bounding box center [814, 134] width 16 height 25
type input "9"
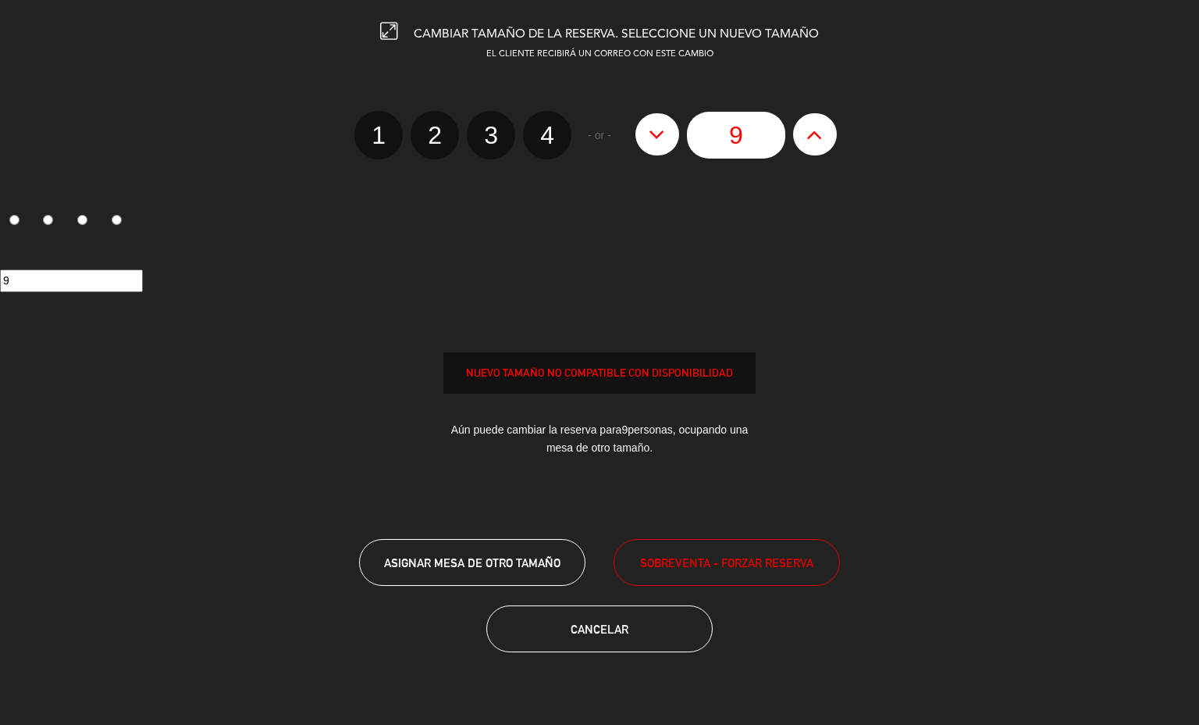
click at [806, 122] on icon at bounding box center [814, 134] width 16 height 25
type input "10"
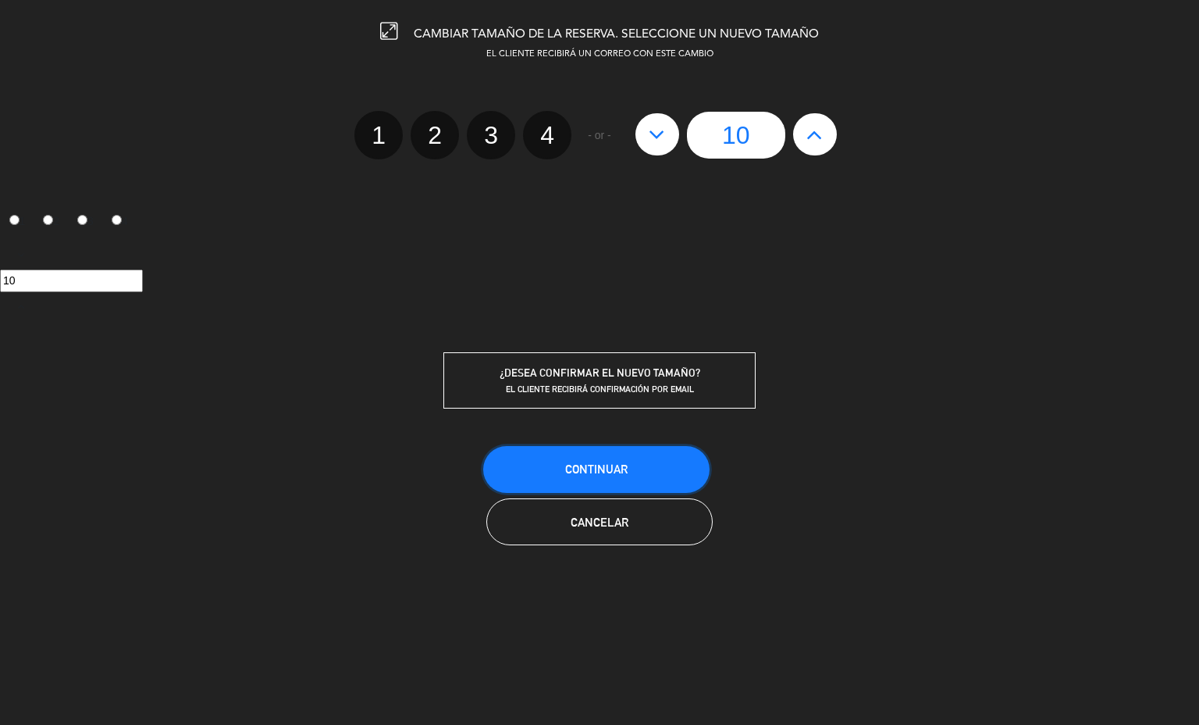
click at [617, 457] on button "Continuar" at bounding box center [596, 469] width 226 height 47
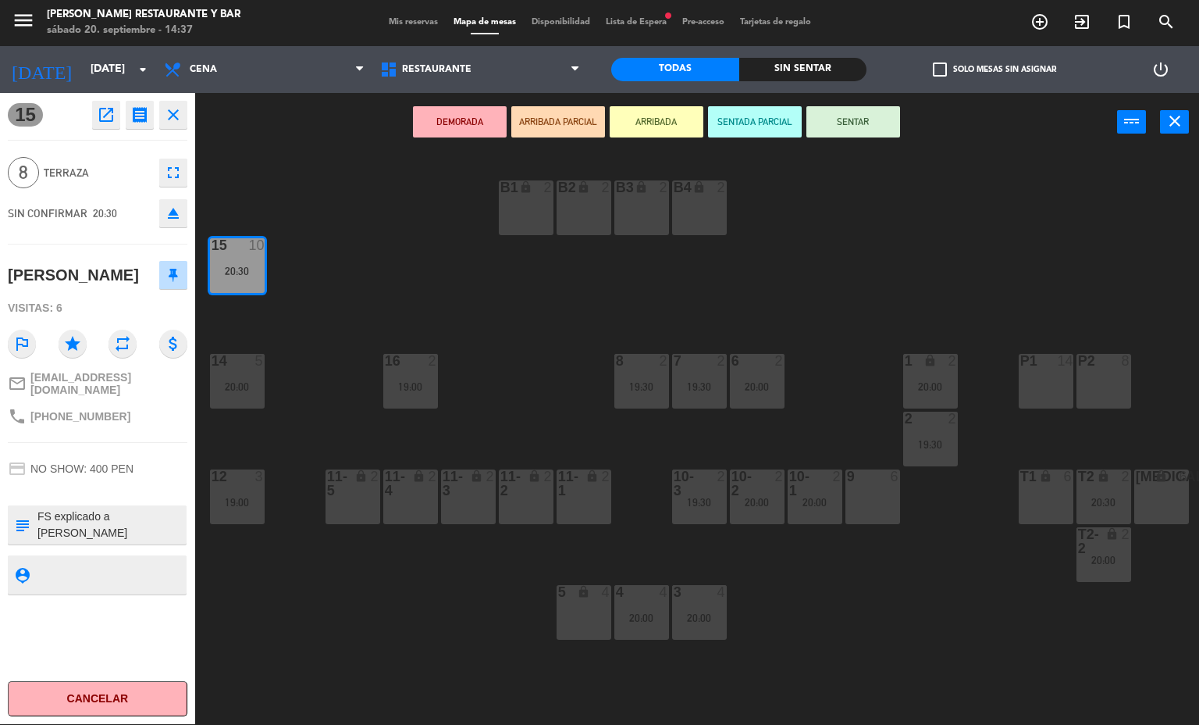
click at [532, 469] on icon "lock" at bounding box center [534, 475] width 13 height 13
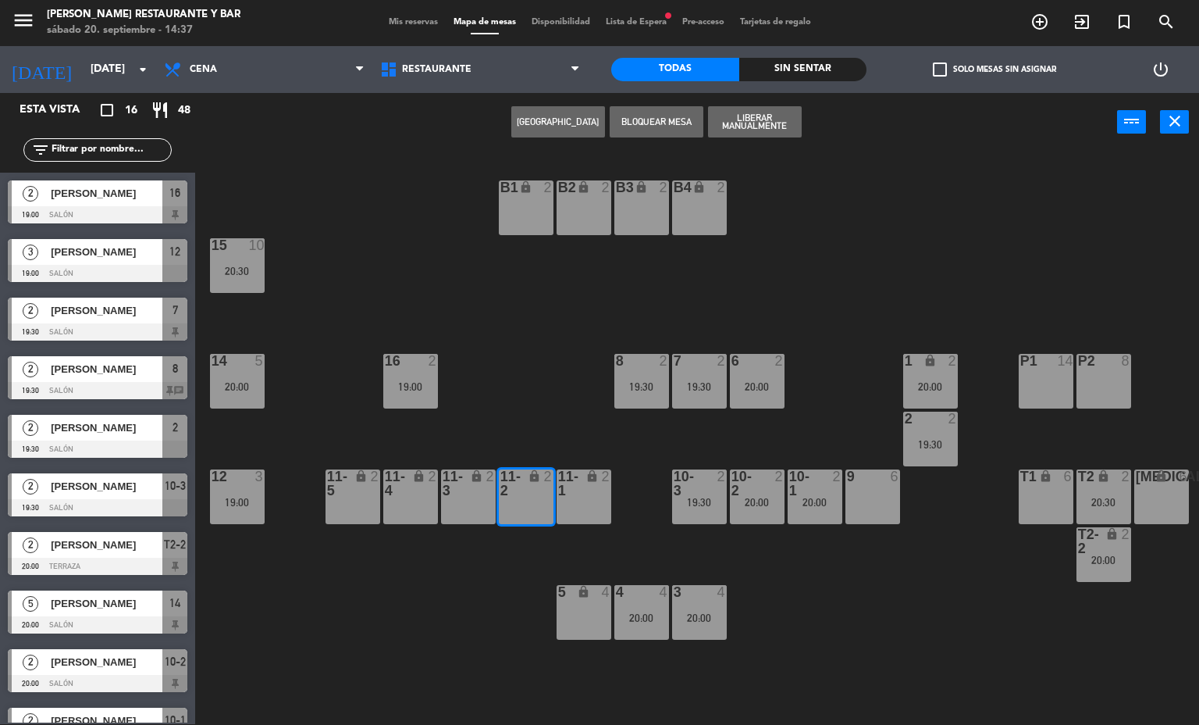
scroll to position [218, 0]
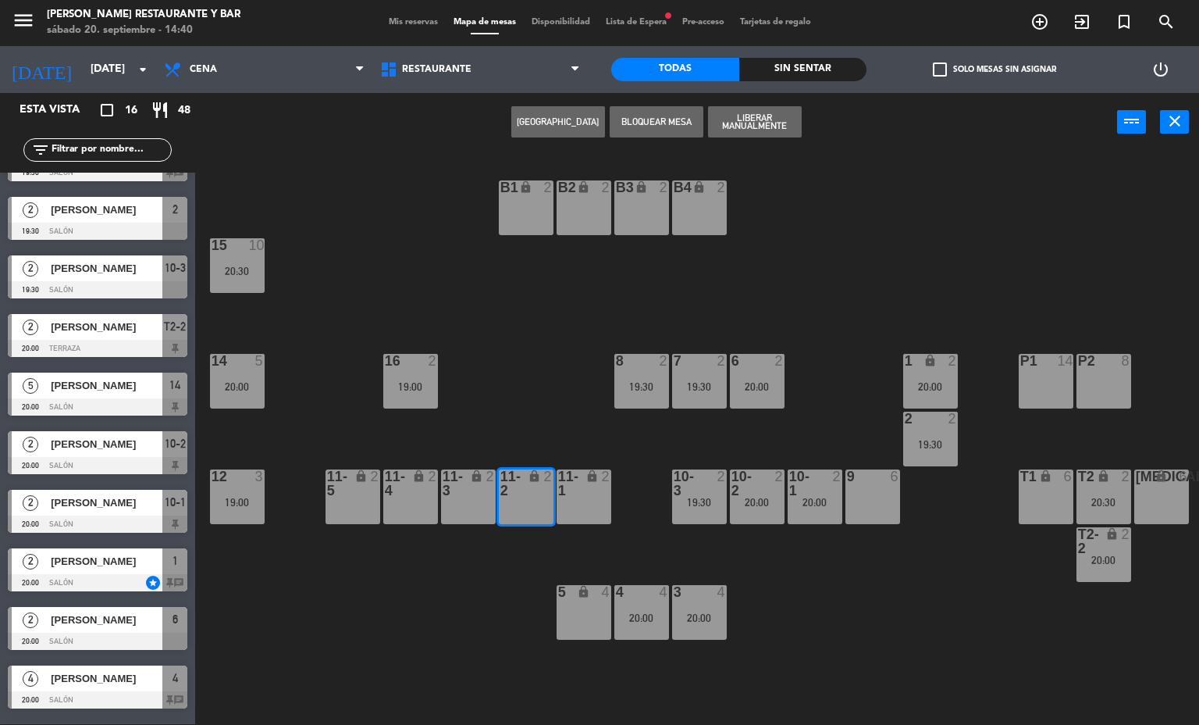
click at [459, 329] on div "B1 lock 2 B2 lock 2 B3 lock 2 B4 lock 2 15 10 20:30 14 5 20:00 8 2 19:30 7 2 19…" at bounding box center [703, 438] width 992 height 572
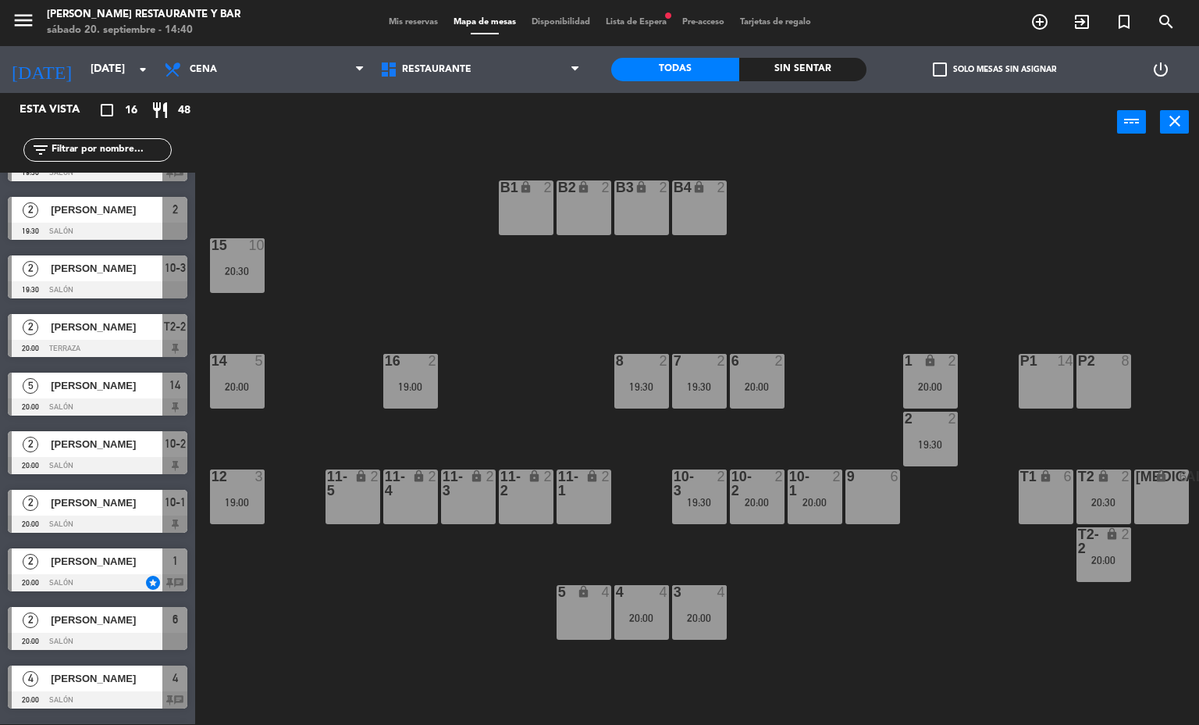
click at [389, 27] on div "Mis reservas Mapa de mesas Disponibilidad Lista de Espera fiber_manual_record P…" at bounding box center [600, 23] width 438 height 14
click at [482, 18] on span "Mapa de mesas" at bounding box center [485, 22] width 78 height 9
click at [394, 27] on div "Mis reservas Mapa de mesas Disponibilidad Lista de Espera fiber_manual_record P…" at bounding box center [600, 23] width 438 height 14
click at [251, 76] on span "Cena" at bounding box center [264, 69] width 216 height 34
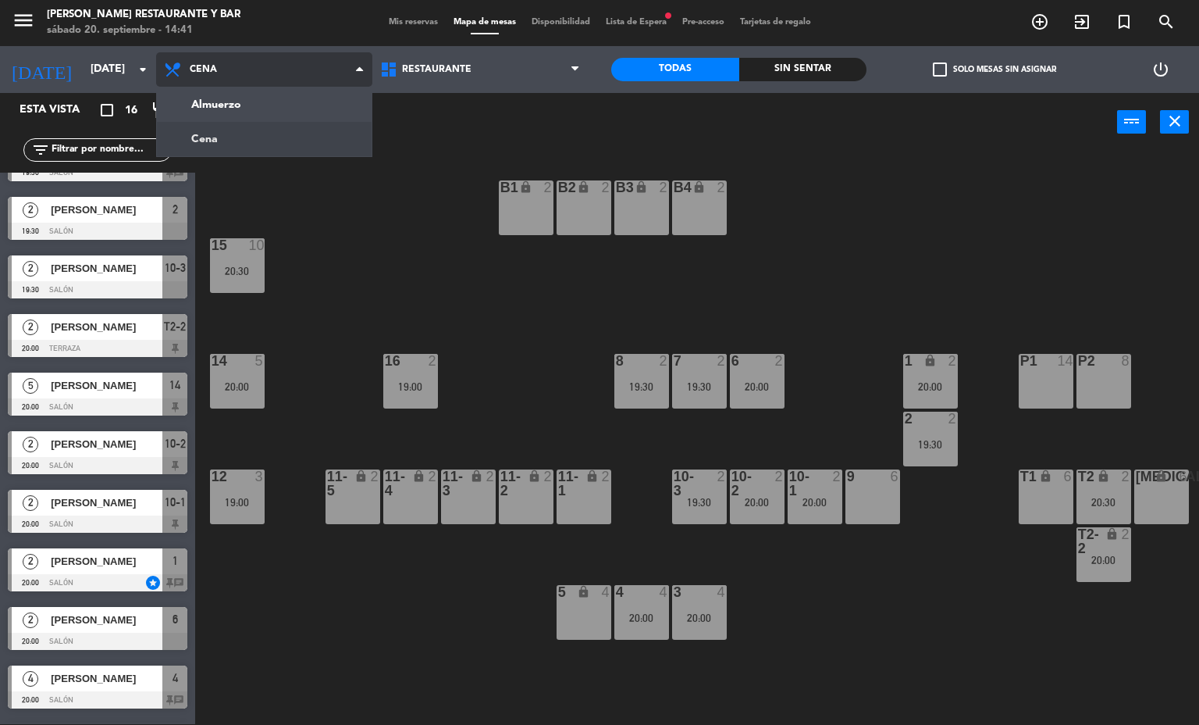
click at [280, 105] on ng-component "menu [PERSON_NAME] Restaurante y Bar [DATE] 20. septiembre - 14:41 Mis reservas…" at bounding box center [599, 361] width 1199 height 725
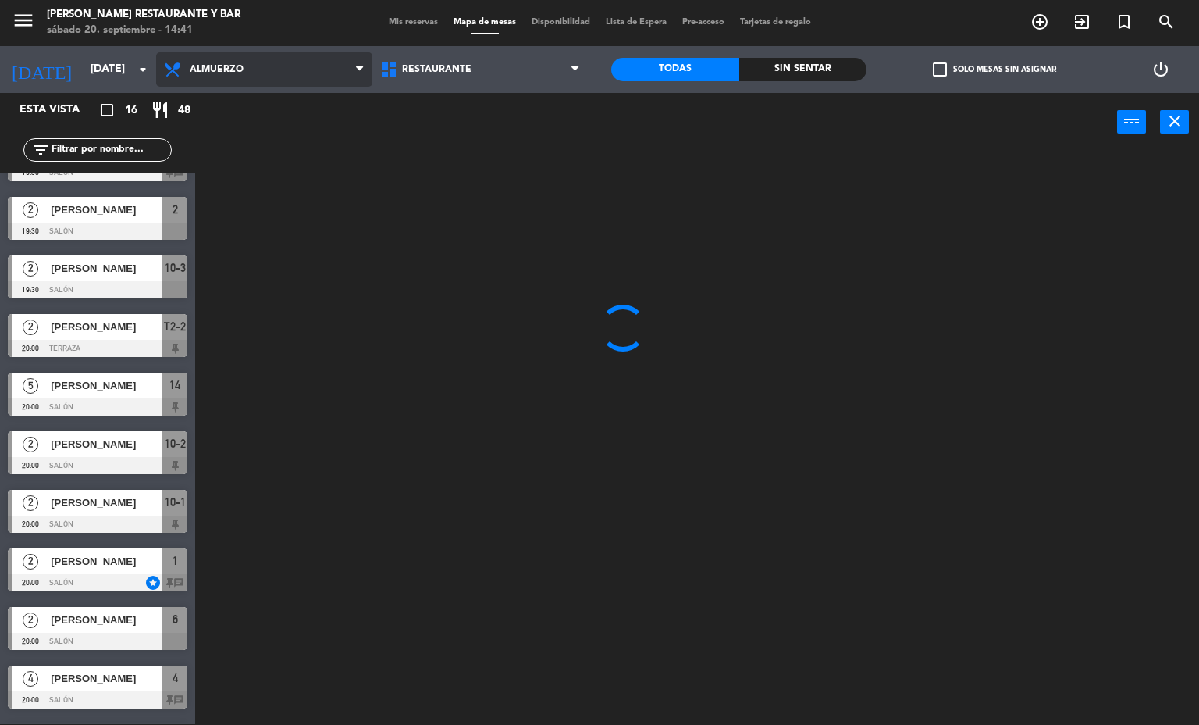
scroll to position [153, 0]
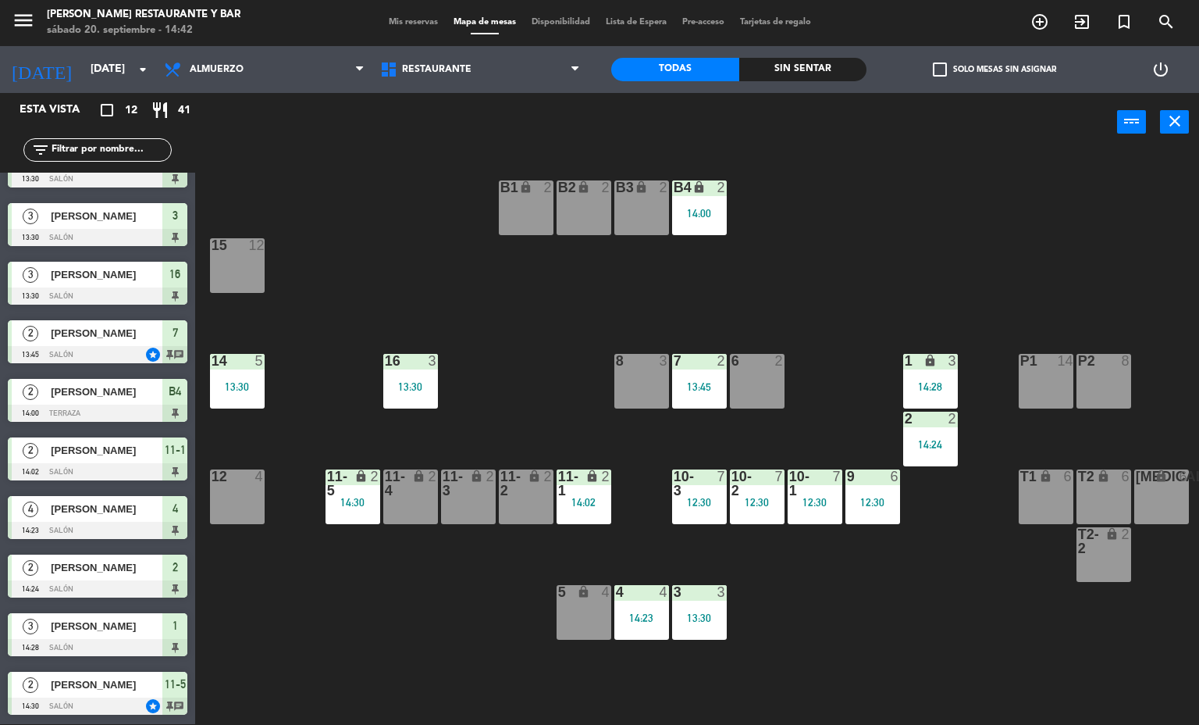
click at [392, 27] on div "Mis reservas Mapa de mesas Disponibilidad Lista de Espera Pre-acceso Tarjetas d…" at bounding box center [600, 23] width 438 height 14
click at [387, 1] on div "menu [PERSON_NAME] Restaurante y Bar [DATE] 20. septiembre - 14:42 Mis reservas…" at bounding box center [599, 22] width 1199 height 47
click at [391, 12] on div "menu [PERSON_NAME] Restaurante y Bar [DATE] 20. septiembre - 14:42 Mis reservas…" at bounding box center [599, 22] width 1199 height 47
click at [397, 19] on span "Mis reservas" at bounding box center [413, 22] width 65 height 9
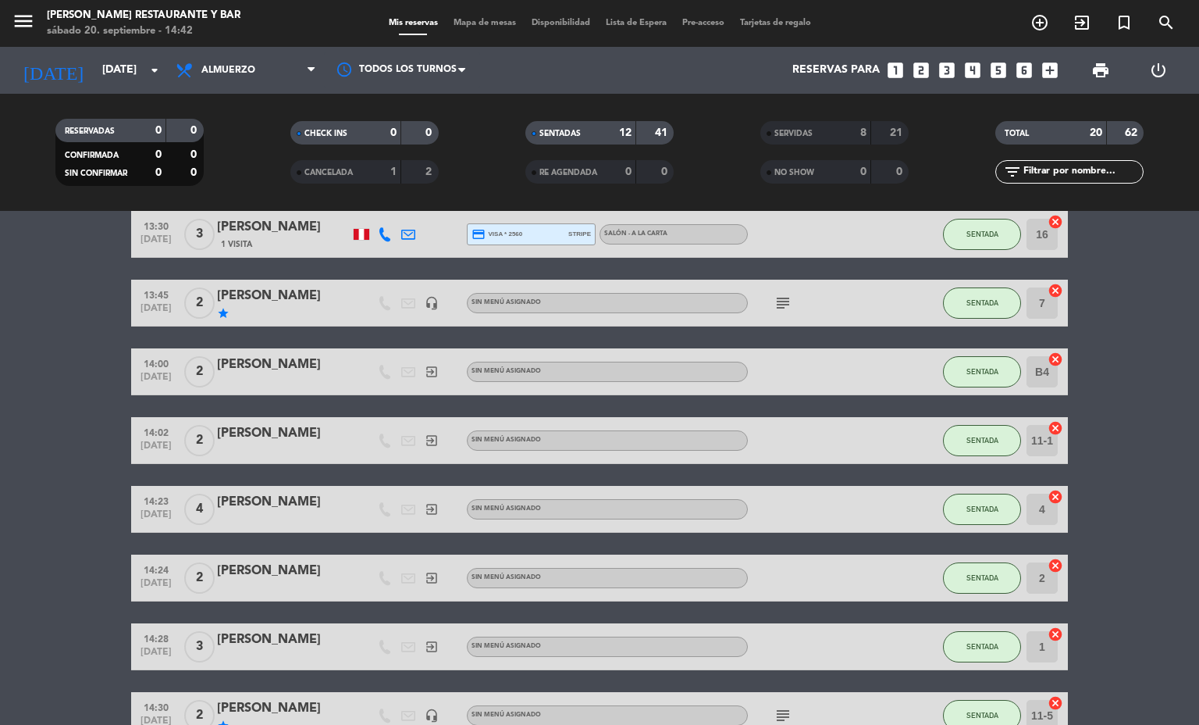
scroll to position [351, 0]
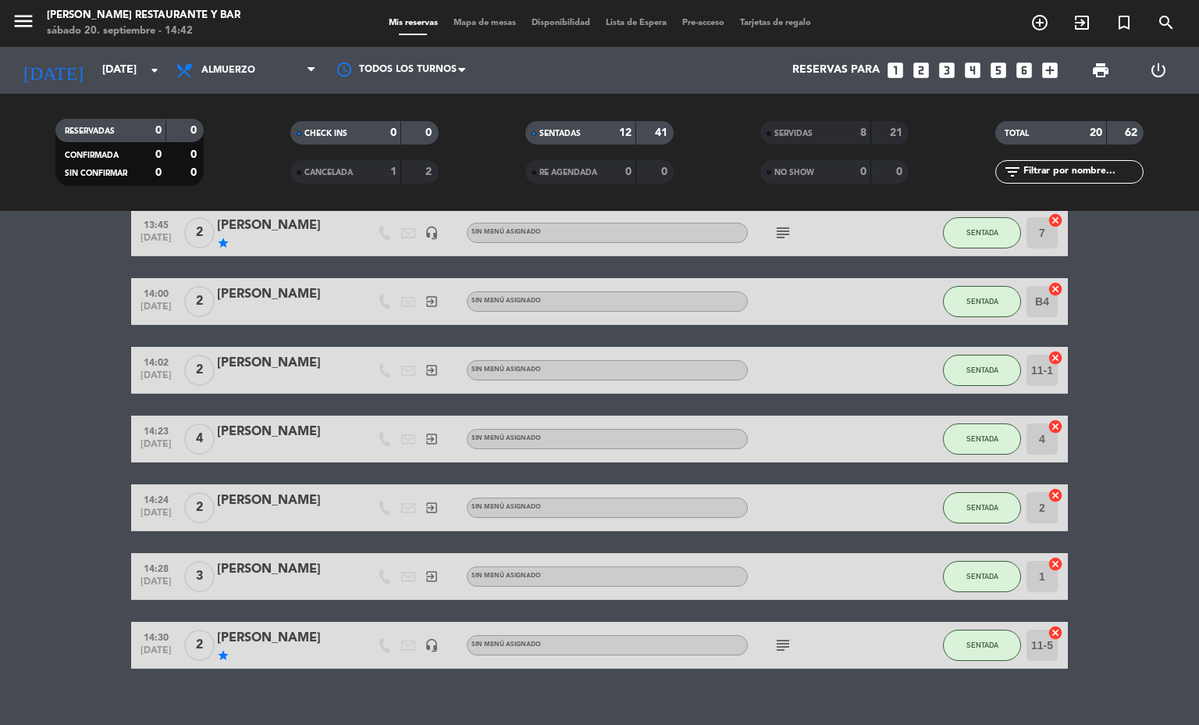
click at [7, 536] on bookings-row "12:30 [DATE] 6 [PERSON_NAME] headset_mic credit_card visa * 4705 stripe Sin men…" at bounding box center [599, 299] width 1199 height 737
click at [774, 645] on icon "subject" at bounding box center [783, 645] width 19 height 19
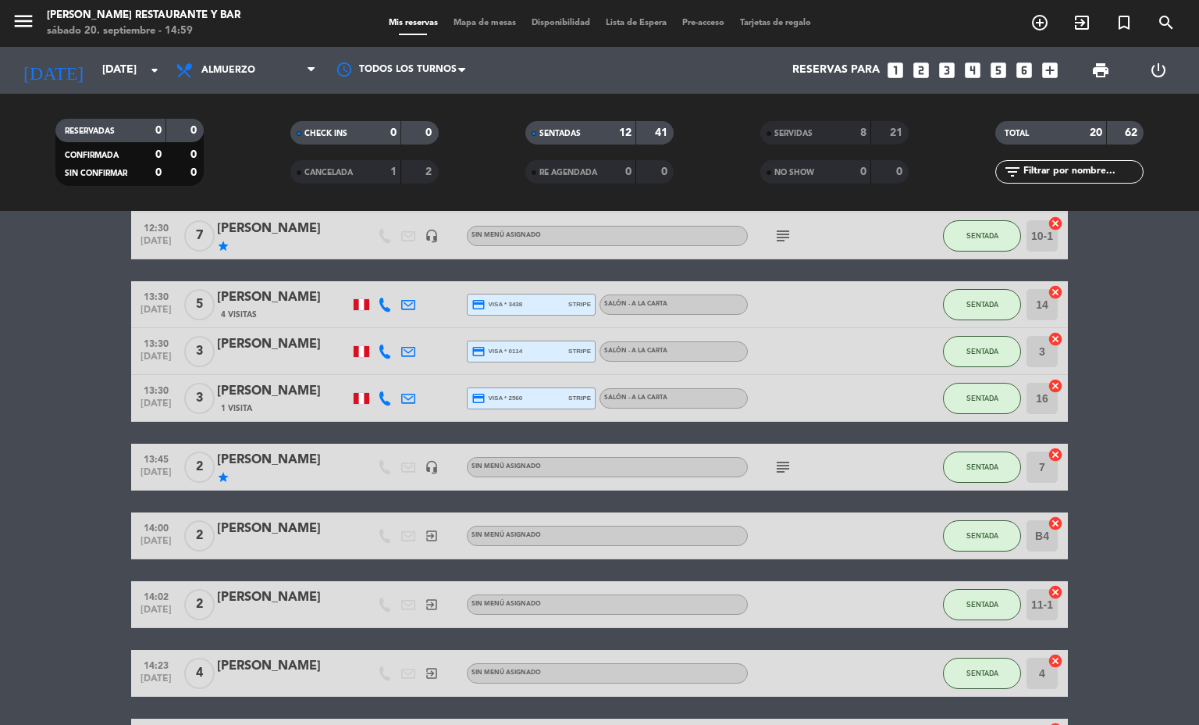
scroll to position [0, 0]
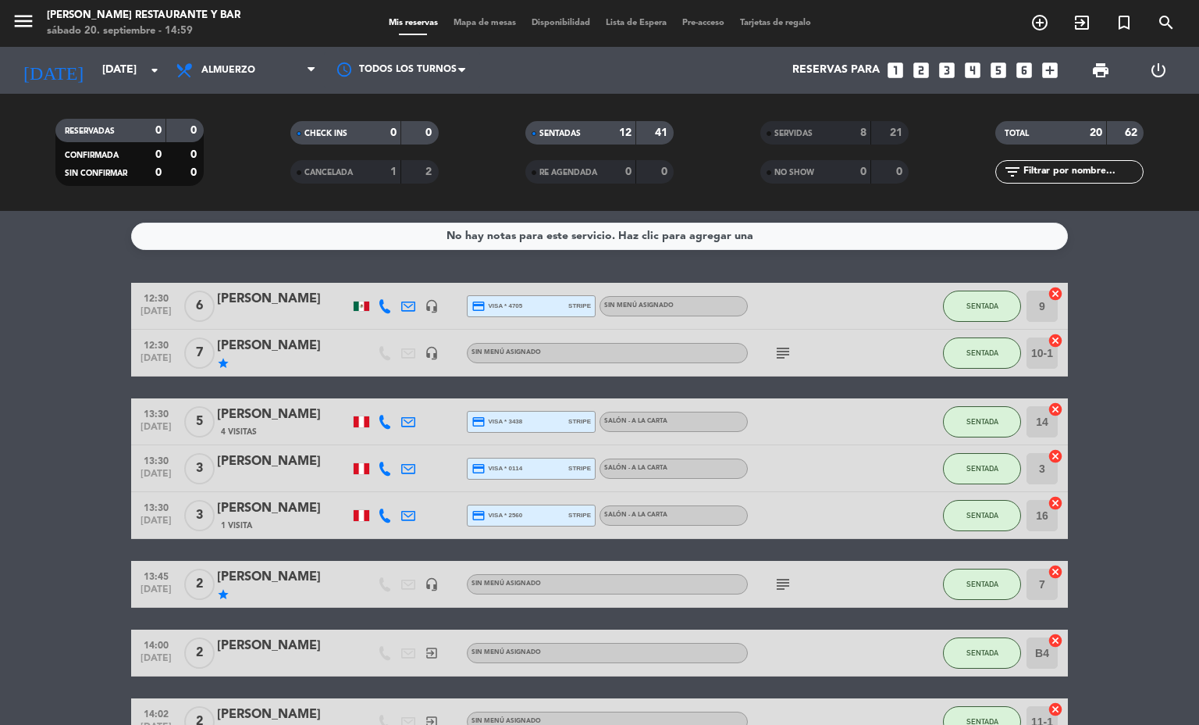
click at [799, 131] on span "SERVIDAS" at bounding box center [793, 134] width 38 height 8
click at [504, 23] on span "Mapa de mesas" at bounding box center [485, 23] width 78 height 9
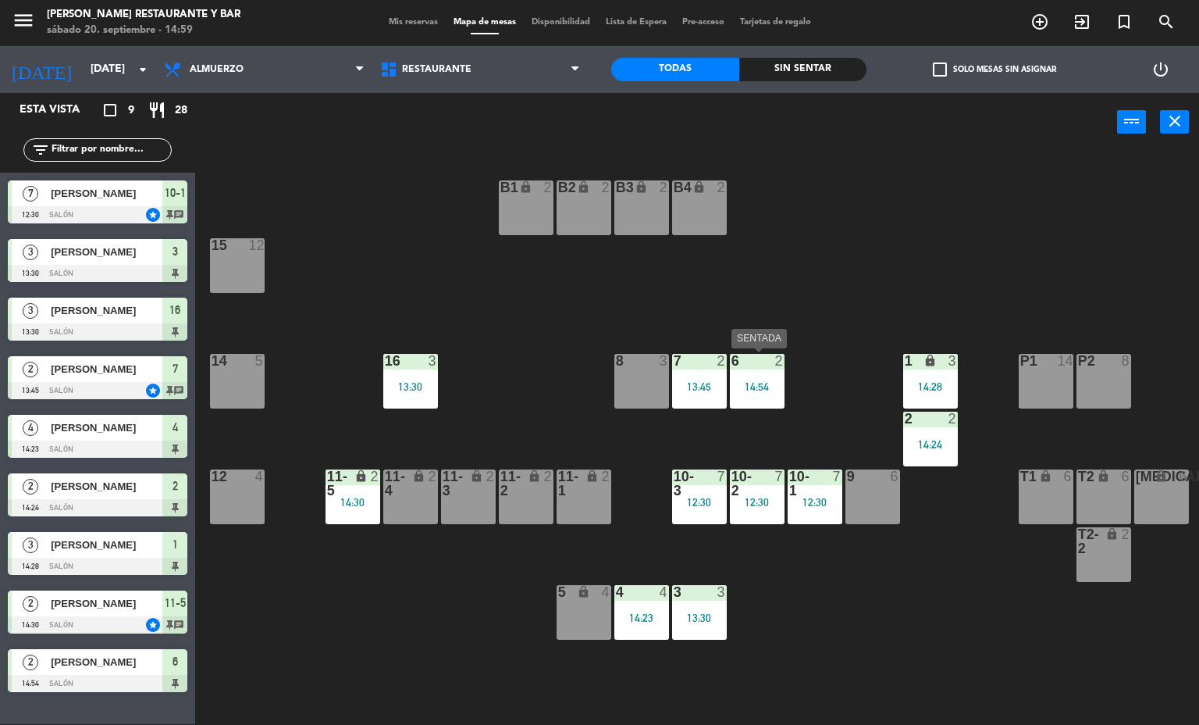
click at [745, 361] on div at bounding box center [757, 361] width 26 height 14
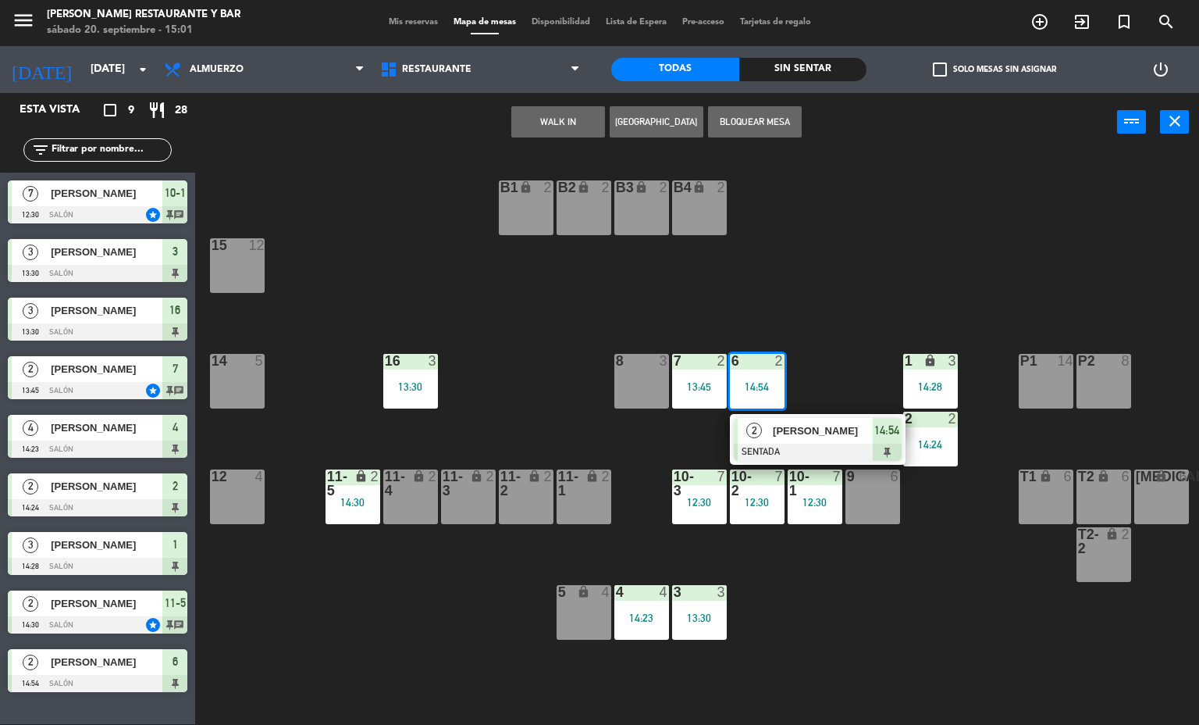
click at [411, 16] on div "Mis reservas Mapa de mesas Disponibilidad Lista de Espera Pre-acceso Tarjetas d…" at bounding box center [600, 23] width 438 height 14
click at [427, 22] on span "Mis reservas" at bounding box center [413, 22] width 65 height 9
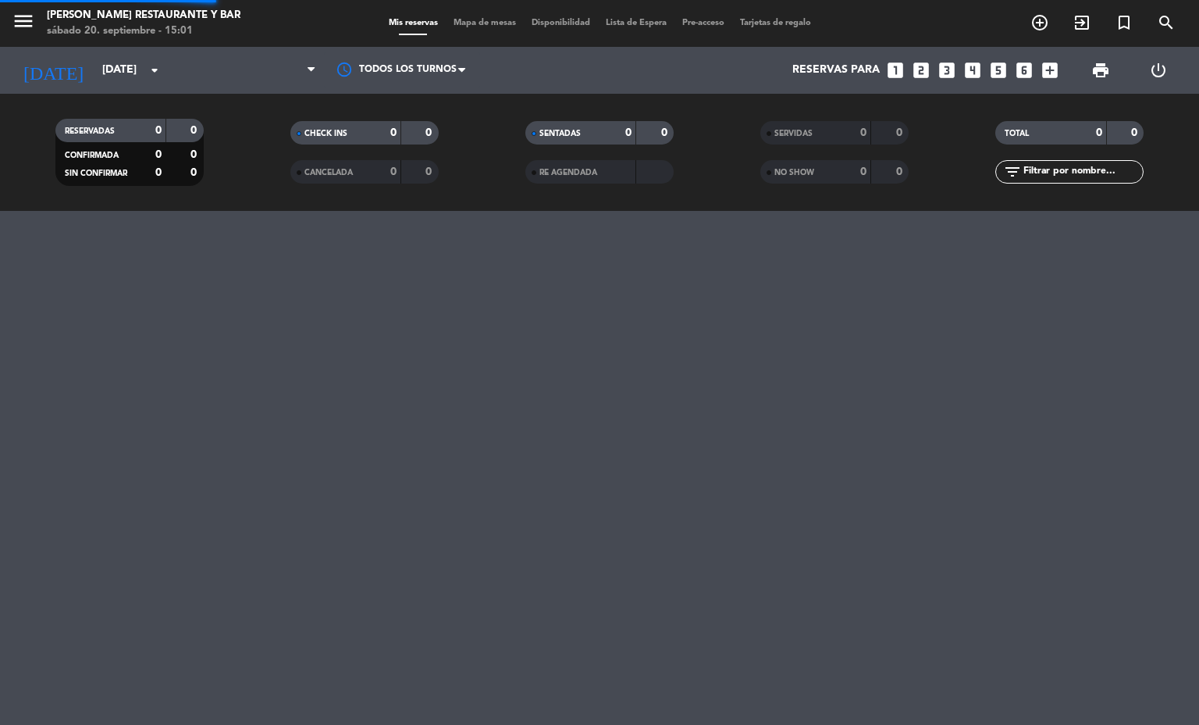
click at [493, 22] on span "Mapa de mesas" at bounding box center [485, 23] width 78 height 9
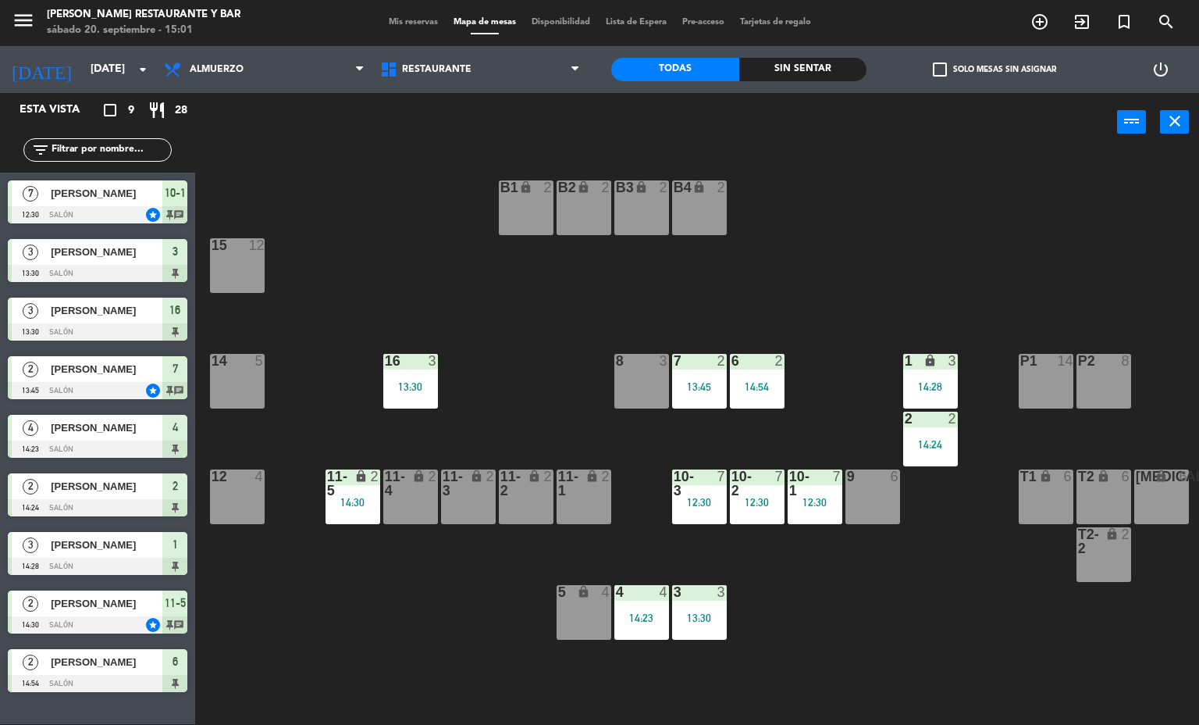
click at [393, 558] on div "B1 lock 2 B2 lock 2 B3 lock 2 B4 lock 2 15 12 14 5 8 3 7 2 13:45 6 2 14:54 1 lo…" at bounding box center [703, 438] width 992 height 572
click at [364, 493] on div "lock" at bounding box center [353, 483] width 26 height 28
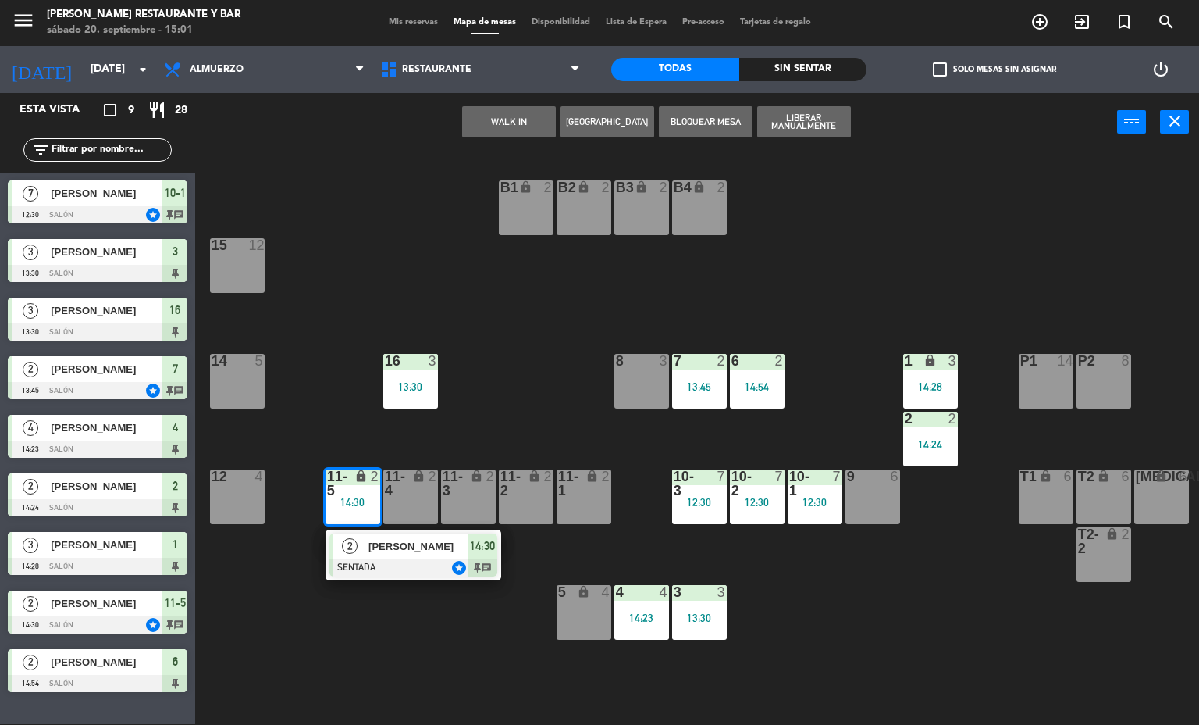
click at [383, 589] on div "B1 lock 2 B2 lock 2 B3 lock 2 B4 lock 2 15 12 14 5 8 3 7 2 13:45 6 2 14:54 1 lo…" at bounding box center [703, 438] width 992 height 572
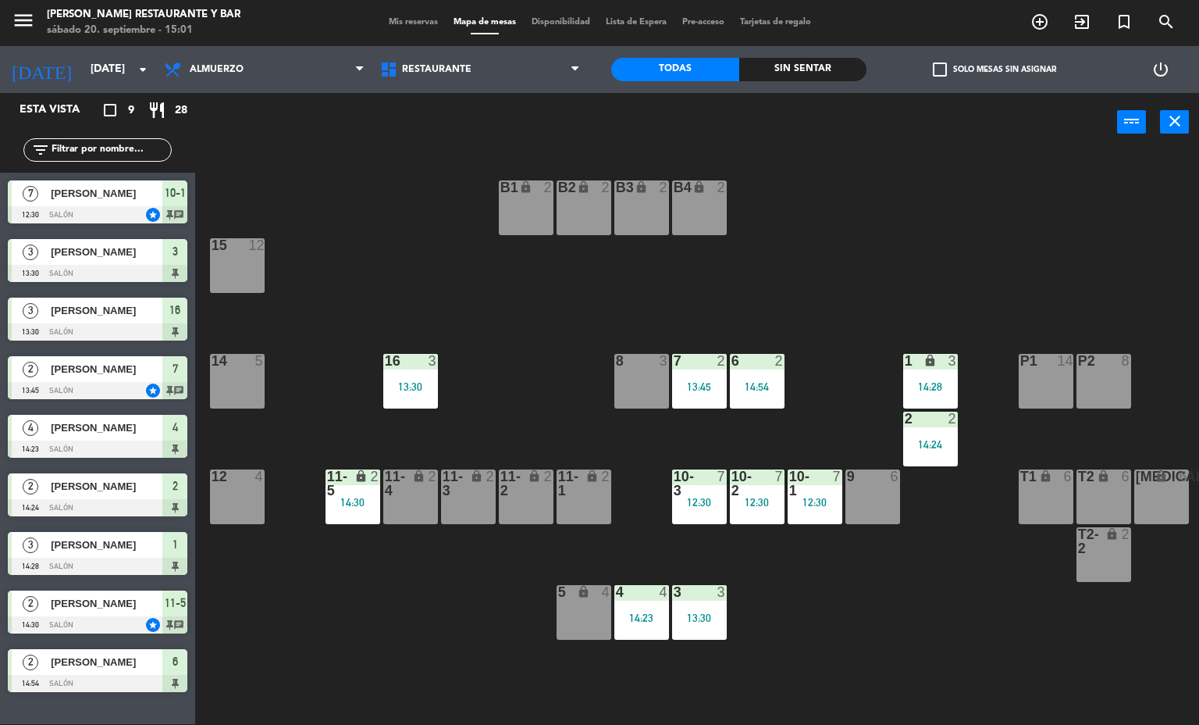
click at [410, 399] on div "16 3 13:30" at bounding box center [410, 381] width 55 height 55
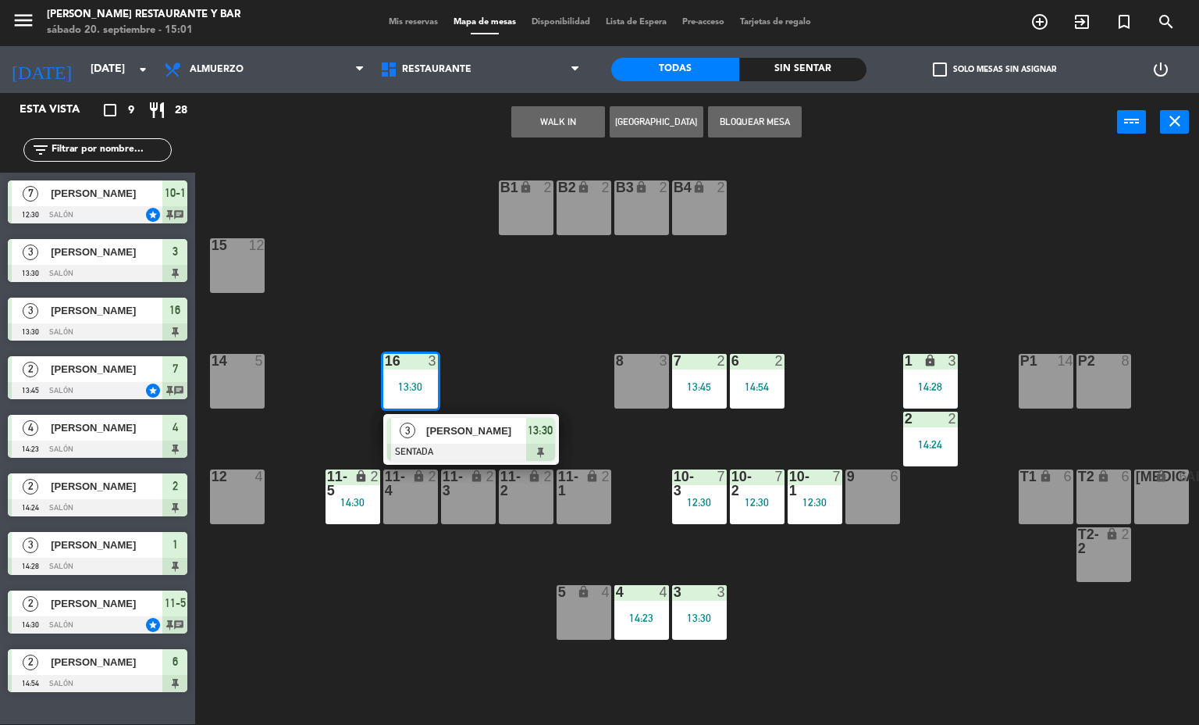
click at [870, 626] on div "B1 lock 2 B2 lock 2 B3 lock 2 B4 lock 2 15 12 14 5 8 3 7 2 13:45 6 2 14:54 1 lo…" at bounding box center [703, 438] width 992 height 572
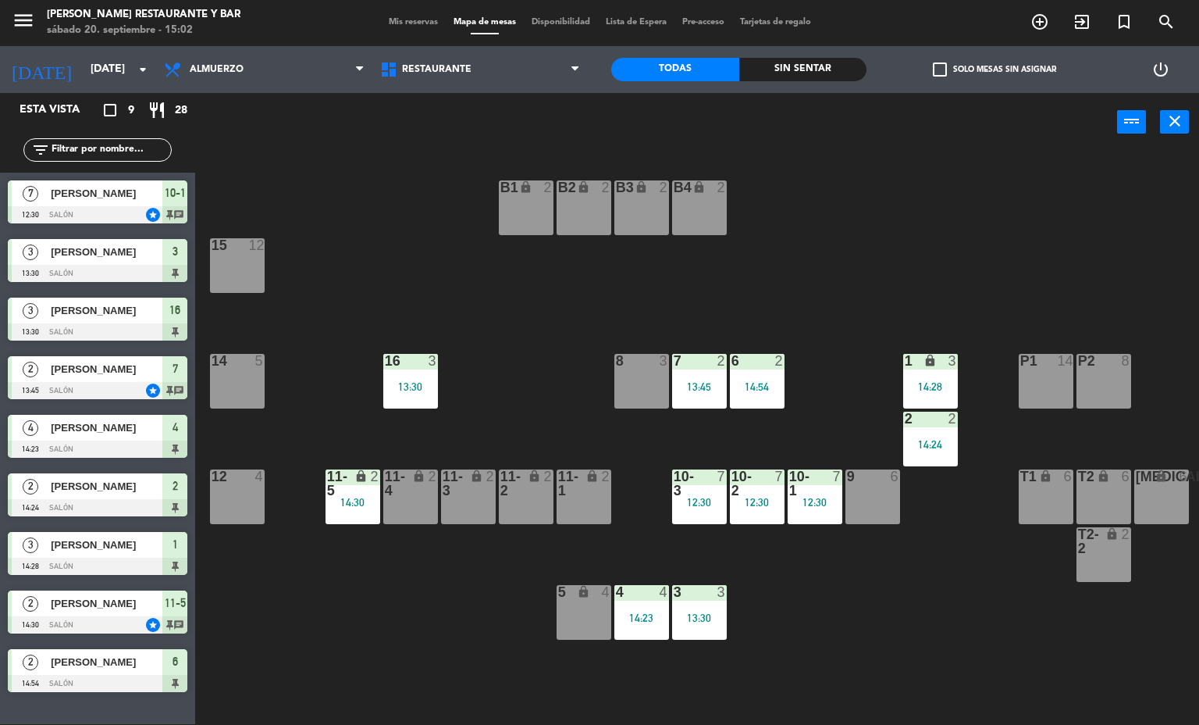
click at [909, 384] on div "14:28" at bounding box center [930, 386] width 55 height 11
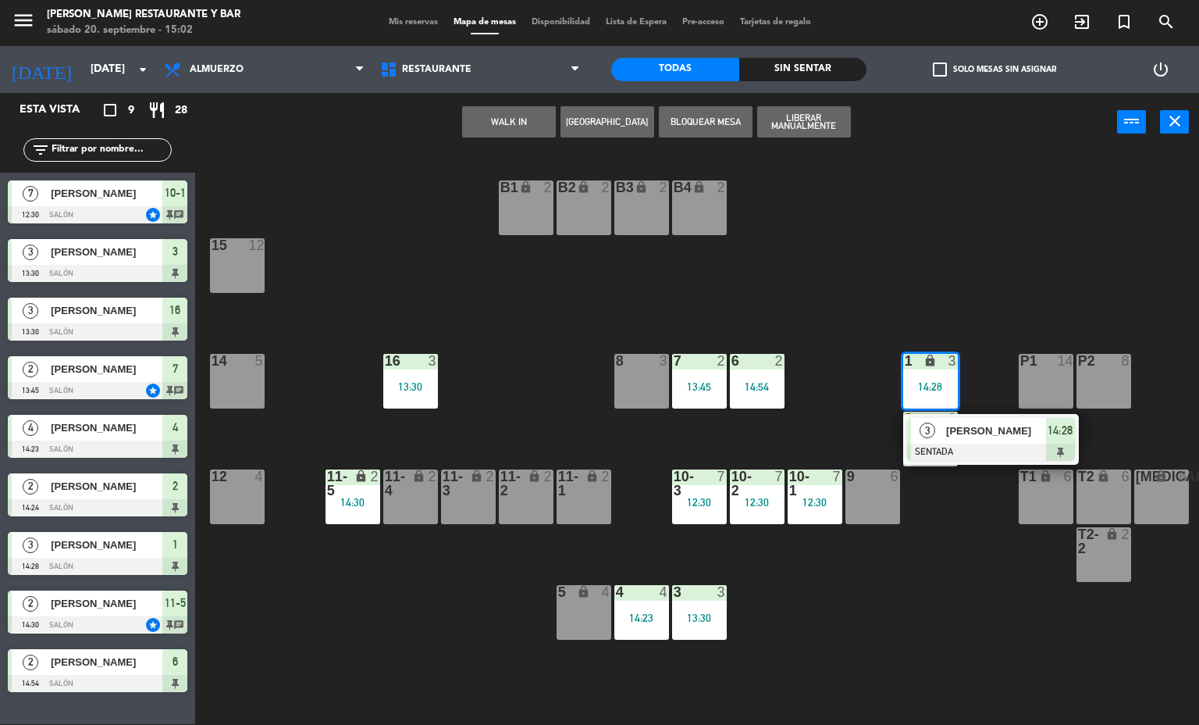
click at [919, 433] on div "3" at bounding box center [928, 431] width 34 height 26
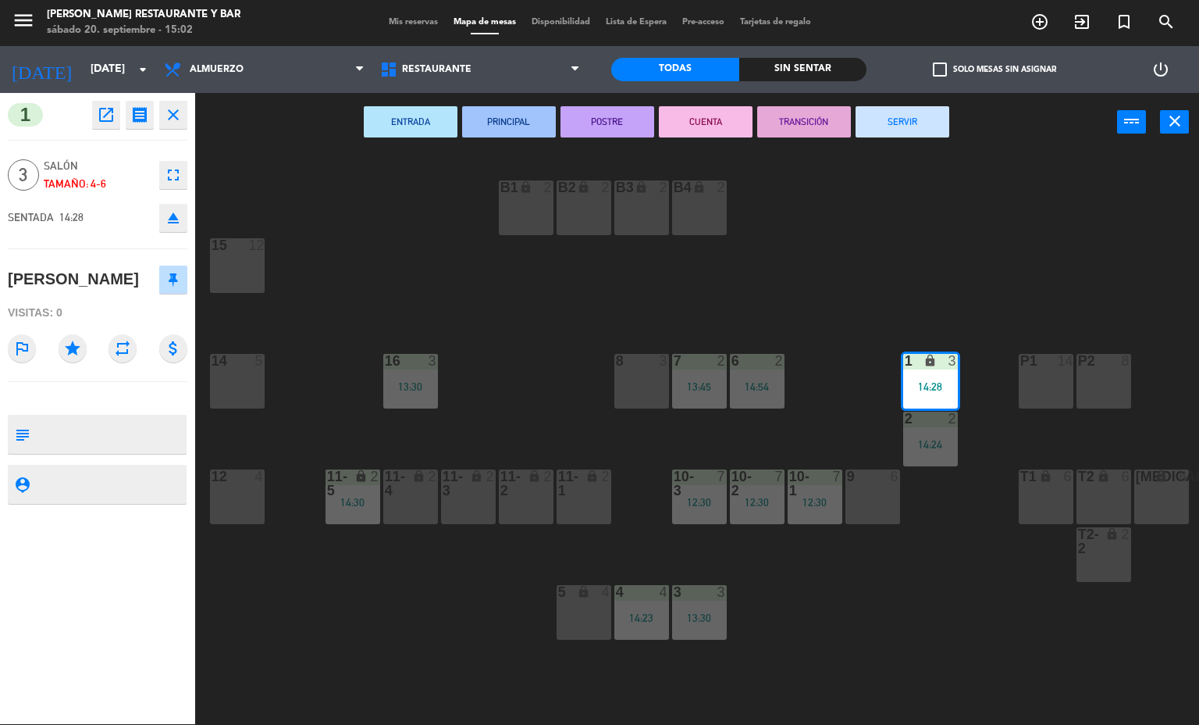
click at [942, 607] on div "B1 lock 2 B2 lock 2 B3 lock 2 B4 lock 2 15 12 14 5 8 3 7 2 13:45 6 2 14:54 1 lo…" at bounding box center [703, 438] width 992 height 572
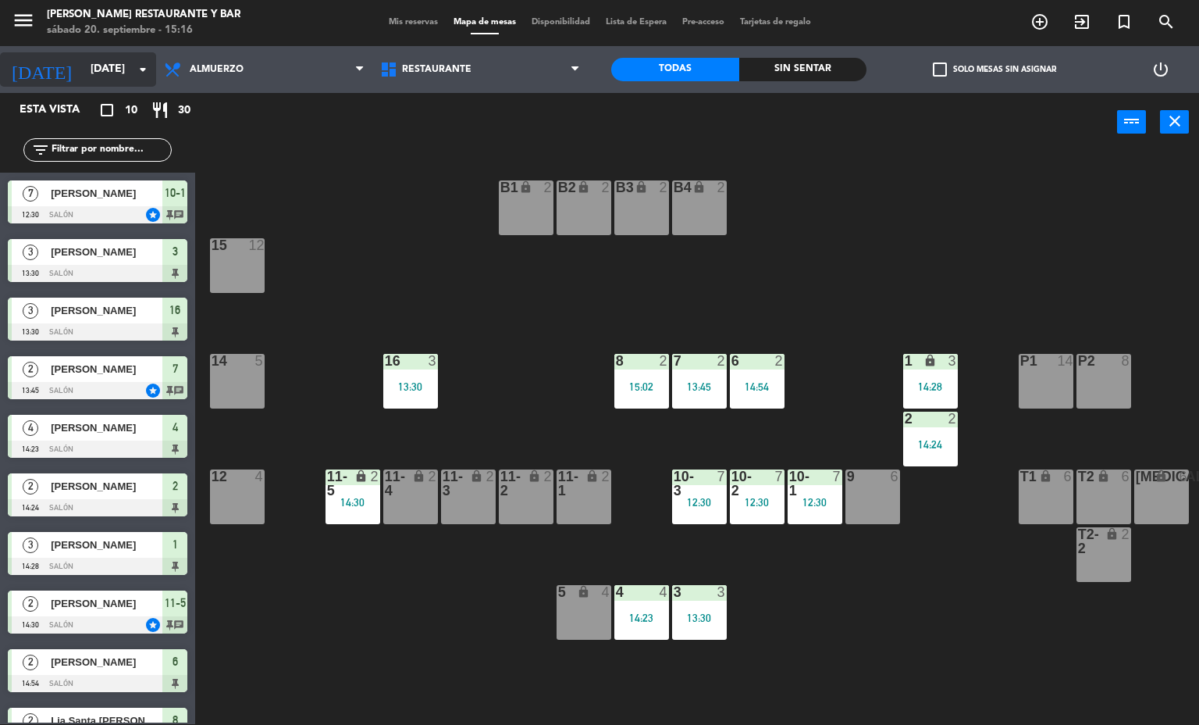
click at [123, 76] on input "[DATE]" at bounding box center [157, 69] width 148 height 28
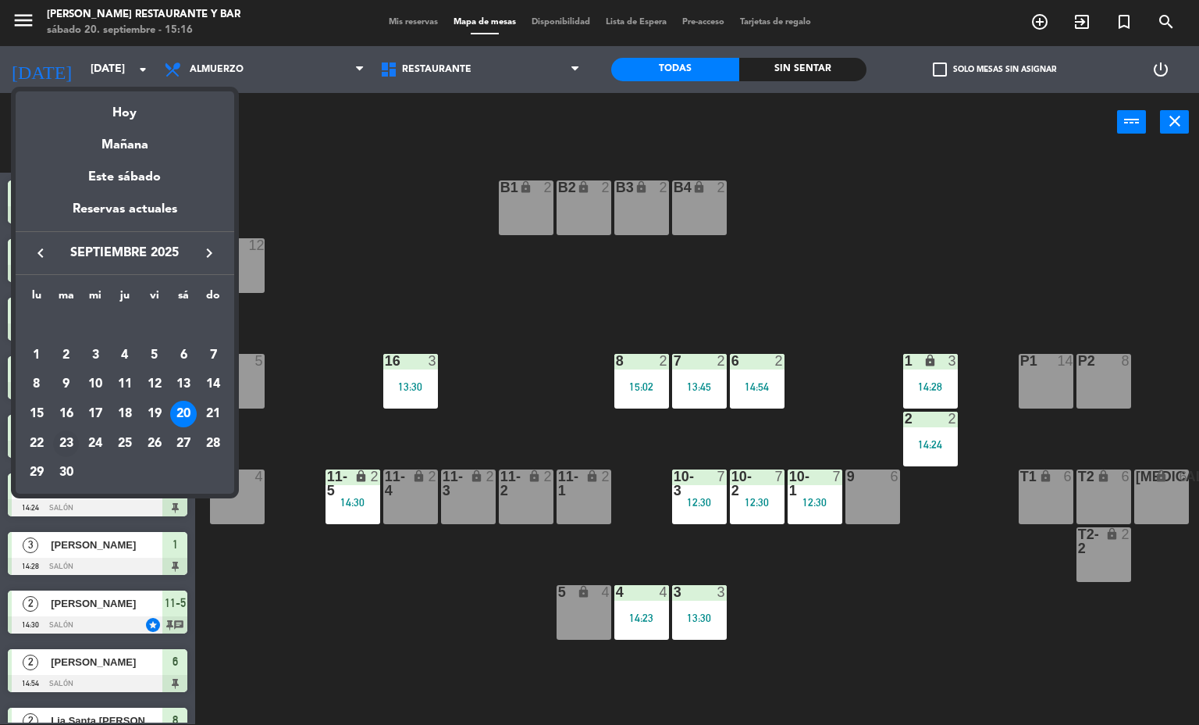
click at [70, 443] on div "23" at bounding box center [66, 443] width 27 height 27
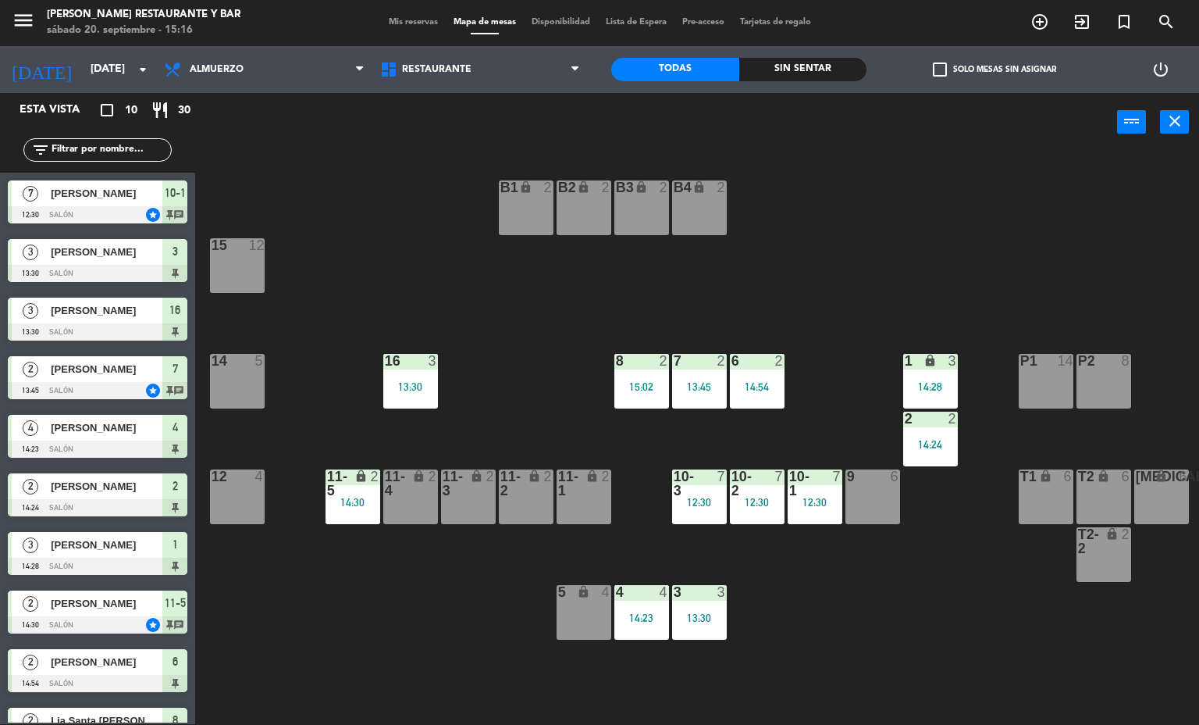
type input "[DATE]"
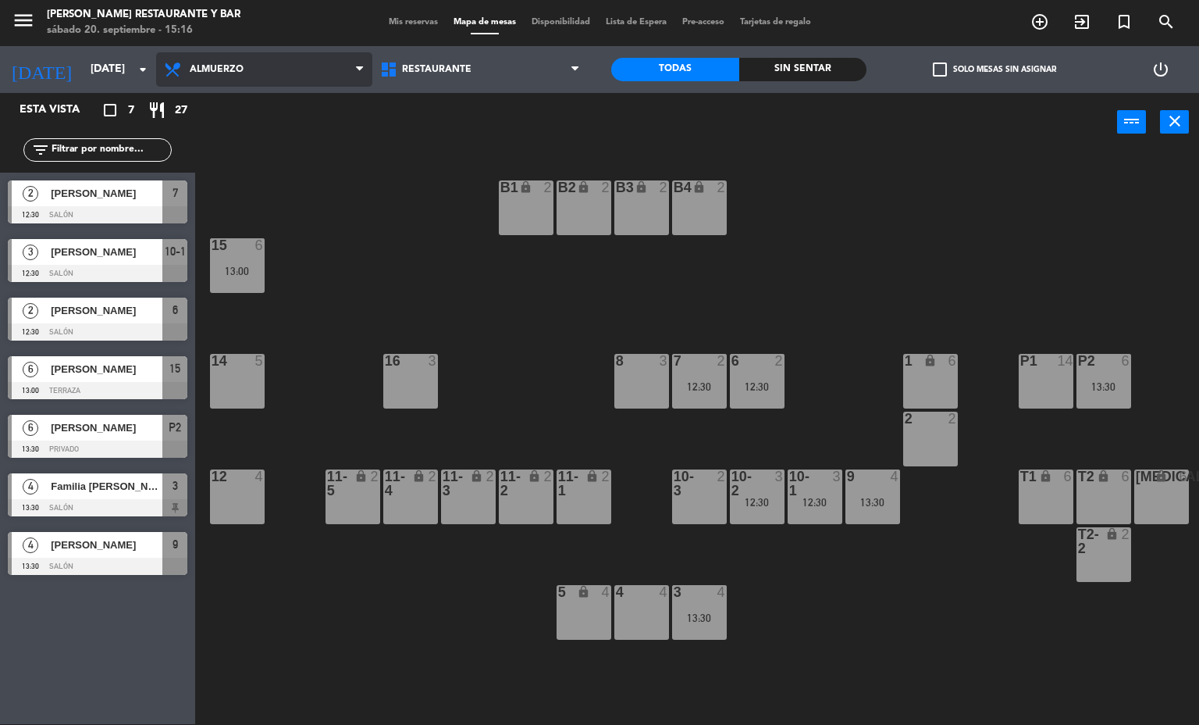
click at [301, 59] on span "Almuerzo" at bounding box center [264, 69] width 216 height 34
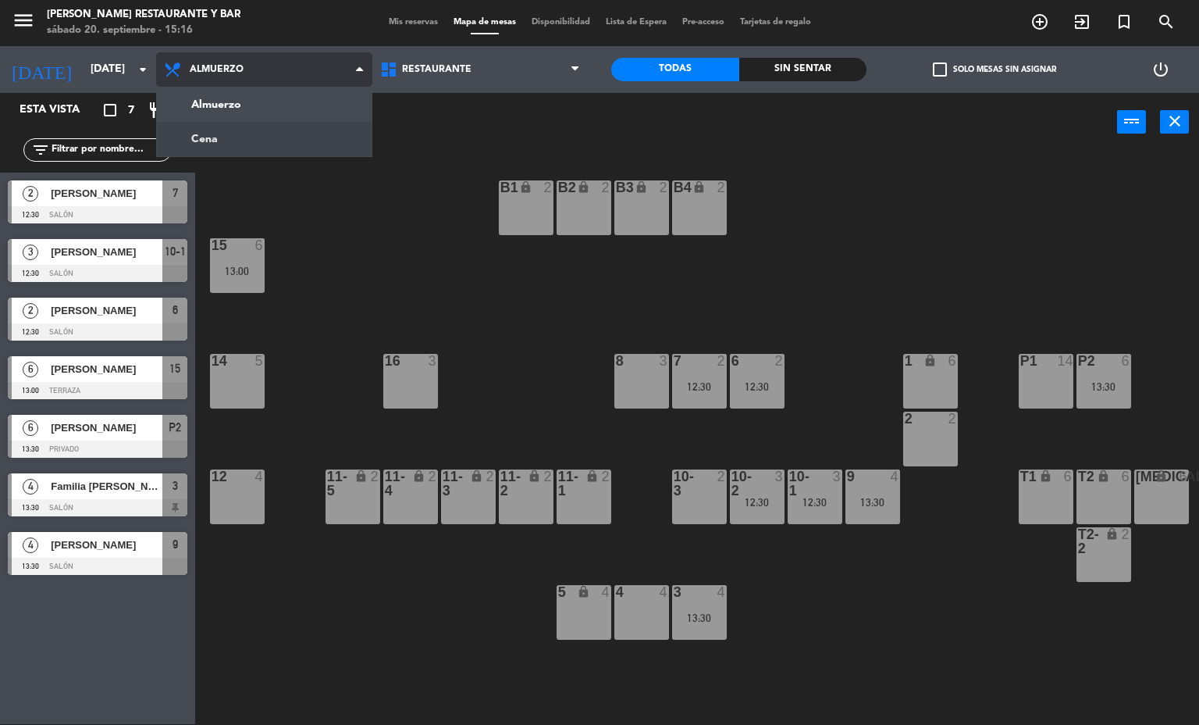
click at [303, 130] on ng-component "menu [PERSON_NAME] Restaurante y Bar [DATE] 20. septiembre - 15:16 Mis reservas…" at bounding box center [599, 361] width 1199 height 725
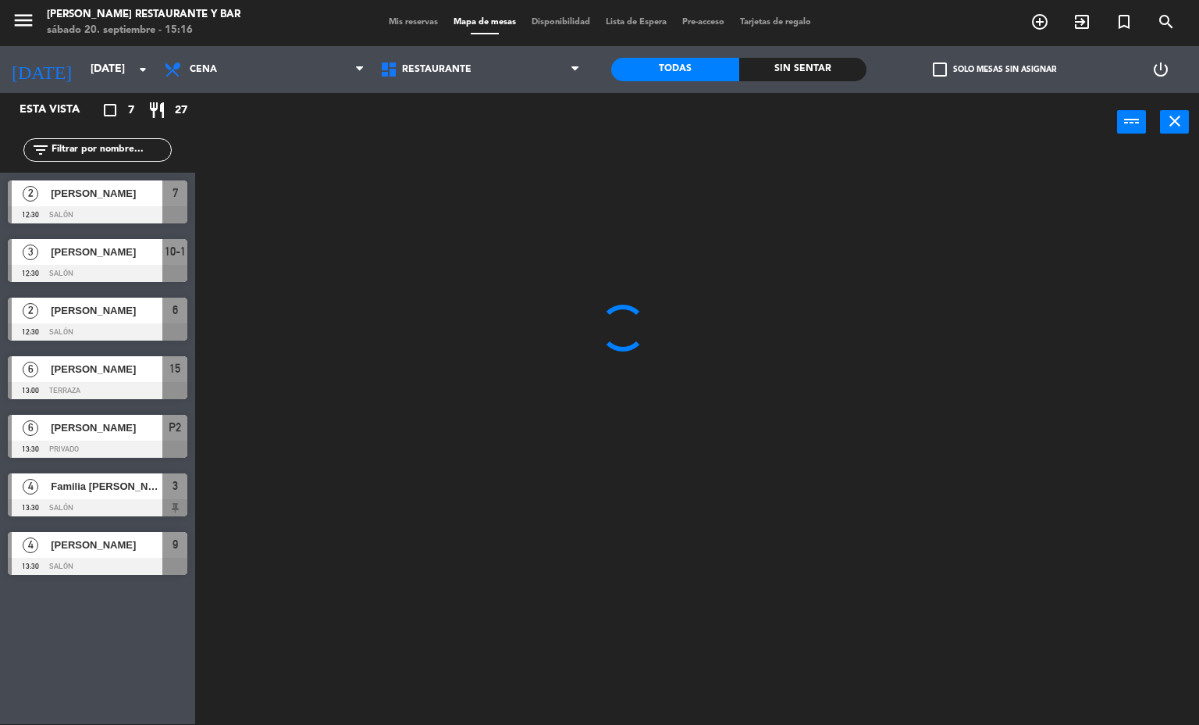
click at [415, 26] on span "Mis reservas" at bounding box center [413, 22] width 65 height 9
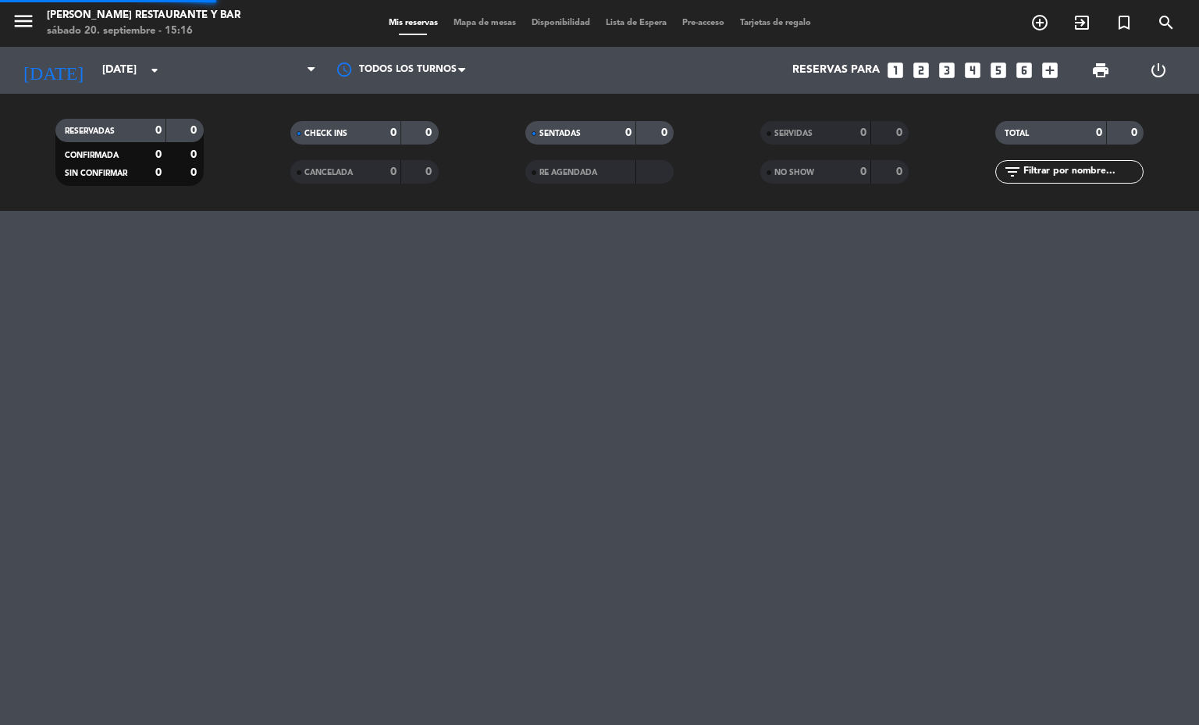
click at [415, 15] on div "menu [PERSON_NAME] Restaurante y Bar [DATE] 20. septiembre - 15:16 Mis reservas…" at bounding box center [599, 23] width 1199 height 47
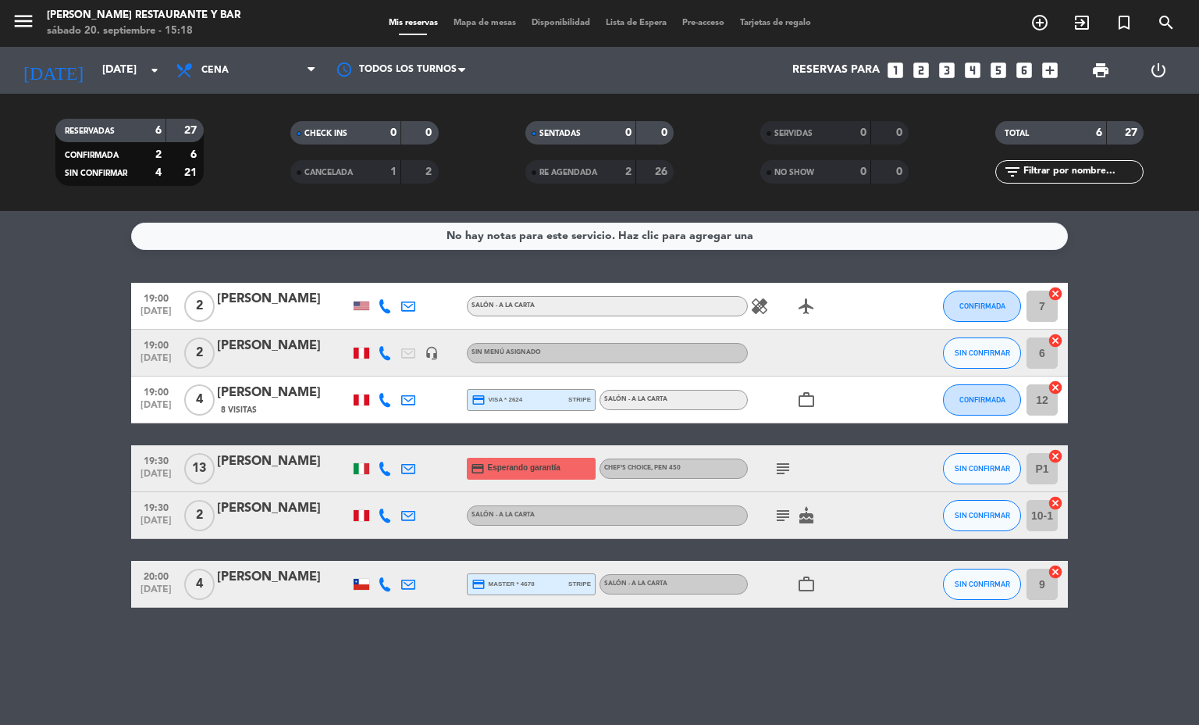
click at [546, 475] on span "credit_card Esperando garantía" at bounding box center [516, 469] width 90 height 22
click at [783, 466] on icon "subject" at bounding box center [783, 468] width 19 height 19
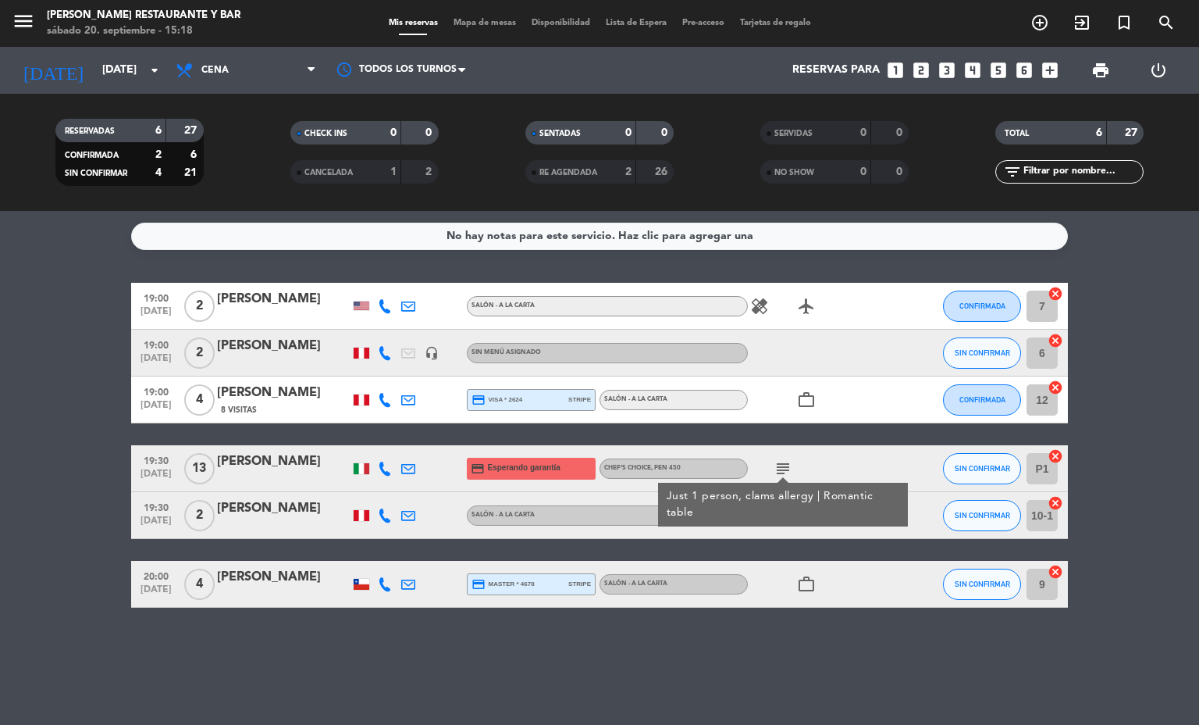
click at [248, 462] on div "[PERSON_NAME]" at bounding box center [283, 461] width 133 height 20
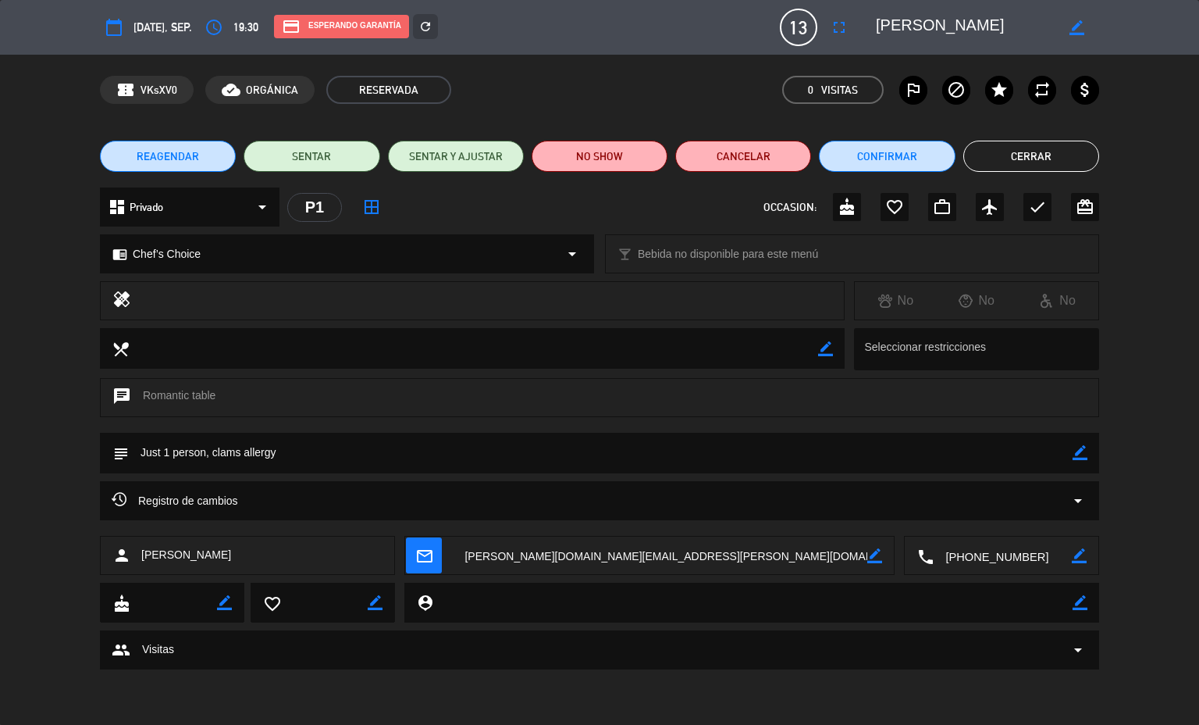
click at [1031, 155] on button "Cerrar" at bounding box center [1031, 156] width 136 height 31
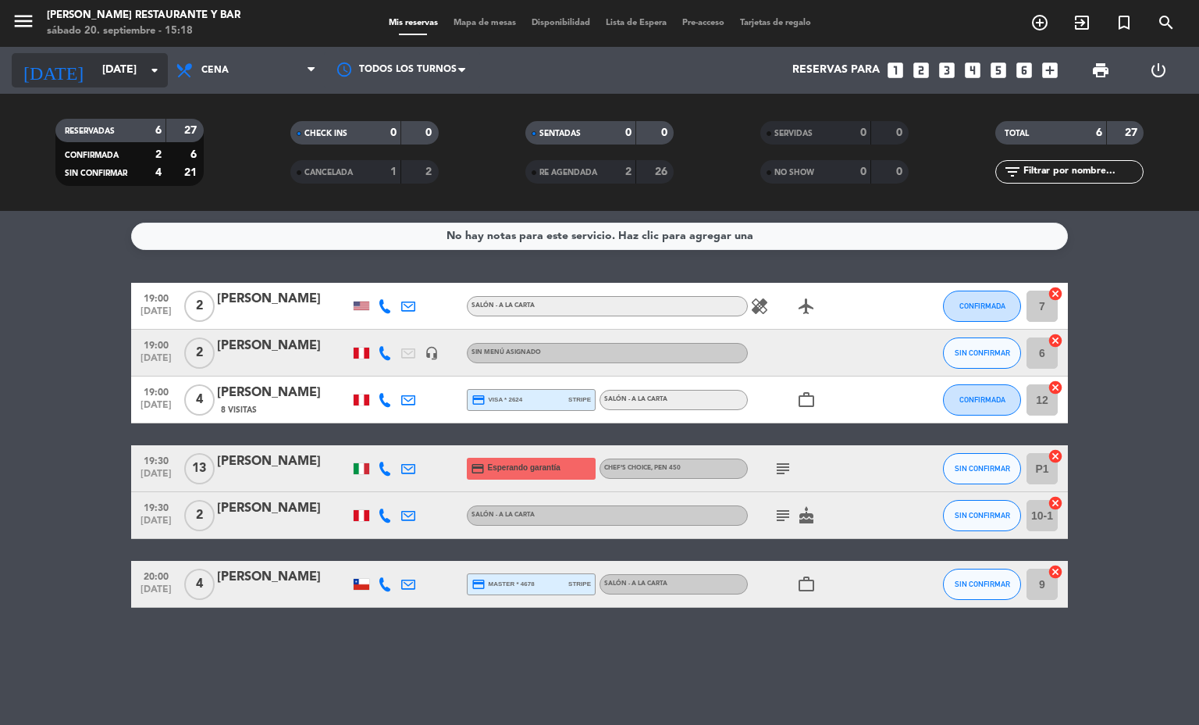
click at [111, 70] on input "[DATE]" at bounding box center [168, 70] width 148 height 28
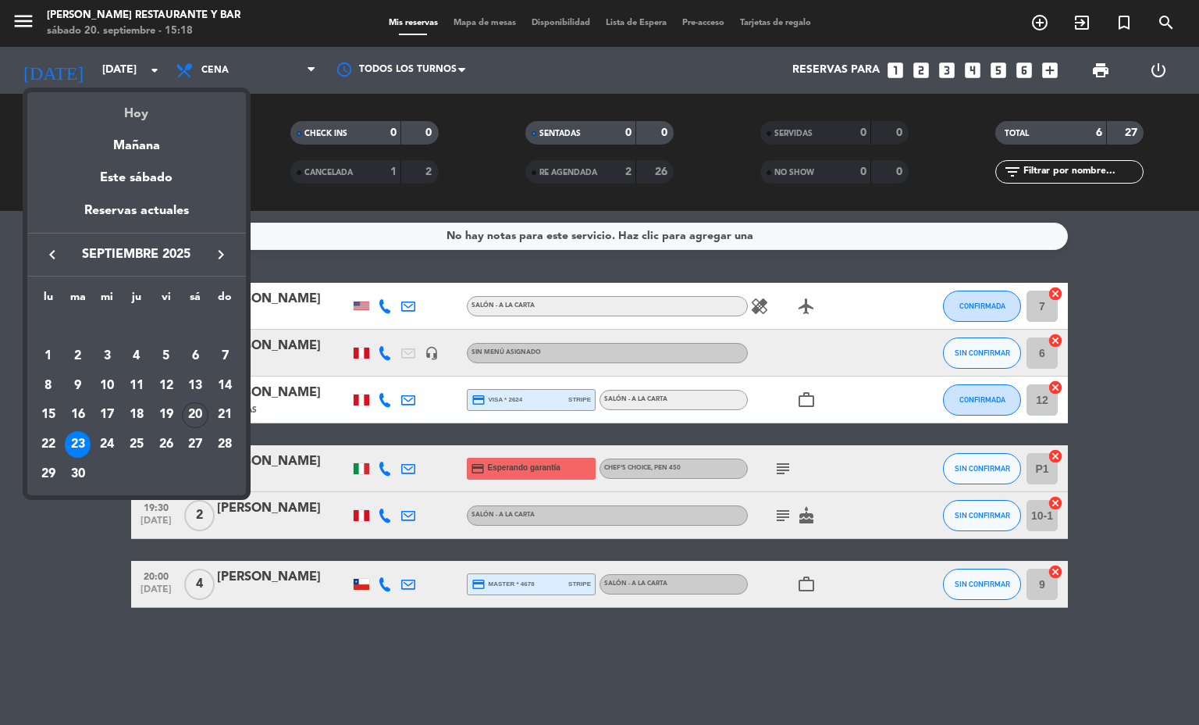
click at [173, 110] on div "Hoy" at bounding box center [136, 108] width 219 height 32
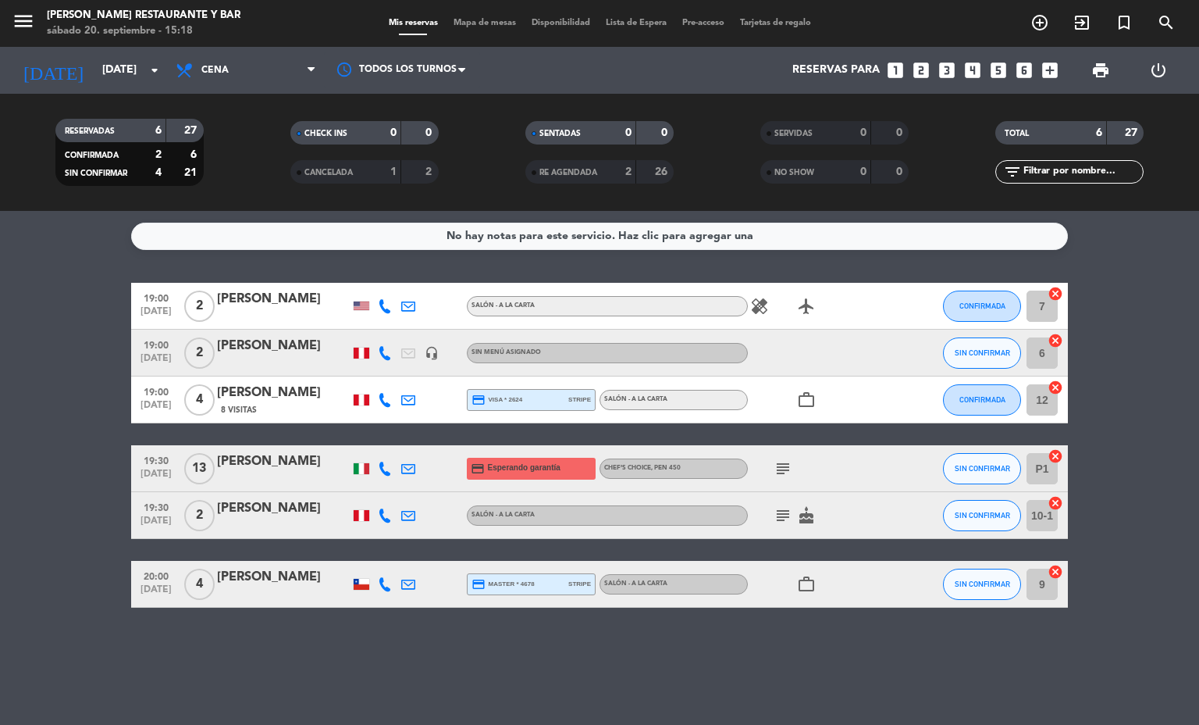
type input "[DATE]"
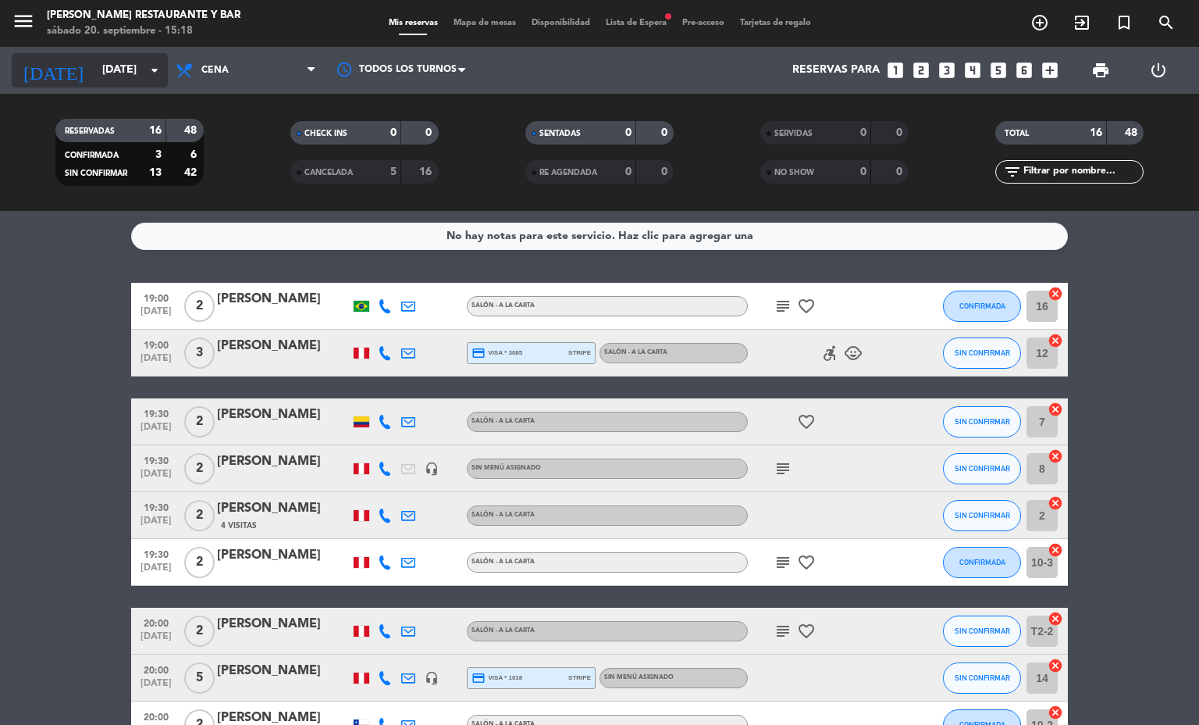
click at [129, 70] on input "[DATE]" at bounding box center [168, 70] width 148 height 28
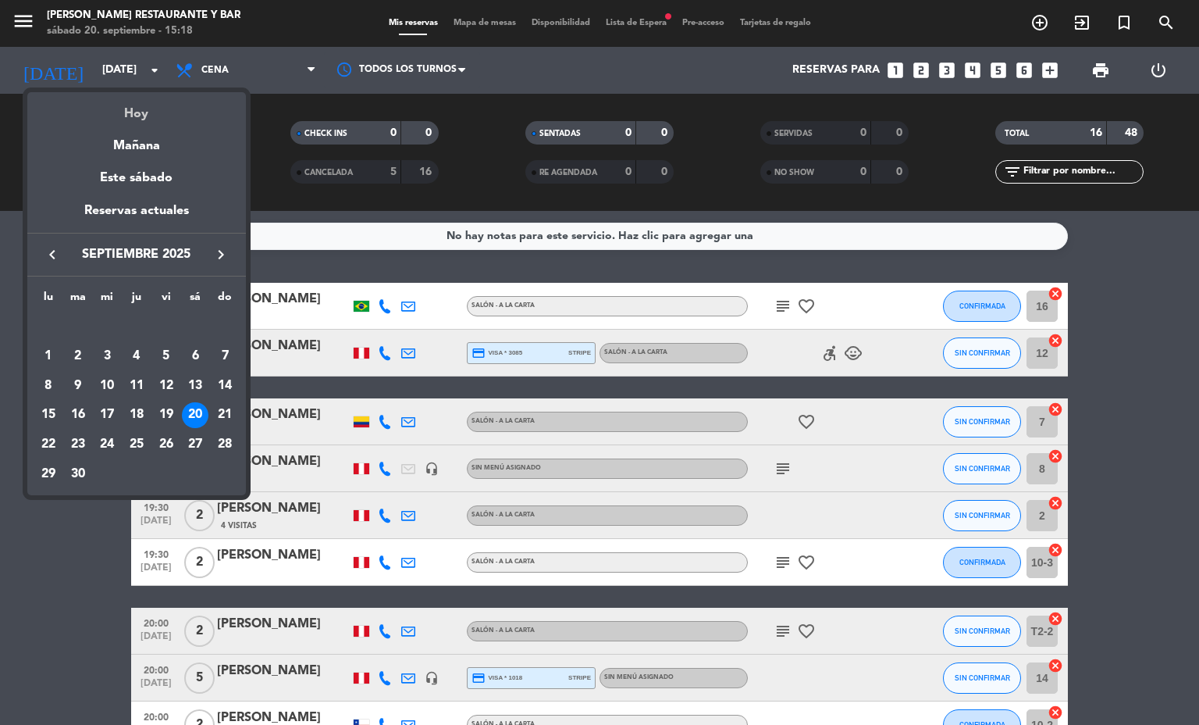
click at [173, 122] on div "Hoy" at bounding box center [136, 108] width 219 height 32
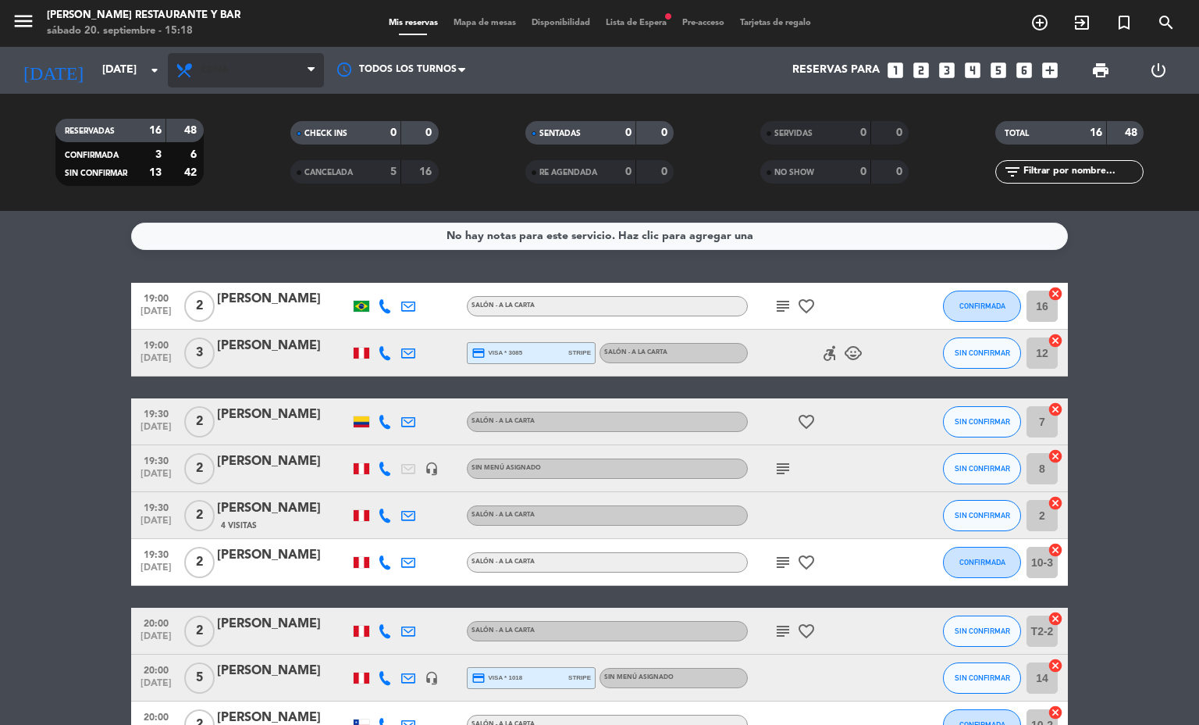
click at [258, 66] on span "Cena" at bounding box center [246, 70] width 156 height 34
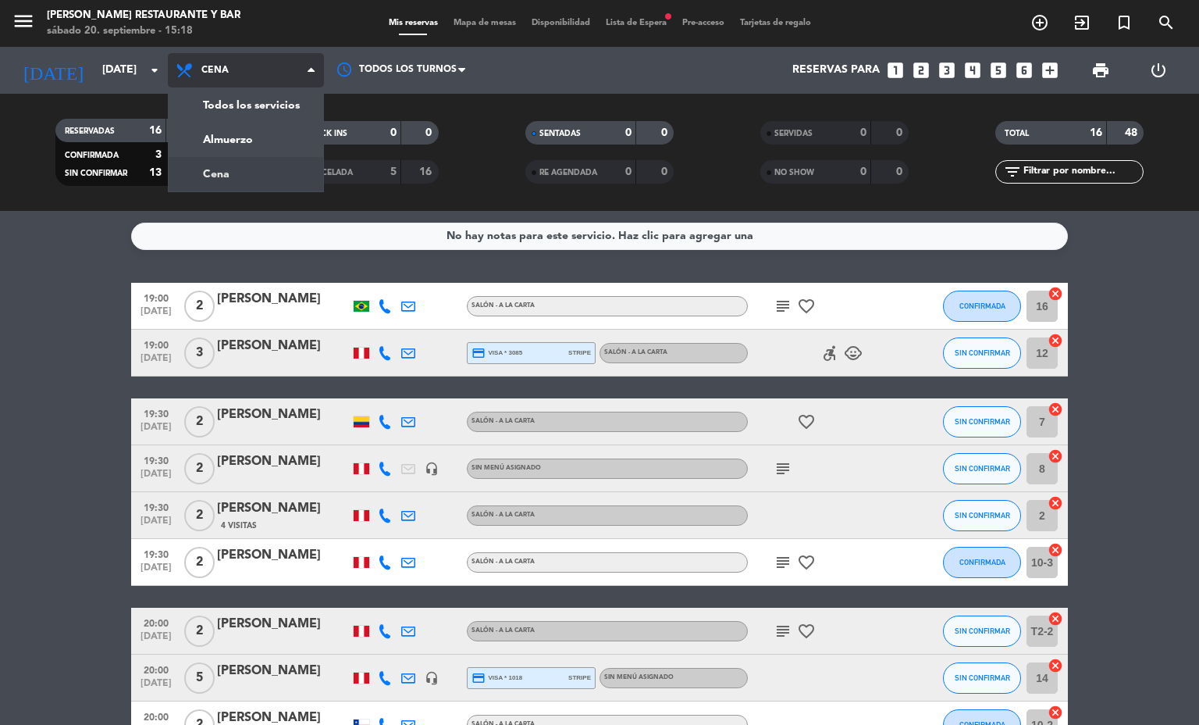
click at [244, 139] on div "menu [PERSON_NAME] Restaurante y Bar [DATE] 20. septiembre - 15:18 Mis reservas…" at bounding box center [599, 105] width 1199 height 211
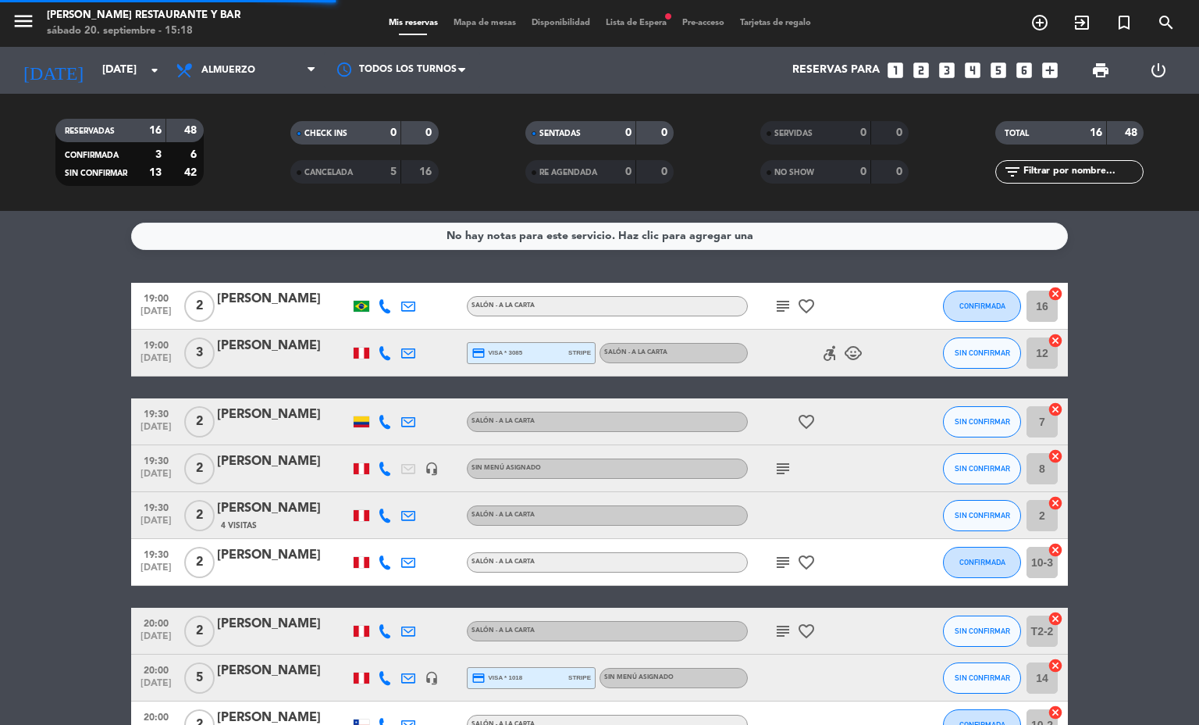
click at [497, 21] on span "Mapa de mesas" at bounding box center [485, 23] width 78 height 9
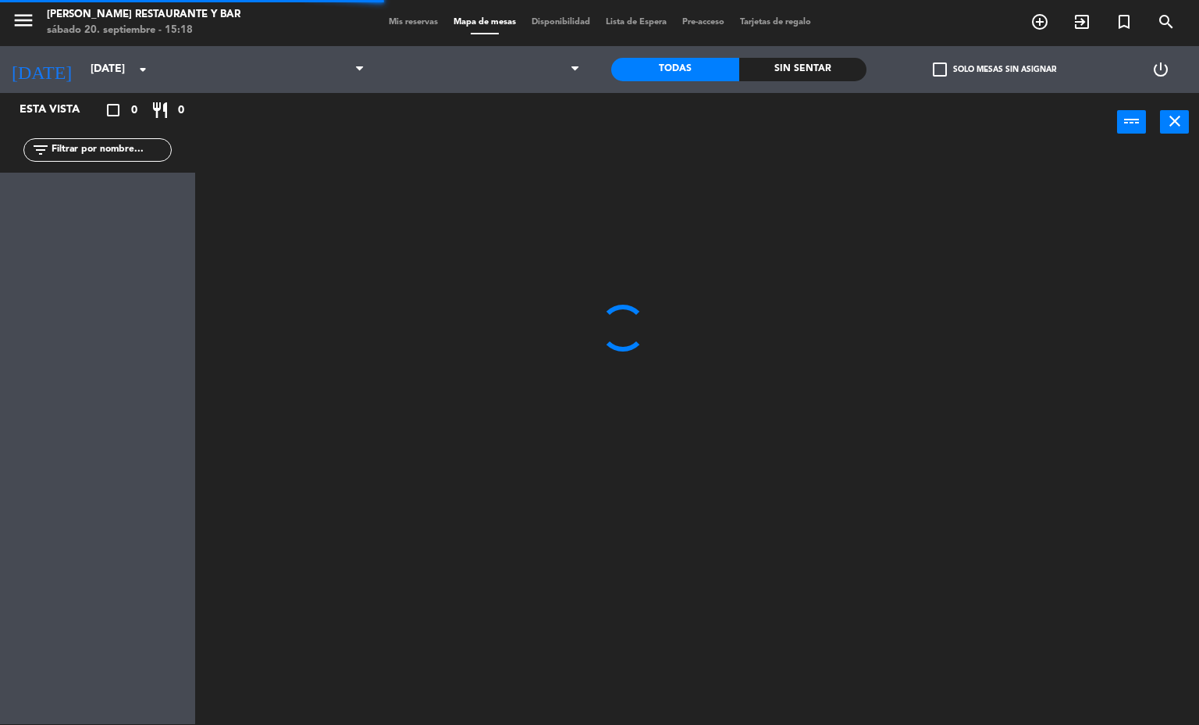
click at [493, 26] on span "Mapa de mesas" at bounding box center [485, 22] width 78 height 9
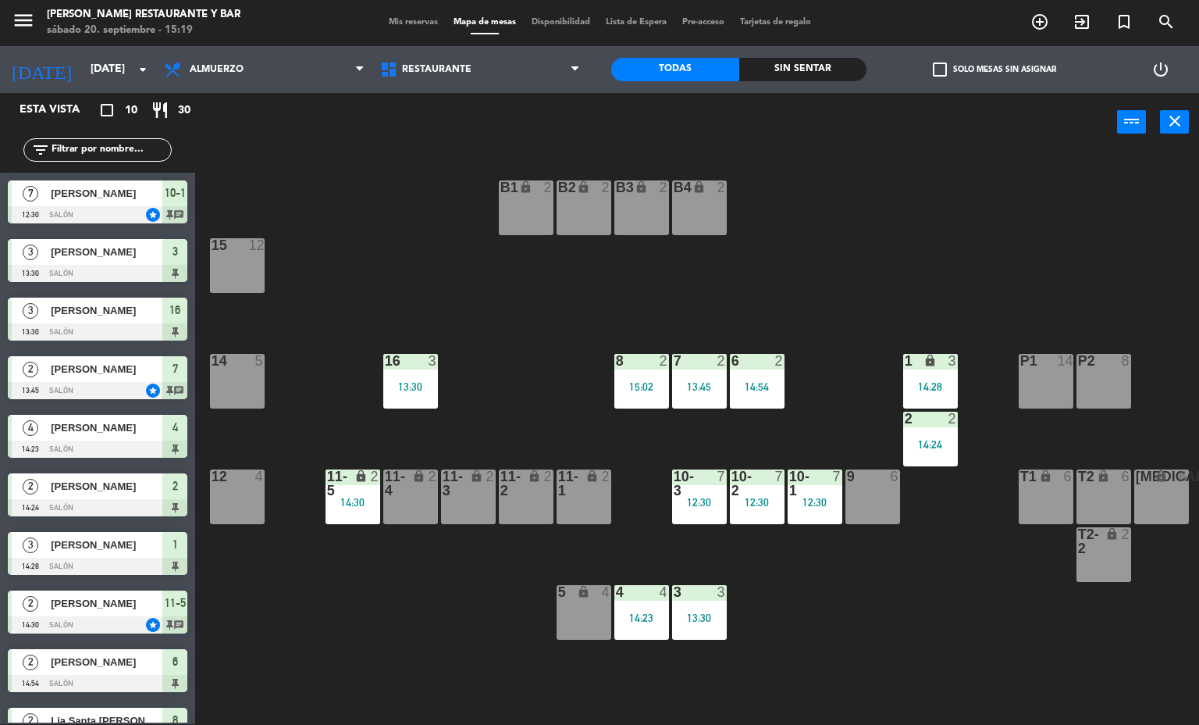
click at [925, 440] on div "14:24" at bounding box center [930, 444] width 55 height 11
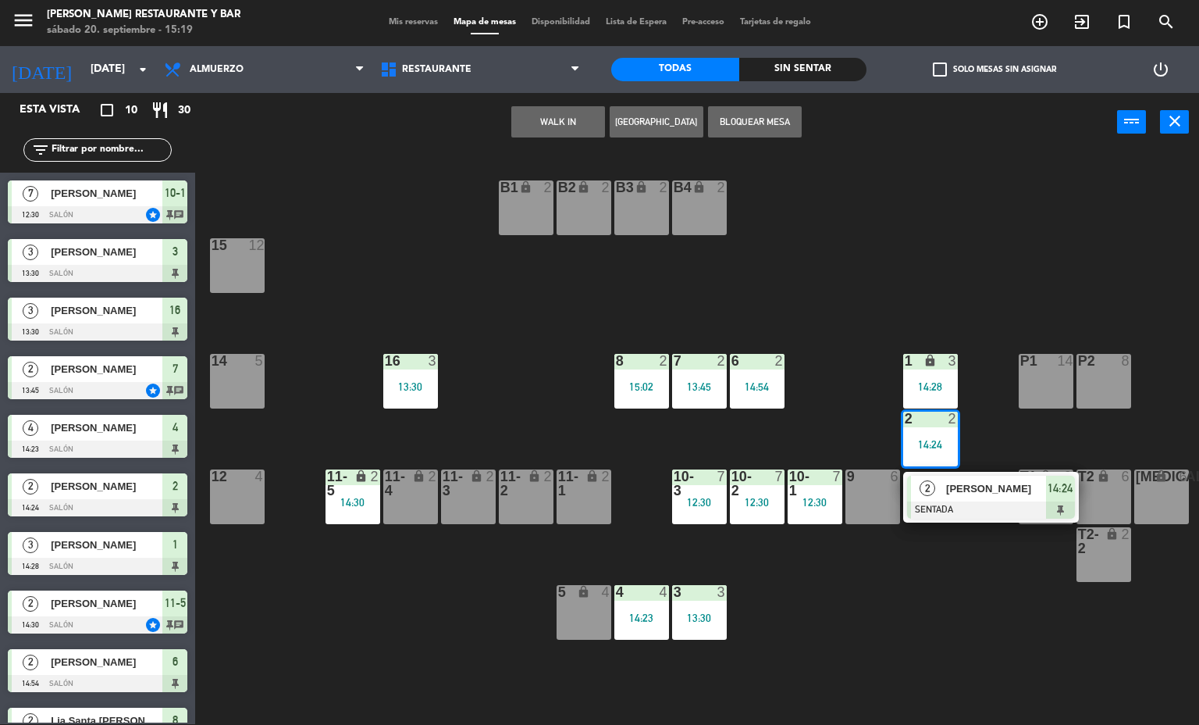
click at [926, 501] on div at bounding box center [991, 509] width 168 height 17
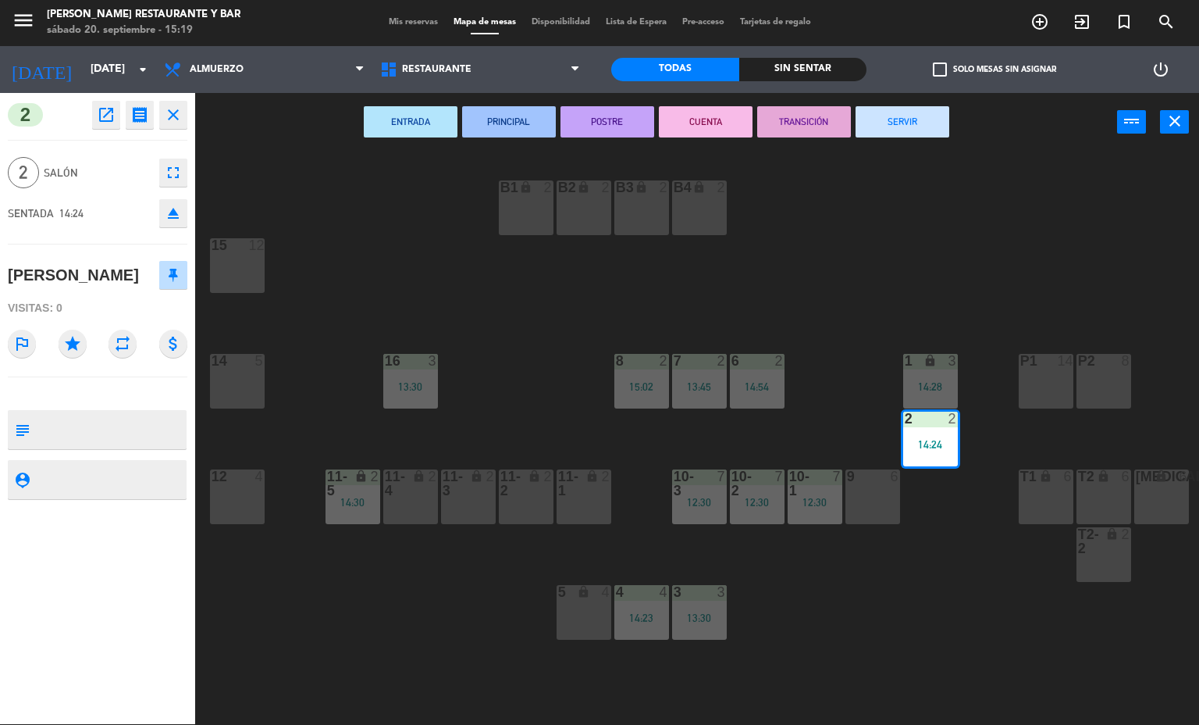
click at [904, 120] on button "SERVIR" at bounding box center [903, 121] width 94 height 31
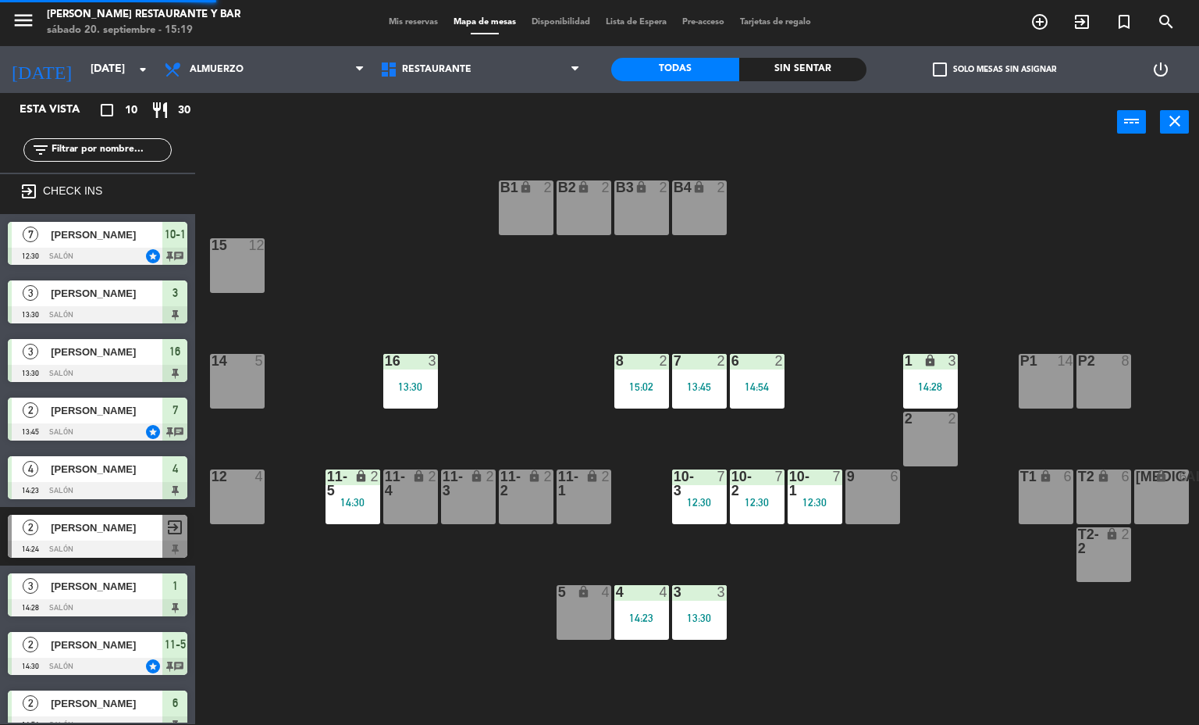
click at [628, 616] on div "14:23" at bounding box center [641, 617] width 55 height 11
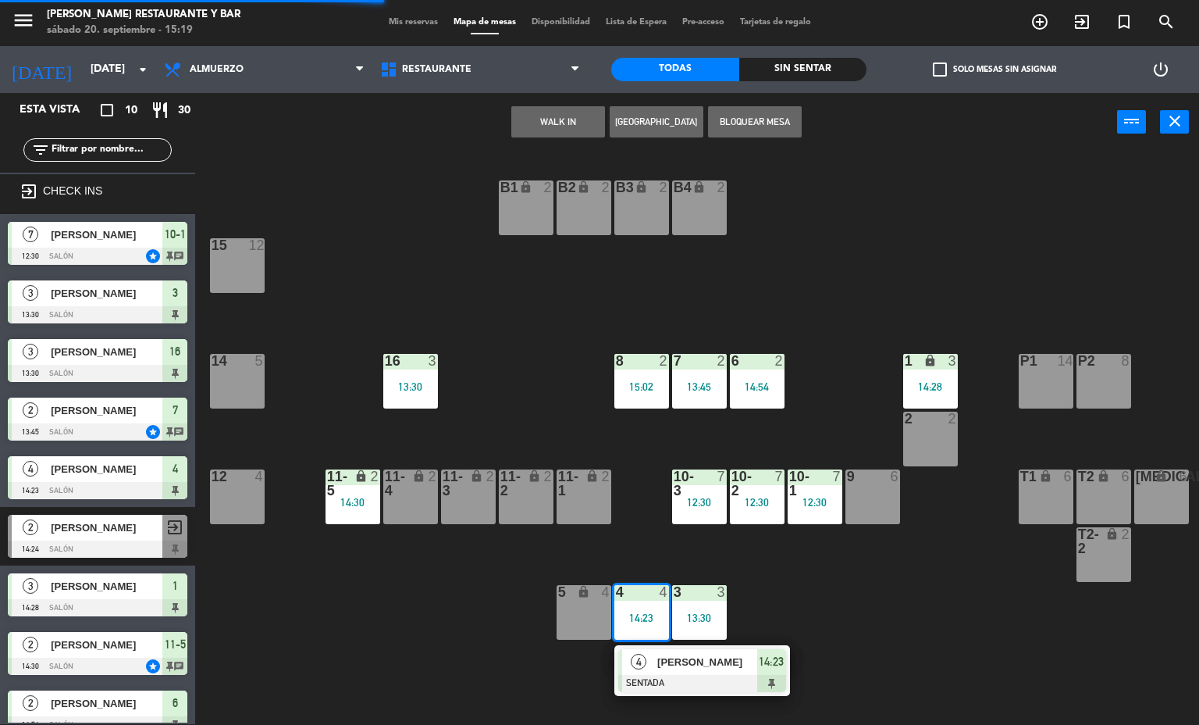
click at [665, 656] on span "[PERSON_NAME]" at bounding box center [707, 661] width 100 height 16
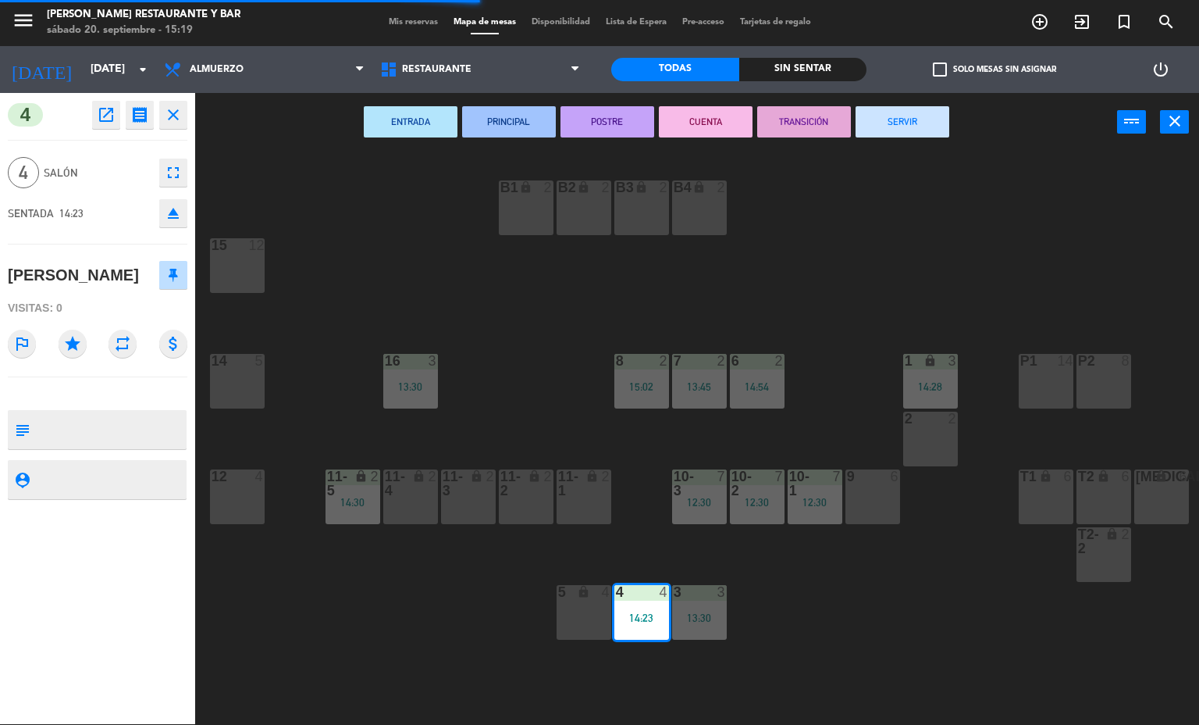
click at [911, 120] on button "SERVIR" at bounding box center [903, 121] width 94 height 31
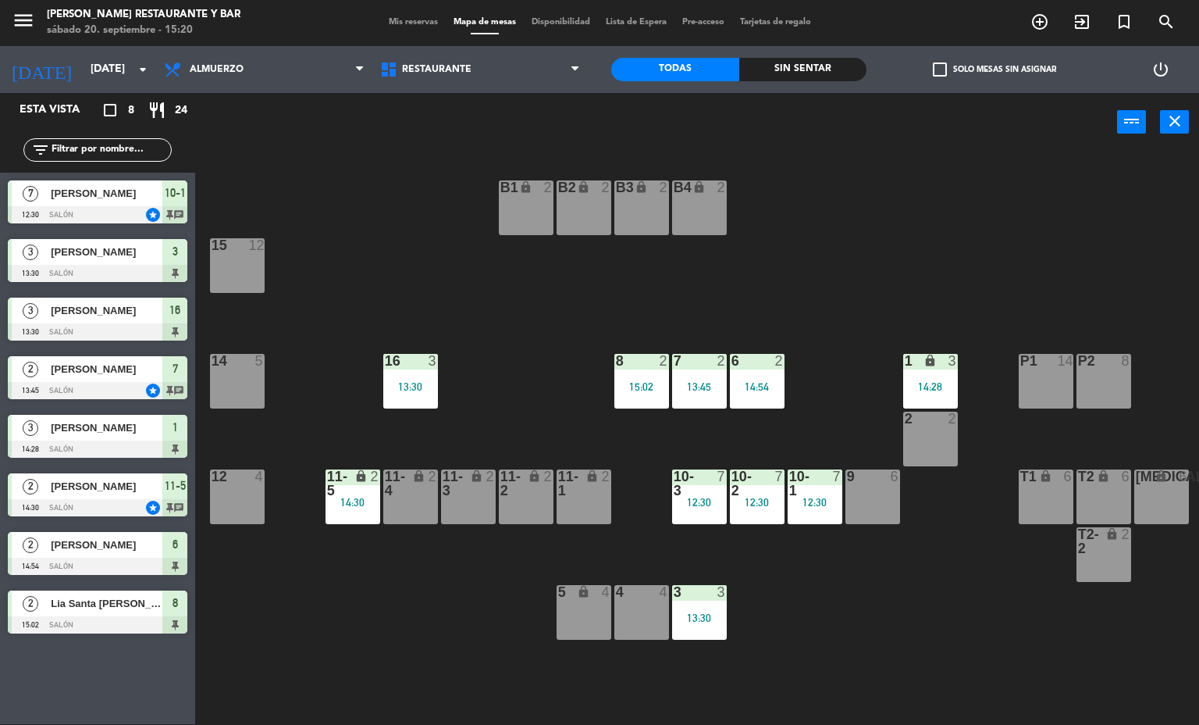
click at [408, 21] on span "Mis reservas" at bounding box center [413, 22] width 65 height 9
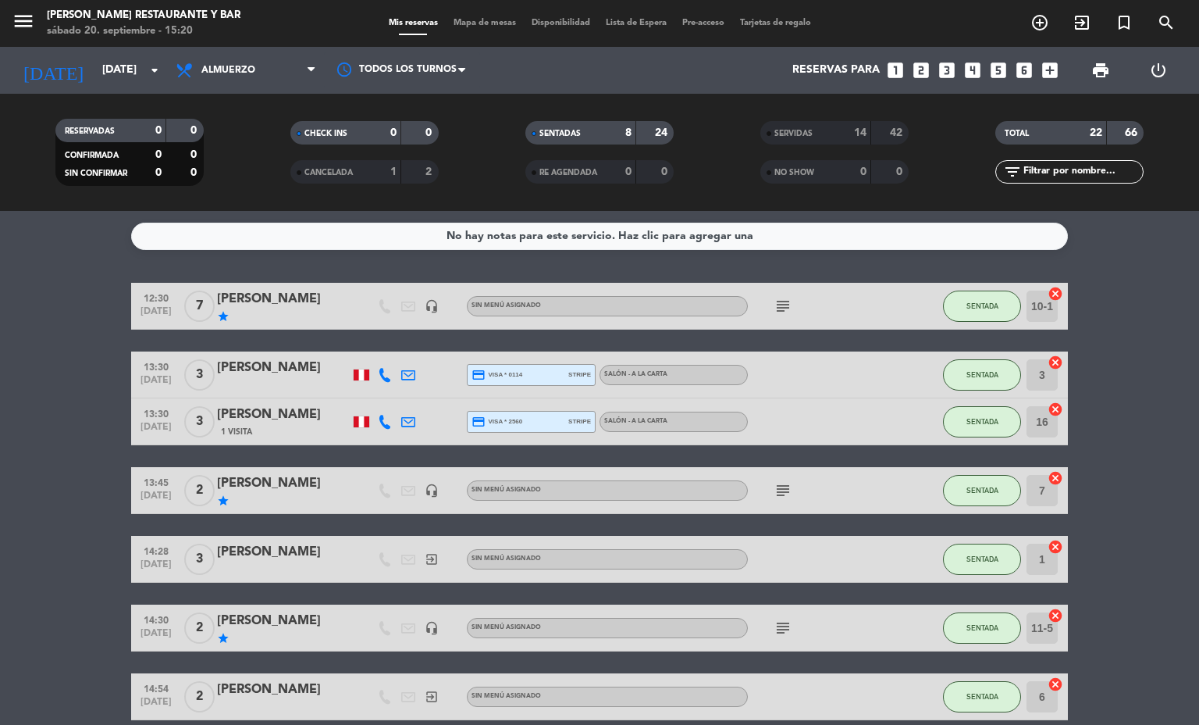
click at [495, 24] on span "Mapa de mesas" at bounding box center [485, 23] width 78 height 9
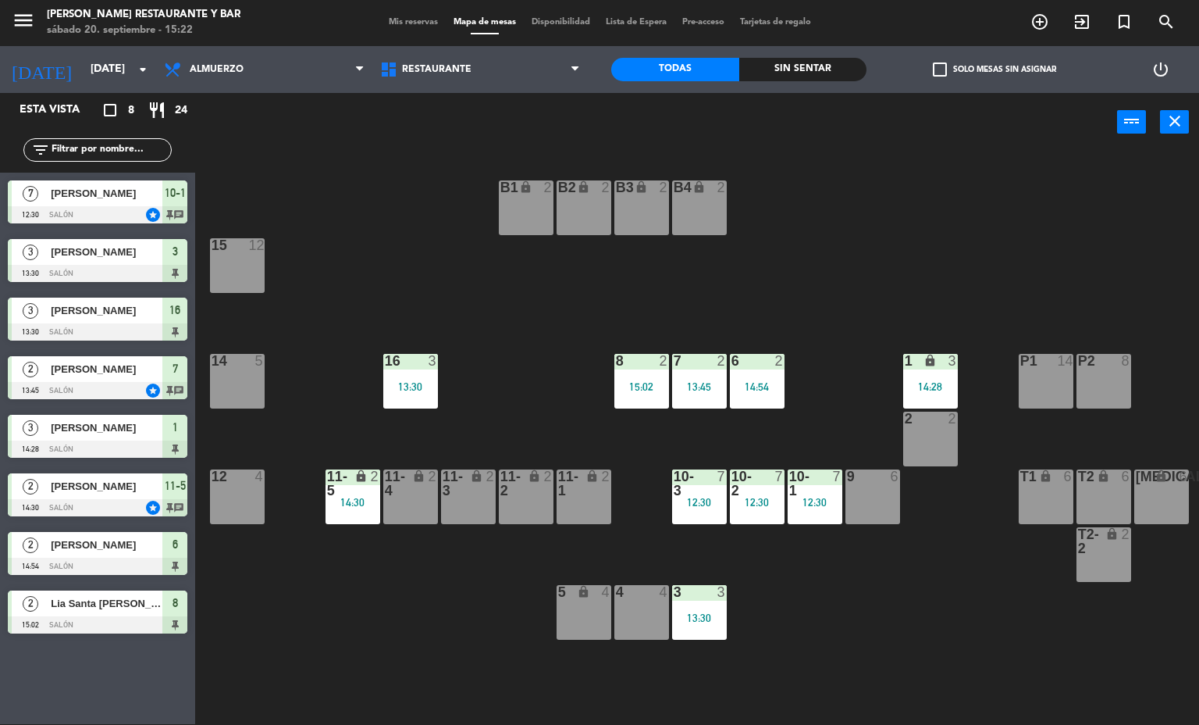
click at [764, 377] on div "6 2 14:54" at bounding box center [757, 381] width 55 height 55
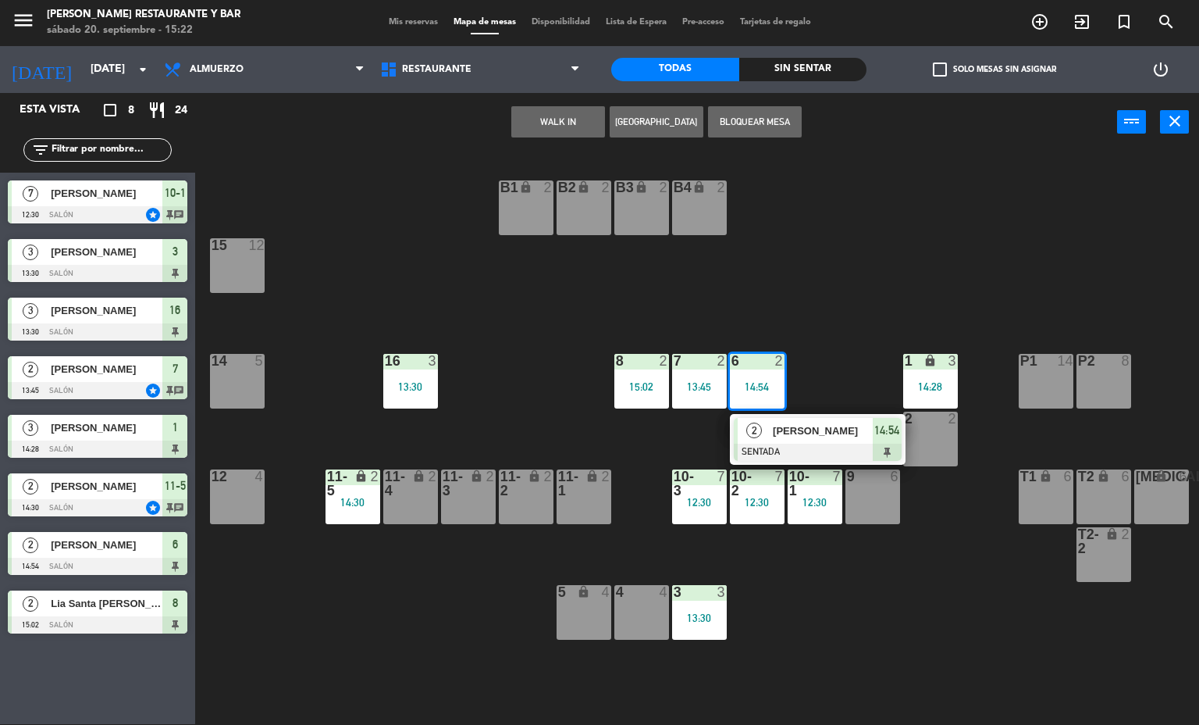
click at [818, 429] on span "[PERSON_NAME]" at bounding box center [823, 430] width 100 height 16
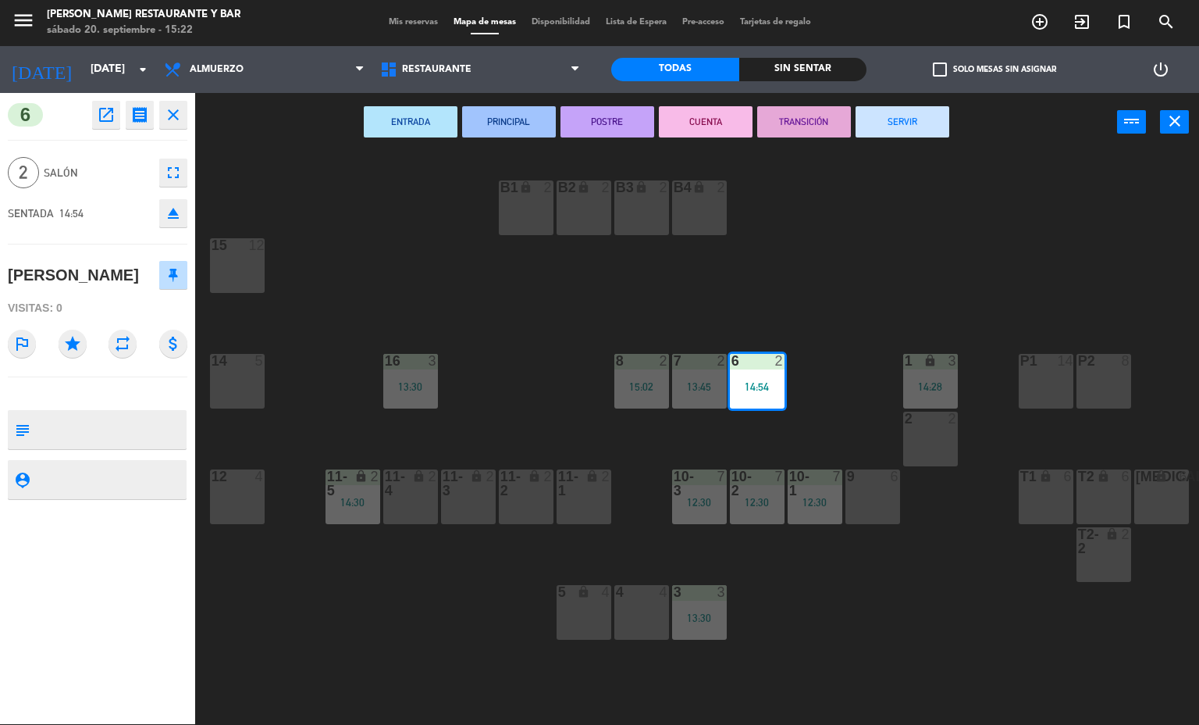
click at [898, 120] on button "SERVIR" at bounding box center [903, 121] width 94 height 31
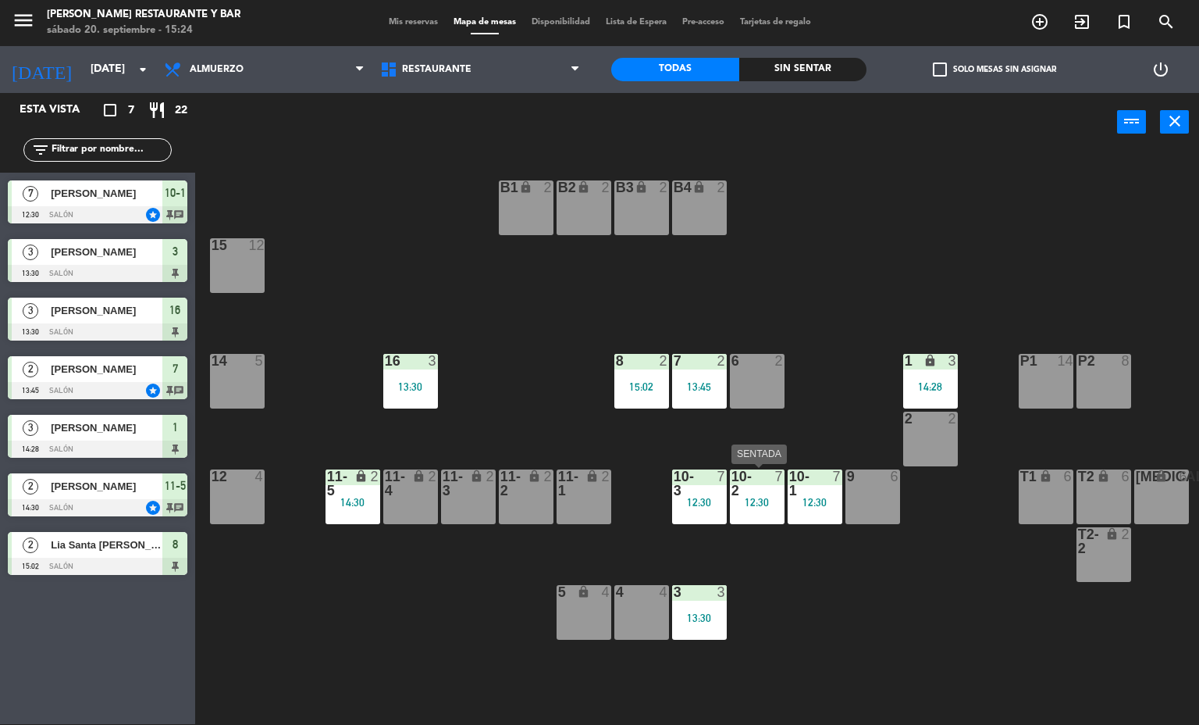
click at [757, 500] on div "12:30" at bounding box center [757, 502] width 55 height 11
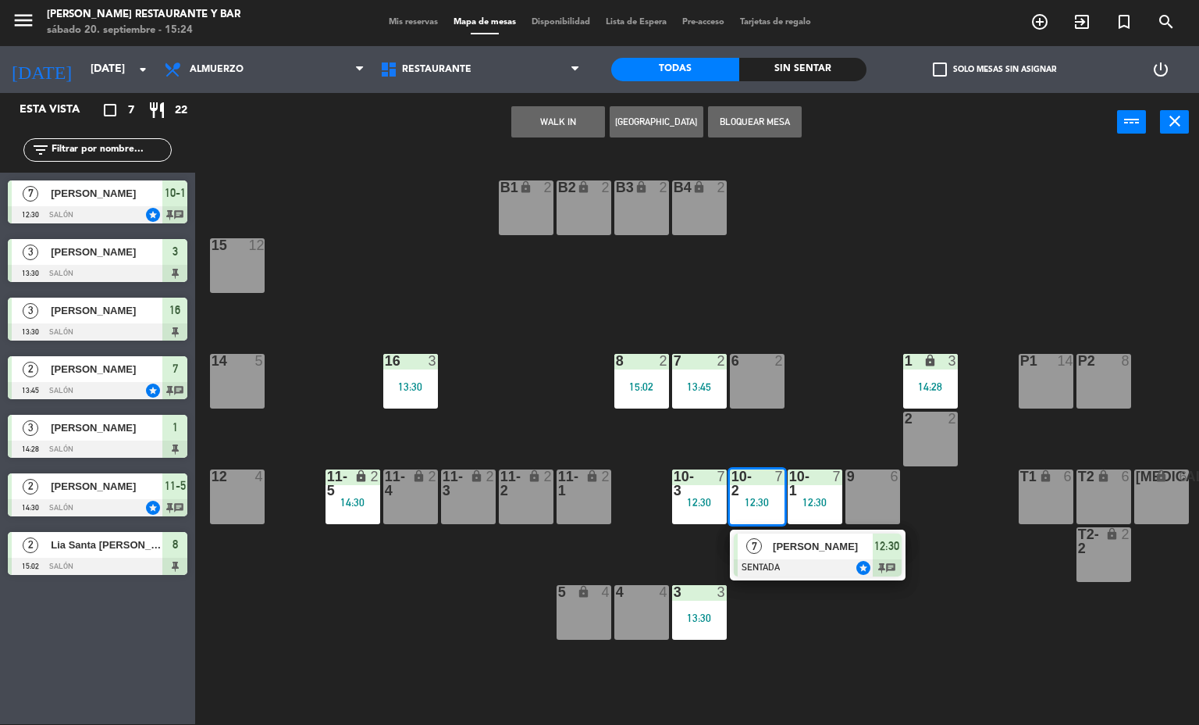
click at [814, 568] on div at bounding box center [818, 567] width 168 height 17
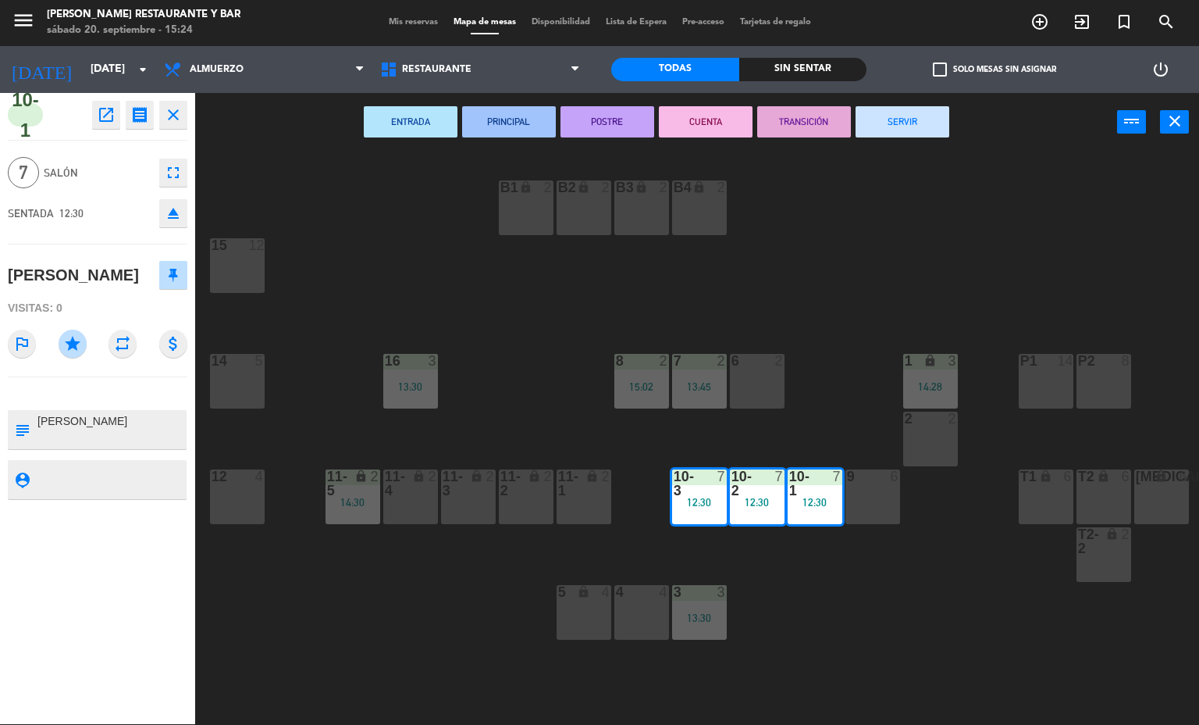
click at [834, 607] on div "B1 lock 2 B2 lock 2 B3 lock 2 B4 lock 2 15 12 14 5 8 2 15:02 7 2 13:45 6 2 1 lo…" at bounding box center [703, 438] width 992 height 572
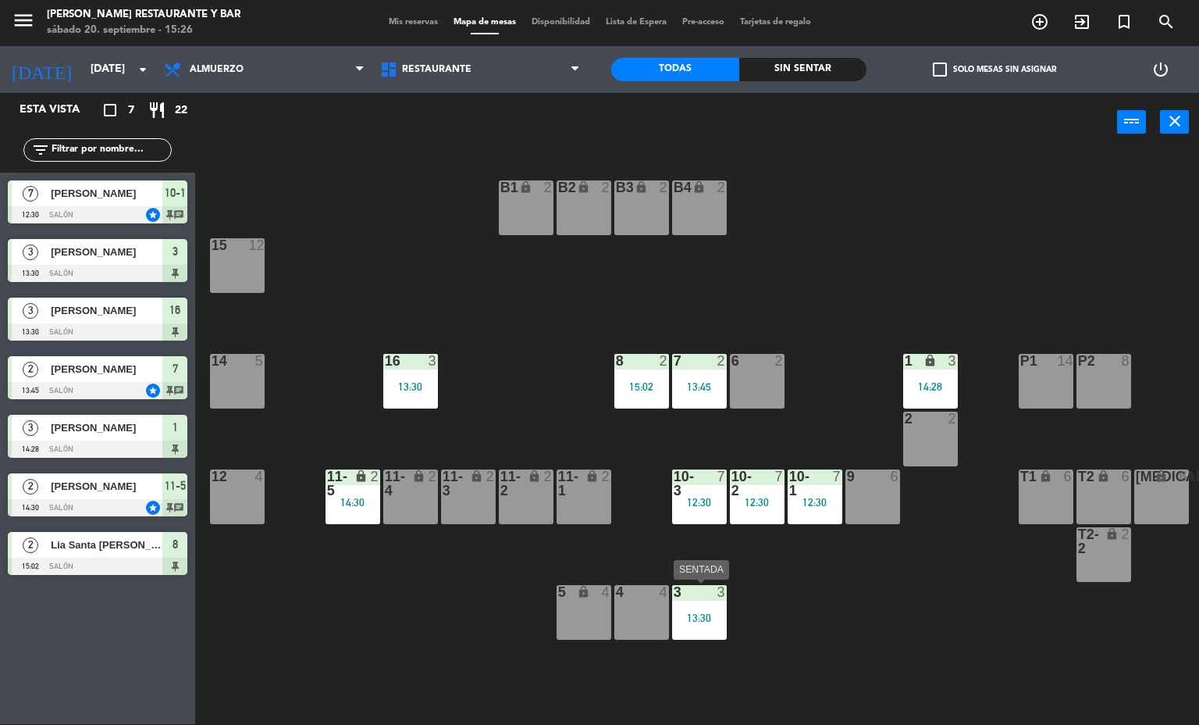
click at [712, 630] on div "3 3 13:30" at bounding box center [699, 612] width 55 height 55
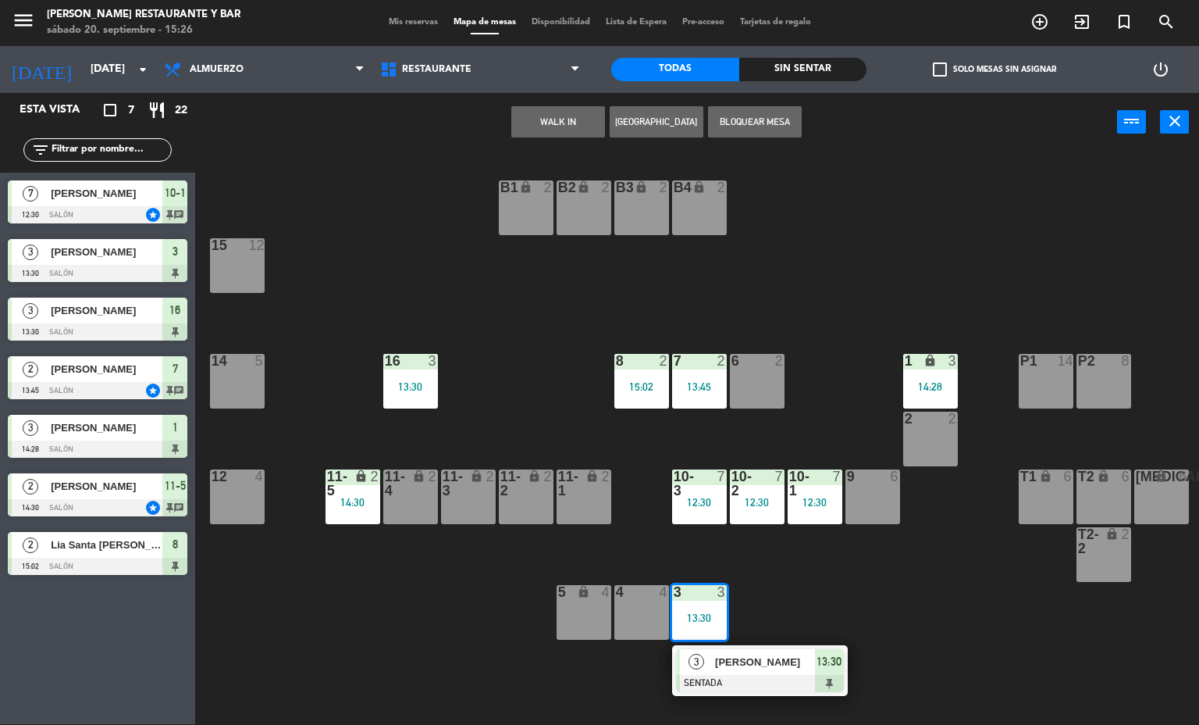
click at [735, 670] on span "[PERSON_NAME]" at bounding box center [765, 661] width 100 height 16
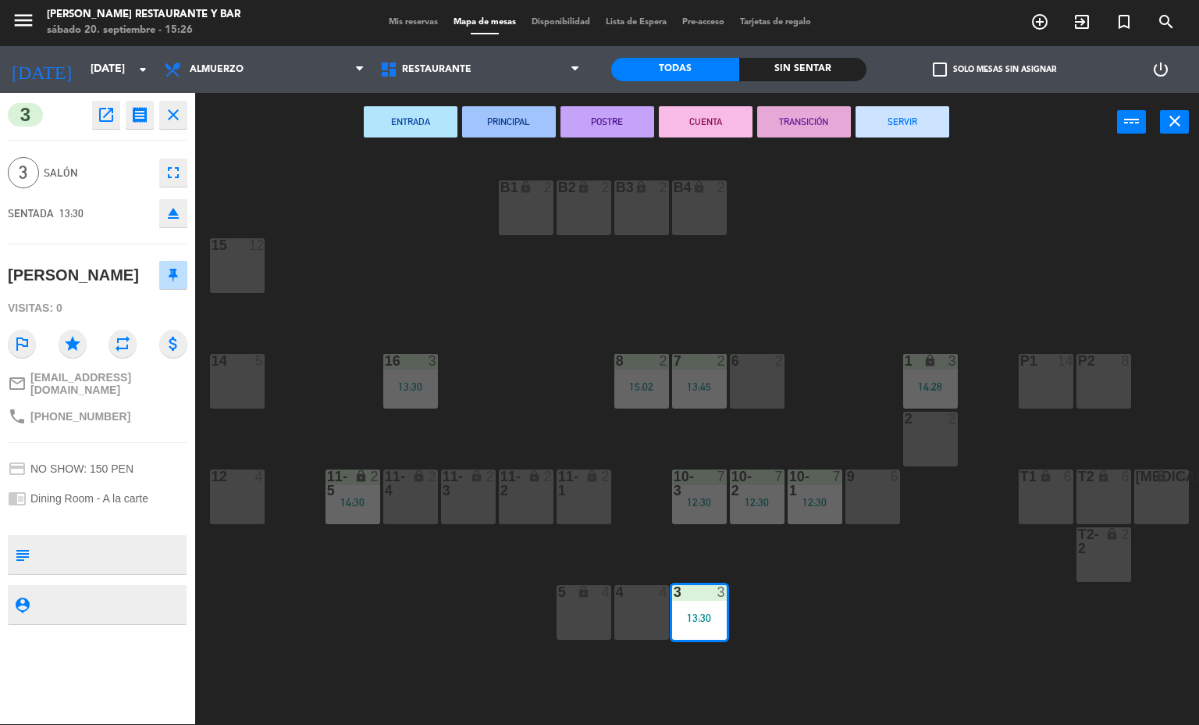
click at [906, 125] on button "SERVIR" at bounding box center [903, 121] width 94 height 31
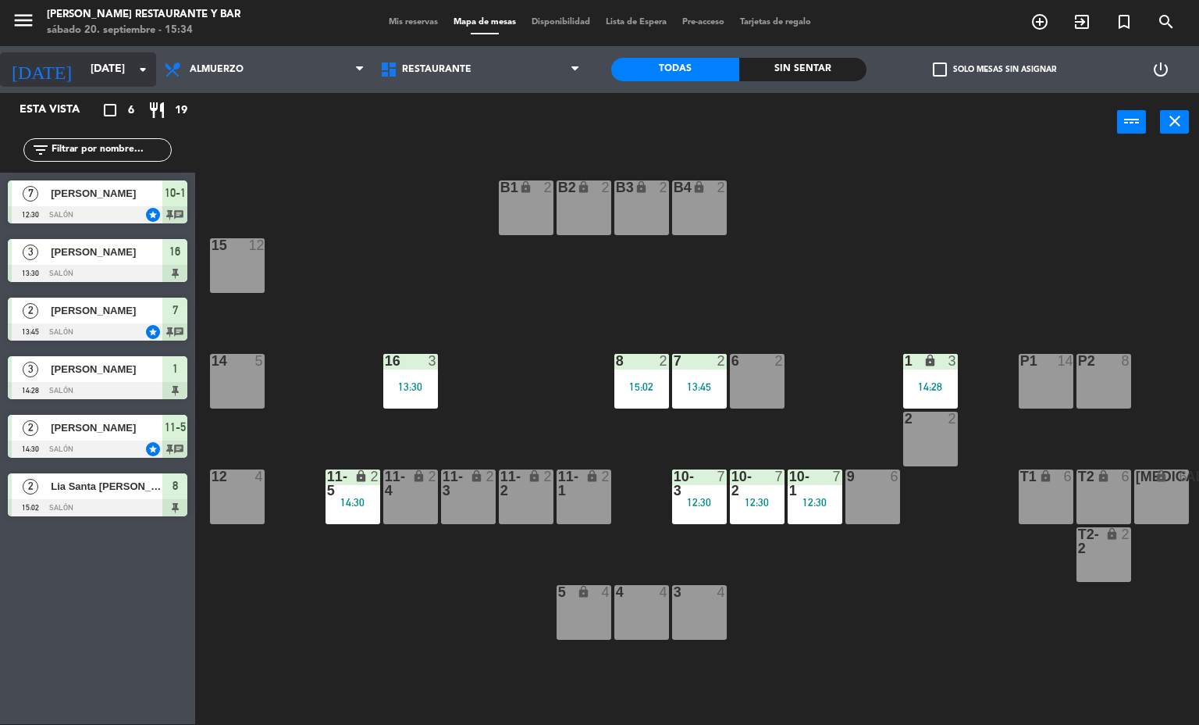
click at [83, 55] on input "[DATE]" at bounding box center [157, 69] width 148 height 28
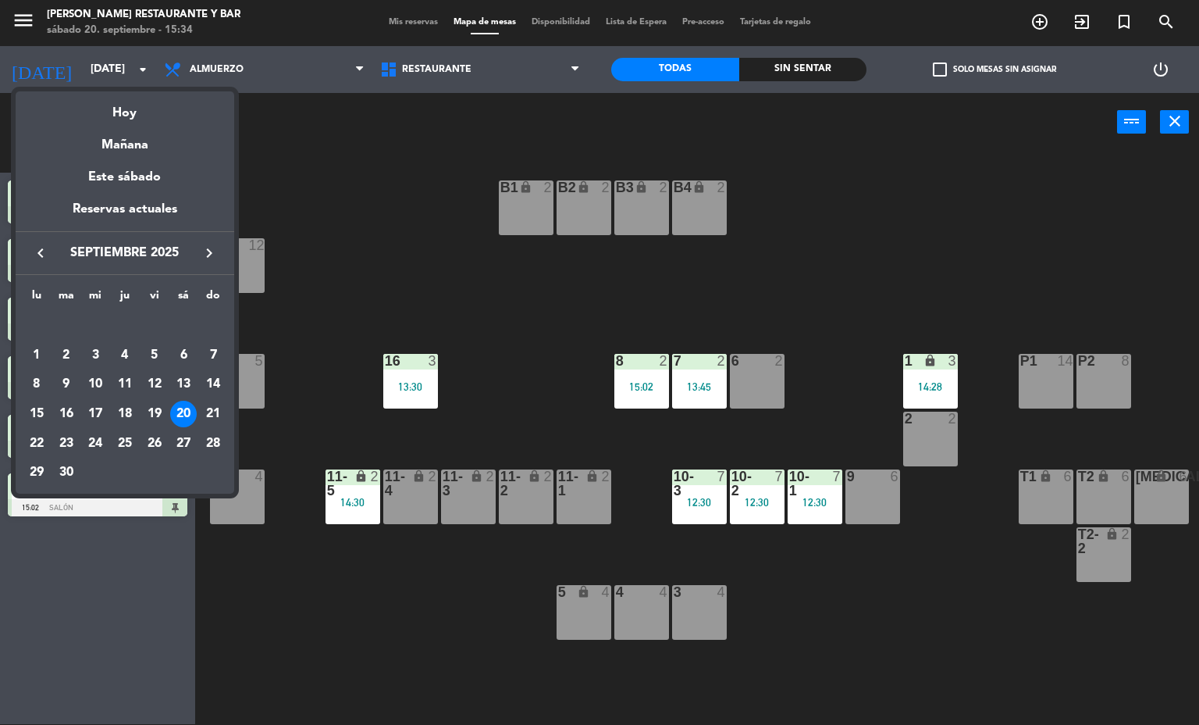
click at [415, 261] on div at bounding box center [599, 362] width 1199 height 725
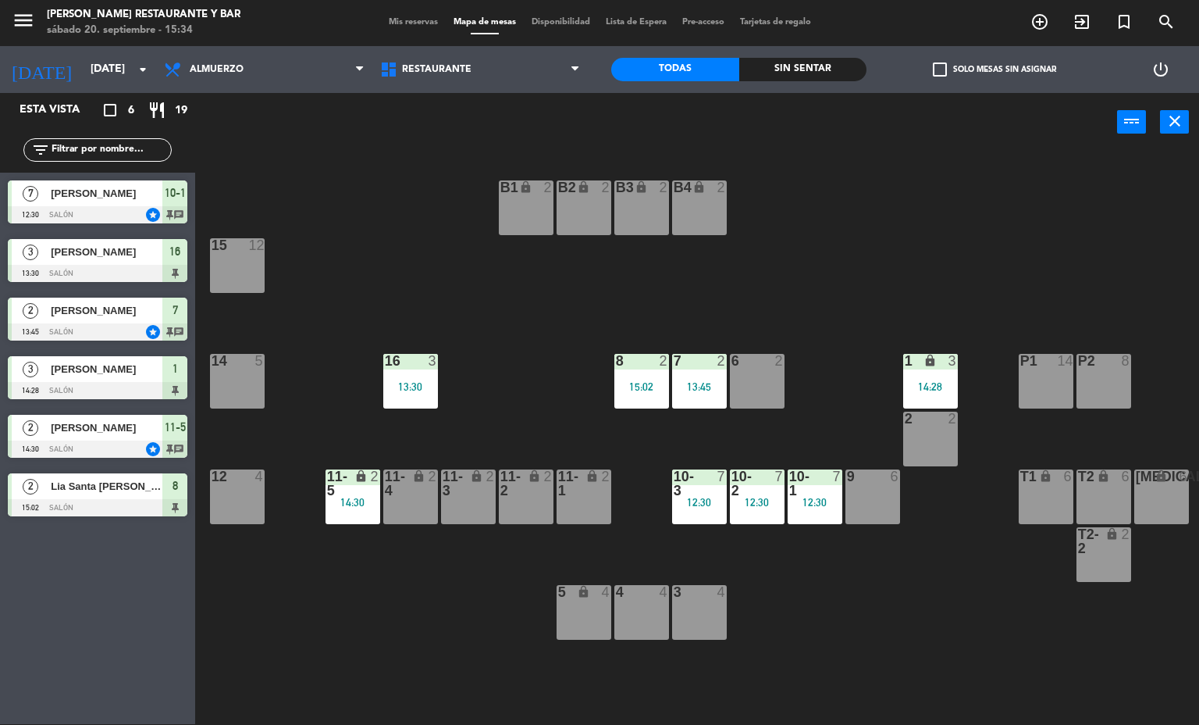
click at [951, 380] on div "14:28" at bounding box center [930, 386] width 55 height 12
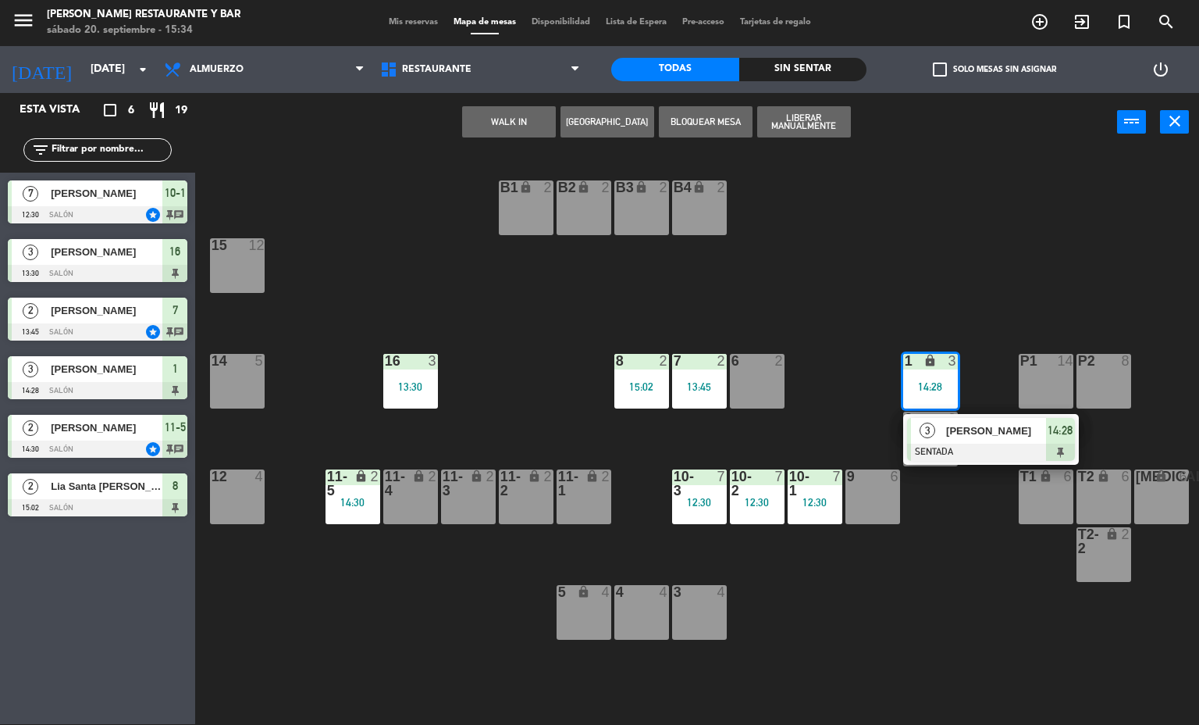
click at [945, 440] on div "[PERSON_NAME]" at bounding box center [995, 431] width 101 height 26
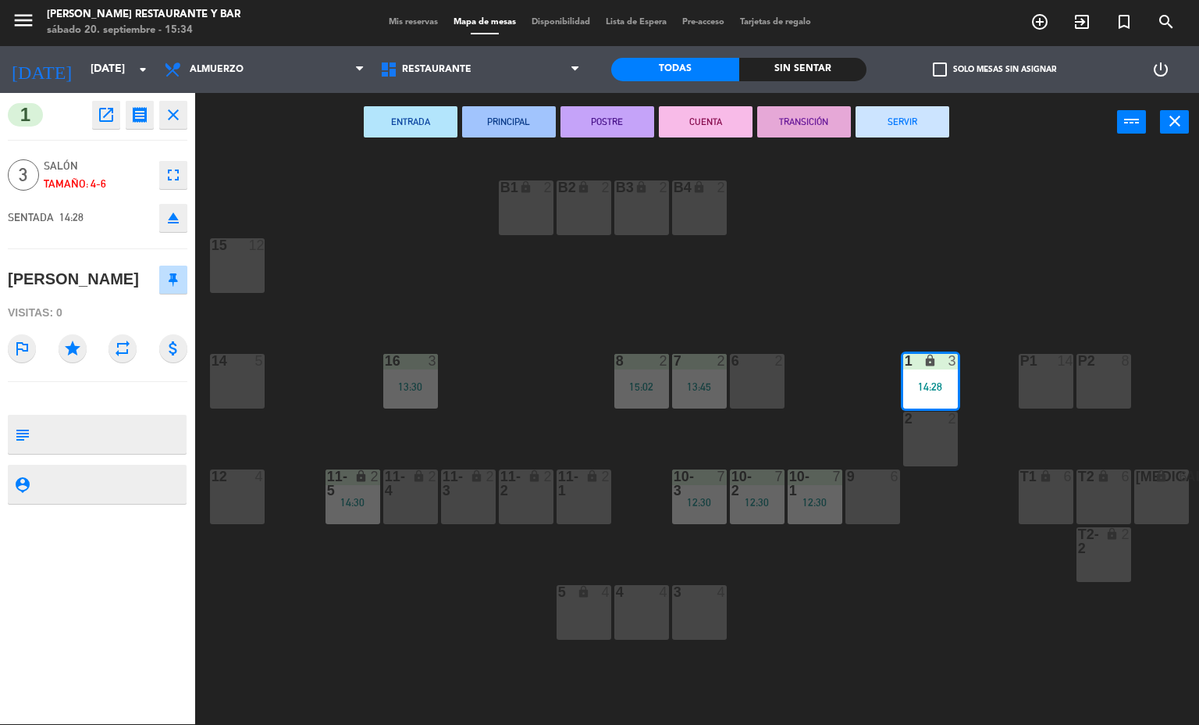
click at [902, 120] on button "SERVIR" at bounding box center [903, 121] width 94 height 31
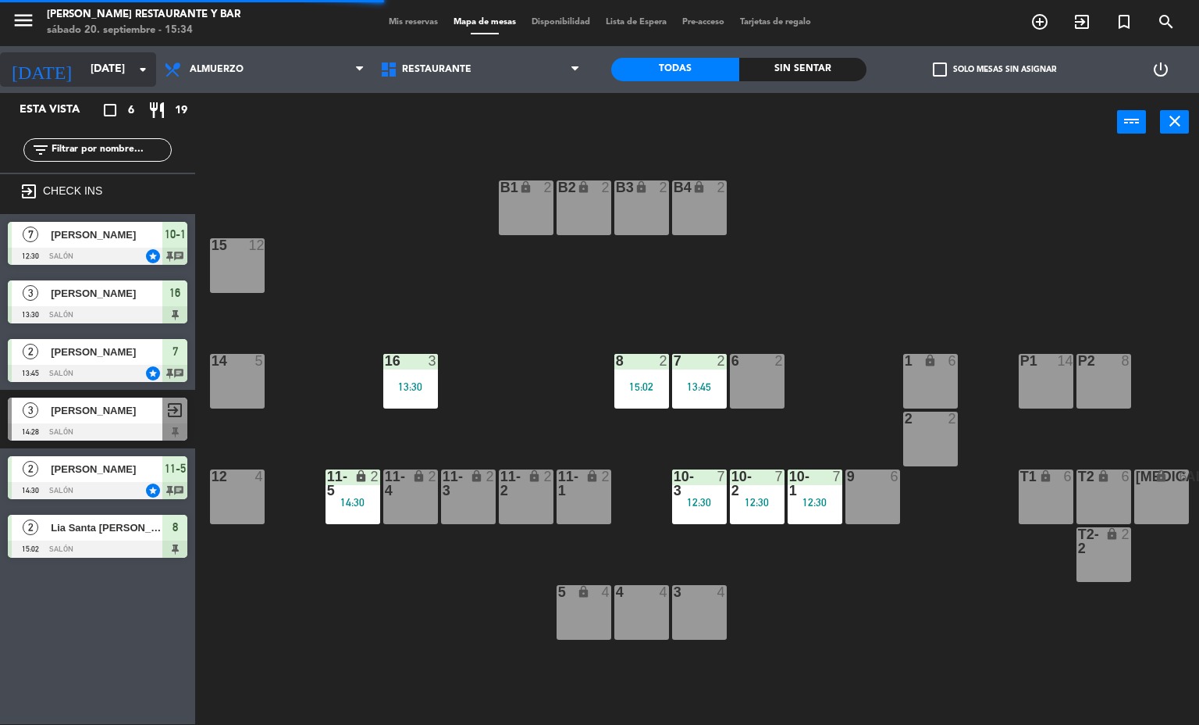
click at [83, 69] on input "[DATE]" at bounding box center [157, 69] width 148 height 28
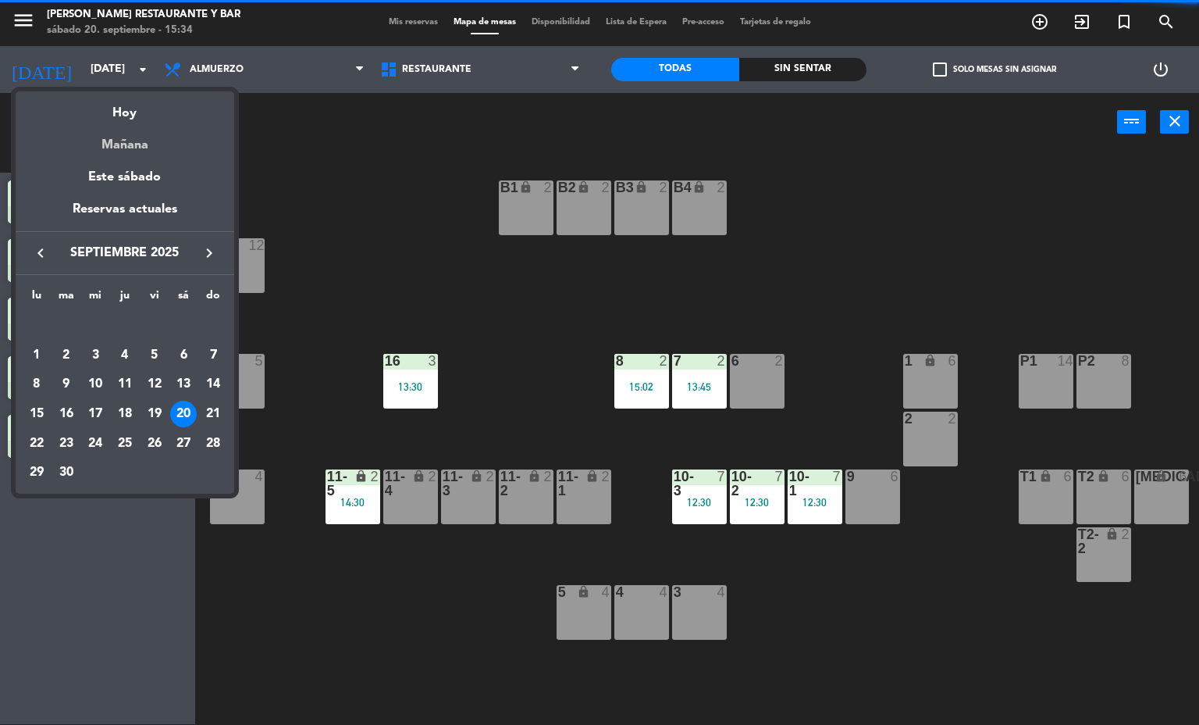
click at [122, 143] on div "Mañana" at bounding box center [125, 139] width 219 height 32
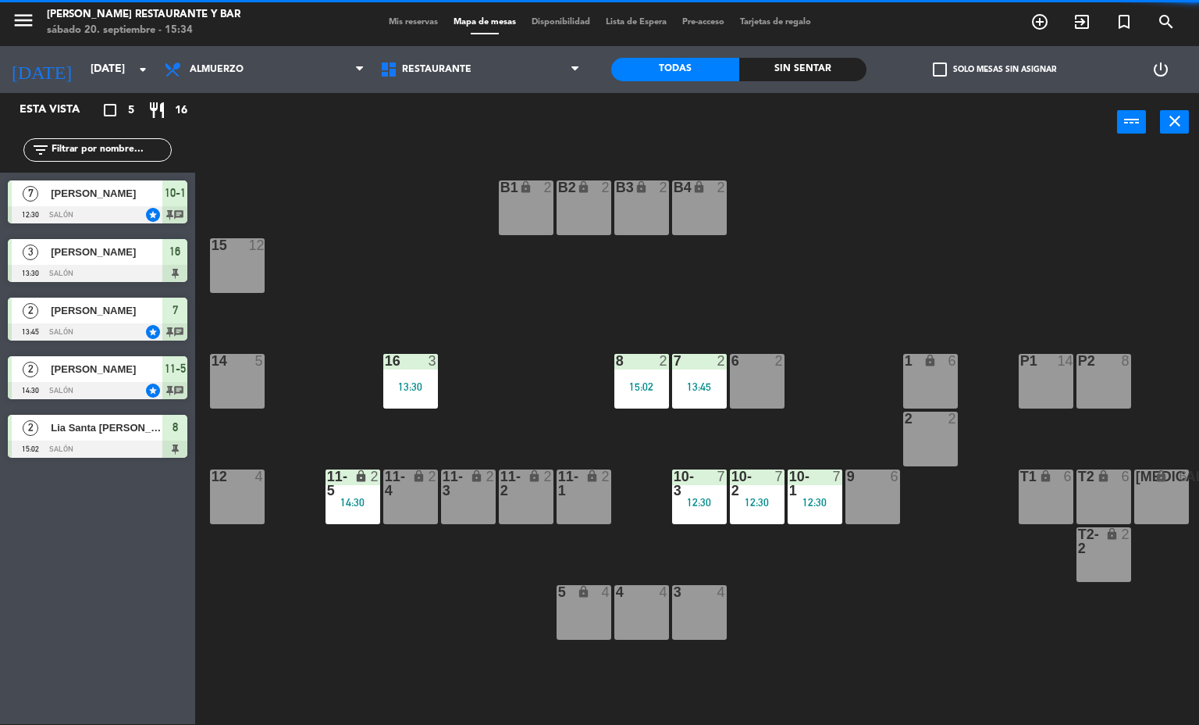
type input "[DATE]"
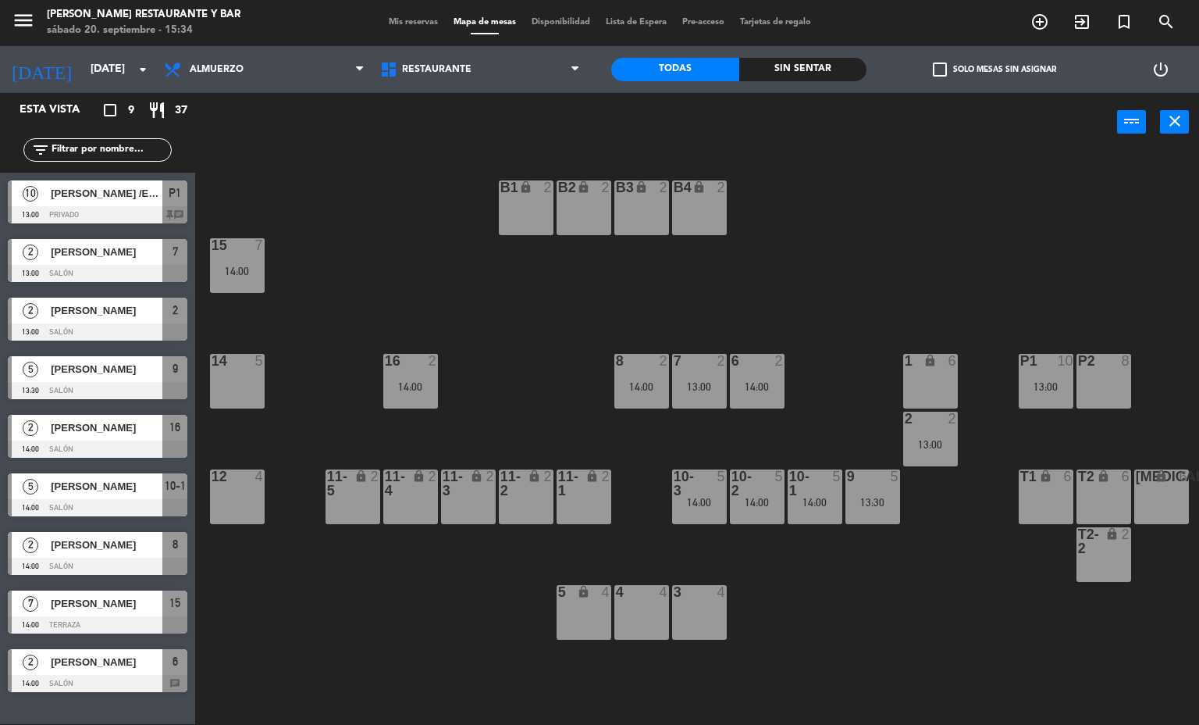
click at [404, 18] on span "Mis reservas" at bounding box center [413, 22] width 65 height 9
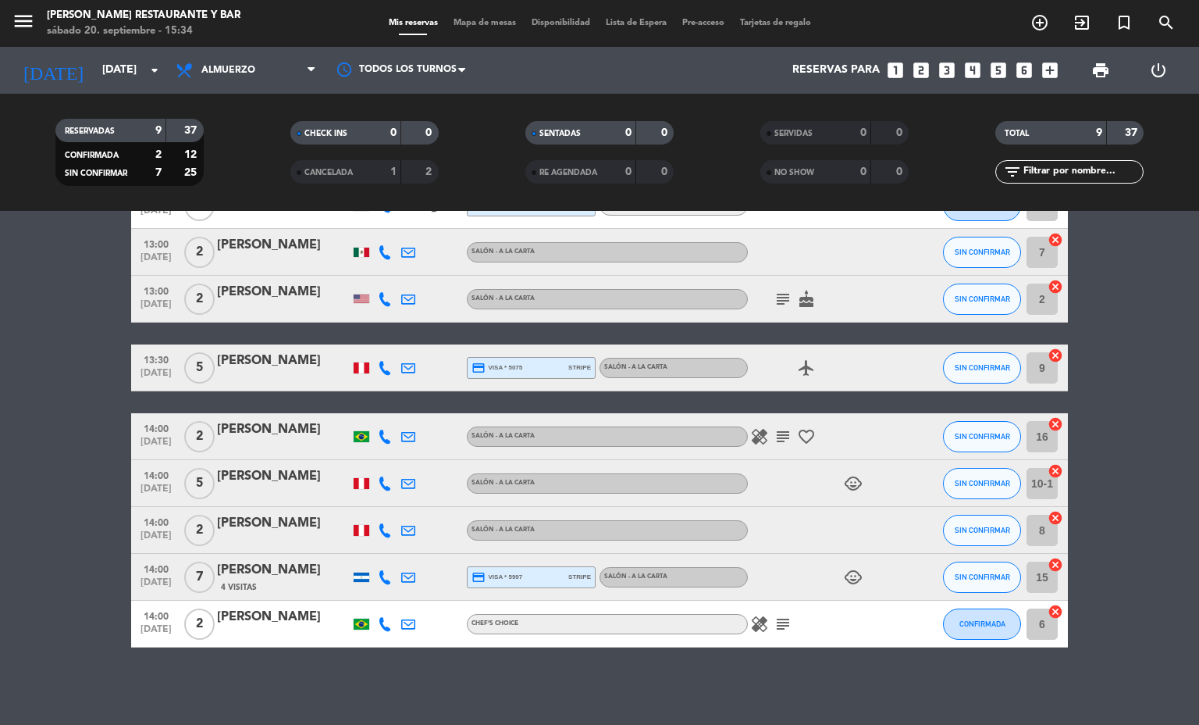
scroll to position [99, 0]
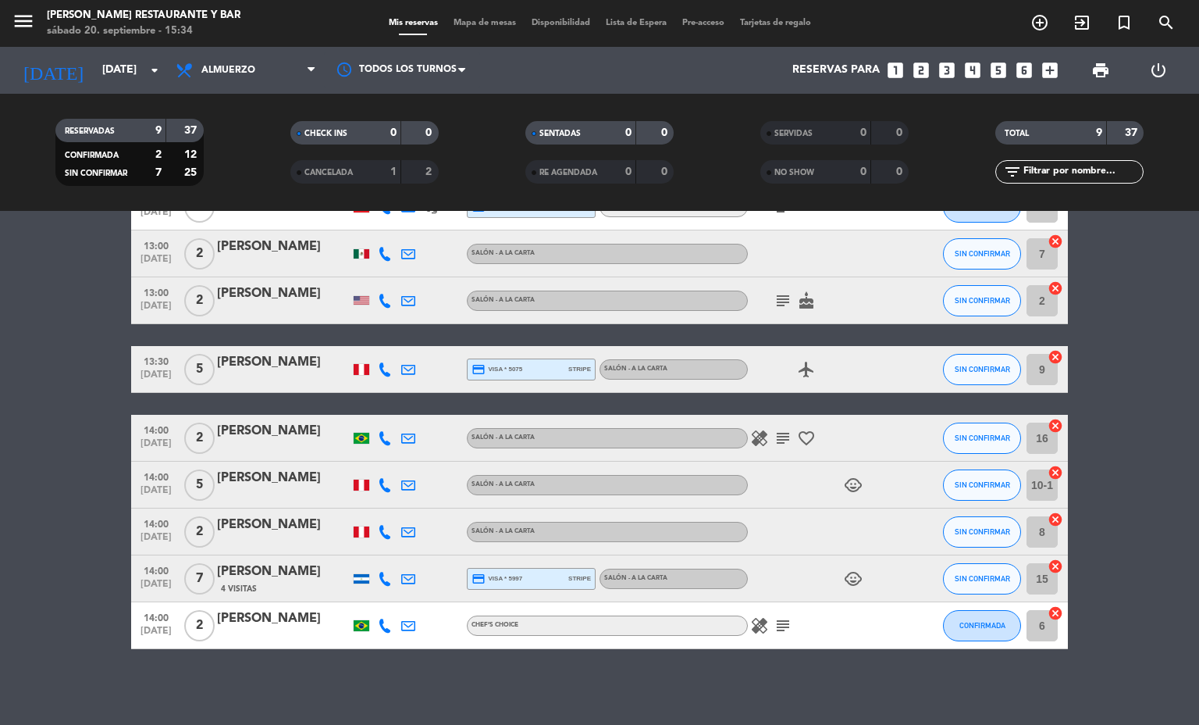
click at [466, 23] on span "Mapa de mesas" at bounding box center [485, 23] width 78 height 9
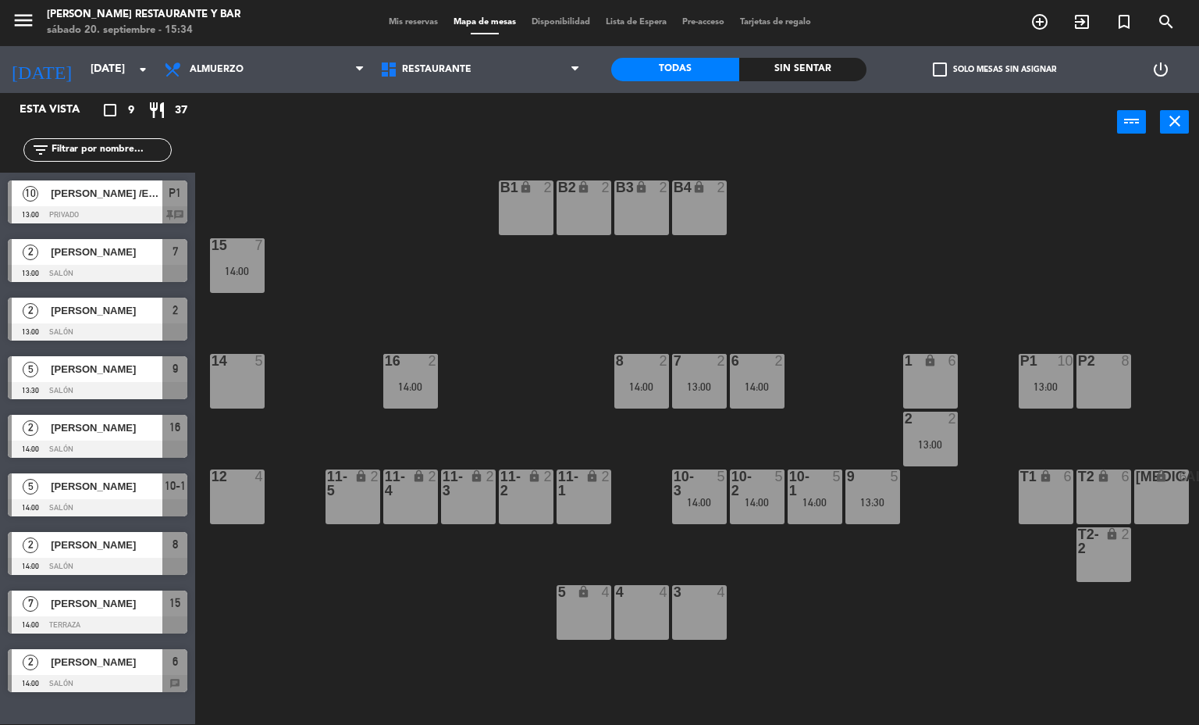
click at [708, 621] on div "3 4" at bounding box center [699, 612] width 55 height 55
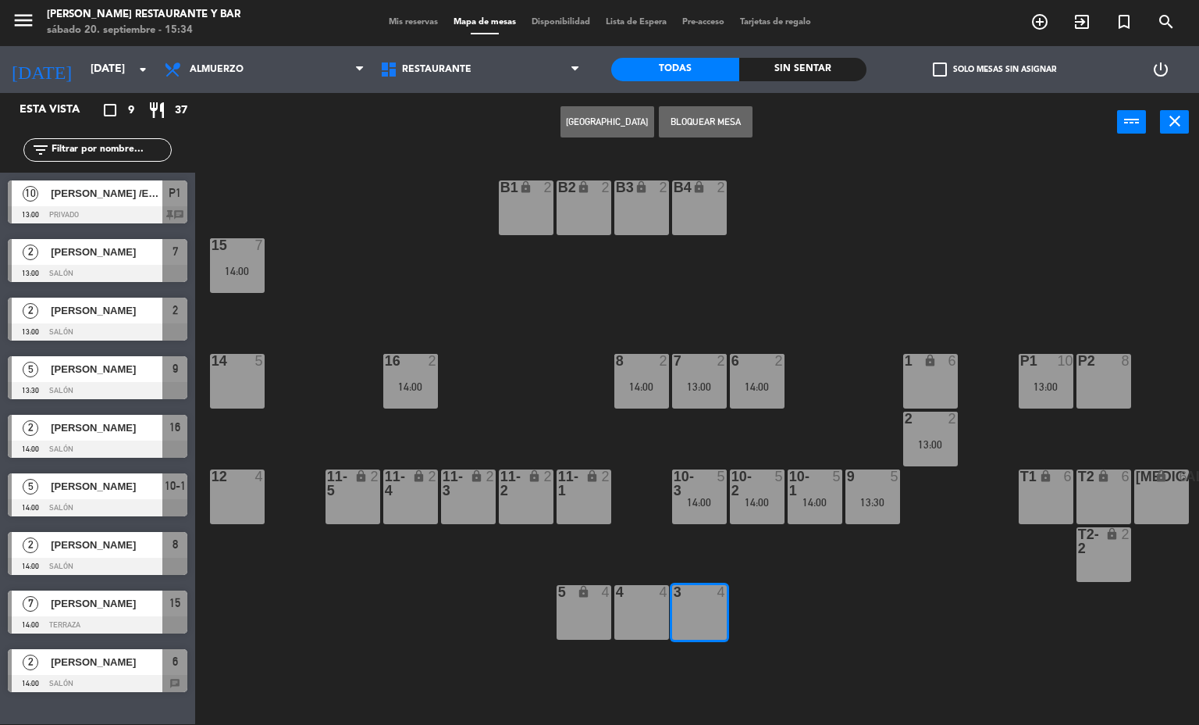
click at [595, 118] on button "[GEOGRAPHIC_DATA]" at bounding box center [608, 121] width 94 height 31
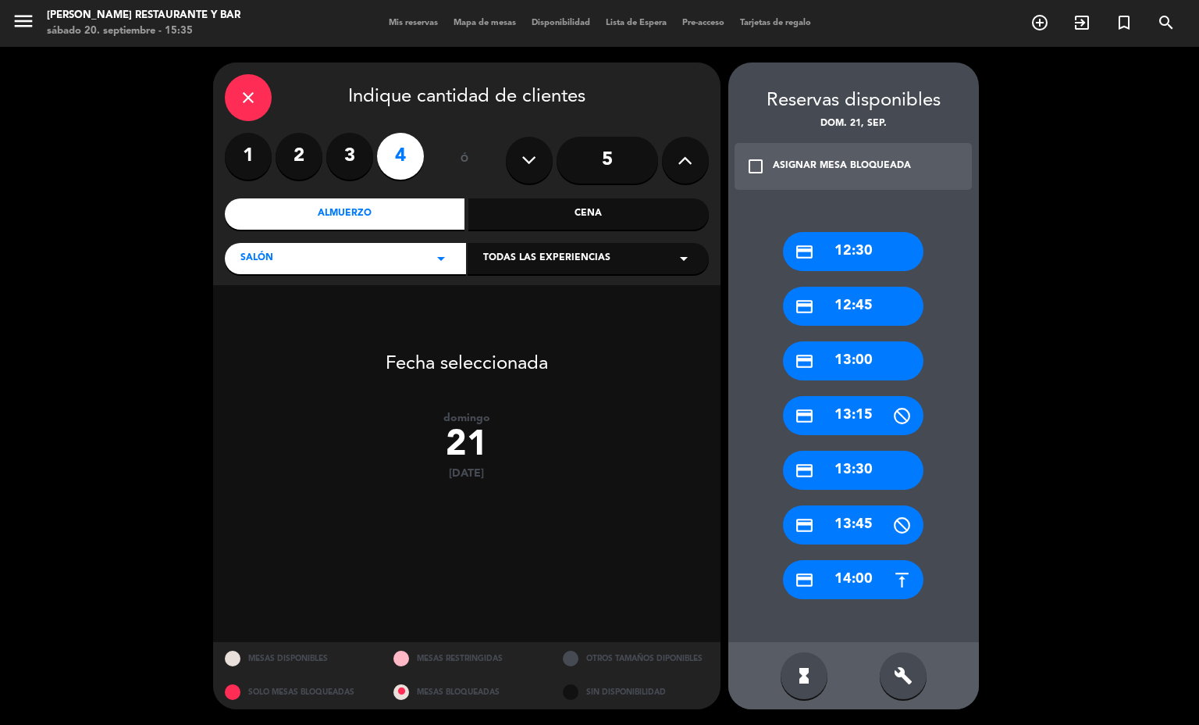
click at [888, 673] on div "build" at bounding box center [903, 675] width 47 height 47
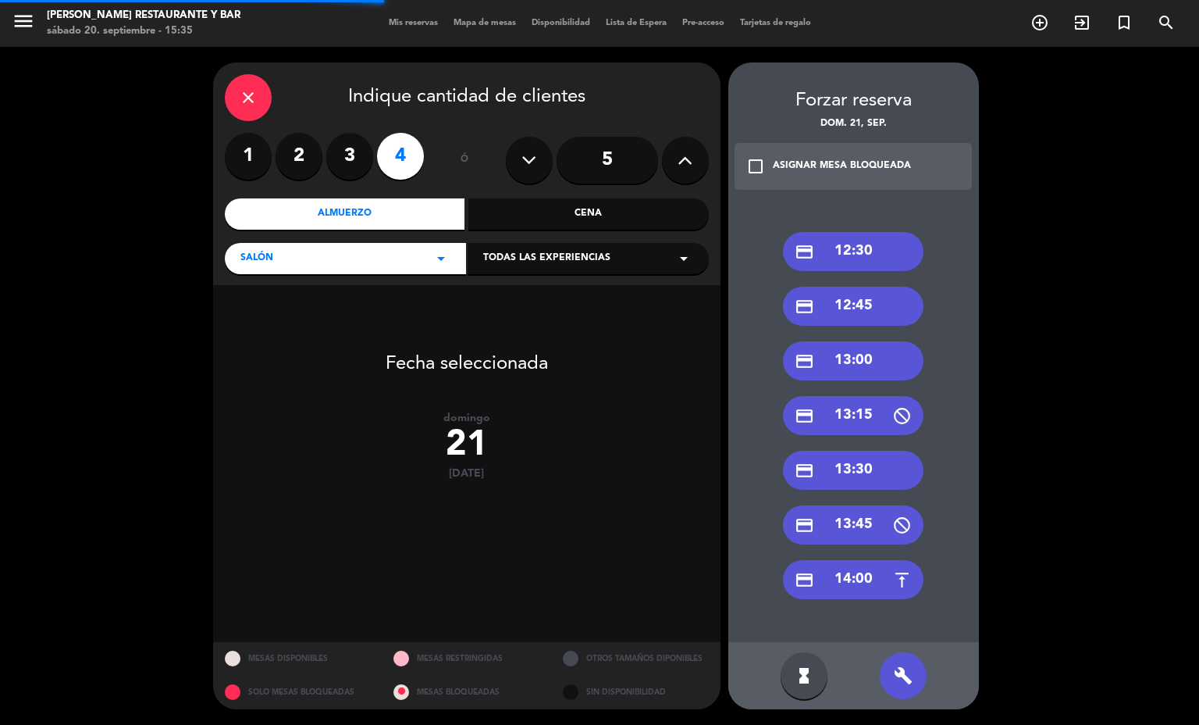
click at [863, 584] on div "credit_card 14:00" at bounding box center [853, 579] width 141 height 39
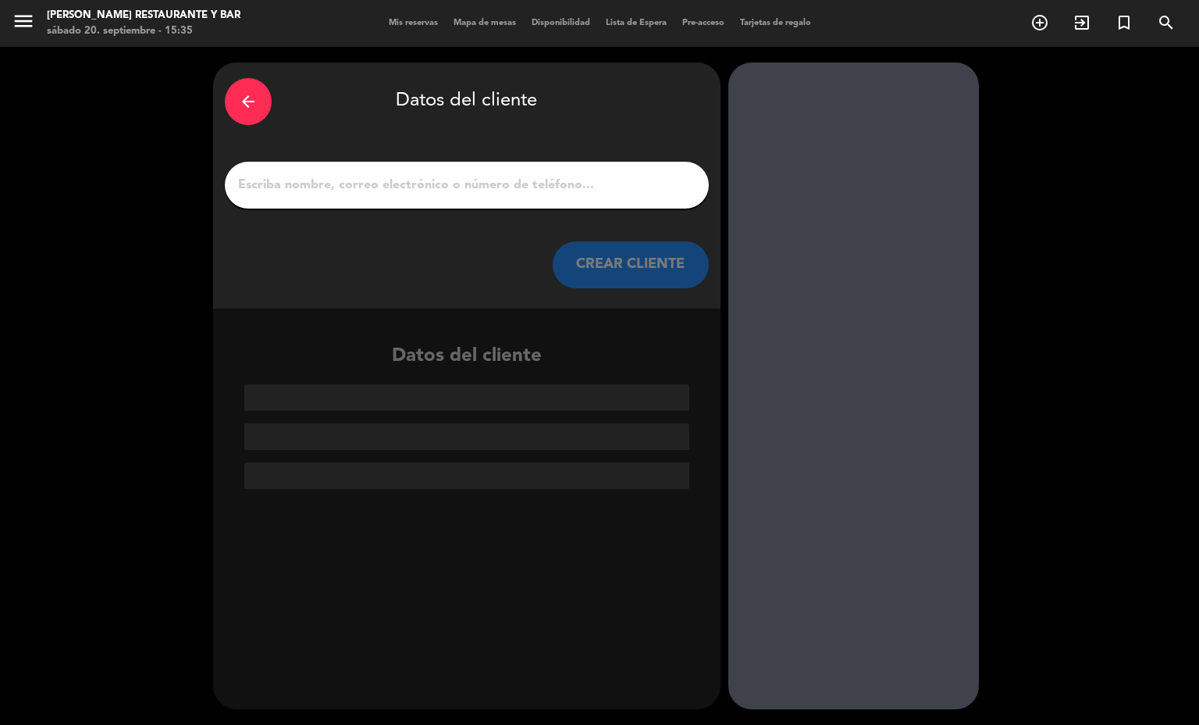
click at [563, 179] on input "1" at bounding box center [467, 185] width 461 height 22
click at [511, 190] on input "1" at bounding box center [467, 185] width 461 height 22
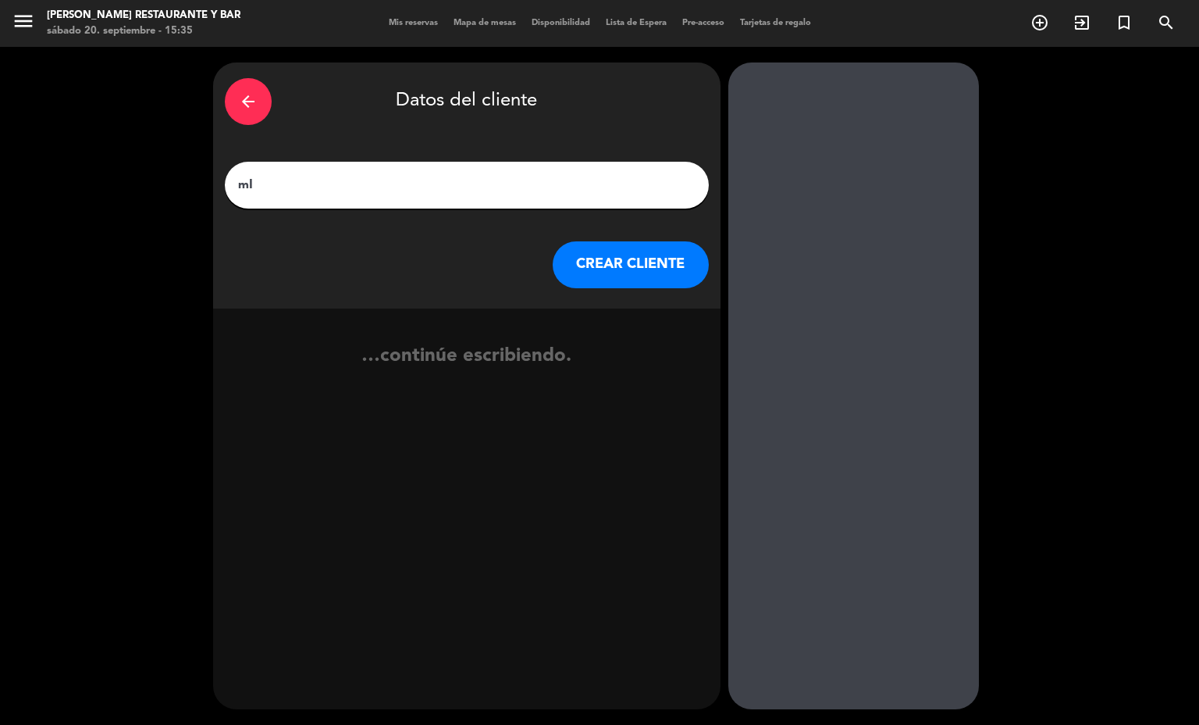
type input "m"
type input "[PERSON_NAME]"
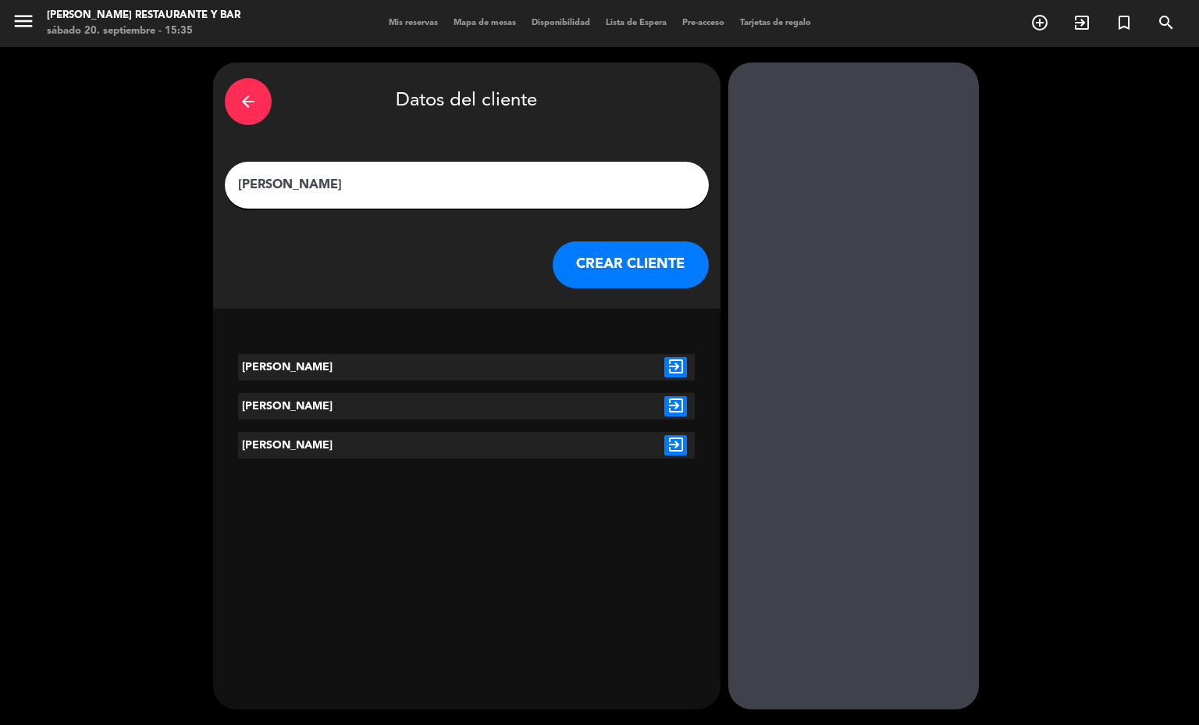
click at [649, 256] on button "CREAR CLIENTE" at bounding box center [631, 264] width 156 height 47
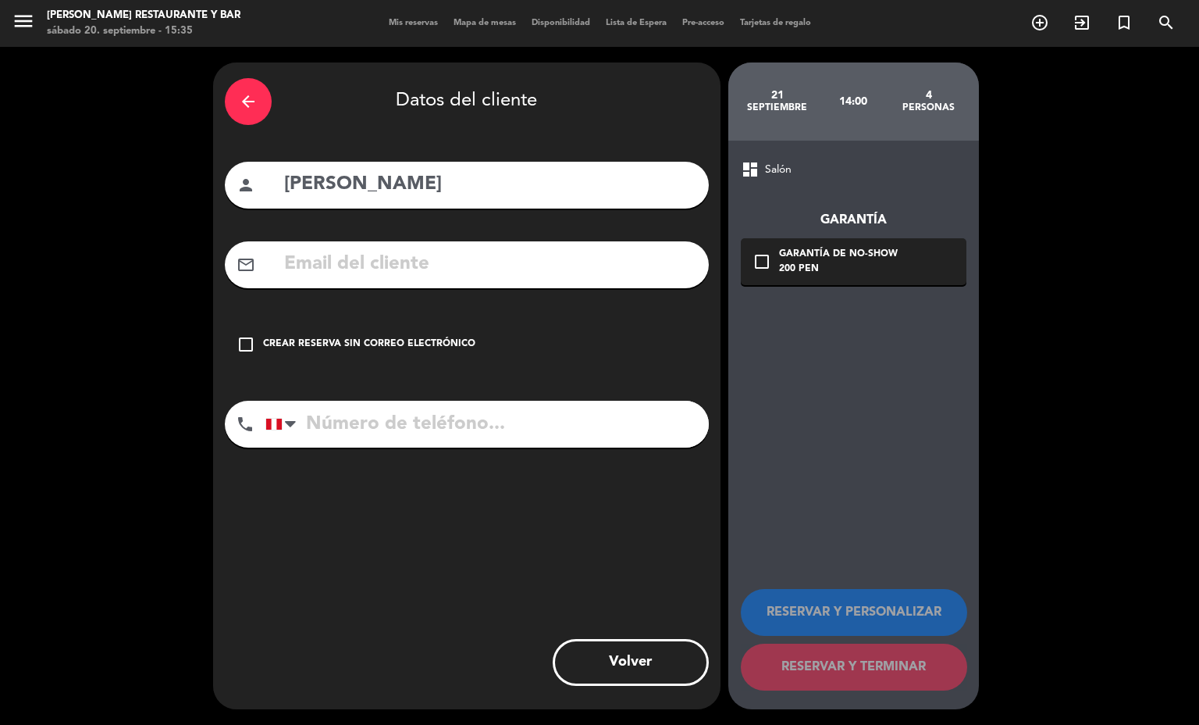
click at [811, 270] on div "200 PEN" at bounding box center [838, 270] width 119 height 16
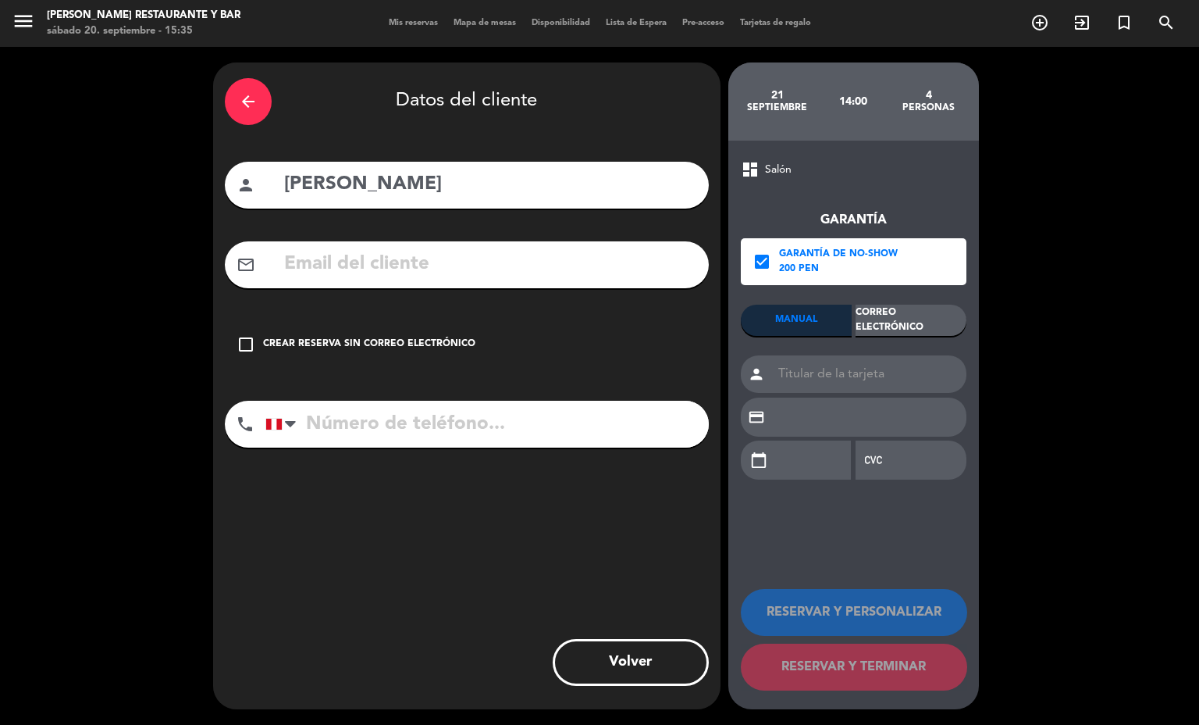
click at [932, 319] on div "Correo Electrónico" at bounding box center [911, 319] width 111 height 31
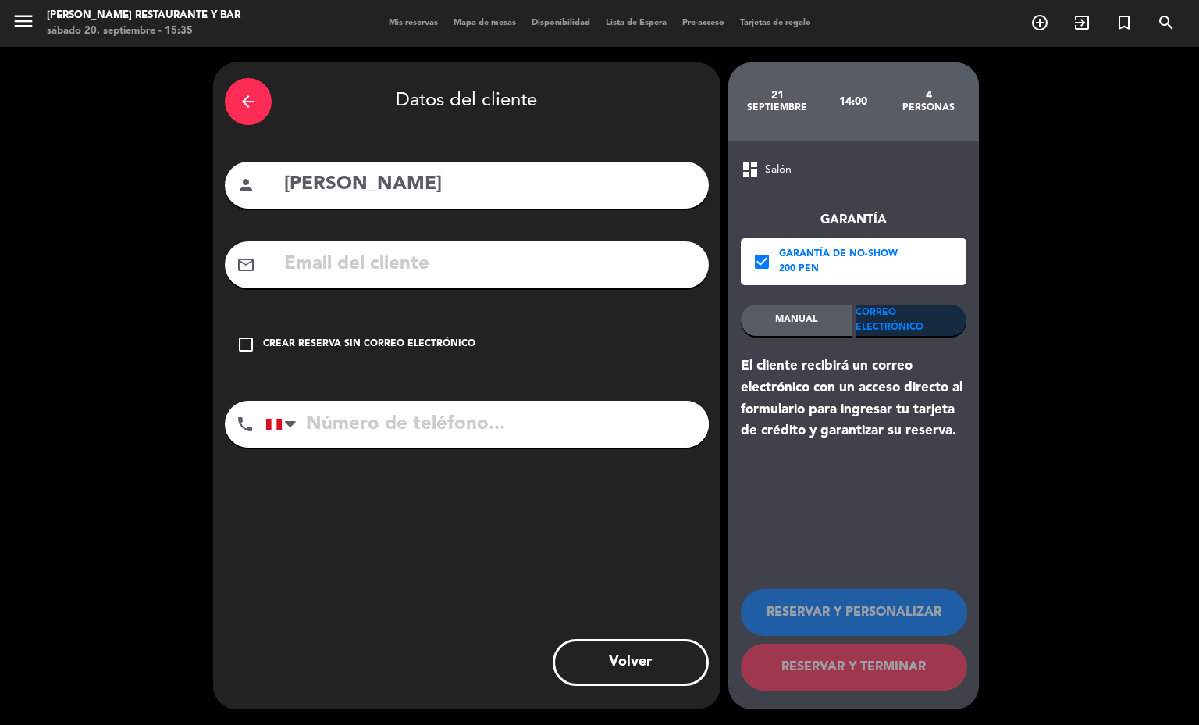
click at [579, 427] on input "tel" at bounding box center [486, 424] width 443 height 47
type input "997885161"
click at [515, 268] on input "text" at bounding box center [490, 264] width 415 height 32
type input "rubinimicaella"
click at [336, 190] on input "[PERSON_NAME]" at bounding box center [490, 185] width 415 height 32
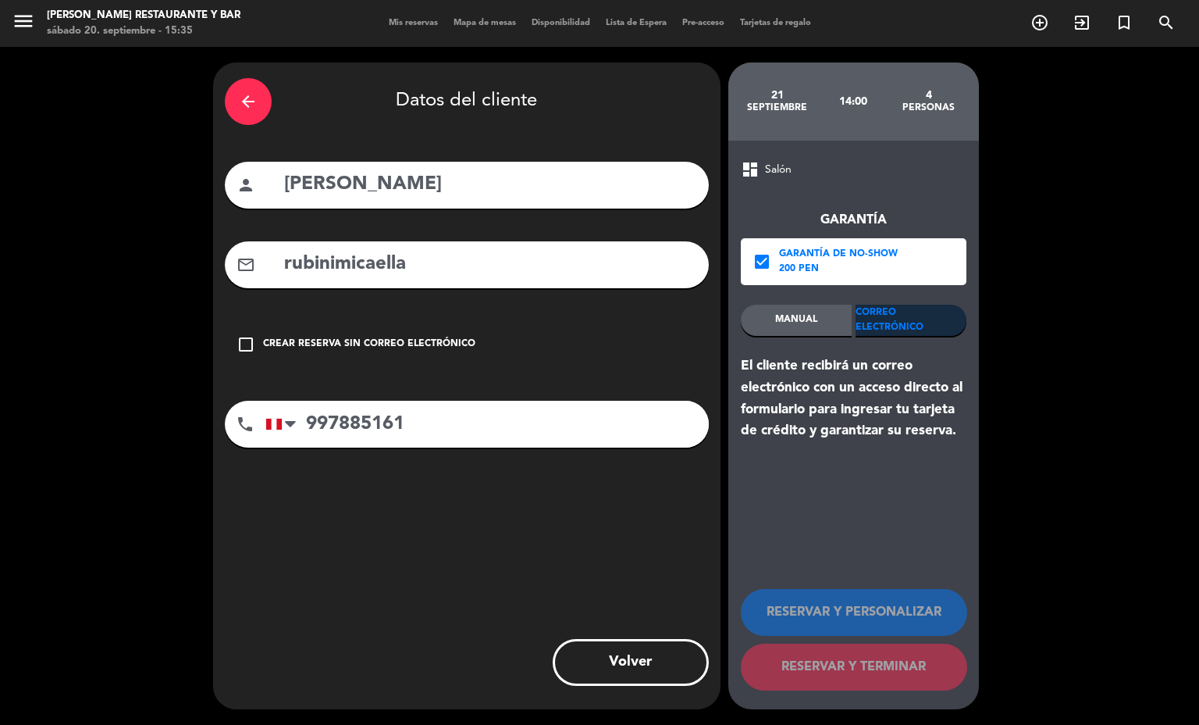
type input "[PERSON_NAME]"
click at [459, 251] on input "rubinimicaella" at bounding box center [490, 264] width 415 height 32
click at [443, 265] on input "rubinimicaella" at bounding box center [490, 264] width 415 height 32
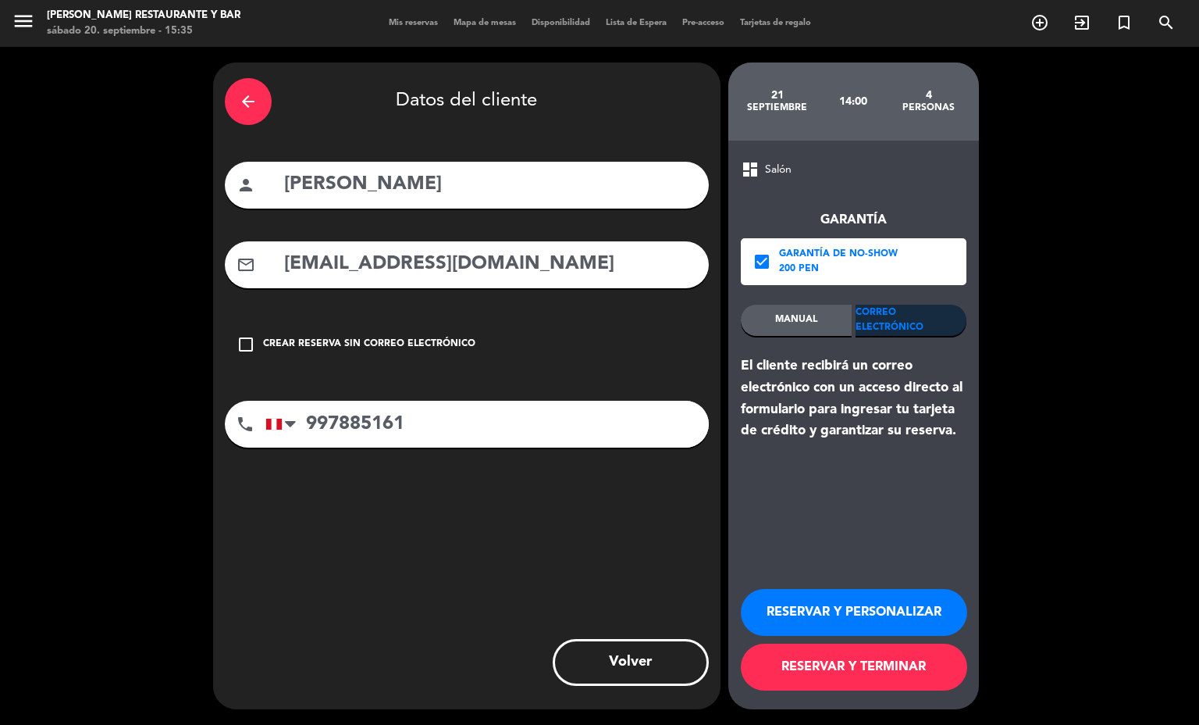
type input "[EMAIL_ADDRESS][DOMAIN_NAME]"
click at [804, 664] on button "RESERVAR Y TERMINAR" at bounding box center [854, 666] width 226 height 47
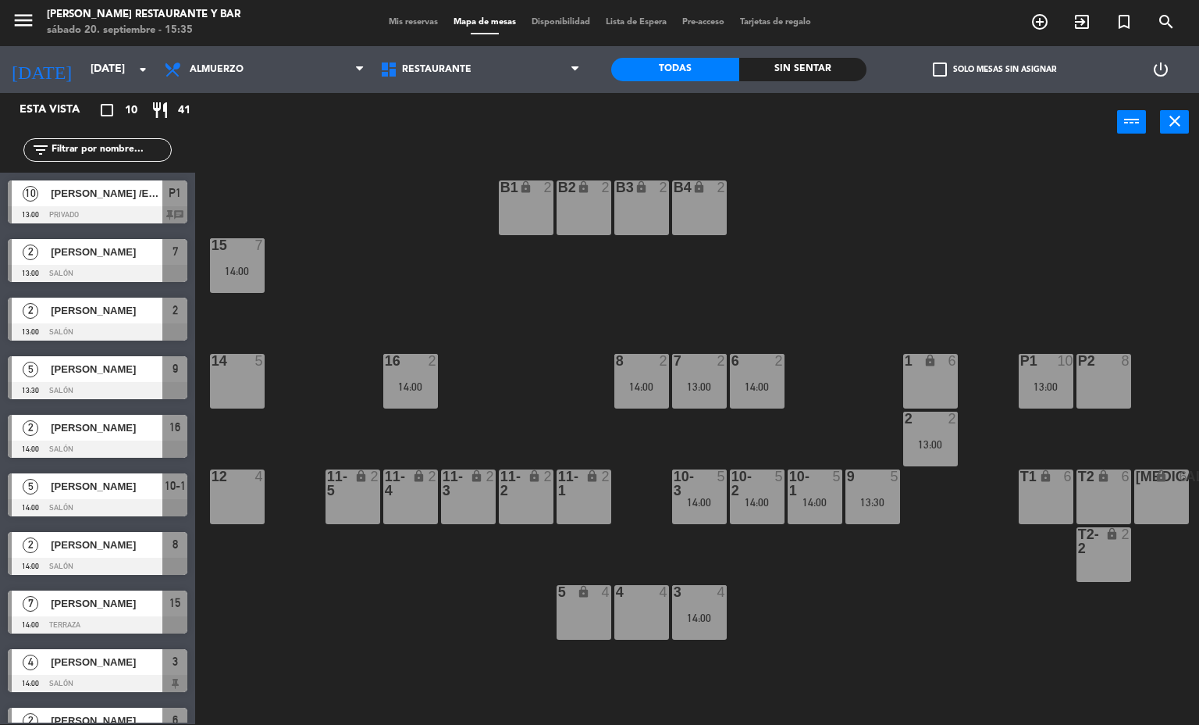
click at [703, 619] on div "14:00" at bounding box center [699, 617] width 55 height 11
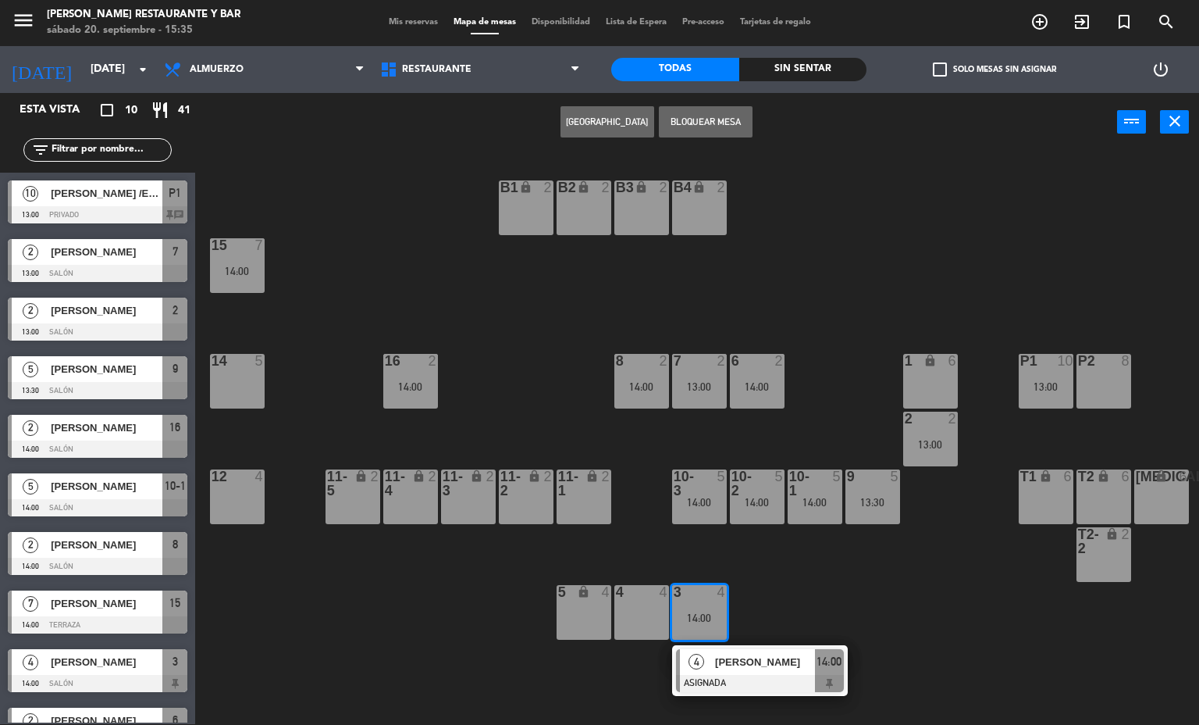
click at [725, 679] on div at bounding box center [760, 683] width 168 height 17
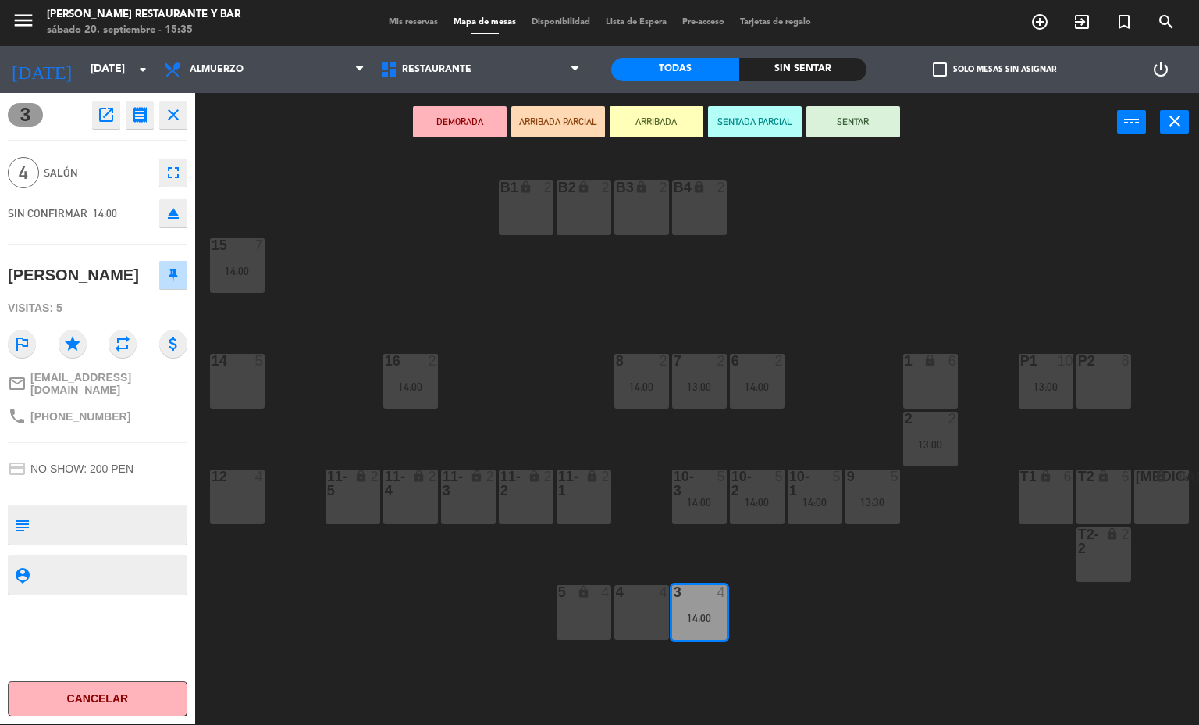
click at [143, 518] on textarea at bounding box center [110, 524] width 149 height 33
type textarea "mesa baja"
click at [30, 505] on div "subject" at bounding box center [22, 524] width 28 height 39
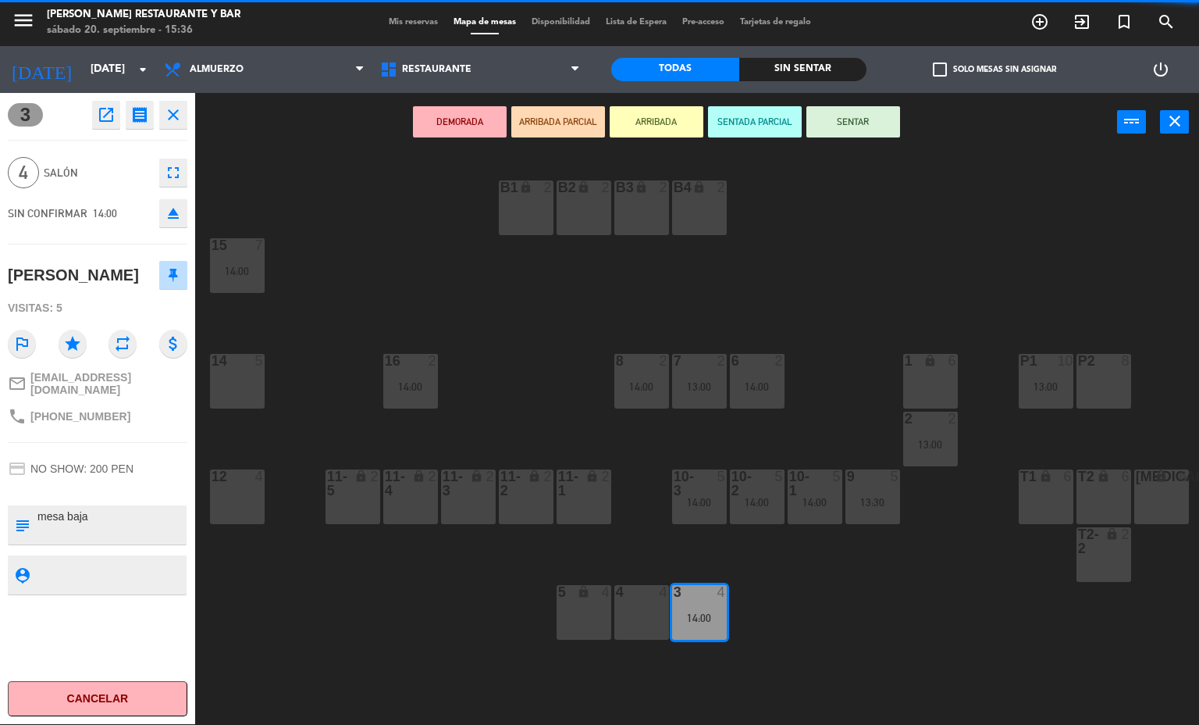
click at [36, 473] on div "credit_card NO SHOW: 200 PEN" at bounding box center [98, 469] width 180 height 30
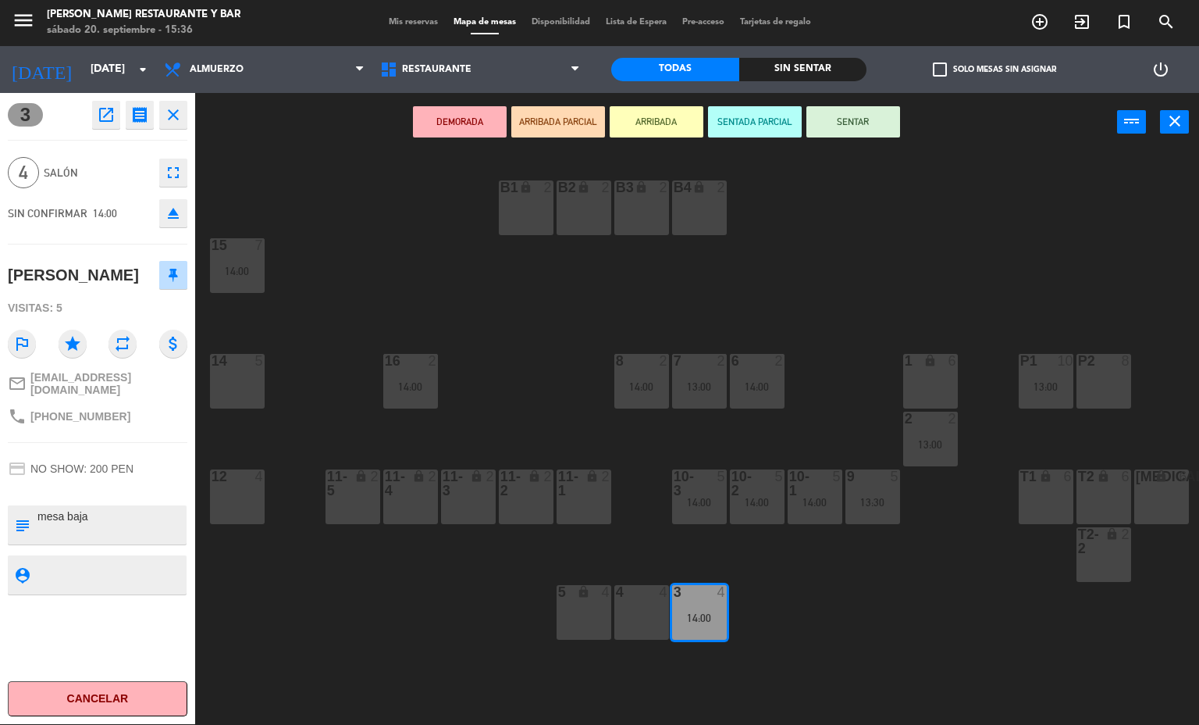
click at [36, 454] on div "credit_card NO SHOW: 200 PEN" at bounding box center [98, 469] width 180 height 30
click at [342, 597] on div "B1 lock 2 B2 lock 2 B3 lock 2 B4 lock 2 15 7 14:00 14 5 8 2 14:00 7 2 13:00 6 2…" at bounding box center [703, 438] width 992 height 572
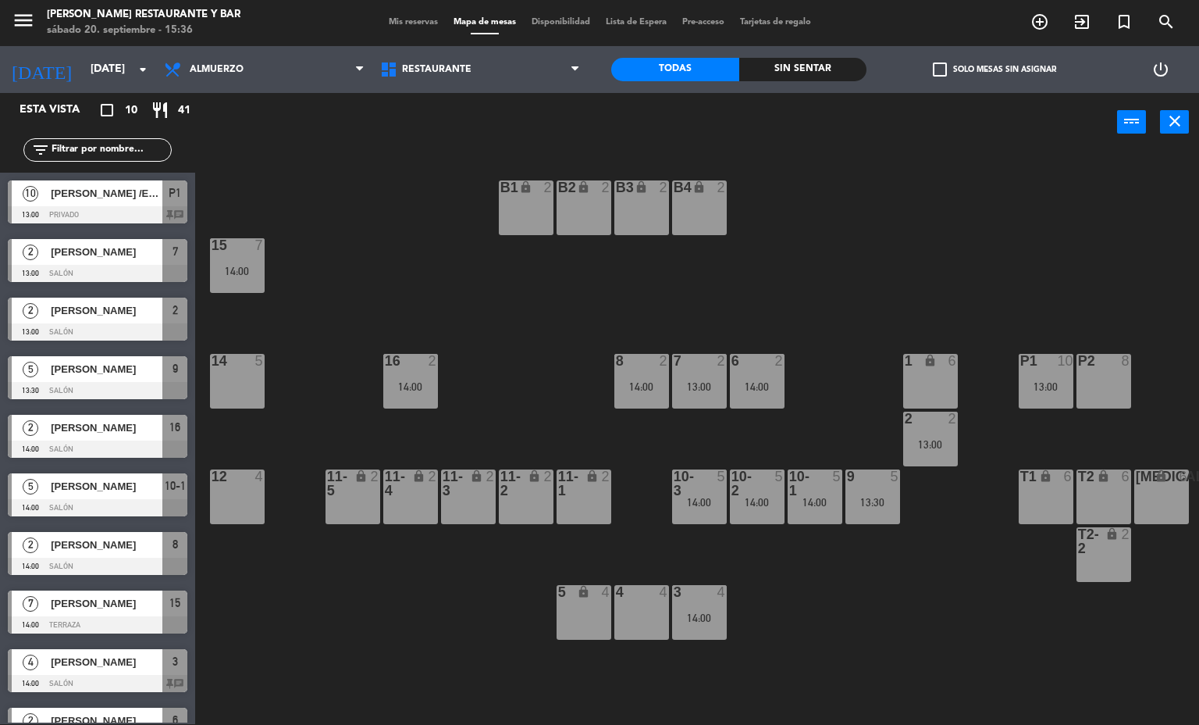
scroll to position [36, 0]
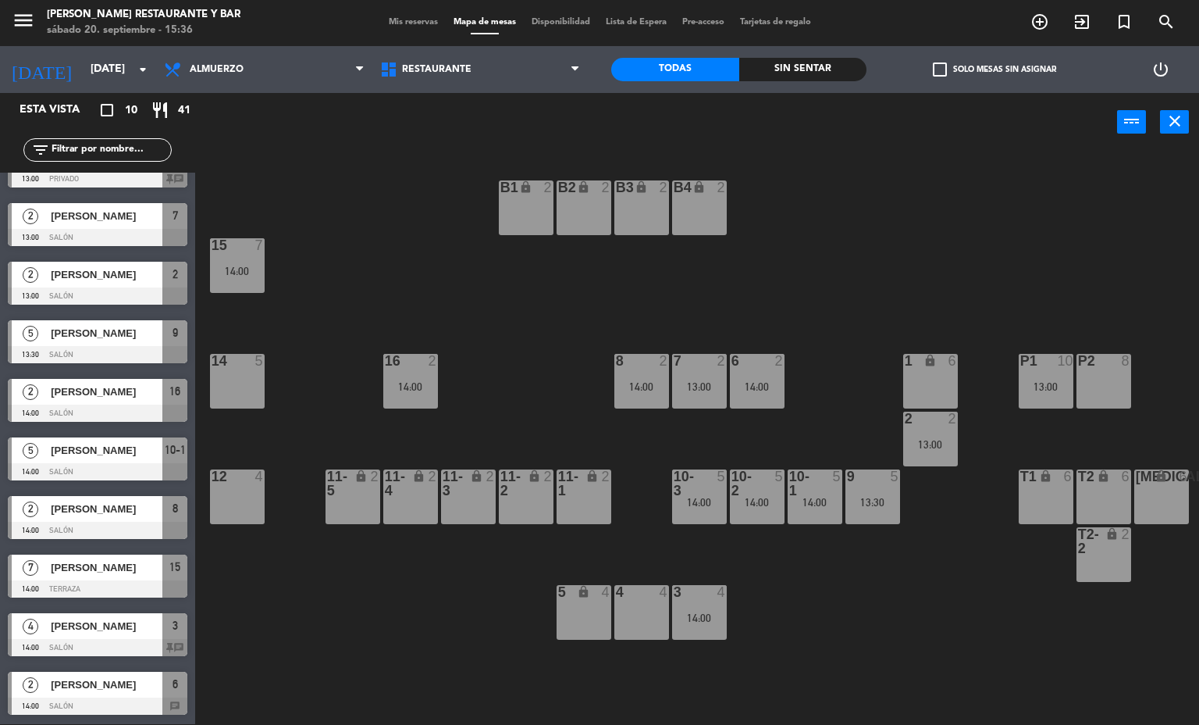
click at [717, 638] on div "3 4 14:00" at bounding box center [699, 612] width 55 height 55
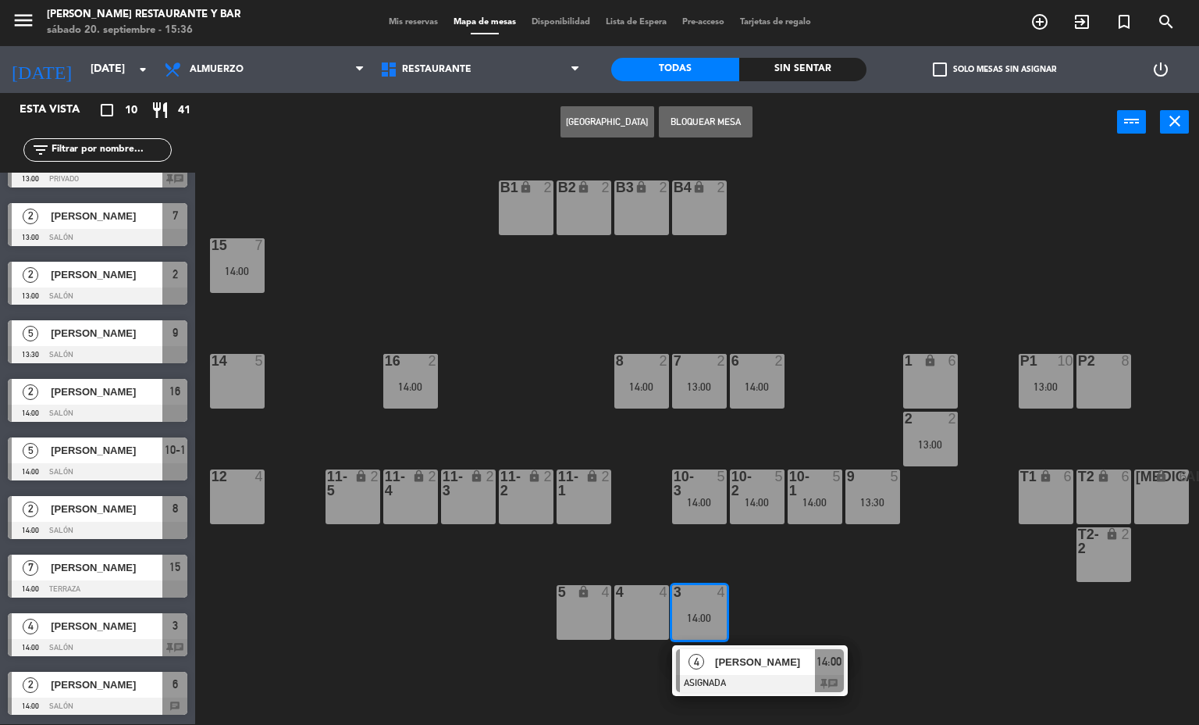
click at [725, 670] on span "[PERSON_NAME]" at bounding box center [765, 661] width 100 height 16
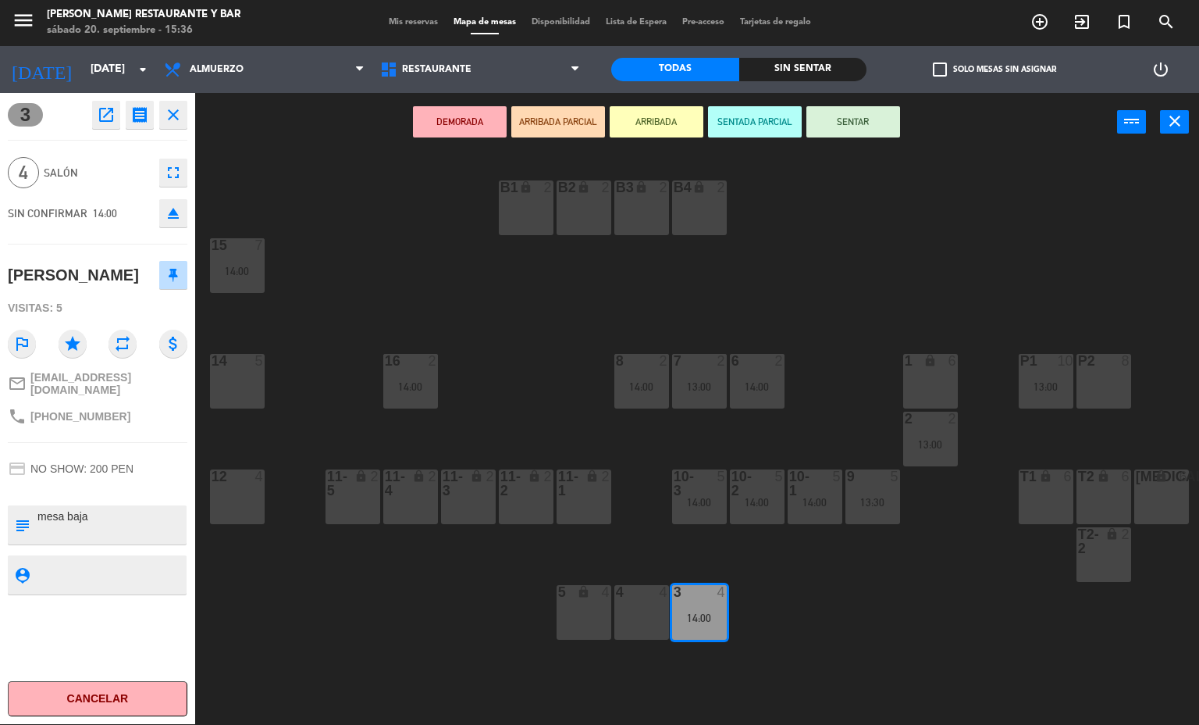
click at [380, 643] on div "B1 lock 2 B2 lock 2 B3 lock 2 B4 lock 2 15 7 14:00 14 5 8 2 14:00 7 2 13:00 6 2…" at bounding box center [703, 438] width 992 height 572
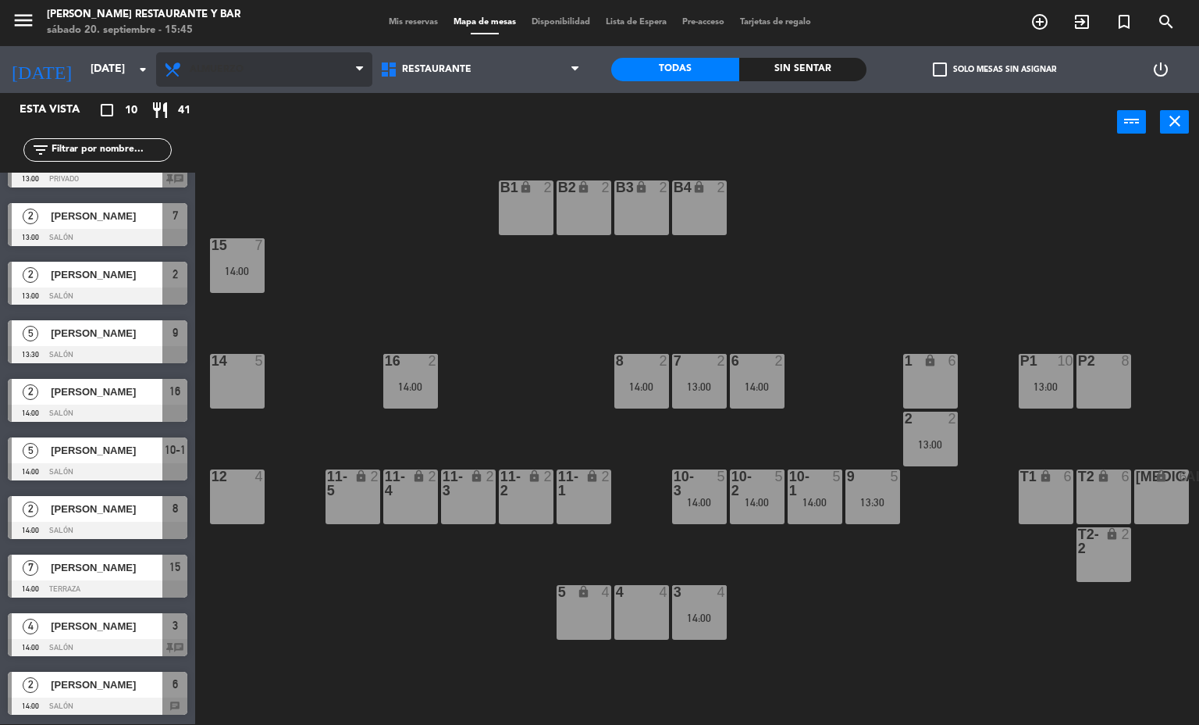
click at [253, 71] on span "Almuerzo" at bounding box center [264, 69] width 216 height 34
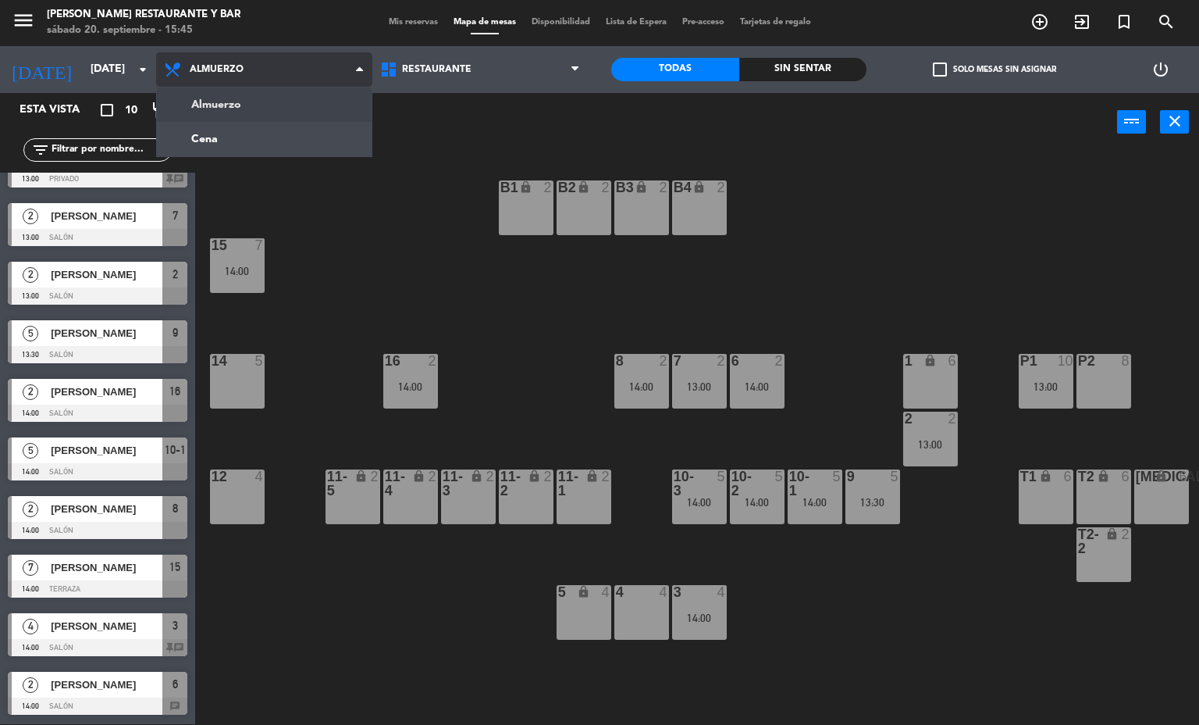
click at [254, 145] on ng-component "menu [PERSON_NAME] Restaurante y Bar [DATE] 20. septiembre - 15:45 Mis reservas…" at bounding box center [599, 361] width 1199 height 725
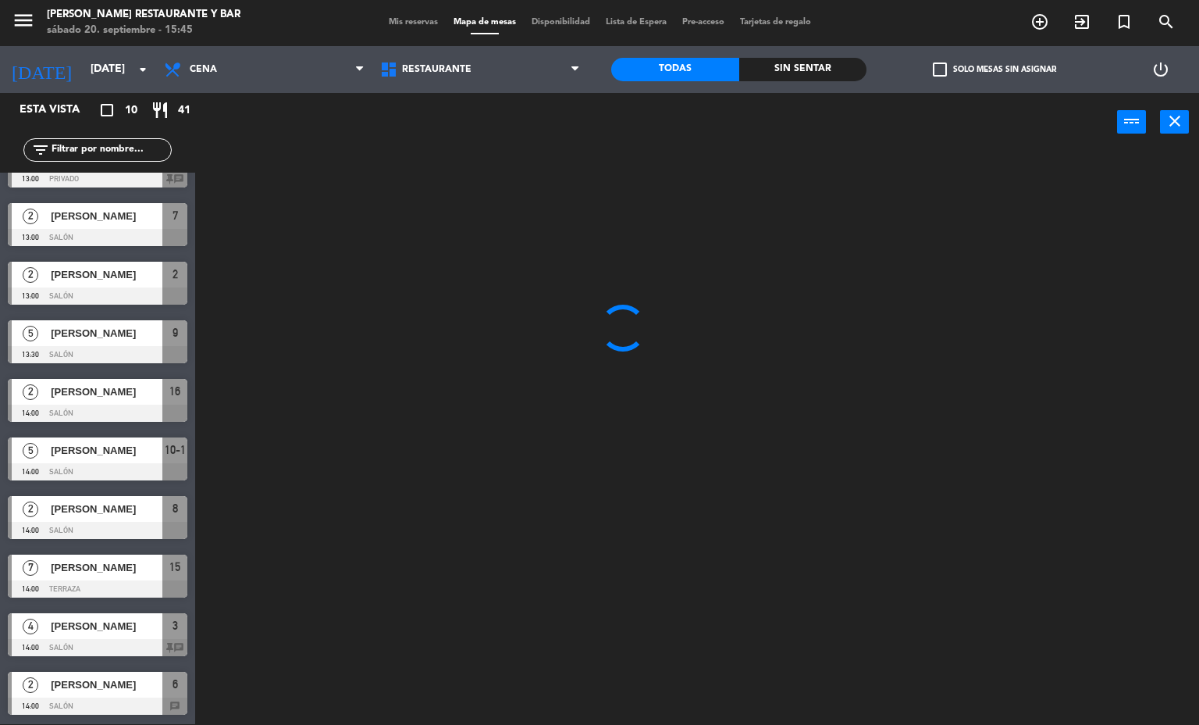
click at [410, 22] on span "Mis reservas" at bounding box center [413, 22] width 65 height 9
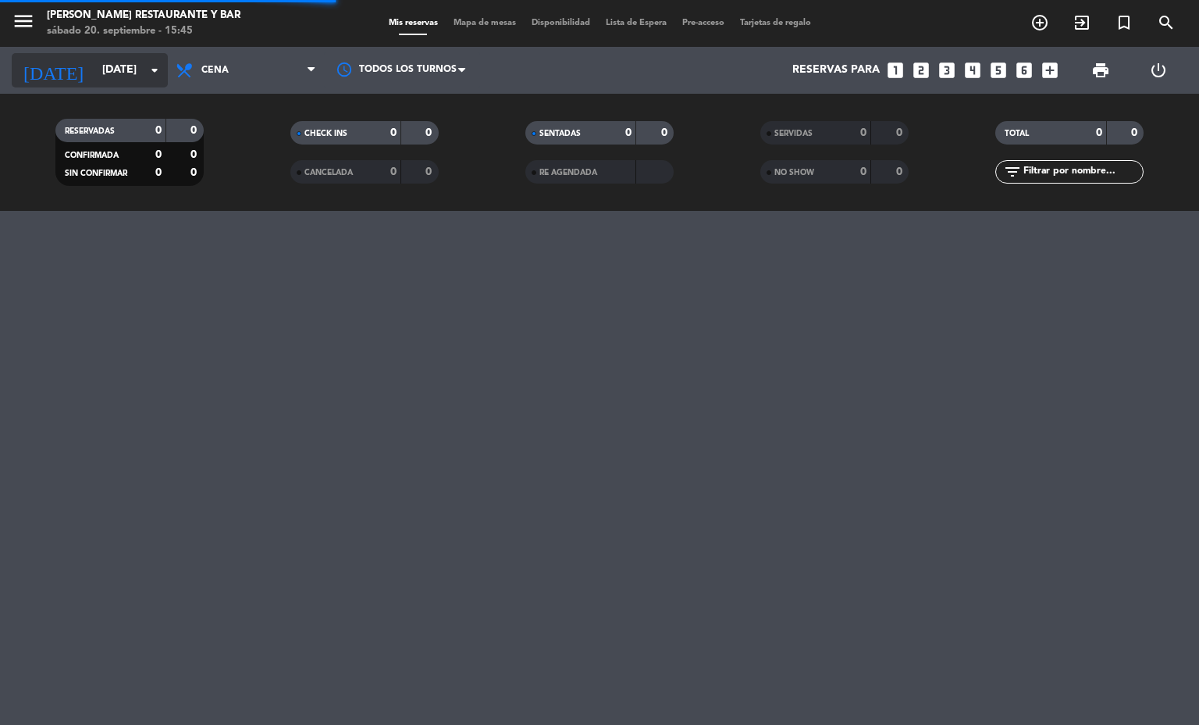
click at [97, 75] on input "[DATE]" at bounding box center [168, 70] width 148 height 28
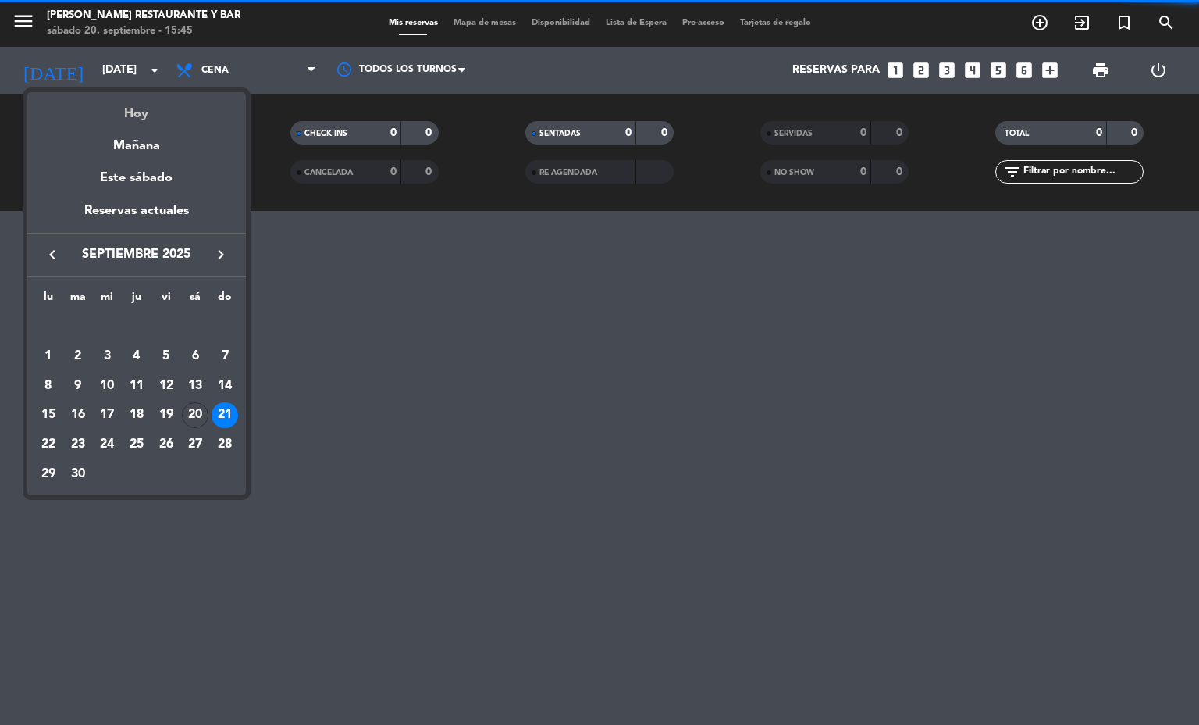
click at [169, 110] on div "Hoy" at bounding box center [136, 108] width 219 height 32
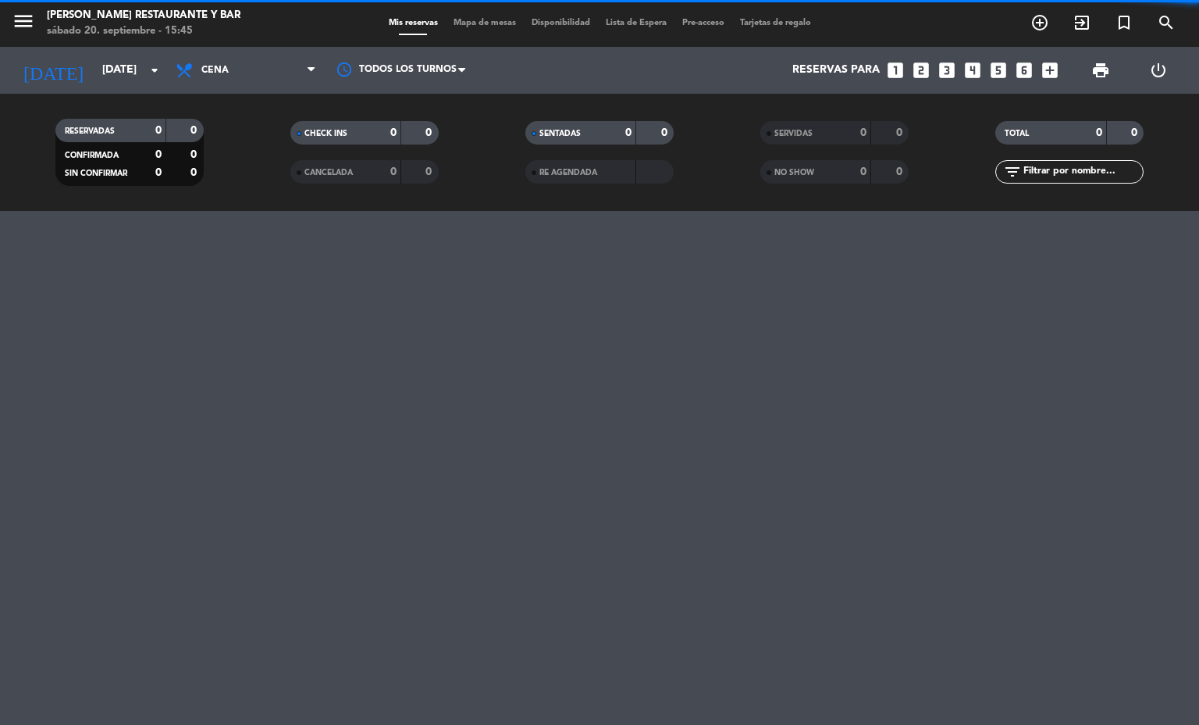
type input "[DATE]"
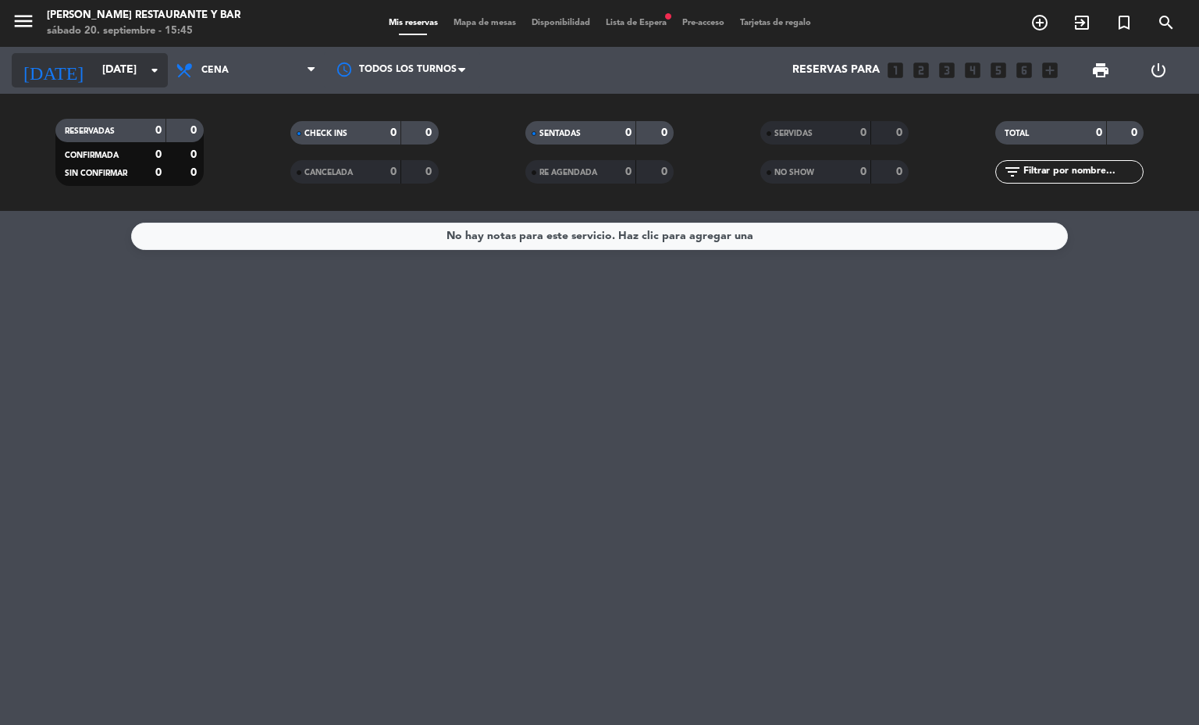
click at [127, 63] on input "[DATE]" at bounding box center [168, 70] width 148 height 28
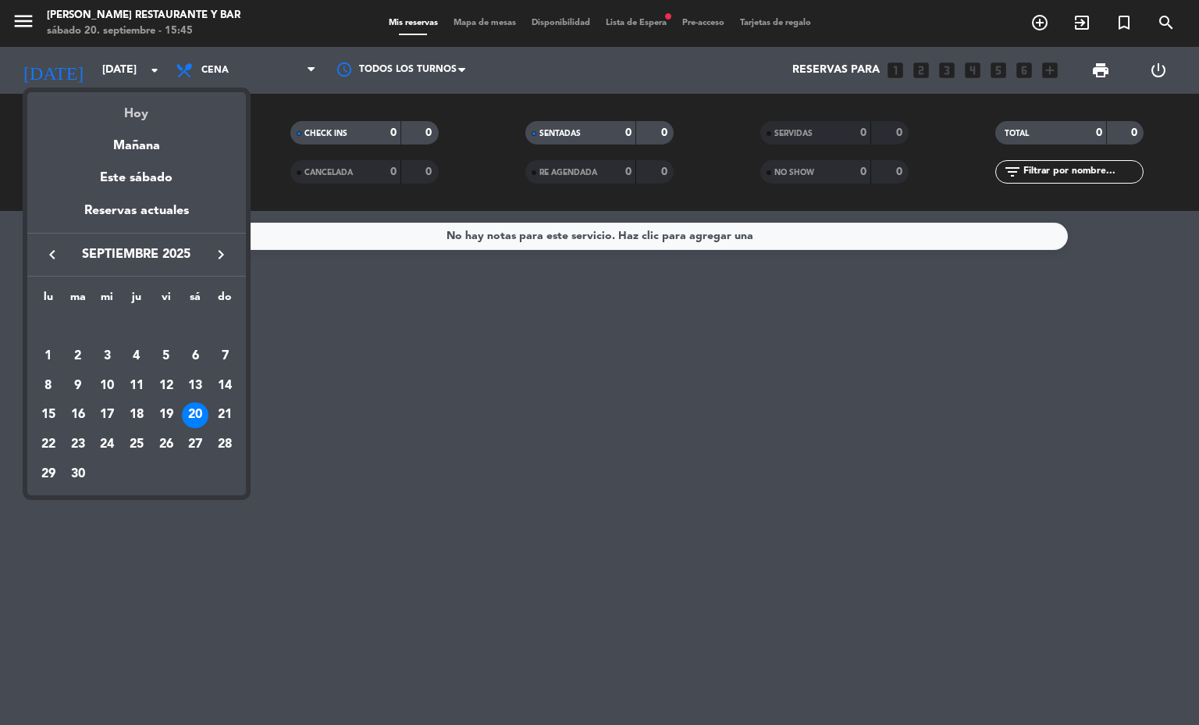
click at [146, 113] on div "Hoy" at bounding box center [136, 108] width 219 height 32
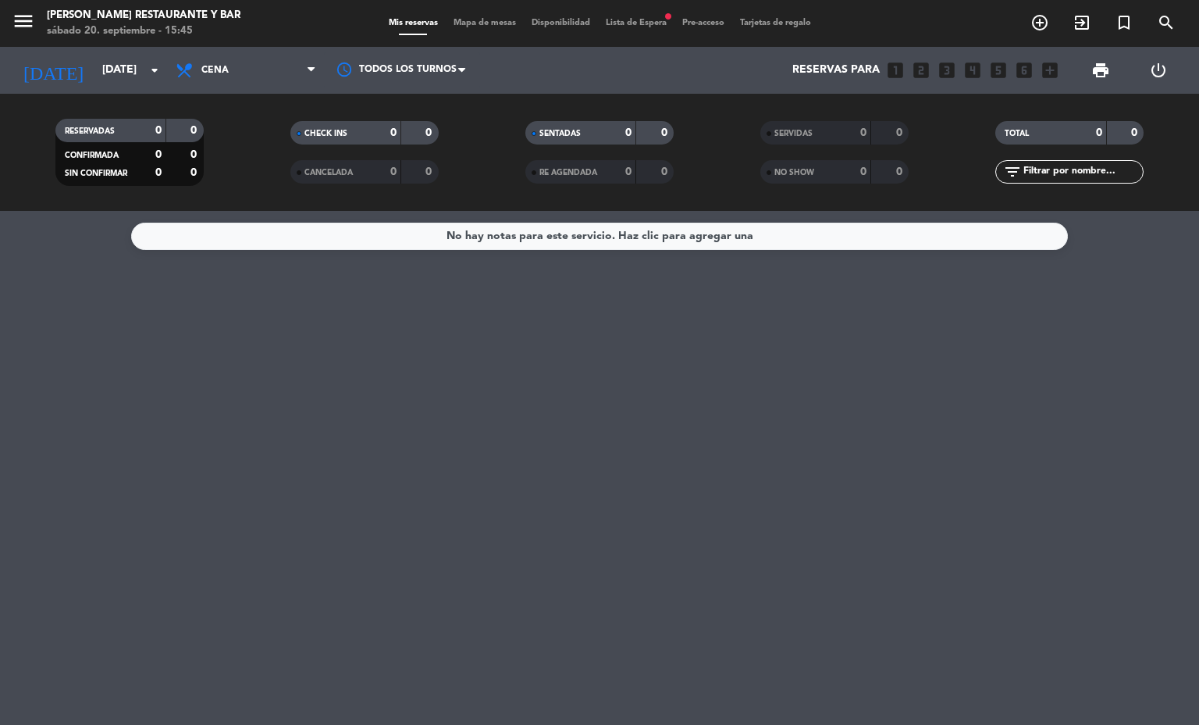
click at [492, 23] on span "Mapa de mesas" at bounding box center [485, 23] width 78 height 9
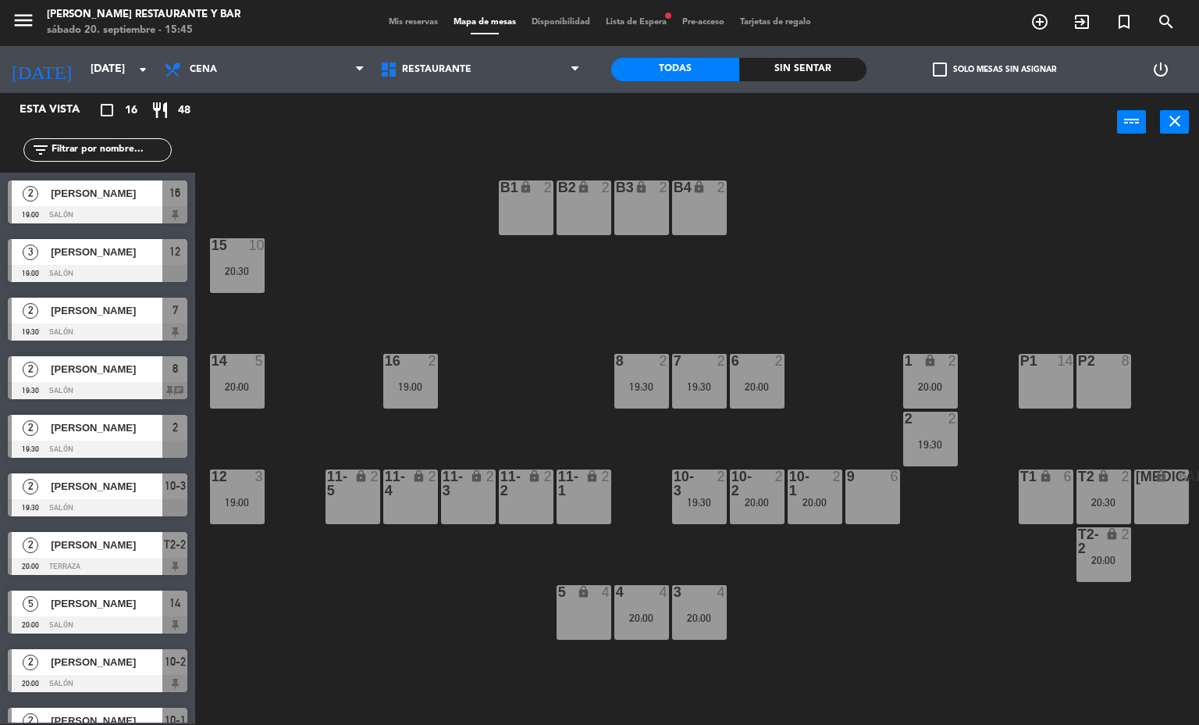
click at [422, 21] on span "Mis reservas" at bounding box center [413, 22] width 65 height 9
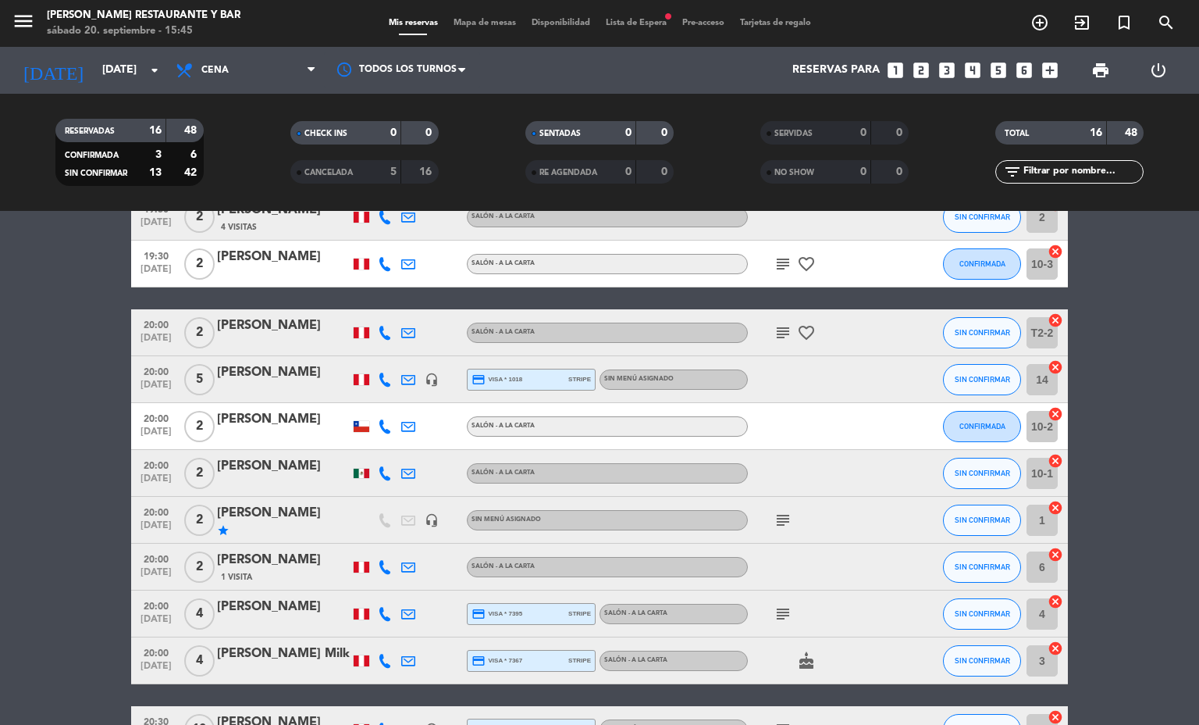
scroll to position [450, 0]
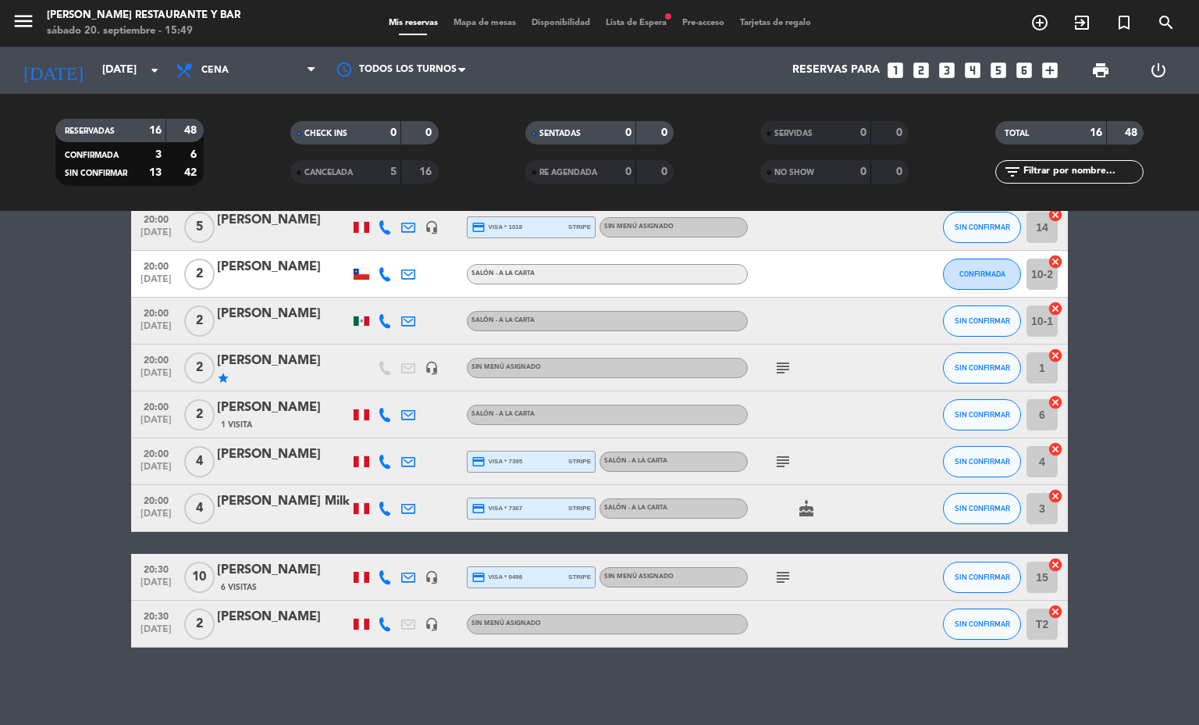
click at [490, 28] on div "Mis reservas Mapa de mesas Disponibilidad Lista de Espera fiber_manual_record P…" at bounding box center [600, 23] width 438 height 14
click at [241, 84] on span "Cena" at bounding box center [246, 70] width 156 height 34
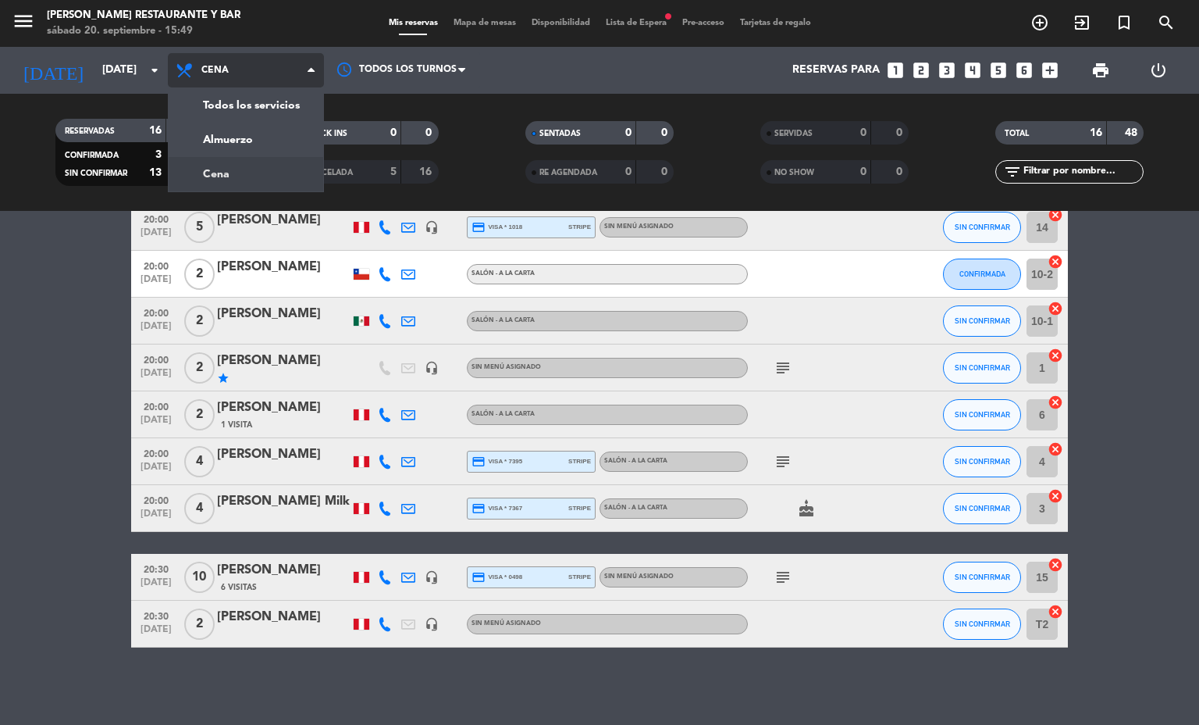
click at [283, 145] on div "menu [PERSON_NAME] Restaurante y Bar [DATE] 20. septiembre - 15:49 Mis reservas…" at bounding box center [599, 105] width 1199 height 211
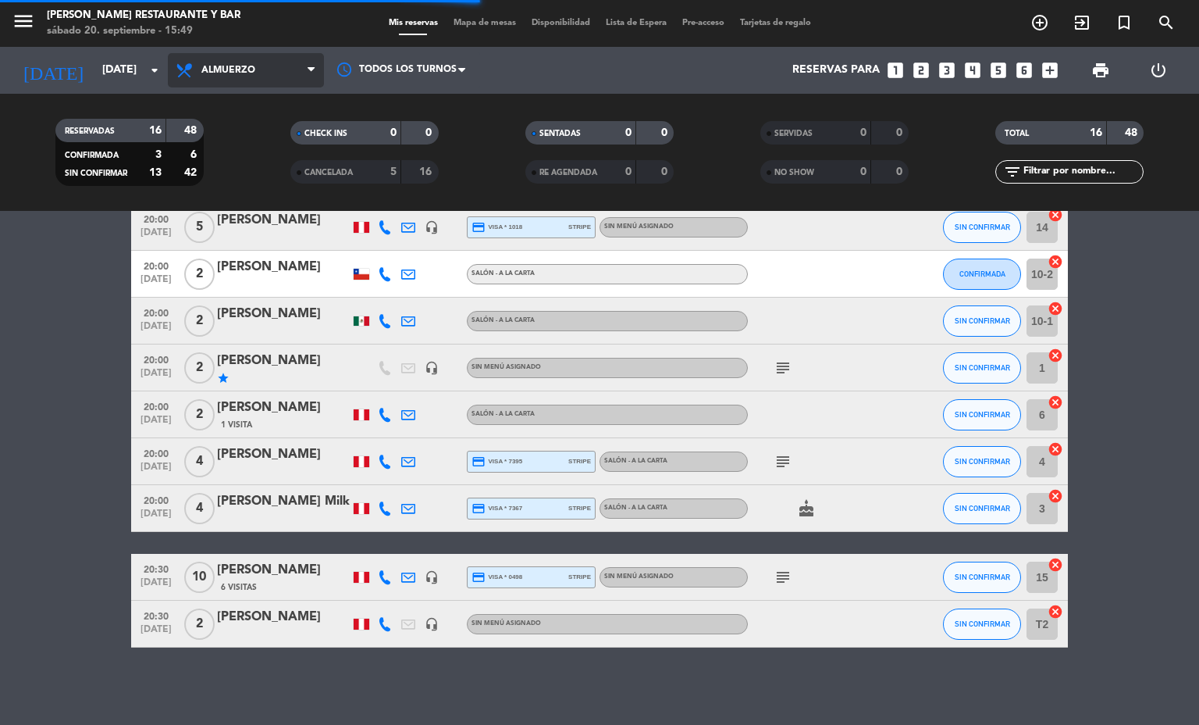
scroll to position [0, 0]
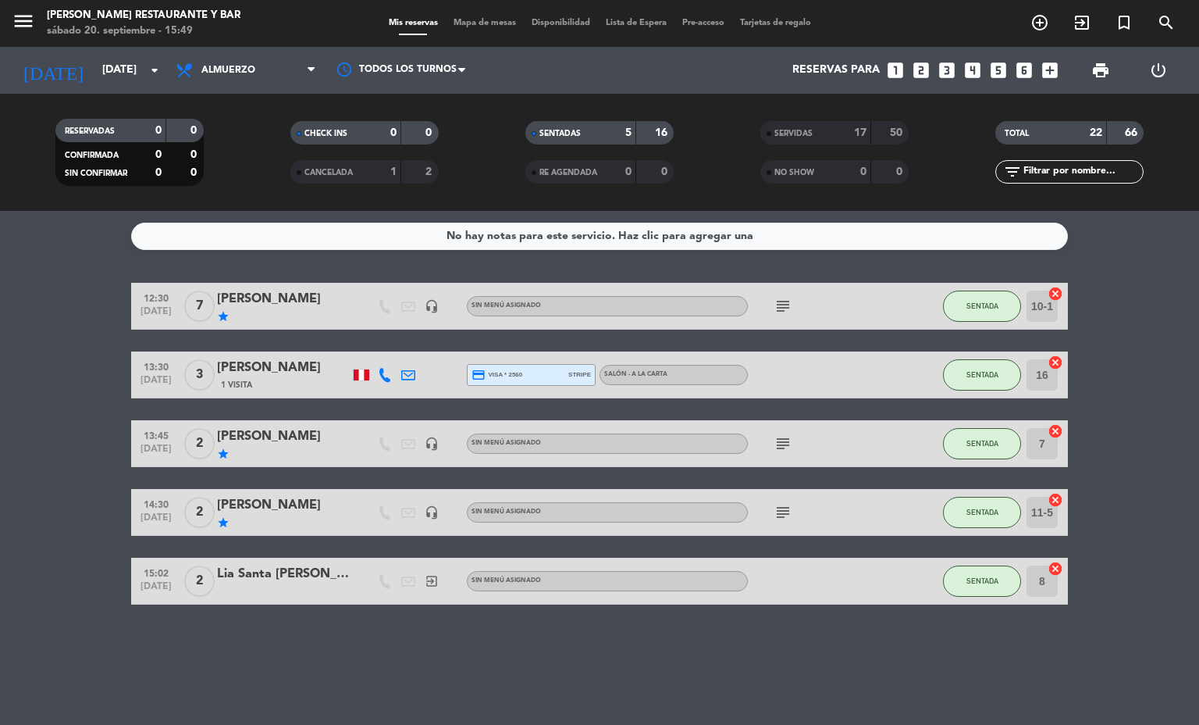
click at [492, 23] on span "Mapa de mesas" at bounding box center [485, 23] width 78 height 9
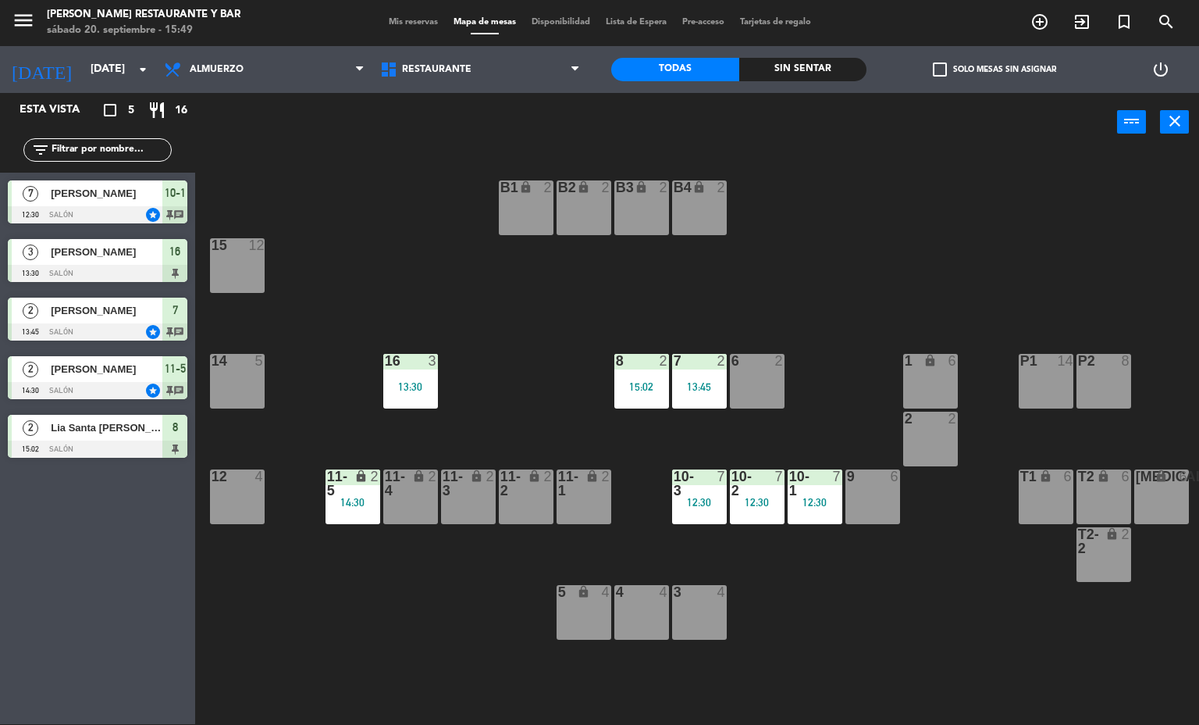
click at [732, 476] on div "10-2" at bounding box center [732, 483] width 1 height 28
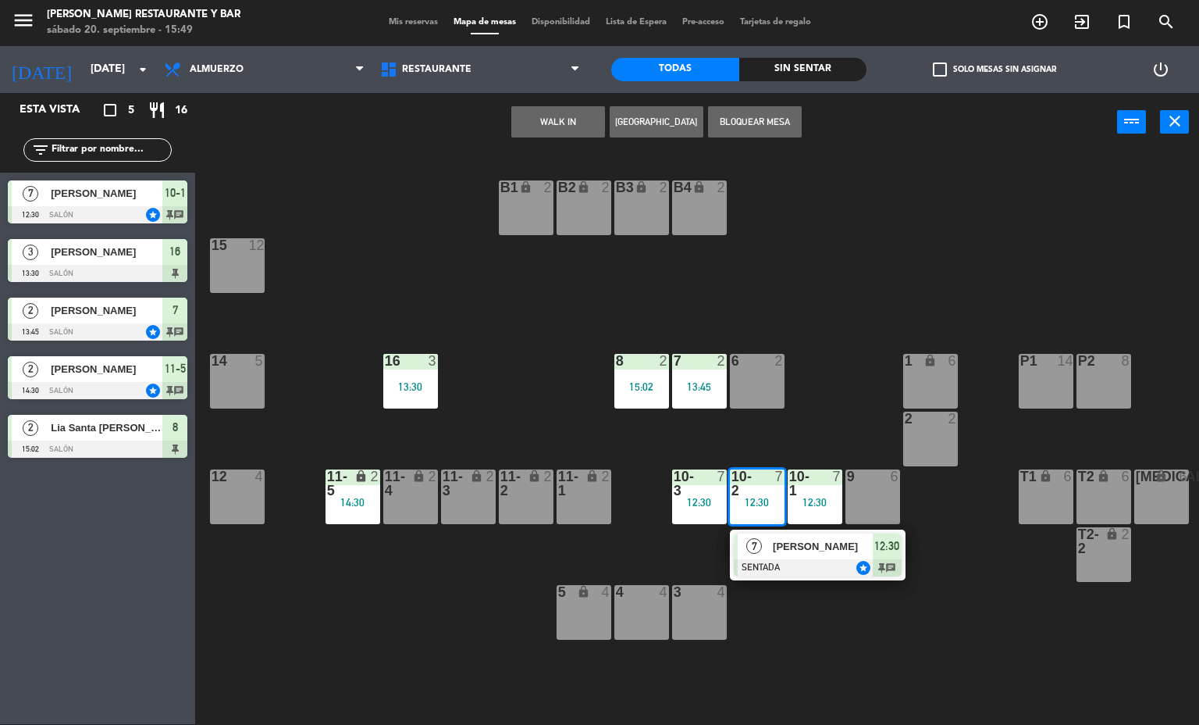
click at [795, 561] on div at bounding box center [818, 567] width 168 height 17
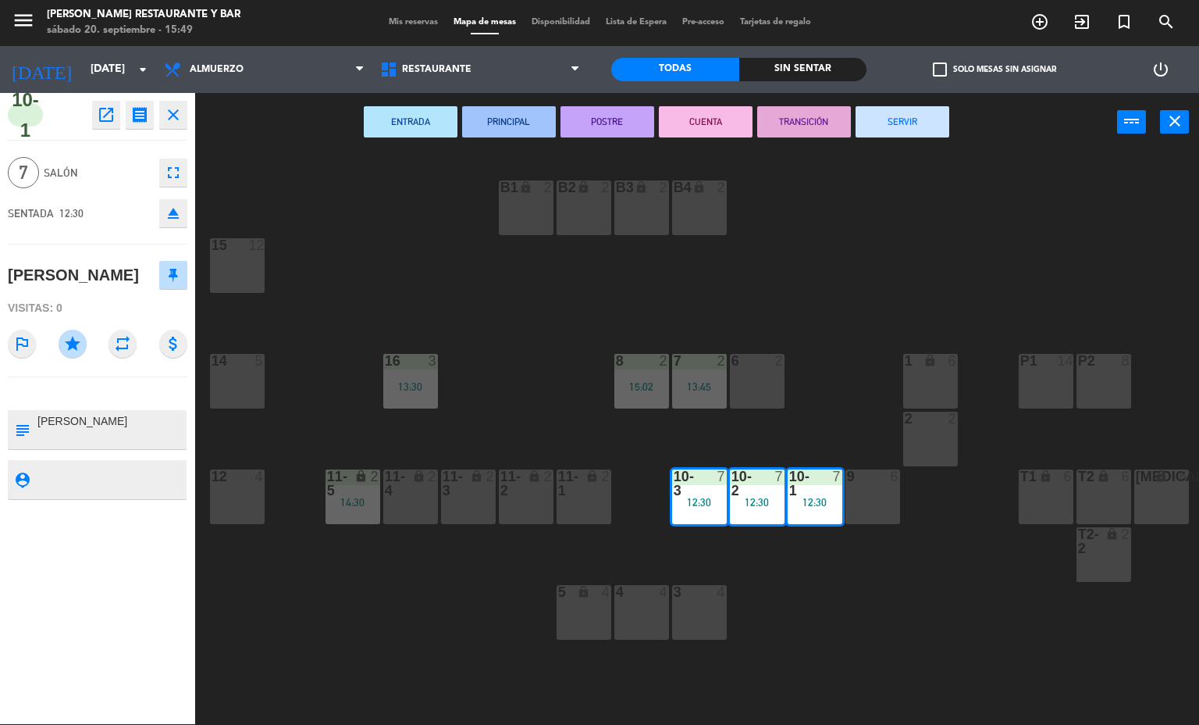
click at [904, 126] on button "SERVIR" at bounding box center [903, 121] width 94 height 31
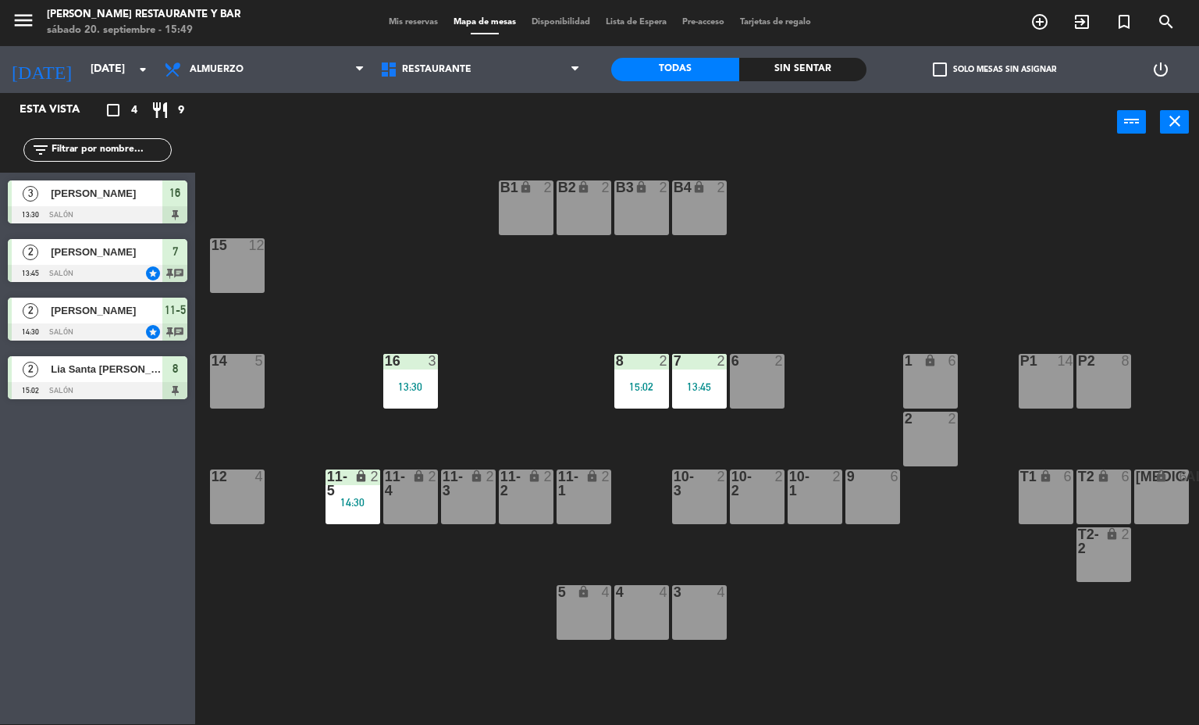
click at [411, 379] on div "16 3 13:30" at bounding box center [410, 381] width 55 height 55
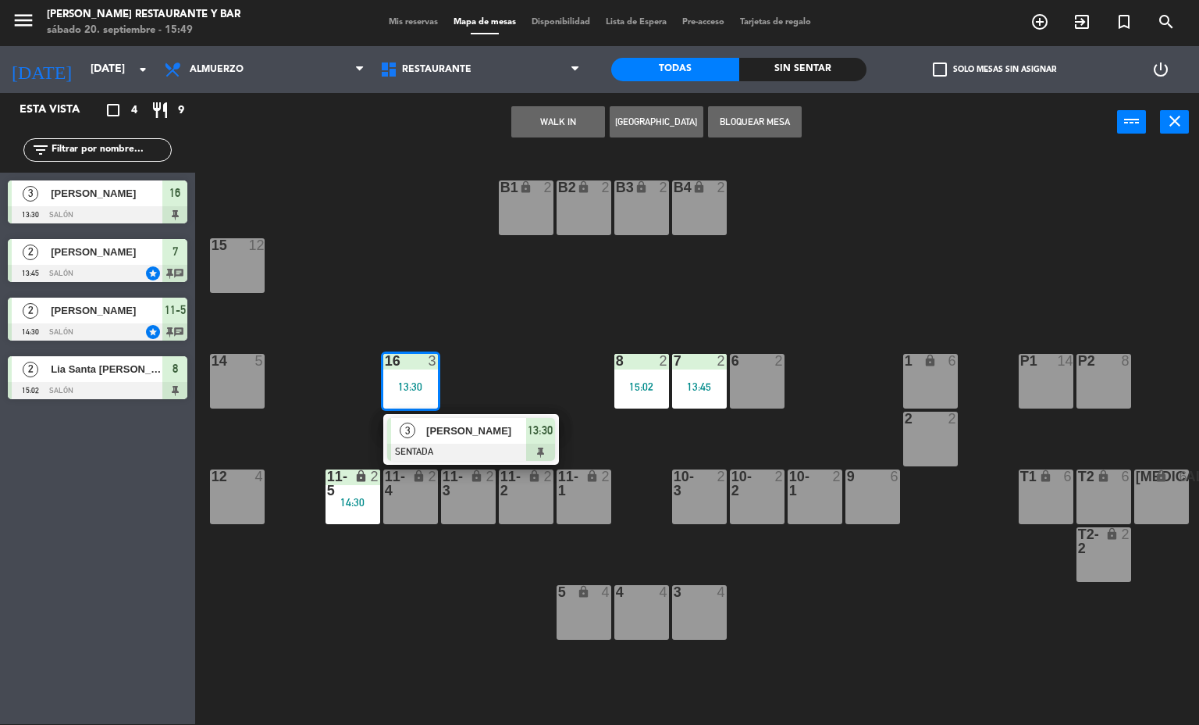
click at [440, 431] on span "[PERSON_NAME]" at bounding box center [476, 430] width 100 height 16
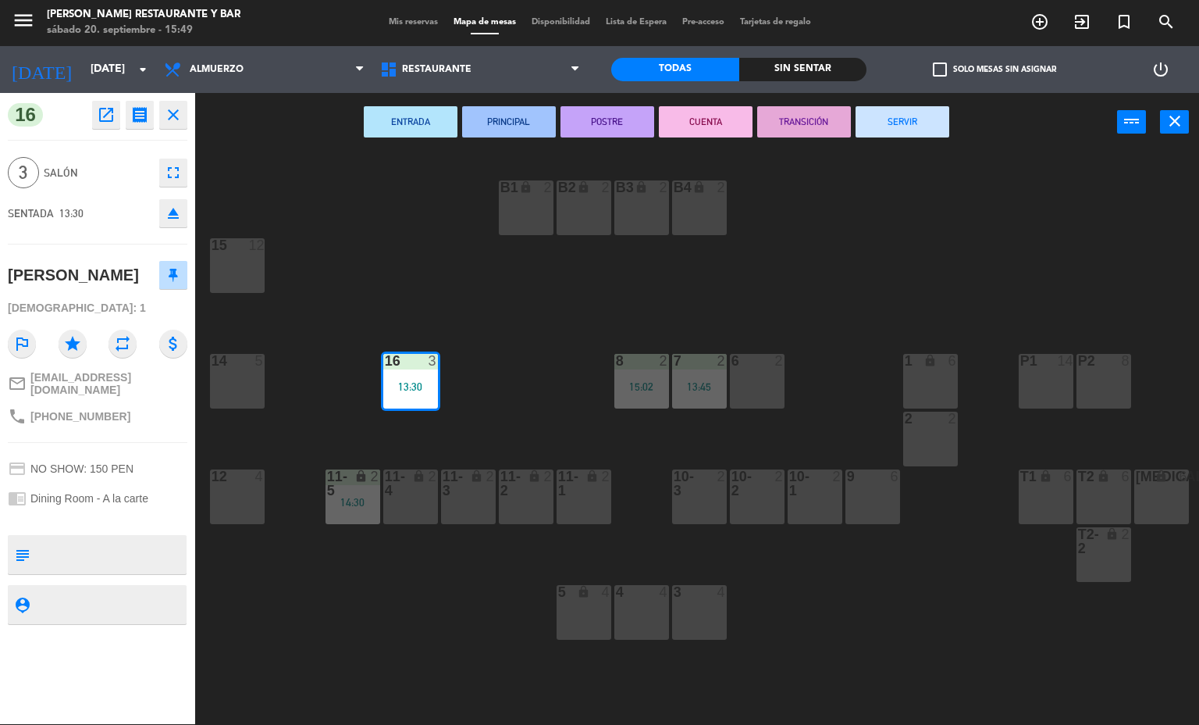
click at [902, 122] on button "SERVIR" at bounding box center [903, 121] width 94 height 31
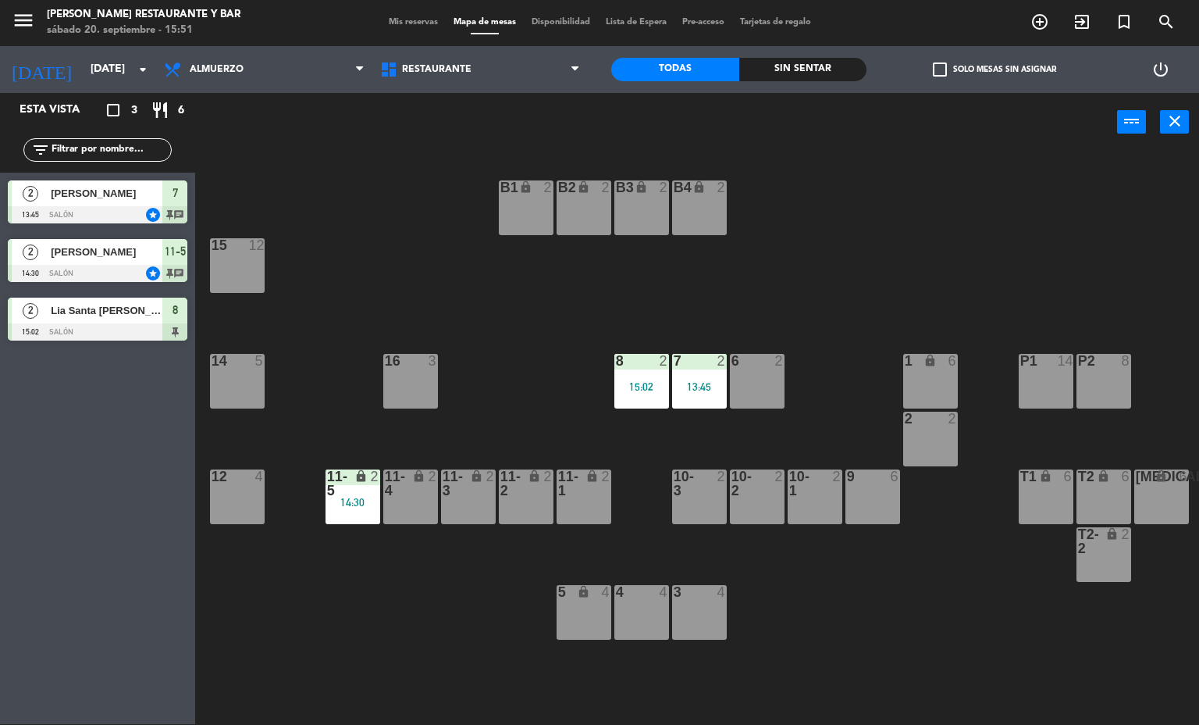
click at [693, 375] on div "7 2 13:45" at bounding box center [699, 381] width 55 height 55
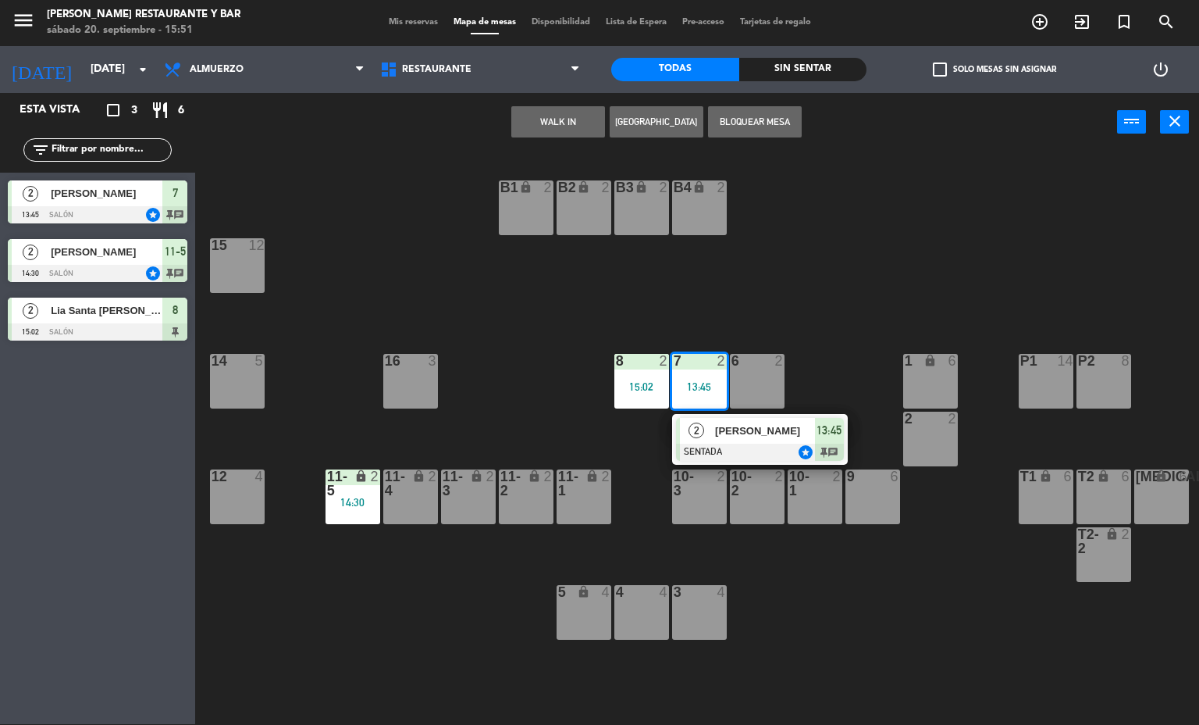
click at [762, 439] on span "[PERSON_NAME]" at bounding box center [765, 430] width 100 height 16
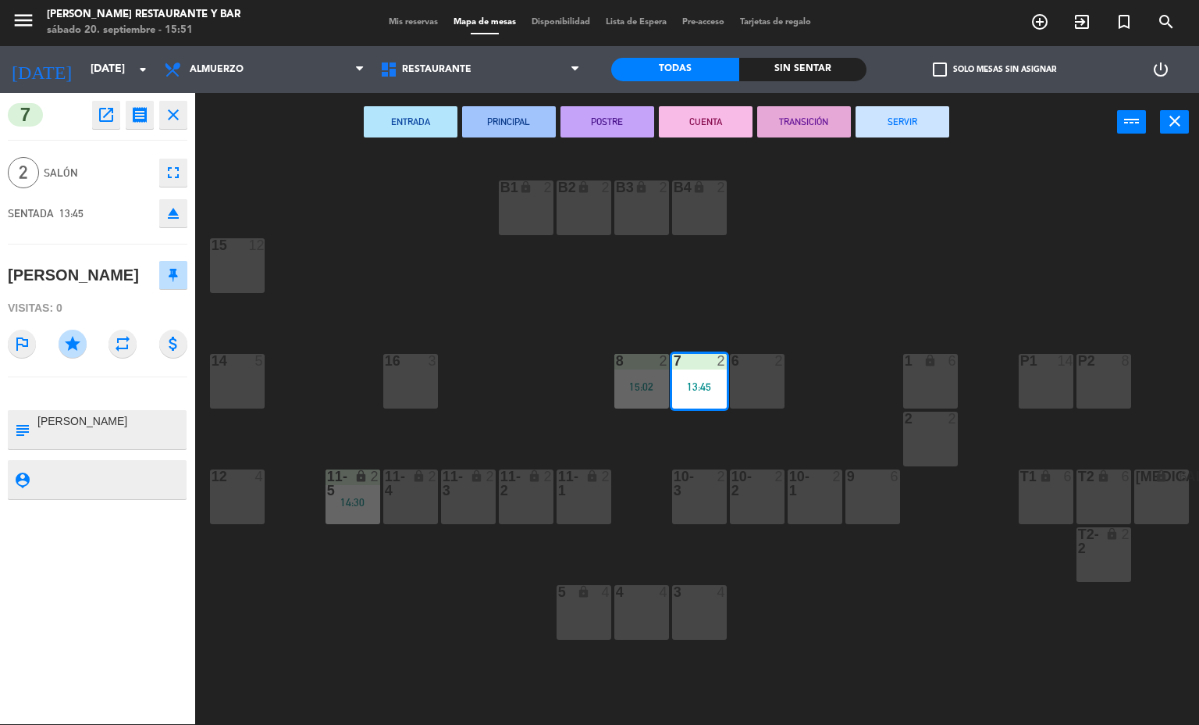
click at [912, 125] on button "SERVIR" at bounding box center [903, 121] width 94 height 31
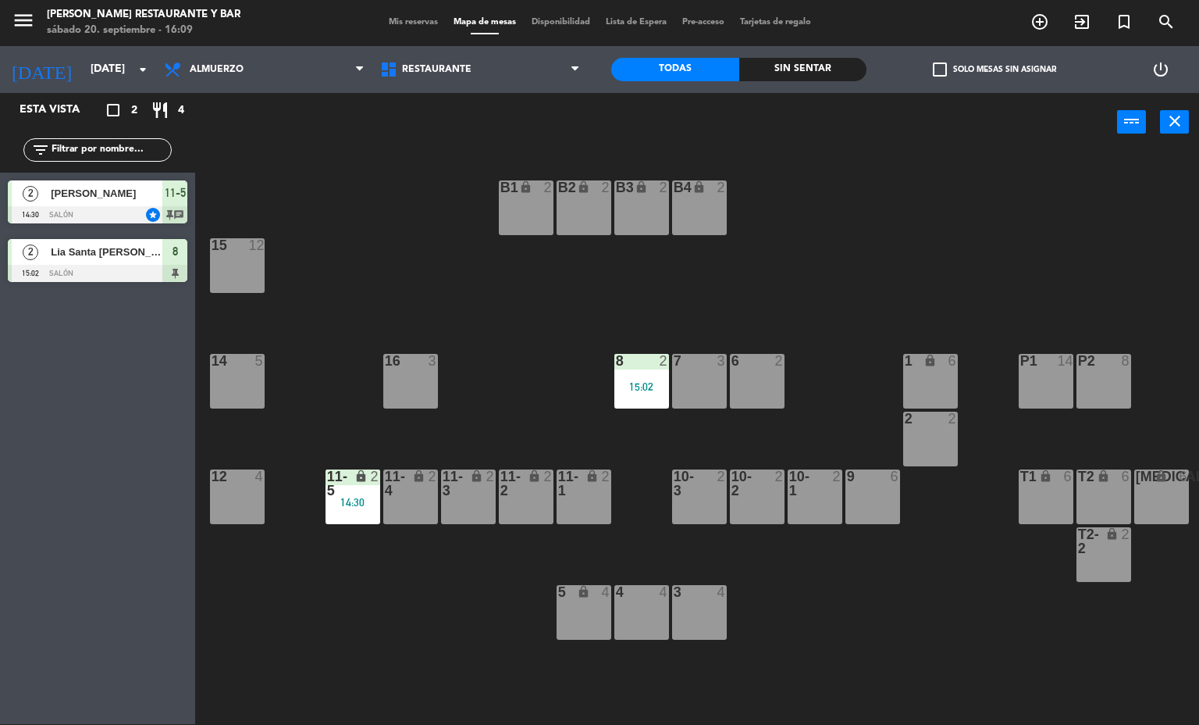
click at [345, 521] on div "11-5 lock 2 14:30" at bounding box center [353, 496] width 55 height 55
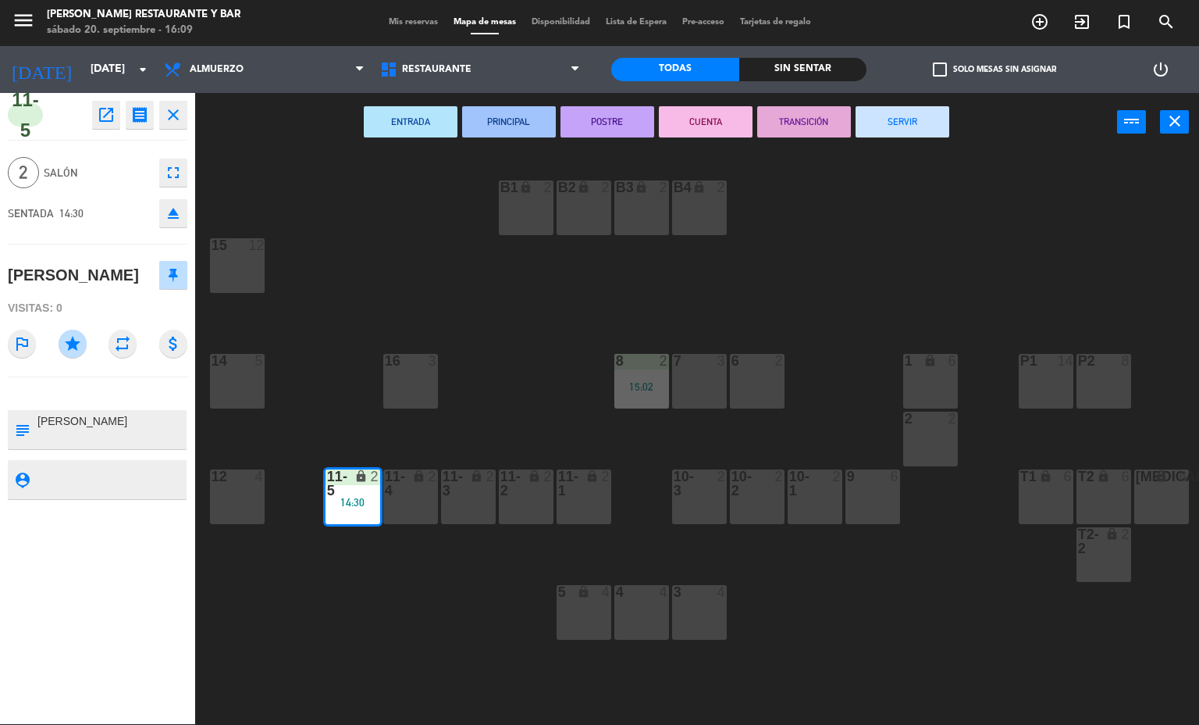
click at [902, 122] on button "SERVIR" at bounding box center [903, 121] width 94 height 31
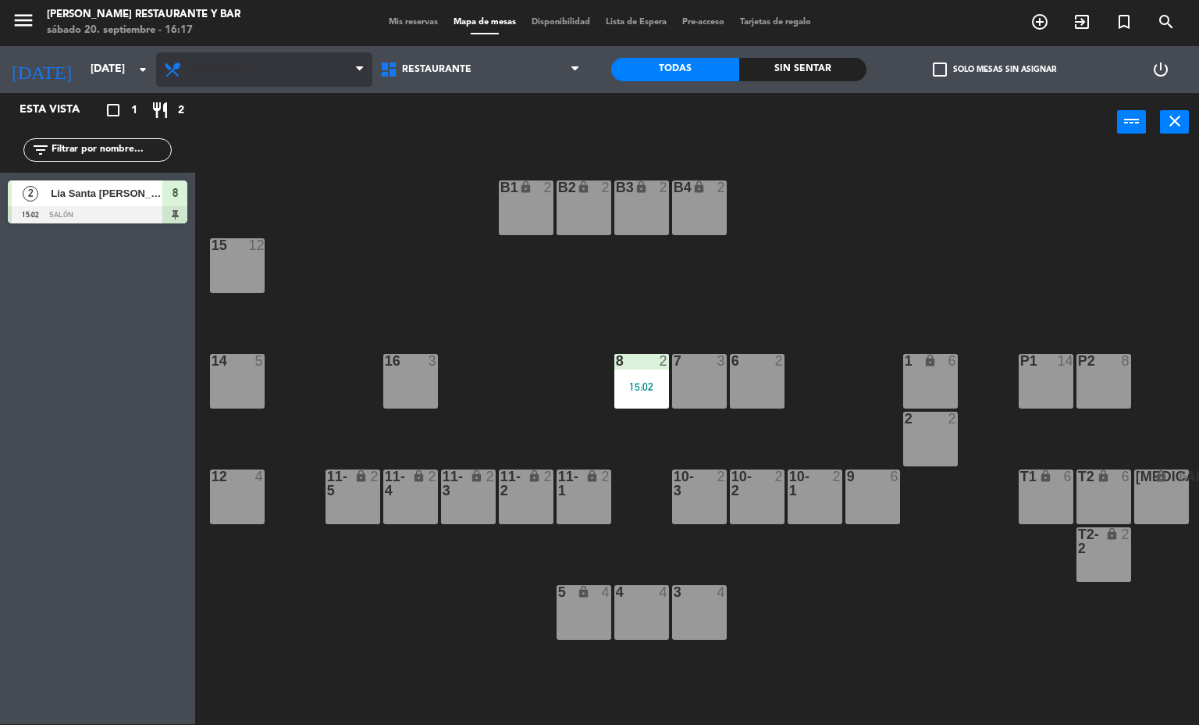
click at [228, 75] on span "Almuerzo" at bounding box center [217, 69] width 54 height 11
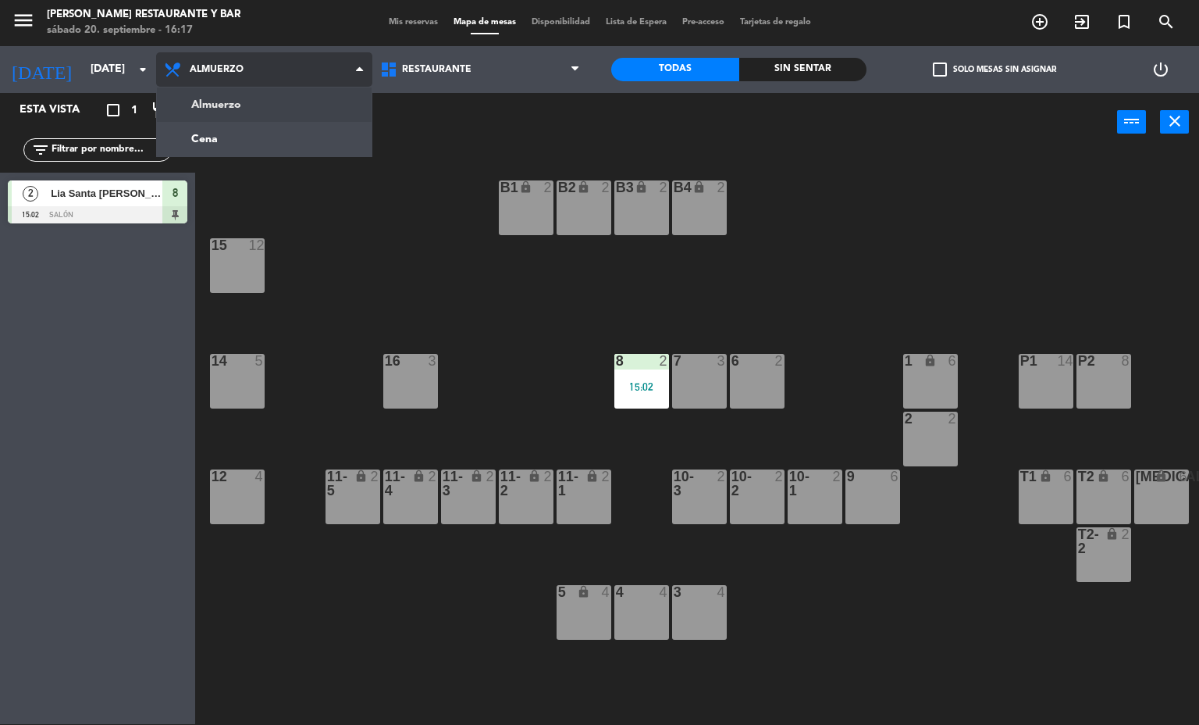
click at [209, 139] on ng-component "menu [PERSON_NAME] Restaurante y Bar [DATE] 20. septiembre - 16:17 Mis reservas…" at bounding box center [599, 361] width 1199 height 725
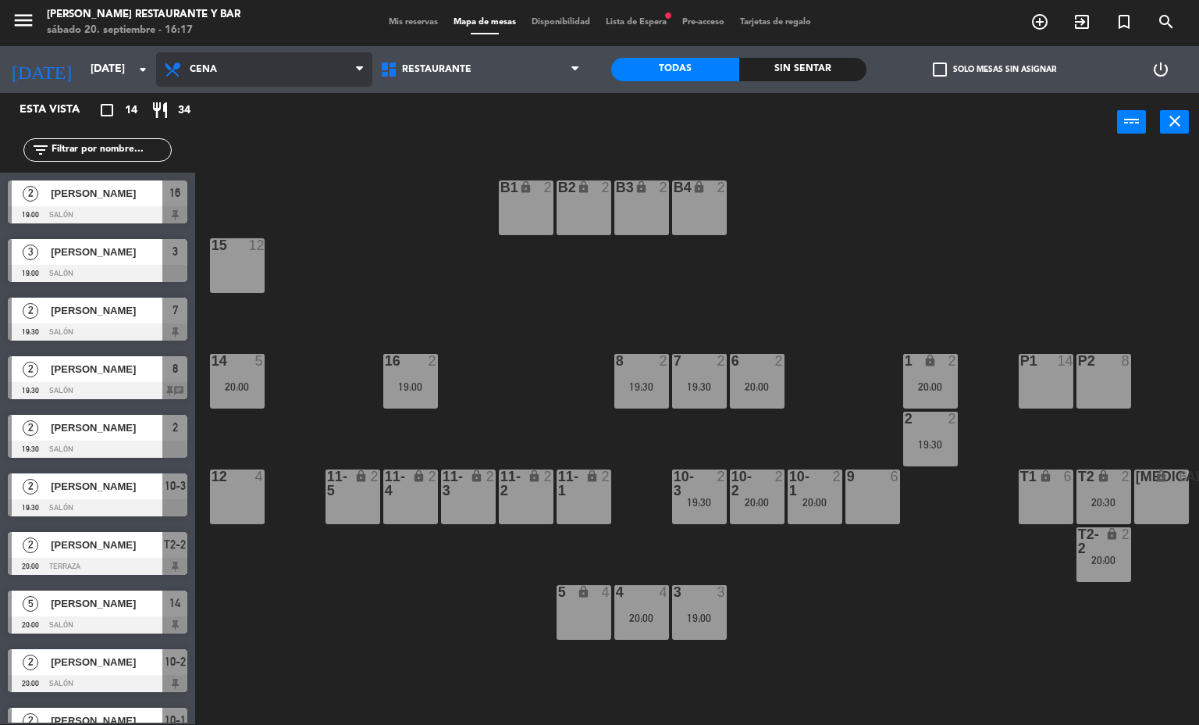
click at [251, 73] on span "Cena" at bounding box center [264, 69] width 216 height 34
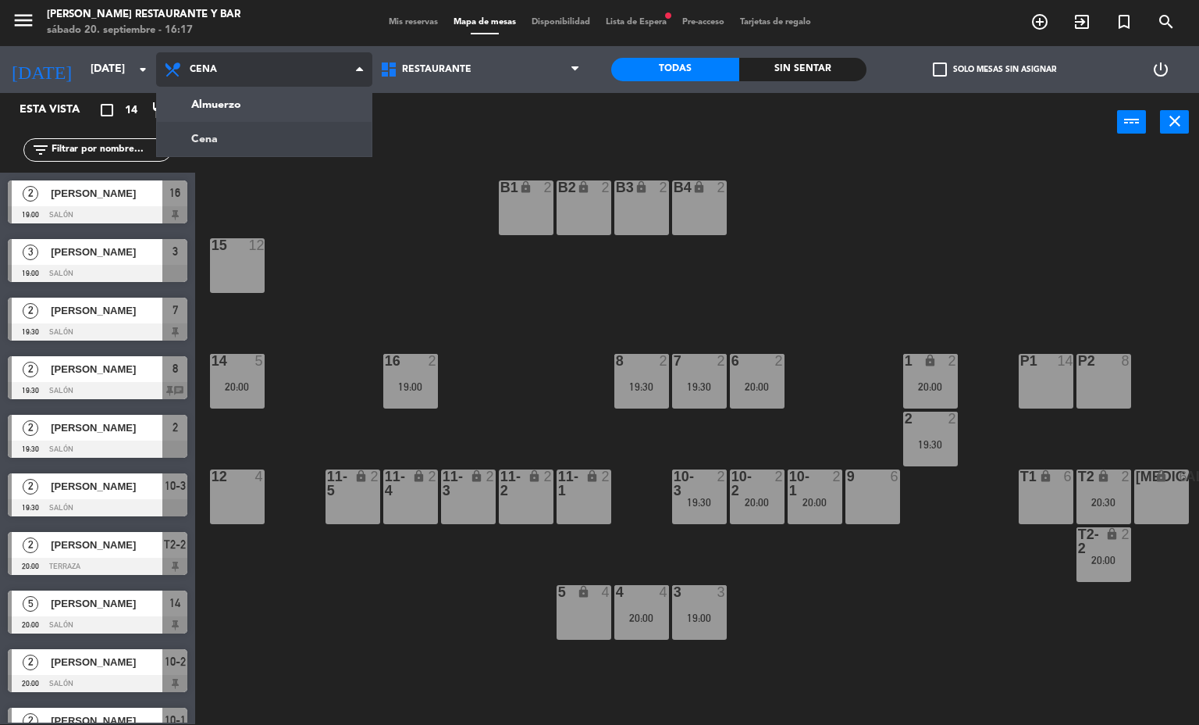
click at [274, 101] on ng-component "menu [PERSON_NAME] Restaurante y Bar [DATE] 20. septiembre - 16:17 Mis reservas…" at bounding box center [599, 361] width 1199 height 725
